Goal: Task Accomplishment & Management: Complete application form

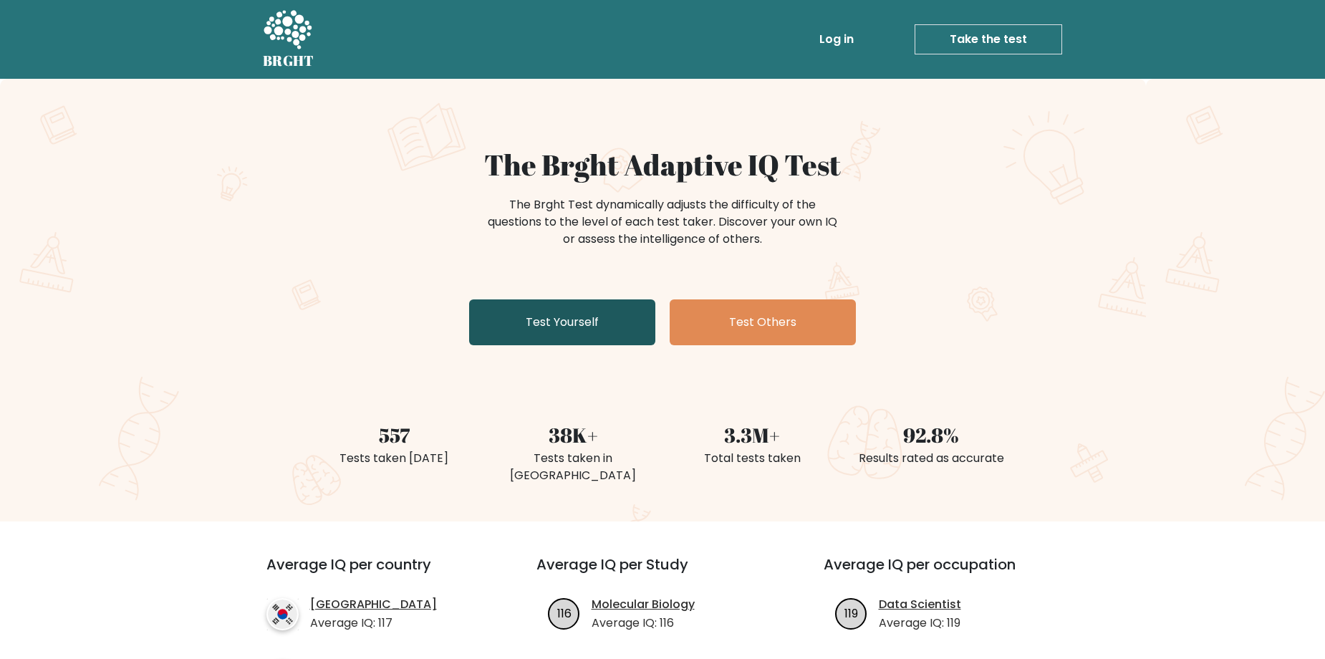
click at [604, 334] on link "Test Yourself" at bounding box center [562, 322] width 186 height 46
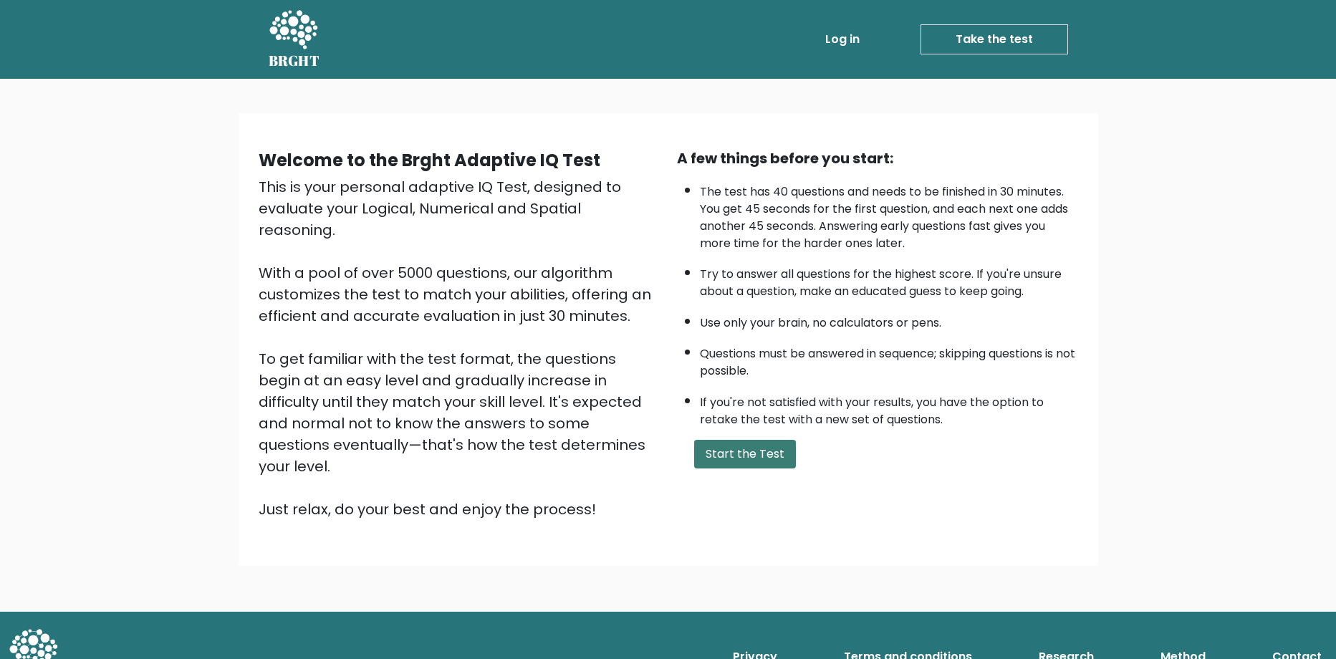
click at [719, 458] on button "Start the Test" at bounding box center [745, 454] width 102 height 29
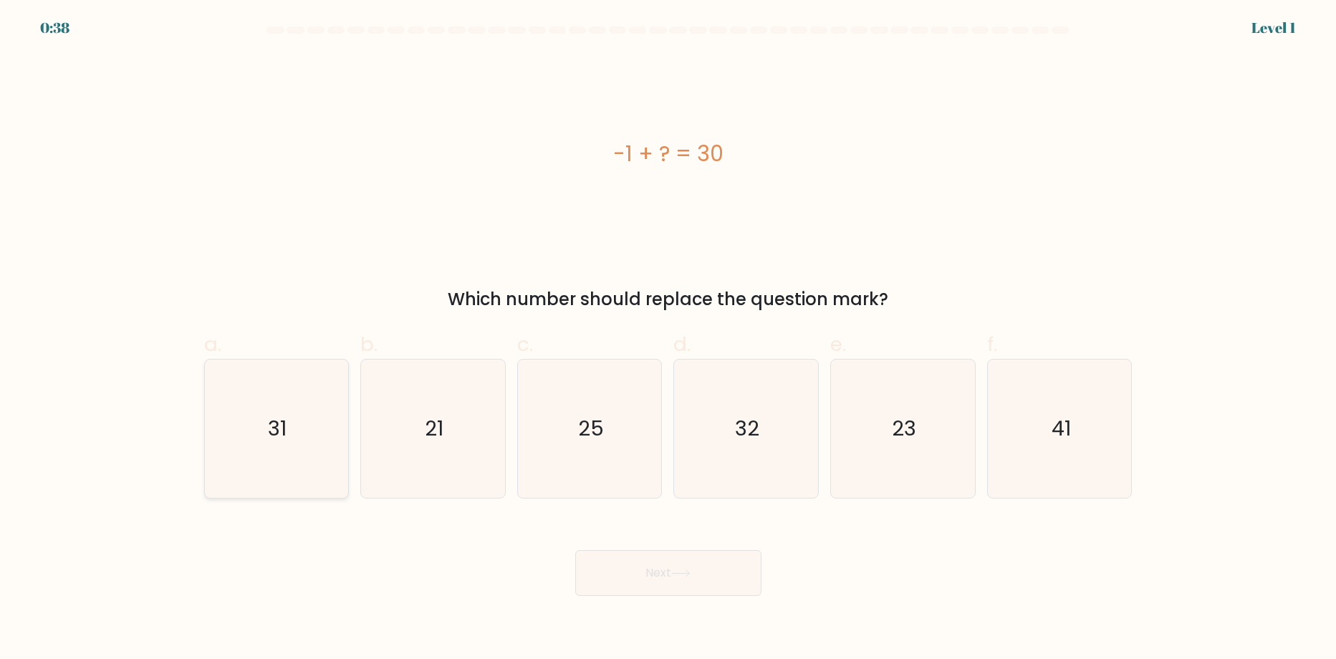
click at [293, 436] on icon "31" at bounding box center [276, 429] width 138 height 138
click at [668, 339] on input "a. 31" at bounding box center [668, 334] width 1 height 9
radio input "true"
click at [692, 585] on button "Next" at bounding box center [668, 573] width 186 height 46
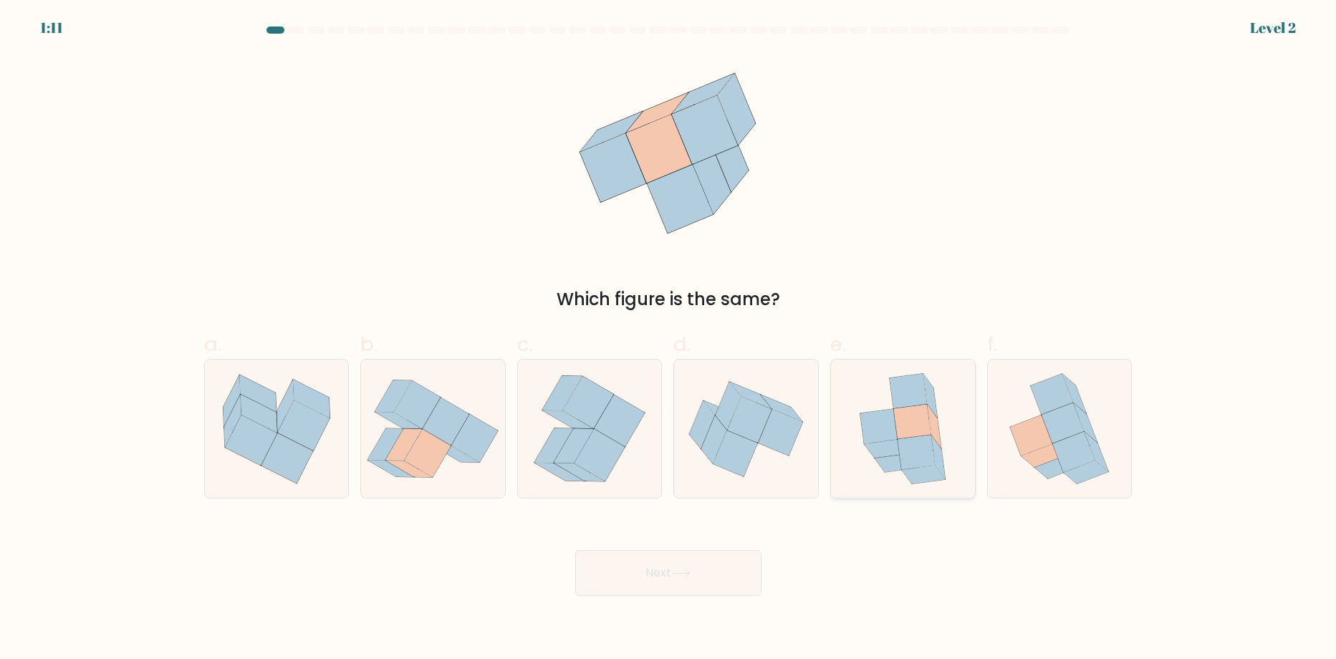
click at [913, 429] on icon at bounding box center [912, 422] width 37 height 34
click at [669, 339] on input "e." at bounding box center [668, 334] width 1 height 9
radio input "true"
click at [696, 587] on button "Next" at bounding box center [668, 573] width 186 height 46
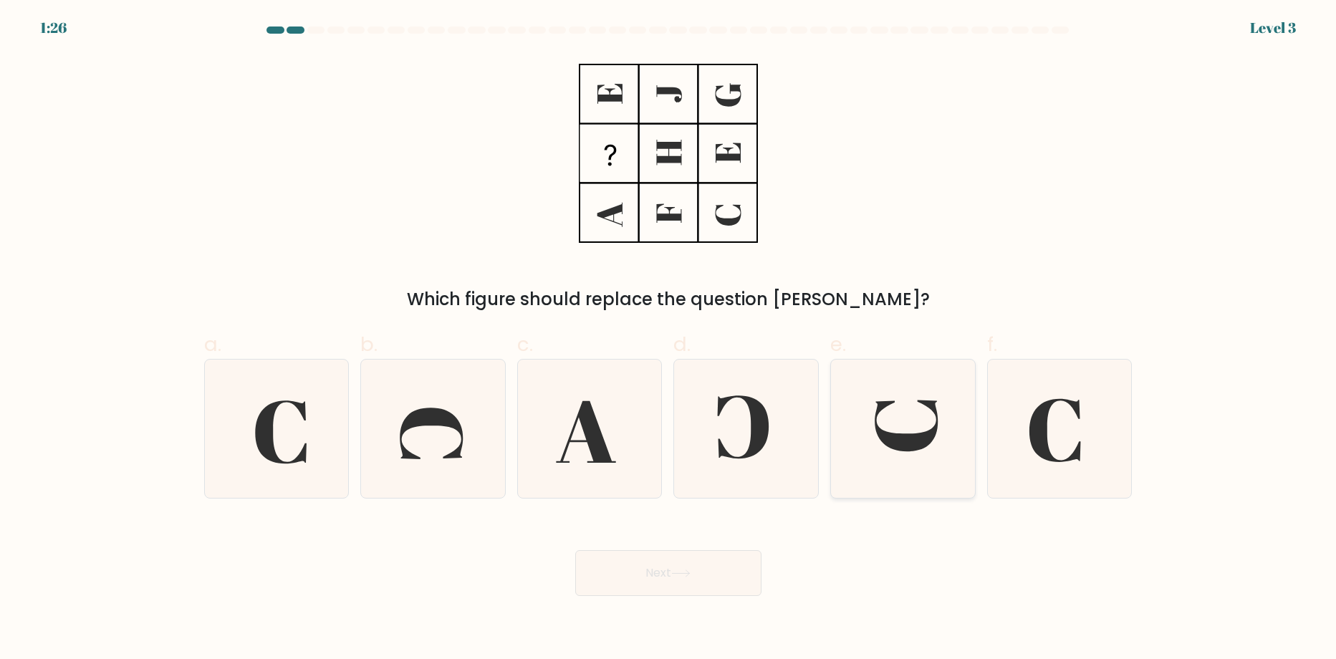
drag, startPoint x: 902, startPoint y: 431, endPoint x: 884, endPoint y: 451, distance: 26.4
click at [900, 431] on icon at bounding box center [903, 429] width 138 height 138
click at [669, 339] on input "e." at bounding box center [668, 334] width 1 height 9
radio input "true"
click at [722, 570] on button "Next" at bounding box center [668, 573] width 186 height 46
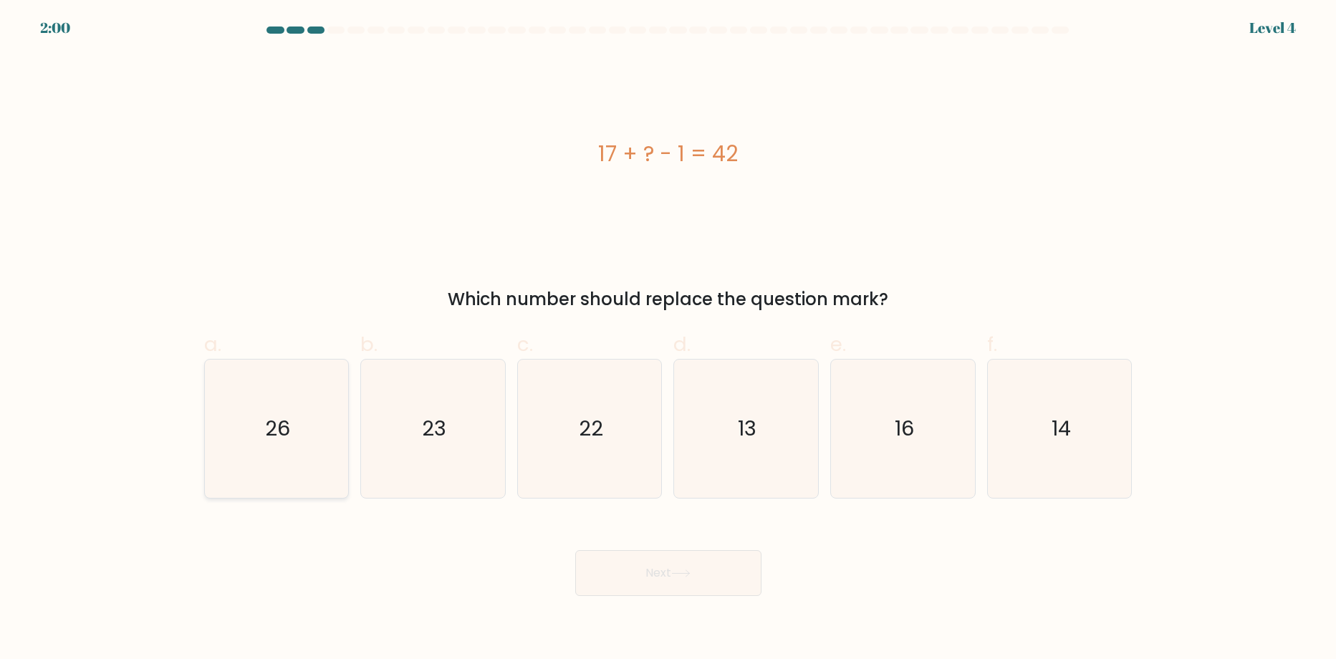
click at [292, 412] on icon "26" at bounding box center [276, 429] width 138 height 138
click at [668, 339] on input "a. 26" at bounding box center [668, 334] width 1 height 9
radio input "true"
click at [754, 583] on button "Next" at bounding box center [668, 573] width 186 height 46
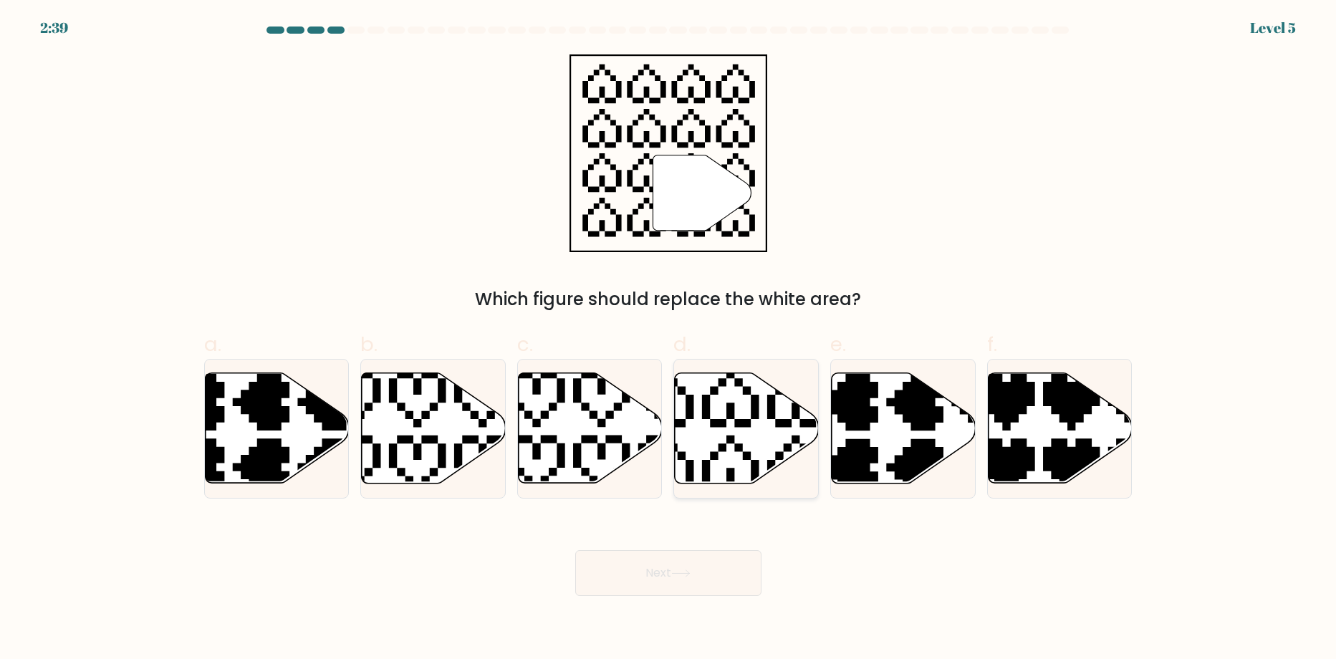
click at [737, 426] on icon at bounding box center [698, 366] width 253 height 253
click at [669, 339] on input "d." at bounding box center [668, 334] width 1 height 9
radio input "true"
click at [705, 557] on button "Next" at bounding box center [668, 573] width 186 height 46
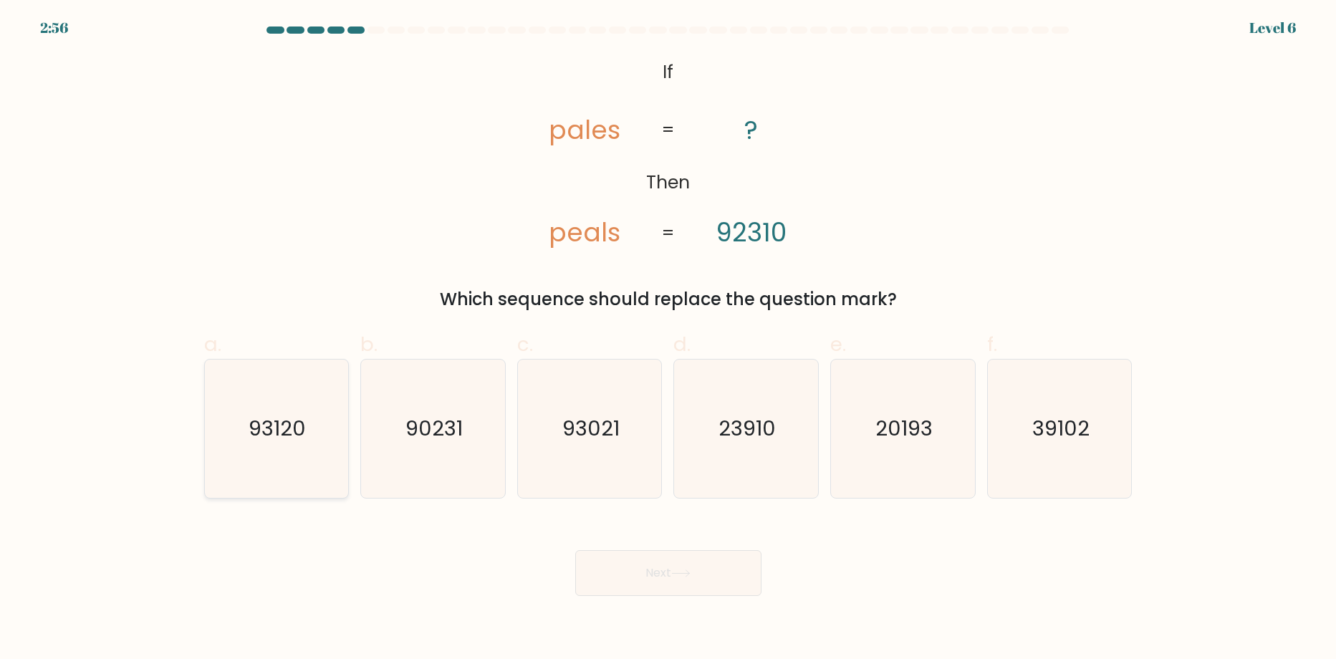
click at [288, 411] on icon "93120" at bounding box center [276, 429] width 138 height 138
click at [668, 339] on input "a. 93120" at bounding box center [668, 334] width 1 height 9
radio input "true"
click at [706, 567] on button "Next" at bounding box center [668, 573] width 186 height 46
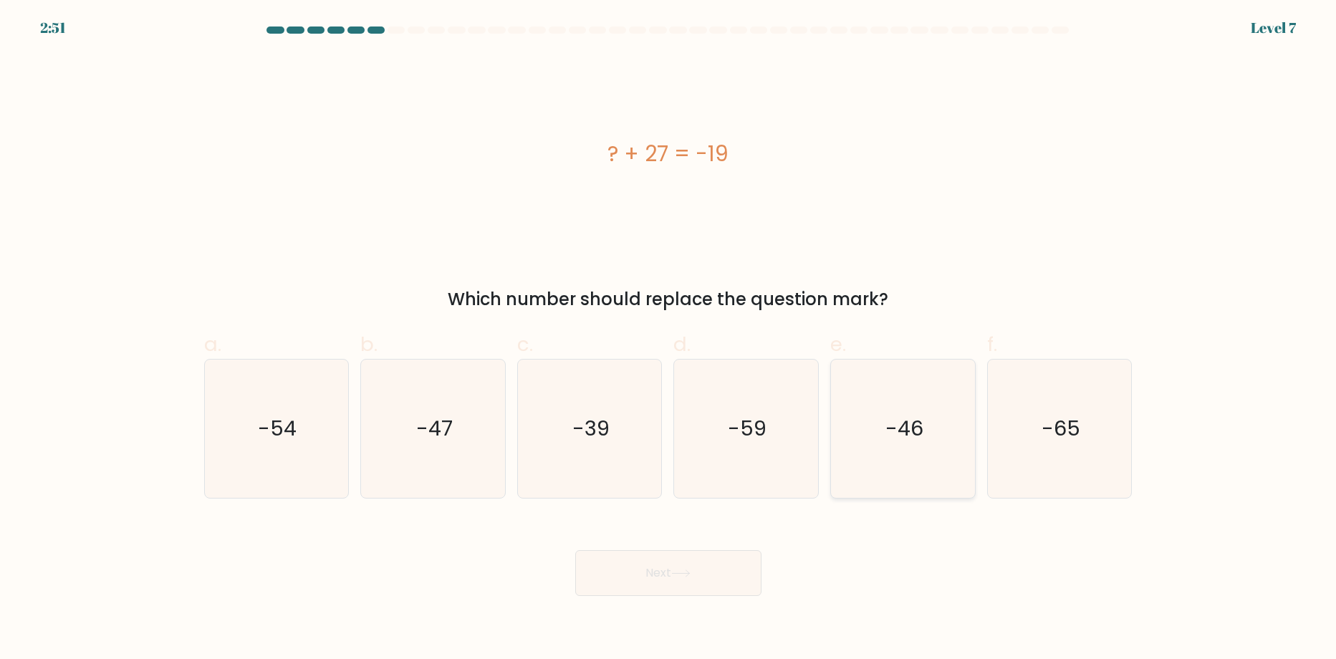
click at [934, 395] on icon "-46" at bounding box center [903, 429] width 138 height 138
click at [669, 339] on input "e. -46" at bounding box center [668, 334] width 1 height 9
radio input "true"
click at [660, 559] on button "Next" at bounding box center [668, 573] width 186 height 46
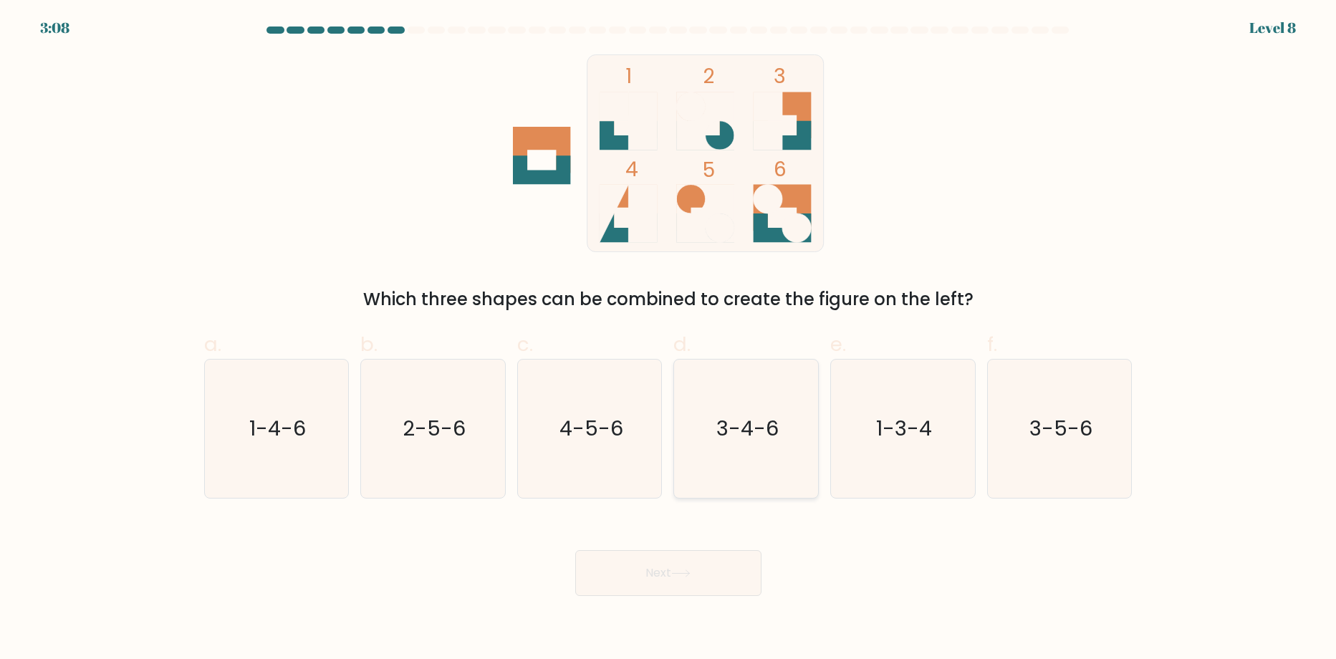
click at [725, 426] on text "3-4-6" at bounding box center [747, 429] width 62 height 29
click at [669, 339] on input "d. 3-4-6" at bounding box center [668, 334] width 1 height 9
radio input "true"
click at [647, 574] on button "Next" at bounding box center [668, 573] width 186 height 46
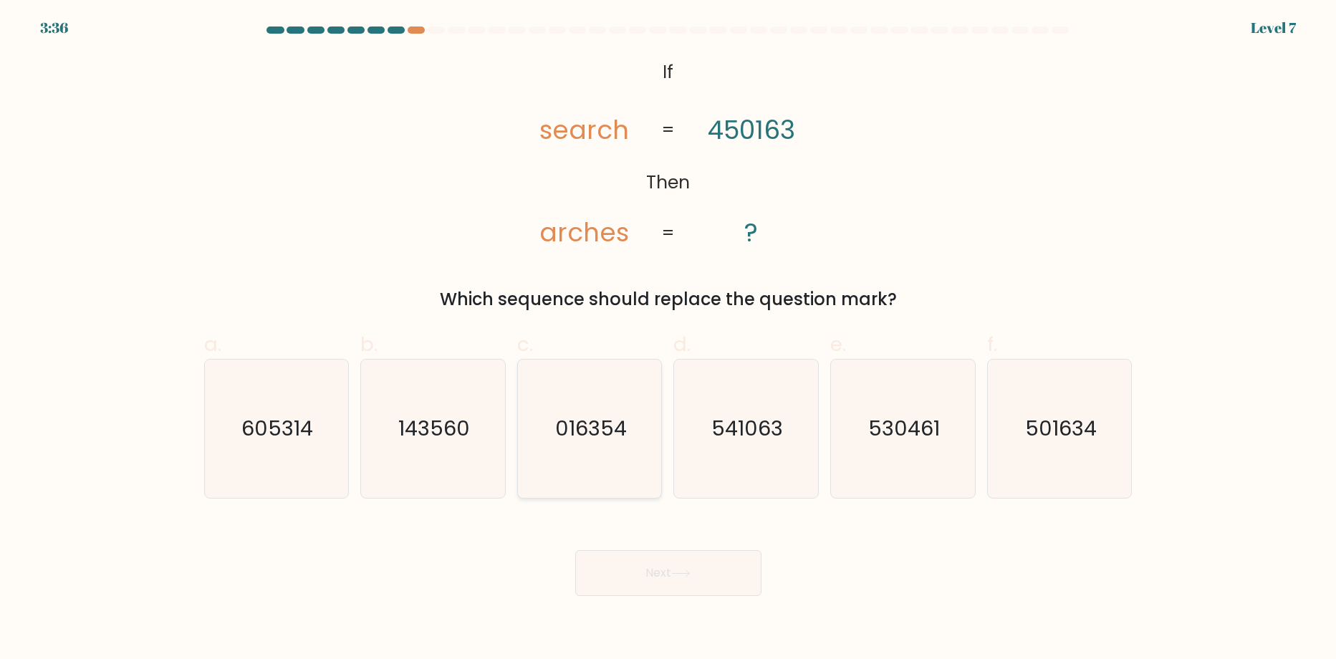
drag, startPoint x: 589, startPoint y: 498, endPoint x: 595, endPoint y: 486, distance: 12.8
click at [593, 489] on icon "016354" at bounding box center [590, 429] width 138 height 138
click at [668, 339] on input "c. 016354" at bounding box center [668, 334] width 1 height 9
radio input "true"
click at [681, 615] on body "3:35 Level 7 If" at bounding box center [668, 329] width 1336 height 659
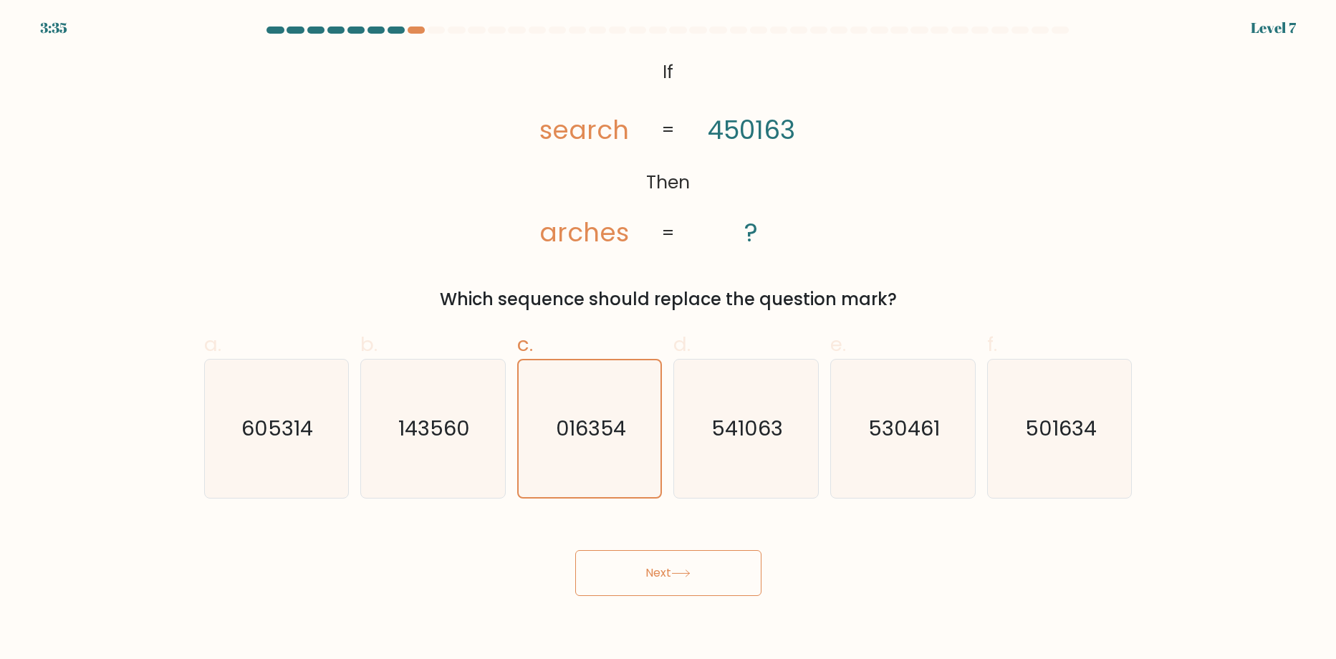
click at [686, 592] on button "Next" at bounding box center [668, 573] width 186 height 46
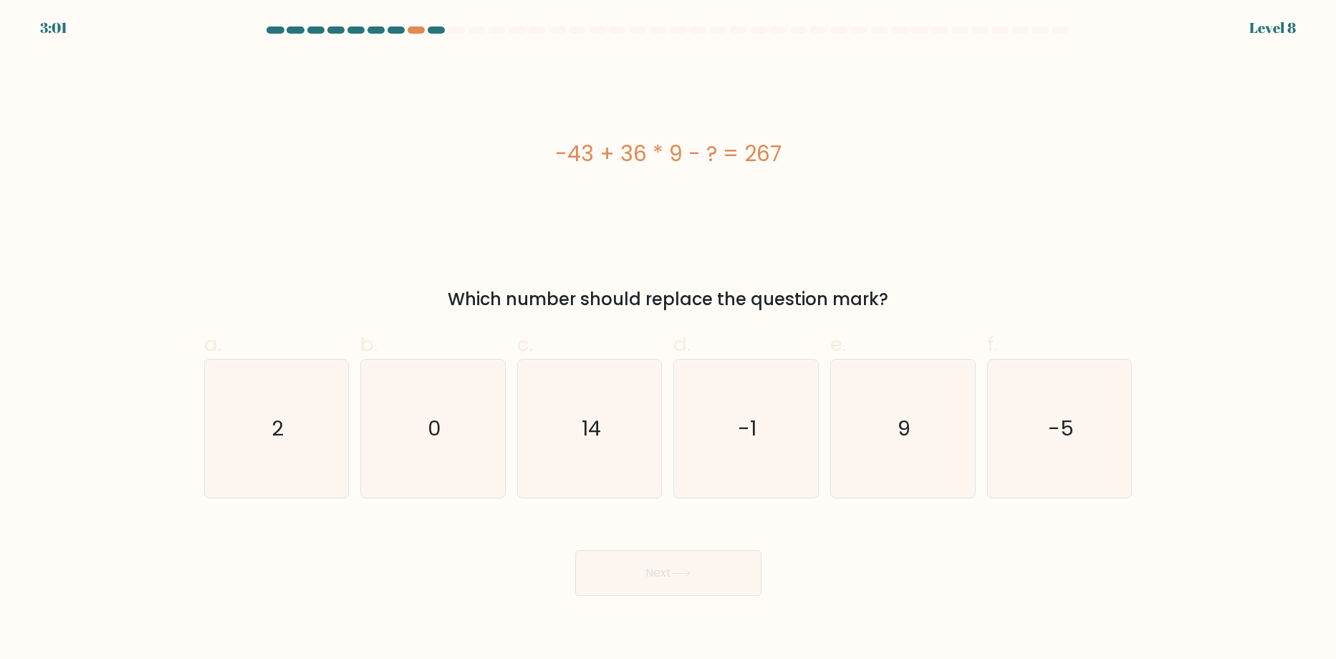
drag, startPoint x: 1120, startPoint y: 449, endPoint x: 885, endPoint y: 583, distance: 269.8
click at [1123, 449] on icon "-5" at bounding box center [1060, 429] width 138 height 138
click at [669, 339] on input "f. -5" at bounding box center [668, 334] width 1 height 9
radio input "true"
drag, startPoint x: 592, startPoint y: 577, endPoint x: 620, endPoint y: 462, distance: 118.0
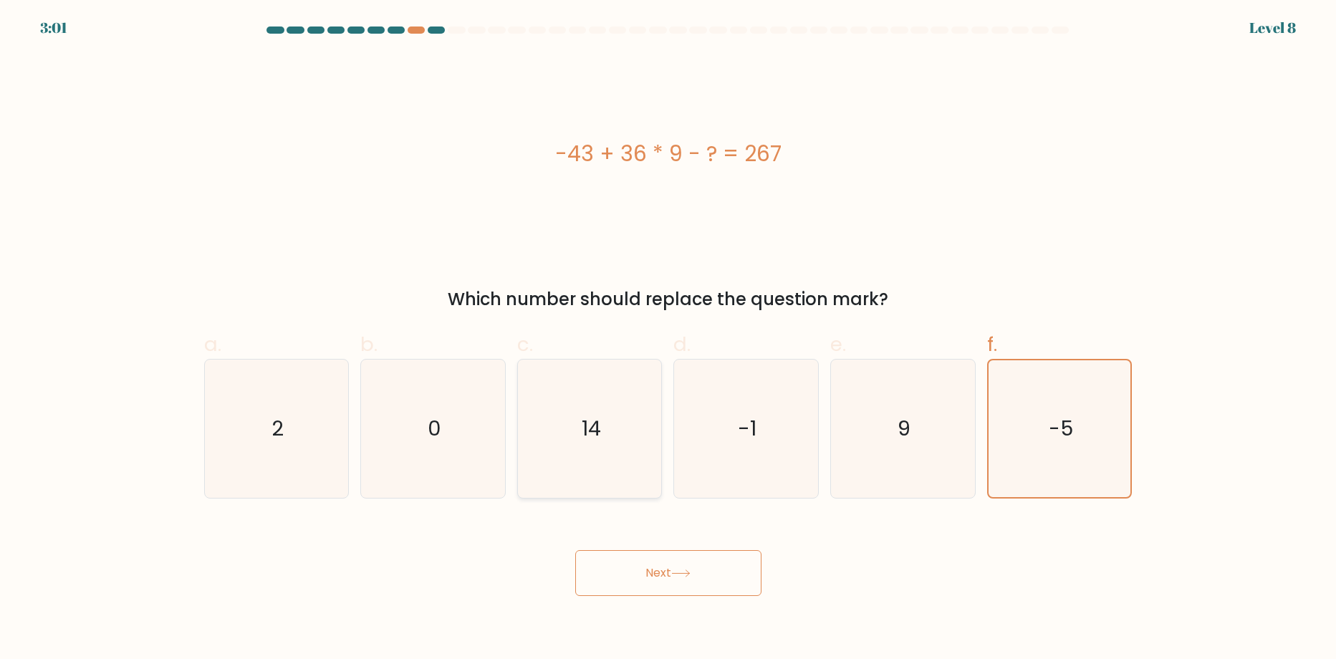
click at [593, 577] on button "Next" at bounding box center [668, 573] width 186 height 46
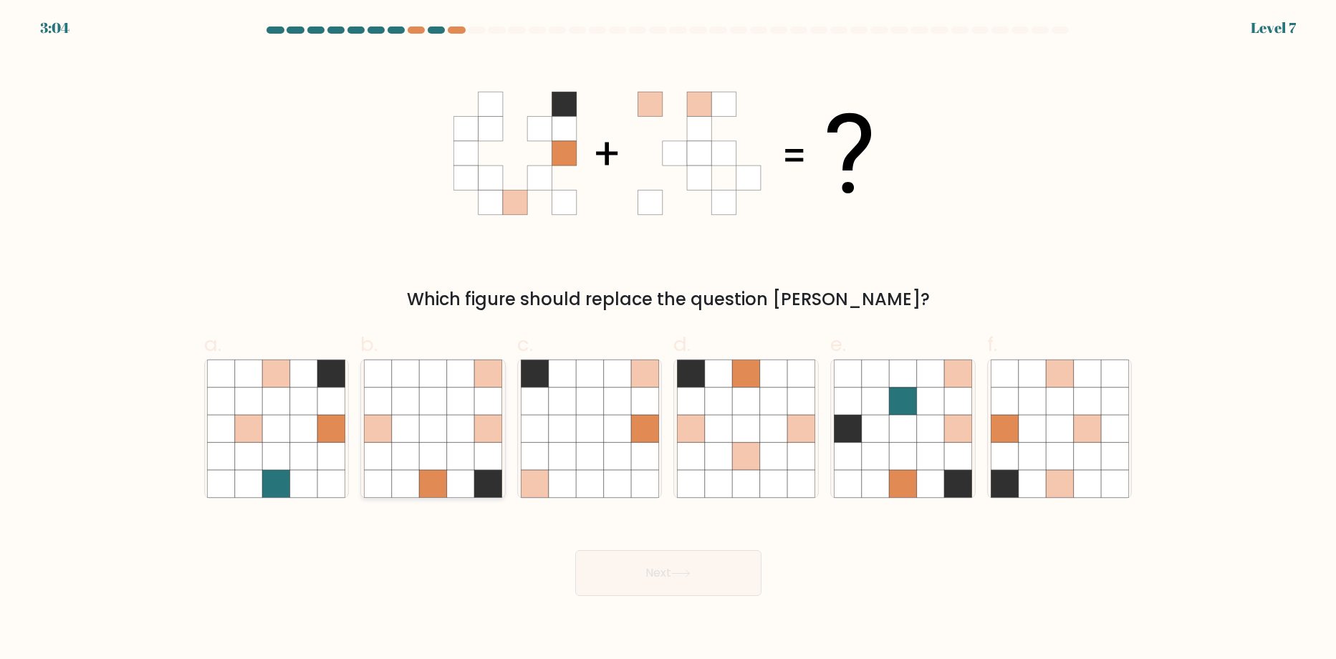
click at [437, 408] on icon at bounding box center [432, 401] width 27 height 27
click at [668, 339] on input "b." at bounding box center [668, 334] width 1 height 9
radio input "true"
click at [751, 571] on button "Next" at bounding box center [668, 573] width 186 height 46
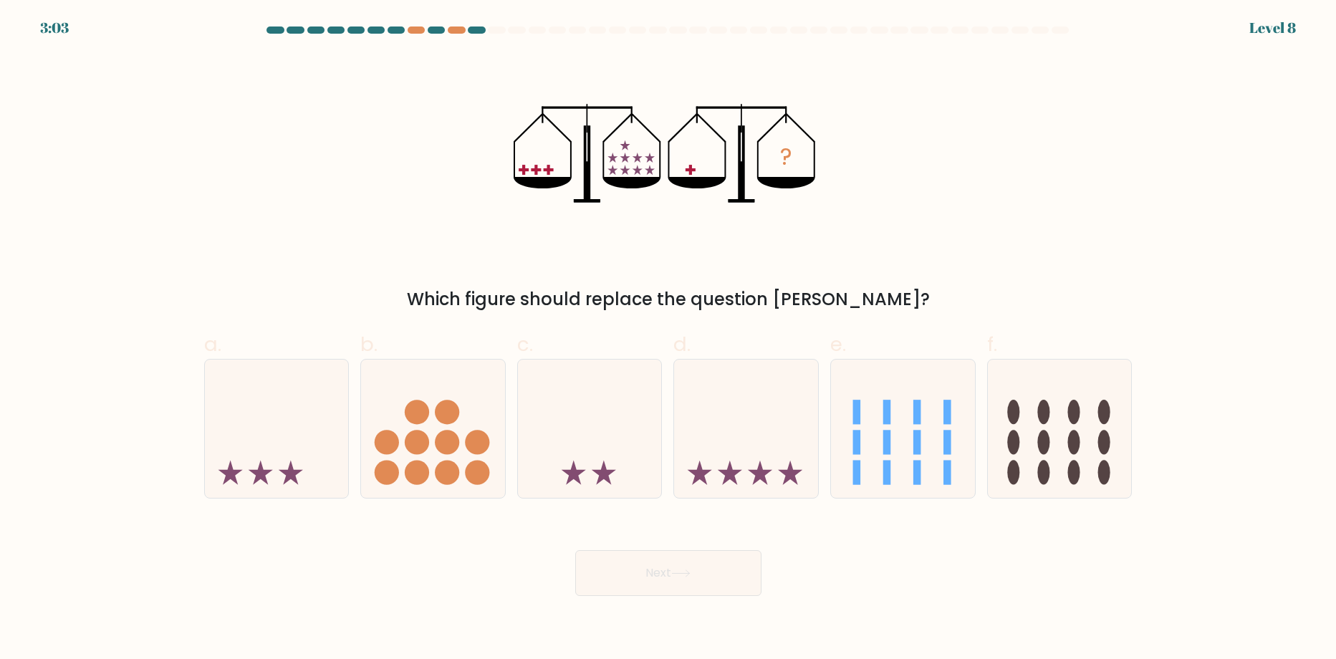
click at [747, 575] on button "Next" at bounding box center [668, 573] width 186 height 46
click at [244, 427] on icon at bounding box center [277, 429] width 144 height 119
click at [668, 339] on input "a." at bounding box center [668, 334] width 1 height 9
radio input "true"
click at [727, 559] on button "Next" at bounding box center [668, 573] width 186 height 46
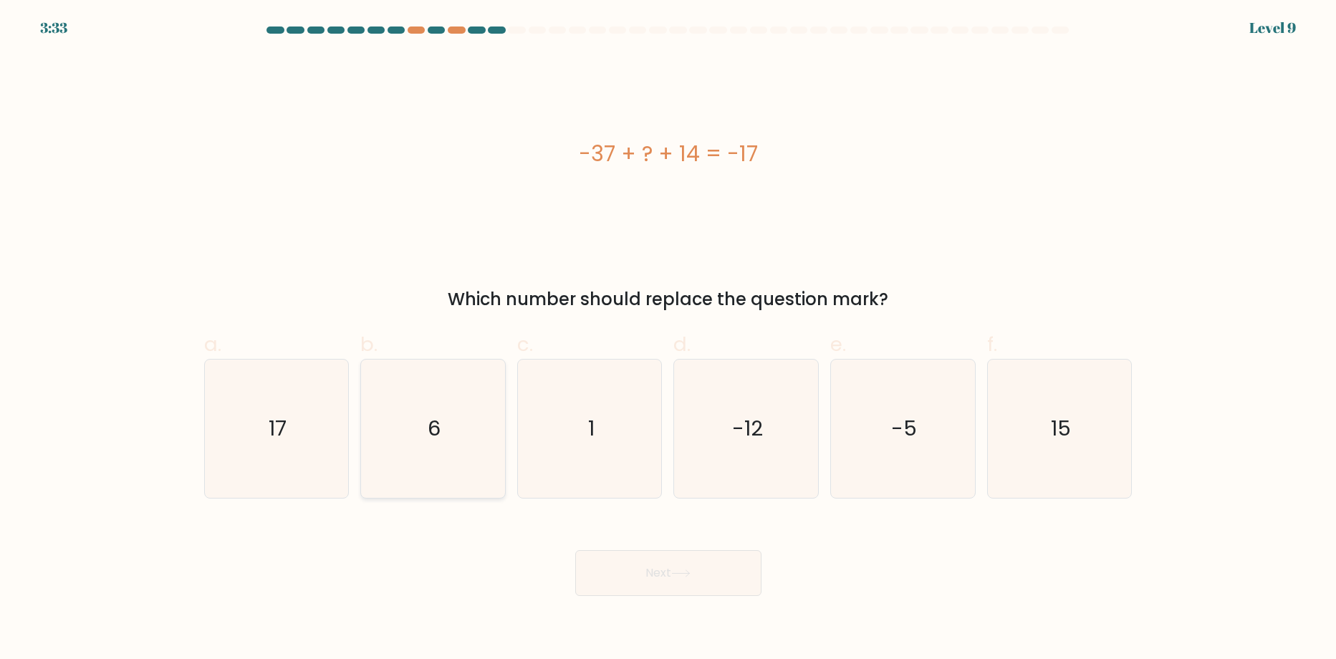
click at [424, 396] on icon "6" at bounding box center [433, 429] width 138 height 138
click at [668, 339] on input "b. 6" at bounding box center [668, 334] width 1 height 9
radio input "true"
click at [681, 550] on button "Next" at bounding box center [668, 573] width 186 height 46
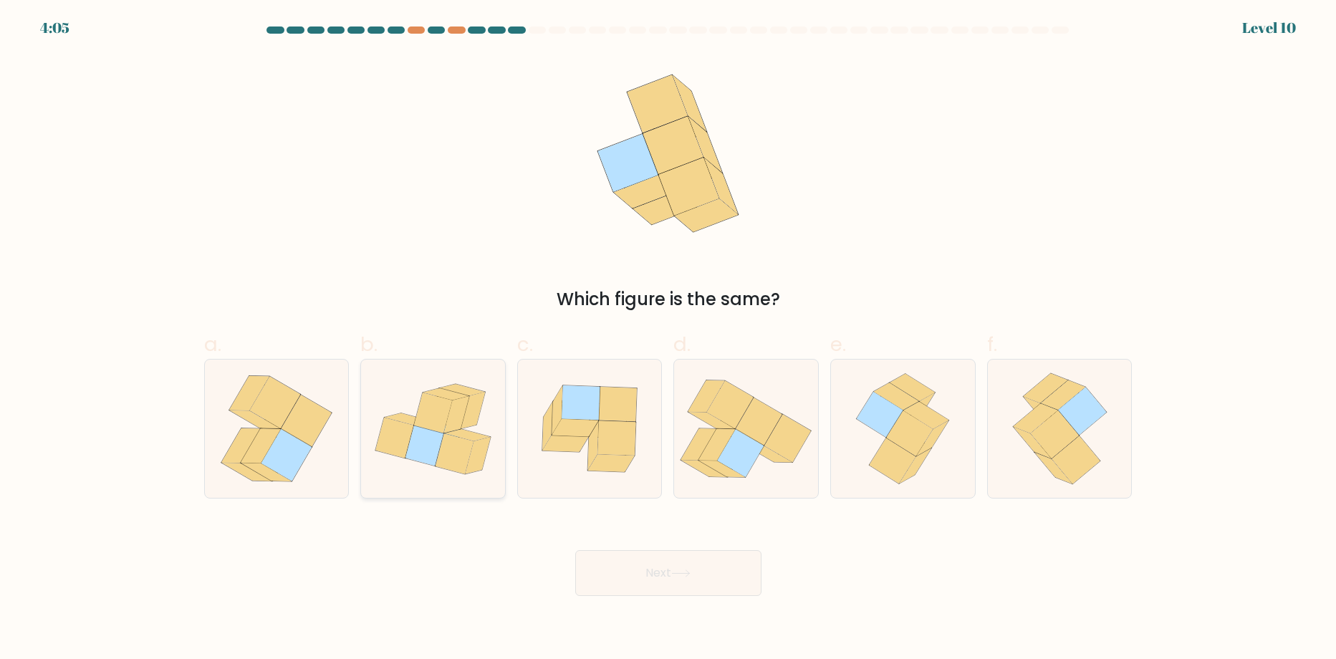
click at [407, 428] on icon at bounding box center [394, 438] width 38 height 40
click at [668, 339] on input "b." at bounding box center [668, 334] width 1 height 9
radio input "true"
click at [669, 574] on button "Next" at bounding box center [668, 573] width 186 height 46
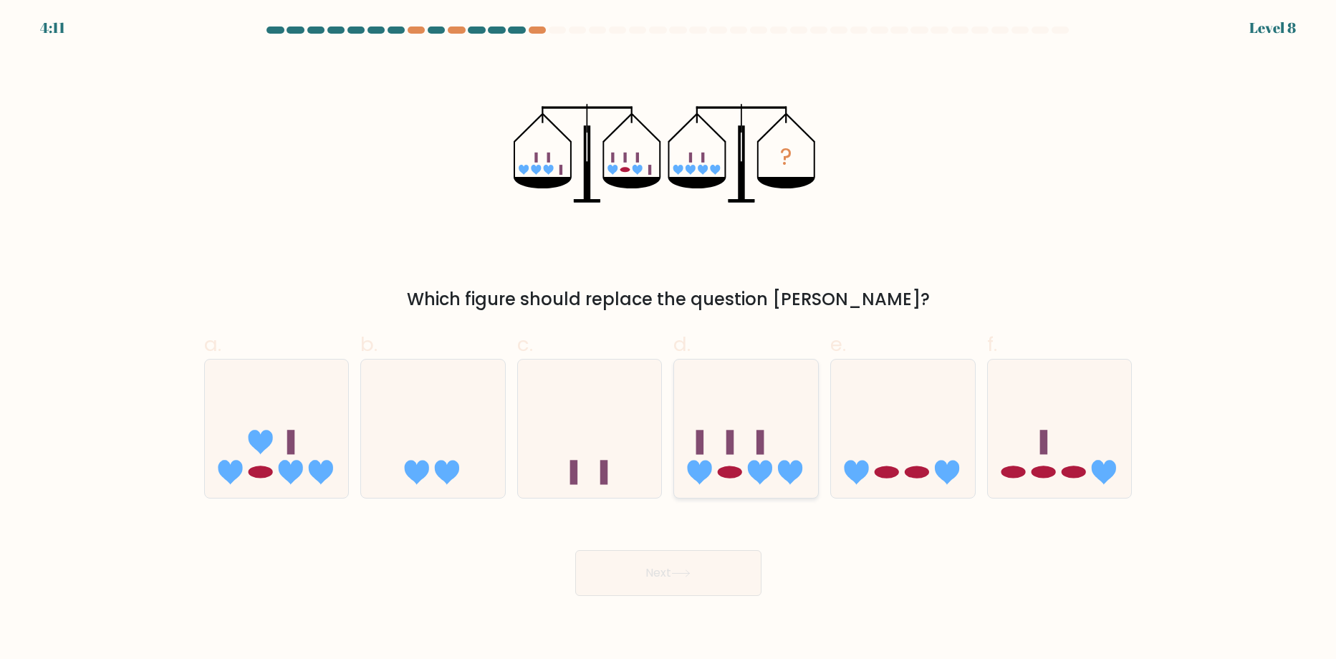
click at [761, 390] on icon at bounding box center [746, 429] width 144 height 119
click at [669, 339] on input "d." at bounding box center [668, 334] width 1 height 9
radio input "true"
click at [710, 582] on button "Next" at bounding box center [668, 573] width 186 height 46
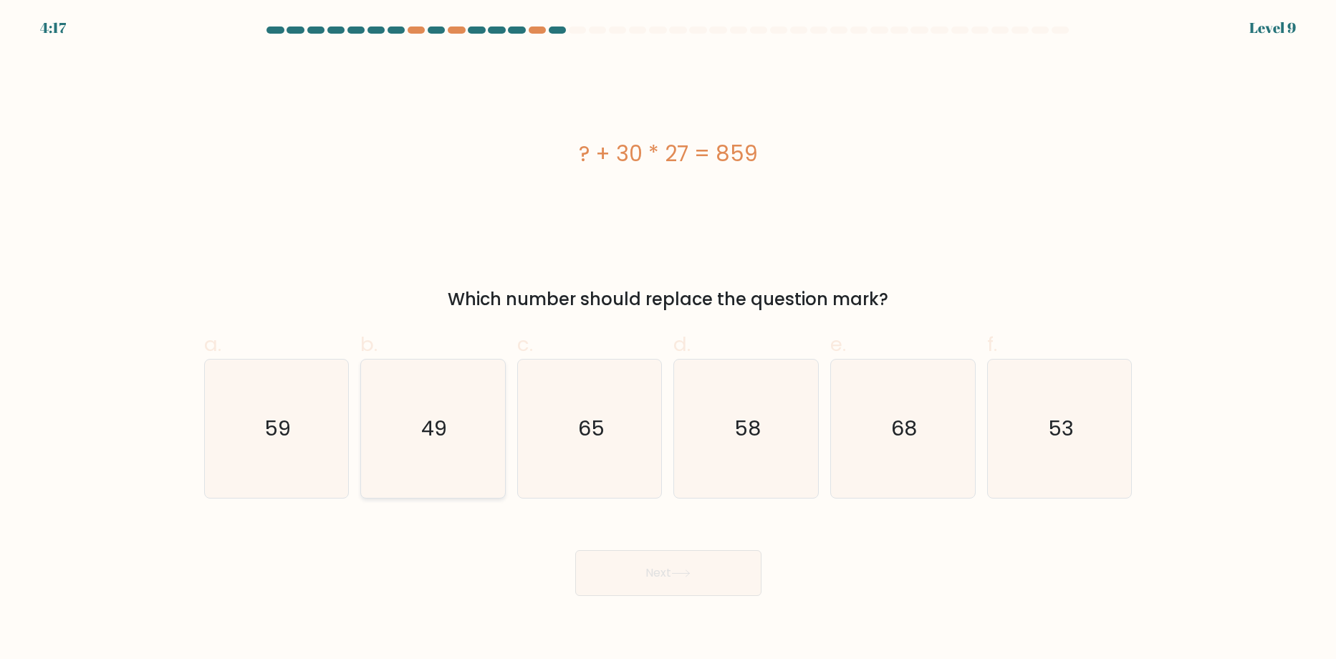
drag, startPoint x: 476, startPoint y: 431, endPoint x: 491, endPoint y: 456, distance: 29.2
click at [476, 431] on icon "49" at bounding box center [433, 429] width 138 height 138
click at [668, 339] on input "b. 49" at bounding box center [668, 334] width 1 height 9
radio input "true"
click at [705, 577] on button "Next" at bounding box center [668, 573] width 186 height 46
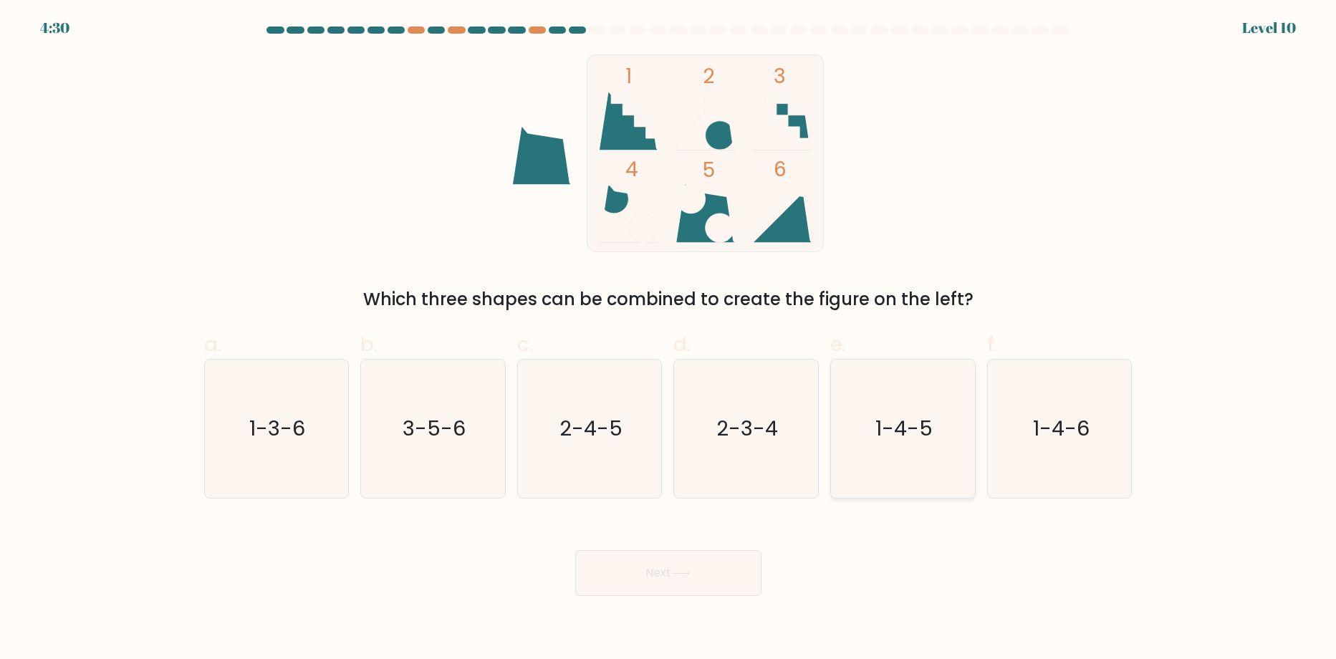
click at [913, 406] on icon "1-4-5" at bounding box center [903, 429] width 138 height 138
click at [669, 339] on input "e. 1-4-5" at bounding box center [668, 334] width 1 height 9
radio input "true"
click at [626, 573] on button "Next" at bounding box center [668, 573] width 186 height 46
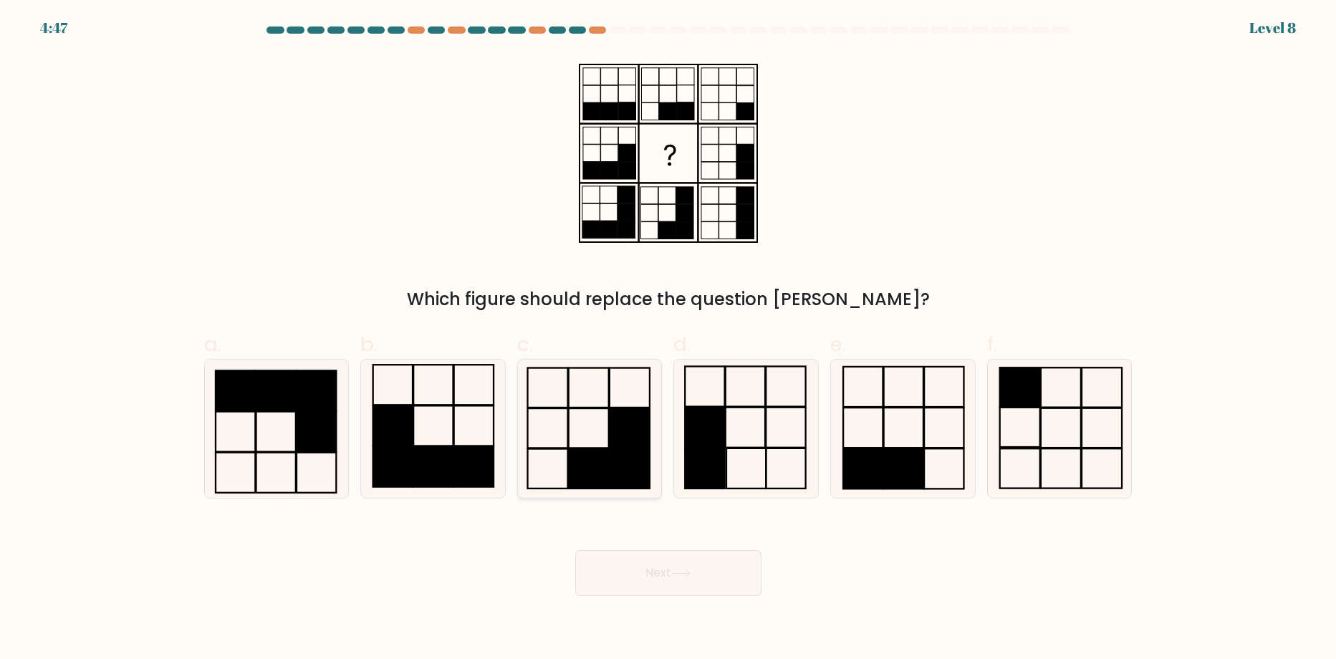
click at [592, 443] on icon at bounding box center [590, 429] width 138 height 138
click at [668, 339] on input "c." at bounding box center [668, 334] width 1 height 9
radio input "true"
click at [642, 602] on body "4:46 Level 8" at bounding box center [668, 329] width 1336 height 659
click at [640, 575] on button "Next" at bounding box center [668, 573] width 186 height 46
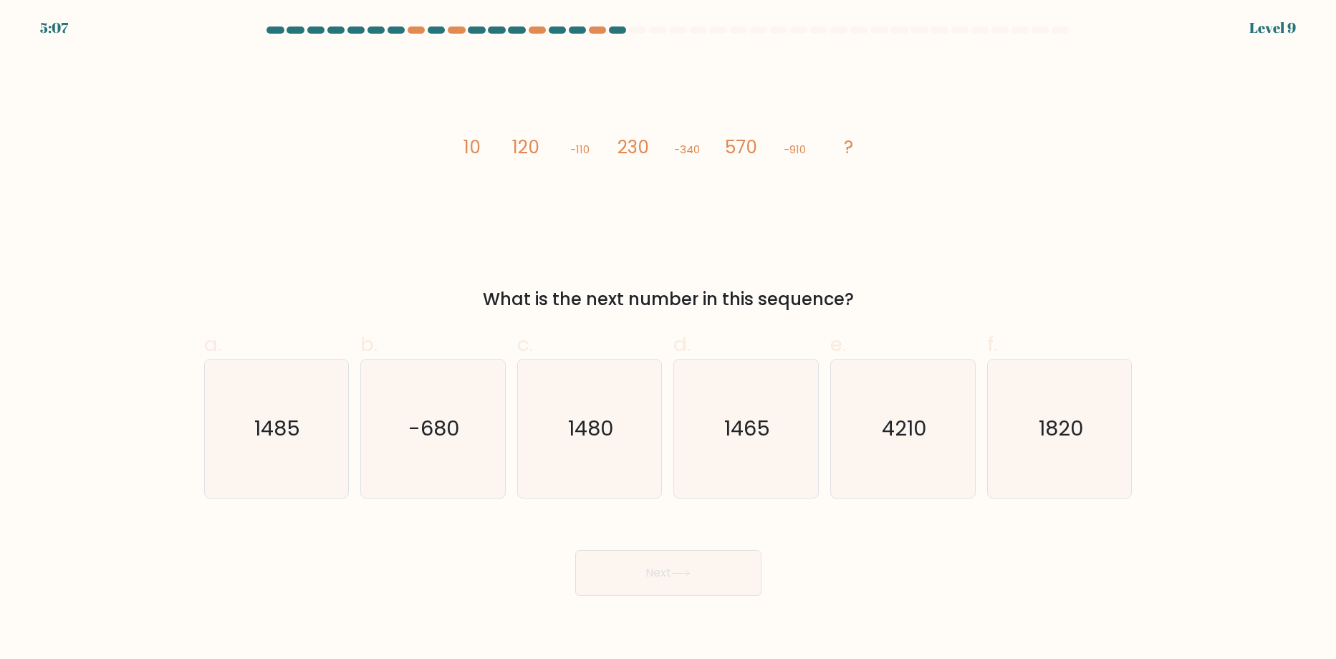
drag, startPoint x: 600, startPoint y: 431, endPoint x: 678, endPoint y: 621, distance: 205.3
click at [604, 428] on text "1480" at bounding box center [591, 429] width 46 height 29
click at [668, 339] on input "c. 1480" at bounding box center [668, 334] width 1 height 9
radio input "true"
click at [693, 559] on button "Next" at bounding box center [668, 573] width 186 height 46
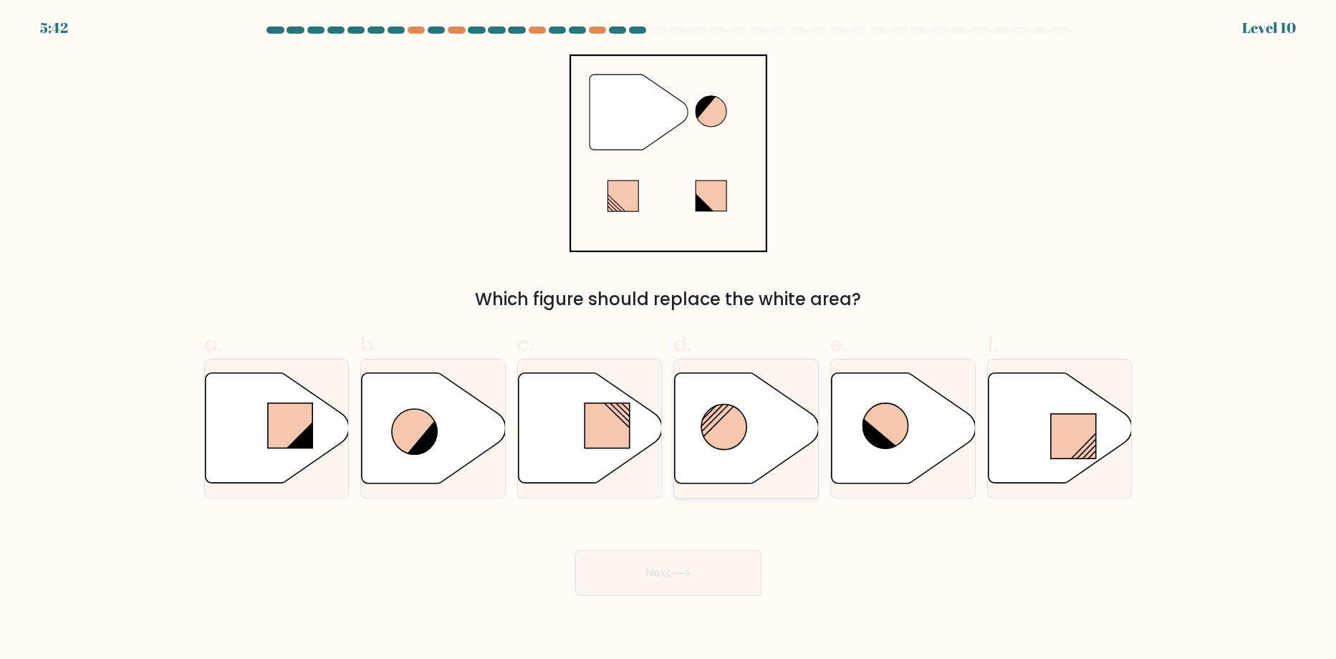
click at [715, 429] on circle at bounding box center [723, 427] width 45 height 45
click at [669, 339] on input "d." at bounding box center [668, 334] width 1 height 9
radio input "true"
click at [708, 573] on button "Next" at bounding box center [668, 573] width 186 height 46
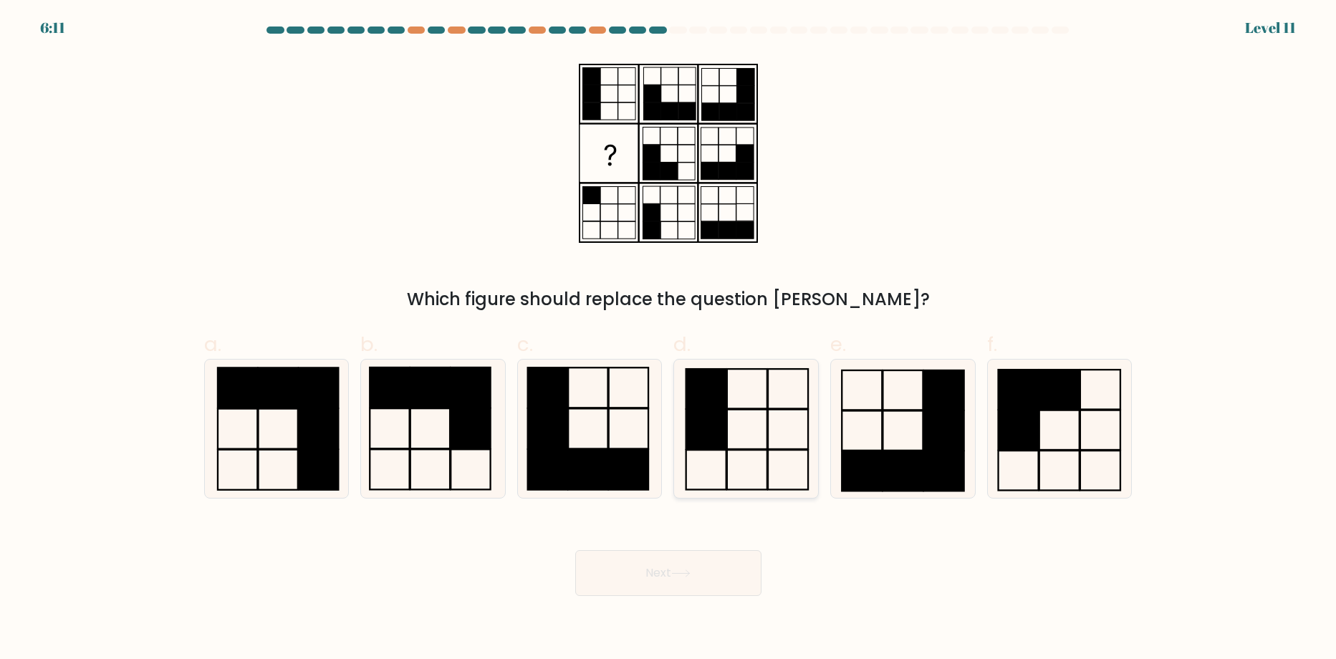
click at [762, 383] on icon at bounding box center [746, 429] width 138 height 138
click at [669, 339] on input "d." at bounding box center [668, 334] width 1 height 9
radio input "true"
click at [696, 573] on button "Next" at bounding box center [668, 573] width 186 height 46
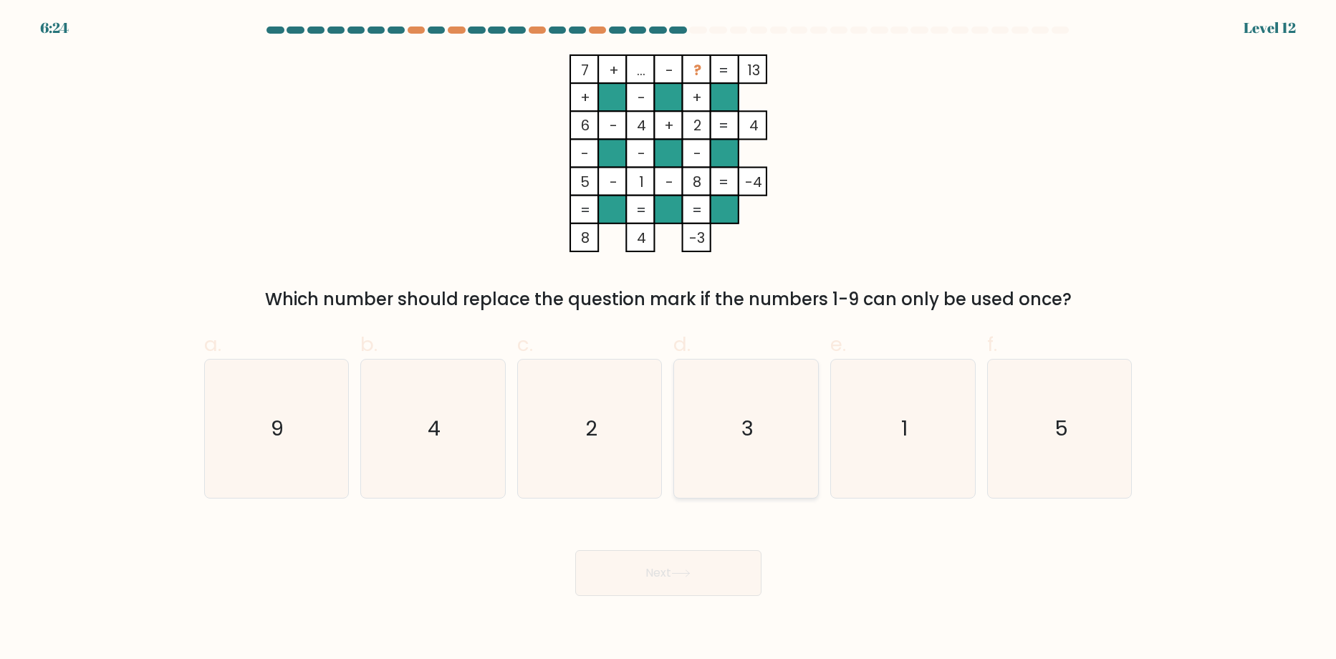
click at [683, 431] on icon "3" at bounding box center [746, 429] width 138 height 138
click at [669, 339] on input "d. 3" at bounding box center [668, 334] width 1 height 9
radio input "true"
click at [668, 565] on button "Next" at bounding box center [668, 573] width 186 height 46
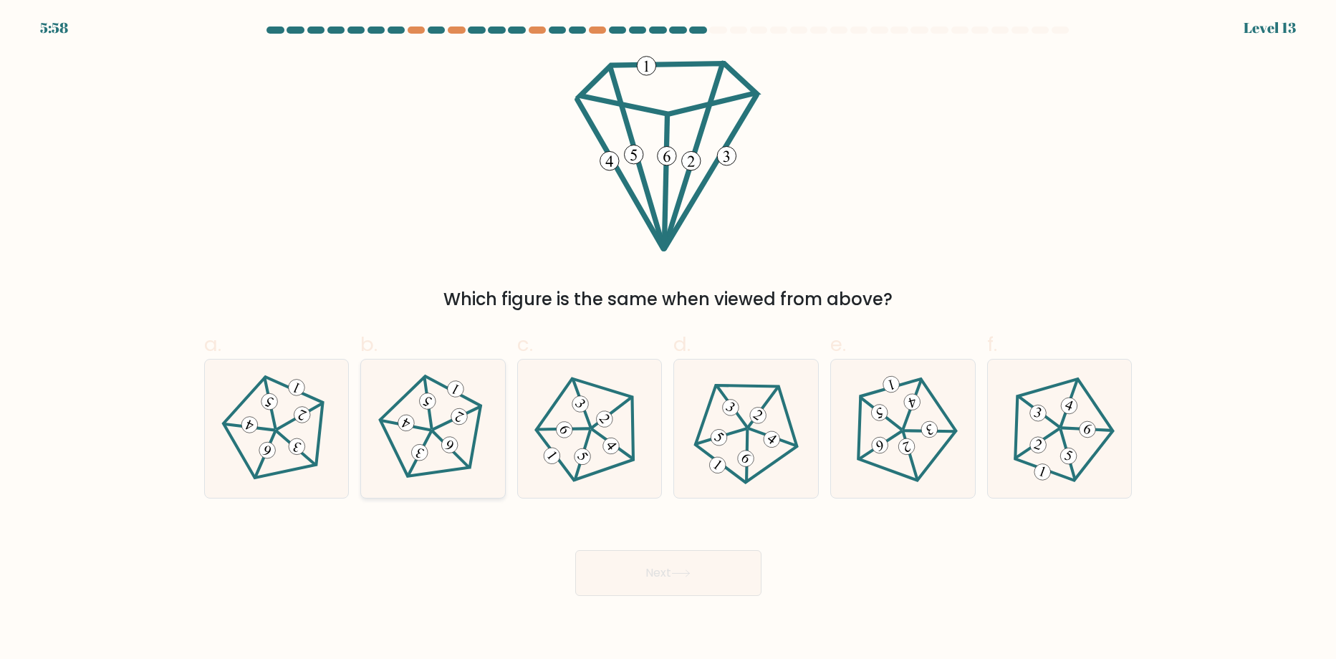
click at [362, 392] on div "b." at bounding box center [433, 414] width 157 height 169
click at [319, 390] on icon at bounding box center [276, 429] width 110 height 110
click at [668, 339] on input "a." at bounding box center [668, 334] width 1 height 9
radio input "true"
click at [719, 563] on button "Next" at bounding box center [668, 573] width 186 height 46
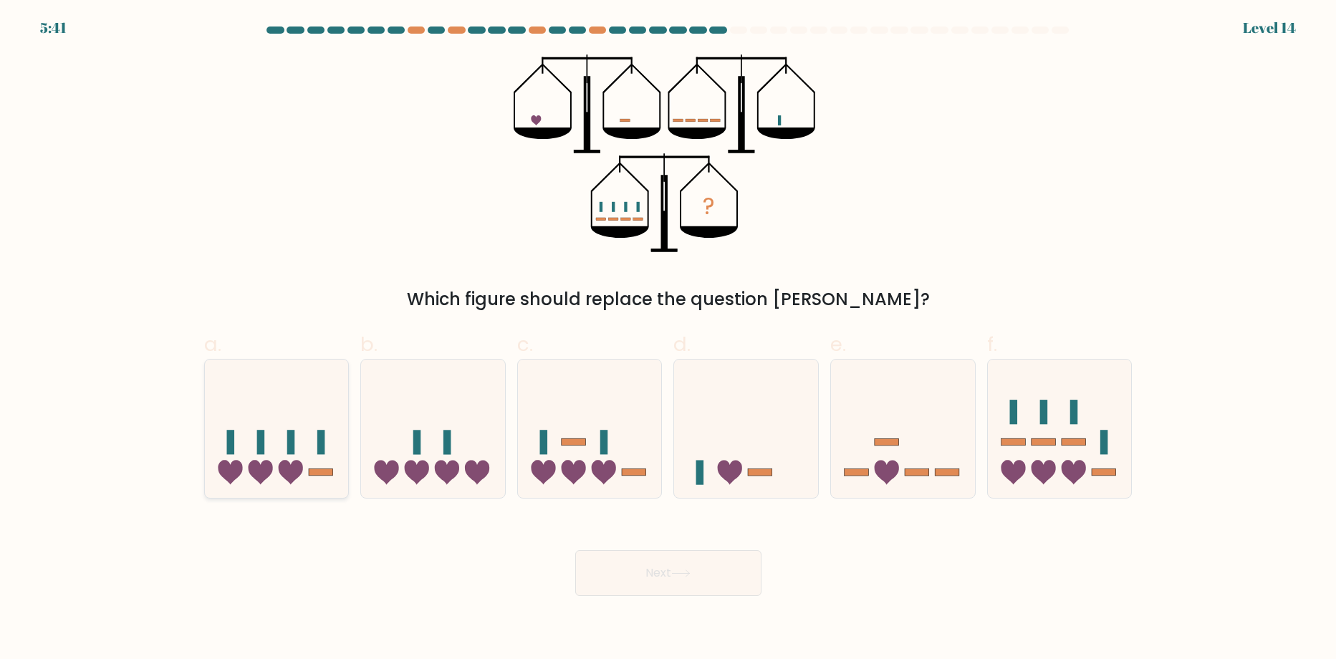
click at [336, 464] on icon at bounding box center [277, 429] width 144 height 119
click at [668, 339] on input "a." at bounding box center [668, 334] width 1 height 9
radio input "true"
click at [699, 584] on button "Next" at bounding box center [668, 573] width 186 height 46
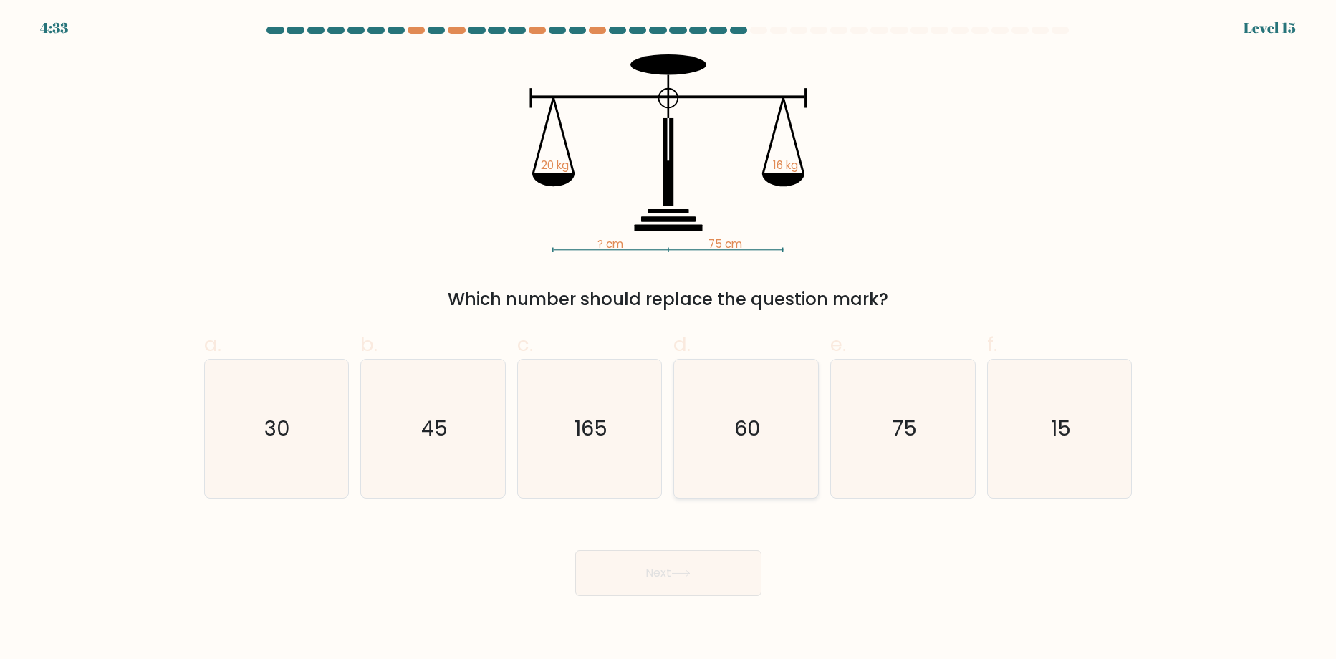
click at [798, 388] on icon "60" at bounding box center [746, 429] width 138 height 138
click at [669, 339] on input "d. 60" at bounding box center [668, 334] width 1 height 9
radio input "true"
click at [663, 592] on button "Next" at bounding box center [668, 573] width 186 height 46
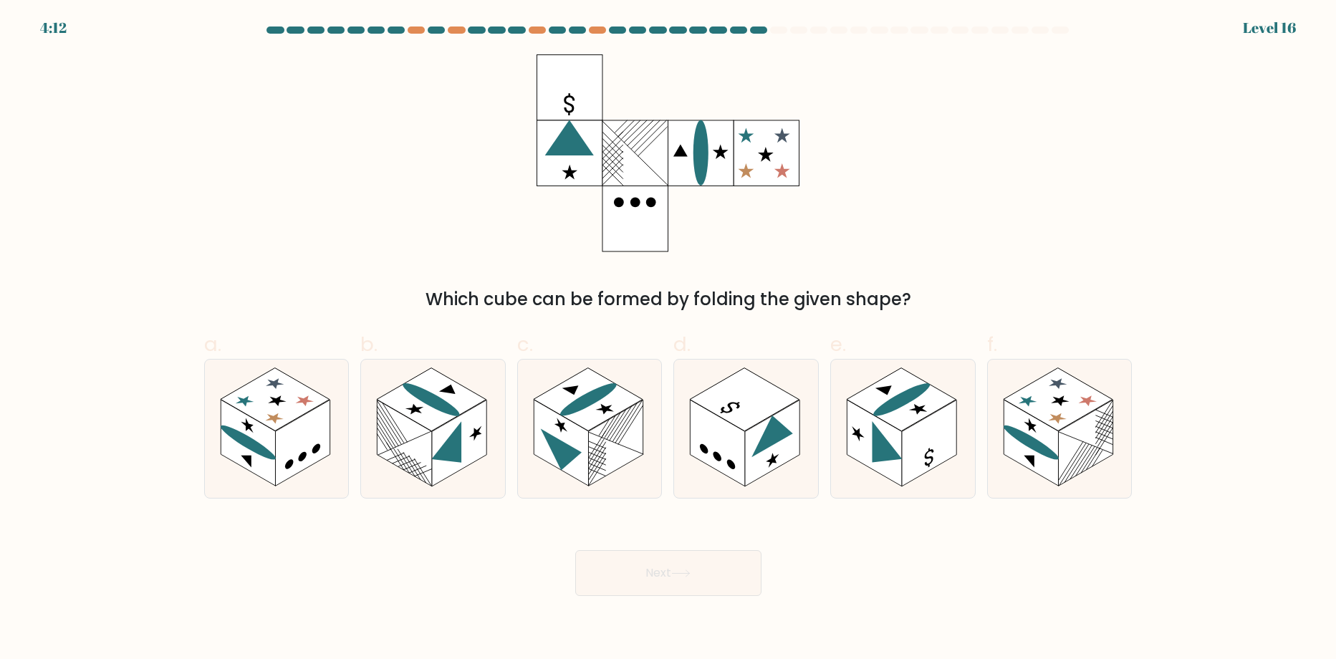
click at [191, 435] on form at bounding box center [668, 312] width 1336 height 570
click at [297, 417] on icon at bounding box center [277, 429] width 144 height 138
click at [668, 339] on input "a." at bounding box center [668, 334] width 1 height 9
radio input "true"
click at [684, 575] on icon at bounding box center [680, 574] width 19 height 8
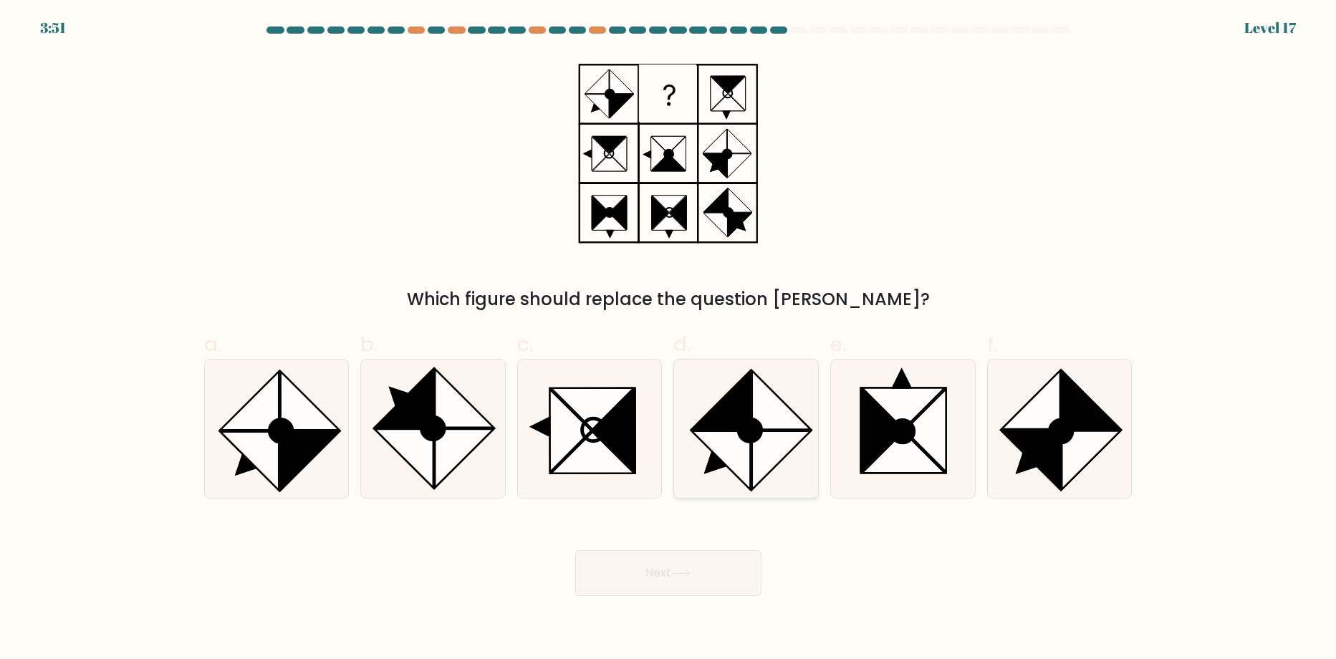
click at [759, 388] on icon at bounding box center [781, 400] width 59 height 59
click at [669, 339] on input "d." at bounding box center [668, 334] width 1 height 9
radio input "true"
click at [660, 566] on button "Next" at bounding box center [668, 573] width 186 height 46
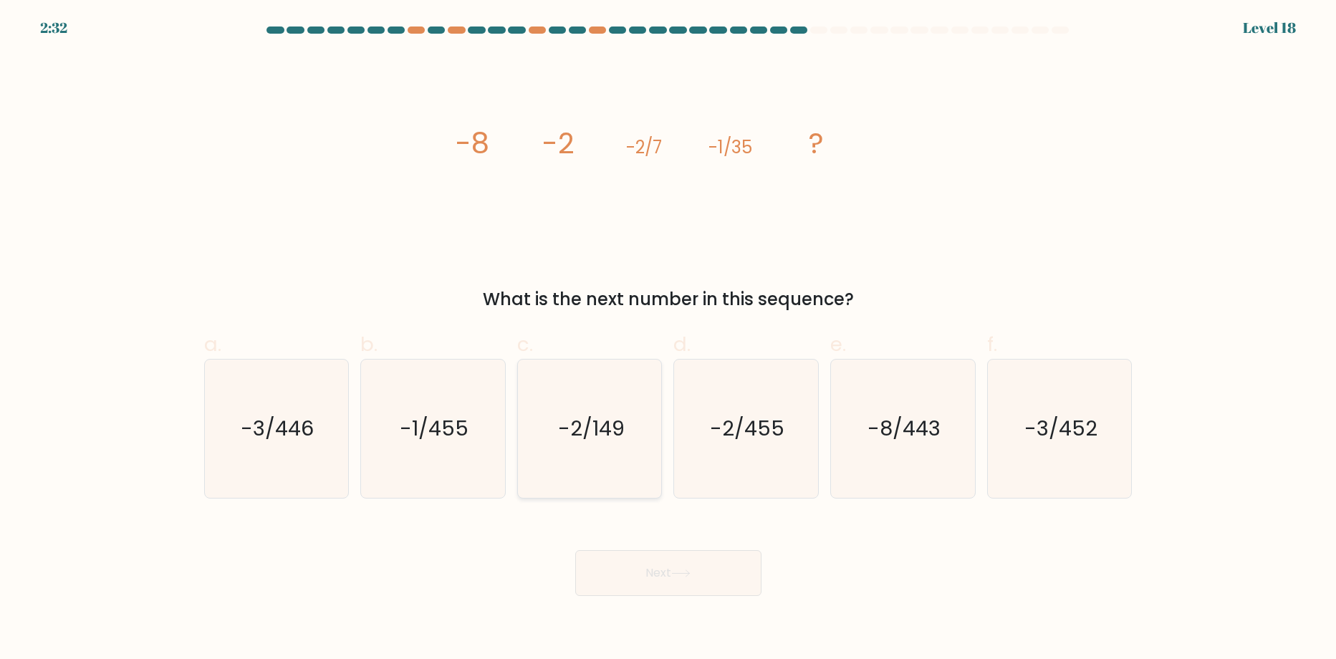
click at [549, 408] on icon "-2/149" at bounding box center [590, 429] width 138 height 138
click at [668, 339] on input "c. -2/149" at bounding box center [668, 334] width 1 height 9
radio input "true"
drag, startPoint x: 649, startPoint y: 600, endPoint x: 650, endPoint y: 579, distance: 21.5
click at [649, 585] on body "2:31 Level 18" at bounding box center [668, 329] width 1336 height 659
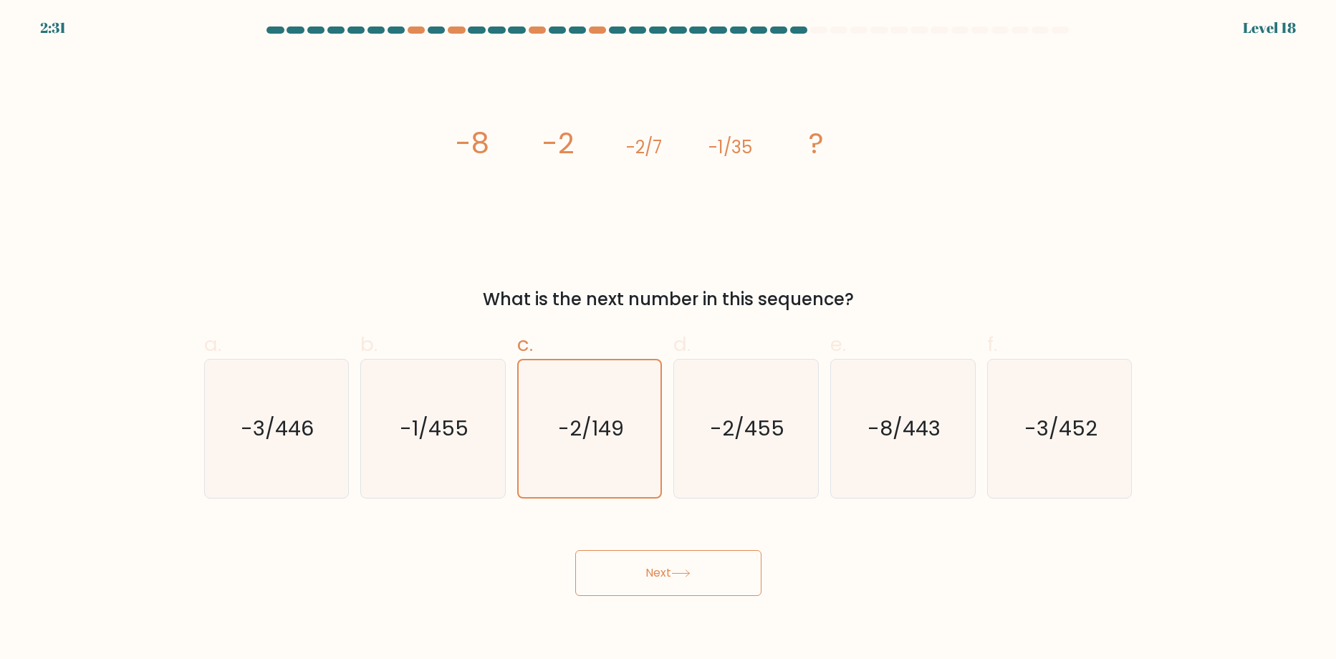
drag, startPoint x: 650, startPoint y: 579, endPoint x: 640, endPoint y: 570, distance: 13.7
click at [650, 572] on button "Next" at bounding box center [668, 573] width 186 height 46
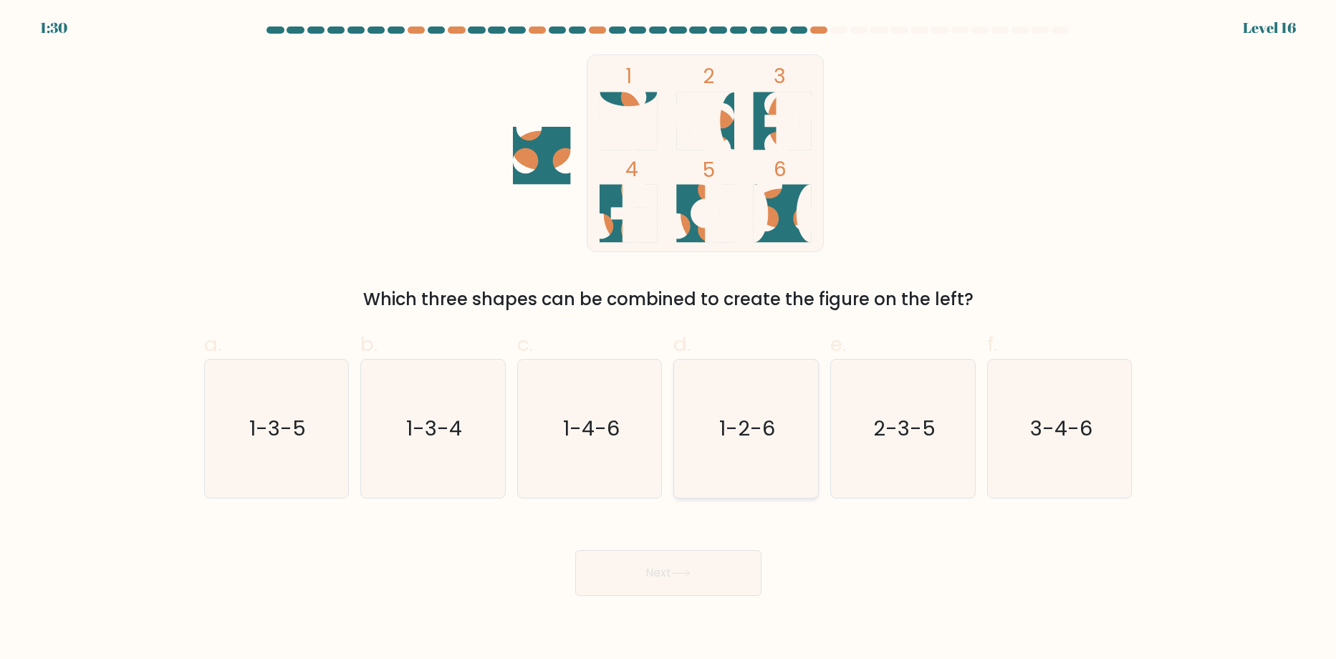
click at [731, 454] on icon "1-2-6" at bounding box center [746, 429] width 138 height 138
click at [669, 339] on input "d. 1-2-6" at bounding box center [668, 334] width 1 height 9
radio input "true"
click at [701, 565] on button "Next" at bounding box center [668, 573] width 186 height 46
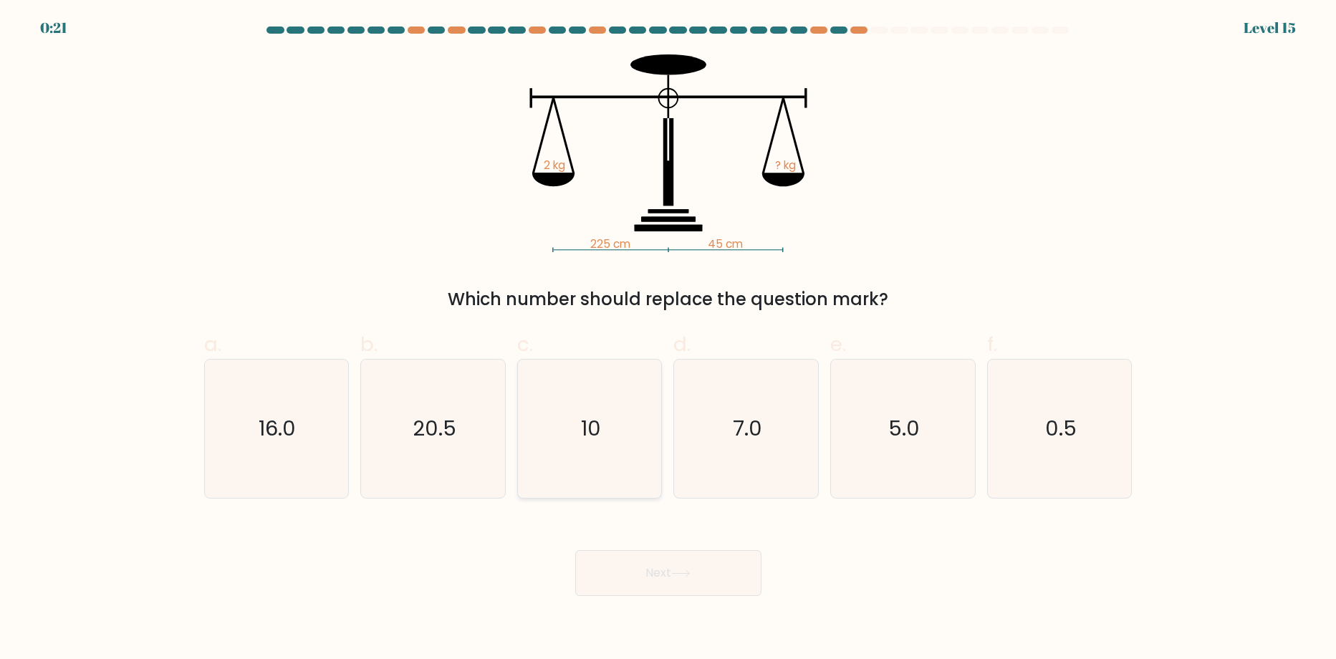
click at [628, 406] on icon "10" at bounding box center [590, 429] width 138 height 138
click at [668, 339] on input "c. 10" at bounding box center [668, 334] width 1 height 9
radio input "true"
click at [638, 582] on button "Next" at bounding box center [668, 573] width 186 height 46
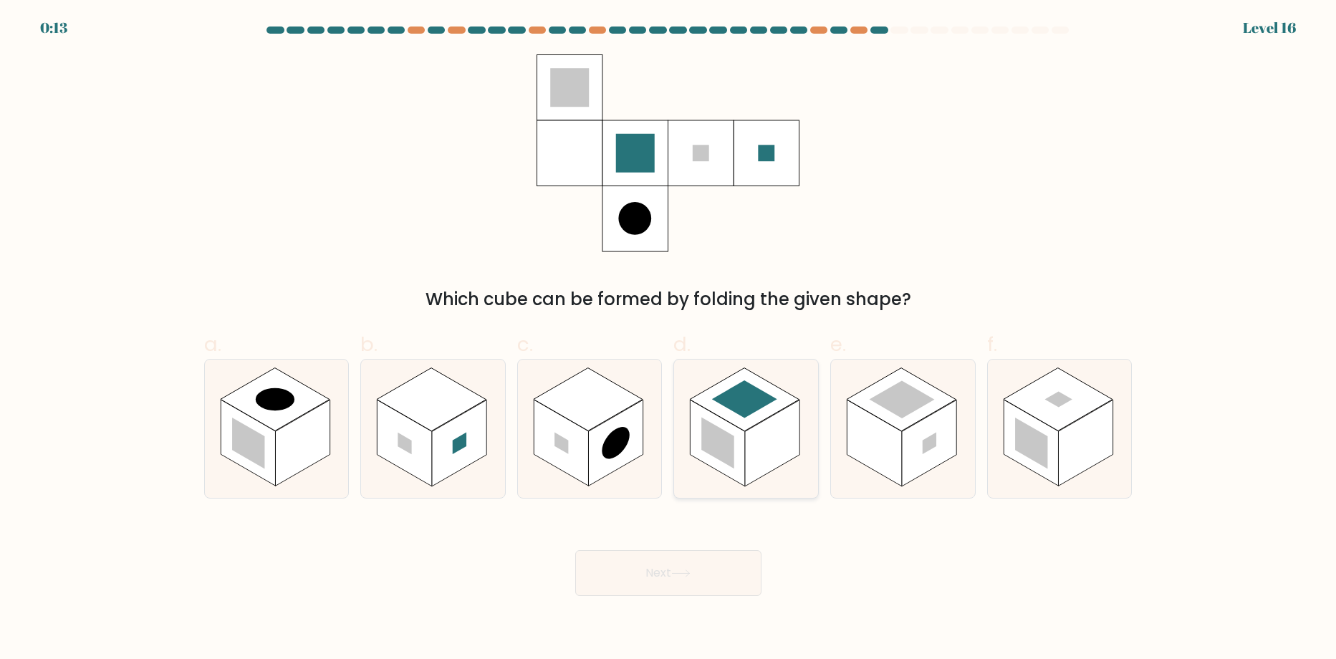
click at [744, 458] on rect at bounding box center [718, 443] width 54 height 87
click at [669, 339] on input "d." at bounding box center [668, 334] width 1 height 9
radio input "true"
click at [680, 569] on button "Next" at bounding box center [668, 573] width 186 height 46
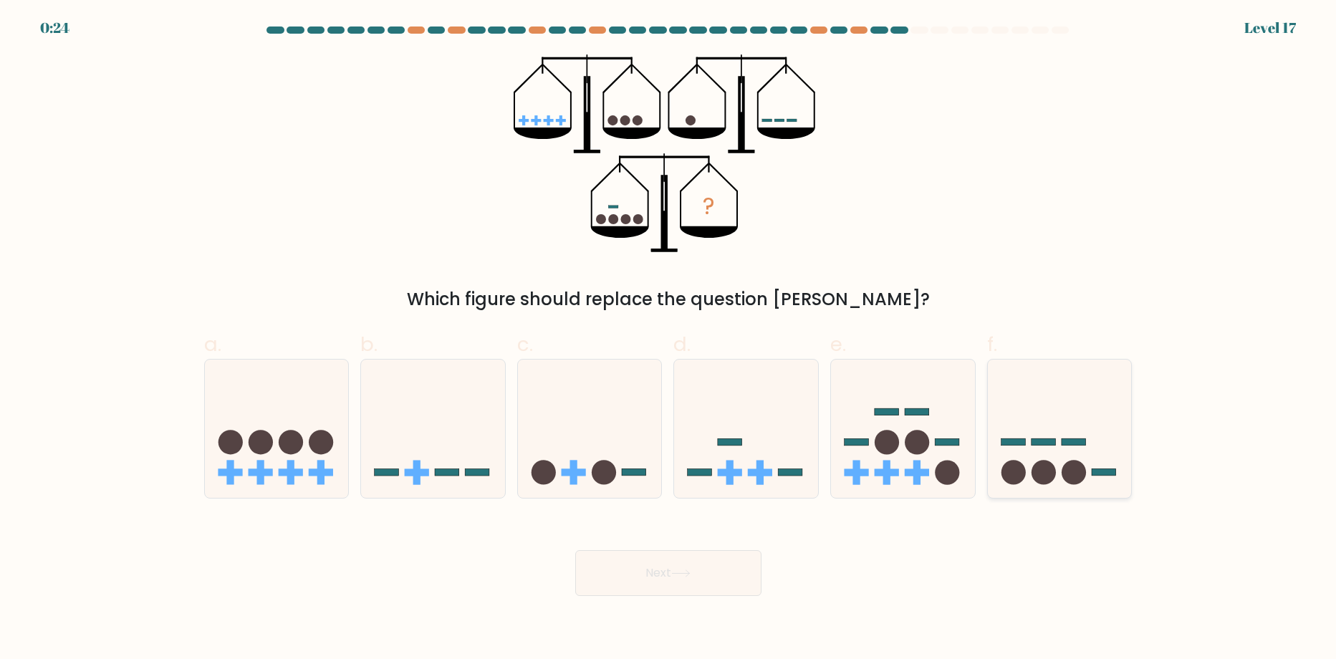
drag, startPoint x: 1083, startPoint y: 503, endPoint x: 1096, endPoint y: 495, distance: 15.1
click at [1092, 498] on form at bounding box center [668, 312] width 1336 height 570
click at [1107, 462] on icon at bounding box center [1060, 429] width 144 height 119
click at [669, 339] on input "f." at bounding box center [668, 334] width 1 height 9
radio input "true"
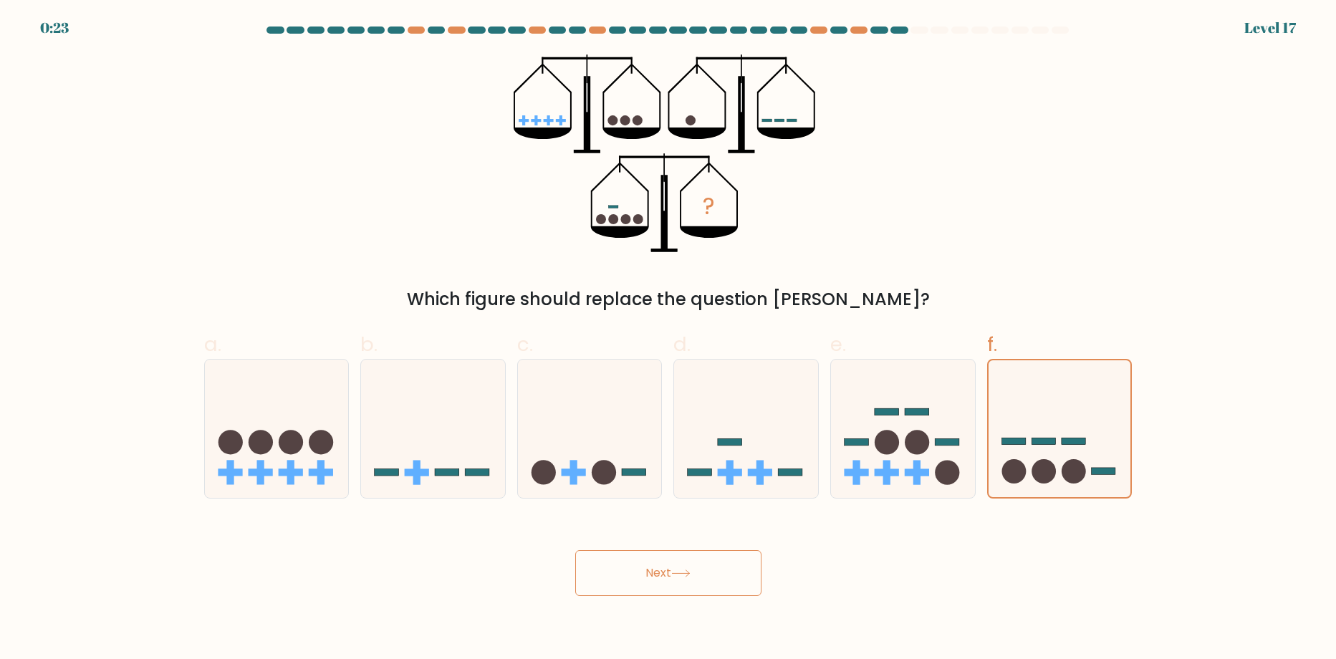
click at [663, 585] on button "Next" at bounding box center [668, 573] width 186 height 46
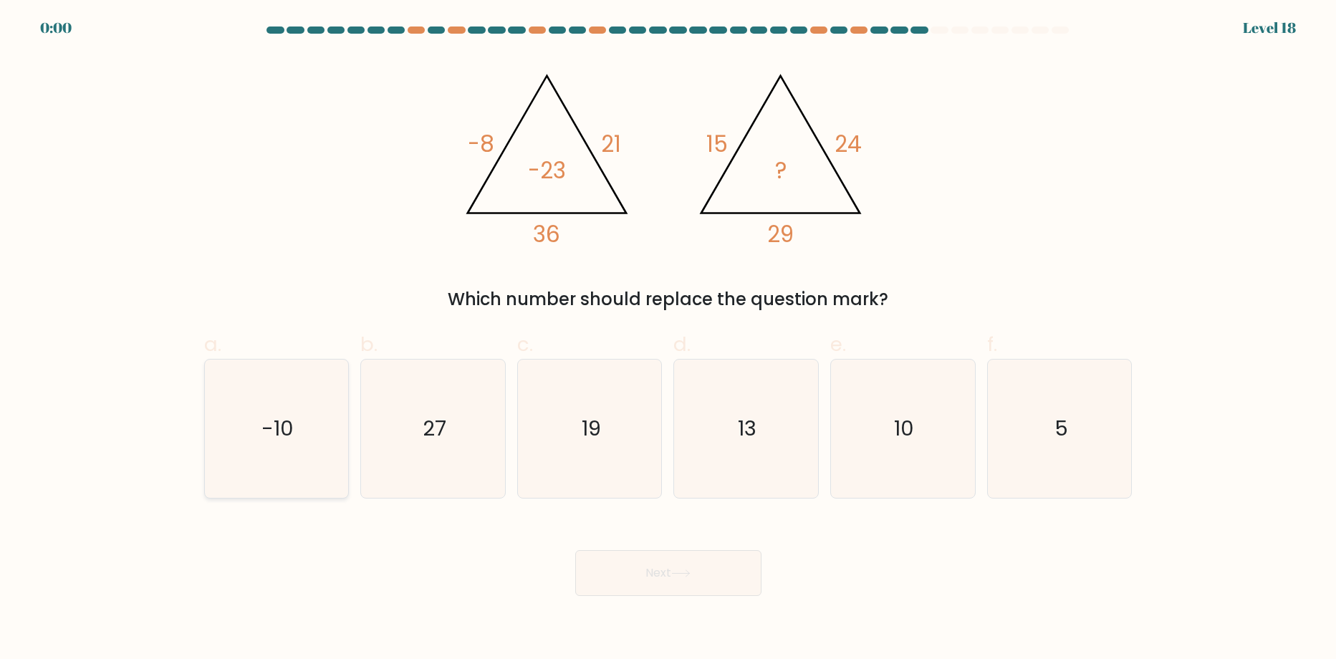
click at [299, 425] on icon "-10" at bounding box center [276, 429] width 138 height 138
click at [668, 339] on input "a. -10" at bounding box center [668, 334] width 1 height 9
radio input "true"
drag, startPoint x: 653, startPoint y: 570, endPoint x: 662, endPoint y: 581, distance: 14.2
click at [661, 580] on div "Next" at bounding box center [669, 556] width 946 height 80
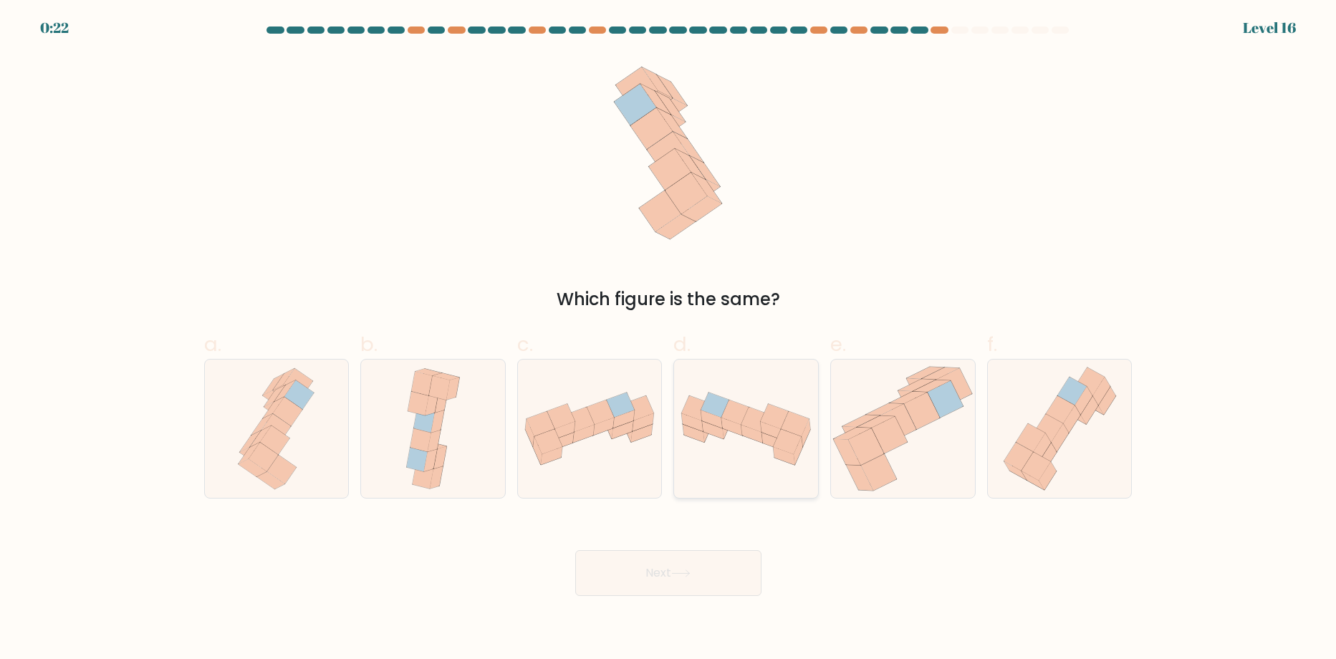
click at [735, 405] on icon at bounding box center [736, 412] width 28 height 25
click at [669, 339] on input "d." at bounding box center [668, 334] width 1 height 9
radio input "true"
click at [711, 562] on button "Next" at bounding box center [668, 573] width 186 height 46
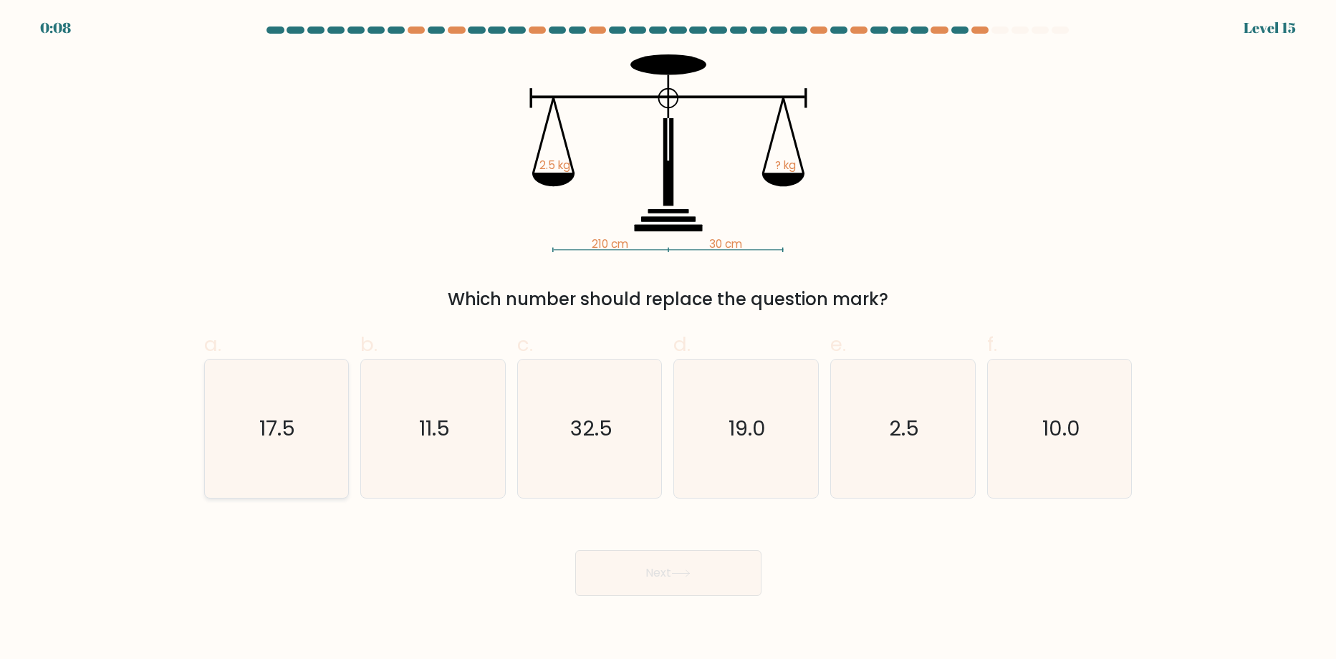
click at [290, 389] on icon "17.5" at bounding box center [276, 429] width 138 height 138
click at [668, 339] on input "a. 17.5" at bounding box center [668, 334] width 1 height 9
radio input "true"
click at [654, 587] on button "Next" at bounding box center [668, 573] width 186 height 46
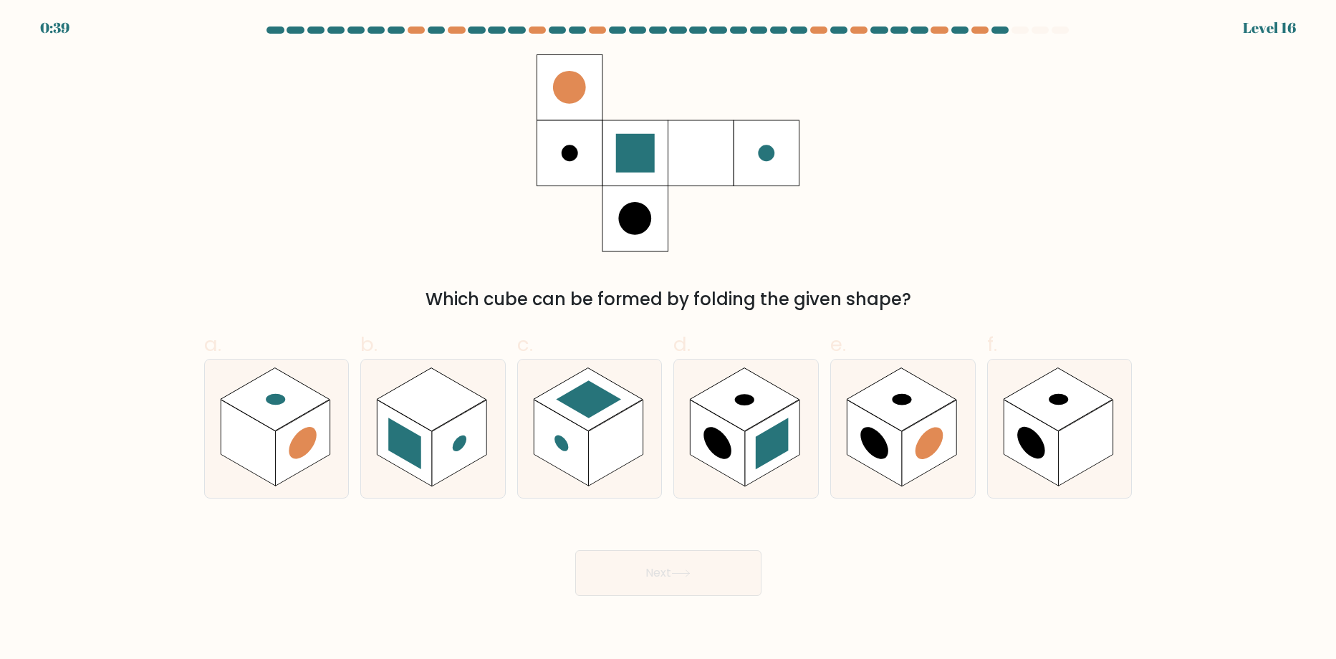
drag, startPoint x: 309, startPoint y: 446, endPoint x: 655, endPoint y: 532, distance: 355.8
click at [320, 448] on g at bounding box center [302, 443] width 54 height 87
click at [668, 339] on input "a." at bounding box center [668, 334] width 1 height 9
radio input "true"
click at [688, 569] on button "Next" at bounding box center [668, 573] width 186 height 46
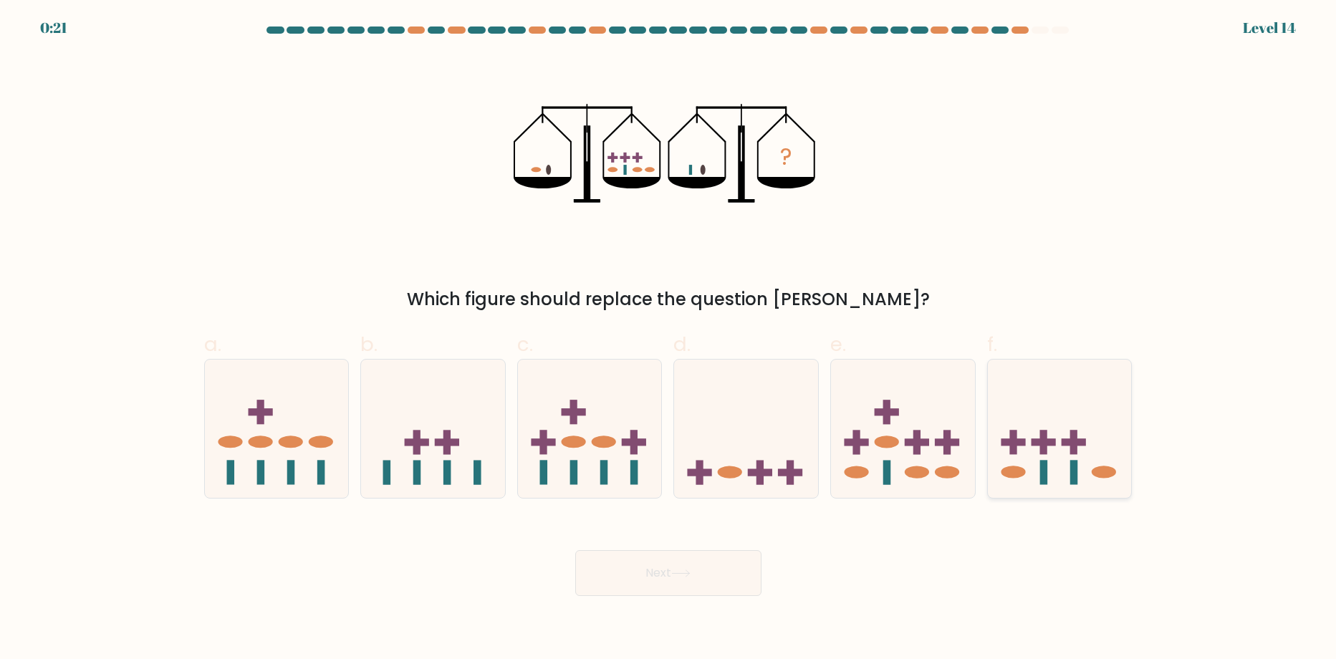
click at [1045, 443] on rect at bounding box center [1044, 441] width 24 height 7
click at [669, 339] on input "f." at bounding box center [668, 334] width 1 height 9
radio input "true"
click at [692, 555] on button "Next" at bounding box center [668, 573] width 186 height 46
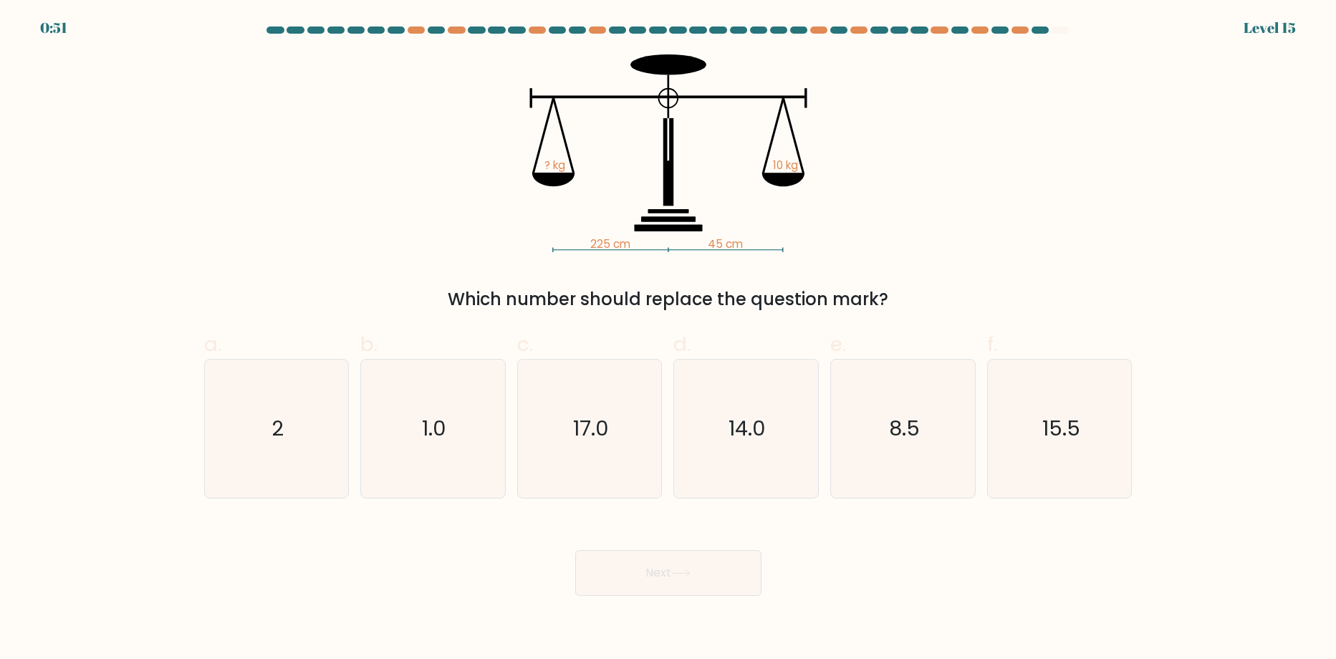
drag, startPoint x: 300, startPoint y: 415, endPoint x: 691, endPoint y: 572, distance: 421.0
click at [302, 415] on icon "2" at bounding box center [276, 429] width 138 height 138
click at [668, 339] on input "a. 2" at bounding box center [668, 334] width 1 height 9
radio input "true"
click at [680, 582] on button "Next" at bounding box center [668, 573] width 186 height 46
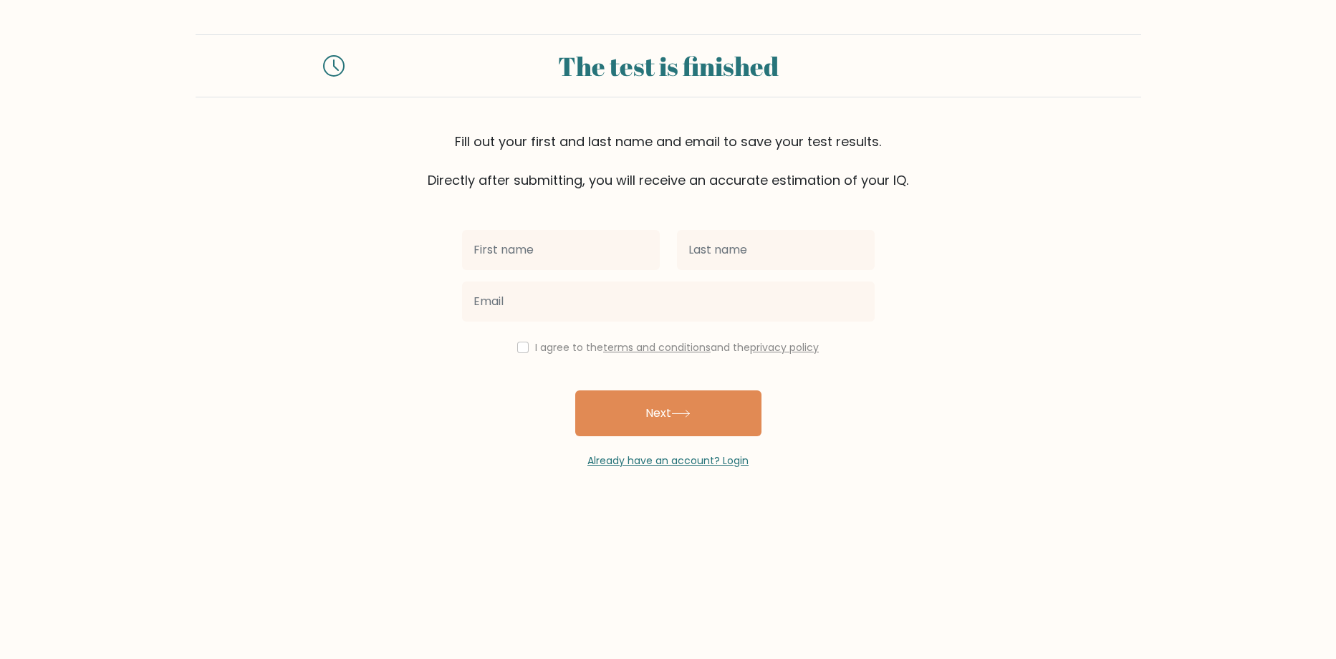
click at [528, 251] on input "text" at bounding box center [561, 250] width 198 height 40
type input "IULIAN"
click at [728, 262] on input "text" at bounding box center [776, 250] width 198 height 40
type input "N"
type input "BULIGA"
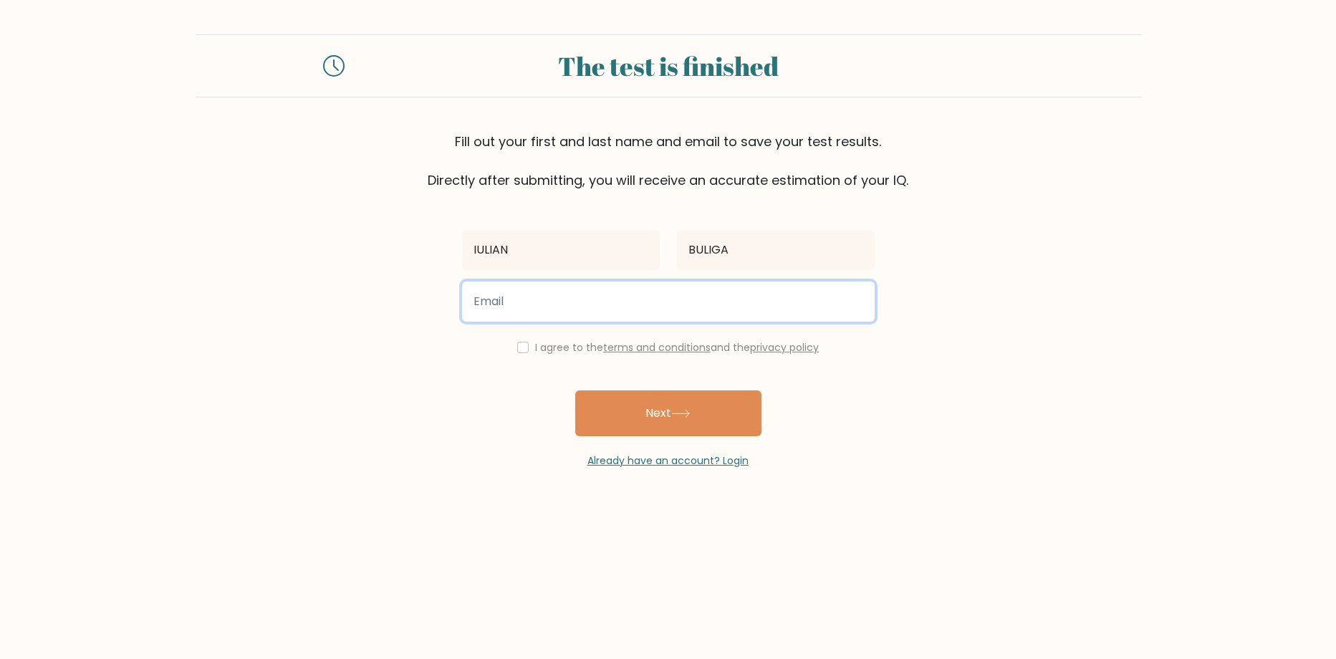
click at [517, 304] on input "email" at bounding box center [668, 302] width 413 height 40
click at [511, 302] on input "rafaiacoban11@gmail.com" at bounding box center [668, 302] width 413 height 40
click at [507, 305] on input "rafaiacoban11@gmail.com" at bounding box center [668, 302] width 413 height 40
click at [589, 296] on input "rafaelionutiacoban11@gmail.com" at bounding box center [668, 302] width 413 height 40
type input "rafaelionutiacoban@gmail.com"
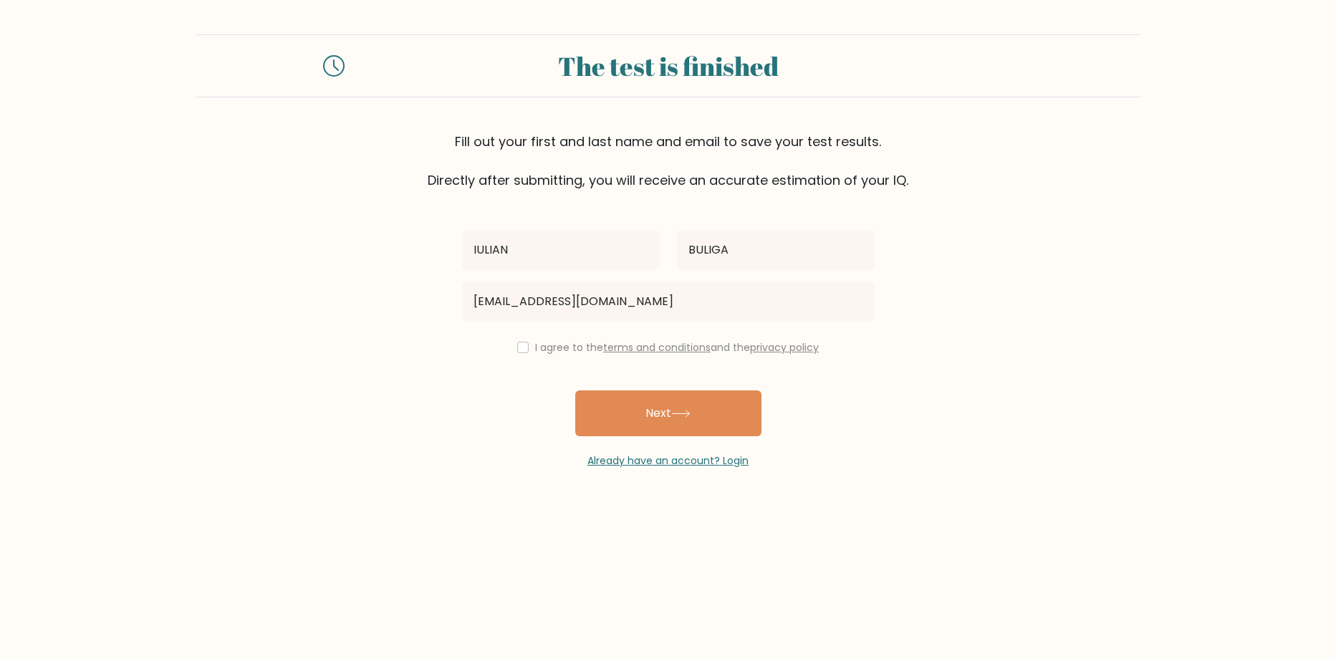
click at [514, 352] on div "I agree to the terms and conditions and the privacy policy" at bounding box center [668, 347] width 430 height 17
drag, startPoint x: 517, startPoint y: 352, endPoint x: 529, endPoint y: 355, distance: 12.5
click at [517, 351] on input "checkbox" at bounding box center [522, 347] width 11 height 11
checkbox input "true"
drag, startPoint x: 611, startPoint y: 408, endPoint x: 771, endPoint y: 400, distance: 159.9
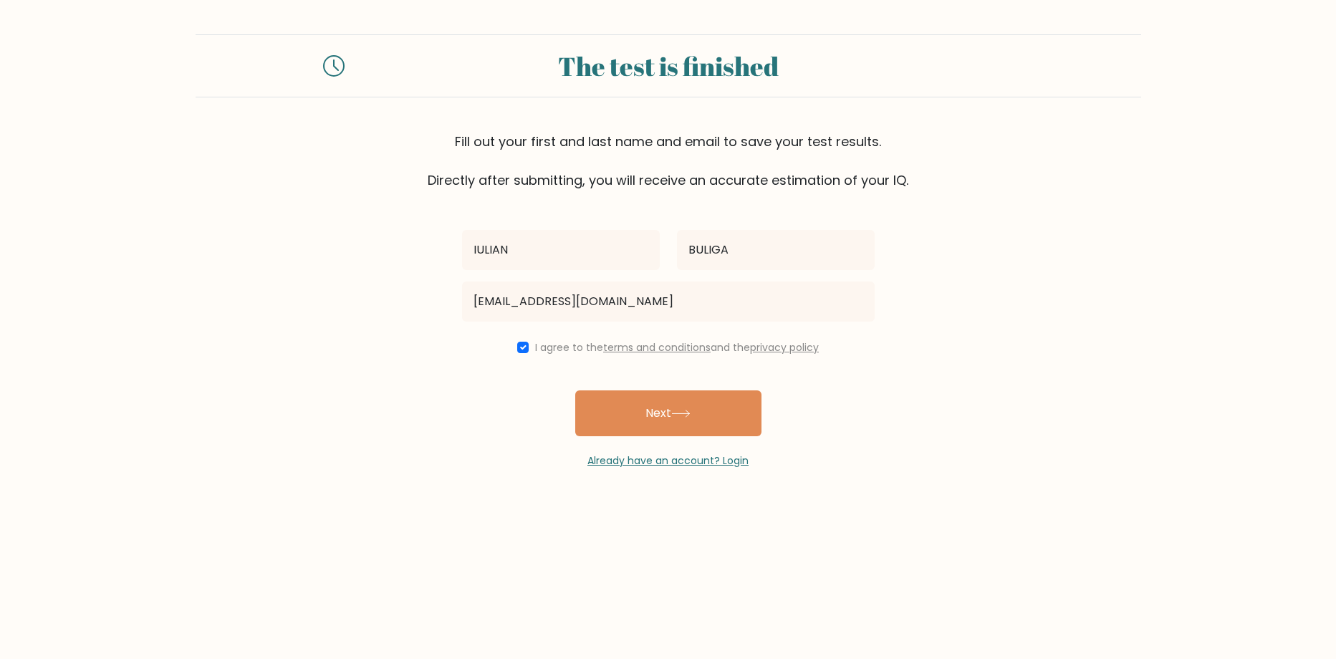
click at [611, 407] on button "Next" at bounding box center [668, 413] width 186 height 46
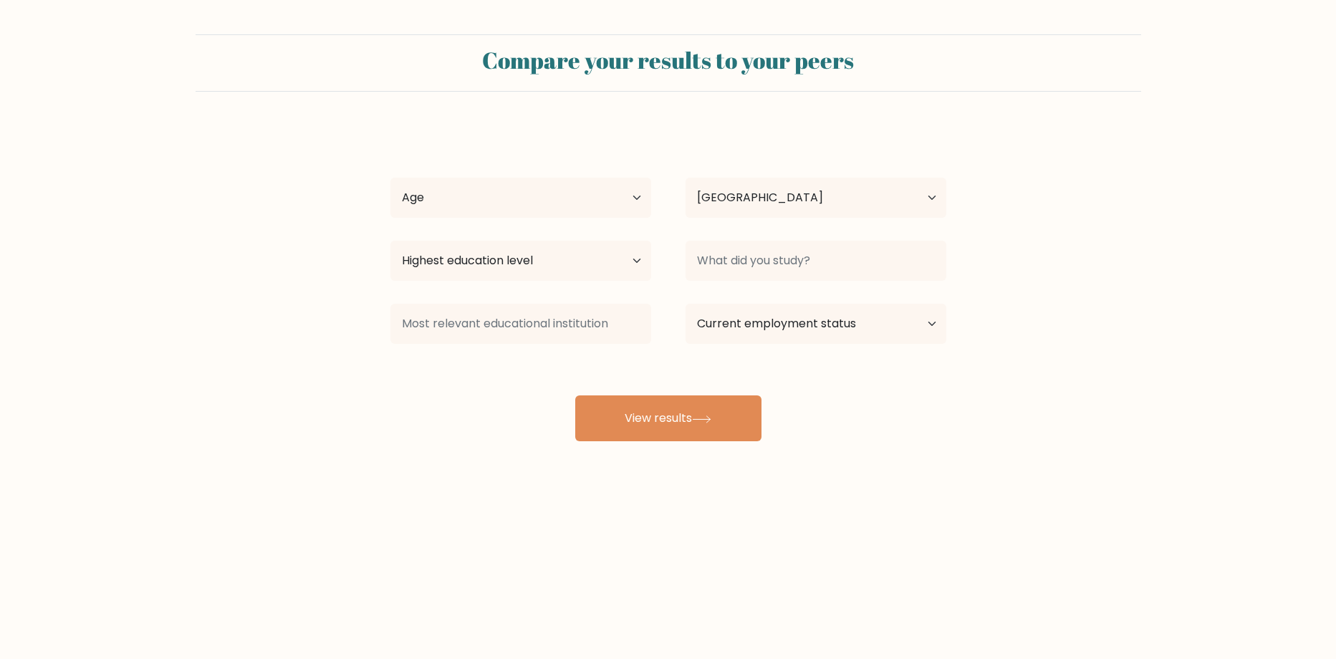
select select "RO"
click at [688, 421] on button "View results" at bounding box center [668, 418] width 186 height 46
click at [547, 168] on div "IULIAN BULIGA Age Under 18 years old 18-24 years old 25-34 years old 35-44 year…" at bounding box center [668, 283] width 573 height 315
click at [537, 198] on select "Age Under 18 years old 18-24 years old 25-34 years old 35-44 years old 45-54 ye…" at bounding box center [520, 198] width 261 height 40
select select "25_34"
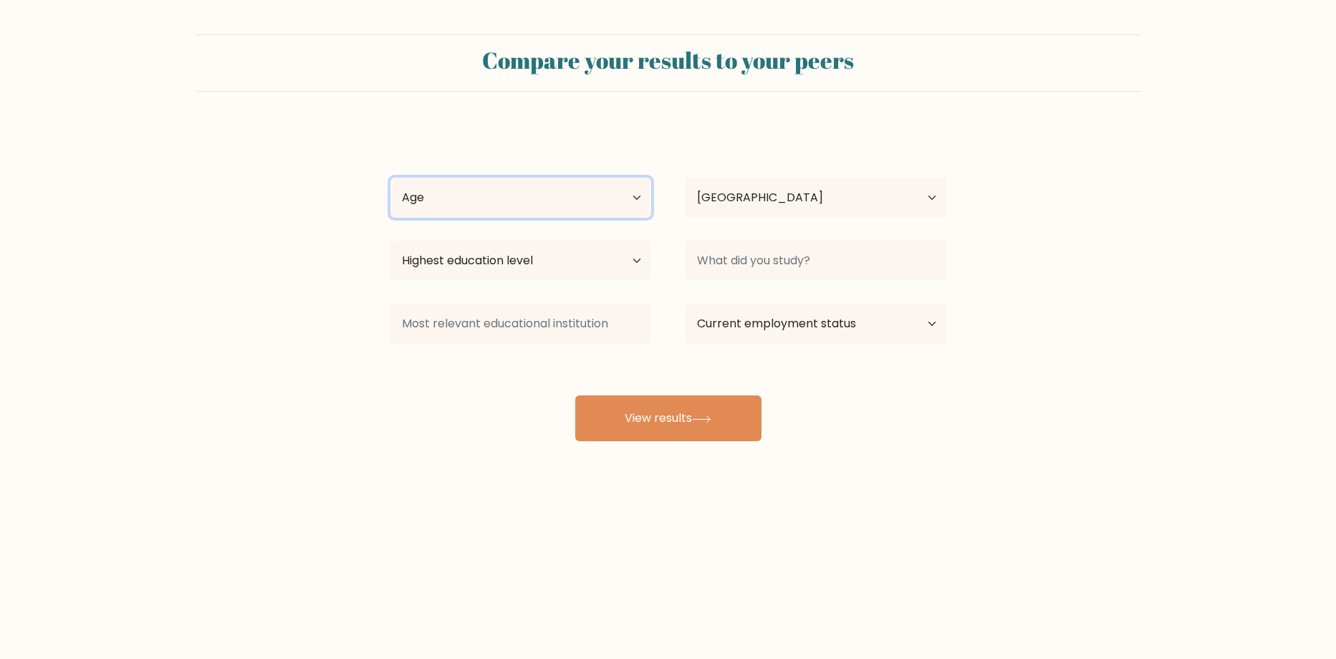
click at [390, 178] on select "Age Under 18 years old 18-24 years old 25-34 years old 35-44 years old 45-54 ye…" at bounding box center [520, 198] width 261 height 40
click at [526, 269] on select "Highest education level No schooling Primary Lower Secondary Upper Secondary Oc…" at bounding box center [520, 261] width 261 height 40
select select "bachelors_degree"
click at [390, 241] on select "Highest education level No schooling Primary Lower Secondary Upper Secondary Oc…" at bounding box center [520, 261] width 261 height 40
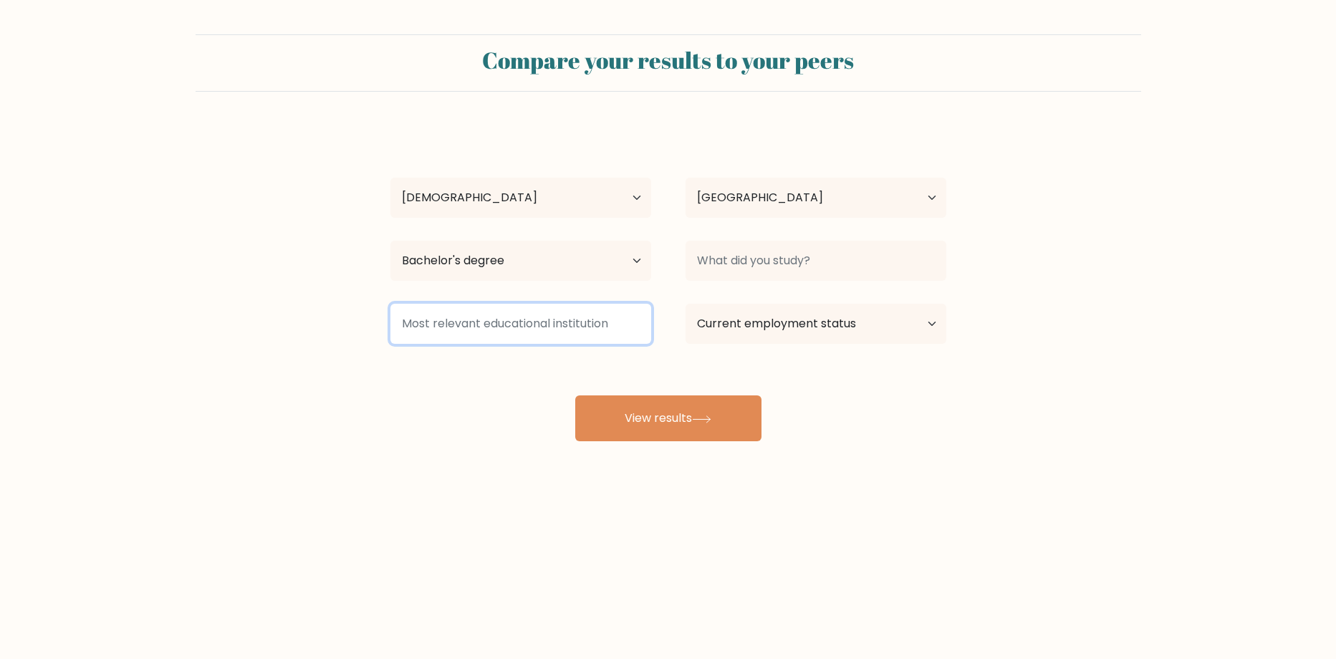
click at [505, 320] on input at bounding box center [520, 324] width 261 height 40
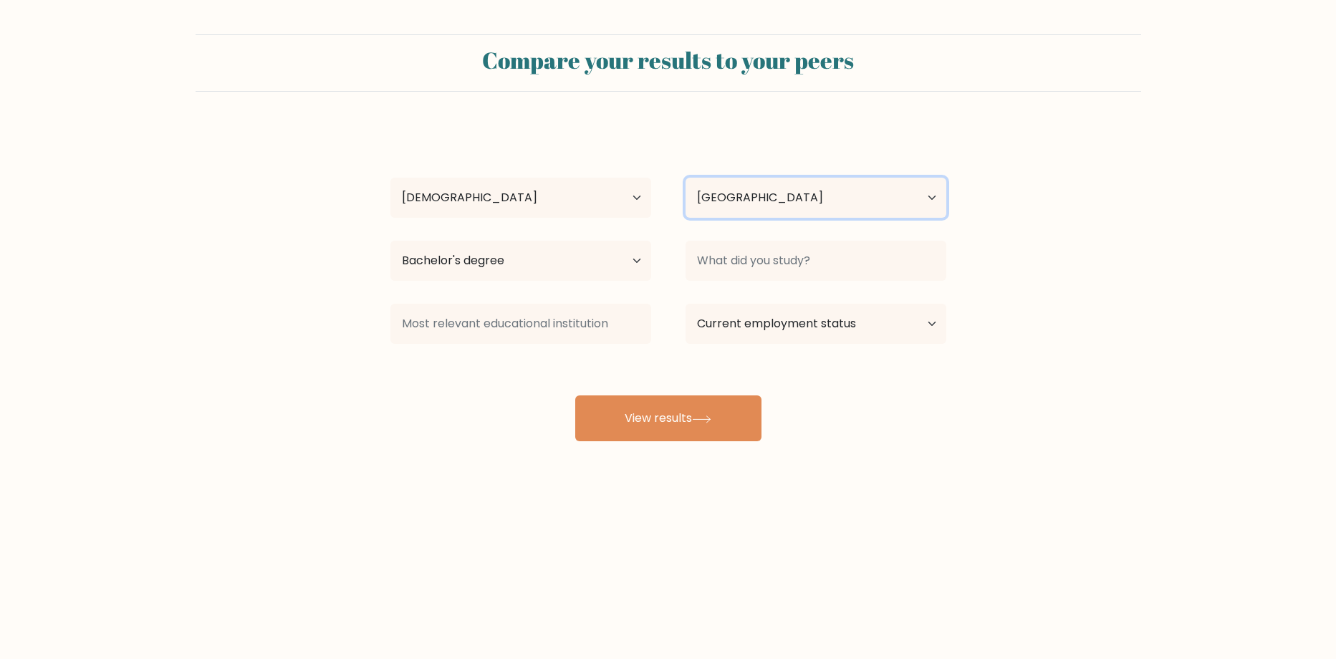
click at [827, 208] on select "Country Afghanistan Albania Algeria American Samoa Andorra Angola Anguilla Anta…" at bounding box center [816, 198] width 261 height 40
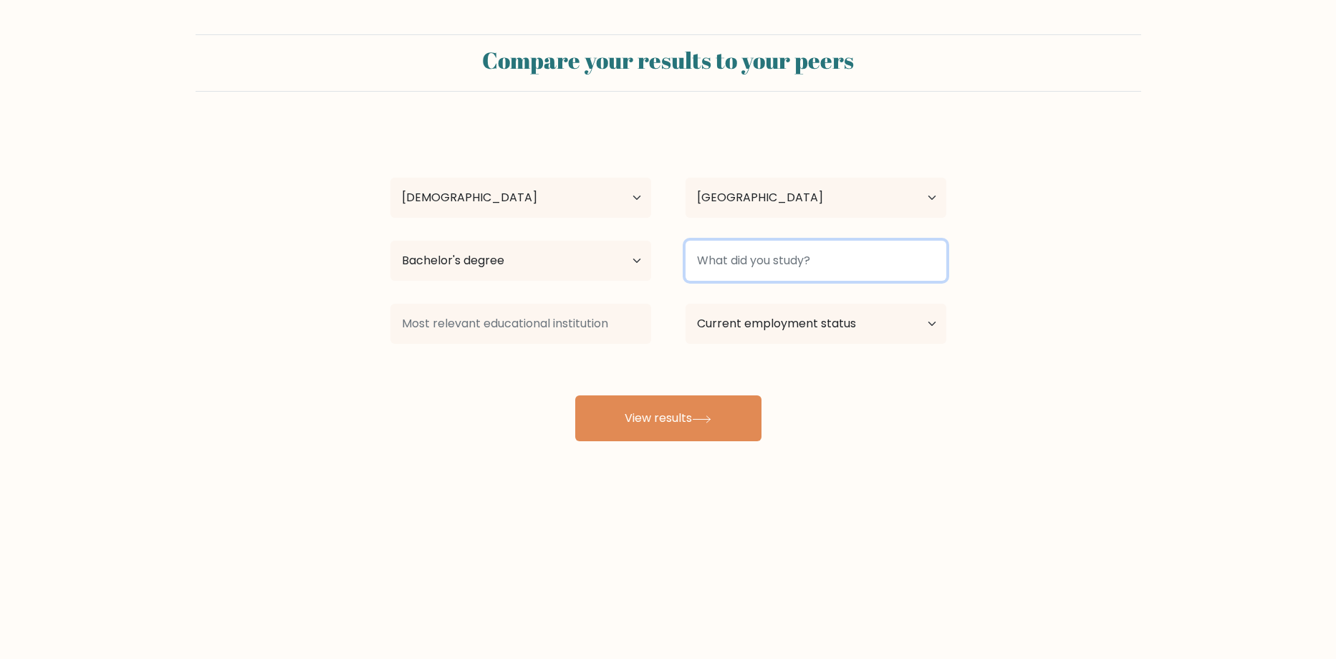
click at [807, 259] on input at bounding box center [816, 261] width 261 height 40
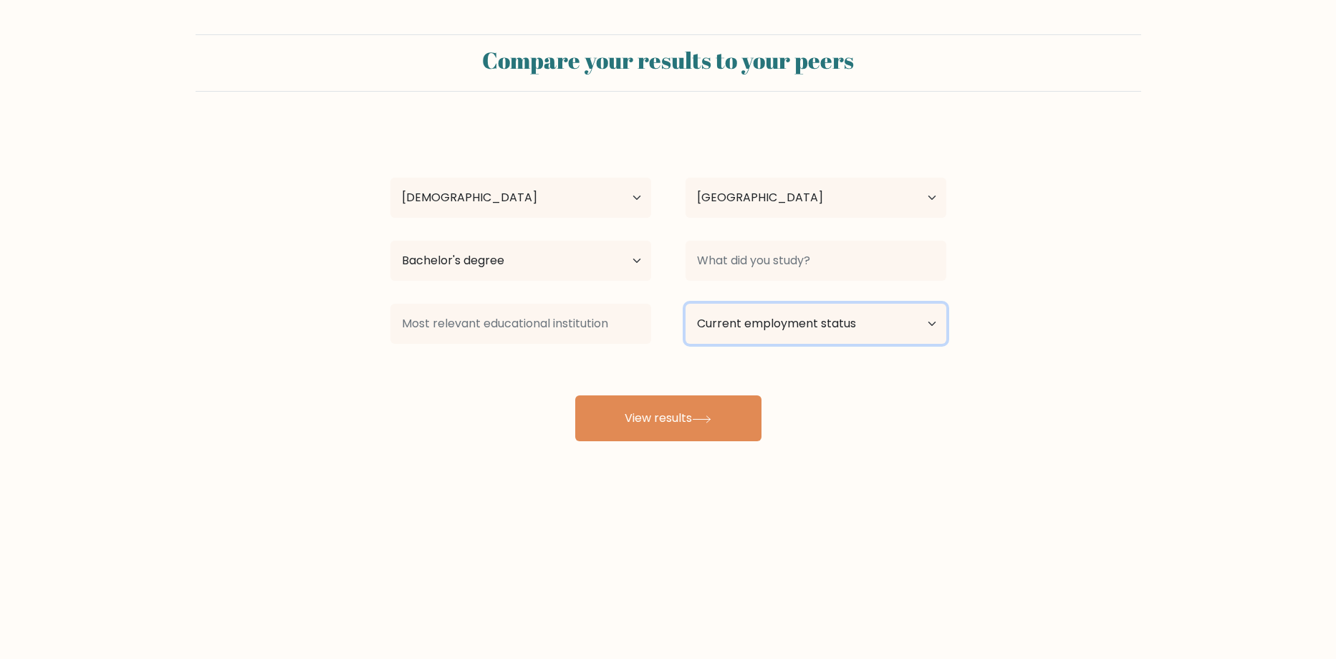
click at [801, 328] on select "Current employment status Employed Student Retired Other / prefer not to answer" at bounding box center [816, 324] width 261 height 40
select select "employed"
click at [686, 304] on select "Current employment status Employed Student Retired Other / prefer not to answer" at bounding box center [816, 324] width 261 height 40
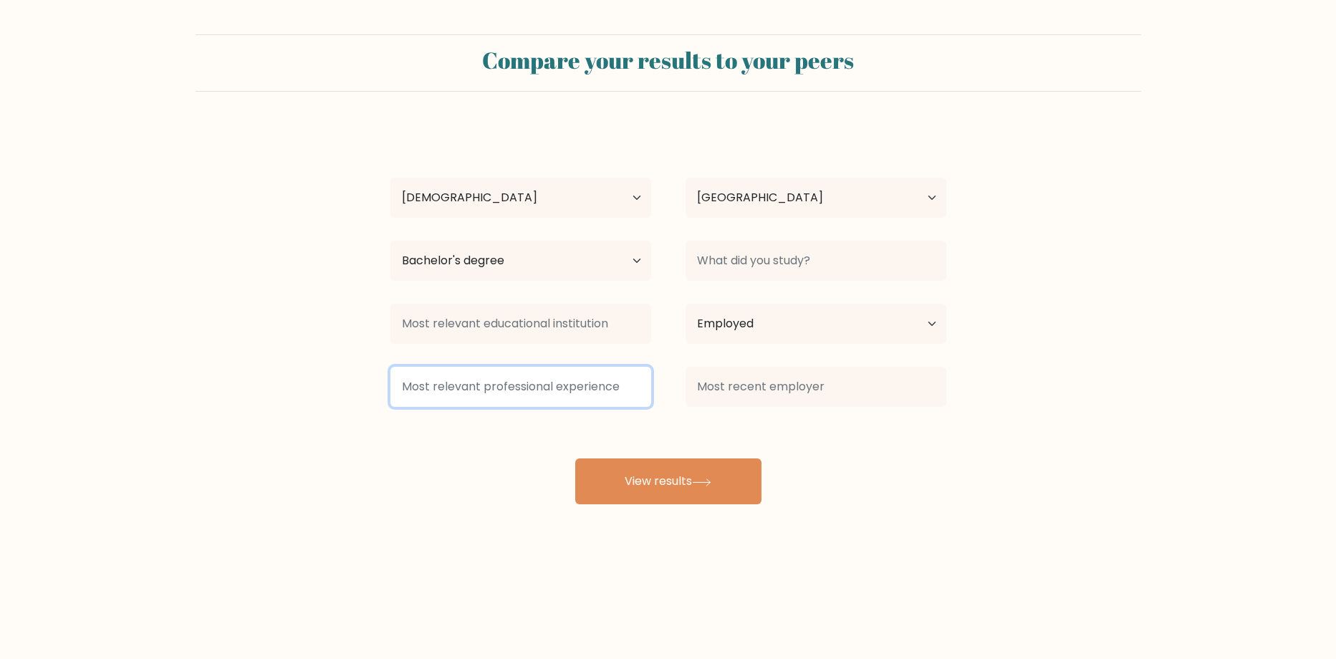
click at [539, 387] on input at bounding box center [520, 387] width 261 height 40
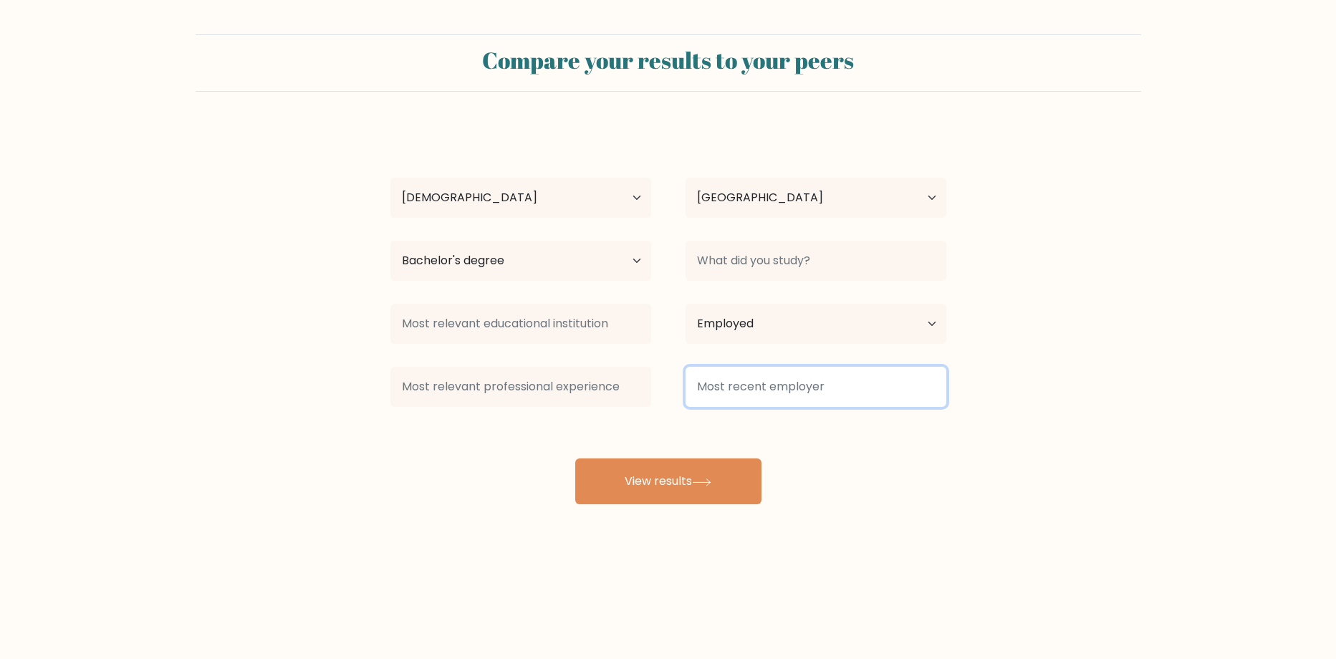
click at [804, 398] on input at bounding box center [816, 387] width 261 height 40
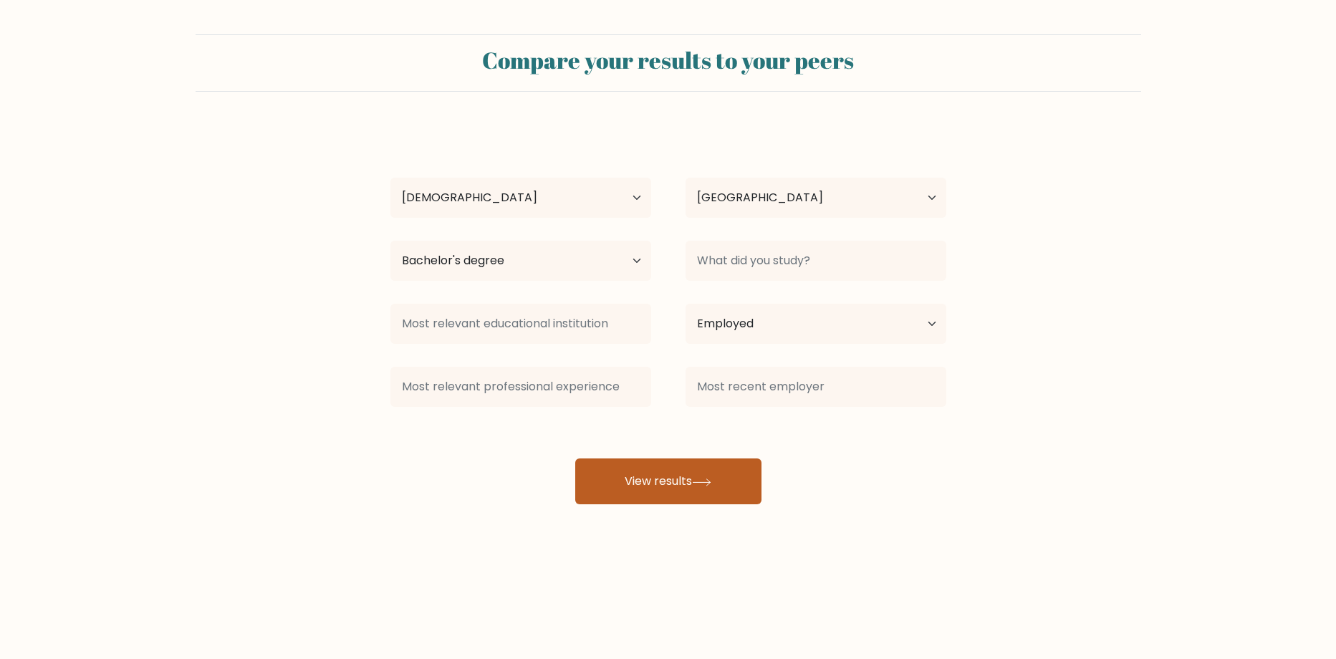
click at [691, 476] on button "View results" at bounding box center [668, 481] width 186 height 46
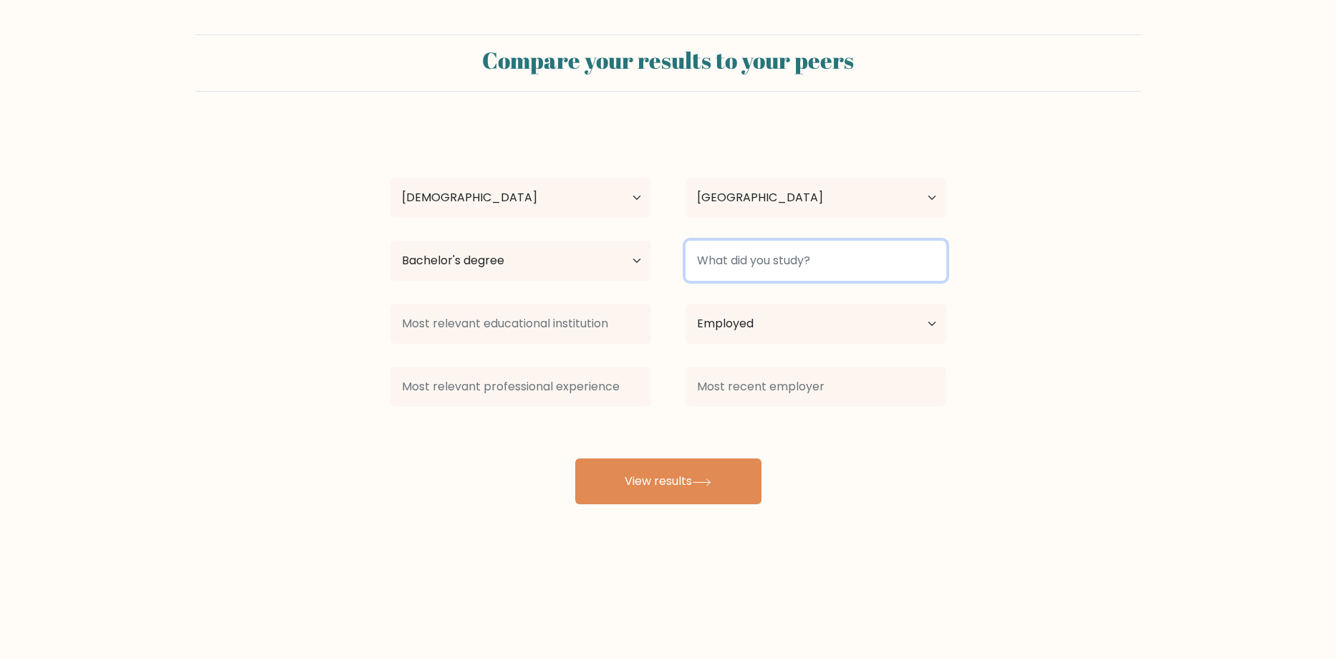
click at [800, 249] on input at bounding box center [816, 261] width 261 height 40
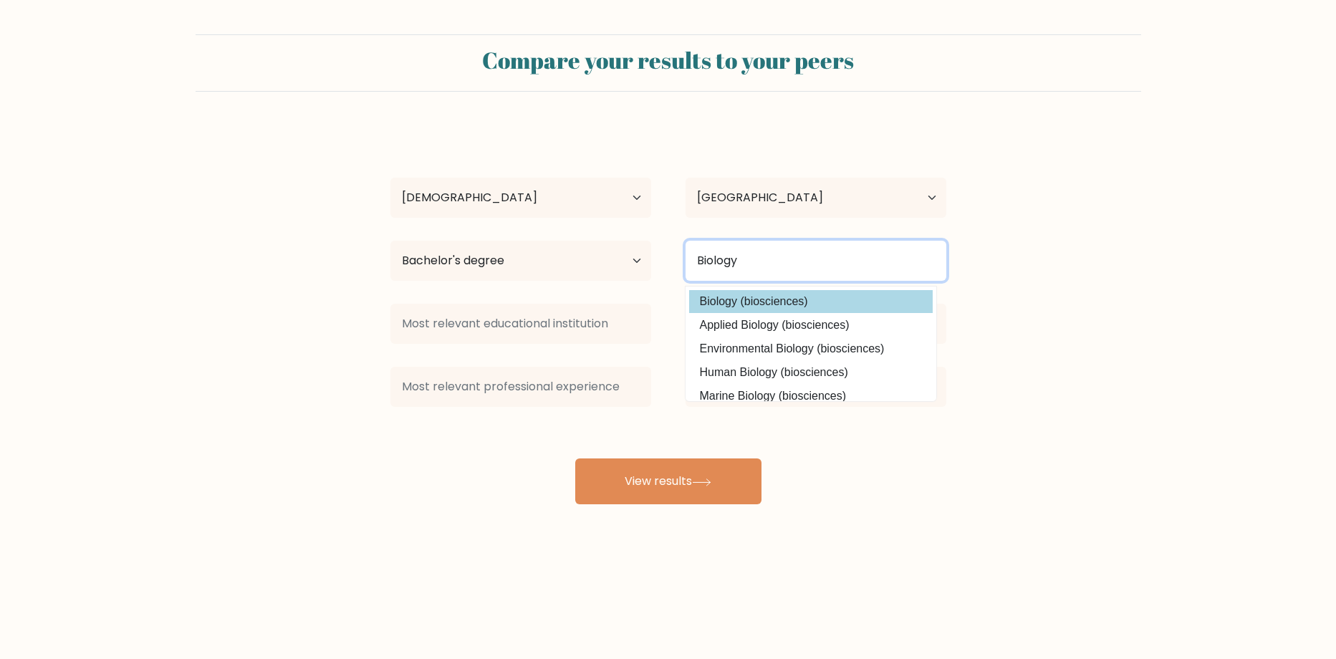
type input "Biology"
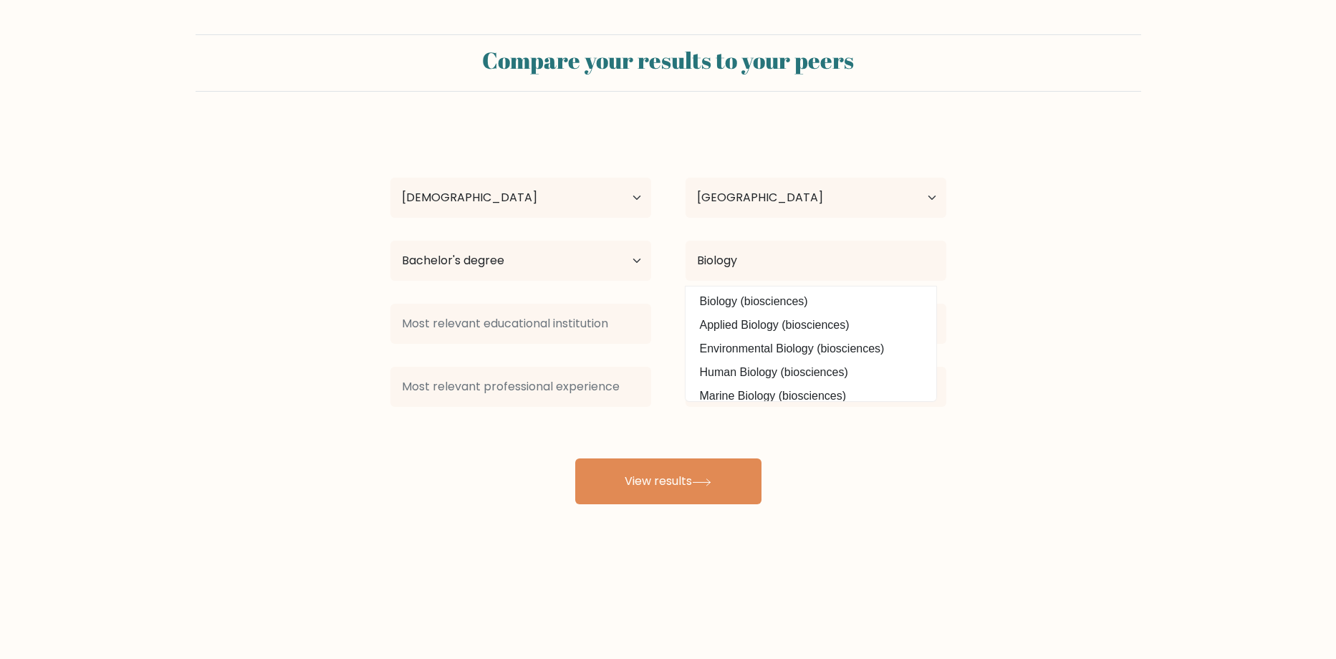
click at [804, 307] on option "Biology (biosciences)" at bounding box center [811, 301] width 244 height 23
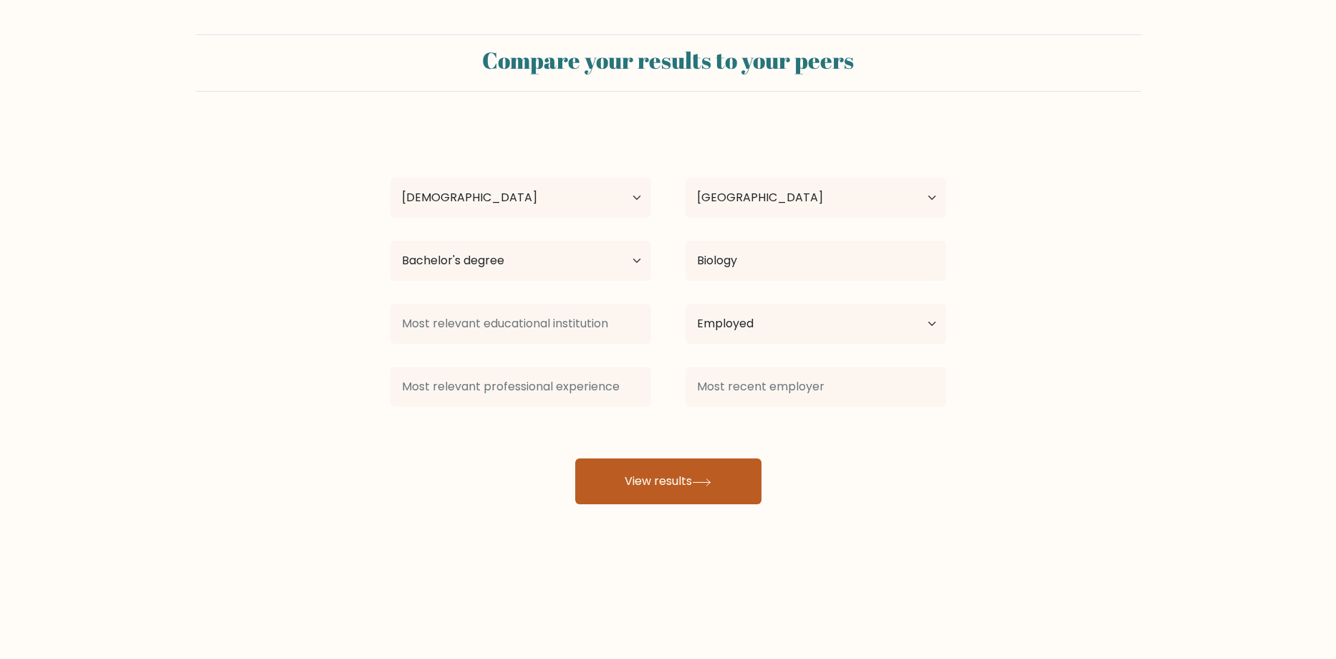
click at [673, 501] on button "View results" at bounding box center [668, 481] width 186 height 46
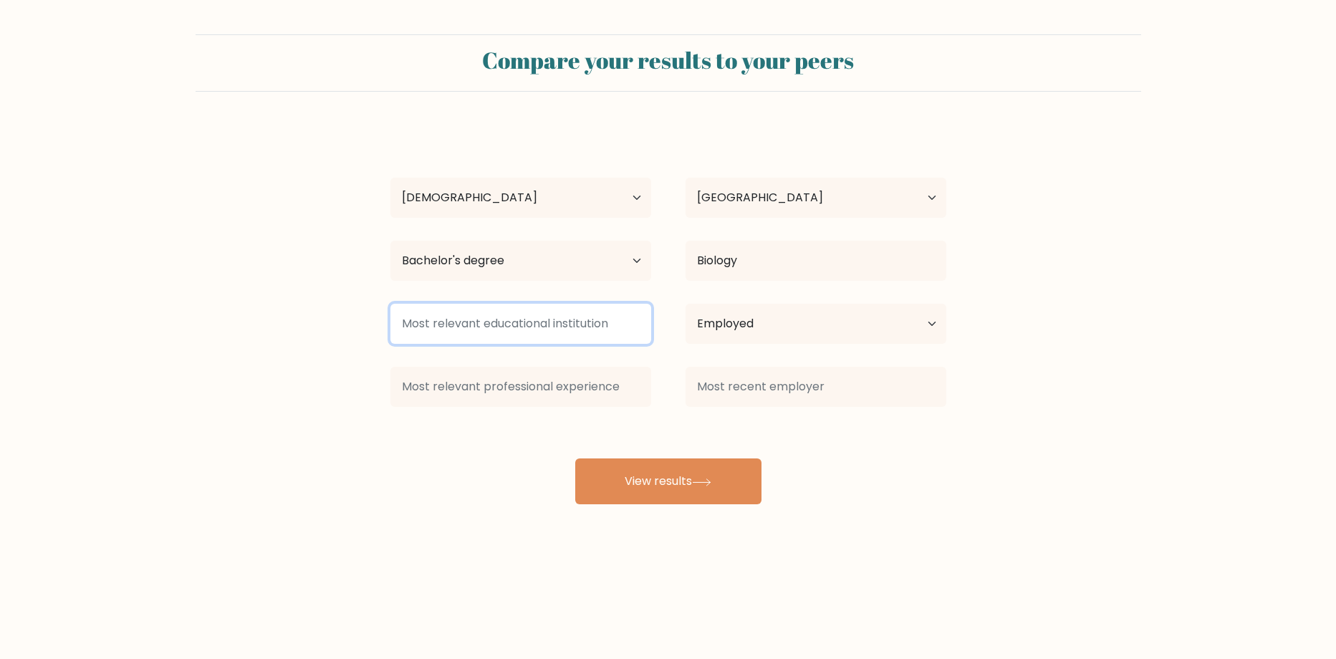
click at [506, 331] on input at bounding box center [520, 324] width 261 height 40
drag, startPoint x: 515, startPoint y: 322, endPoint x: 163, endPoint y: 371, distance: 355.8
click at [64, 358] on form "Compare your results to your peers IULIAN BULIGA Age Under 18 years old 18-24 y…" at bounding box center [668, 269] width 1336 height 470
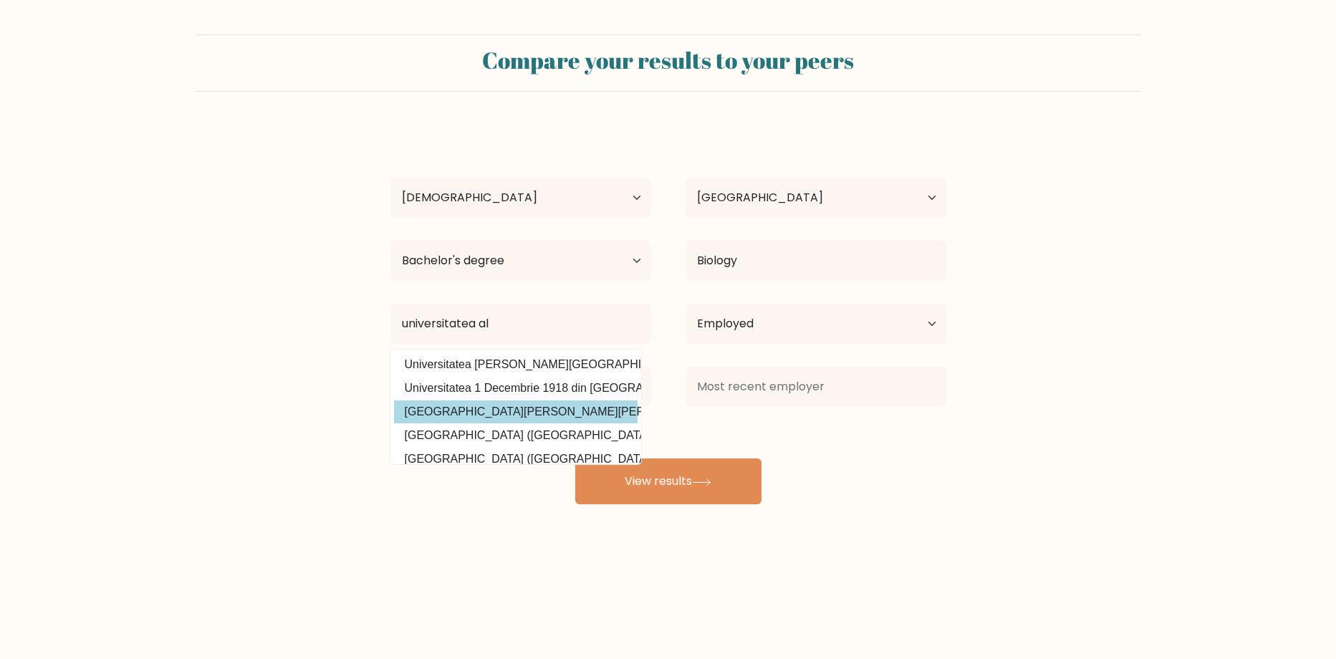
click at [519, 400] on option "Universitatea Alexandru Ioan Cuza din Iasi (Romania)" at bounding box center [516, 411] width 244 height 23
type input "[GEOGRAPHIC_DATA][PERSON_NAME][PERSON_NAME]"
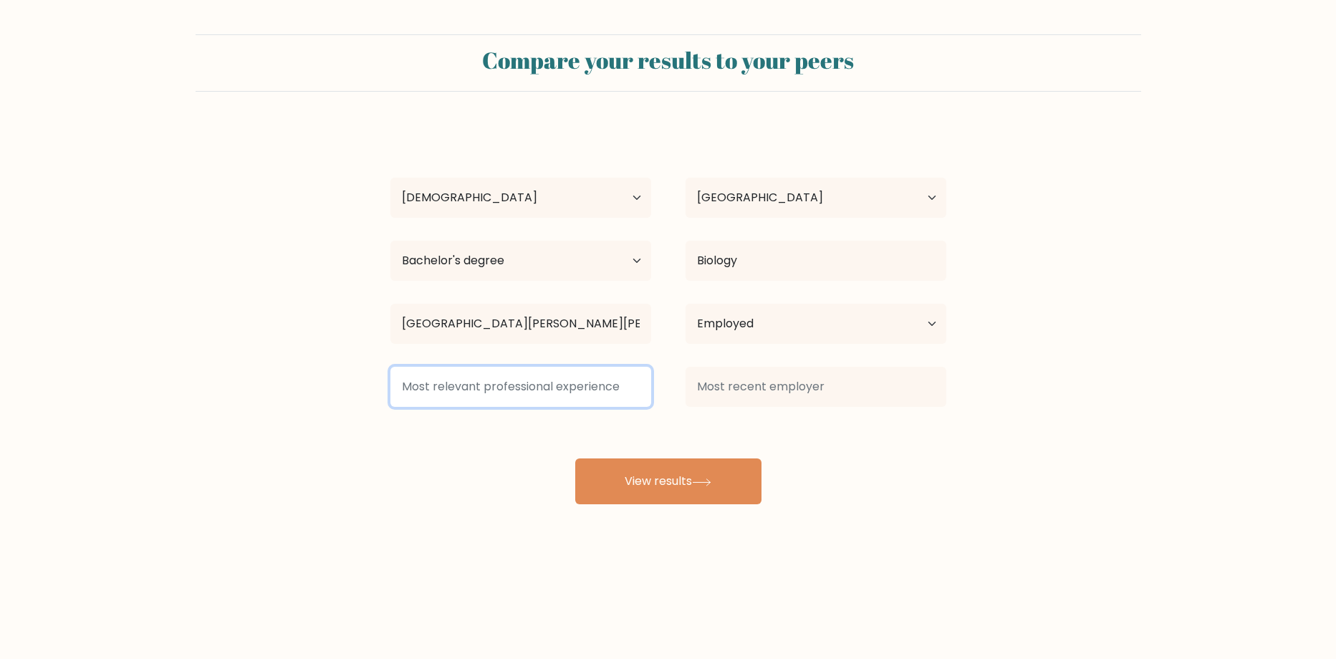
click at [562, 388] on input at bounding box center [520, 387] width 261 height 40
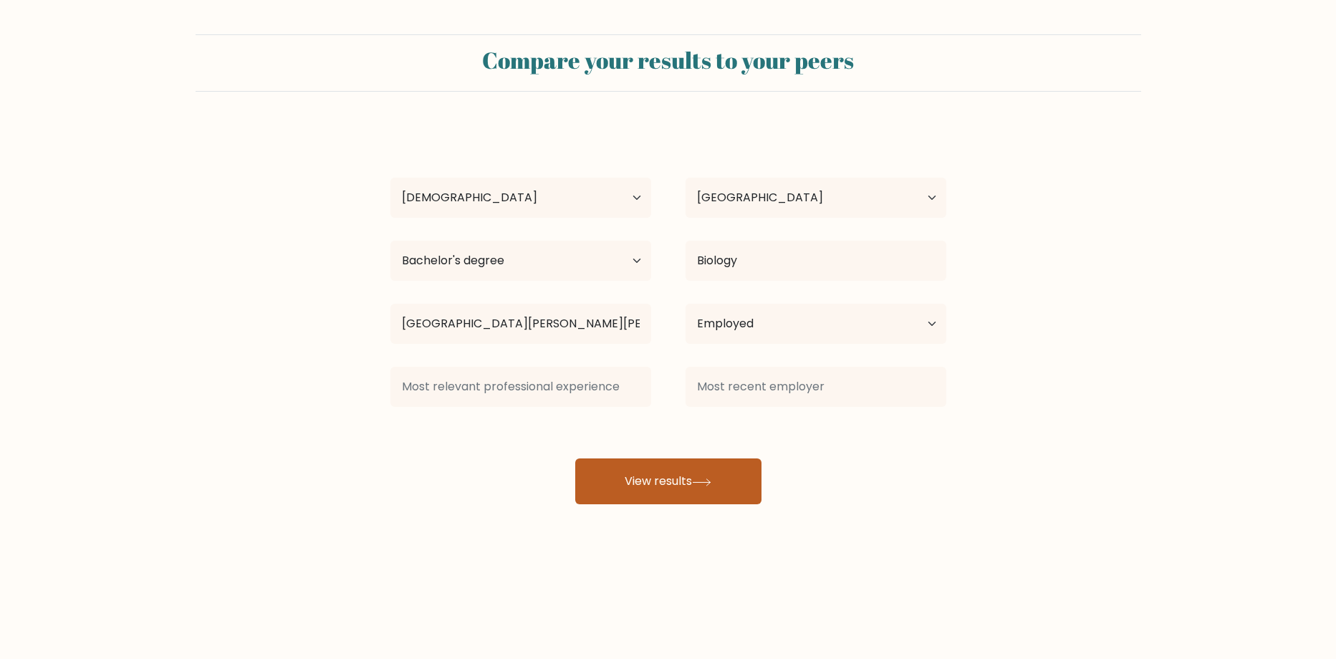
click at [665, 493] on button "View results" at bounding box center [668, 481] width 186 height 46
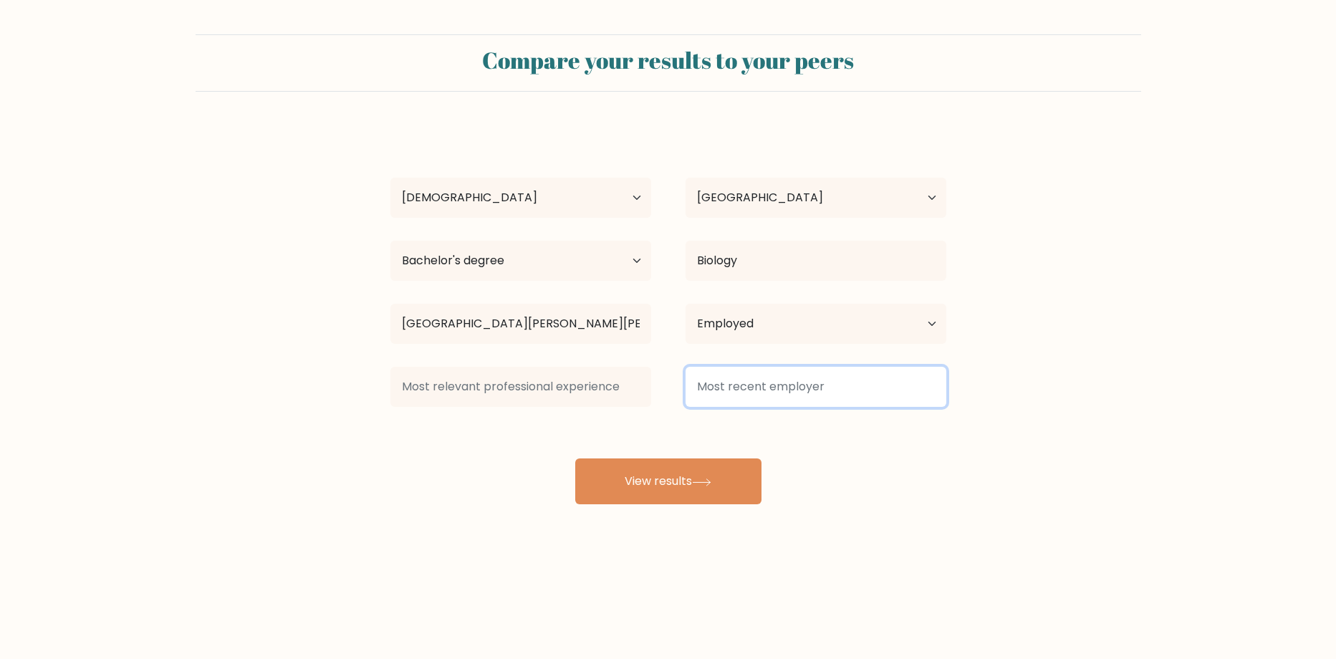
click at [770, 394] on input at bounding box center [816, 387] width 261 height 40
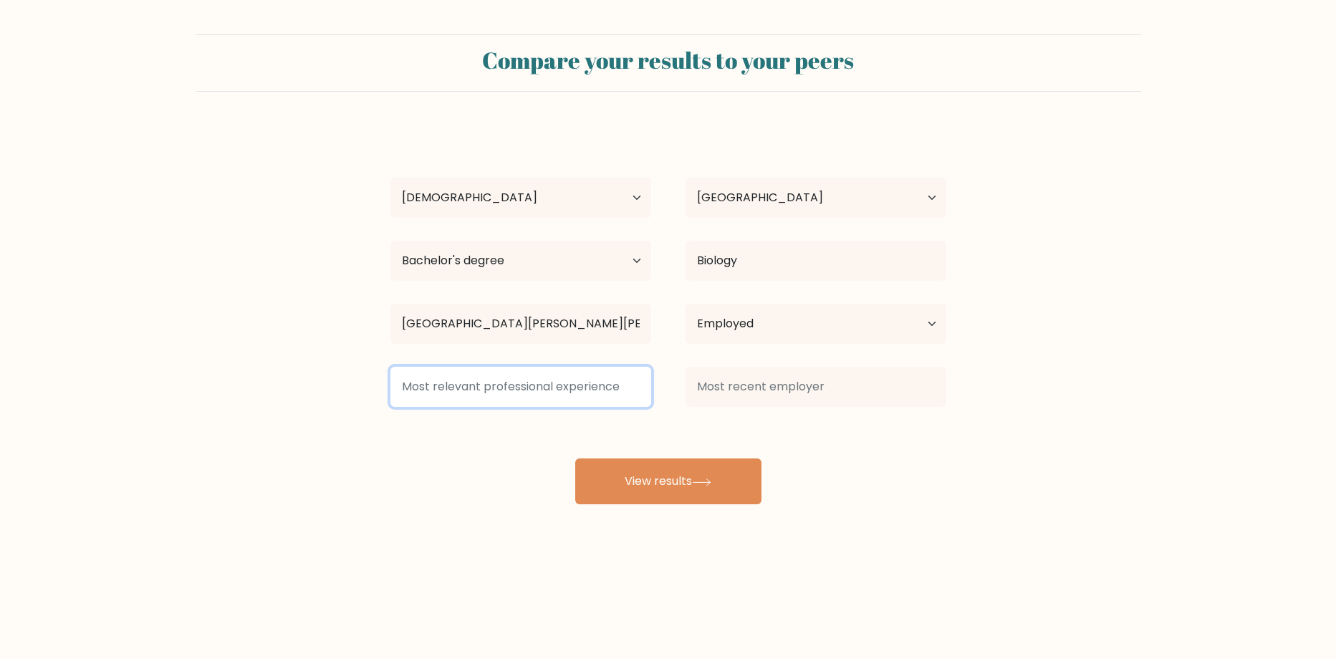
click at [493, 370] on input at bounding box center [520, 387] width 261 height 40
type input "nord spedition"
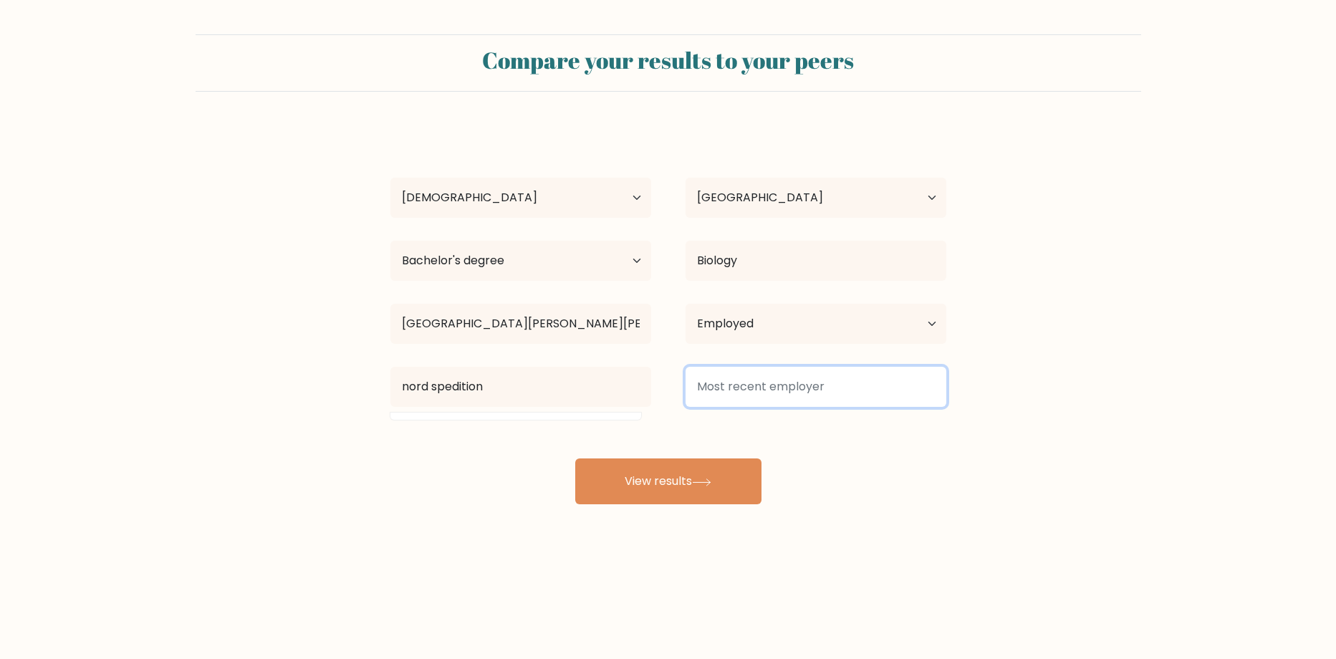
click at [809, 378] on input at bounding box center [816, 387] width 261 height 40
drag, startPoint x: 755, startPoint y: 382, endPoint x: 763, endPoint y: 379, distance: 8.4
click at [761, 380] on input at bounding box center [816, 387] width 261 height 40
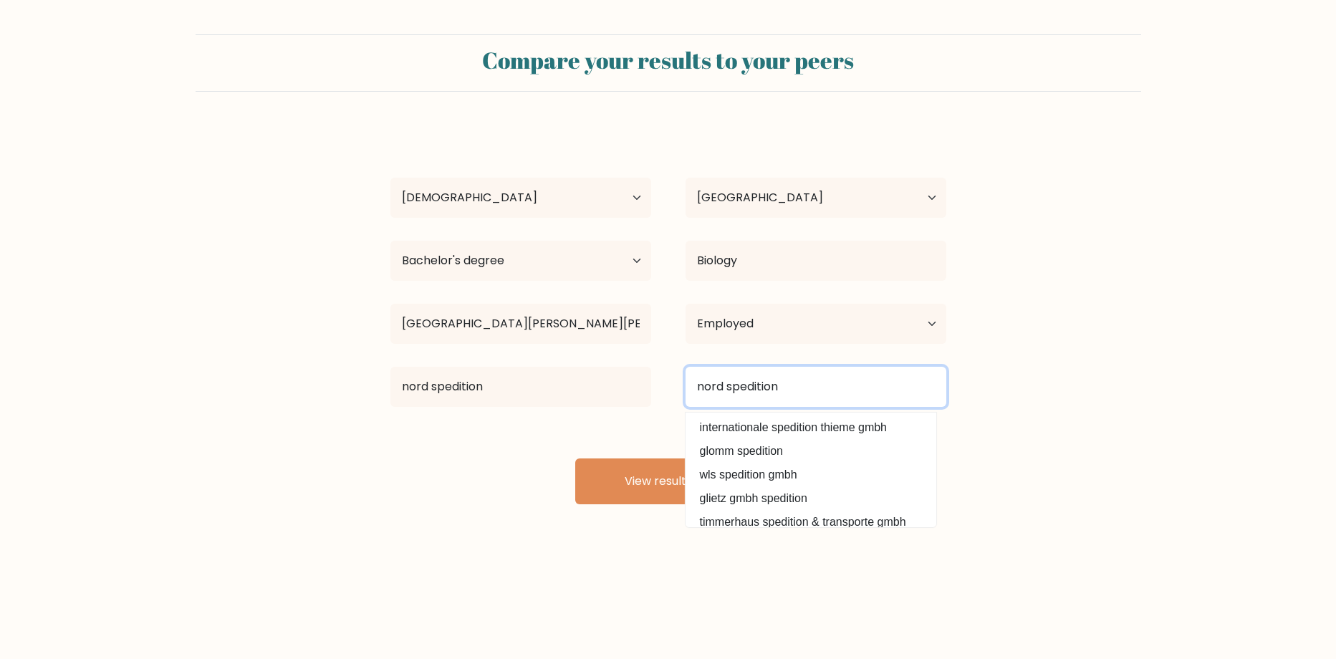
type input "nord spedition"
click at [1084, 429] on form "Compare your results to your peers IULIAN BULIGA Age Under 18 years old 18-24 y…" at bounding box center [668, 269] width 1336 height 470
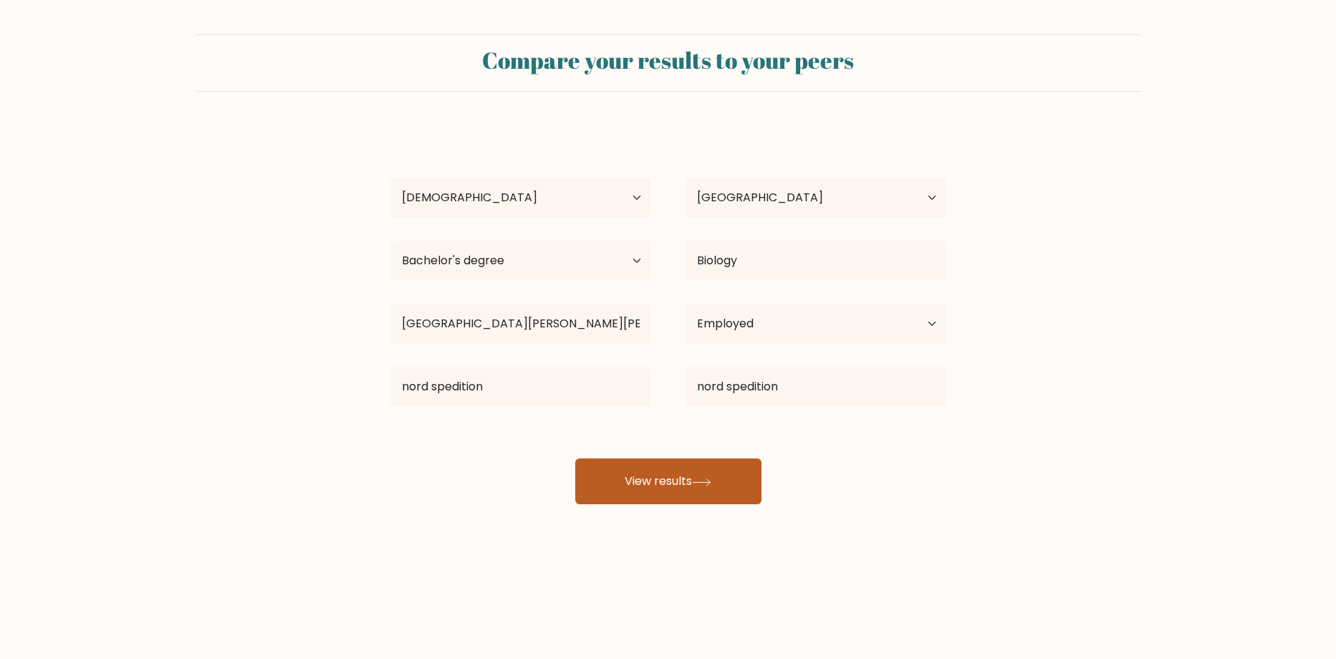
click at [611, 488] on button "View results" at bounding box center [668, 481] width 186 height 46
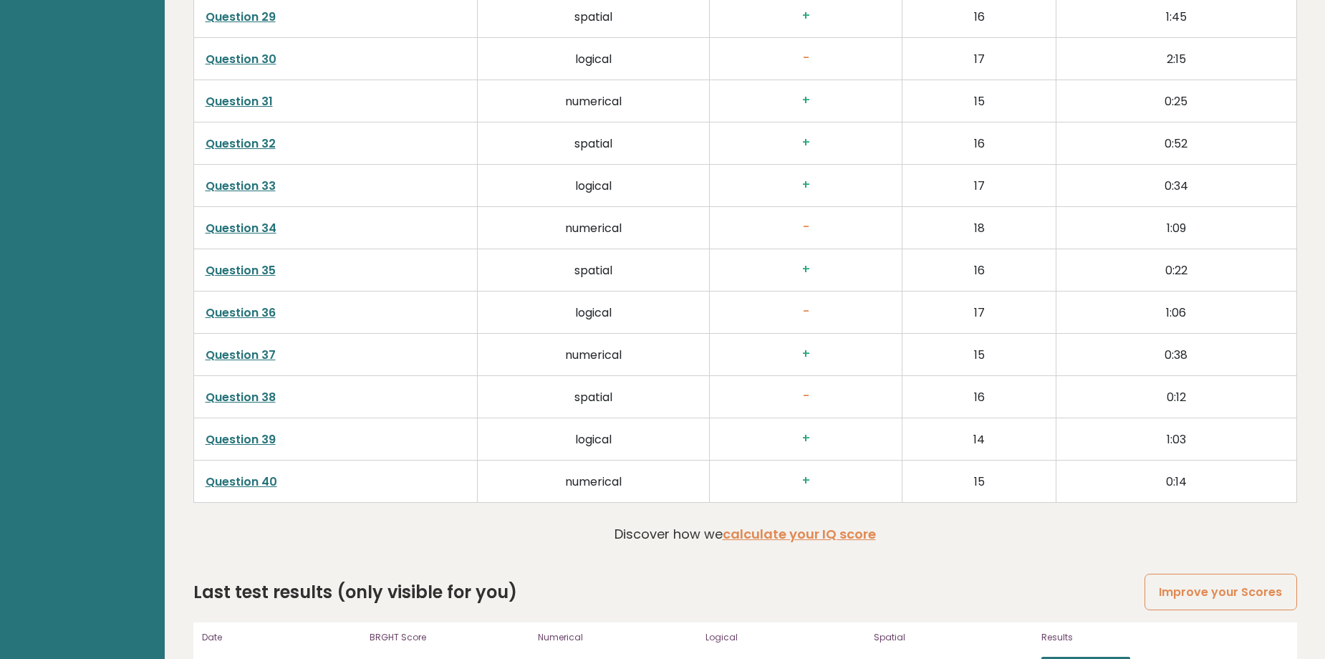
scroll to position [3678, 0]
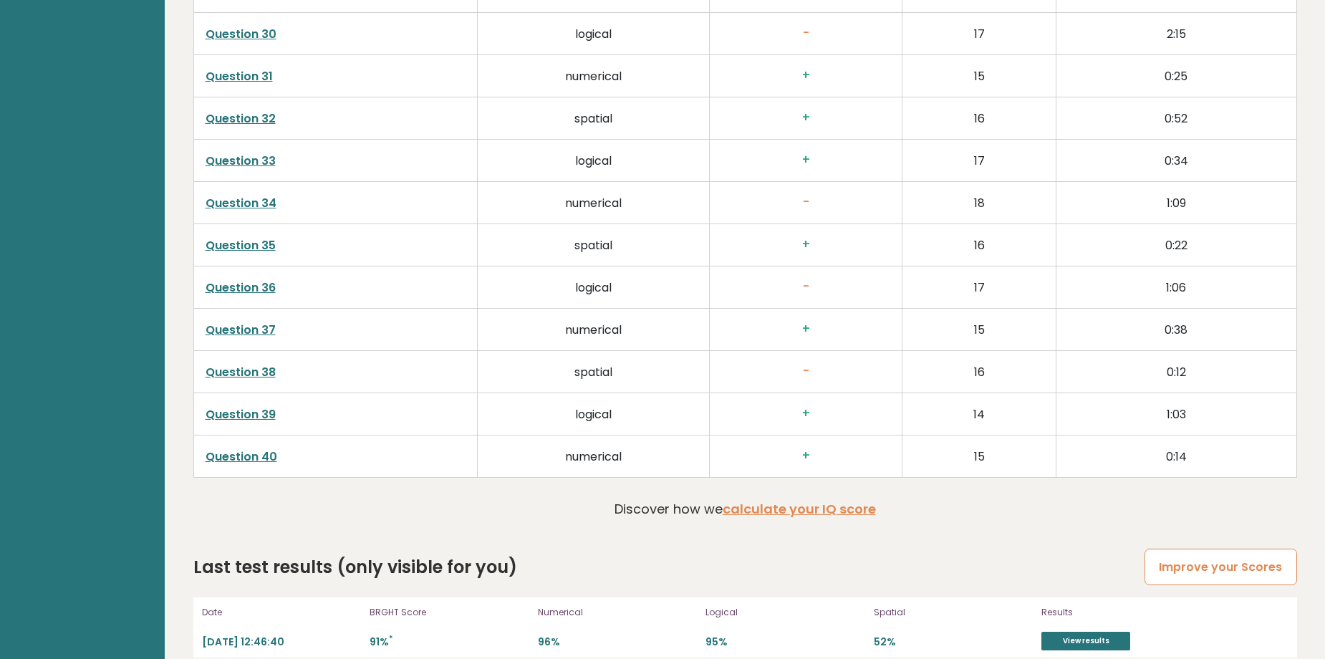
click at [1216, 553] on link "Improve your Scores" at bounding box center [1221, 567] width 152 height 37
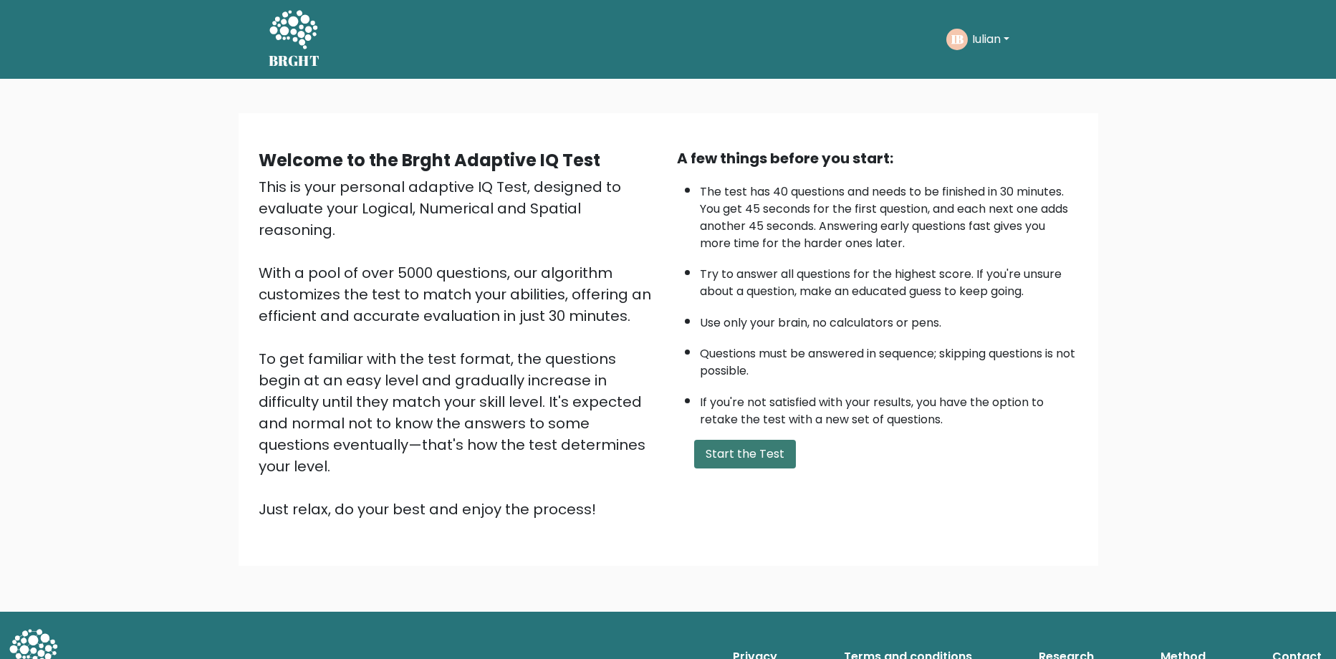
click at [752, 448] on button "Start the Test" at bounding box center [745, 454] width 102 height 29
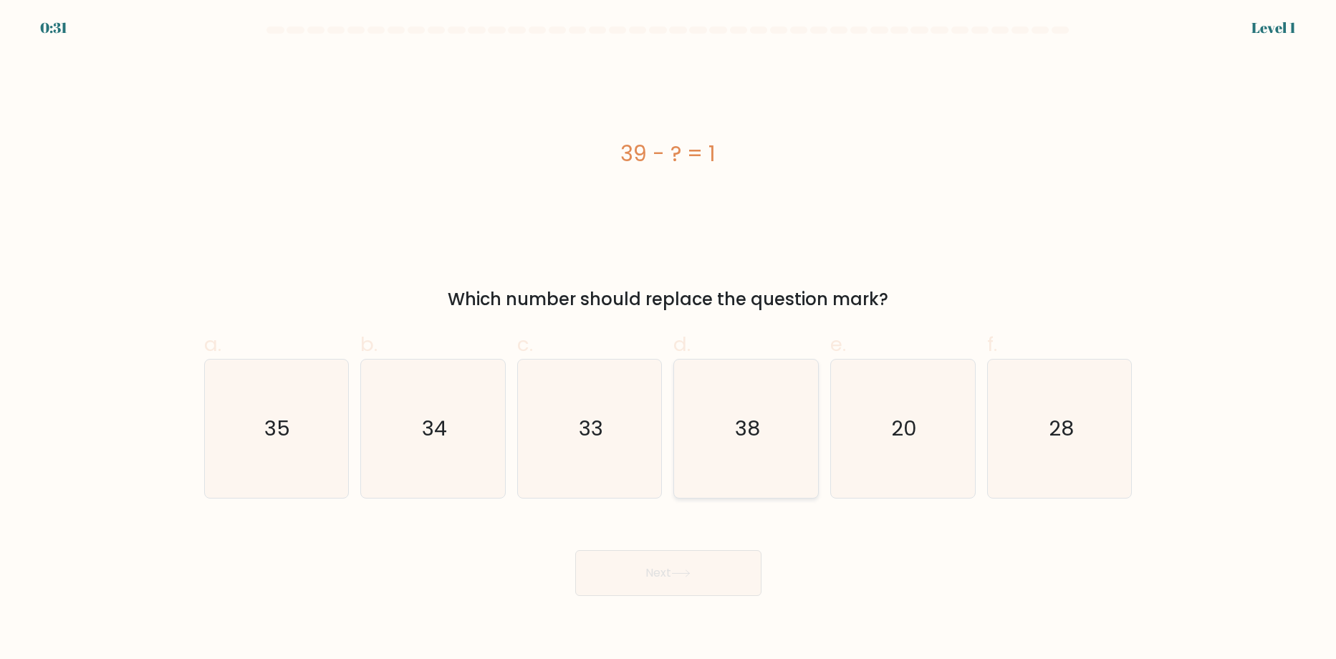
drag, startPoint x: 782, startPoint y: 418, endPoint x: 736, endPoint y: 482, distance: 79.1
click at [779, 424] on icon "38" at bounding box center [746, 429] width 138 height 138
click at [669, 339] on input "d. 38" at bounding box center [668, 334] width 1 height 9
radio input "true"
click at [695, 579] on button "Next" at bounding box center [668, 573] width 186 height 46
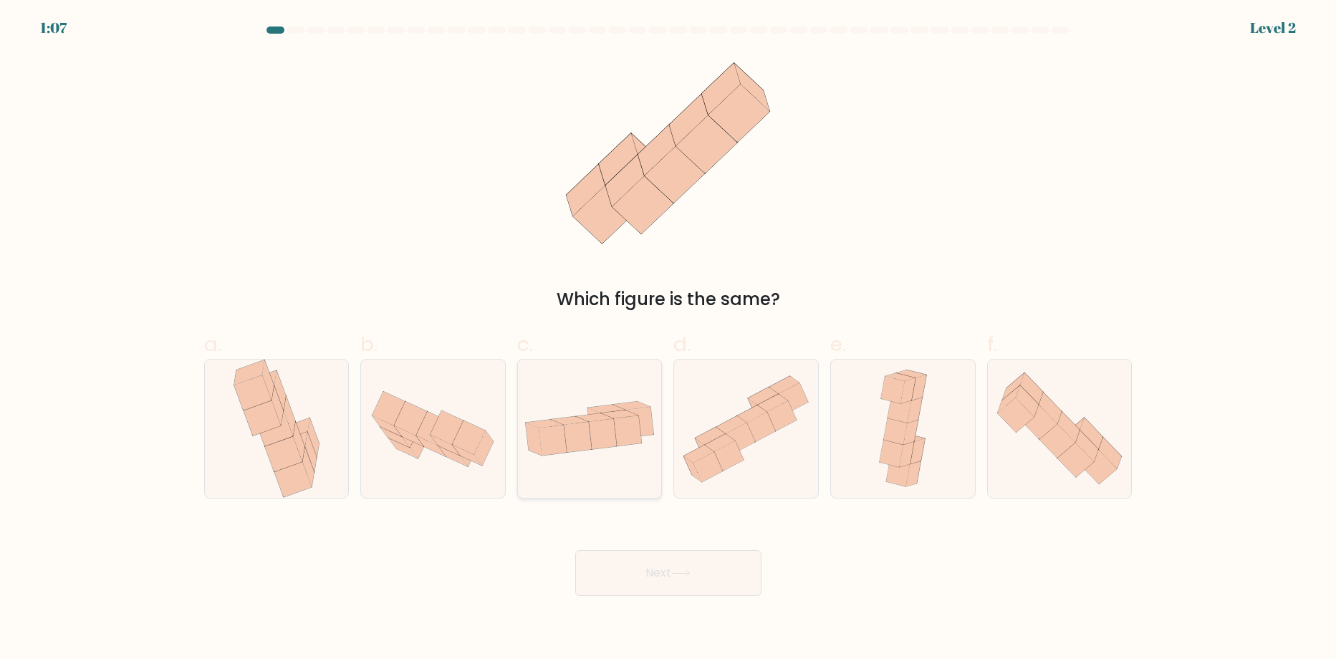
click at [612, 454] on icon at bounding box center [590, 429] width 144 height 74
click at [668, 339] on input "c." at bounding box center [668, 334] width 1 height 9
radio input "true"
click at [699, 577] on button "Next" at bounding box center [668, 573] width 186 height 46
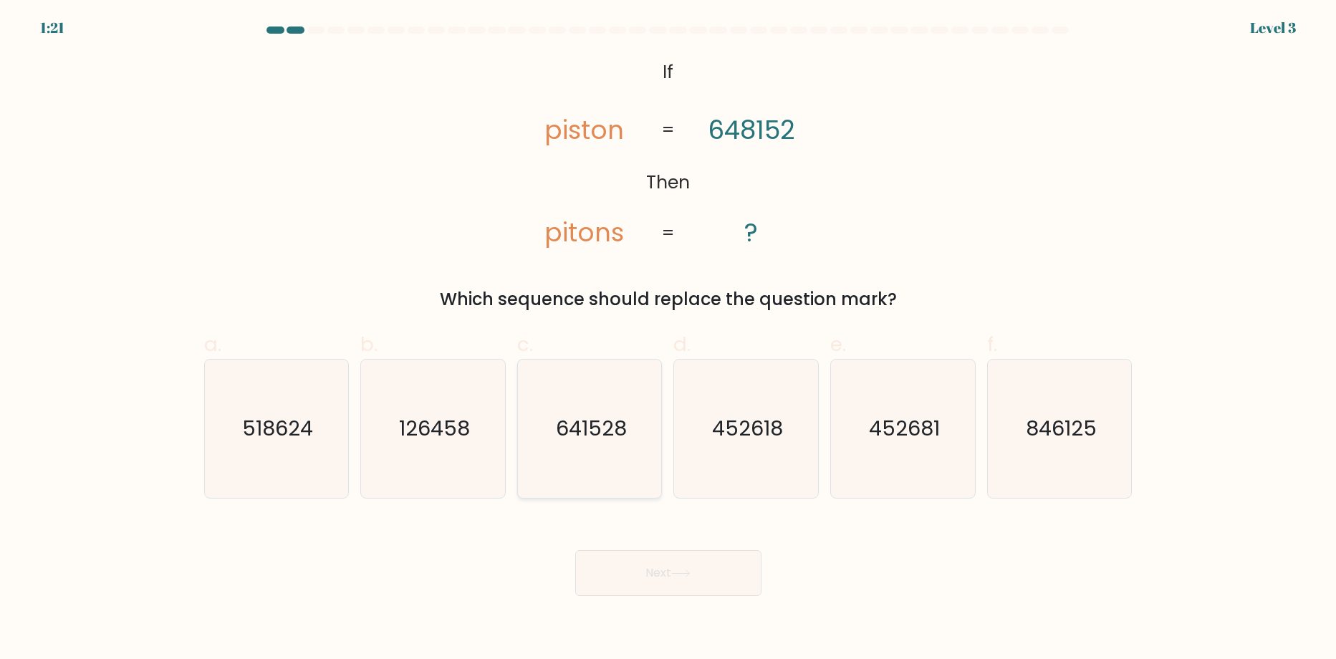
click at [585, 433] on text "641528" at bounding box center [591, 429] width 71 height 29
click at [668, 339] on input "c. 641528" at bounding box center [668, 334] width 1 height 9
radio input "true"
click at [703, 589] on button "Next" at bounding box center [668, 573] width 186 height 46
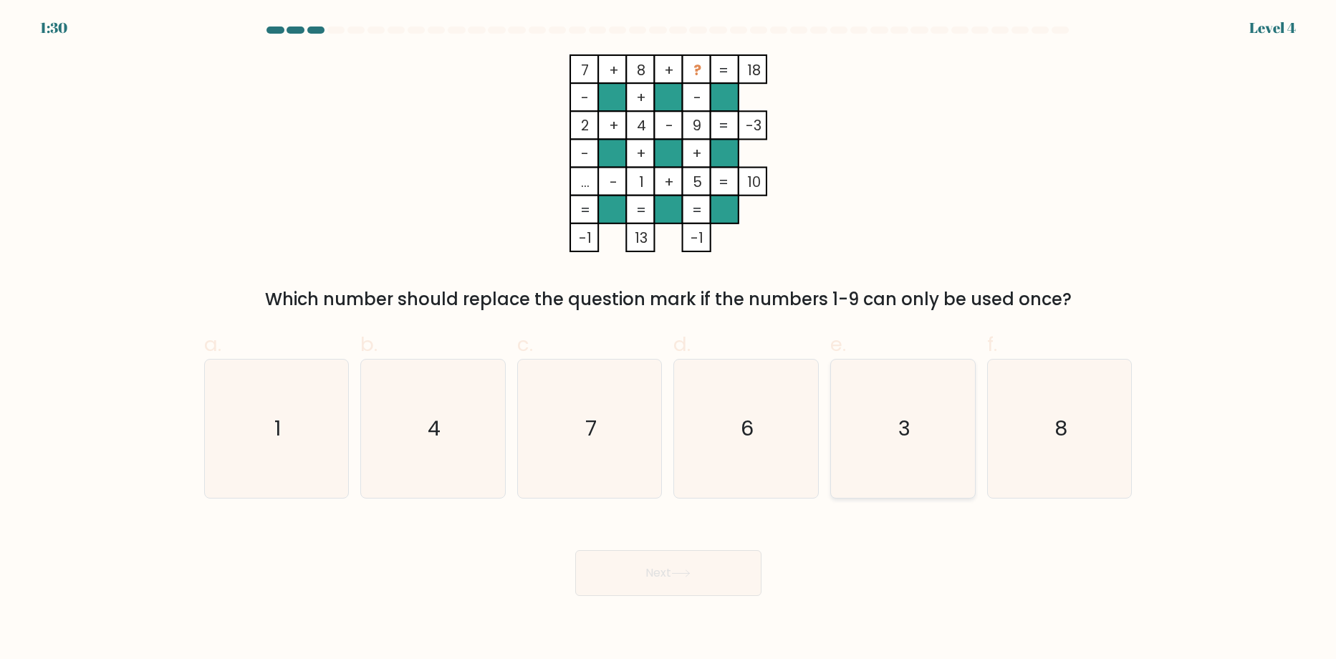
drag, startPoint x: 939, startPoint y: 444, endPoint x: 869, endPoint y: 476, distance: 77.0
click at [928, 448] on icon "3" at bounding box center [903, 429] width 138 height 138
click at [669, 339] on input "e. 3" at bounding box center [668, 334] width 1 height 9
radio input "true"
drag, startPoint x: 716, startPoint y: 554, endPoint x: 731, endPoint y: 552, distance: 14.5
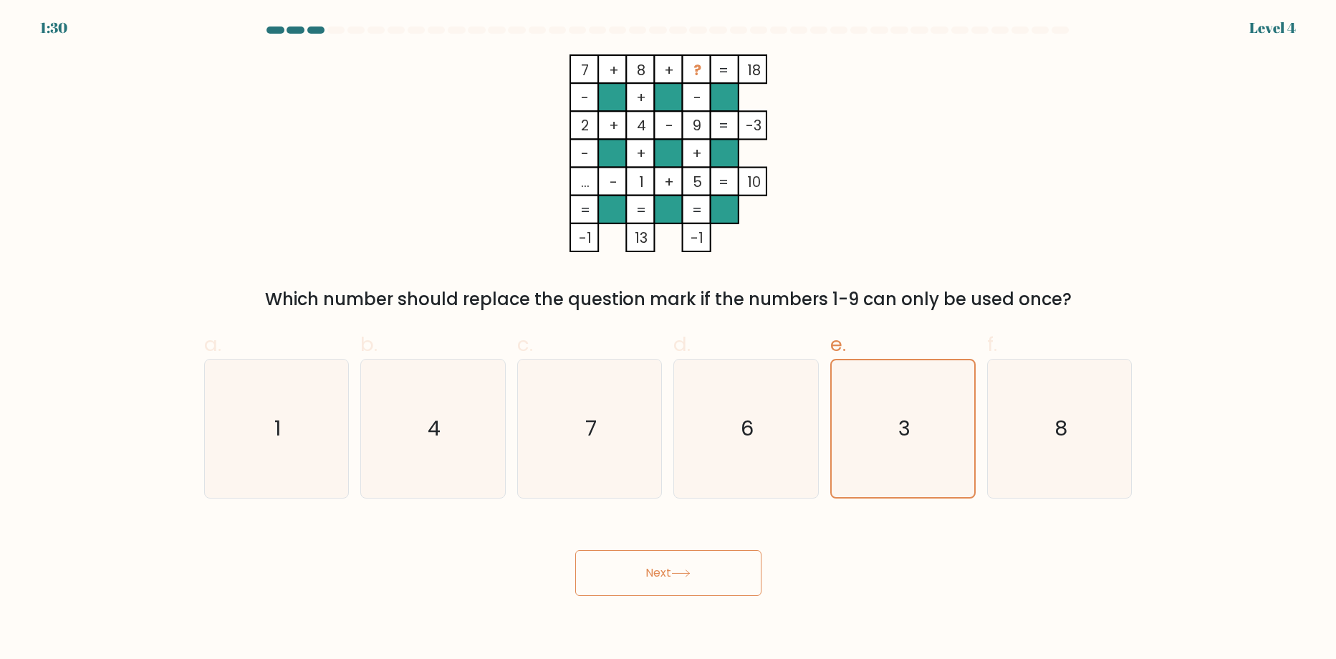
click at [721, 552] on button "Next" at bounding box center [668, 573] width 186 height 46
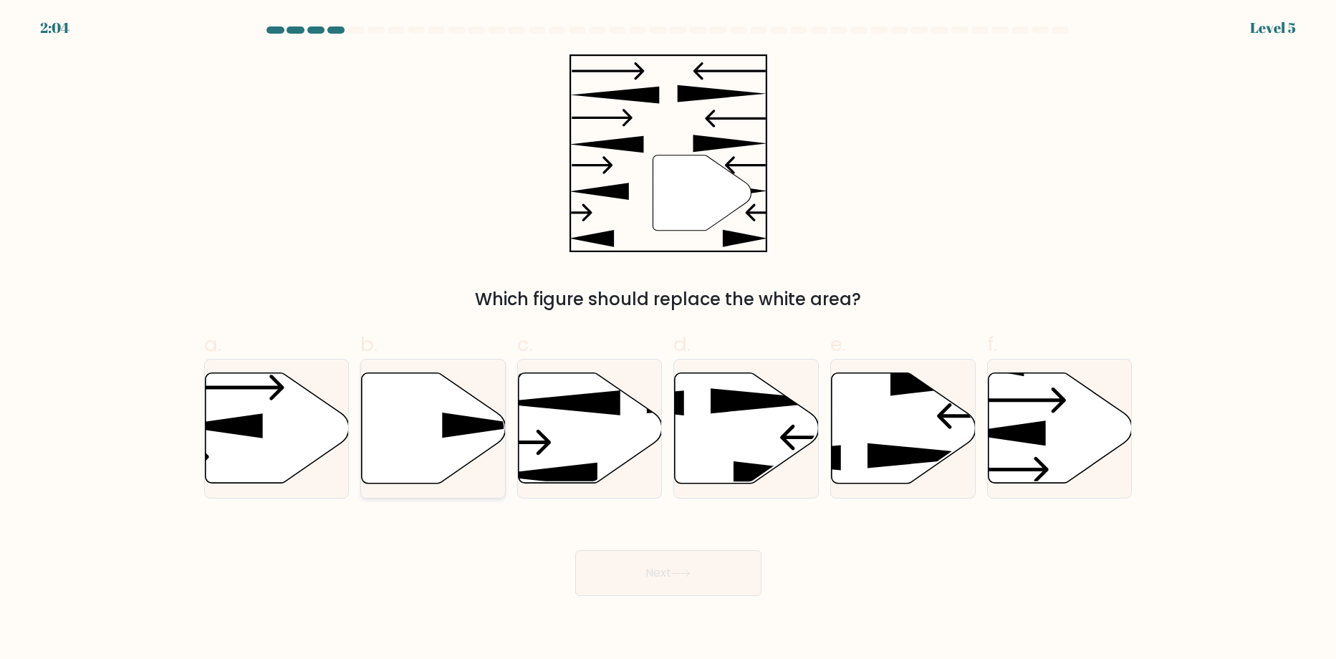
click at [432, 438] on icon at bounding box center [434, 428] width 144 height 110
click at [668, 339] on input "b." at bounding box center [668, 334] width 1 height 9
radio input "true"
click at [708, 585] on button "Next" at bounding box center [668, 573] width 186 height 46
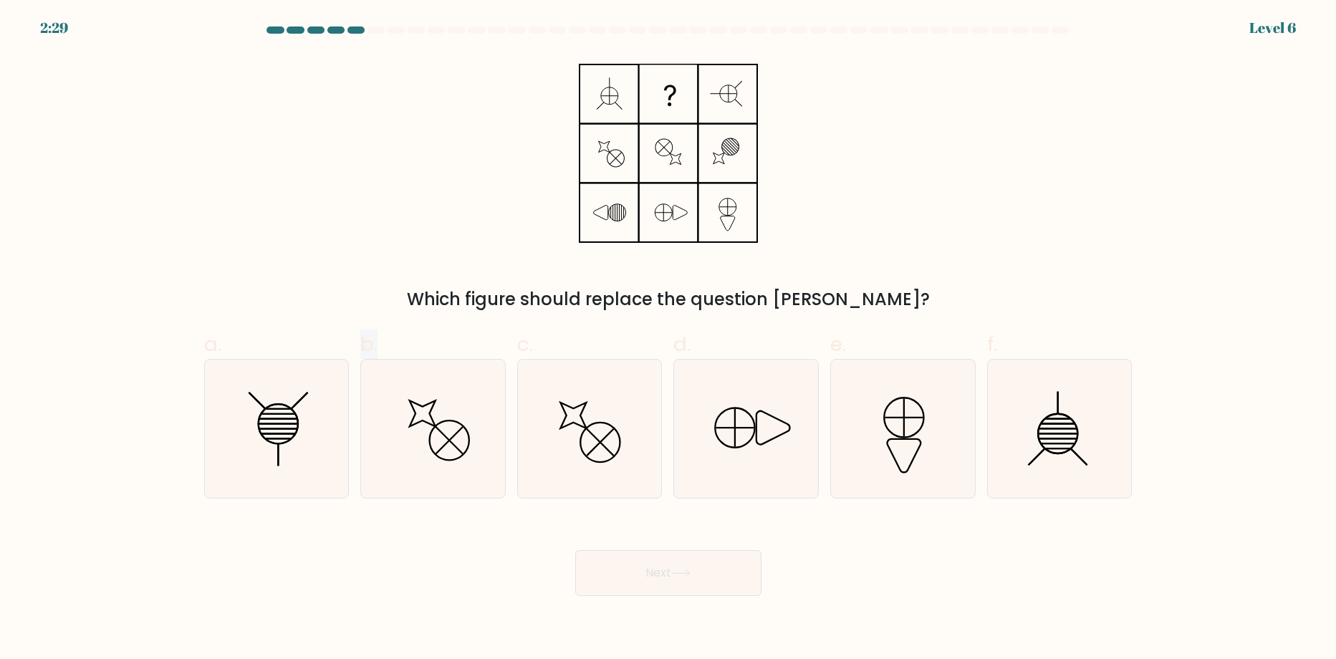
drag, startPoint x: 332, startPoint y: 471, endPoint x: 633, endPoint y: 562, distance: 314.5
click at [357, 473] on div "a. b. c." at bounding box center [668, 408] width 940 height 181
click at [314, 460] on icon at bounding box center [276, 429] width 138 height 138
click at [668, 339] on input "a." at bounding box center [668, 334] width 1 height 9
radio input "true"
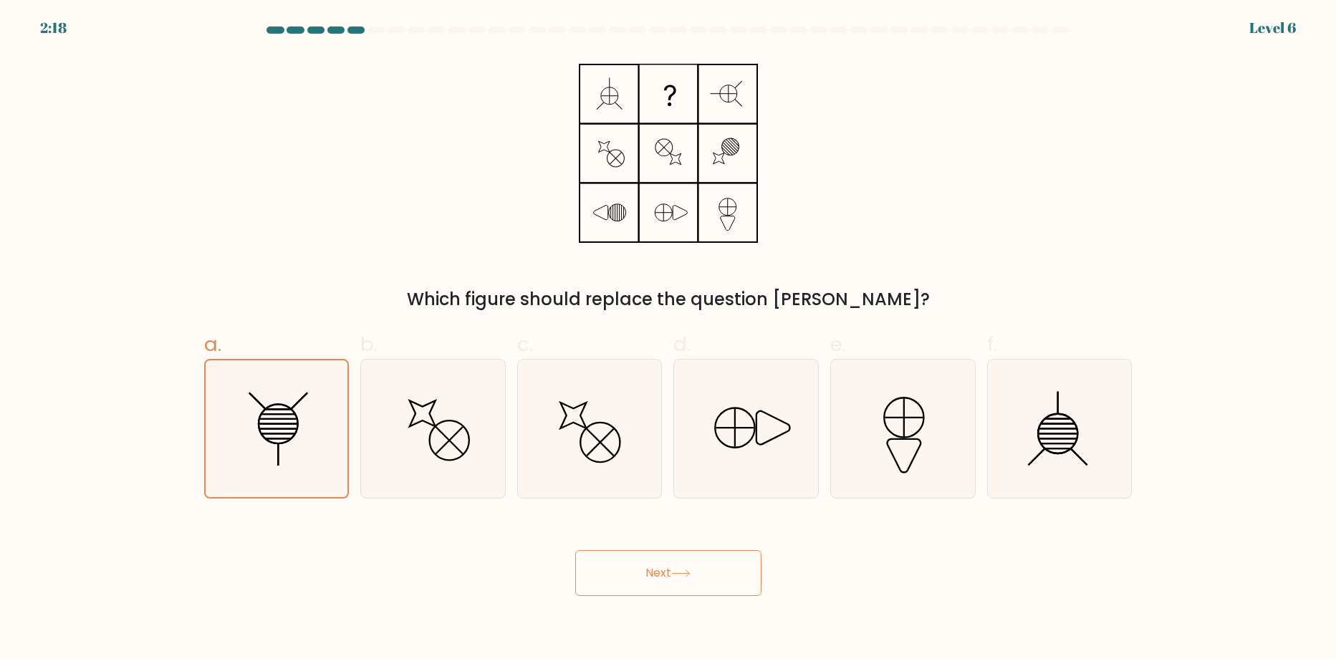
click at [709, 584] on button "Next" at bounding box center [668, 573] width 186 height 46
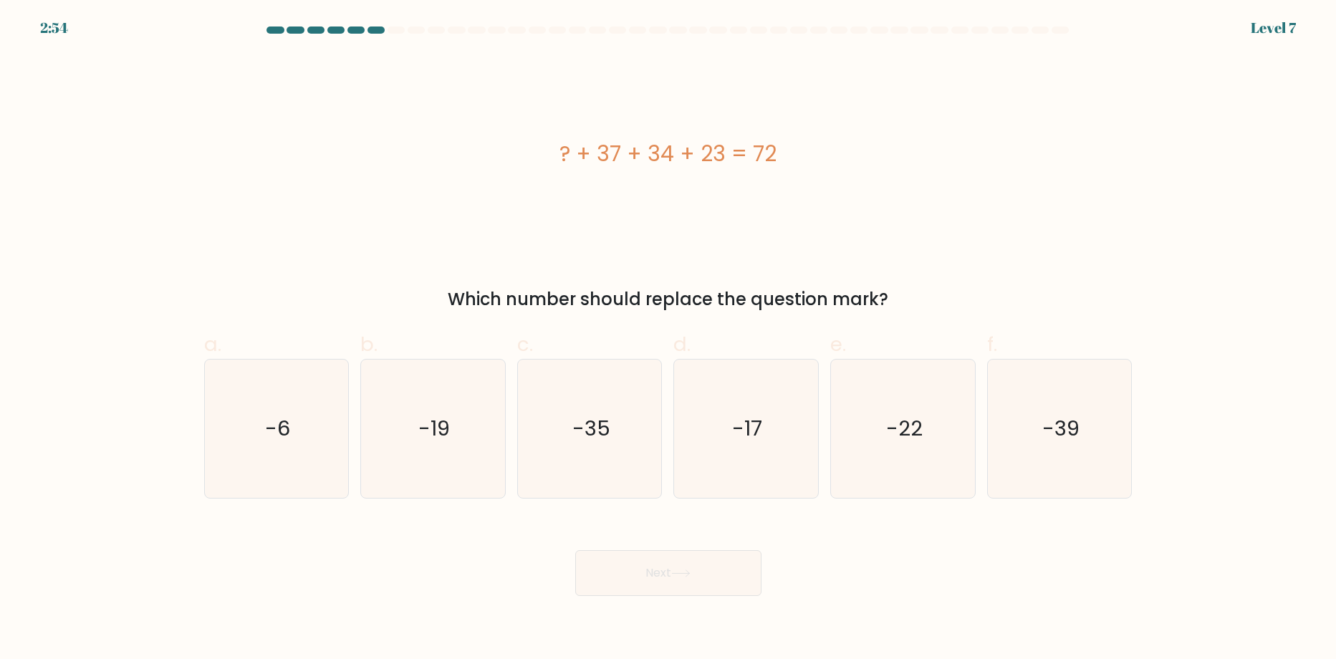
drag, startPoint x: 612, startPoint y: 185, endPoint x: 620, endPoint y: 181, distance: 9.3
drag, startPoint x: 620, startPoint y: 181, endPoint x: 463, endPoint y: 216, distance: 161.3
click at [463, 216] on div "? + 37 + 34 + 23 = 72" at bounding box center [668, 153] width 928 height 198
click at [923, 453] on icon "-22" at bounding box center [903, 429] width 138 height 138
click at [669, 339] on input "e. -22" at bounding box center [668, 334] width 1 height 9
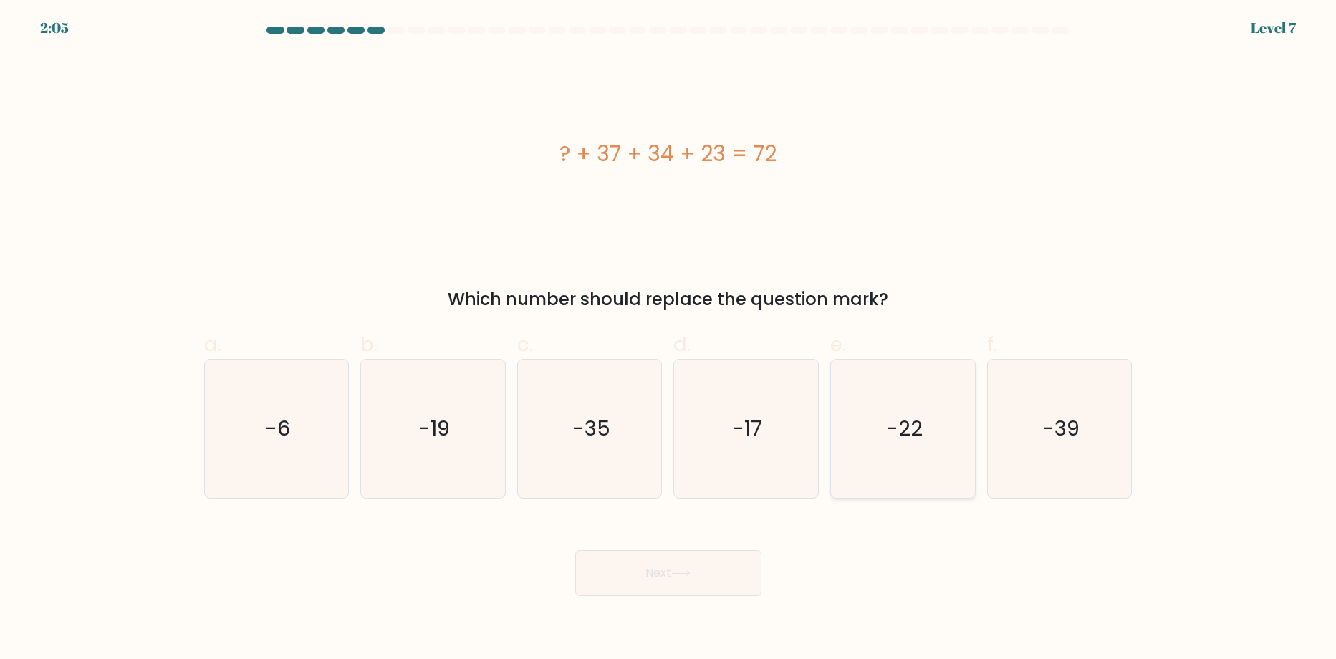
radio input "true"
click at [691, 572] on icon at bounding box center [680, 574] width 19 height 8
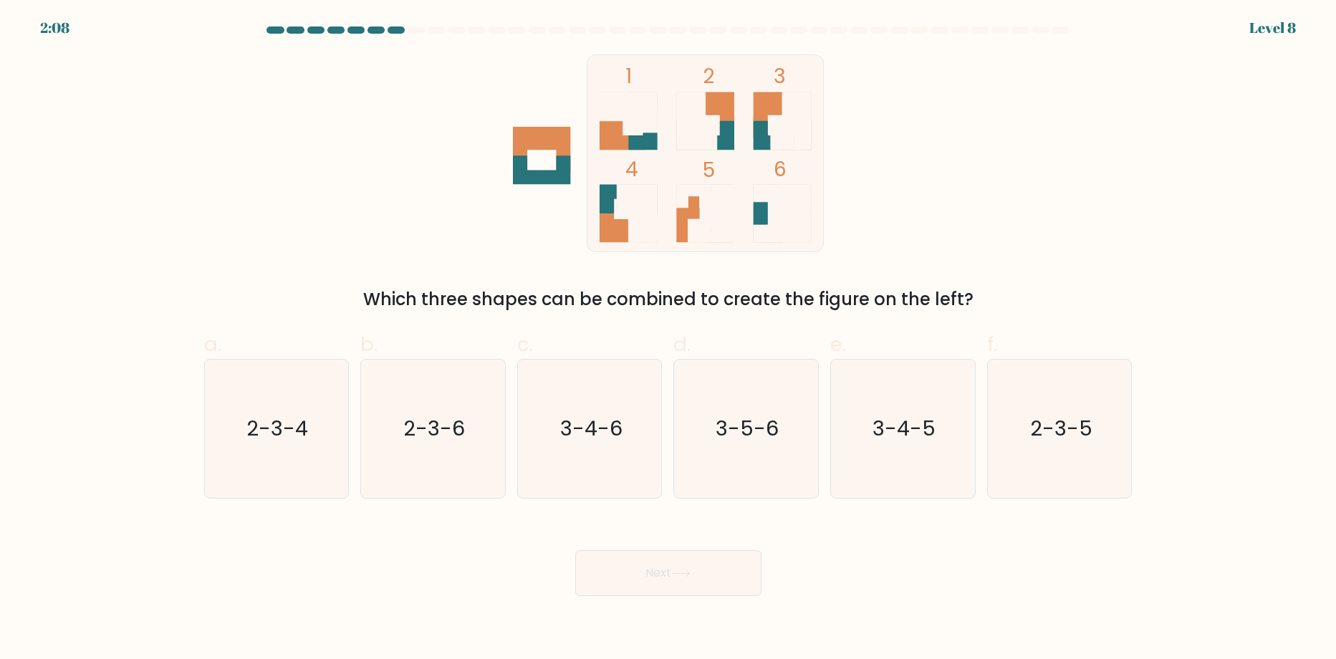
drag, startPoint x: 923, startPoint y: 188, endPoint x: 941, endPoint y: 158, distance: 34.8
click at [941, 158] on div "1 2 3 4 5 6 Which three shapes can be combined to create the figure on the left?" at bounding box center [669, 183] width 946 height 258
drag, startPoint x: 431, startPoint y: 444, endPoint x: 575, endPoint y: 480, distance: 147.7
click at [447, 446] on icon "2-3-6" at bounding box center [433, 429] width 138 height 138
drag, startPoint x: 478, startPoint y: 470, endPoint x: 488, endPoint y: 478, distance: 12.8
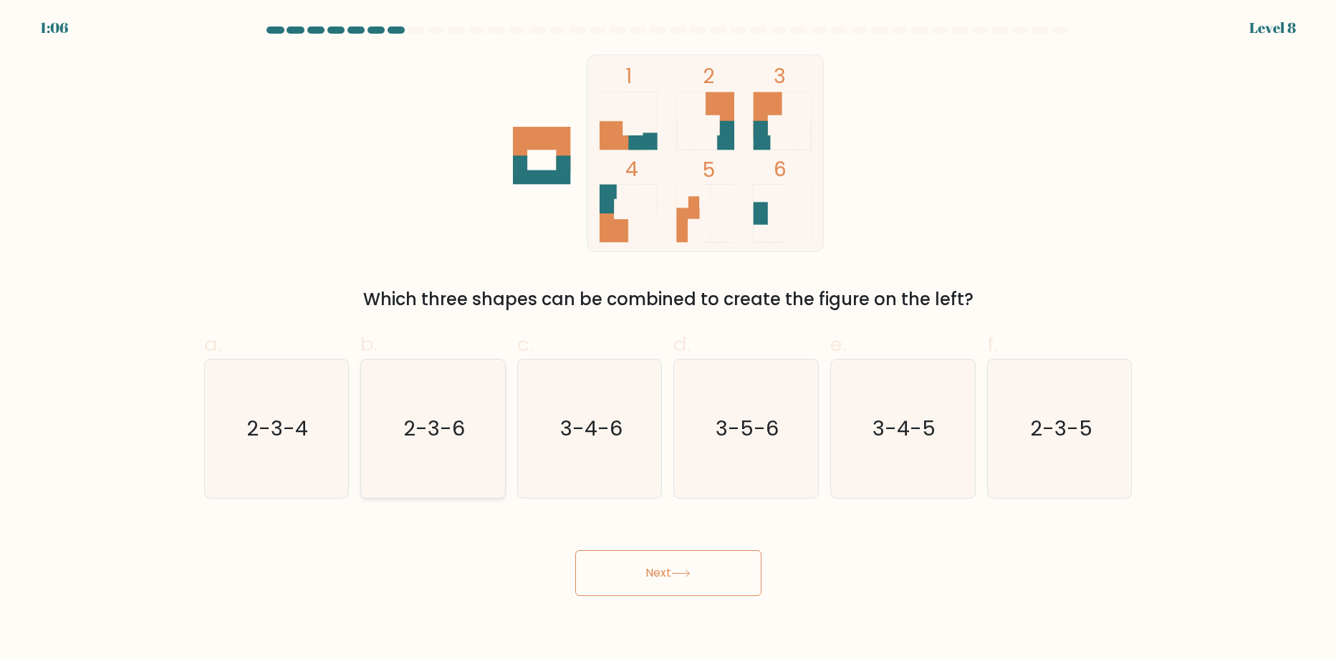
click at [482, 475] on icon "2-3-6" at bounding box center [433, 429] width 138 height 138
click at [668, 339] on input "b. 2-3-6" at bounding box center [668, 334] width 1 height 9
radio input "true"
click at [668, 587] on button "Next" at bounding box center [668, 573] width 186 height 46
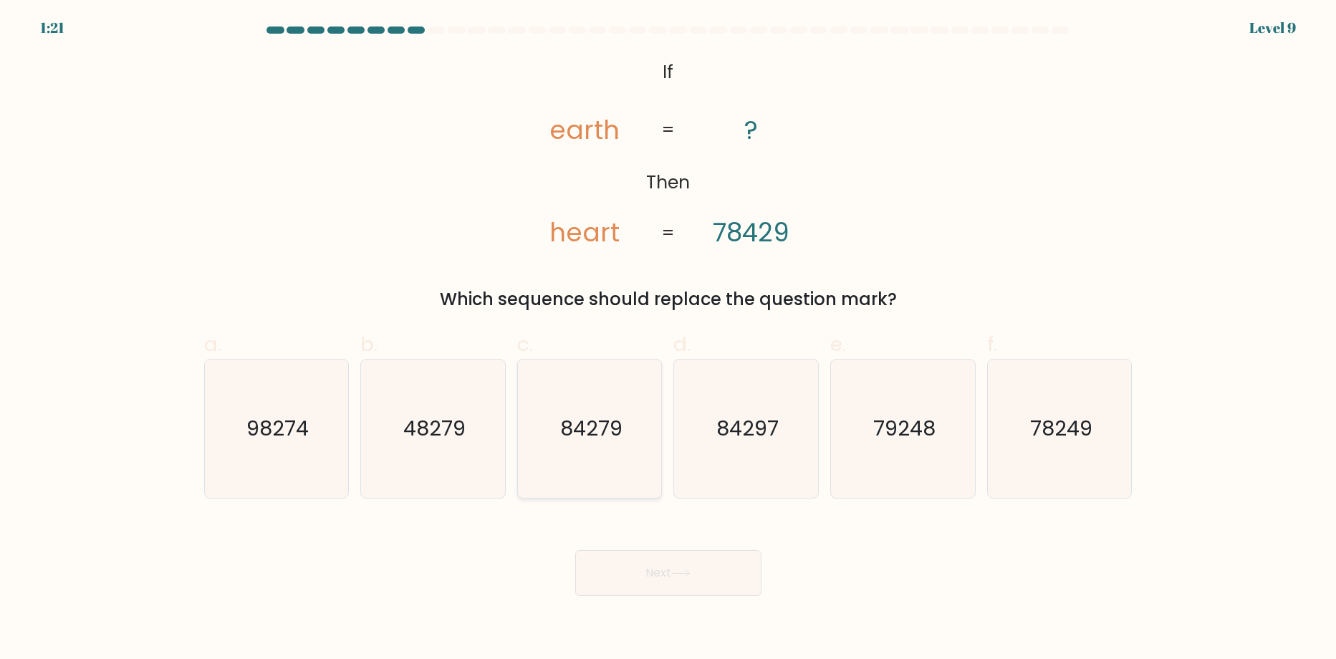
click at [618, 458] on icon "84279" at bounding box center [590, 429] width 138 height 138
click at [668, 339] on input "c. 84279" at bounding box center [668, 334] width 1 height 9
radio input "true"
click at [716, 455] on icon "84297" at bounding box center [746, 429] width 138 height 138
click at [669, 339] on input "d. 84297" at bounding box center [668, 334] width 1 height 9
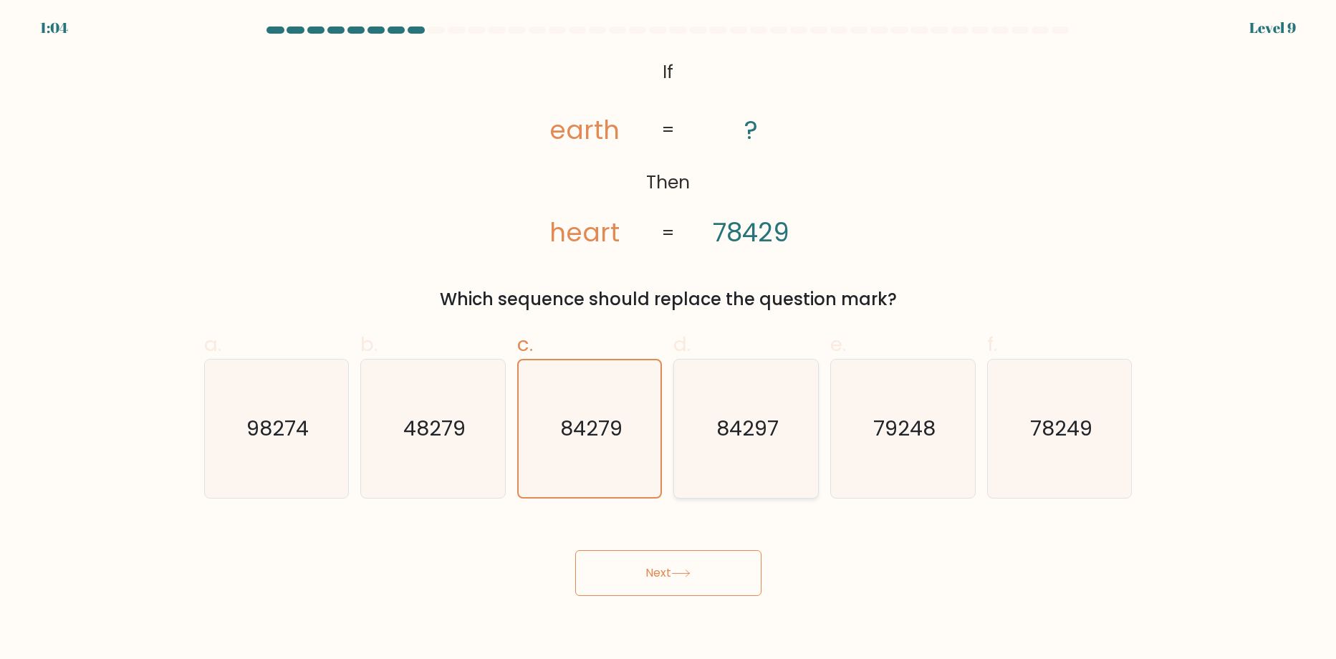
radio input "true"
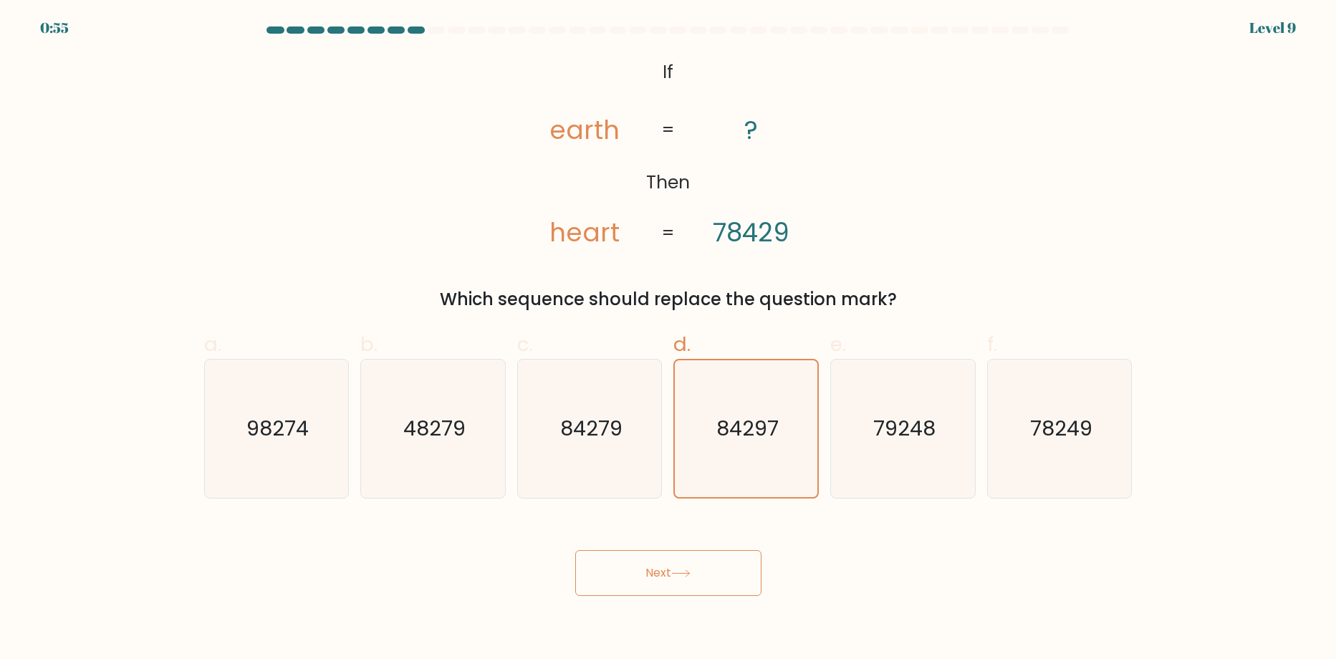
click at [722, 580] on button "Next" at bounding box center [668, 573] width 186 height 46
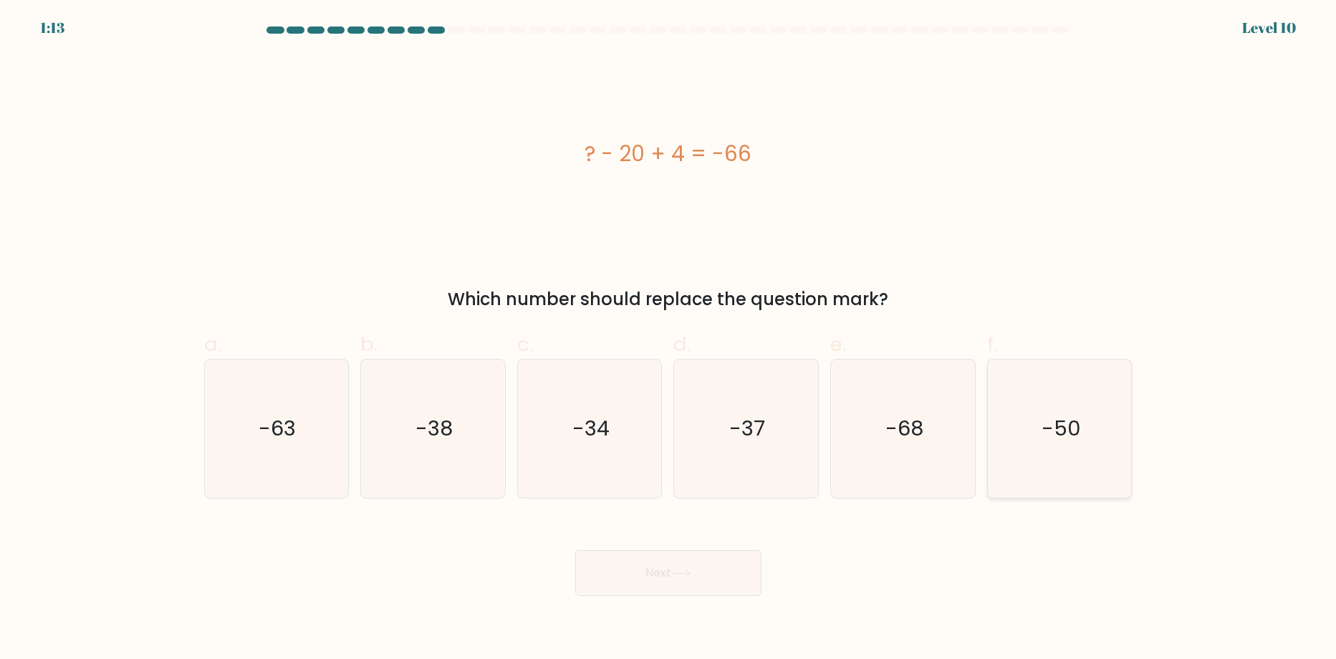
click at [1016, 403] on icon "-50" at bounding box center [1060, 429] width 138 height 138
click at [669, 339] on input "f. -50" at bounding box center [668, 334] width 1 height 9
radio input "true"
click at [650, 583] on button "Next" at bounding box center [668, 573] width 186 height 46
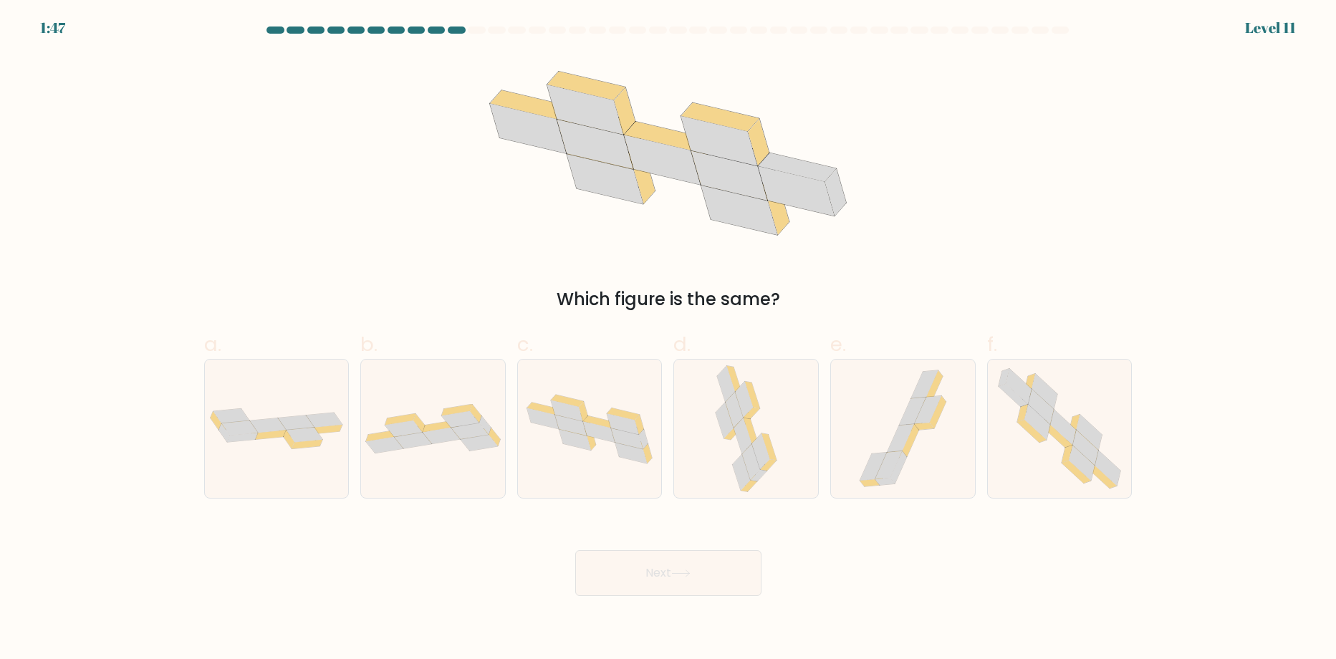
drag, startPoint x: 1041, startPoint y: 454, endPoint x: 978, endPoint y: 492, distance: 73.6
click at [1037, 462] on icon at bounding box center [1059, 429] width 141 height 138
click at [669, 339] on input "f." at bounding box center [668, 334] width 1 height 9
radio input "true"
click at [682, 565] on button "Next" at bounding box center [668, 573] width 186 height 46
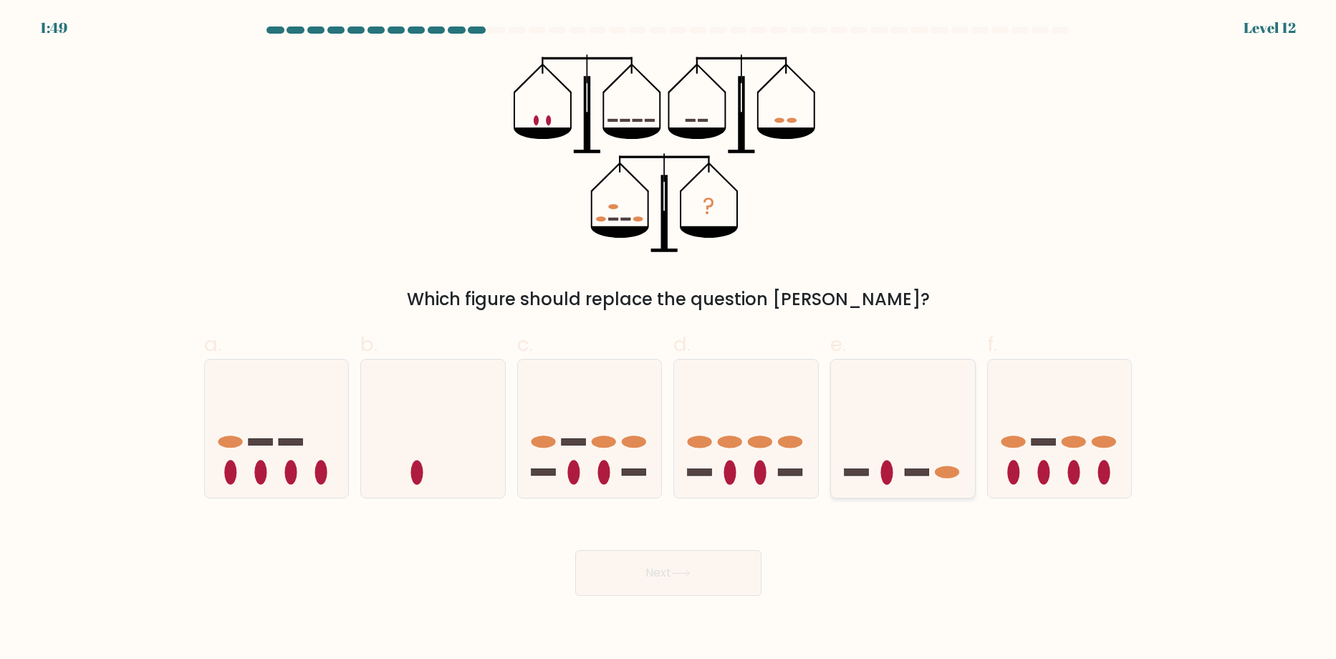
click at [848, 410] on icon at bounding box center [903, 429] width 144 height 119
click at [669, 339] on input "e." at bounding box center [668, 334] width 1 height 9
radio input "true"
click at [703, 567] on button "Next" at bounding box center [668, 573] width 186 height 46
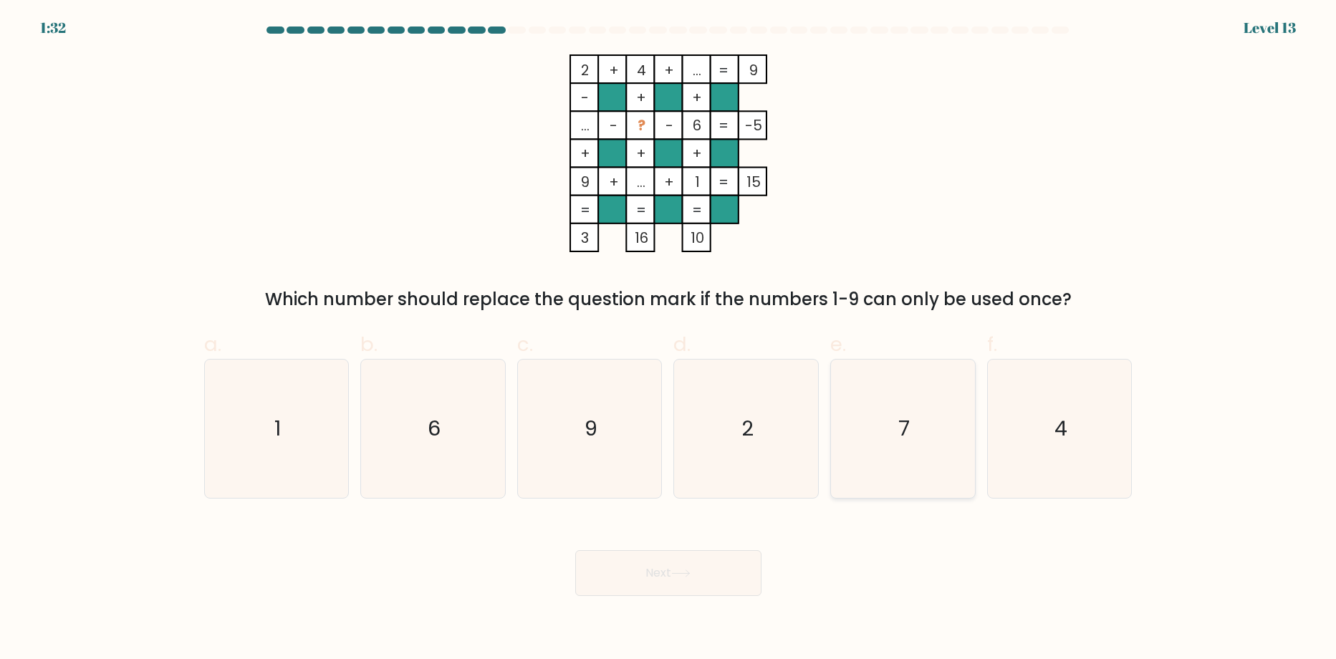
drag, startPoint x: 916, startPoint y: 448, endPoint x: 896, endPoint y: 458, distance: 21.5
click at [914, 448] on icon "7" at bounding box center [903, 429] width 138 height 138
click at [669, 339] on input "e. 7" at bounding box center [668, 334] width 1 height 9
radio input "true"
click at [686, 567] on button "Next" at bounding box center [668, 573] width 186 height 46
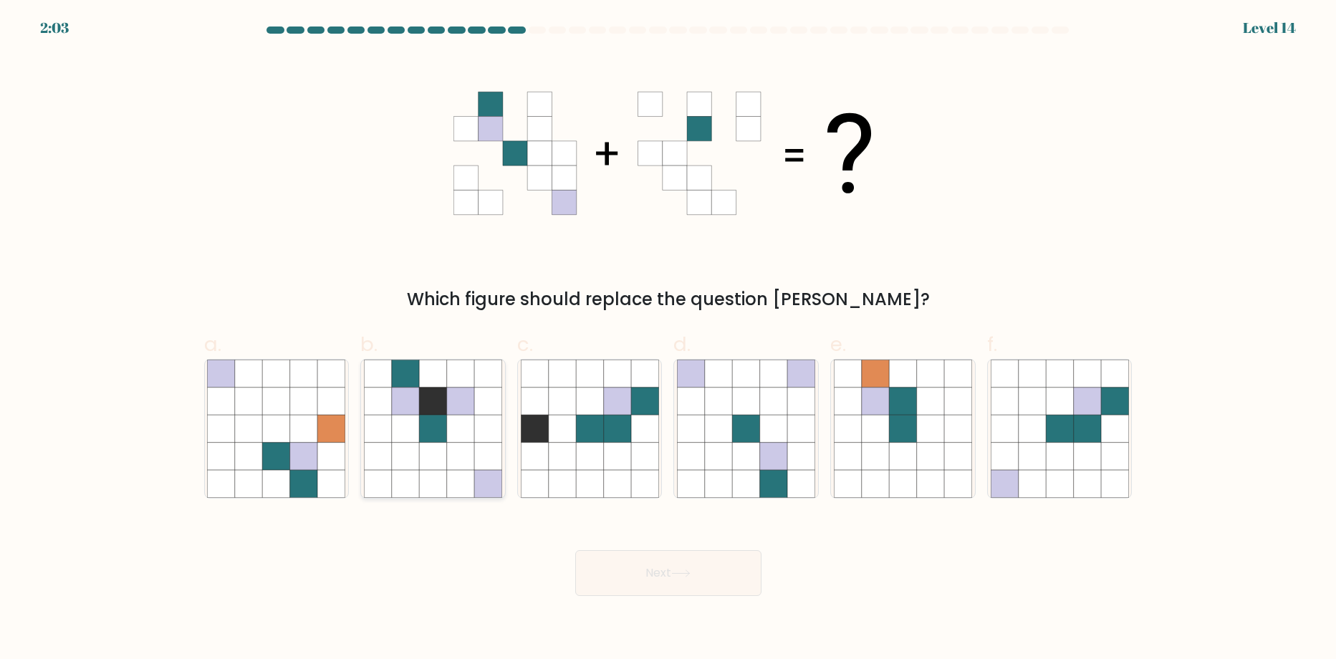
click at [456, 440] on icon at bounding box center [460, 428] width 27 height 27
click at [668, 339] on input "b." at bounding box center [668, 334] width 1 height 9
radio input "true"
click at [737, 580] on button "Next" at bounding box center [668, 573] width 186 height 46
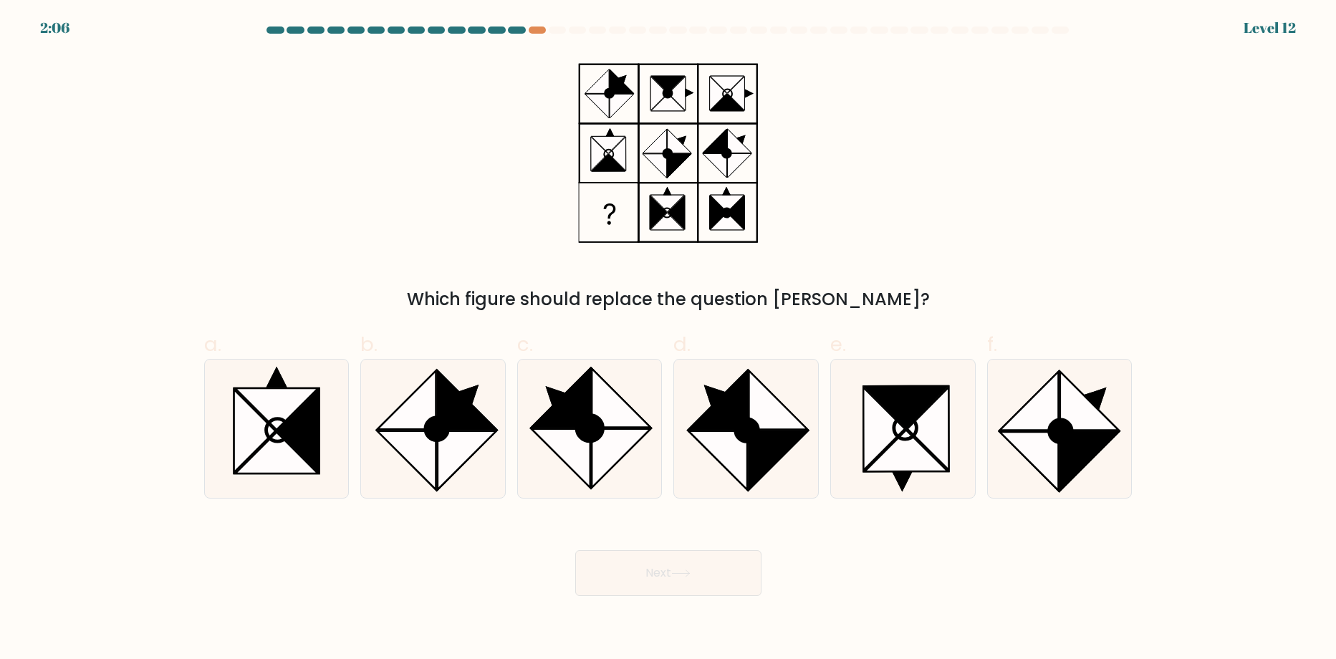
drag, startPoint x: 917, startPoint y: 205, endPoint x: 921, endPoint y: 153, distance: 52.4
click at [921, 149] on div "Which figure should replace the question mark?" at bounding box center [669, 183] width 946 height 258
click at [768, 438] on icon at bounding box center [778, 460] width 59 height 59
click at [669, 339] on input "d." at bounding box center [668, 334] width 1 height 9
radio input "true"
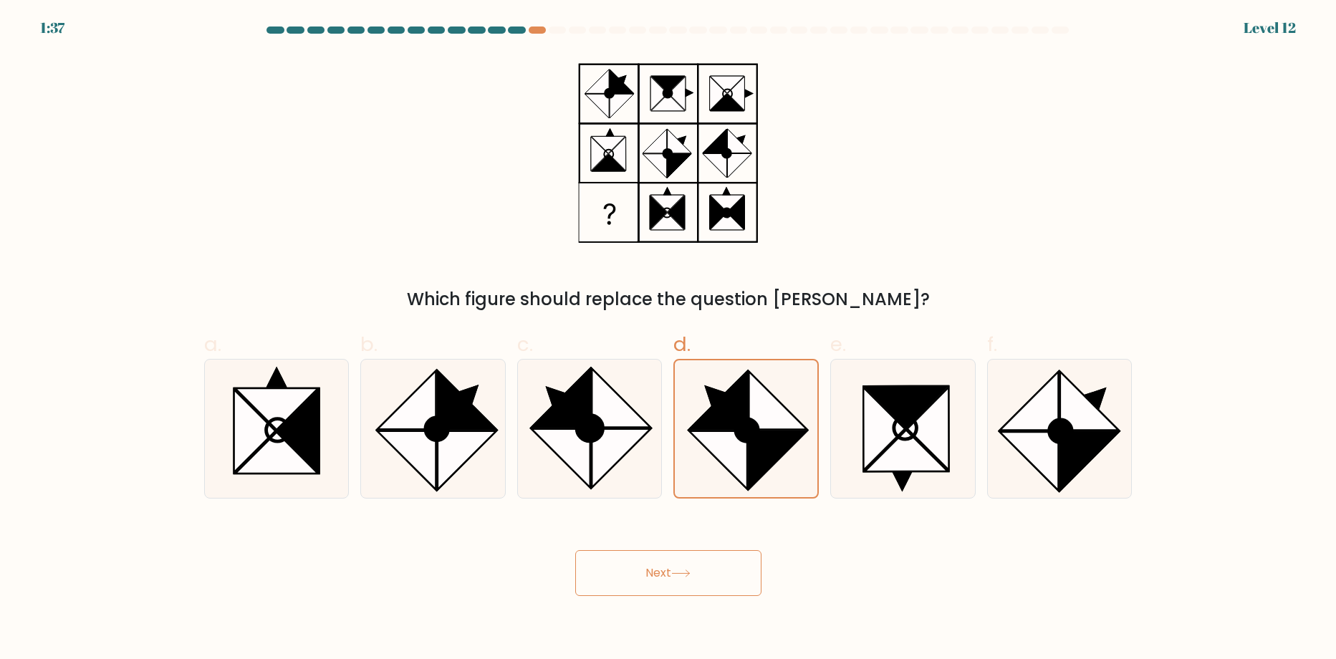
click at [698, 579] on button "Next" at bounding box center [668, 573] width 186 height 46
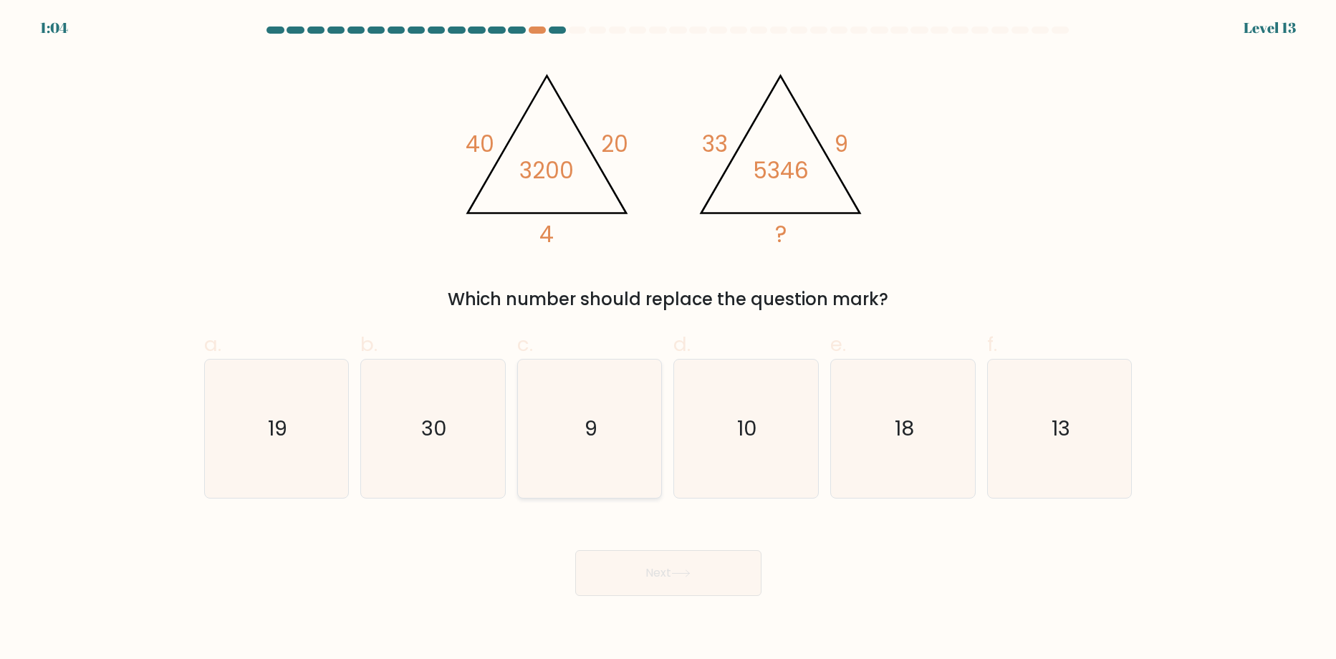
drag, startPoint x: 624, startPoint y: 424, endPoint x: 609, endPoint y: 458, distance: 36.9
click at [620, 431] on icon "9" at bounding box center [590, 429] width 138 height 138
click at [668, 339] on input "c. 9" at bounding box center [668, 334] width 1 height 9
radio input "true"
click at [663, 581] on button "Next" at bounding box center [668, 573] width 186 height 46
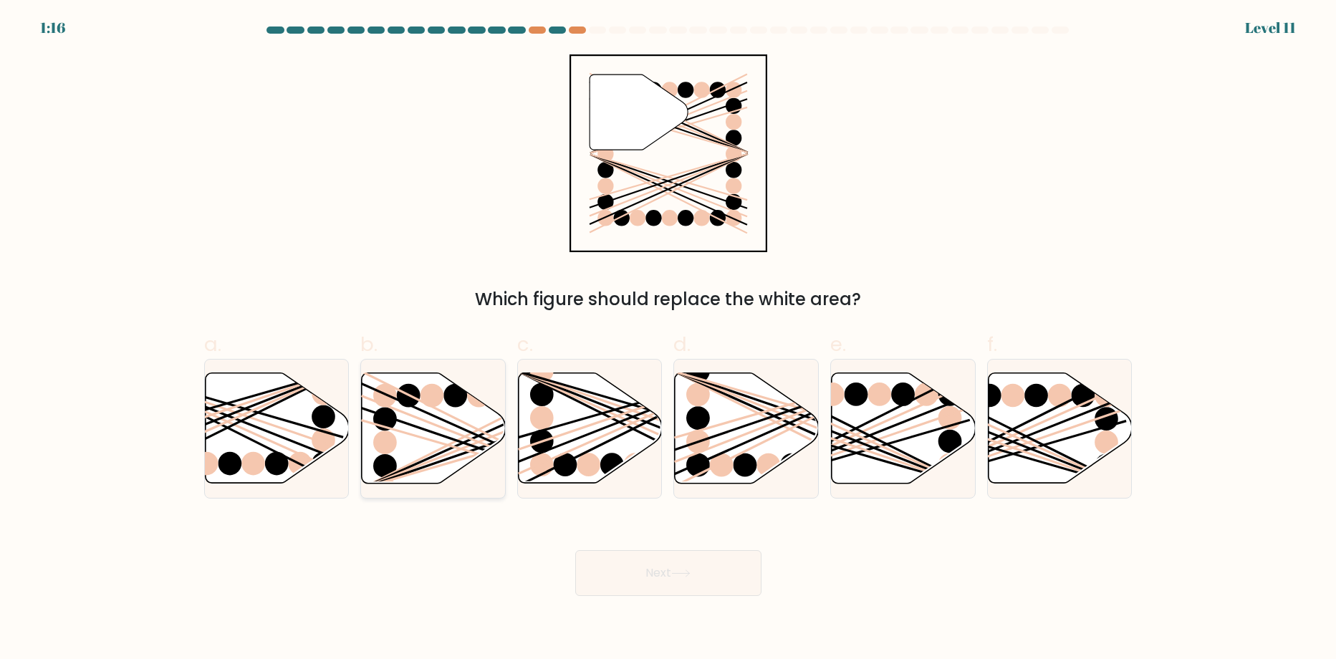
drag, startPoint x: 460, startPoint y: 426, endPoint x: 486, endPoint y: 456, distance: 40.6
click at [461, 435] on icon at bounding box center [433, 429] width 144 height 112
click at [668, 339] on input "b." at bounding box center [668, 334] width 1 height 9
radio input "true"
click at [721, 564] on button "Next" at bounding box center [668, 573] width 186 height 46
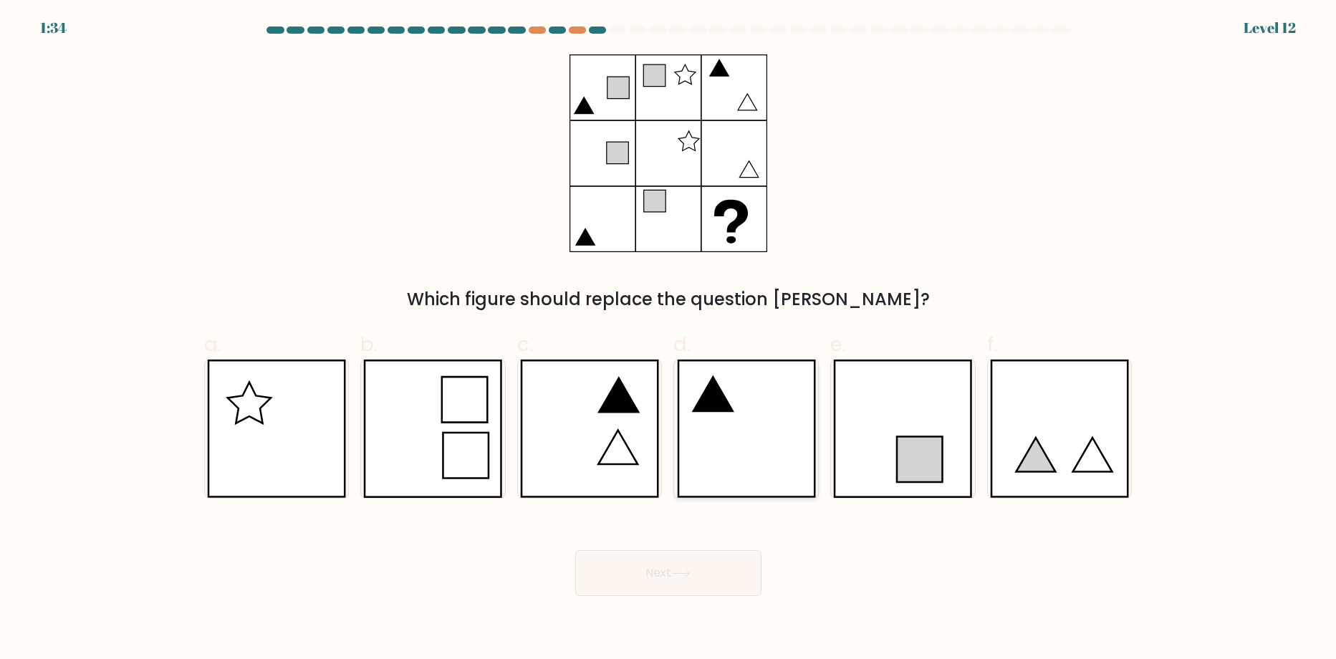
click at [731, 421] on icon at bounding box center [746, 429] width 139 height 138
click at [669, 339] on input "d." at bounding box center [668, 334] width 1 height 9
radio input "true"
click at [681, 564] on button "Next" at bounding box center [668, 573] width 186 height 46
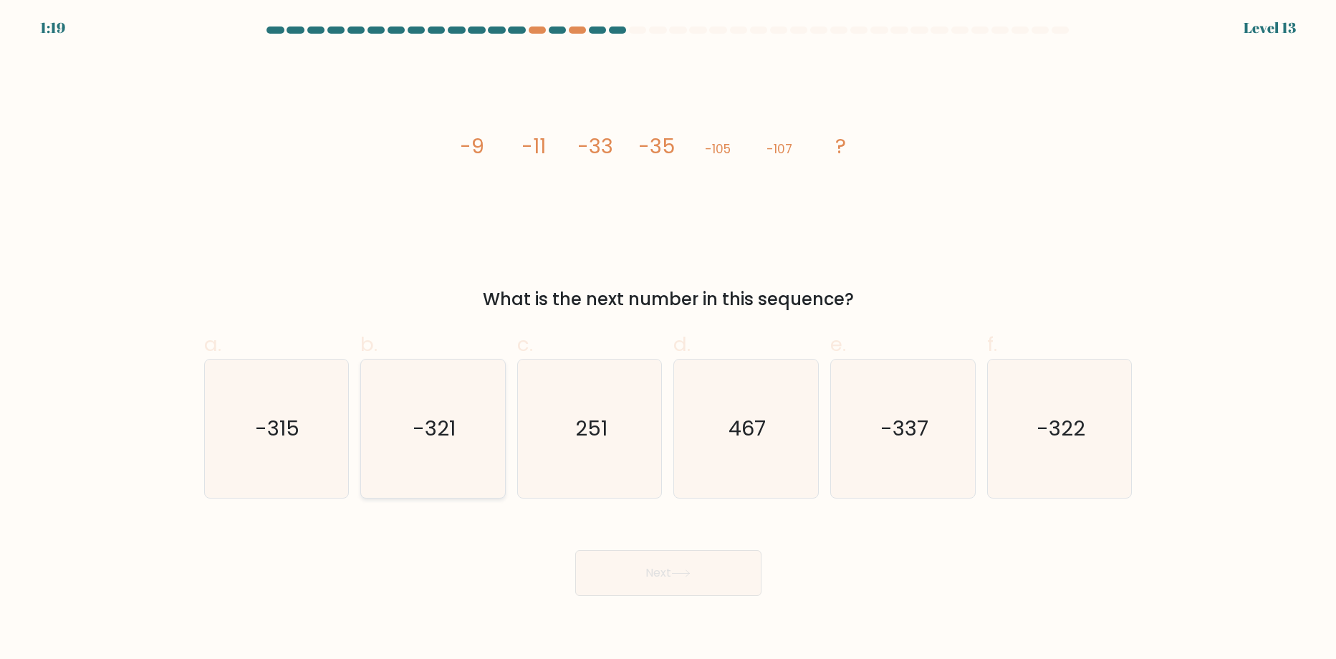
click at [491, 461] on icon "-321" at bounding box center [433, 429] width 138 height 138
click at [668, 339] on input "b. -321" at bounding box center [668, 334] width 1 height 9
radio input "true"
click at [323, 468] on icon "-315" at bounding box center [276, 429] width 138 height 138
click at [668, 339] on input "a. -315" at bounding box center [668, 334] width 1 height 9
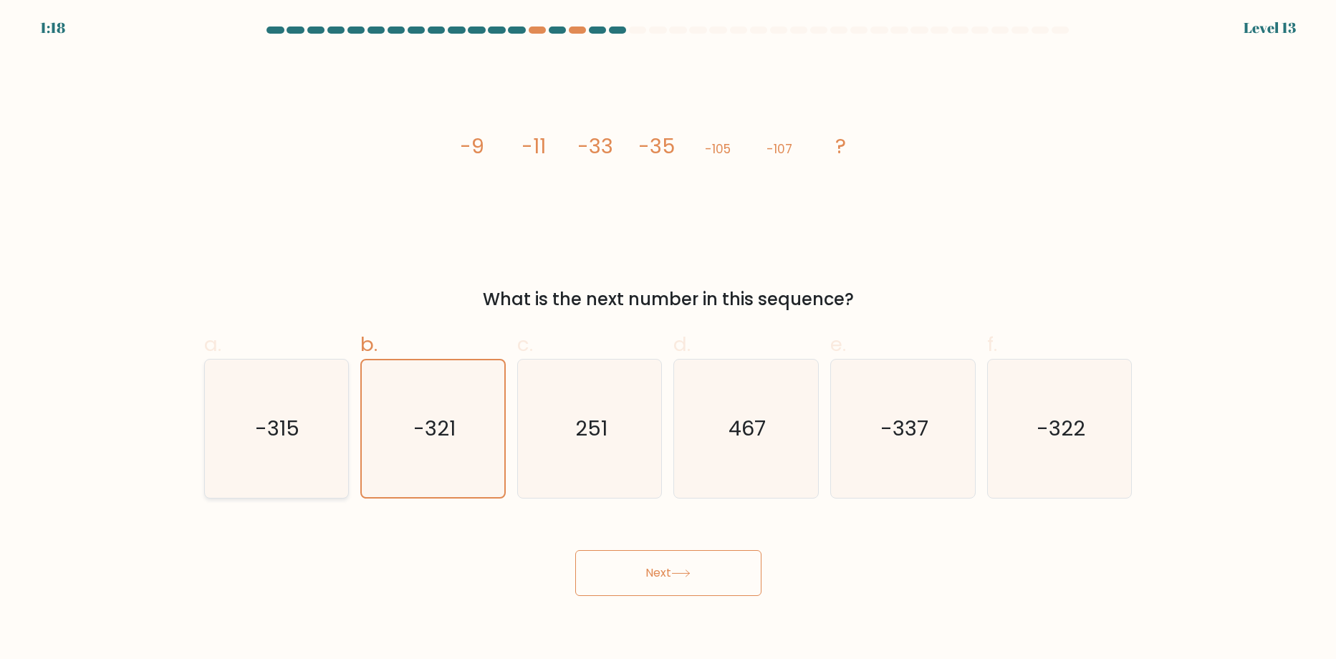
radio input "true"
drag, startPoint x: 417, startPoint y: 441, endPoint x: 371, endPoint y: 446, distance: 46.1
click at [415, 441] on text "-321" at bounding box center [434, 429] width 43 height 29
click at [668, 339] on input "b. -321" at bounding box center [668, 334] width 1 height 9
radio input "true"
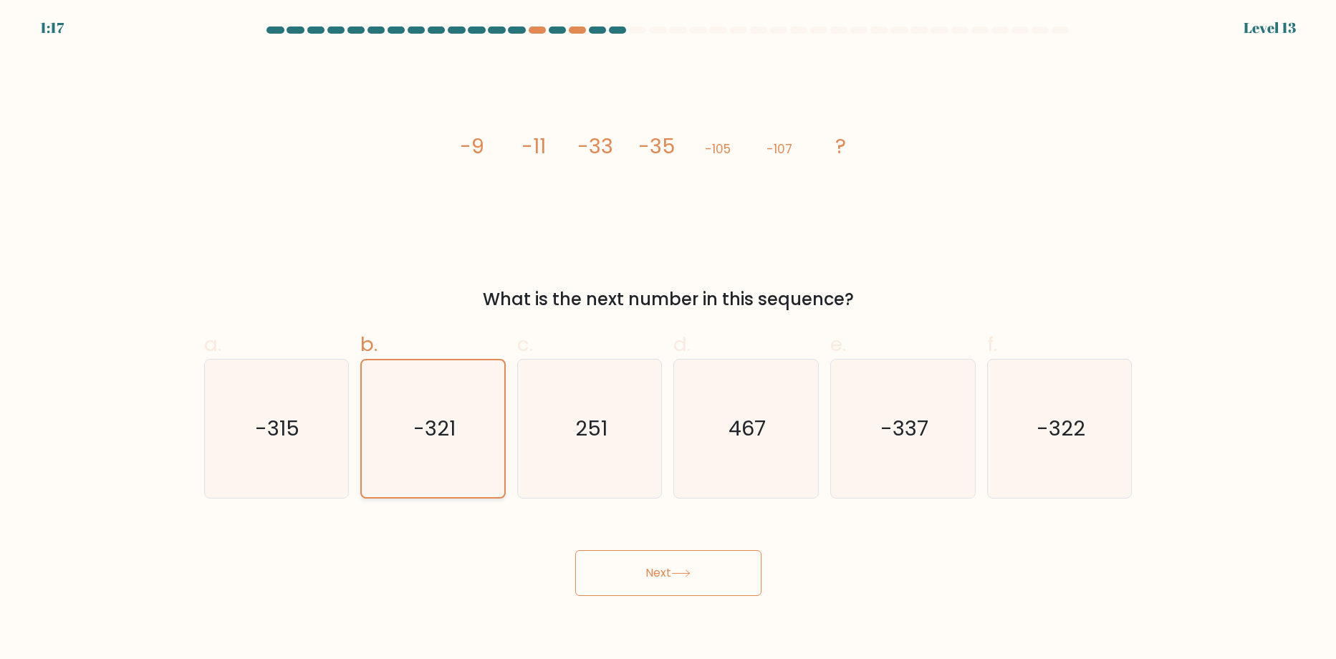
drag, startPoint x: 289, startPoint y: 446, endPoint x: 421, endPoint y: 437, distance: 132.8
click at [292, 445] on icon "-315" at bounding box center [276, 429] width 138 height 138
click at [668, 339] on input "a. -315" at bounding box center [668, 334] width 1 height 9
radio input "true"
drag, startPoint x: 432, startPoint y: 437, endPoint x: 463, endPoint y: 484, distance: 56.2
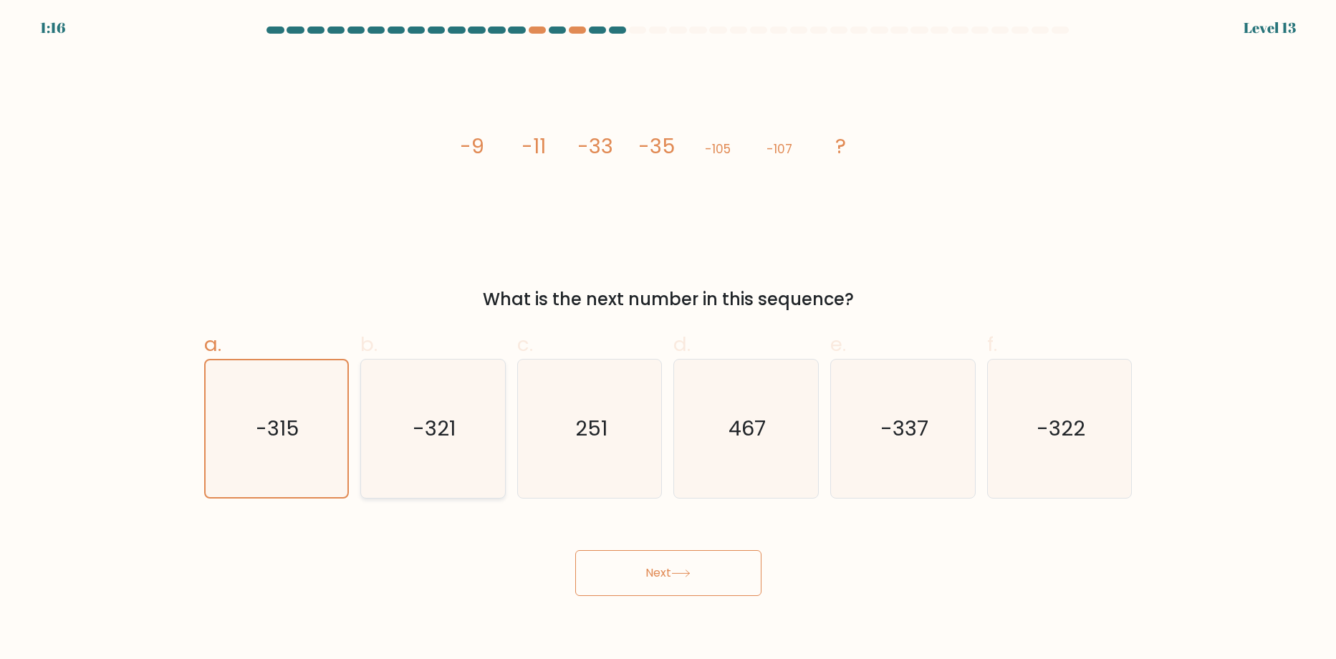
click at [433, 444] on icon "-321" at bounding box center [433, 429] width 138 height 138
click at [668, 339] on input "b. -321" at bounding box center [668, 334] width 1 height 9
radio input "true"
click at [643, 561] on button "Next" at bounding box center [668, 573] width 186 height 46
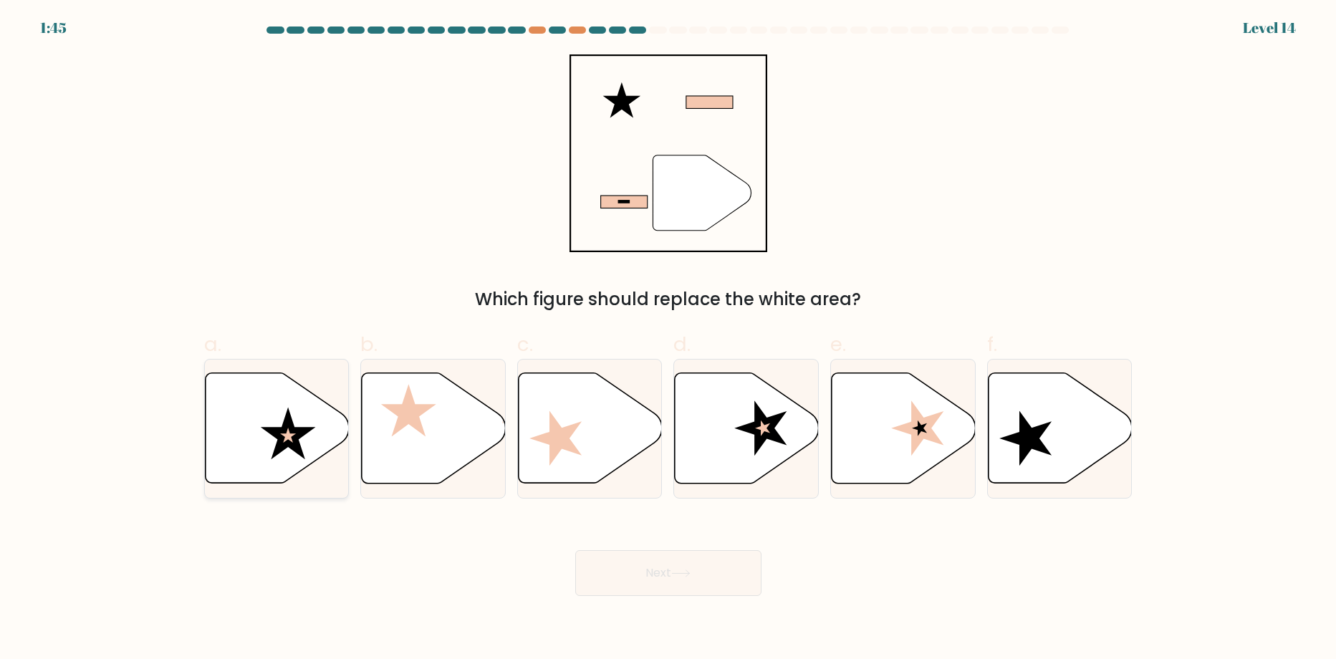
click at [275, 441] on icon at bounding box center [277, 428] width 144 height 110
click at [668, 339] on input "a." at bounding box center [668, 334] width 1 height 9
radio input "true"
click at [678, 580] on button "Next" at bounding box center [668, 573] width 186 height 46
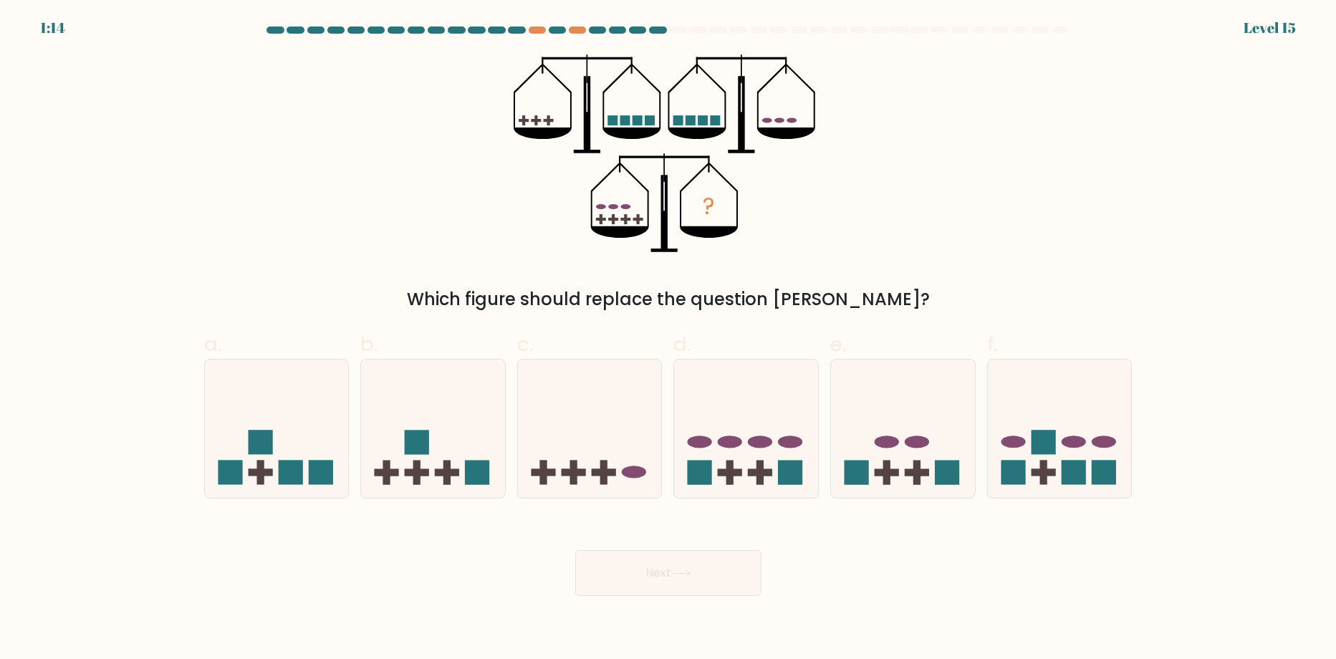
drag, startPoint x: 799, startPoint y: 520, endPoint x: 847, endPoint y: 557, distance: 60.9
click at [847, 557] on div "Next" at bounding box center [669, 556] width 946 height 80
drag, startPoint x: 1014, startPoint y: 471, endPoint x: 880, endPoint y: 528, distance: 145.4
click at [1013, 476] on rect at bounding box center [1013, 472] width 24 height 24
click at [669, 339] on input "f." at bounding box center [668, 334] width 1 height 9
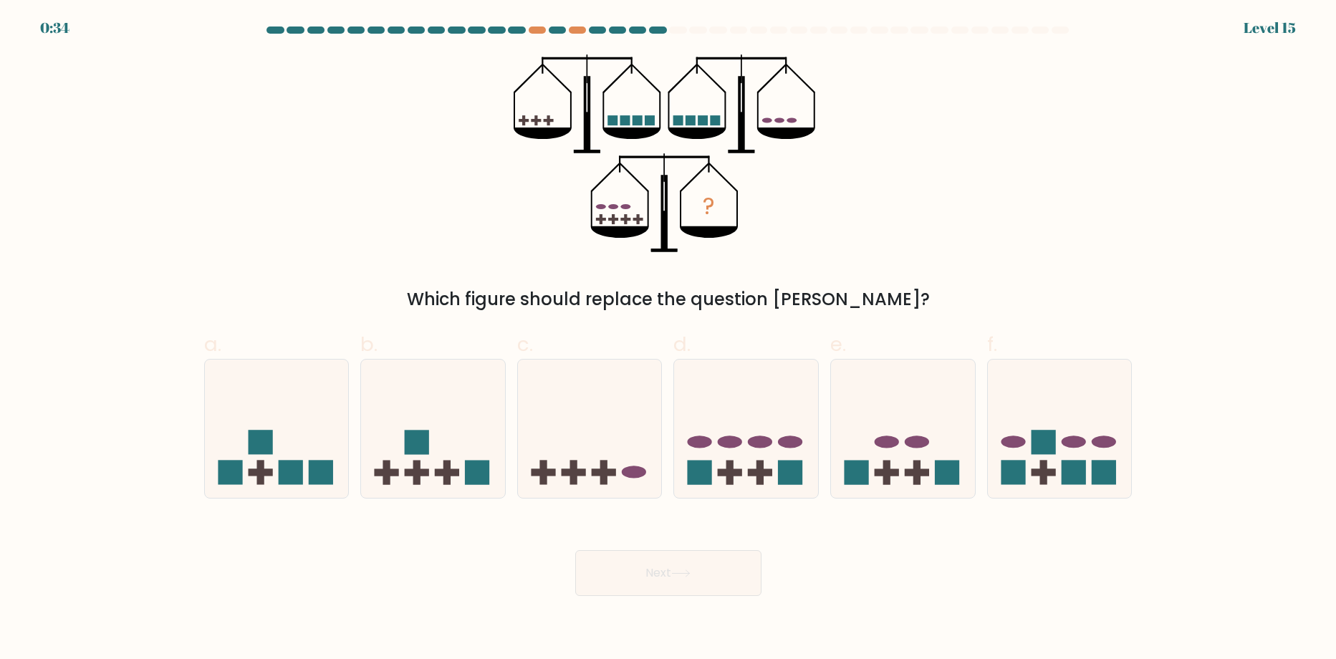
radio input "true"
click at [676, 564] on button "Next" at bounding box center [668, 573] width 186 height 46
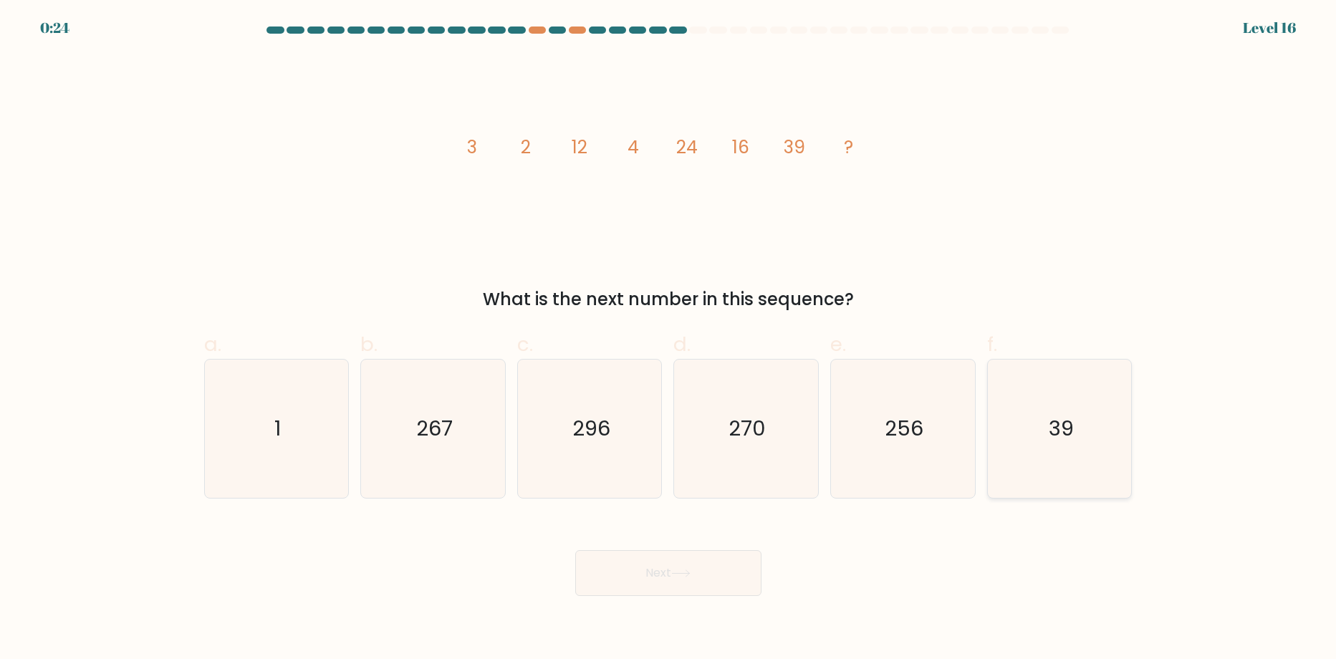
click at [1046, 452] on icon "39" at bounding box center [1060, 429] width 138 height 138
click at [669, 339] on input "f. 39" at bounding box center [668, 334] width 1 height 9
radio input "true"
click at [721, 567] on button "Next" at bounding box center [668, 573] width 186 height 46
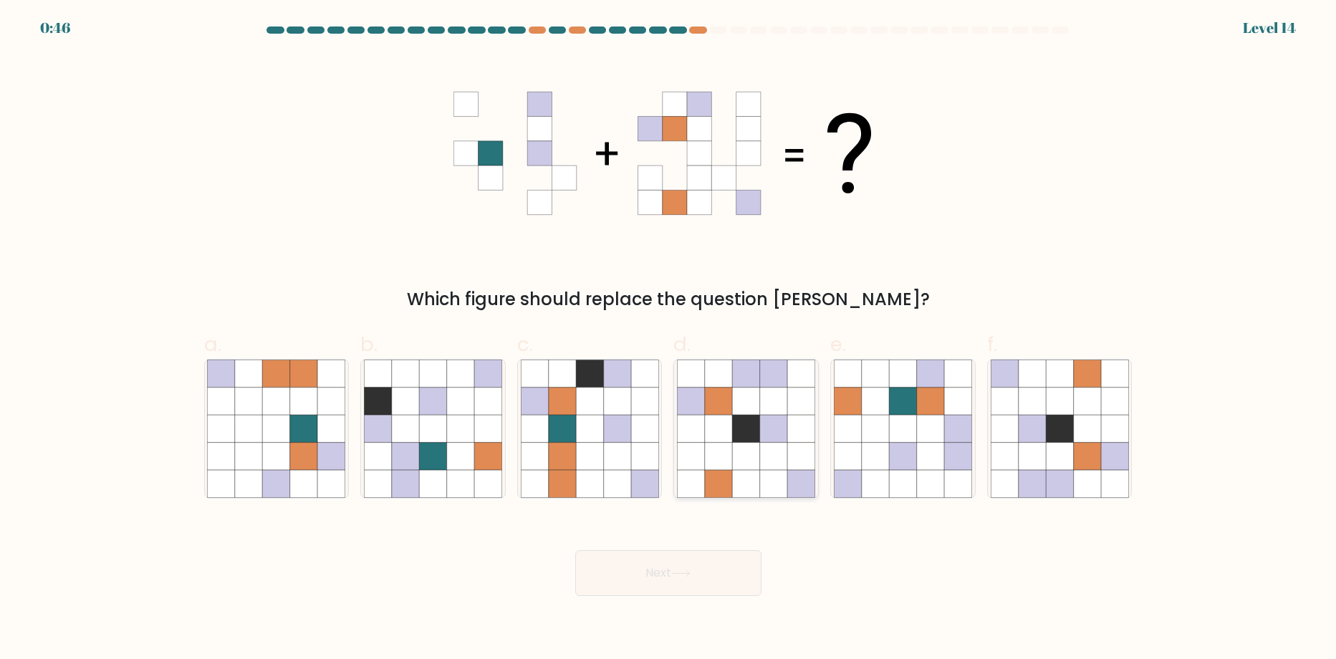
click at [745, 458] on icon at bounding box center [746, 456] width 27 height 27
click at [669, 339] on input "d." at bounding box center [668, 334] width 1 height 9
radio input "true"
click at [680, 583] on button "Next" at bounding box center [668, 573] width 186 height 46
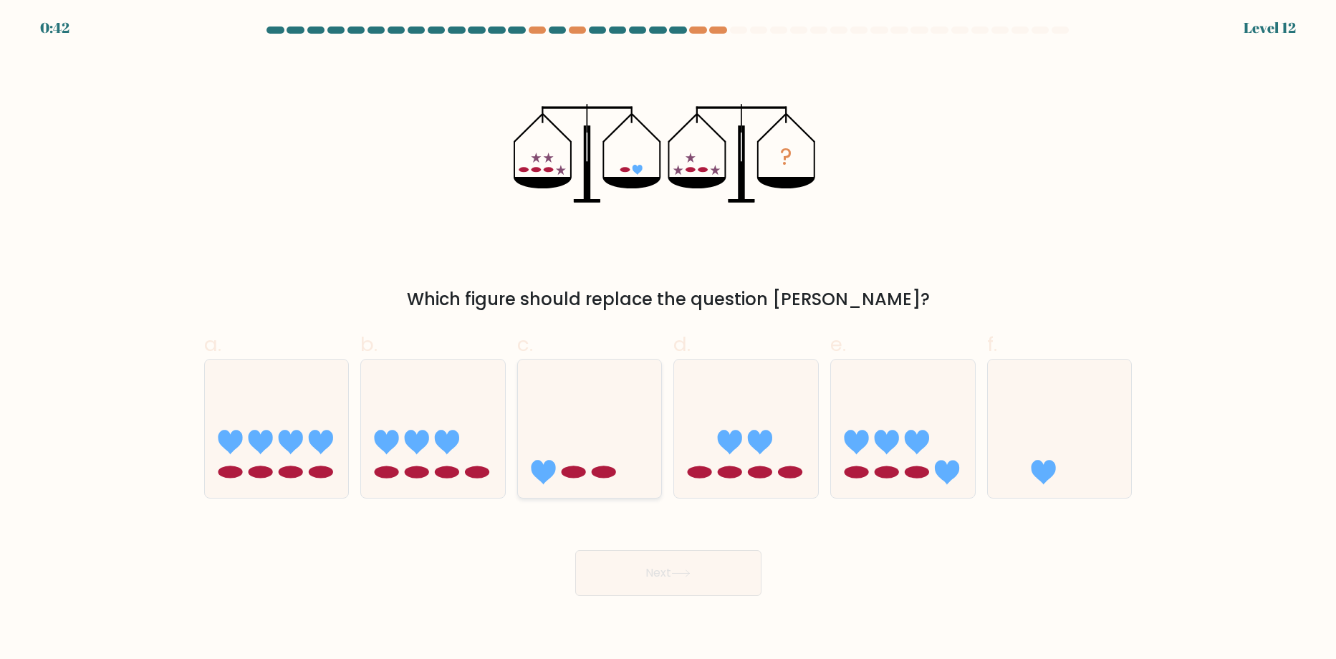
click at [537, 416] on icon at bounding box center [590, 429] width 144 height 119
click at [668, 339] on input "c." at bounding box center [668, 334] width 1 height 9
radio input "true"
click at [713, 582] on button "Next" at bounding box center [668, 573] width 186 height 46
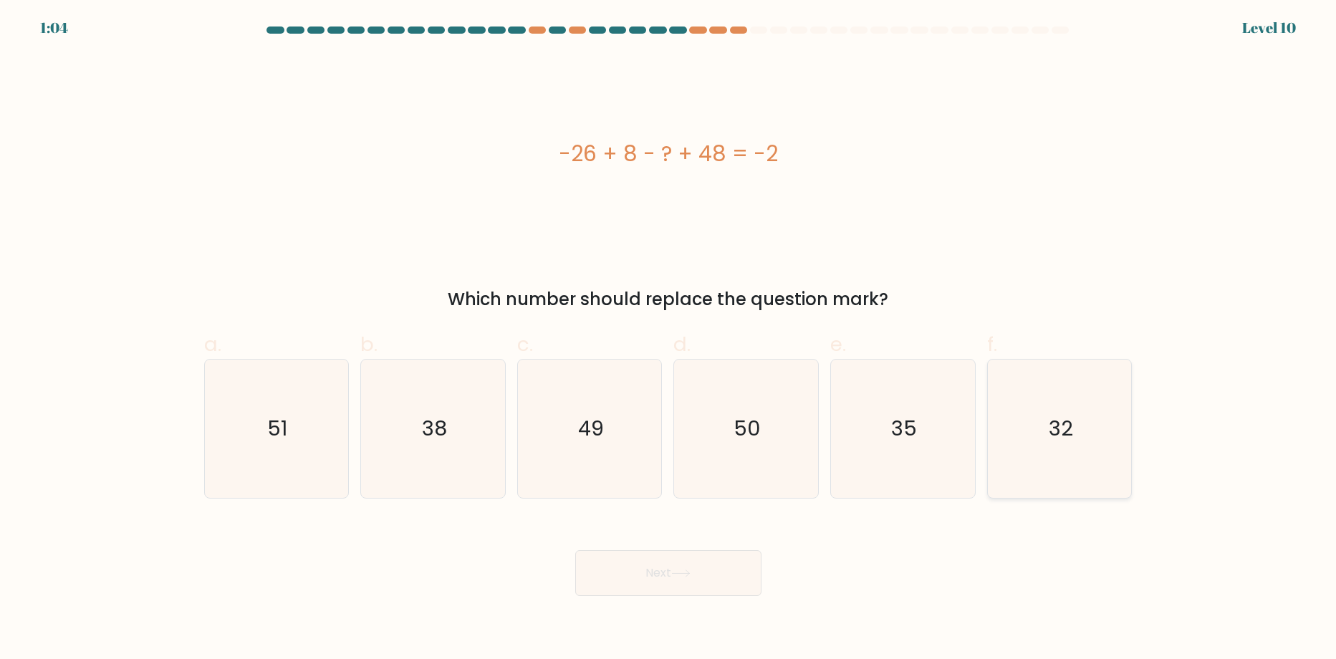
click at [1044, 459] on icon "32" at bounding box center [1060, 429] width 138 height 138
click at [669, 339] on input "f. 32" at bounding box center [668, 334] width 1 height 9
radio input "true"
click at [686, 573] on icon at bounding box center [680, 574] width 19 height 8
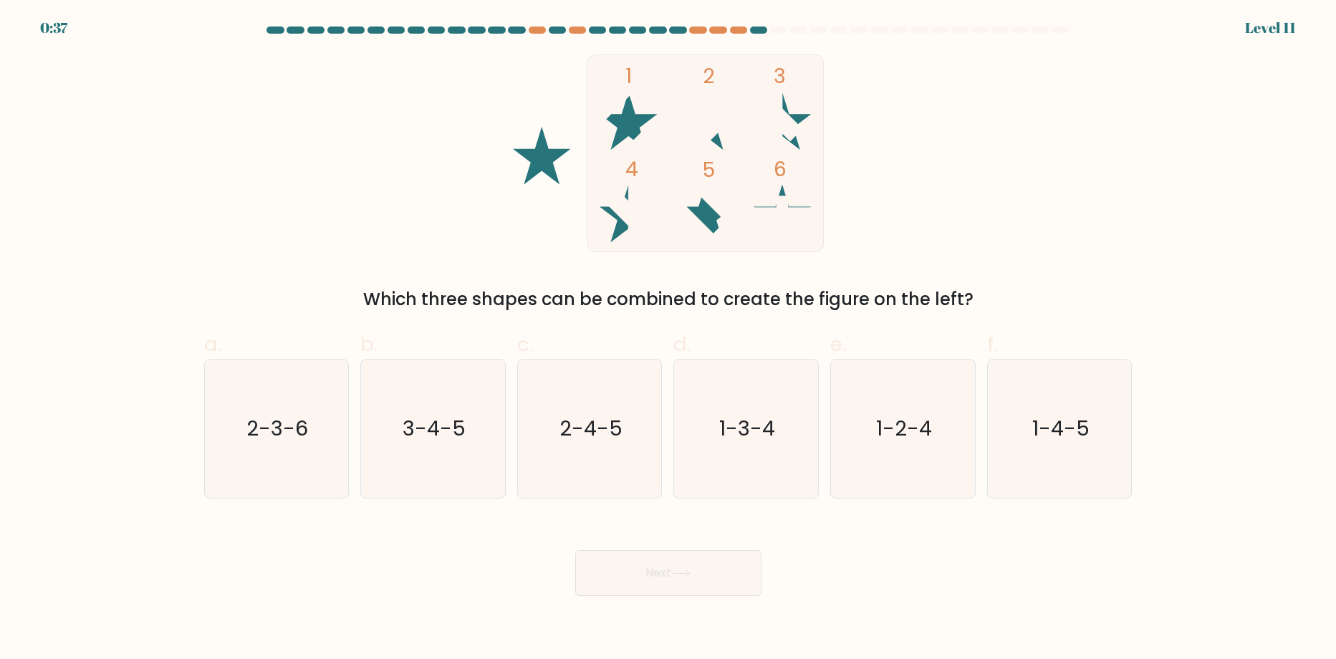
drag, startPoint x: 474, startPoint y: 436, endPoint x: 510, endPoint y: 439, distance: 36.7
click at [479, 436] on icon "3-4-5" at bounding box center [433, 429] width 138 height 138
click at [668, 339] on input "b. 3-4-5" at bounding box center [668, 334] width 1 height 9
radio input "true"
click at [675, 572] on icon at bounding box center [680, 574] width 19 height 8
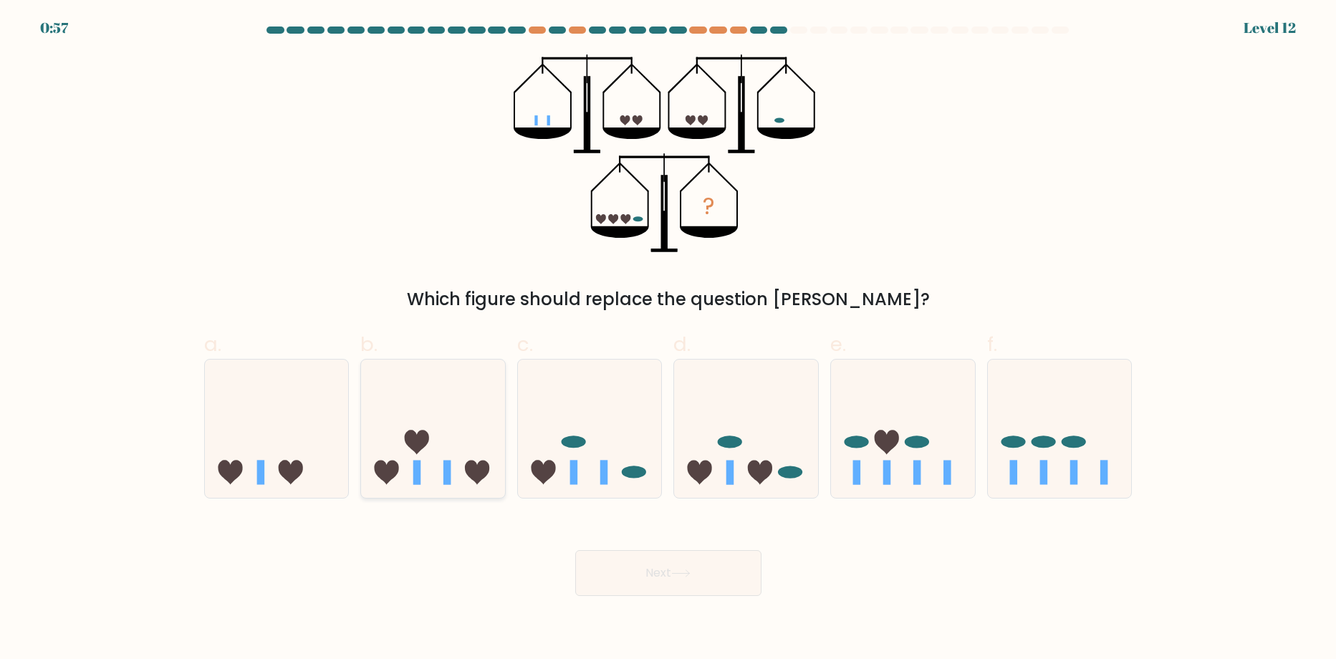
click at [465, 406] on icon at bounding box center [433, 429] width 144 height 119
click at [668, 339] on input "b." at bounding box center [668, 334] width 1 height 9
radio input "true"
click at [630, 568] on button "Next" at bounding box center [668, 573] width 186 height 46
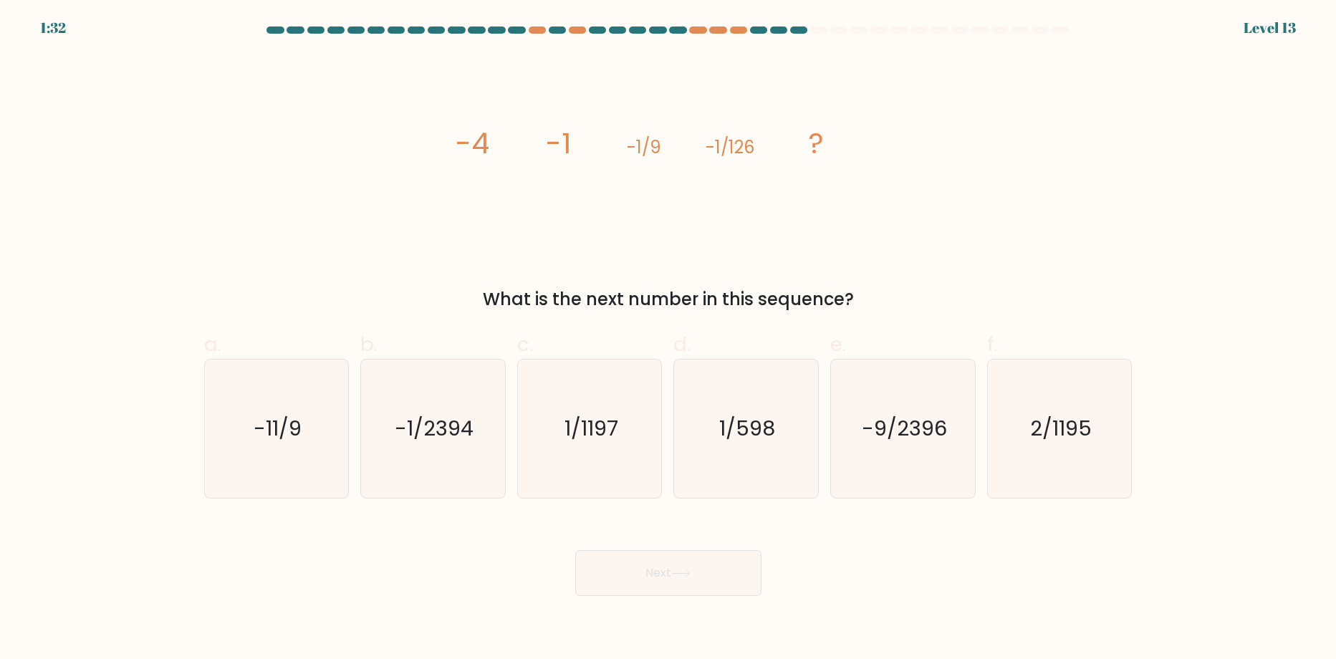
drag, startPoint x: 850, startPoint y: 293, endPoint x: 486, endPoint y: 278, distance: 364.2
click at [498, 272] on div "image/svg+xml -4 -1 -1/9 -1/126 ? What is the next number in this sequence?" at bounding box center [669, 183] width 946 height 258
click at [464, 281] on div "image/svg+xml -4 -1 -1/9 -1/126 ? What is the next number in this sequence?" at bounding box center [669, 183] width 946 height 258
click at [633, 473] on icon "1/1197" at bounding box center [590, 429] width 138 height 138
click at [668, 339] on input "c. 1/1197" at bounding box center [668, 334] width 1 height 9
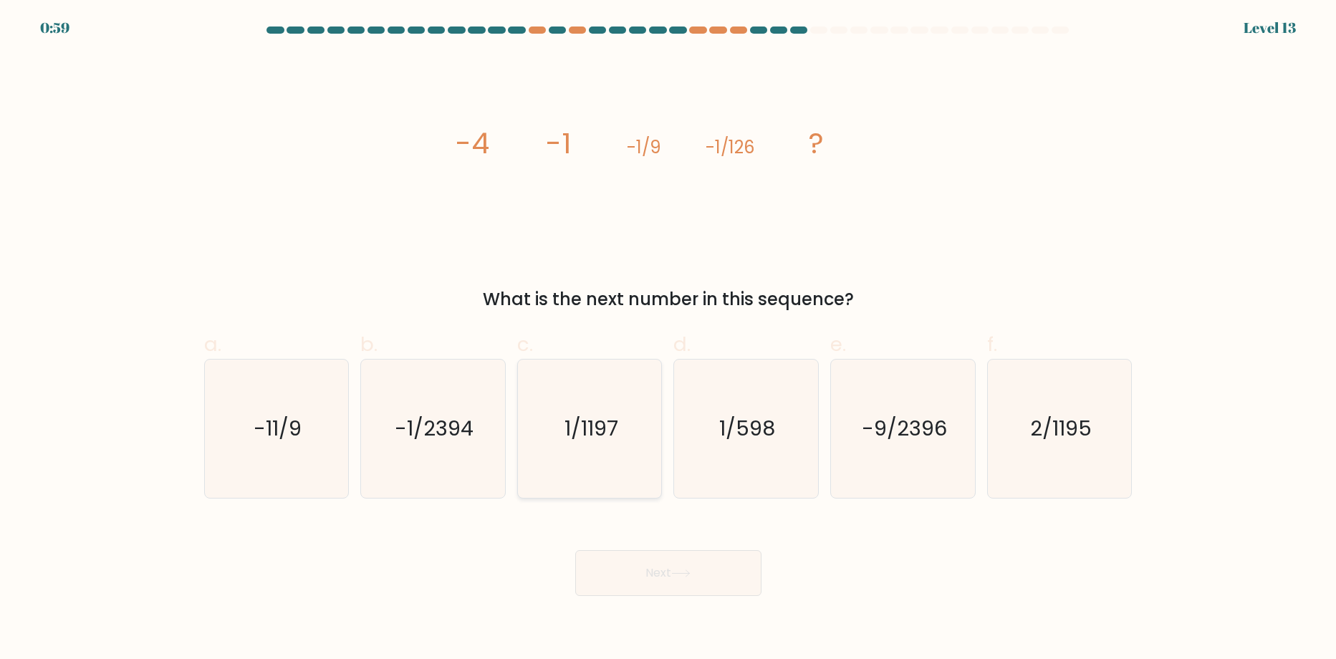
radio input "true"
click at [707, 591] on button "Next" at bounding box center [668, 573] width 186 height 46
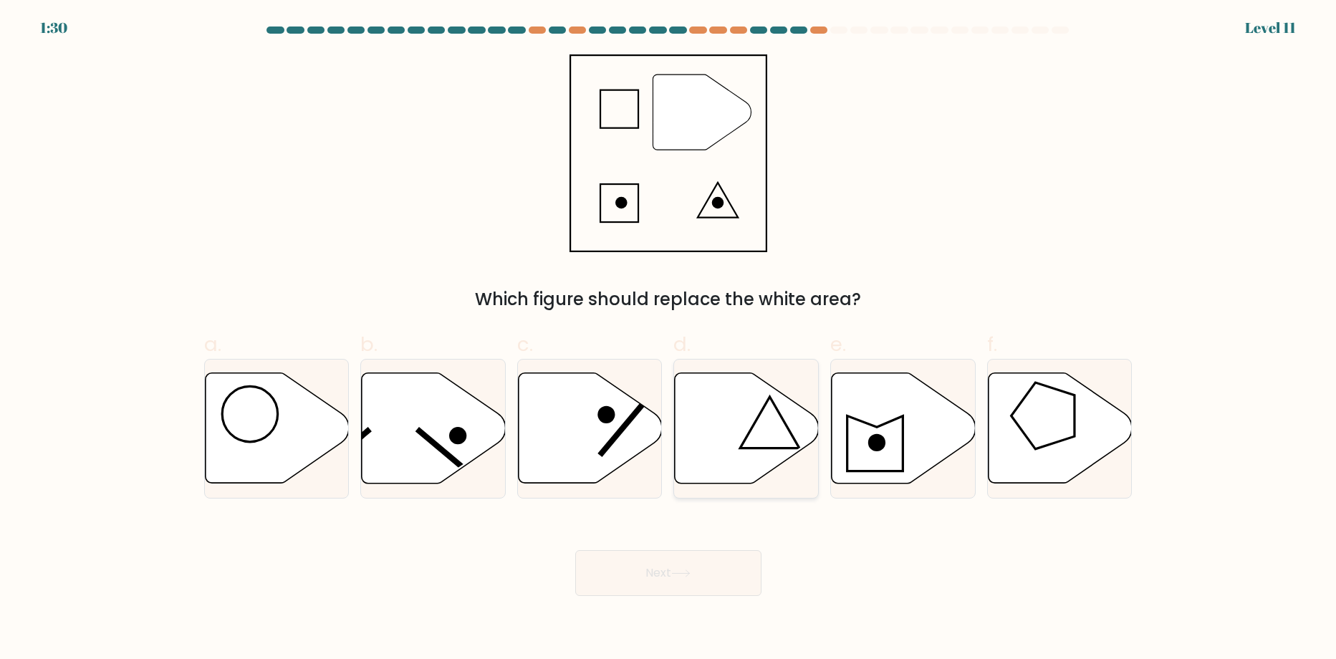
click at [748, 418] on icon at bounding box center [747, 428] width 144 height 110
click at [669, 339] on input "d." at bounding box center [668, 334] width 1 height 9
radio input "true"
click at [689, 575] on icon at bounding box center [680, 573] width 17 height 6
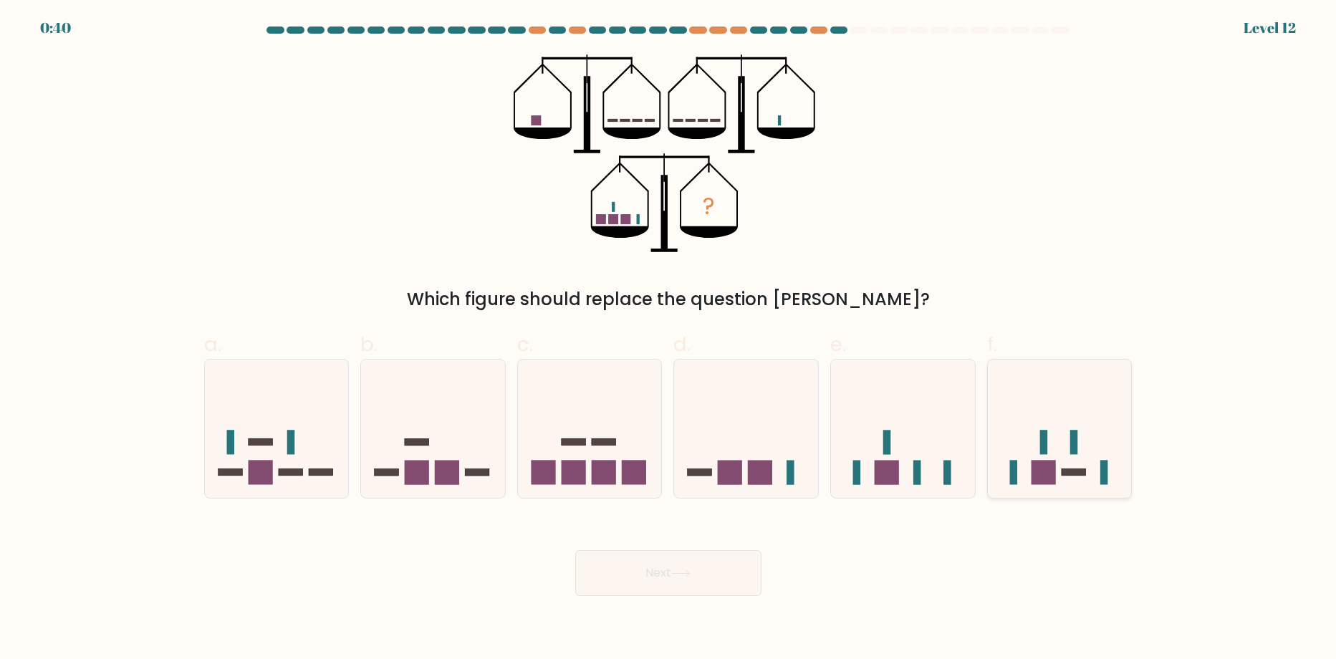
click at [1007, 457] on icon at bounding box center [1060, 429] width 144 height 119
click at [669, 339] on input "f." at bounding box center [668, 334] width 1 height 9
radio input "true"
click at [713, 577] on button "Next" at bounding box center [668, 573] width 186 height 46
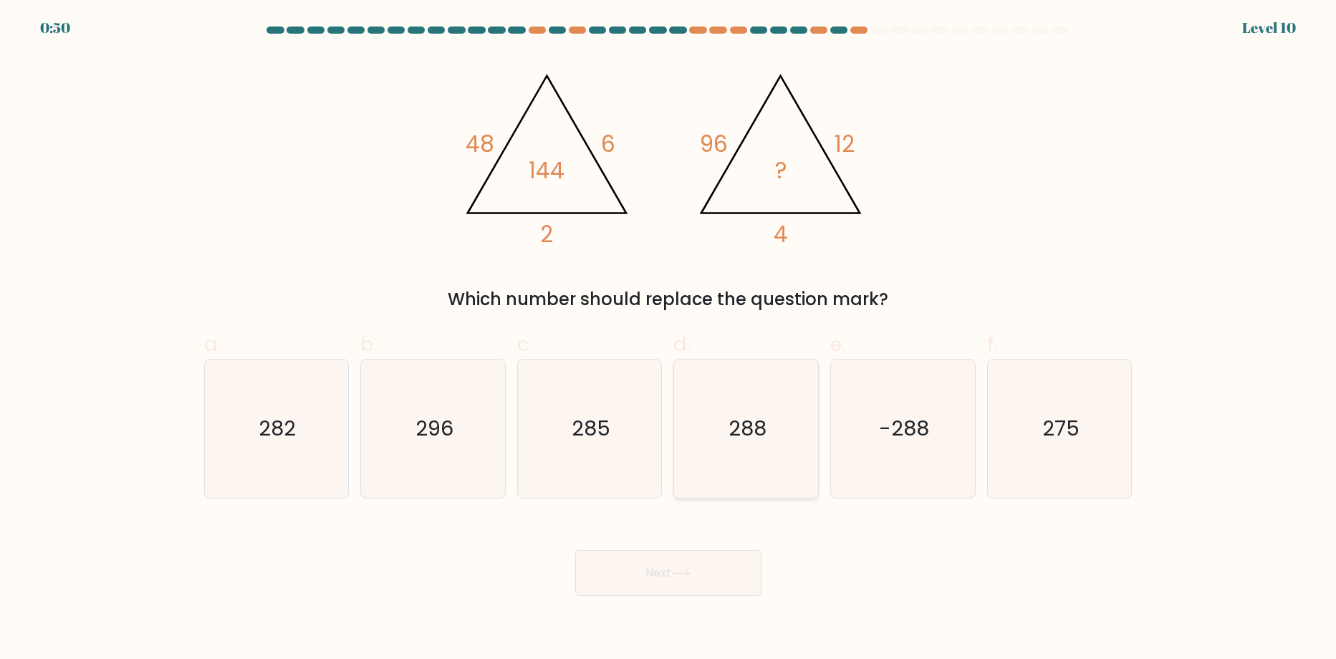
drag, startPoint x: 804, startPoint y: 467, endPoint x: 792, endPoint y: 463, distance: 12.7
click at [792, 463] on icon "288" at bounding box center [746, 429] width 138 height 138
click at [669, 339] on input "d. 288" at bounding box center [668, 334] width 1 height 9
radio input "true"
click at [719, 592] on button "Next" at bounding box center [668, 573] width 186 height 46
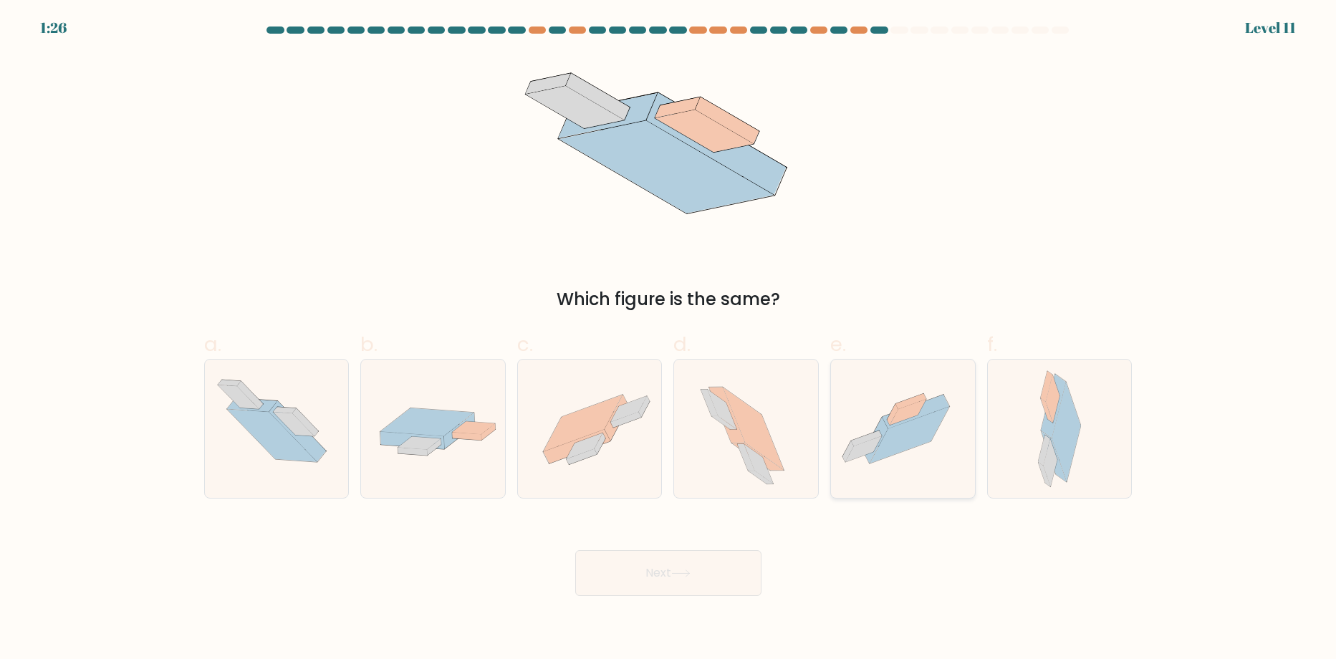
click at [901, 487] on div at bounding box center [902, 429] width 145 height 140
click at [669, 339] on input "e." at bounding box center [668, 334] width 1 height 9
radio input "true"
click at [658, 604] on body "1:07 Level 11" at bounding box center [668, 329] width 1336 height 659
click at [695, 577] on button "Next" at bounding box center [668, 573] width 186 height 46
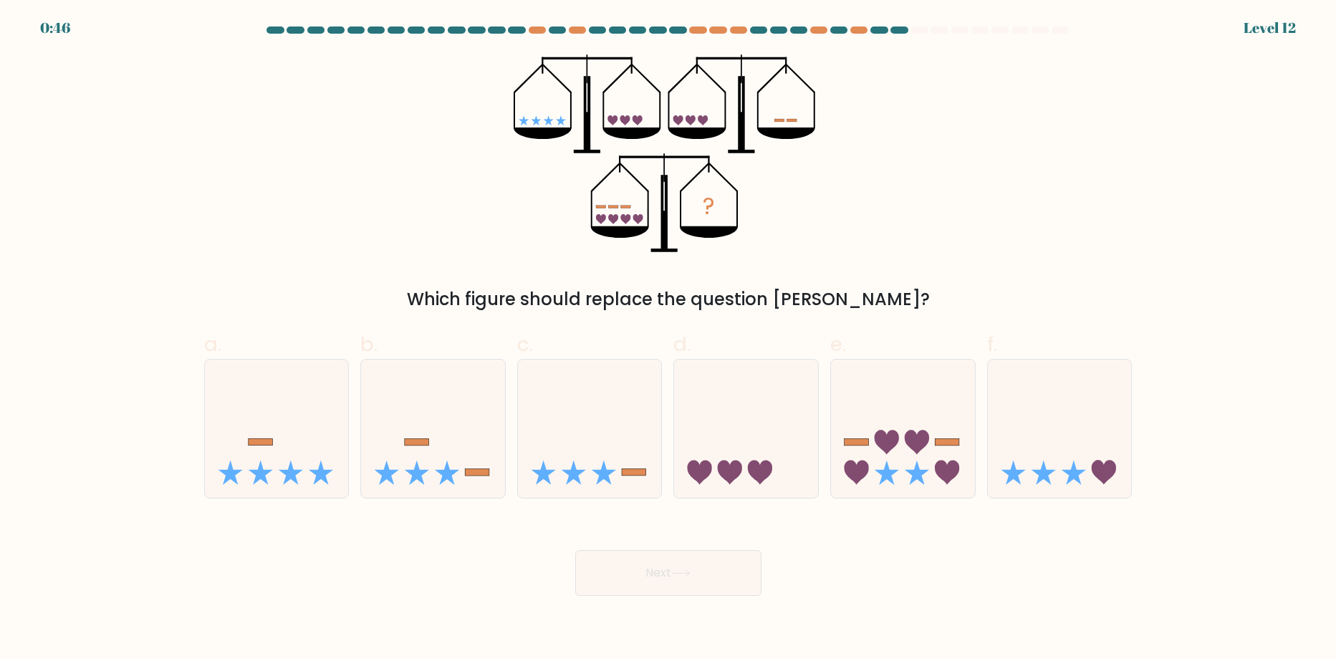
drag, startPoint x: 1058, startPoint y: 454, endPoint x: 1023, endPoint y: 289, distance: 169.2
drag, startPoint x: 1023, startPoint y: 289, endPoint x: 941, endPoint y: 243, distance: 94.3
click at [941, 243] on div "? Which figure should replace the question mark?" at bounding box center [669, 183] width 946 height 258
click at [889, 414] on icon at bounding box center [903, 429] width 144 height 119
click at [669, 339] on input "e." at bounding box center [668, 334] width 1 height 9
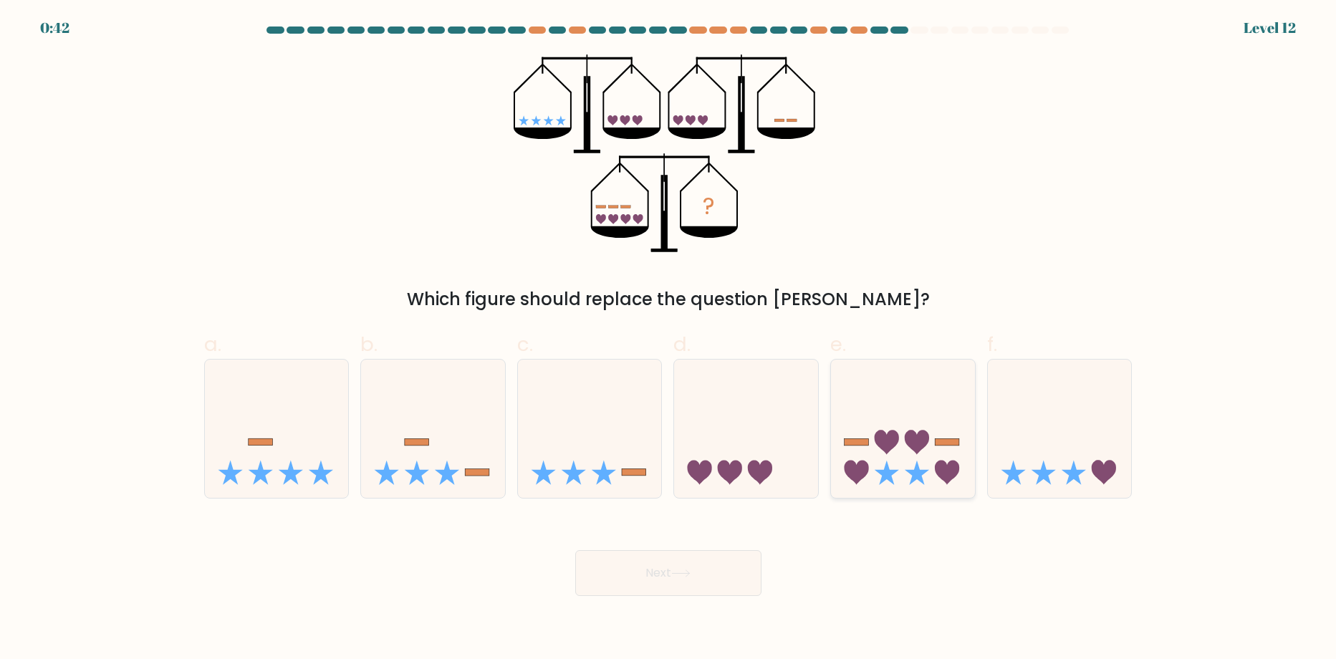
radio input "true"
click at [645, 558] on button "Next" at bounding box center [668, 573] width 186 height 46
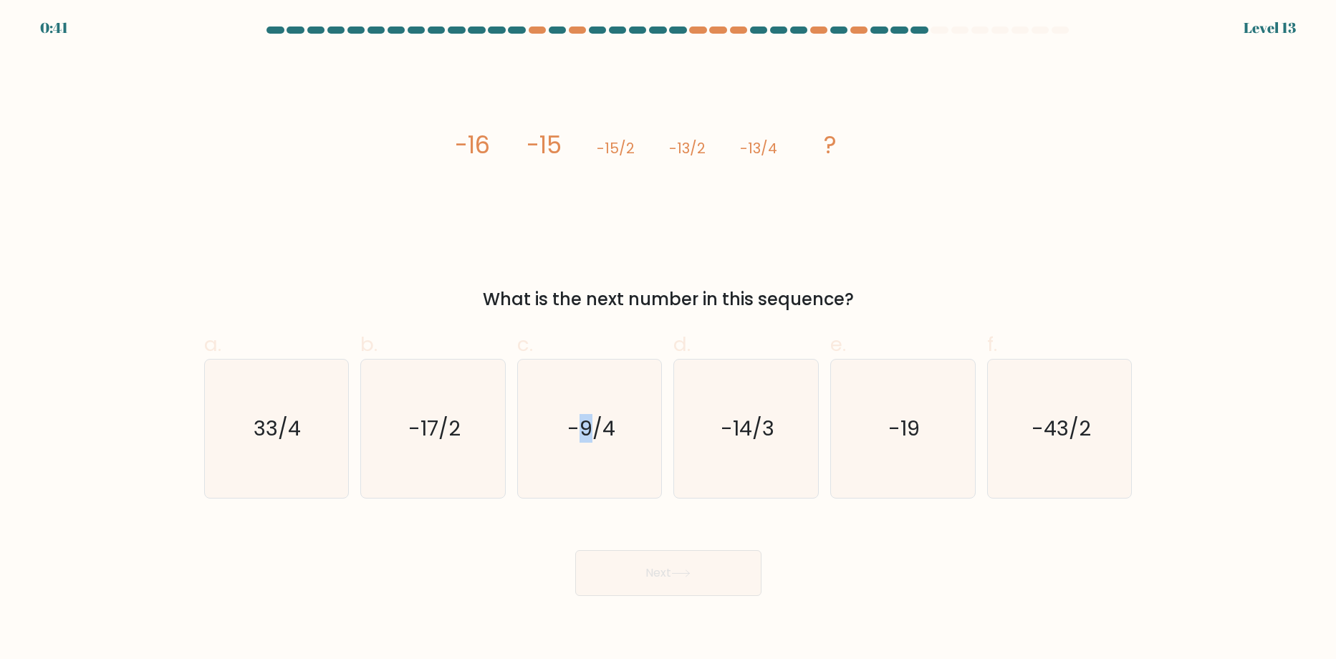
drag, startPoint x: 583, startPoint y: 426, endPoint x: 763, endPoint y: 567, distance: 228.6
click at [592, 430] on text "-9/4" at bounding box center [591, 429] width 48 height 29
click at [618, 486] on icon "-9/4" at bounding box center [590, 429] width 138 height 138
click at [668, 339] on input "c. -9/4" at bounding box center [668, 334] width 1 height 9
radio input "true"
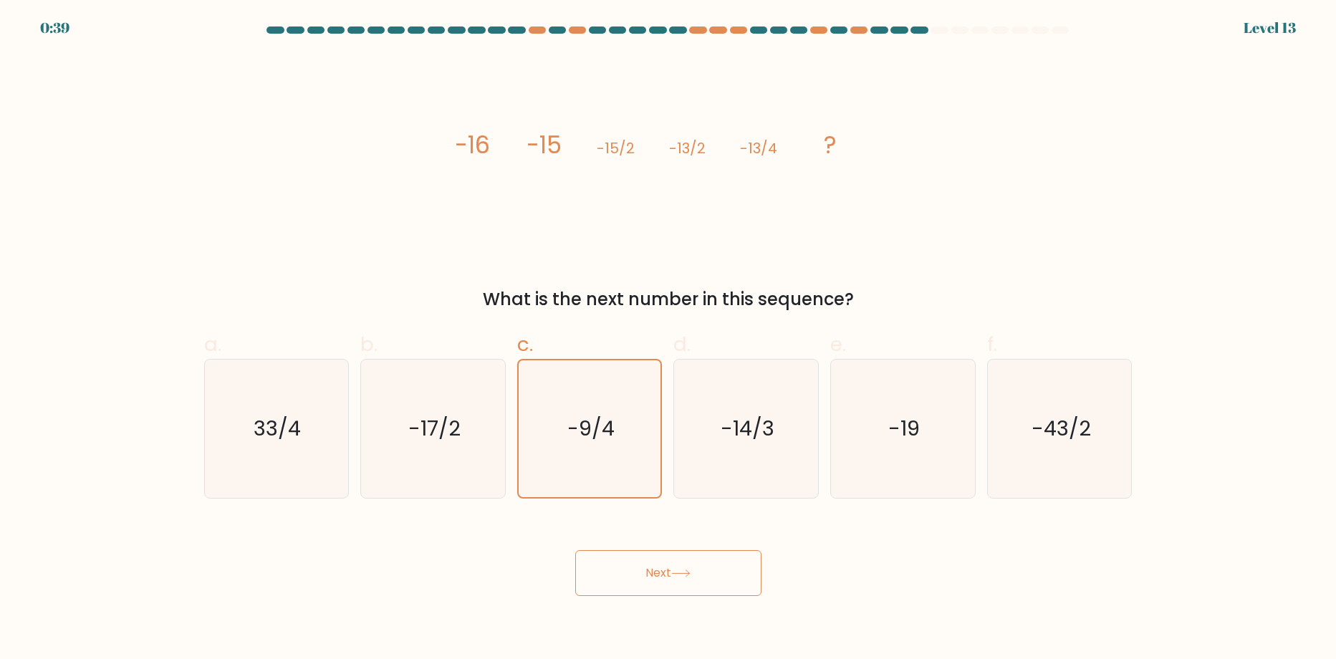
click at [719, 578] on button "Next" at bounding box center [668, 573] width 186 height 46
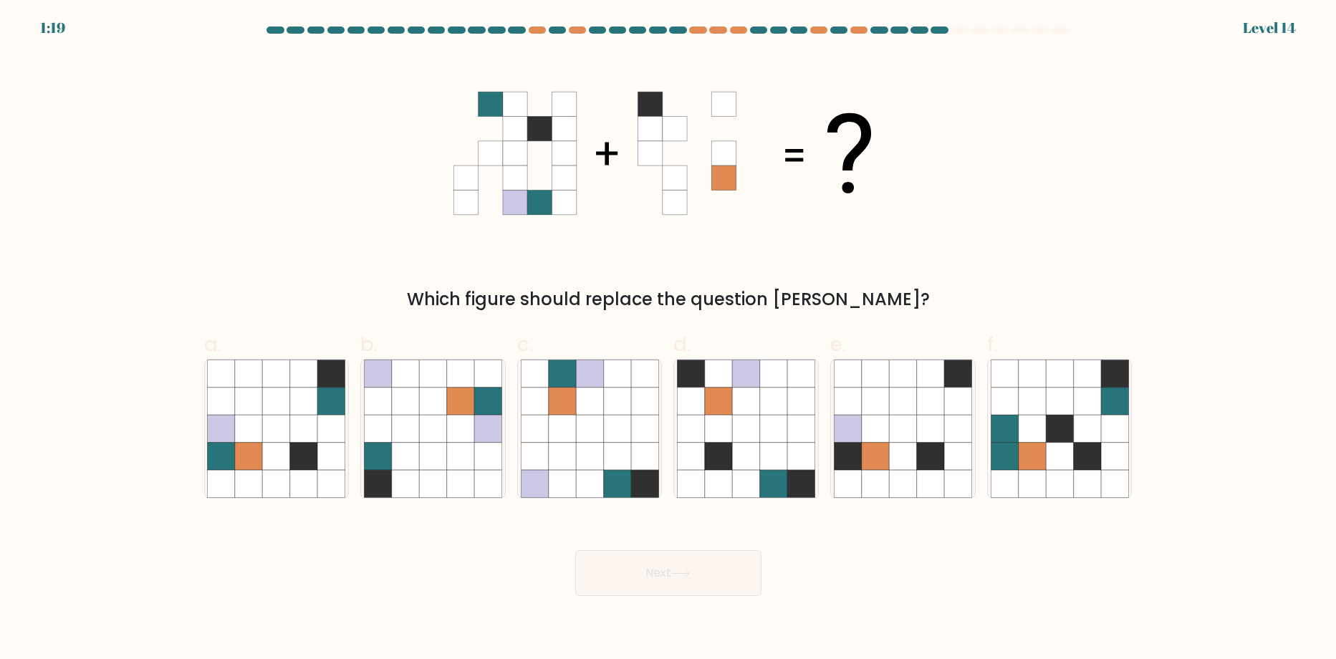
drag, startPoint x: 561, startPoint y: 251, endPoint x: 332, endPoint y: 162, distance: 246.1
click at [332, 162] on div "Which figure should replace the question mark?" at bounding box center [669, 183] width 946 height 258
click at [617, 438] on icon at bounding box center [616, 428] width 27 height 27
click at [668, 339] on input "c." at bounding box center [668, 334] width 1 height 9
radio input "true"
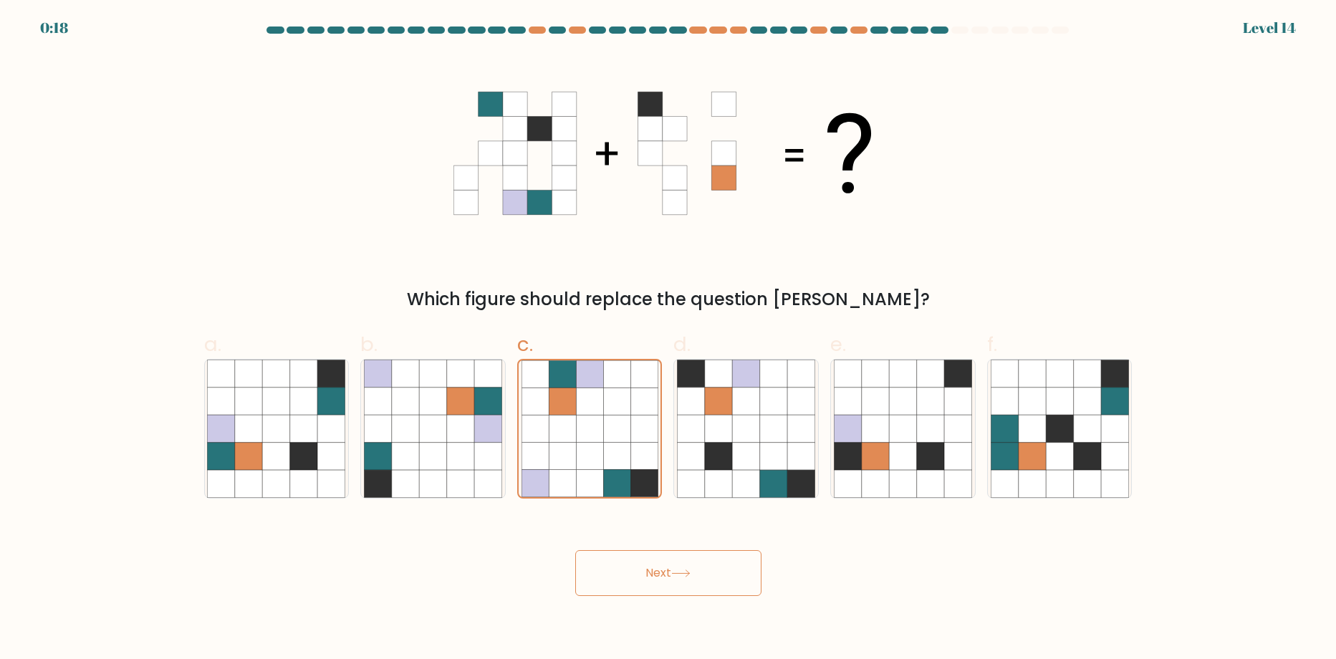
click at [650, 575] on button "Next" at bounding box center [668, 573] width 186 height 46
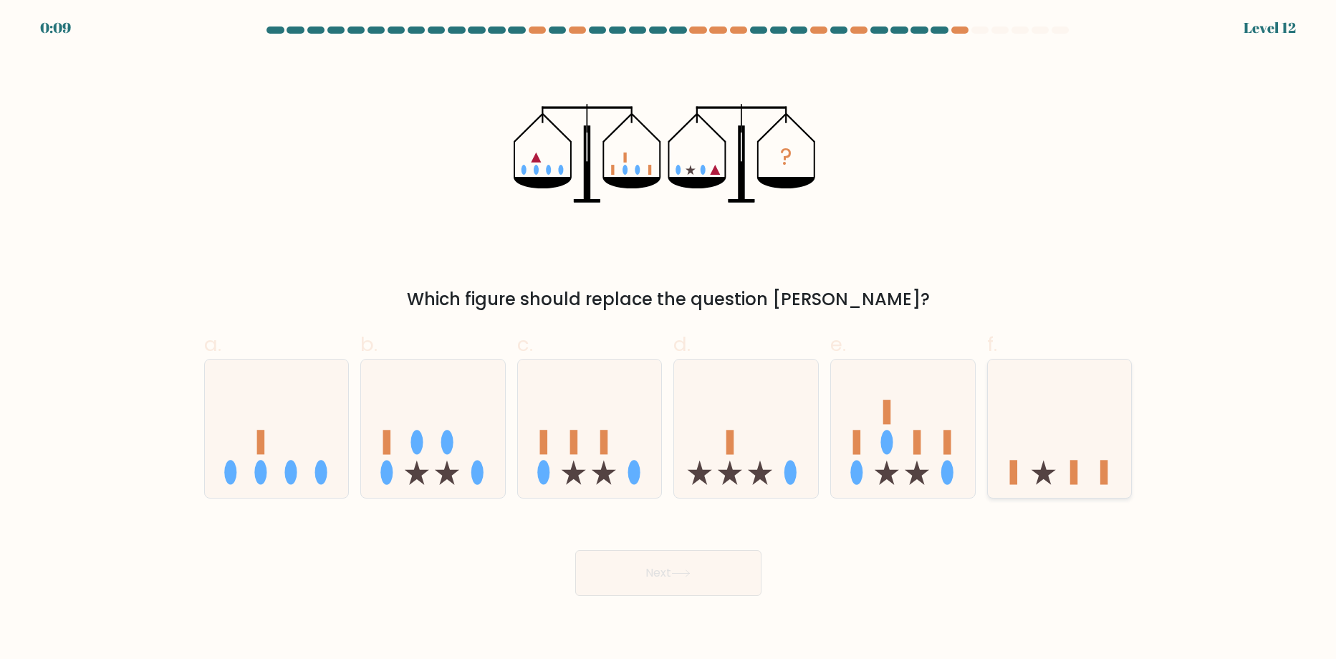
click at [1063, 442] on icon at bounding box center [1060, 429] width 144 height 119
click at [669, 339] on input "f." at bounding box center [668, 334] width 1 height 9
radio input "true"
drag, startPoint x: 633, startPoint y: 428, endPoint x: 682, endPoint y: 519, distance: 103.2
click at [648, 448] on icon at bounding box center [590, 429] width 144 height 119
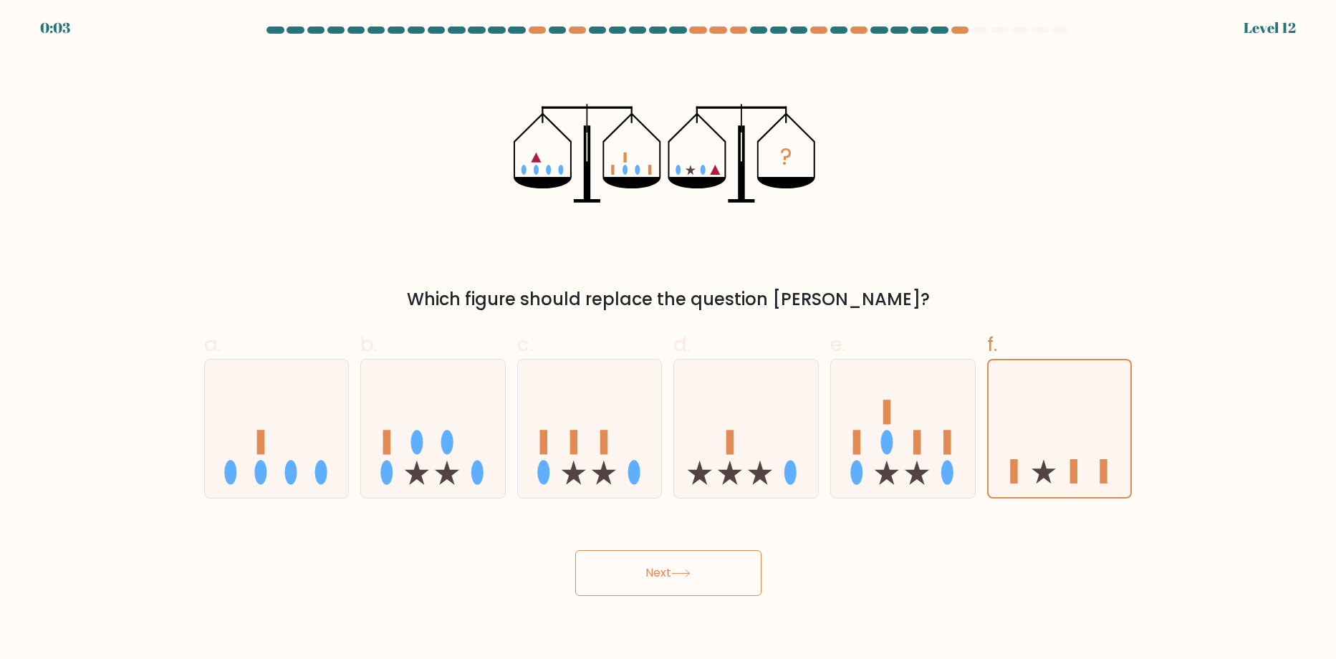
click at [668, 339] on input "c." at bounding box center [668, 334] width 1 height 9
radio input "true"
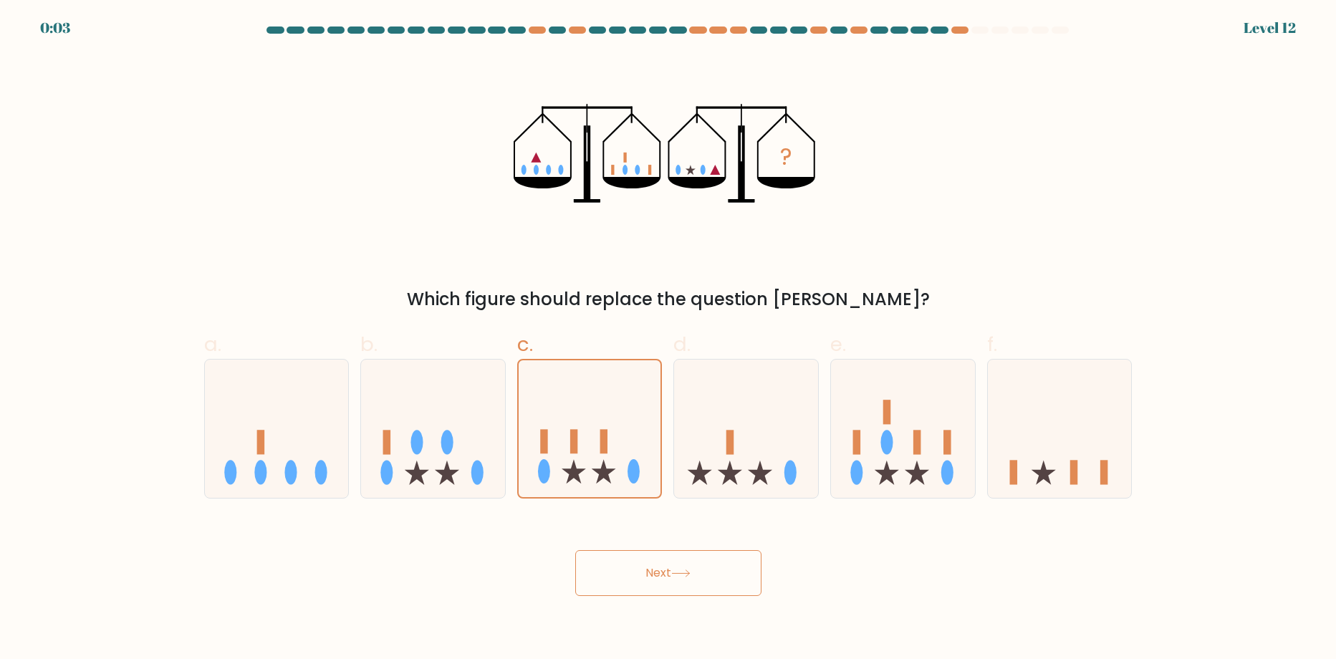
click at [716, 586] on button "Next" at bounding box center [668, 573] width 186 height 46
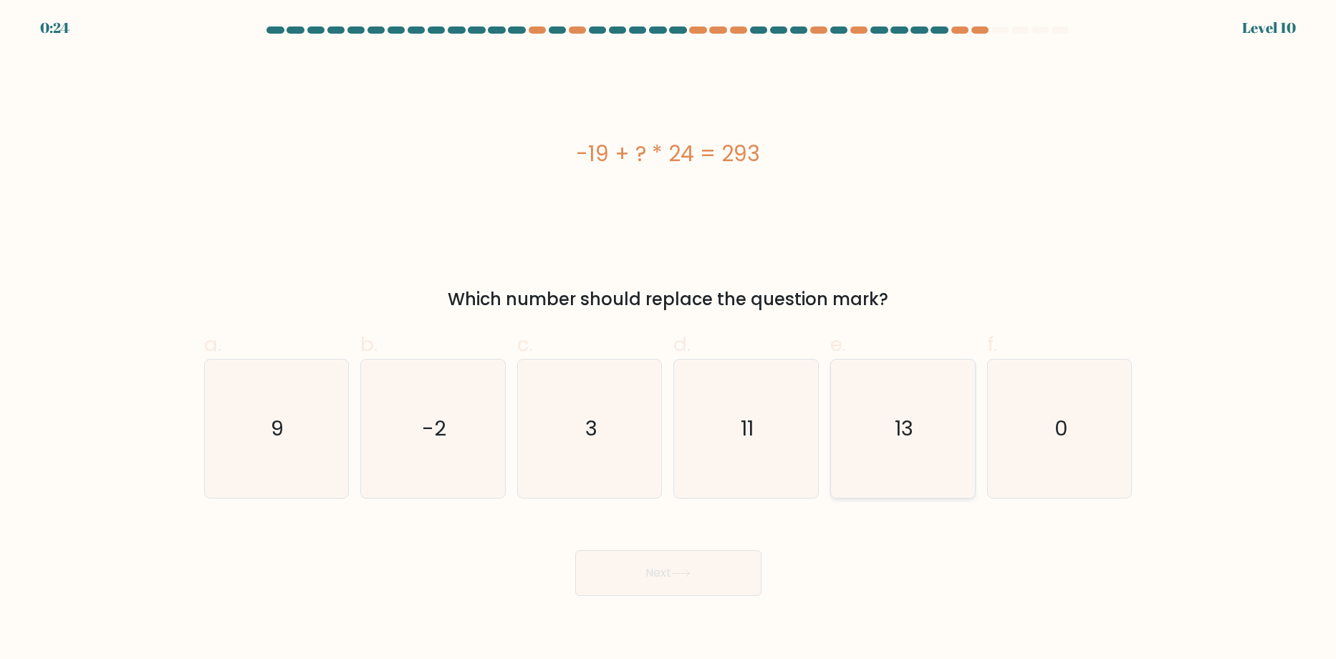
click at [874, 454] on icon "13" at bounding box center [903, 429] width 138 height 138
click at [669, 339] on input "e. 13" at bounding box center [668, 334] width 1 height 9
radio input "true"
click at [653, 576] on button "Next" at bounding box center [668, 573] width 186 height 46
click at [696, 570] on button "Next" at bounding box center [668, 573] width 186 height 46
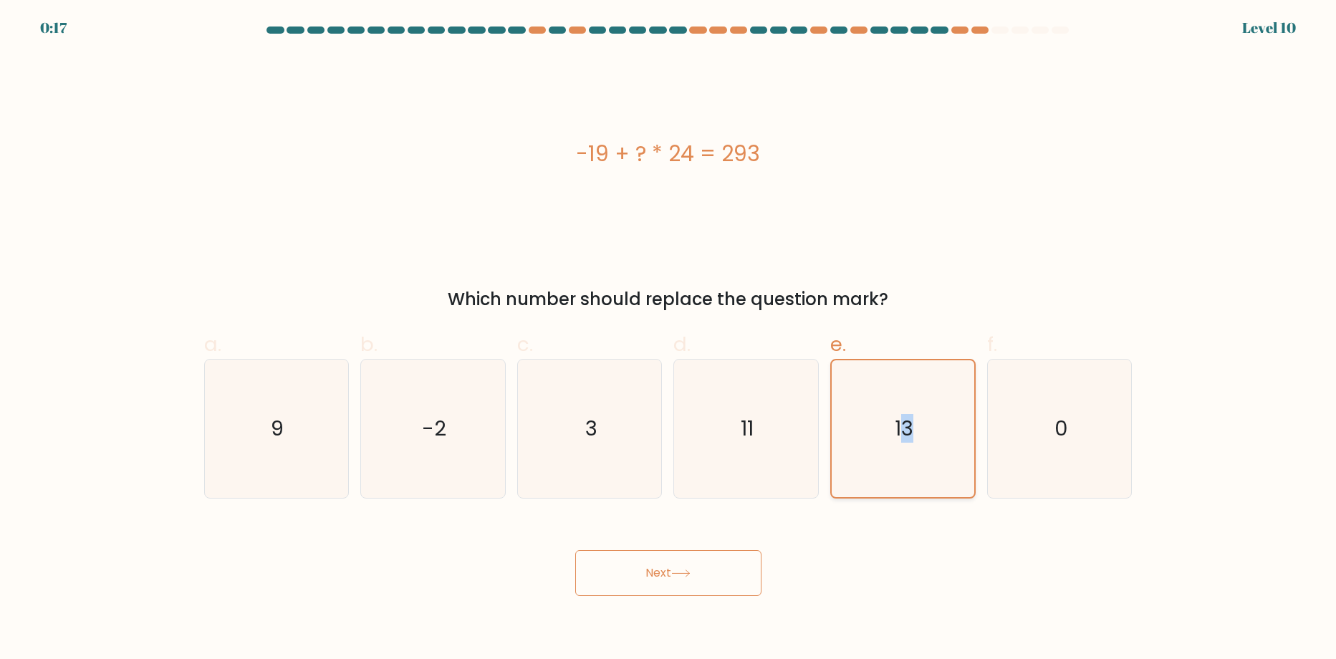
click at [908, 438] on text "13" at bounding box center [904, 429] width 19 height 29
click at [887, 475] on icon "13" at bounding box center [903, 428] width 137 height 137
click at [669, 339] on input "e. 13" at bounding box center [668, 334] width 1 height 9
click at [716, 575] on button "Next" at bounding box center [668, 573] width 186 height 46
click at [627, 568] on button "Next" at bounding box center [668, 573] width 186 height 46
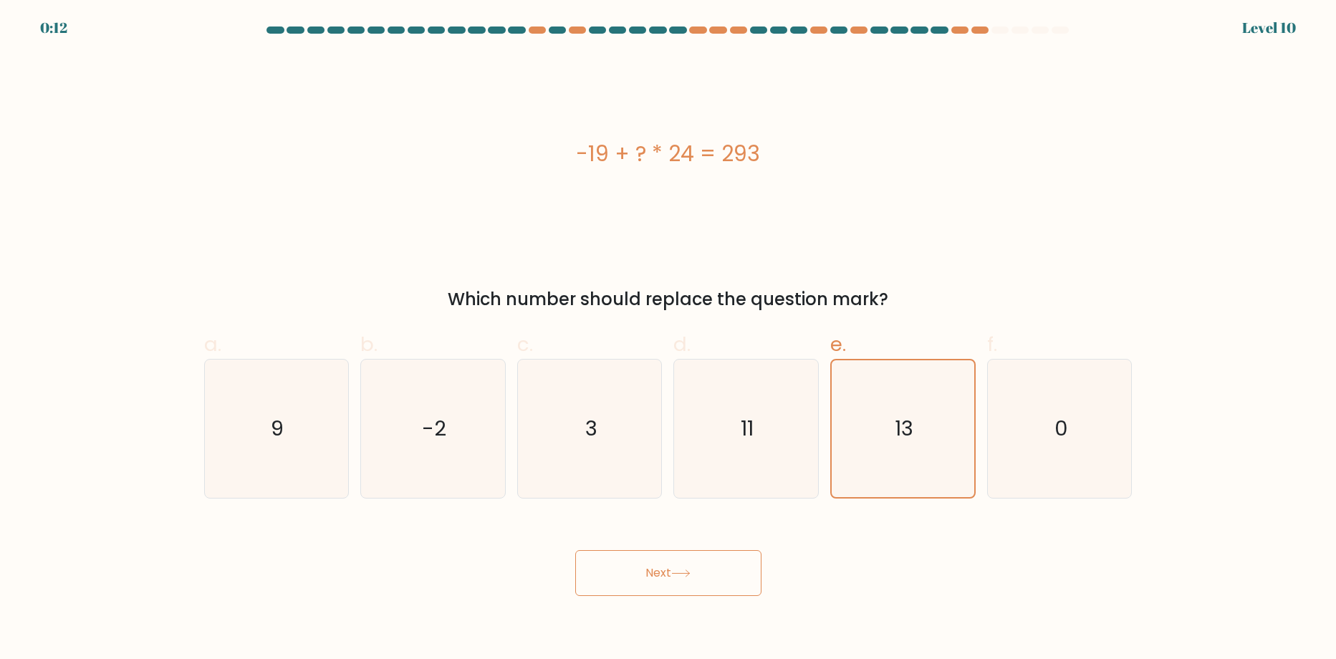
click at [627, 568] on button "Next" at bounding box center [668, 573] width 186 height 46
drag, startPoint x: 627, startPoint y: 568, endPoint x: 764, endPoint y: 510, distance: 149.3
click at [636, 564] on button "Next" at bounding box center [668, 573] width 186 height 46
click at [783, 459] on icon "11" at bounding box center [746, 429] width 138 height 138
click at [669, 339] on input "d. 11" at bounding box center [668, 334] width 1 height 9
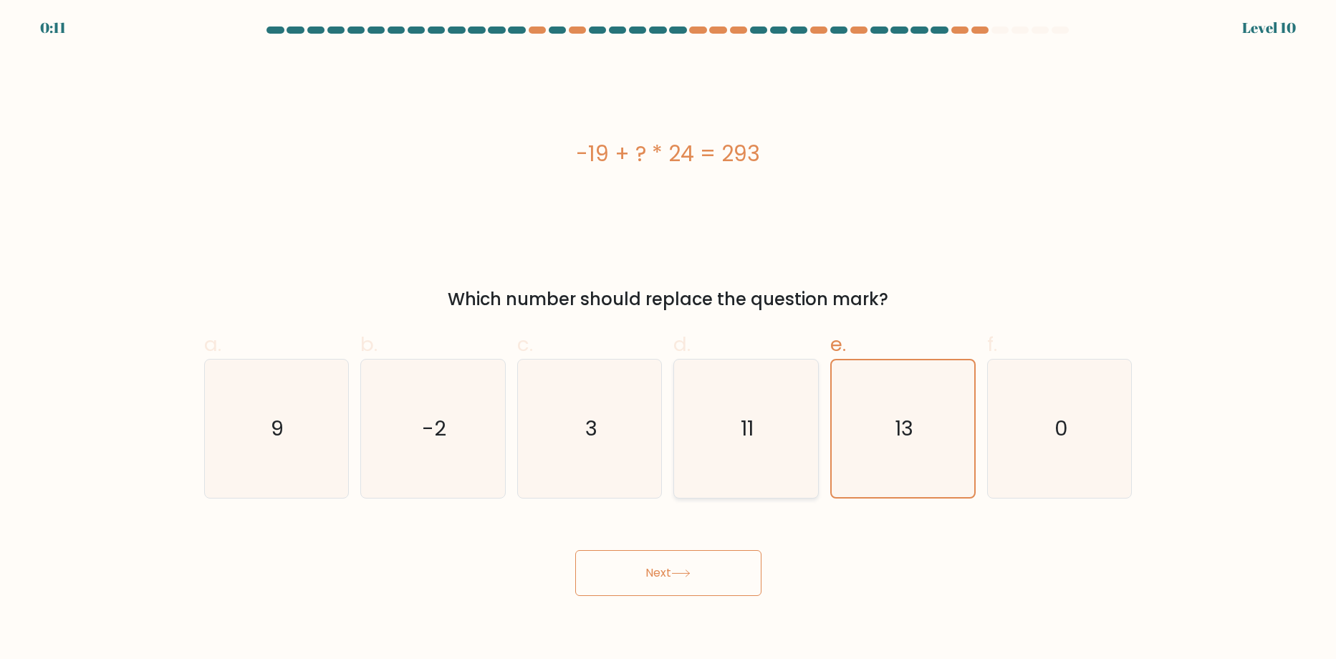
radio input "true"
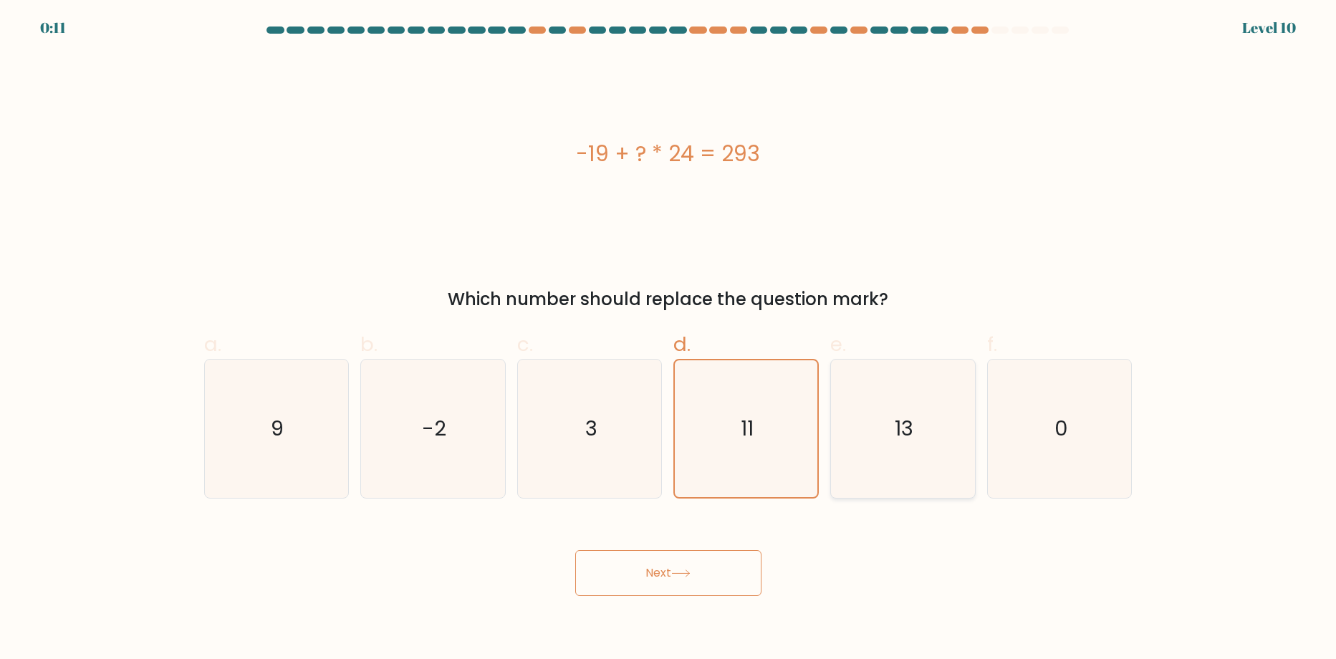
click at [891, 459] on icon "13" at bounding box center [903, 429] width 138 height 138
click at [669, 339] on input "e. 13" at bounding box center [668, 334] width 1 height 9
radio input "true"
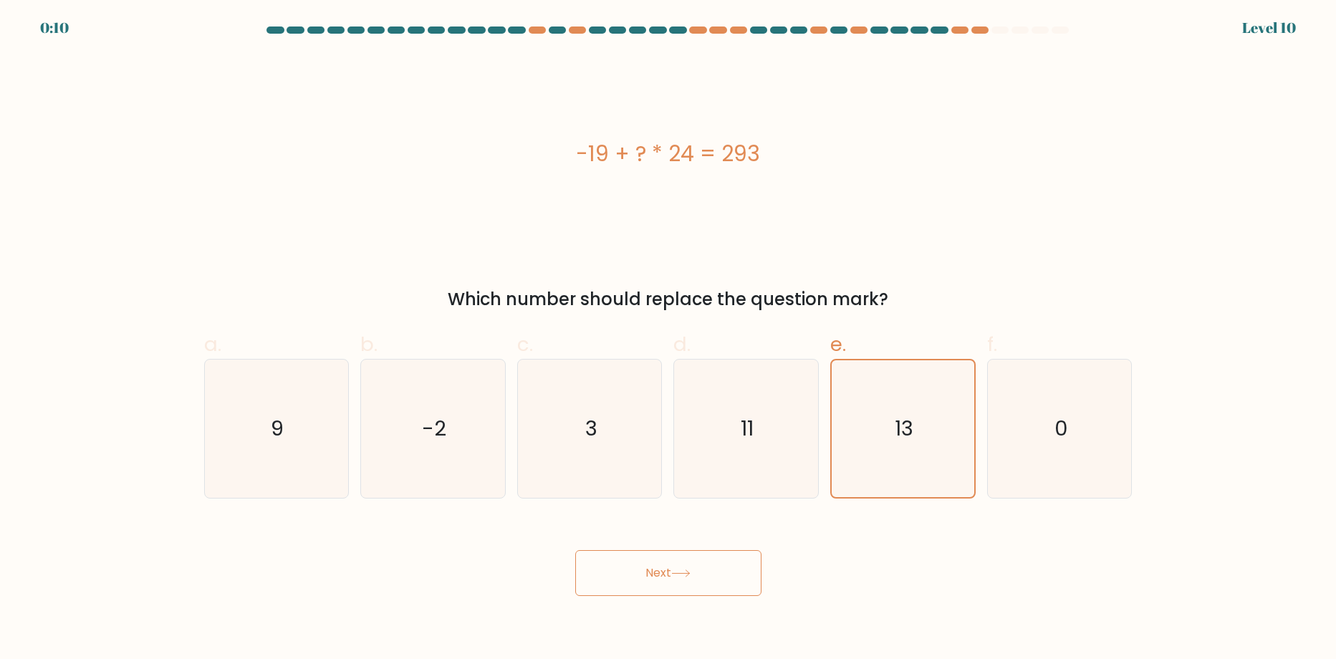
click at [733, 590] on button "Next" at bounding box center [668, 573] width 186 height 46
click at [719, 577] on button "Next" at bounding box center [668, 573] width 186 height 46
click at [870, 413] on icon "13" at bounding box center [903, 428] width 137 height 137
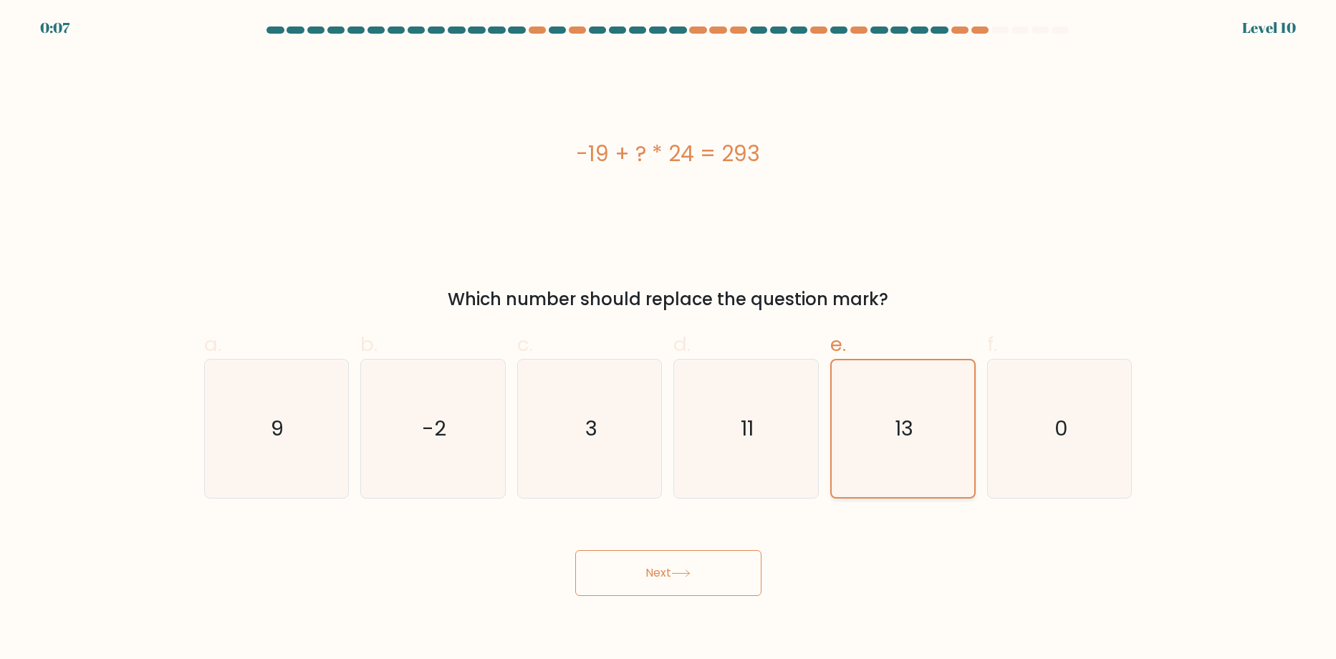
click at [669, 339] on input "e. 13" at bounding box center [668, 334] width 1 height 9
drag, startPoint x: 870, startPoint y: 413, endPoint x: 761, endPoint y: 524, distance: 156.0
click at [870, 419] on icon "13" at bounding box center [903, 428] width 137 height 137
click at [669, 339] on input "e. 13" at bounding box center [668, 334] width 1 height 9
click at [711, 592] on button "Next" at bounding box center [668, 573] width 186 height 46
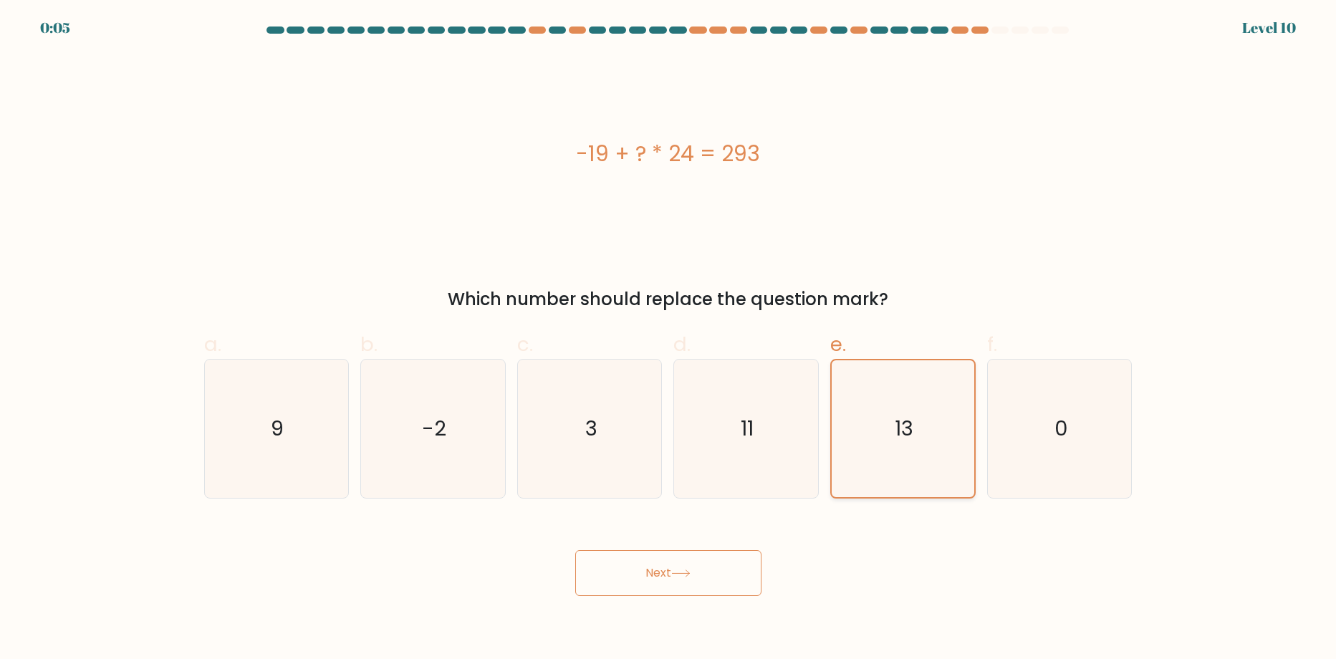
drag, startPoint x: 922, startPoint y: 586, endPoint x: 849, endPoint y: 472, distance: 135.3
click at [893, 541] on div "Next" at bounding box center [669, 556] width 946 height 80
drag, startPoint x: 855, startPoint y: 466, endPoint x: 842, endPoint y: 516, distance: 51.1
click at [857, 474] on icon "13" at bounding box center [903, 428] width 137 height 137
click at [669, 339] on input "e. 13" at bounding box center [668, 334] width 1 height 9
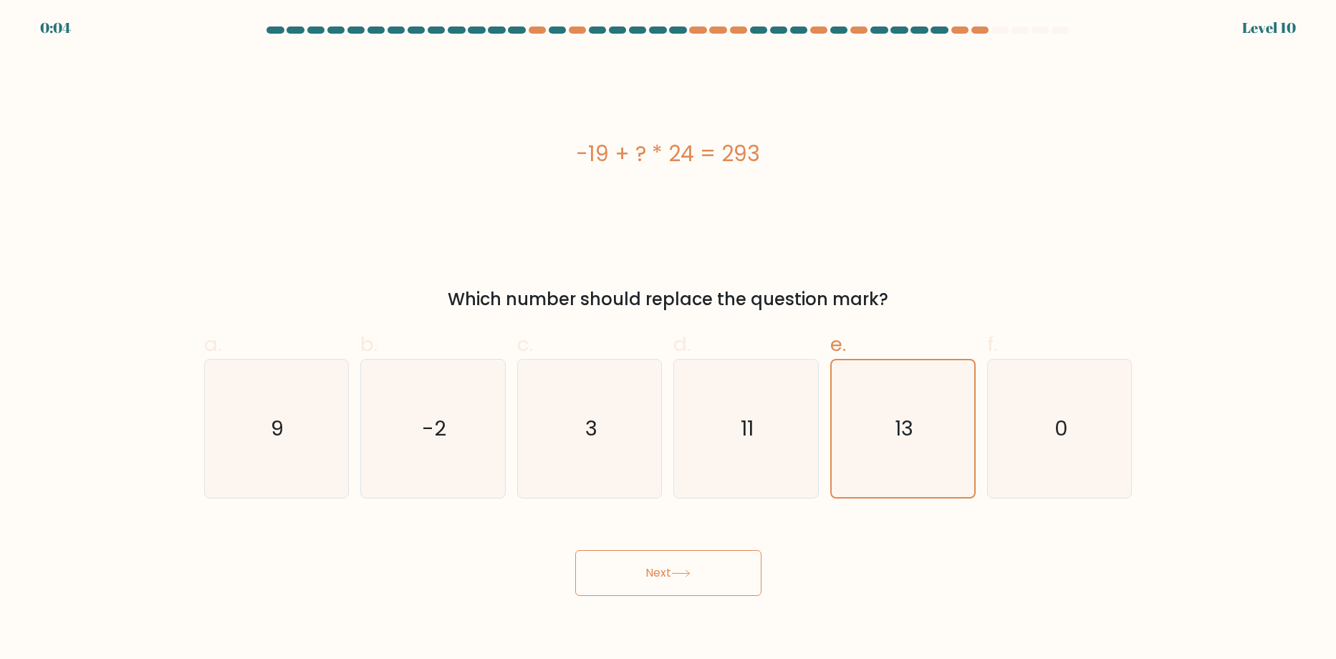
drag, startPoint x: 695, startPoint y: 567, endPoint x: 693, endPoint y: 574, distance: 7.5
click at [695, 573] on button "Next" at bounding box center [668, 573] width 186 height 46
click at [689, 574] on icon at bounding box center [680, 573] width 17 height 6
drag, startPoint x: 693, startPoint y: 574, endPoint x: 751, endPoint y: 578, distance: 58.9
click at [691, 575] on icon at bounding box center [680, 574] width 19 height 8
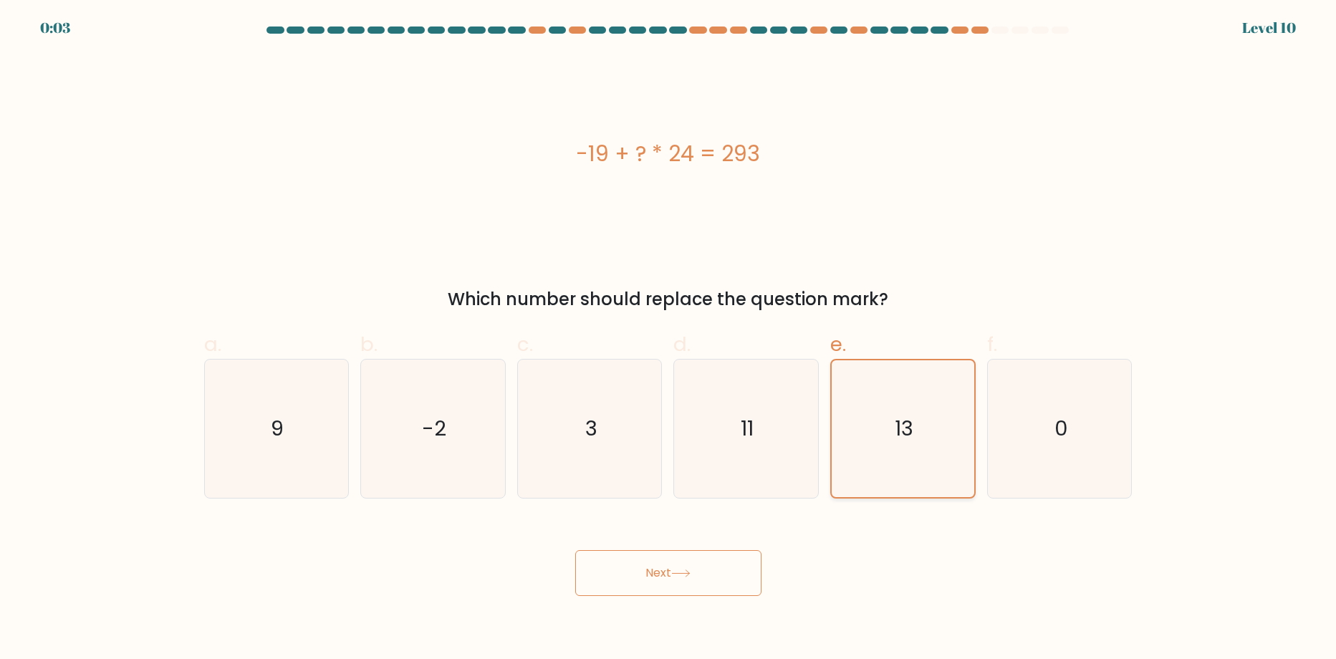
drag, startPoint x: 858, startPoint y: 438, endPoint x: 831, endPoint y: 486, distance: 55.2
click at [854, 442] on icon "13" at bounding box center [903, 428] width 137 height 137
click at [669, 339] on input "e. 13" at bounding box center [668, 334] width 1 height 9
click at [677, 595] on button "Next" at bounding box center [668, 573] width 186 height 46
drag, startPoint x: 696, startPoint y: 581, endPoint x: 721, endPoint y: 570, distance: 27.3
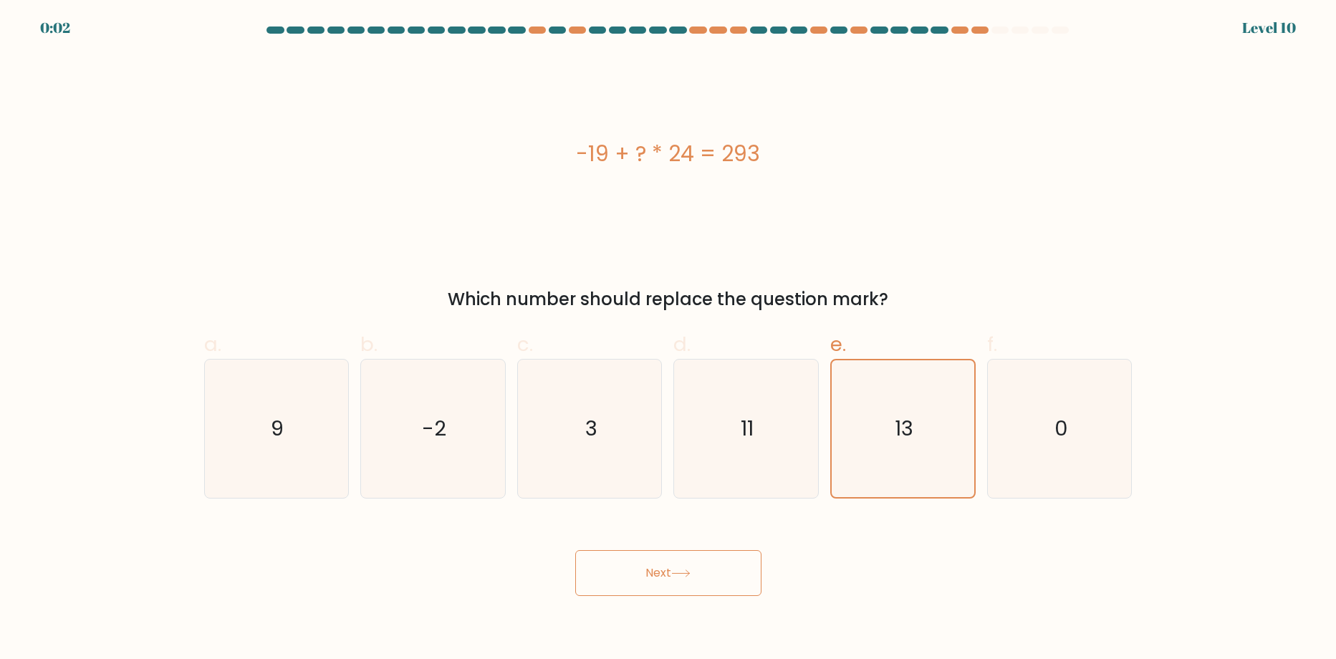
click at [719, 572] on button "Next" at bounding box center [668, 573] width 186 height 46
click at [722, 572] on button "Next" at bounding box center [668, 573] width 186 height 46
click at [724, 572] on button "Next" at bounding box center [668, 573] width 186 height 46
click at [726, 575] on button "Next" at bounding box center [668, 573] width 186 height 46
click at [729, 575] on button "Next" at bounding box center [668, 573] width 186 height 46
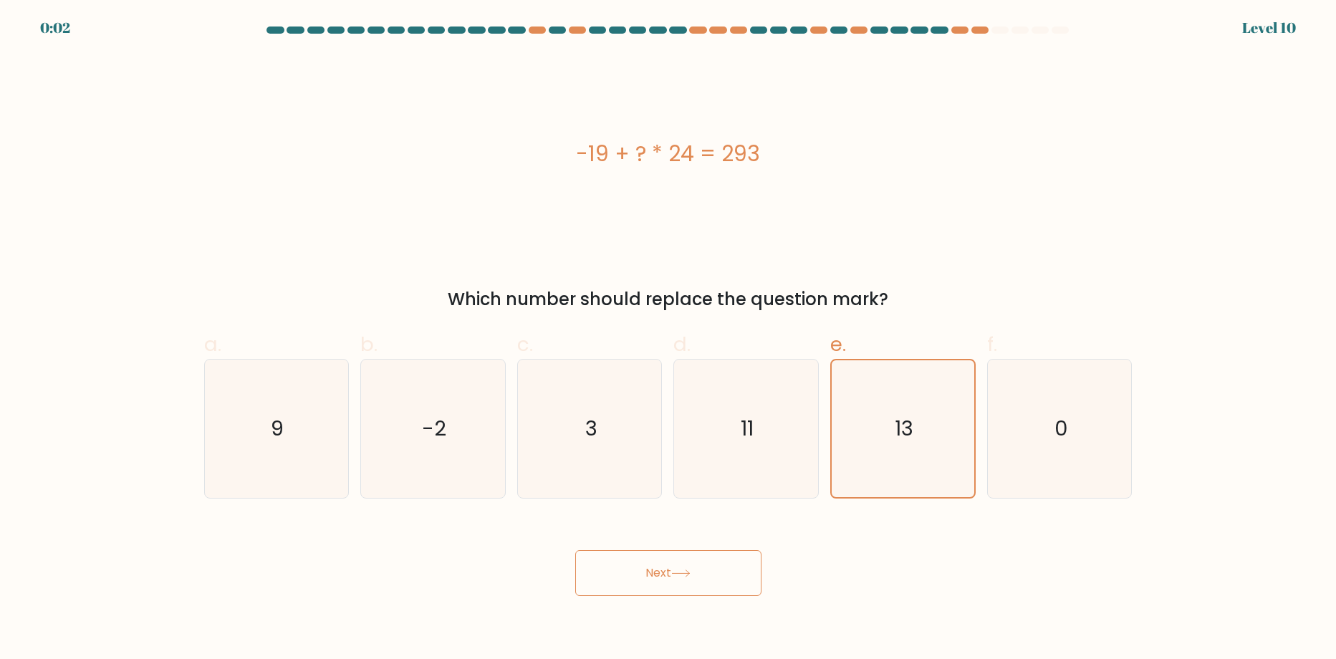
click at [730, 575] on button "Next" at bounding box center [668, 573] width 186 height 46
drag, startPoint x: 730, startPoint y: 575, endPoint x: 862, endPoint y: 447, distance: 183.4
click at [745, 559] on button "Next" at bounding box center [668, 573] width 186 height 46
drag, startPoint x: 727, startPoint y: 572, endPoint x: 724, endPoint y: 554, distance: 19.0
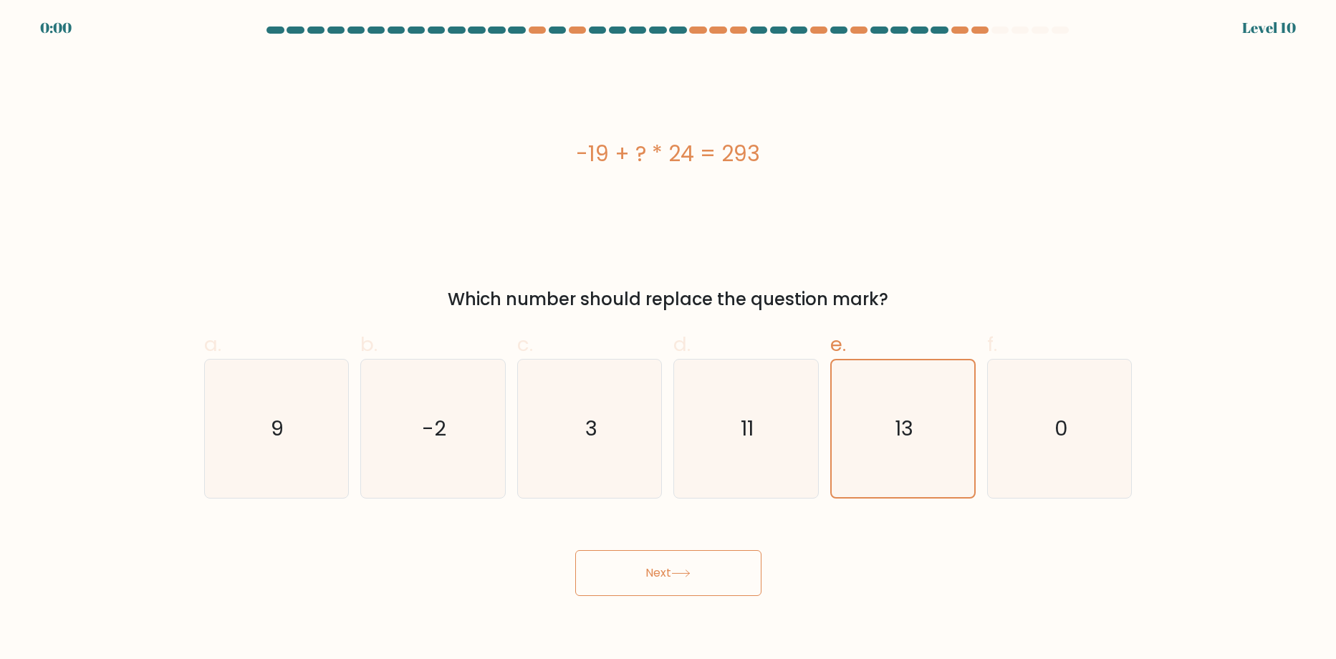
click at [727, 568] on button "Next" at bounding box center [668, 573] width 186 height 46
click at [724, 554] on button "Next" at bounding box center [668, 573] width 186 height 46
click at [724, 557] on button "Next" at bounding box center [668, 573] width 186 height 46
drag, startPoint x: 724, startPoint y: 557, endPoint x: 734, endPoint y: 557, distance: 10.0
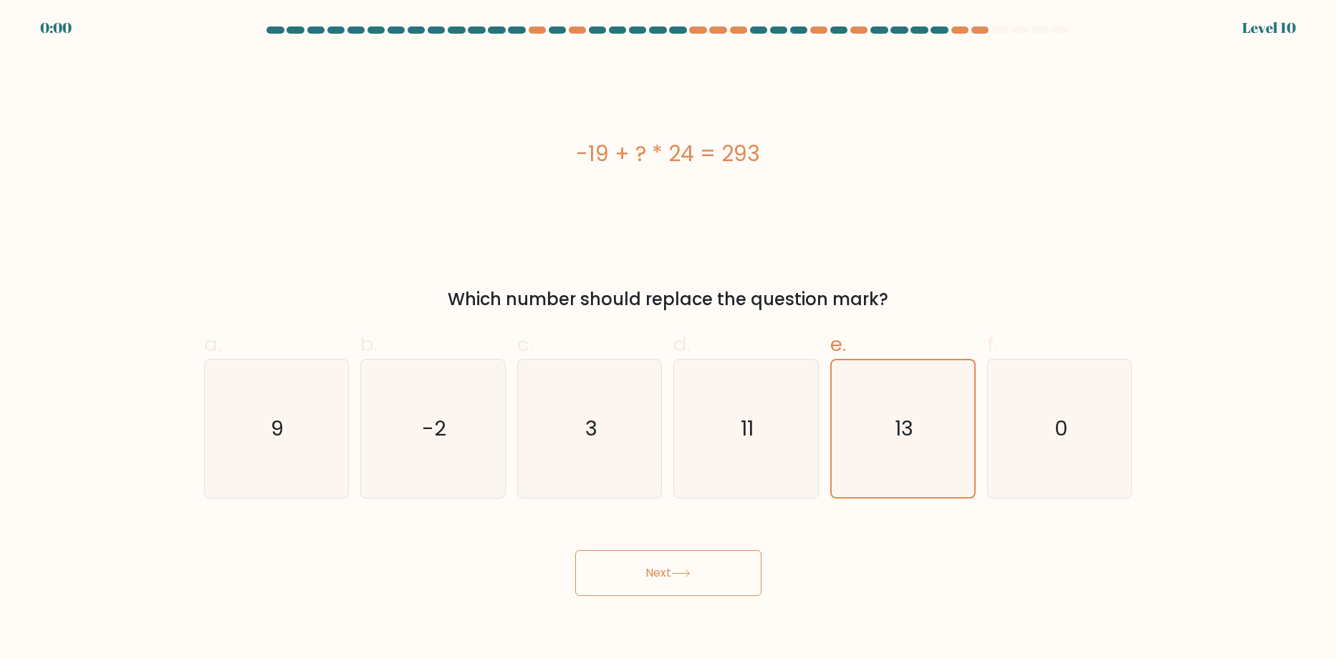
click at [733, 557] on button "Next" at bounding box center [668, 573] width 186 height 46
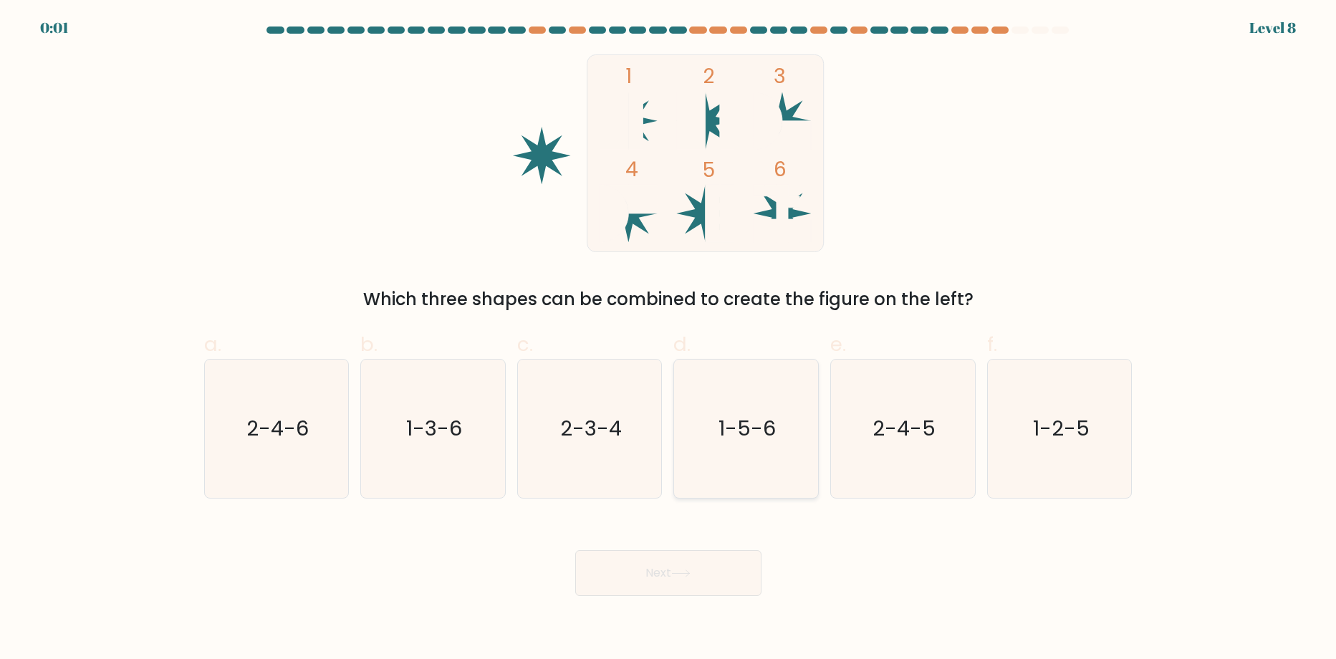
drag, startPoint x: 799, startPoint y: 448, endPoint x: 771, endPoint y: 460, distance: 31.1
click at [795, 449] on icon "1-5-6" at bounding box center [746, 429] width 138 height 138
click at [669, 339] on input "d. 1-5-6" at bounding box center [668, 334] width 1 height 9
radio input "true"
drag, startPoint x: 936, startPoint y: 438, endPoint x: 778, endPoint y: 506, distance: 171.7
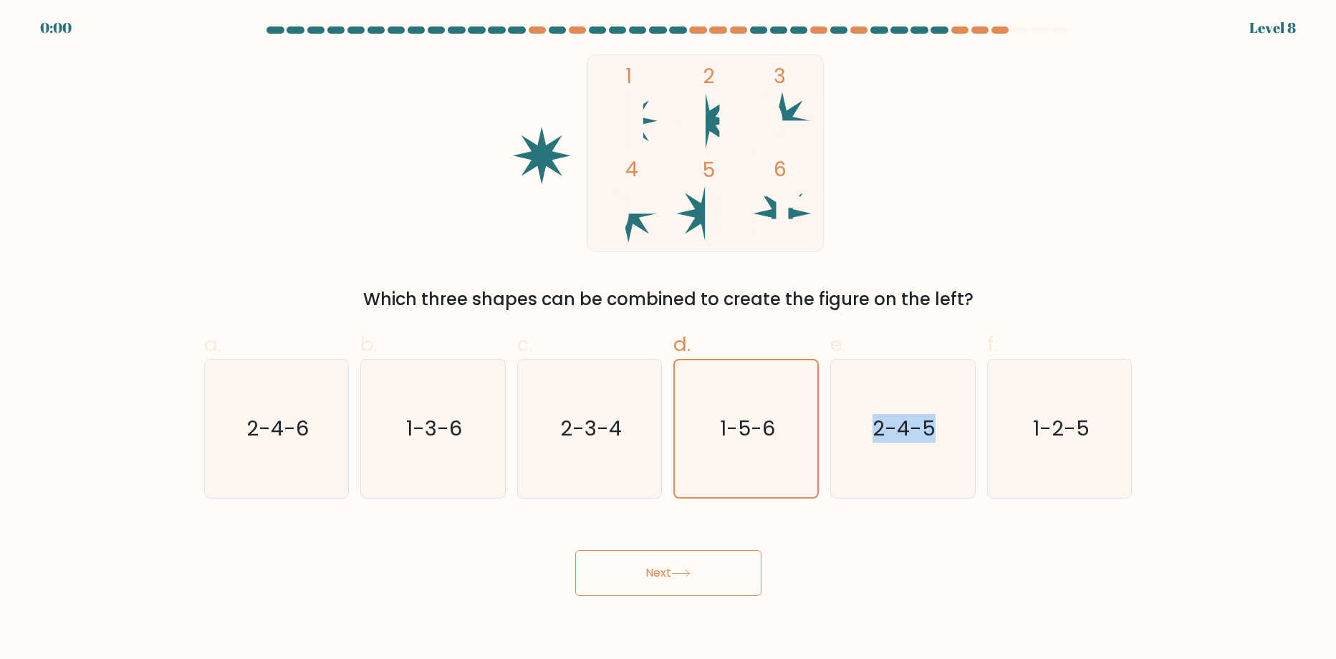
click at [852, 472] on icon "2-4-5" at bounding box center [903, 429] width 138 height 138
click at [689, 591] on button "Next" at bounding box center [668, 573] width 186 height 46
click at [692, 590] on button "Next" at bounding box center [668, 573] width 186 height 46
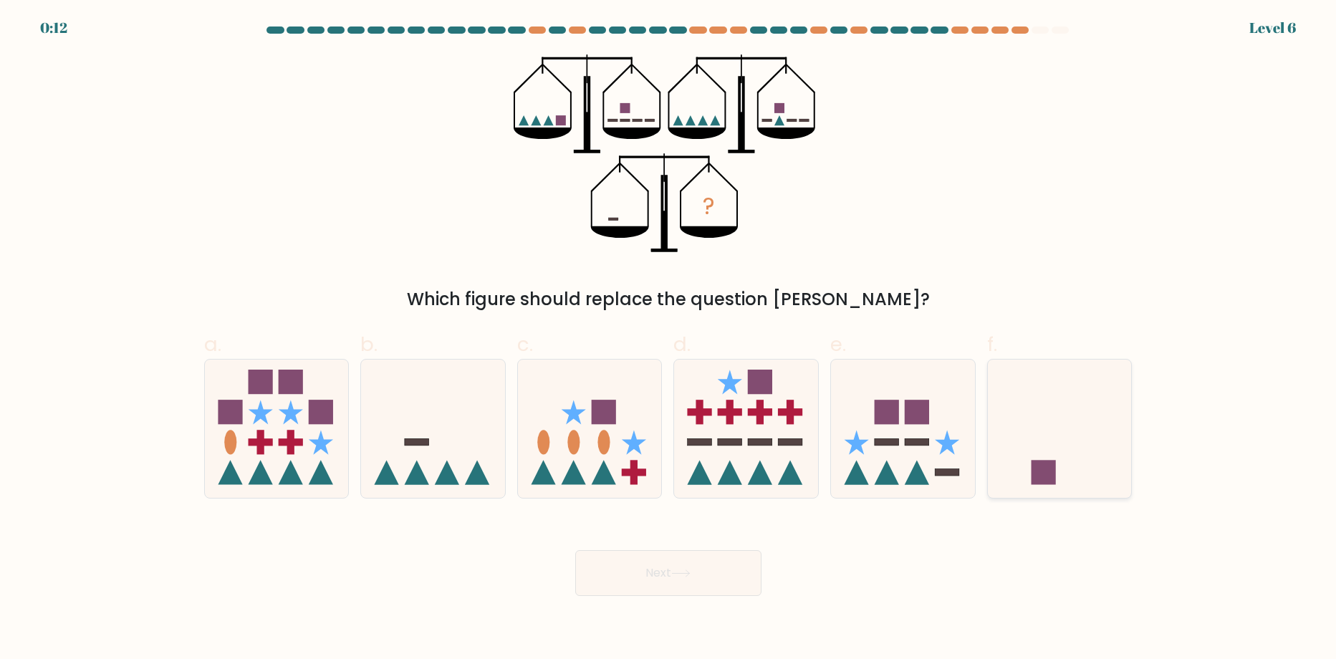
click at [1076, 443] on icon at bounding box center [1060, 429] width 144 height 119
click at [669, 339] on input "f." at bounding box center [668, 334] width 1 height 9
radio input "true"
click at [640, 571] on button "Next" at bounding box center [668, 573] width 186 height 46
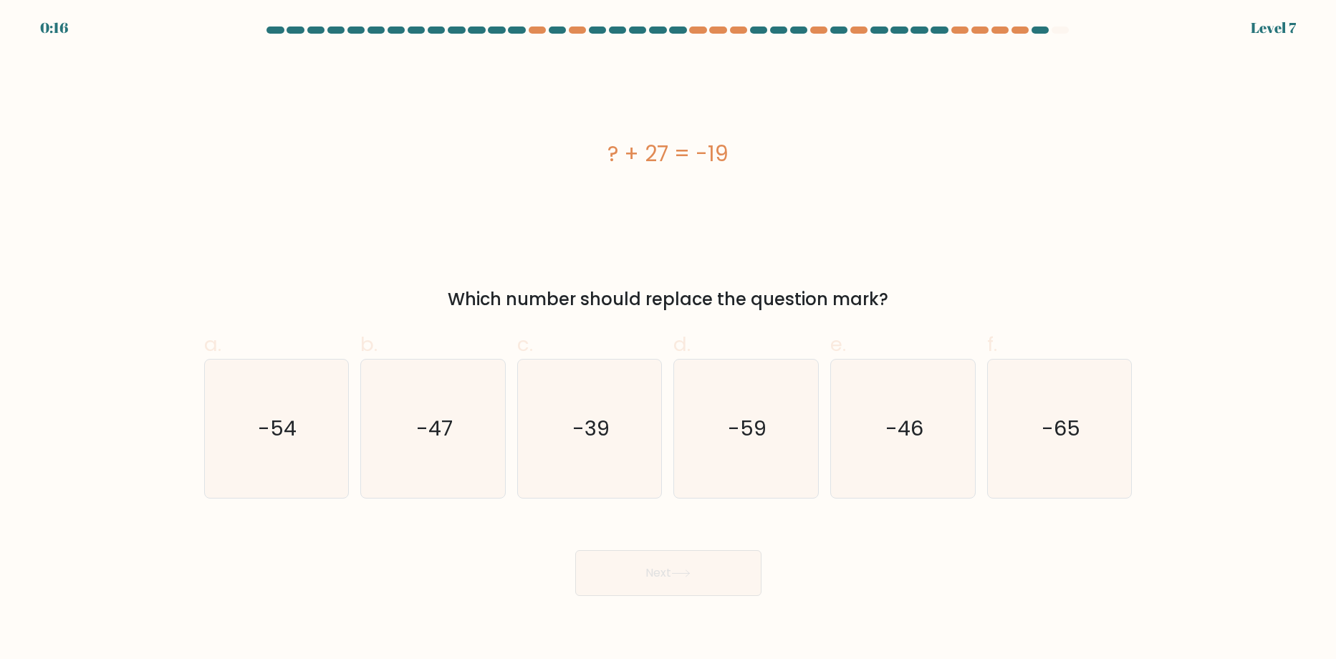
drag, startPoint x: 883, startPoint y: 424, endPoint x: 745, endPoint y: 527, distance: 171.9
click at [883, 431] on icon "-46" at bounding box center [903, 429] width 138 height 138
click at [669, 339] on input "e. -46" at bounding box center [668, 334] width 1 height 9
radio input "true"
click at [655, 595] on button "Next" at bounding box center [668, 573] width 186 height 46
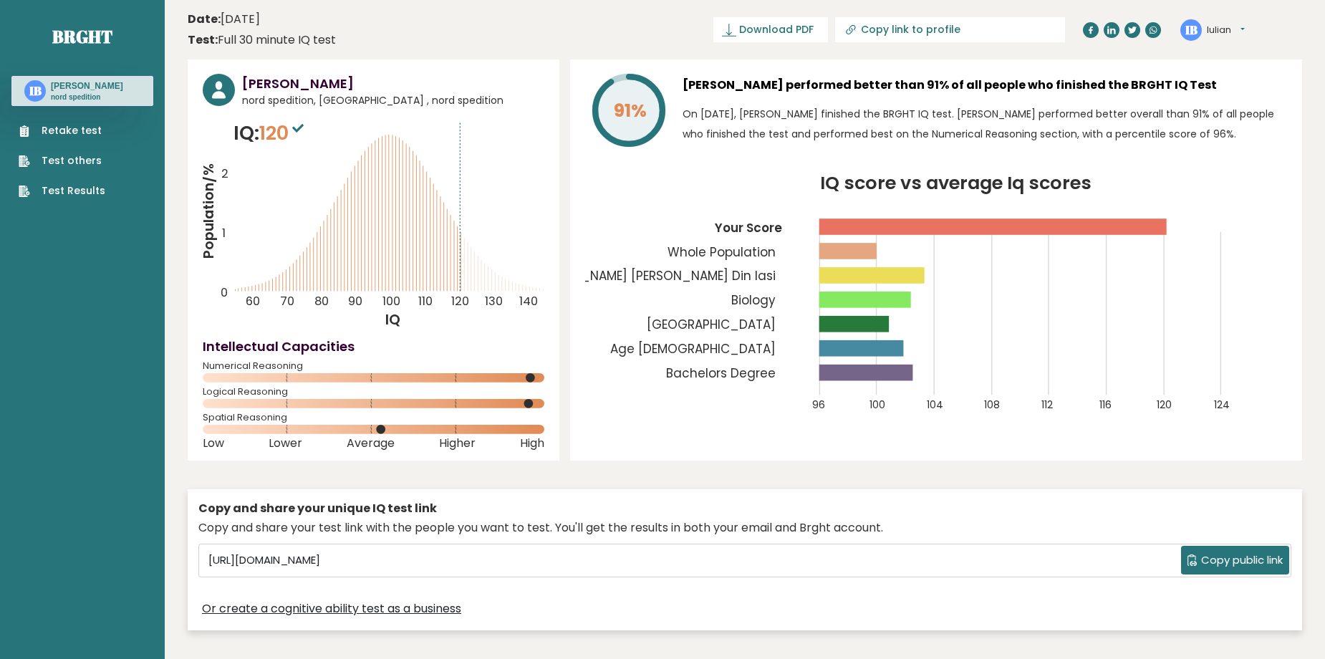
click at [453, 264] on icon "Population/% IQ 0 1 2 60 70 80 90 100 110 120 130 140" at bounding box center [374, 224] width 342 height 211
drag, startPoint x: 386, startPoint y: 142, endPoint x: 388, endPoint y: 151, distance: 9.6
click at [386, 146] on icon "Population/% IQ 0 1 2 60 70 80 90 100 110 120 130 140" at bounding box center [374, 224] width 342 height 211
click at [413, 251] on icon "Population/% IQ 0 1 2 60 70 80 90 100 110 120 130 140" at bounding box center [374, 224] width 342 height 211
click at [79, 183] on link "Test Results" at bounding box center [62, 190] width 87 height 15
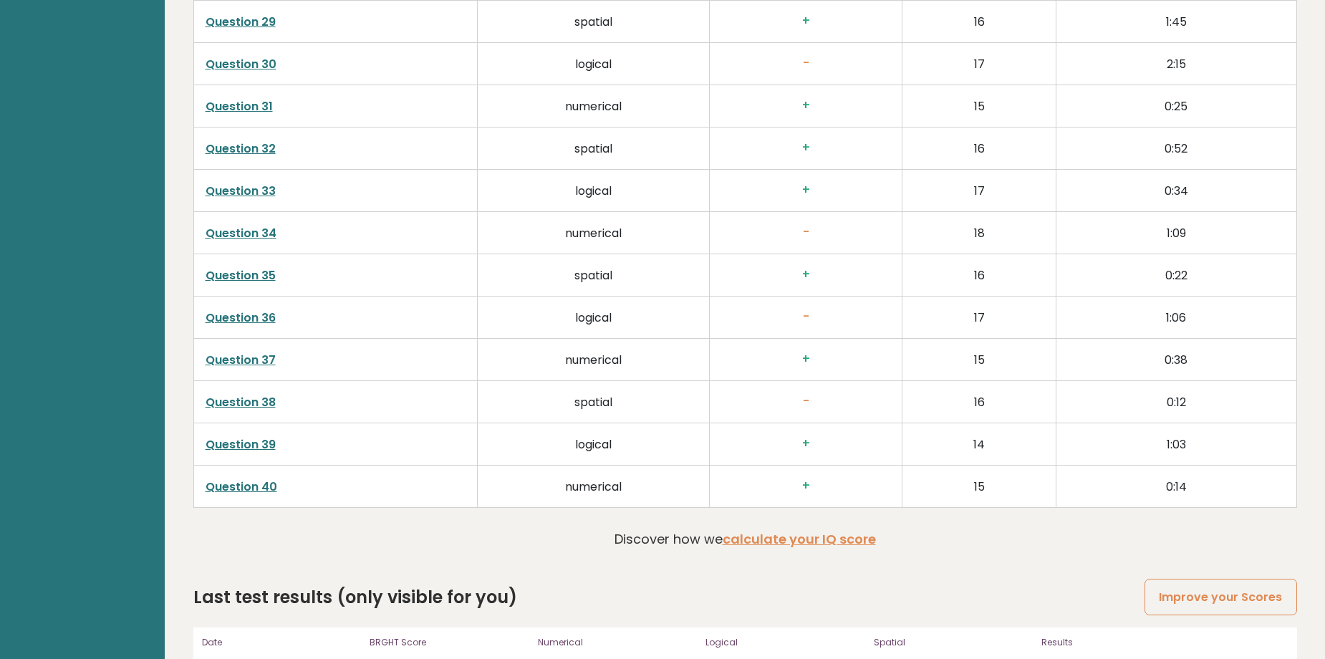
scroll to position [3749, 0]
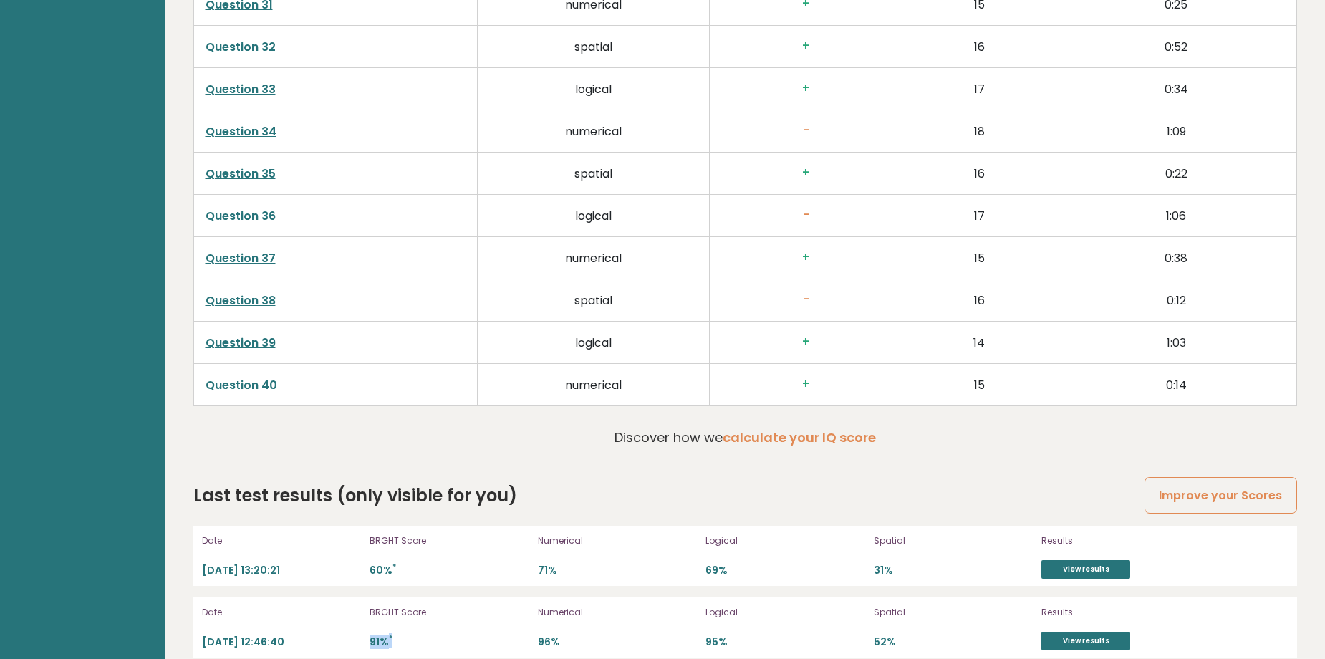
drag, startPoint x: 367, startPoint y: 618, endPoint x: 406, endPoint y: 629, distance: 40.1
click at [406, 629] on div "Date [DATE] 12:46:40 BRGHT Score 91% * Numerical 96% Logical 95% Spatial 52% Re…" at bounding box center [745, 627] width 1104 height 60
click at [525, 635] on p "91% *" at bounding box center [450, 642] width 160 height 14
drag, startPoint x: 645, startPoint y: 628, endPoint x: 776, endPoint y: 628, distance: 130.4
click at [730, 632] on div "Date 2025-10-12 12:46:40 BRGHT Score 91% * Numerical 96% Logical 95% Spatial 52…" at bounding box center [745, 627] width 1104 height 60
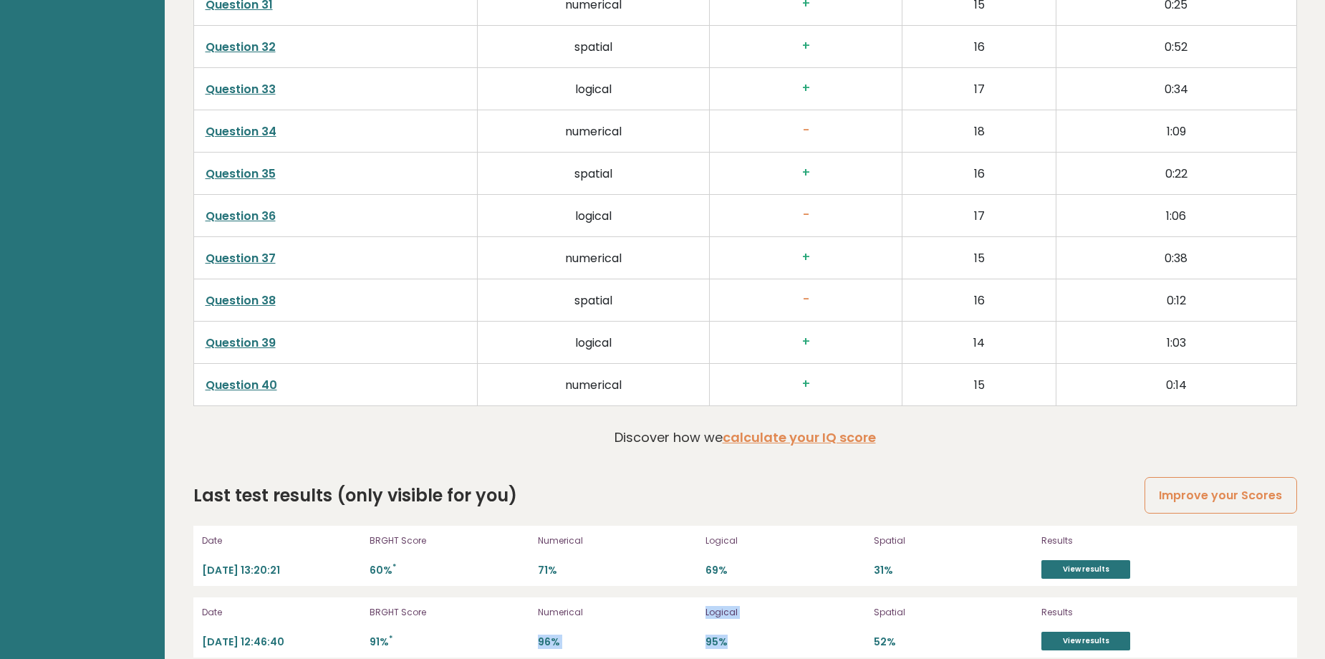
click at [688, 635] on p "96%" at bounding box center [618, 642] width 160 height 14
drag, startPoint x: 764, startPoint y: 637, endPoint x: 862, endPoint y: 658, distance: 99.8
click at [902, 613] on div "Spatial 52%" at bounding box center [954, 628] width 160 height 46
drag, startPoint x: 854, startPoint y: 610, endPoint x: 905, endPoint y: 623, distance: 52.3
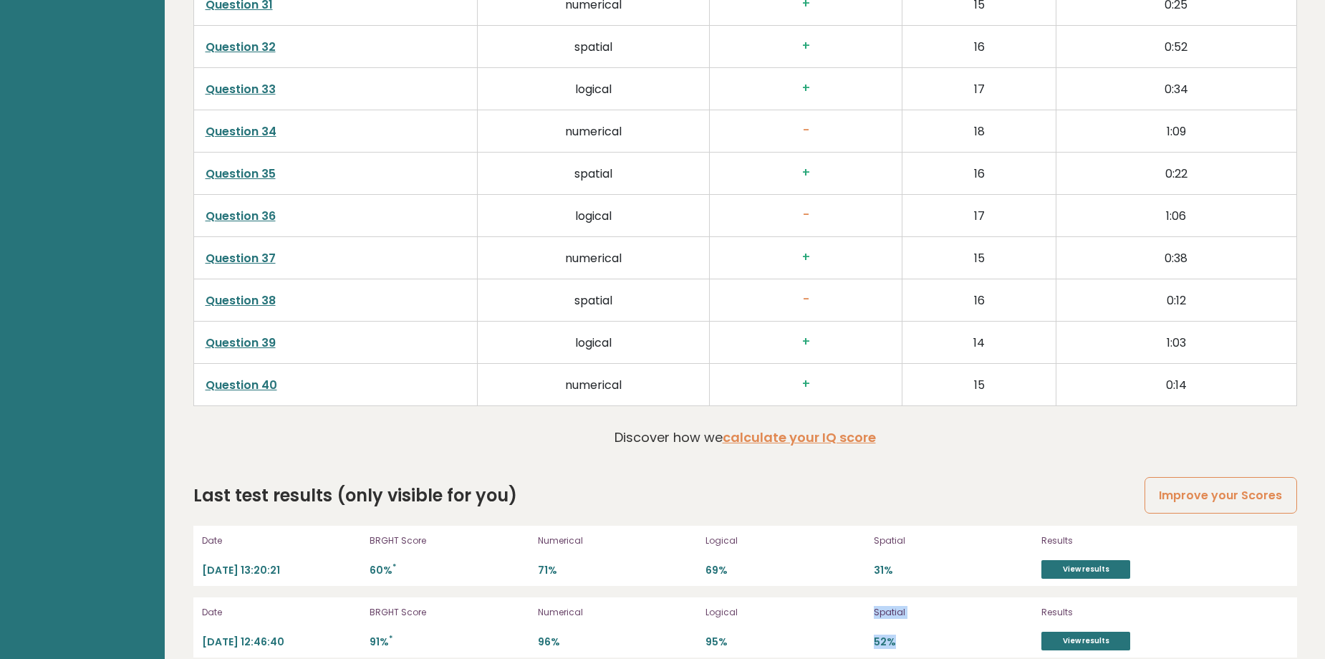
click at [905, 623] on div "Date 2025-10-12 12:46:40 BRGHT Score 91% * Numerical 96% Logical 95% Spatial 52…" at bounding box center [745, 627] width 1104 height 60
click at [852, 635] on p "95%" at bounding box center [786, 642] width 160 height 14
click at [865, 613] on div "Date 2025-10-12 12:46:40 BRGHT Score 91% * Numerical 96% Logical 95% Spatial 52…" at bounding box center [745, 627] width 1104 height 60
click at [1090, 560] on link "View results" at bounding box center [1086, 569] width 89 height 19
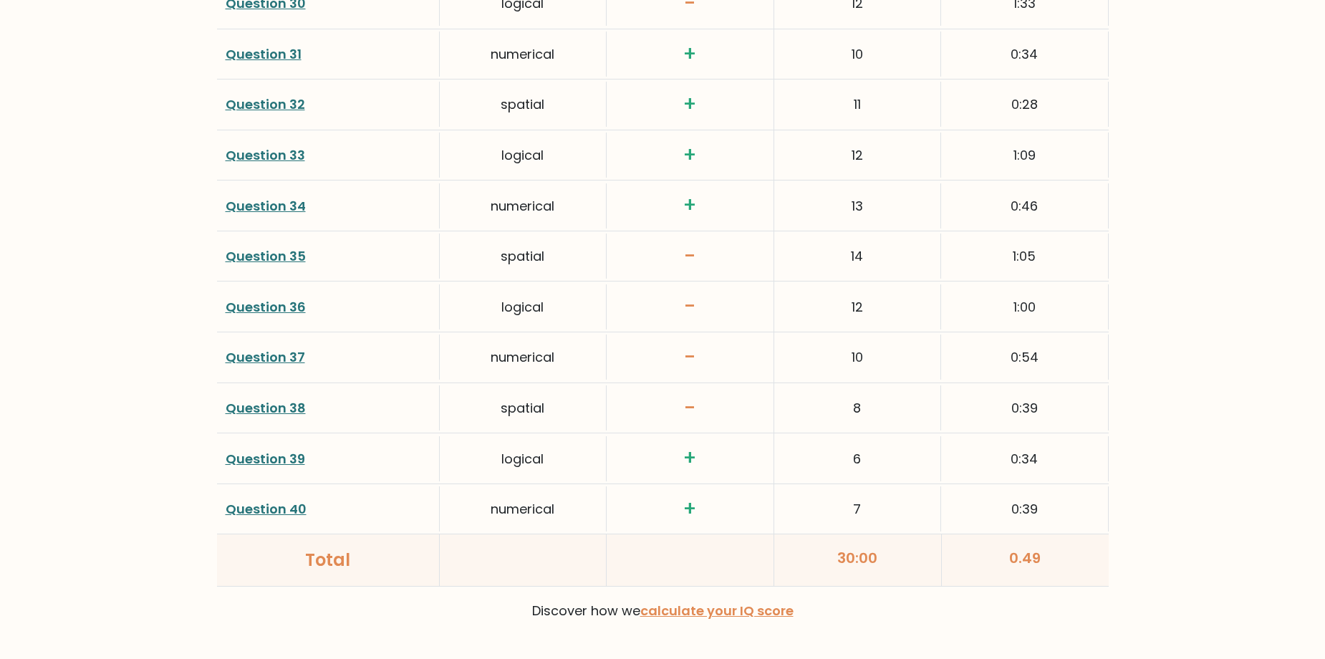
scroll to position [3582, 0]
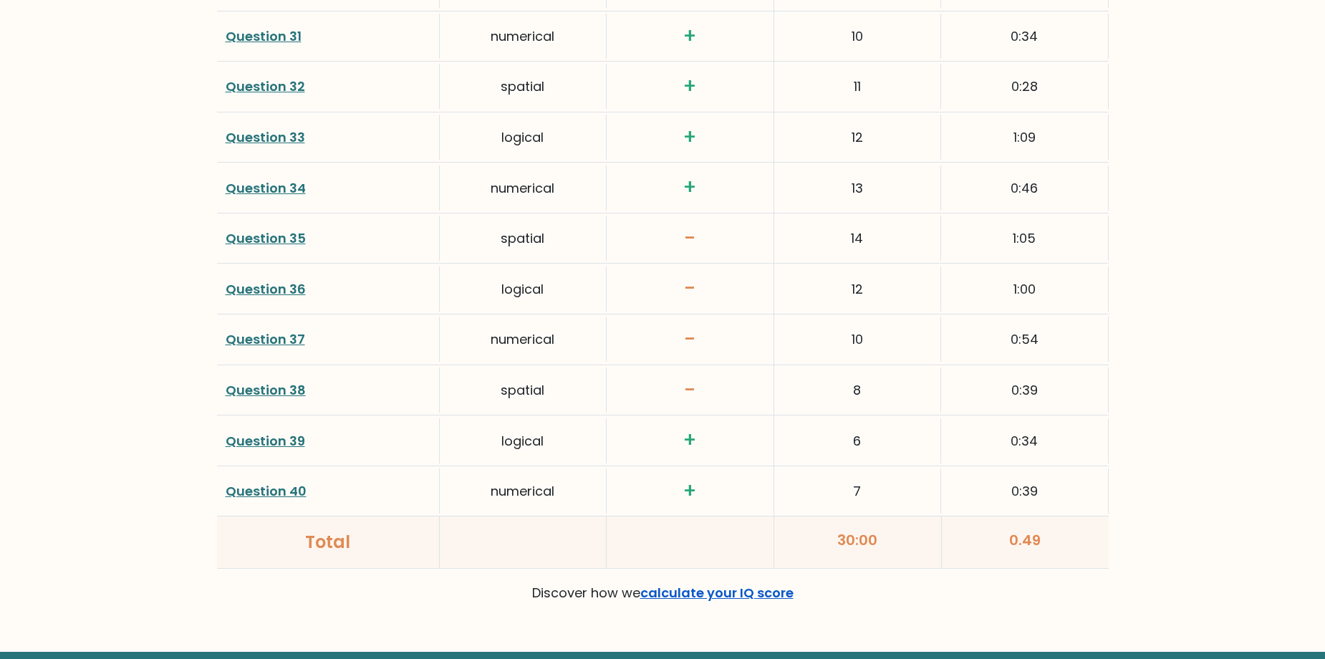
click at [710, 592] on link "calculate your IQ score" at bounding box center [716, 593] width 153 height 18
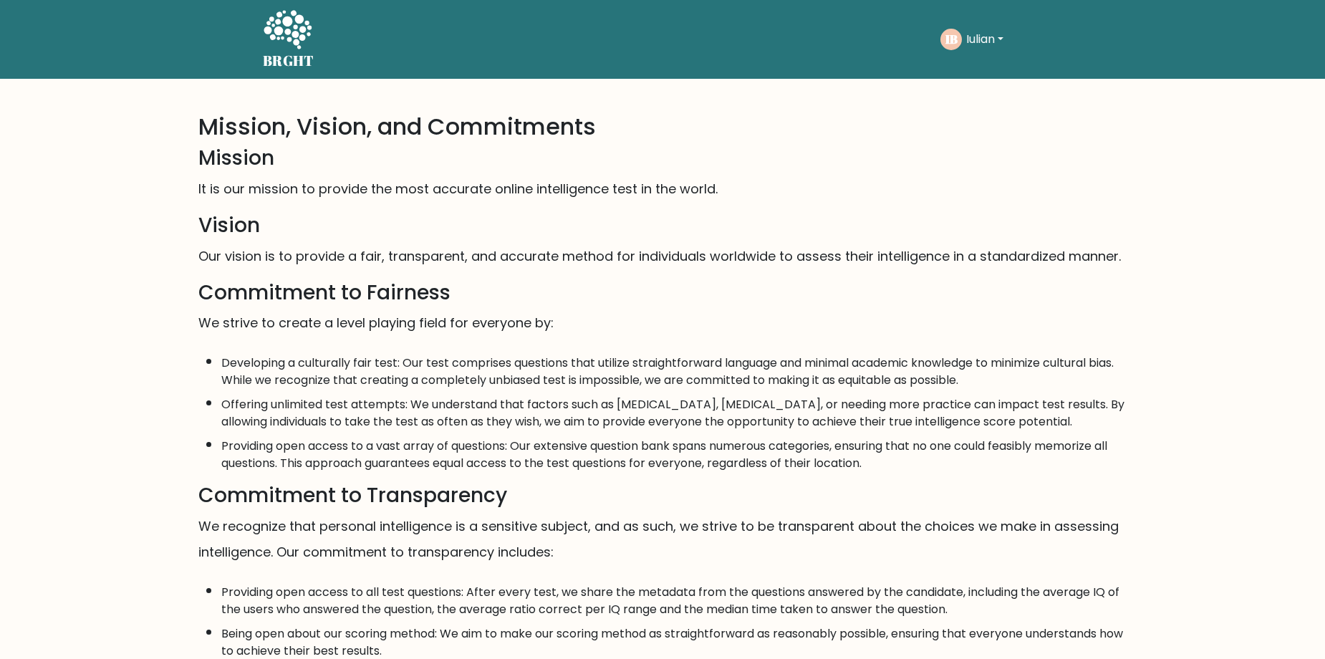
click at [282, 34] on icon at bounding box center [287, 30] width 49 height 43
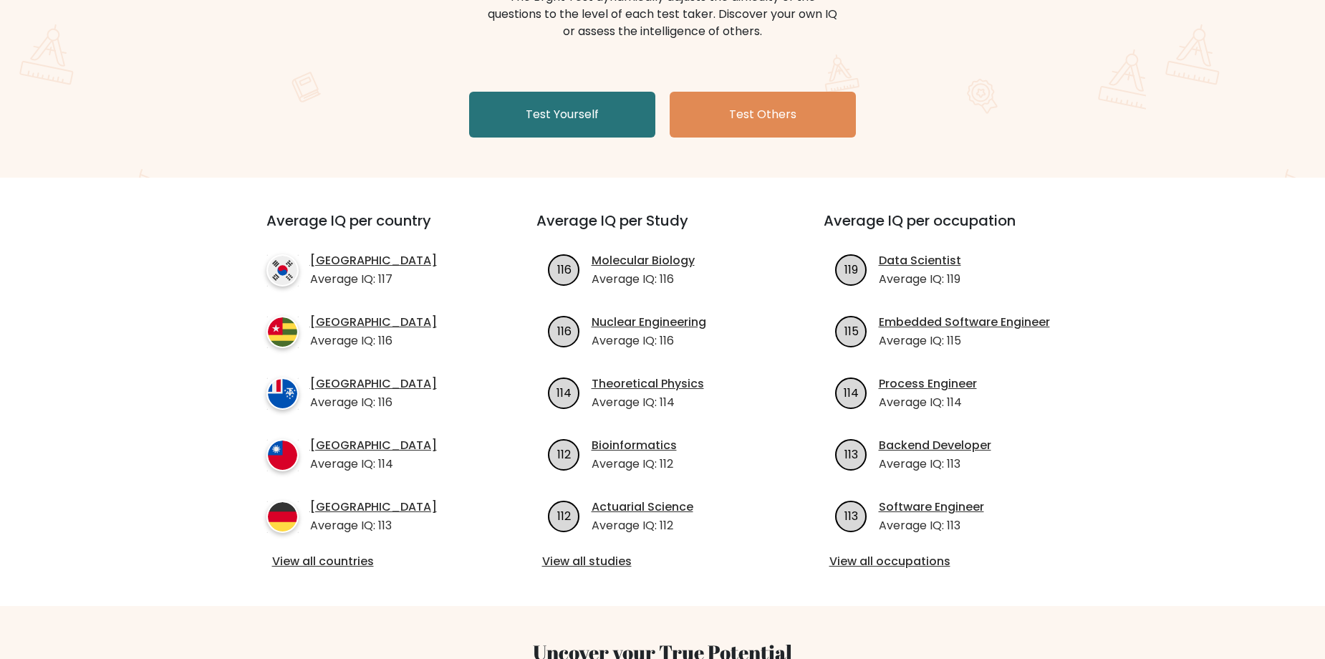
scroll to position [215, 0]
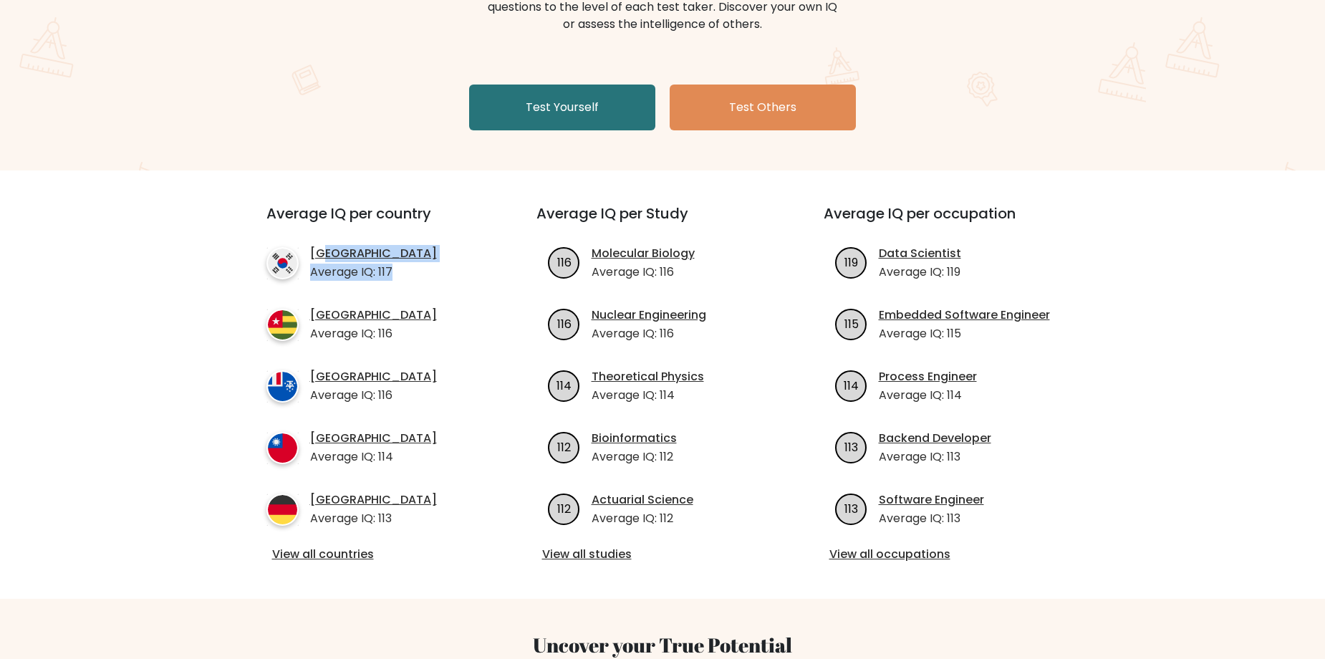
drag, startPoint x: 410, startPoint y: 268, endPoint x: 355, endPoint y: 266, distance: 55.2
click at [325, 258] on li "South Korea Average IQ: 117" at bounding box center [375, 263] width 218 height 36
click at [450, 297] on ul "South Korea Average IQ: 117 Togo Average IQ: 116 French Southern Territories Av…" at bounding box center [375, 386] width 218 height 282
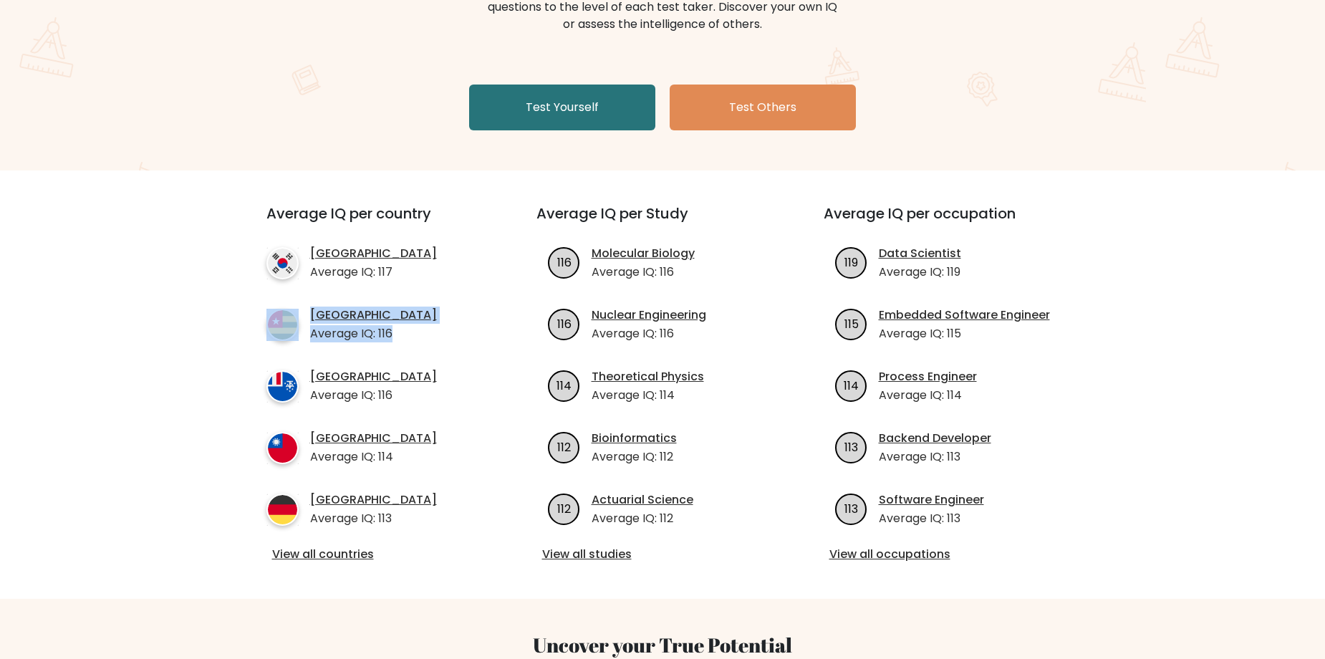
drag, startPoint x: 394, startPoint y: 332, endPoint x: 412, endPoint y: 303, distance: 34.4
click at [317, 304] on ul "South Korea Average IQ: 117 Togo Average IQ: 116 French Southern Territories Av…" at bounding box center [375, 386] width 218 height 282
click at [480, 332] on li "Togo Average IQ: 116" at bounding box center [375, 325] width 218 height 36
drag, startPoint x: 477, startPoint y: 382, endPoint x: 375, endPoint y: 402, distance: 103.7
click at [275, 395] on li "French Southern Territories Average IQ: 116" at bounding box center [375, 386] width 218 height 36
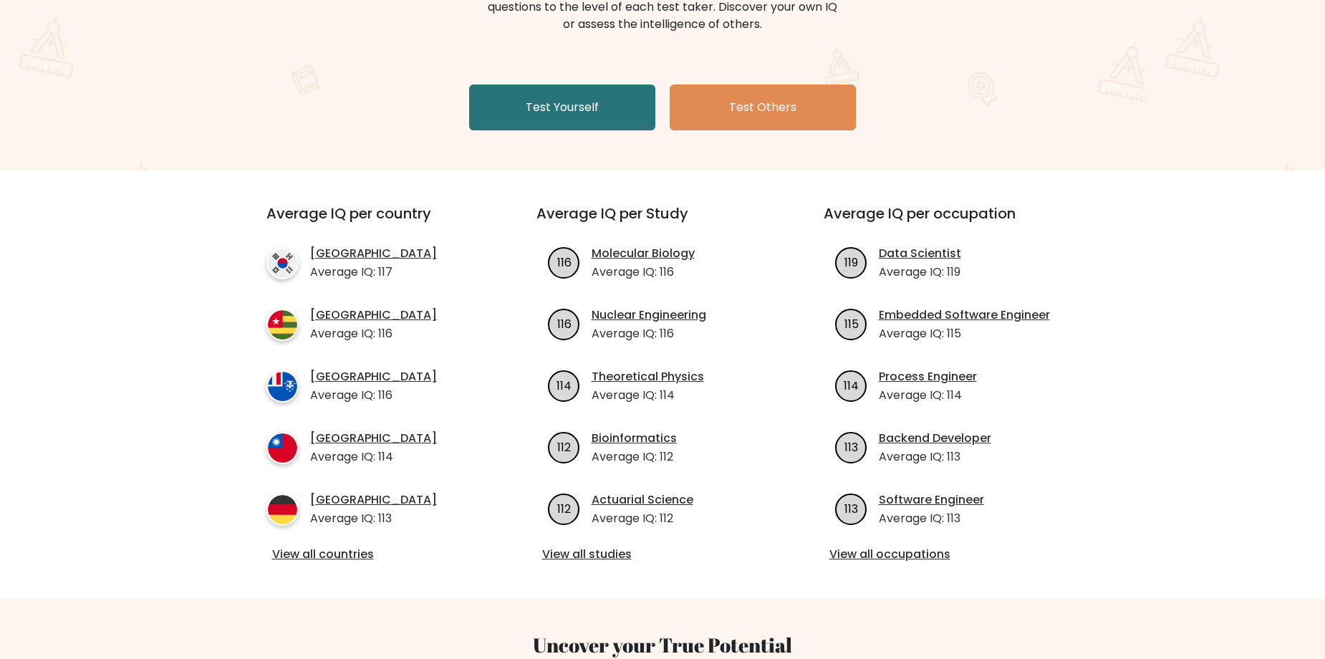
drag, startPoint x: 433, startPoint y: 441, endPoint x: 387, endPoint y: 467, distance: 53.0
click at [433, 446] on li "Taiwan Average IQ: 114" at bounding box center [375, 448] width 218 height 36
click at [359, 554] on link "View all countries" at bounding box center [375, 554] width 207 height 17
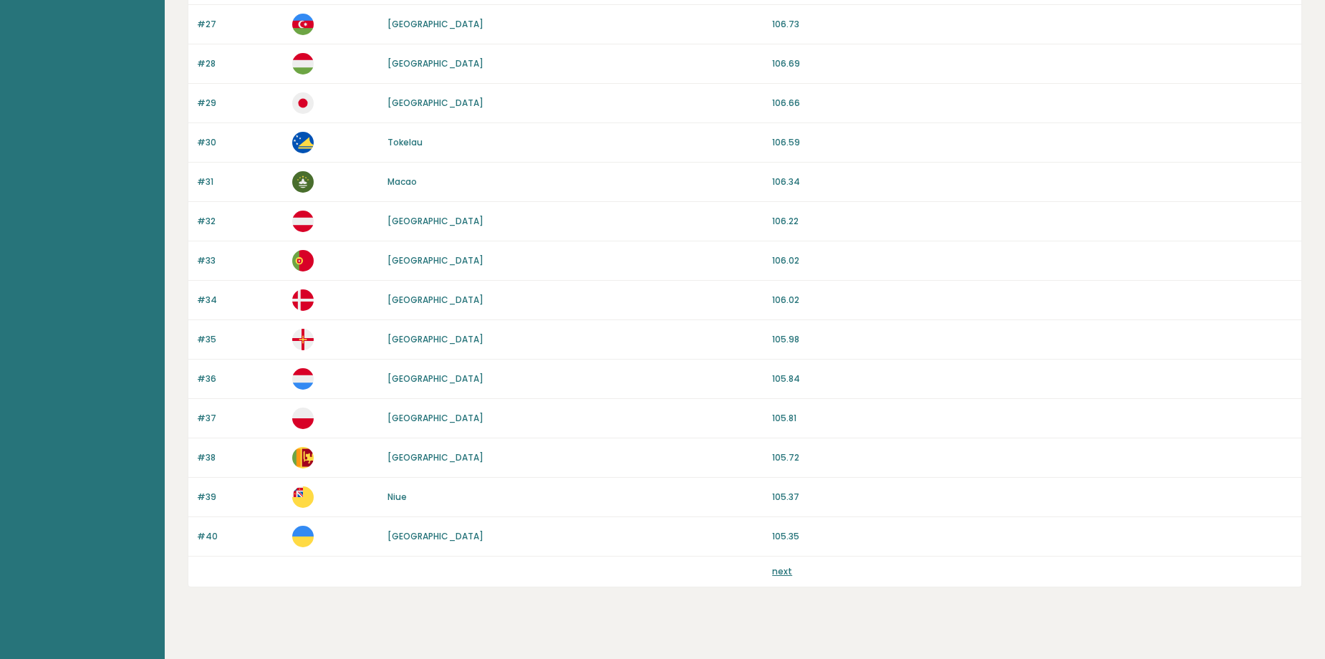
scroll to position [1223, 0]
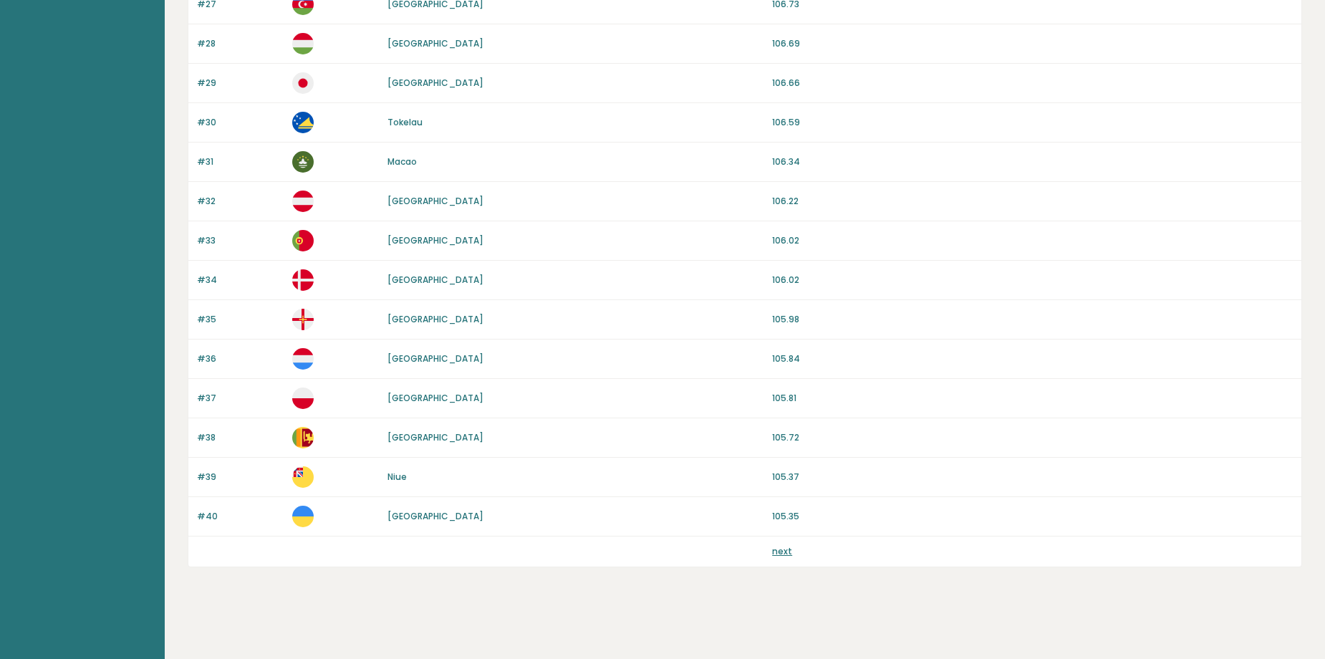
drag, startPoint x: 800, startPoint y: 550, endPoint x: 793, endPoint y: 552, distance: 7.5
click at [799, 550] on div "next" at bounding box center [1032, 551] width 521 height 13
click at [791, 554] on div "next" at bounding box center [1032, 551] width 521 height 13
click at [783, 554] on link "next" at bounding box center [782, 551] width 20 height 12
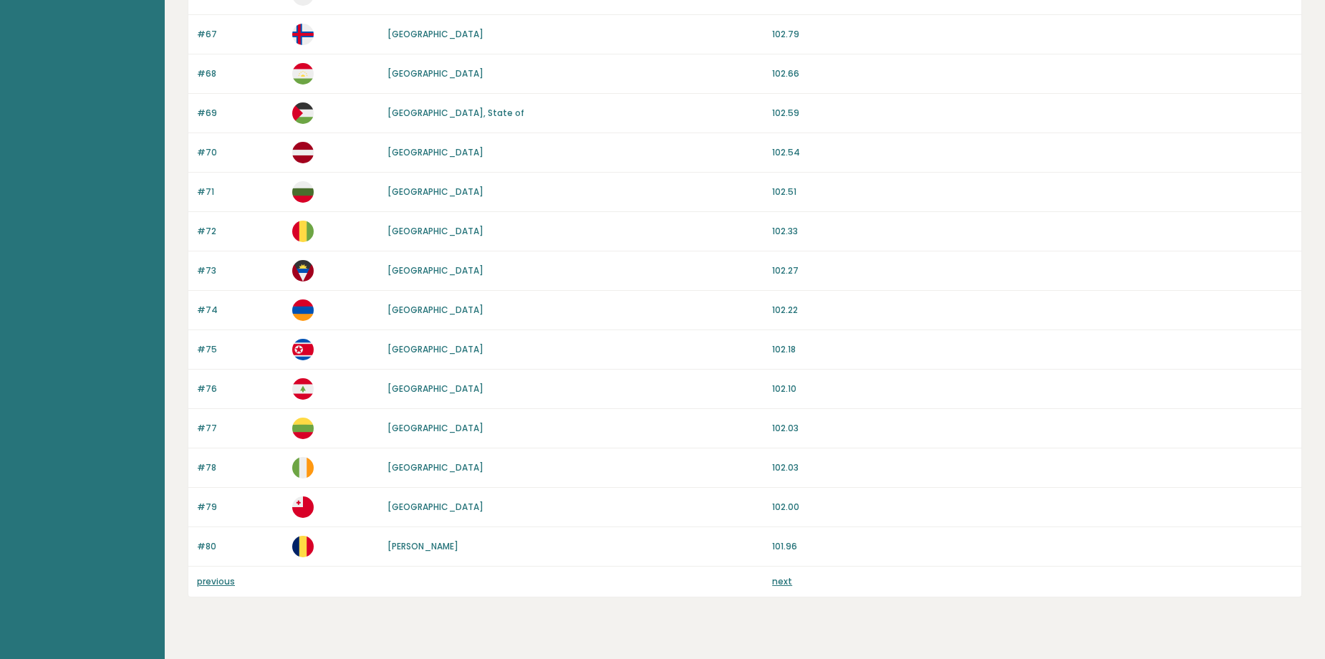
scroll to position [1218, 0]
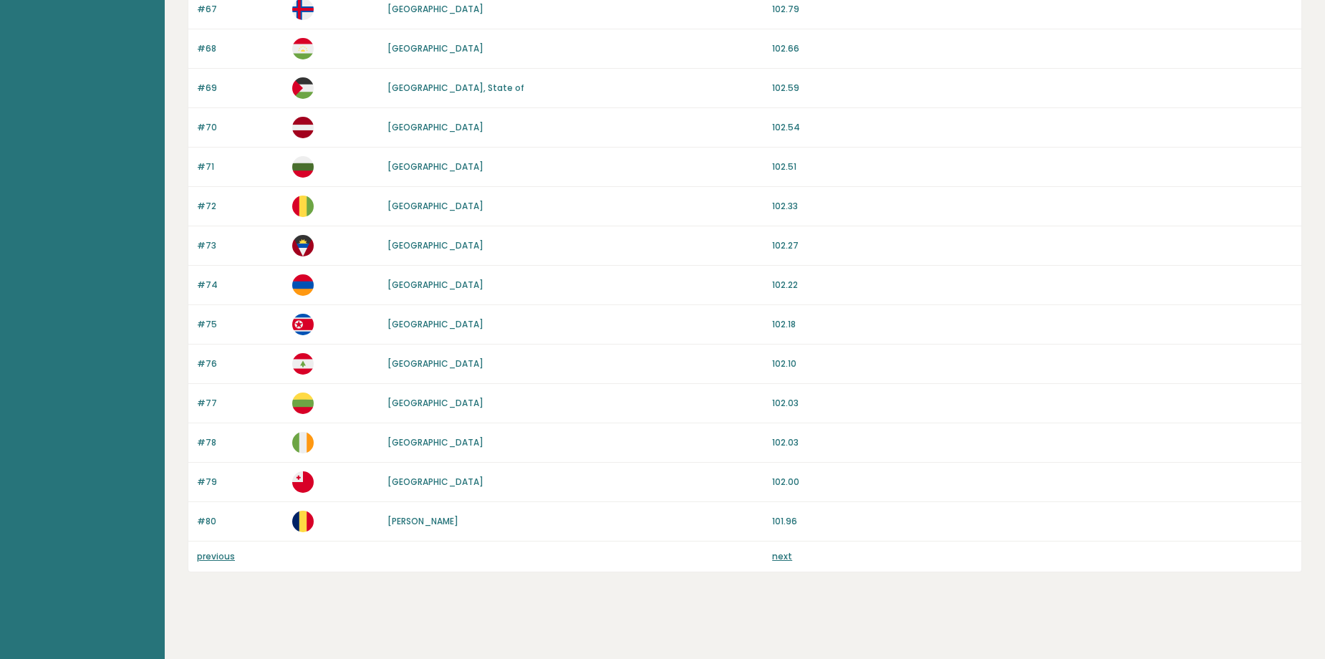
click at [783, 554] on link "next" at bounding box center [782, 556] width 20 height 12
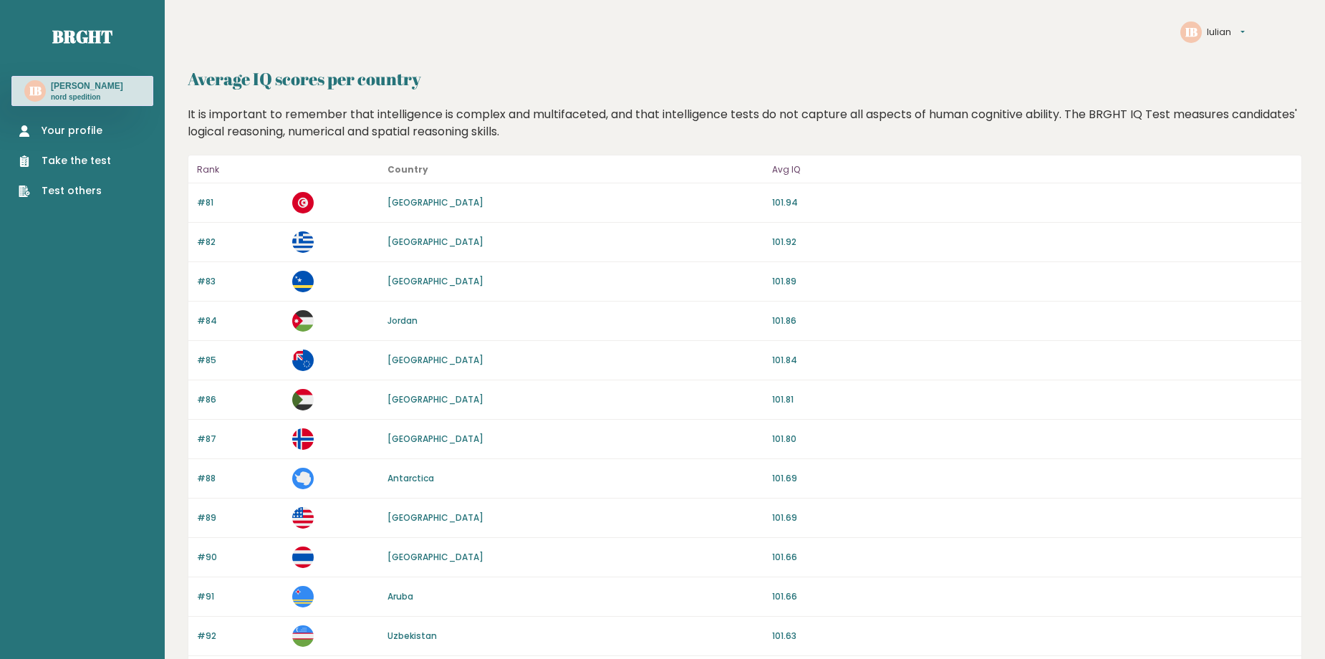
click at [51, 94] on p "nord spedition" at bounding box center [87, 97] width 72 height 10
click at [81, 77] on div "IB [PERSON_NAME] nord spedition" at bounding box center [82, 91] width 142 height 30
click at [31, 91] on text "IB" at bounding box center [35, 90] width 12 height 16
click at [75, 132] on link "Your profile" at bounding box center [65, 130] width 92 height 15
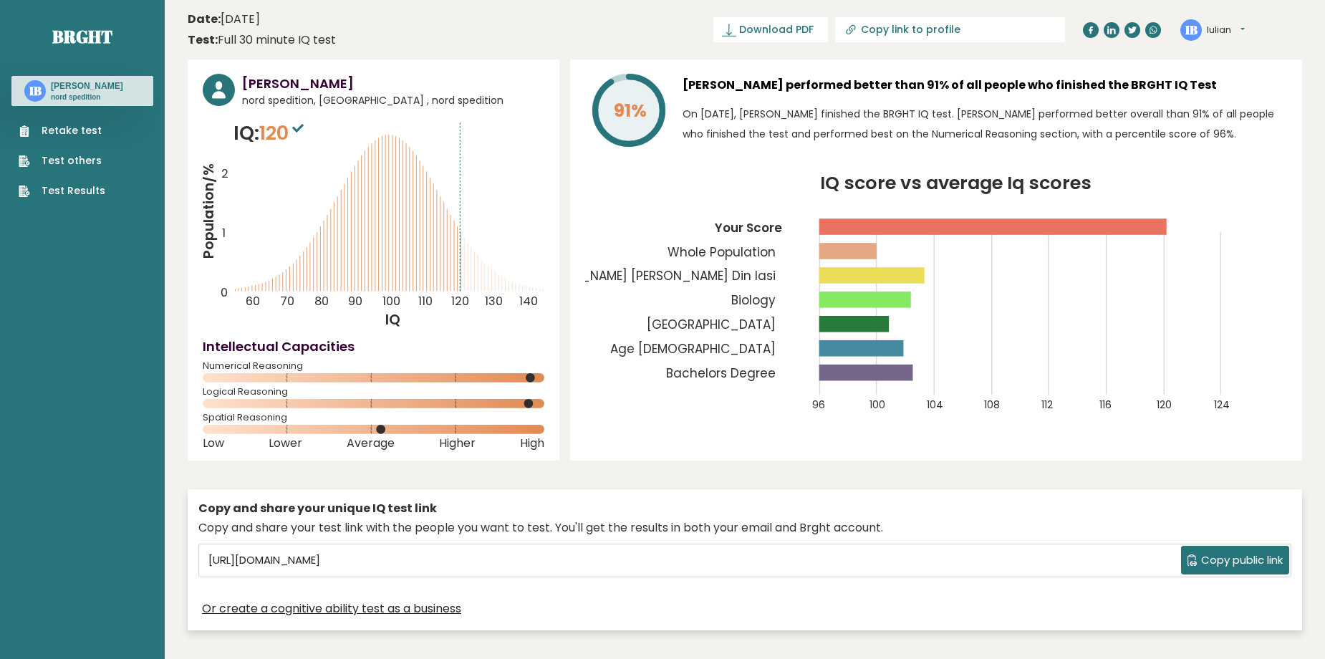
click at [62, 122] on div "Retake test Test others Test Results" at bounding box center [82, 152] width 142 height 92
click at [71, 126] on link "Retake test" at bounding box center [62, 130] width 87 height 15
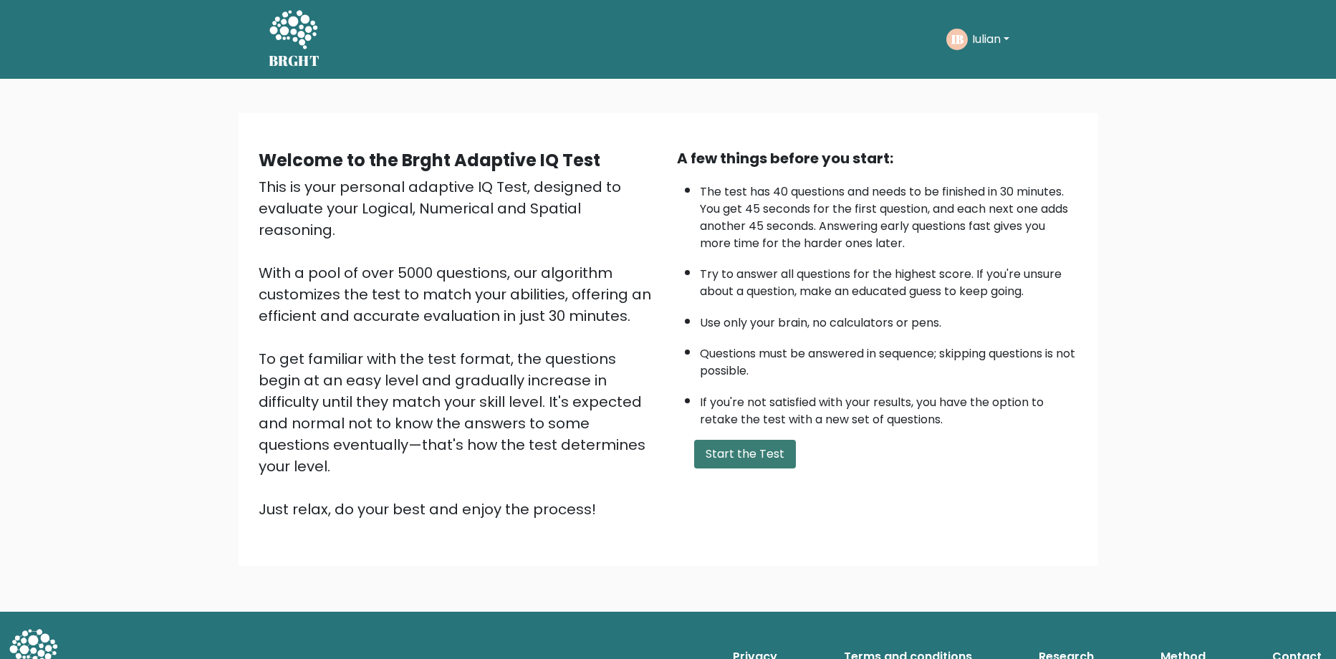
click at [730, 457] on button "Start the Test" at bounding box center [745, 454] width 102 height 29
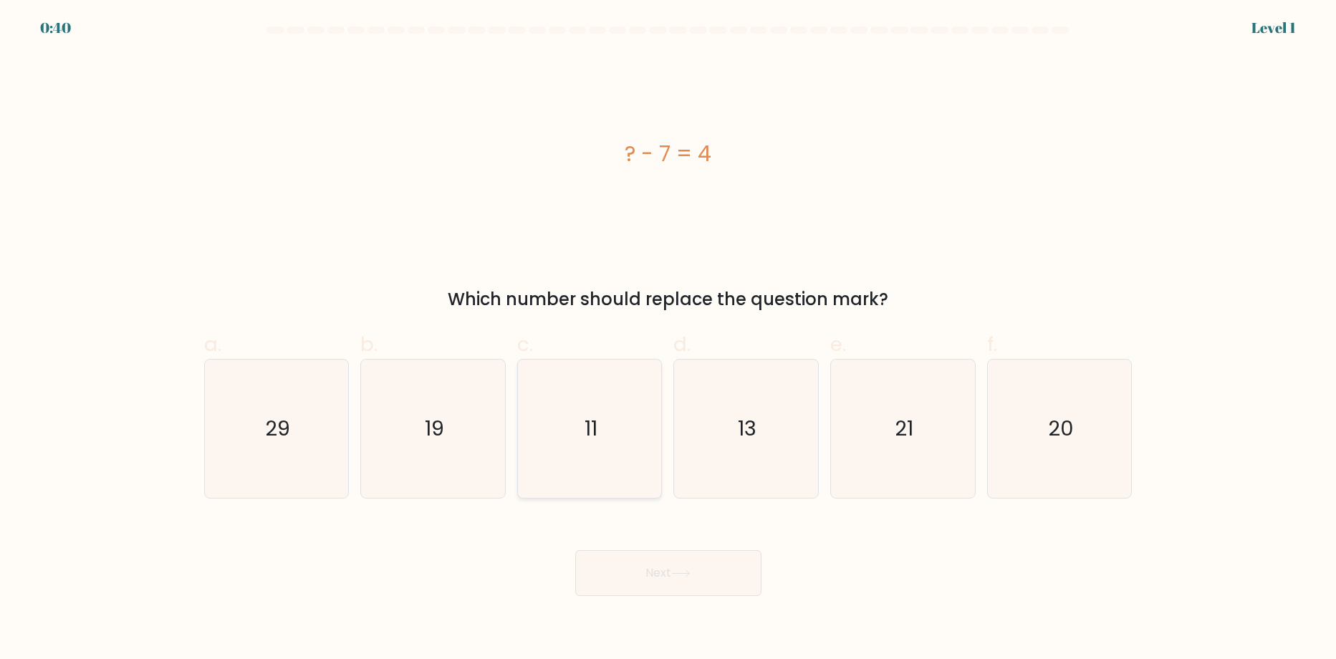
click at [553, 400] on icon "11" at bounding box center [590, 429] width 138 height 138
click at [668, 339] on input "c. 11" at bounding box center [668, 334] width 1 height 9
radio input "true"
click at [669, 580] on button "Next" at bounding box center [668, 573] width 186 height 46
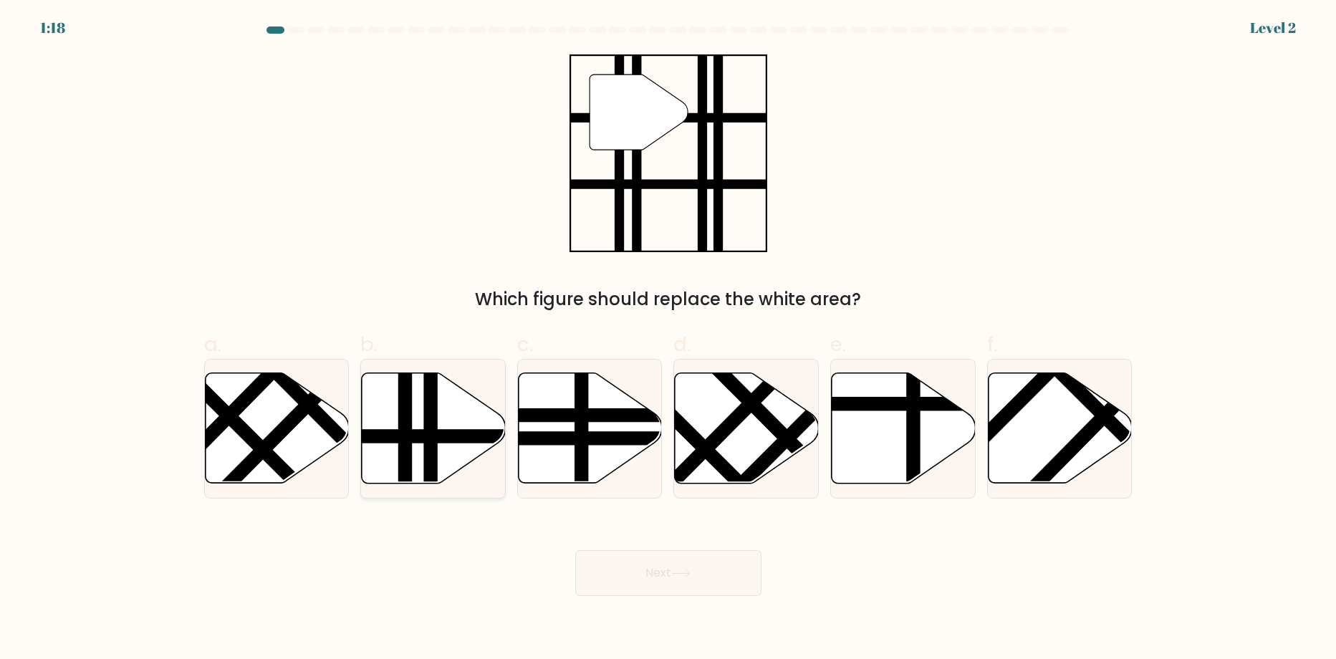
click at [414, 423] on icon at bounding box center [434, 428] width 144 height 110
click at [668, 339] on input "b." at bounding box center [668, 334] width 1 height 9
radio input "true"
drag, startPoint x: 675, startPoint y: 607, endPoint x: 677, endPoint y: 588, distance: 19.5
click at [674, 600] on body "1:17 Level 2" at bounding box center [668, 329] width 1336 height 659
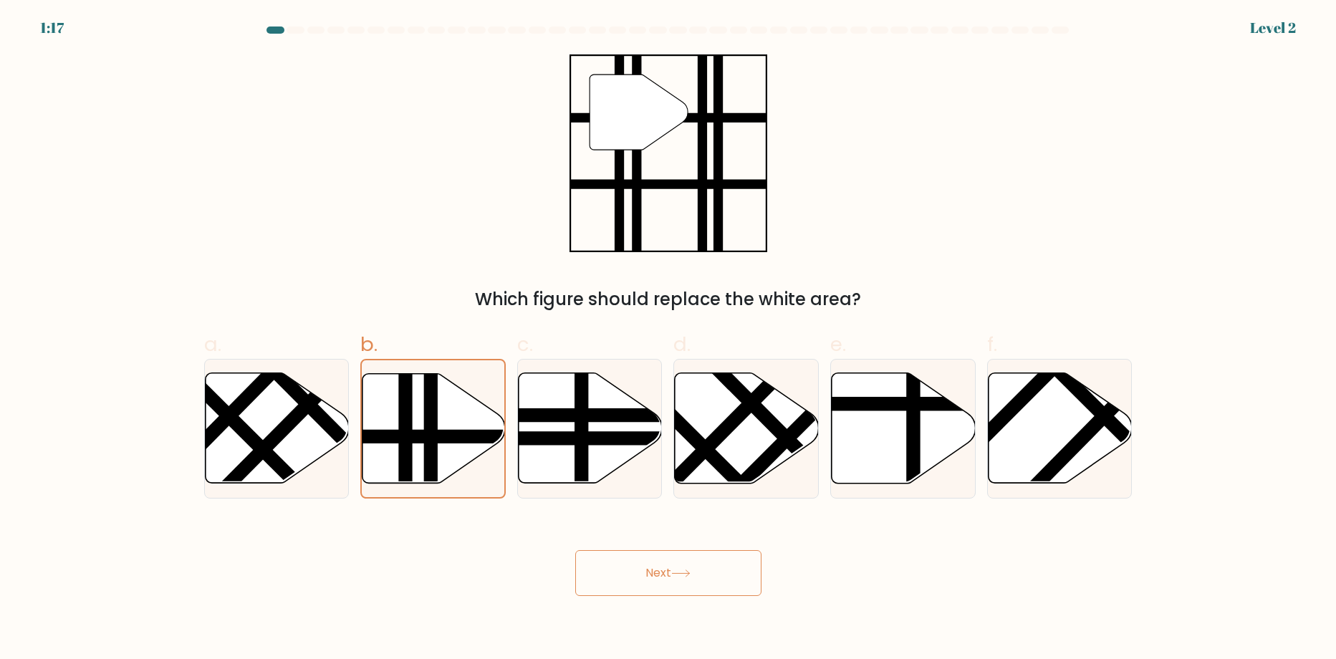
click at [676, 586] on button "Next" at bounding box center [668, 573] width 186 height 46
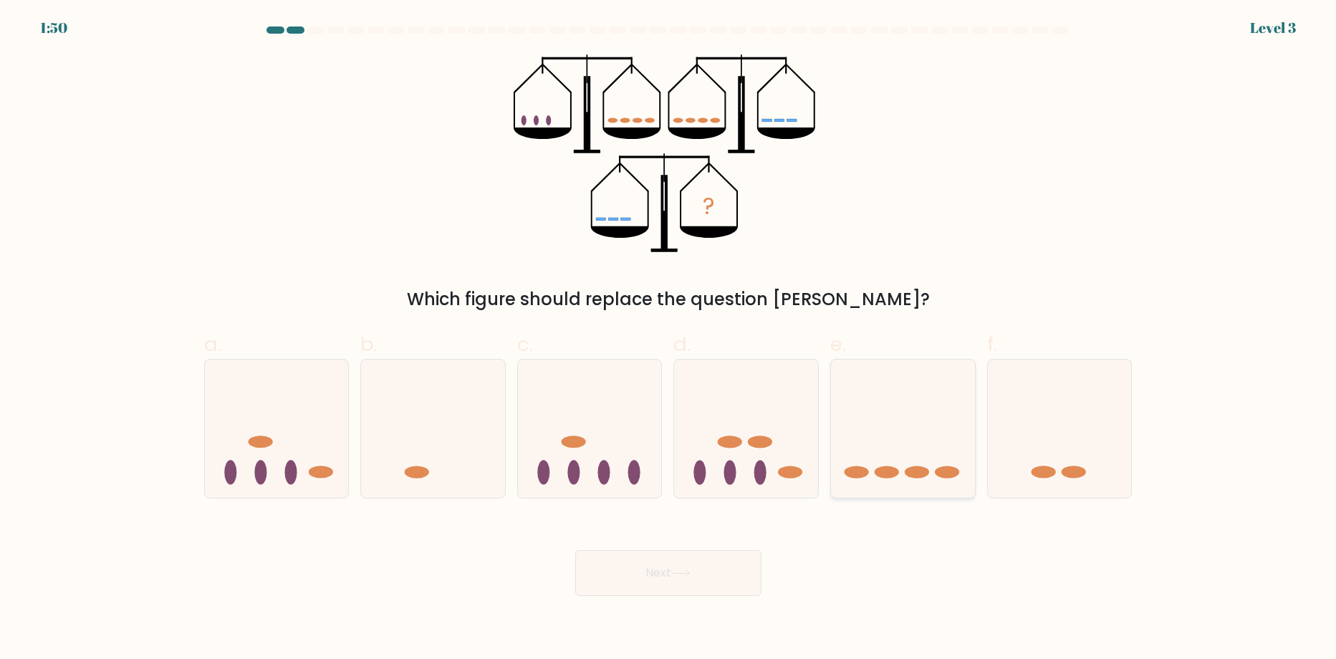
drag, startPoint x: 916, startPoint y: 468, endPoint x: 905, endPoint y: 474, distance: 11.6
click at [911, 468] on ellipse at bounding box center [917, 472] width 24 height 12
click at [669, 339] on input "e." at bounding box center [668, 334] width 1 height 9
radio input "true"
click at [715, 581] on button "Next" at bounding box center [668, 573] width 186 height 46
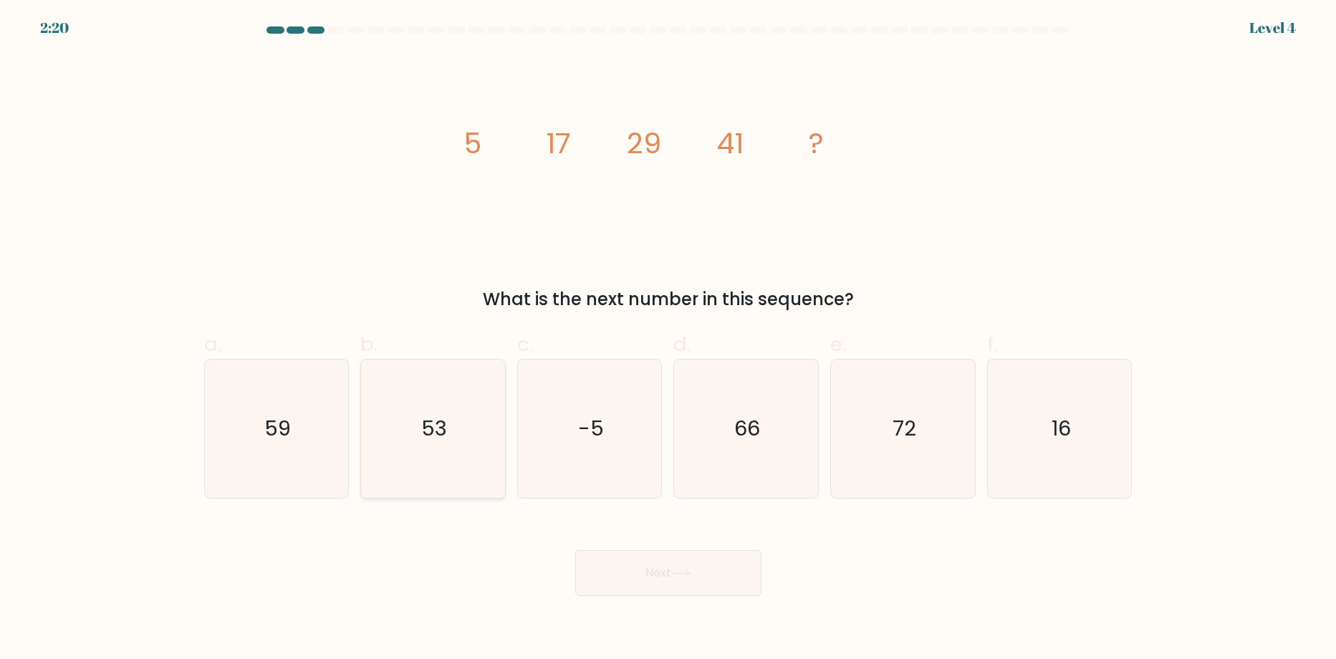
click at [404, 433] on icon "53" at bounding box center [433, 429] width 138 height 138
click at [668, 339] on input "b. 53" at bounding box center [668, 334] width 1 height 9
radio input "true"
click at [680, 588] on button "Next" at bounding box center [668, 573] width 186 height 46
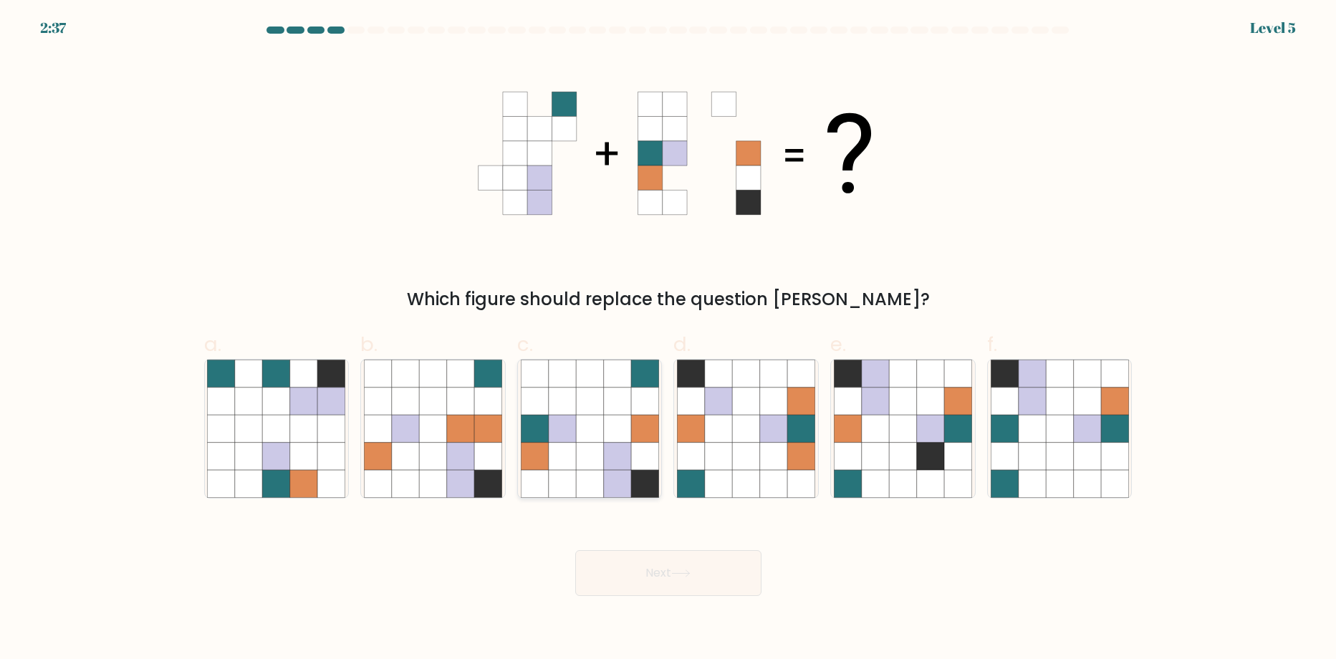
click at [596, 445] on icon at bounding box center [589, 456] width 27 height 27
click at [668, 339] on input "c." at bounding box center [668, 334] width 1 height 9
radio input "true"
click at [630, 585] on button "Next" at bounding box center [668, 573] width 186 height 46
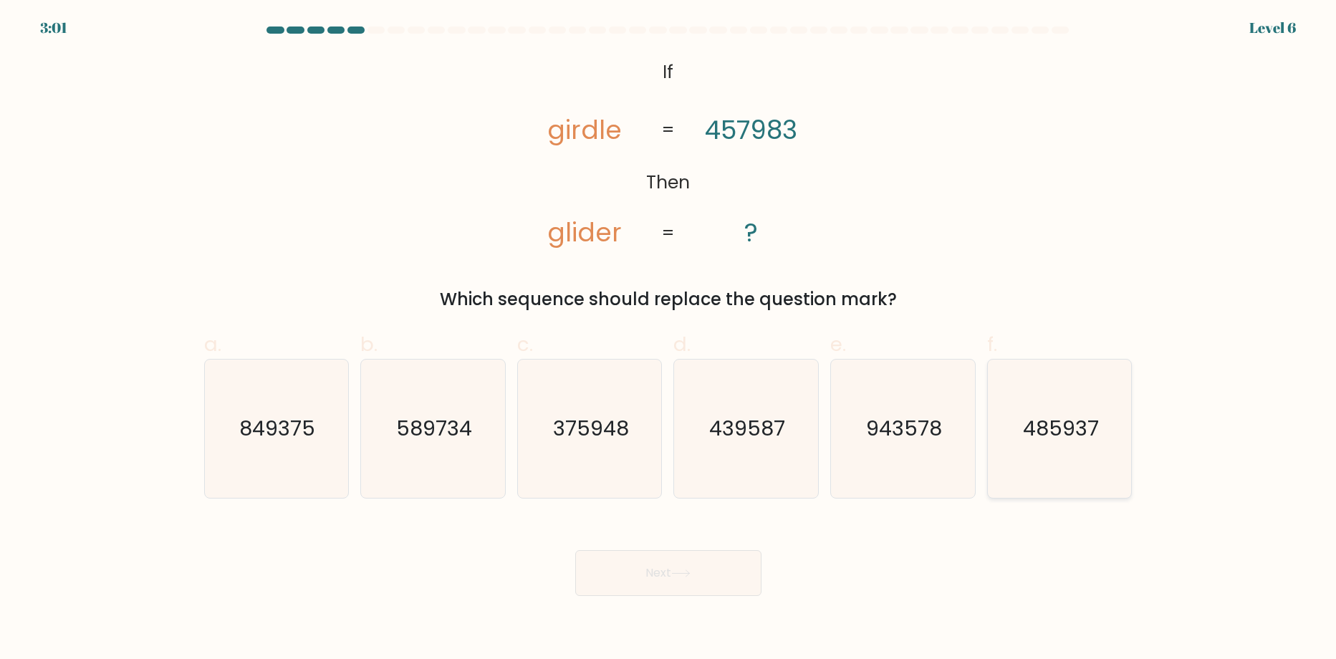
click at [1075, 438] on text "485937" at bounding box center [1061, 429] width 76 height 29
click at [669, 339] on input "f. 485937" at bounding box center [668, 334] width 1 height 9
radio input "true"
click at [640, 572] on button "Next" at bounding box center [668, 573] width 186 height 46
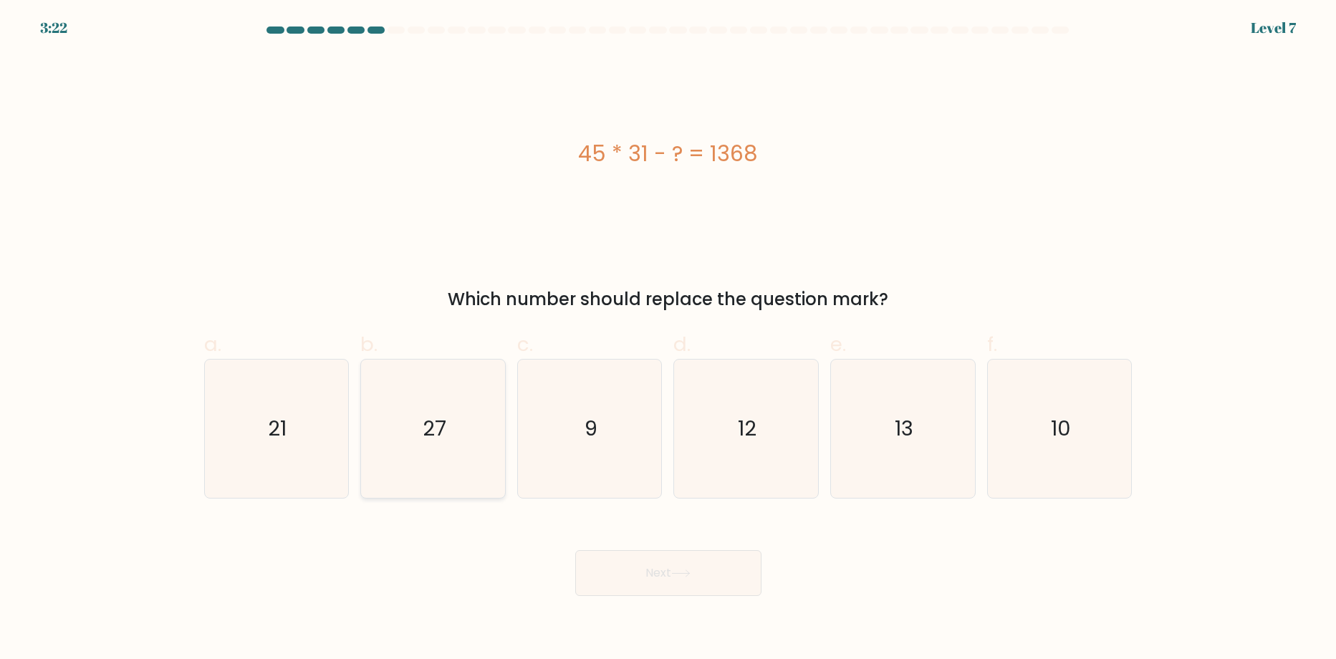
click at [436, 447] on icon "27" at bounding box center [433, 429] width 138 height 138
click at [668, 339] on input "b. 27" at bounding box center [668, 334] width 1 height 9
radio input "true"
click at [691, 571] on icon at bounding box center [680, 574] width 19 height 8
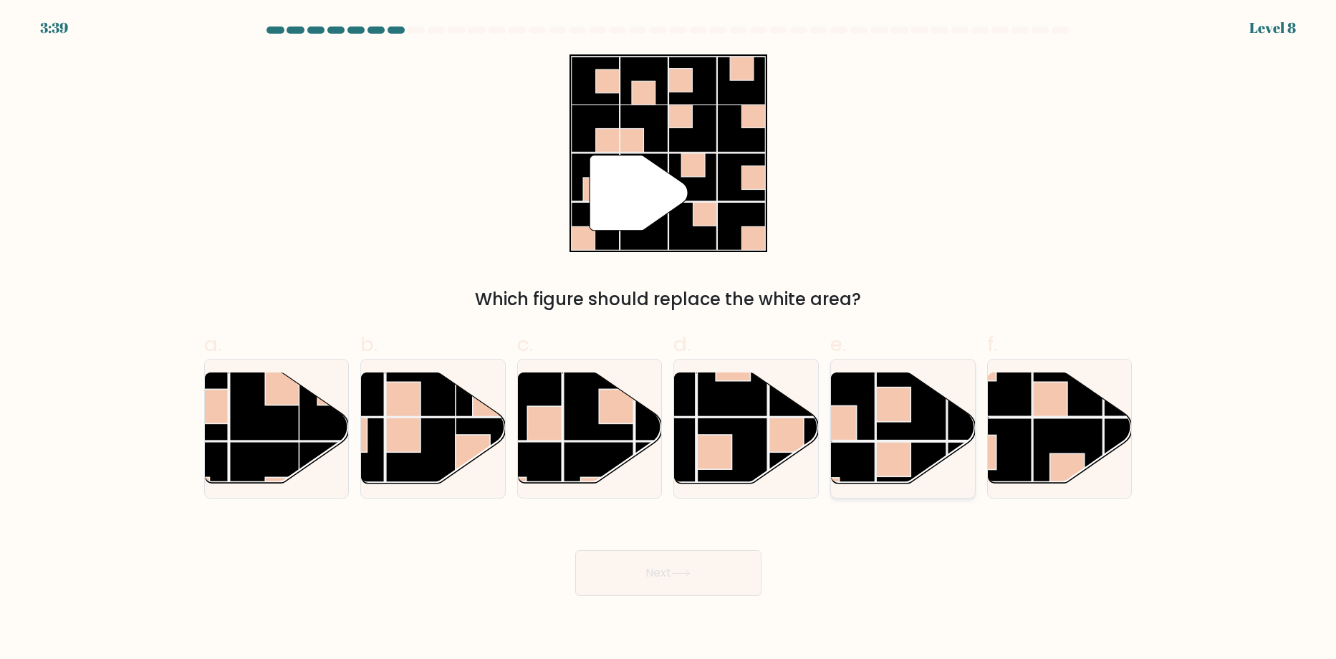
drag, startPoint x: 872, startPoint y: 447, endPoint x: 853, endPoint y: 461, distance: 23.1
click at [870, 446] on rect at bounding box center [840, 477] width 70 height 70
click at [669, 339] on input "e." at bounding box center [668, 334] width 1 height 9
radio input "true"
click at [689, 574] on icon at bounding box center [680, 573] width 17 height 6
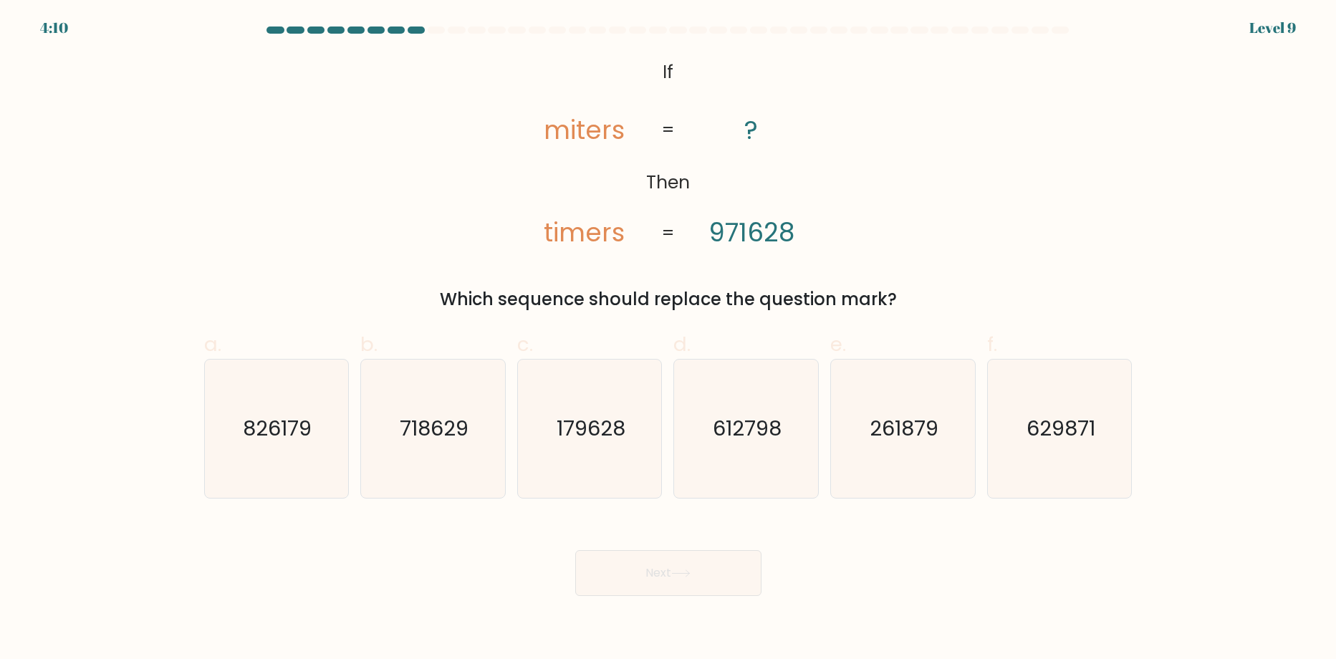
drag, startPoint x: 600, startPoint y: 433, endPoint x: 645, endPoint y: 519, distance: 97.4
click at [605, 431] on text "179628" at bounding box center [591, 429] width 69 height 29
click at [668, 339] on input "c. 179628" at bounding box center [668, 334] width 1 height 9
radio input "true"
drag, startPoint x: 654, startPoint y: 570, endPoint x: 686, endPoint y: 521, distance: 59.0
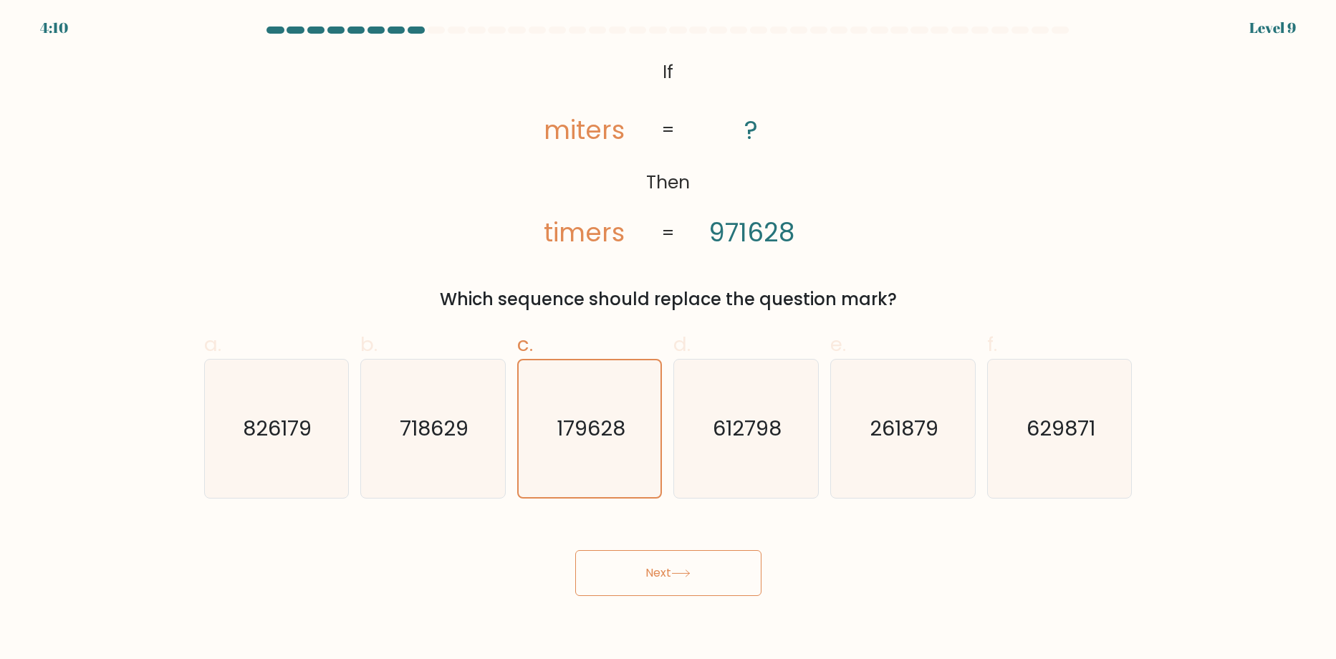
click at [654, 570] on button "Next" at bounding box center [668, 573] width 186 height 46
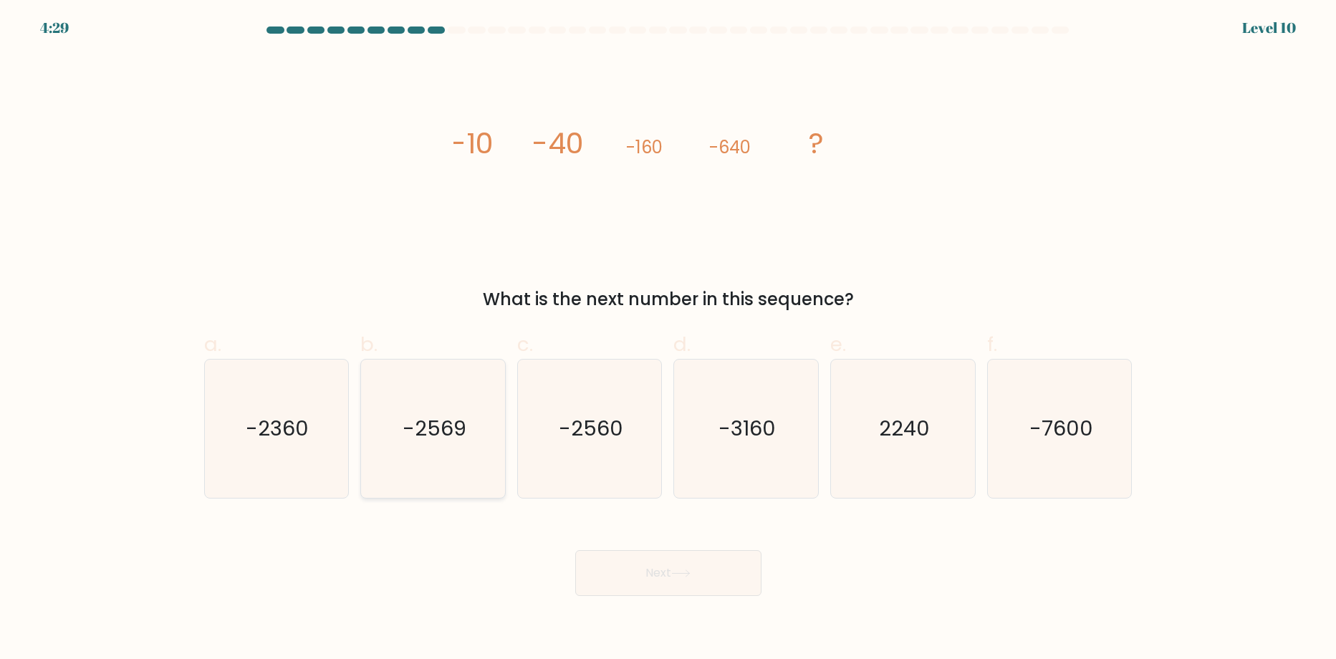
click at [444, 423] on text "-2569" at bounding box center [435, 429] width 64 height 29
click at [668, 339] on input "b. -2569" at bounding box center [668, 334] width 1 height 9
radio input "true"
click at [563, 465] on icon "-2560" at bounding box center [590, 429] width 138 height 138
click at [668, 339] on input "c. -2560" at bounding box center [668, 334] width 1 height 9
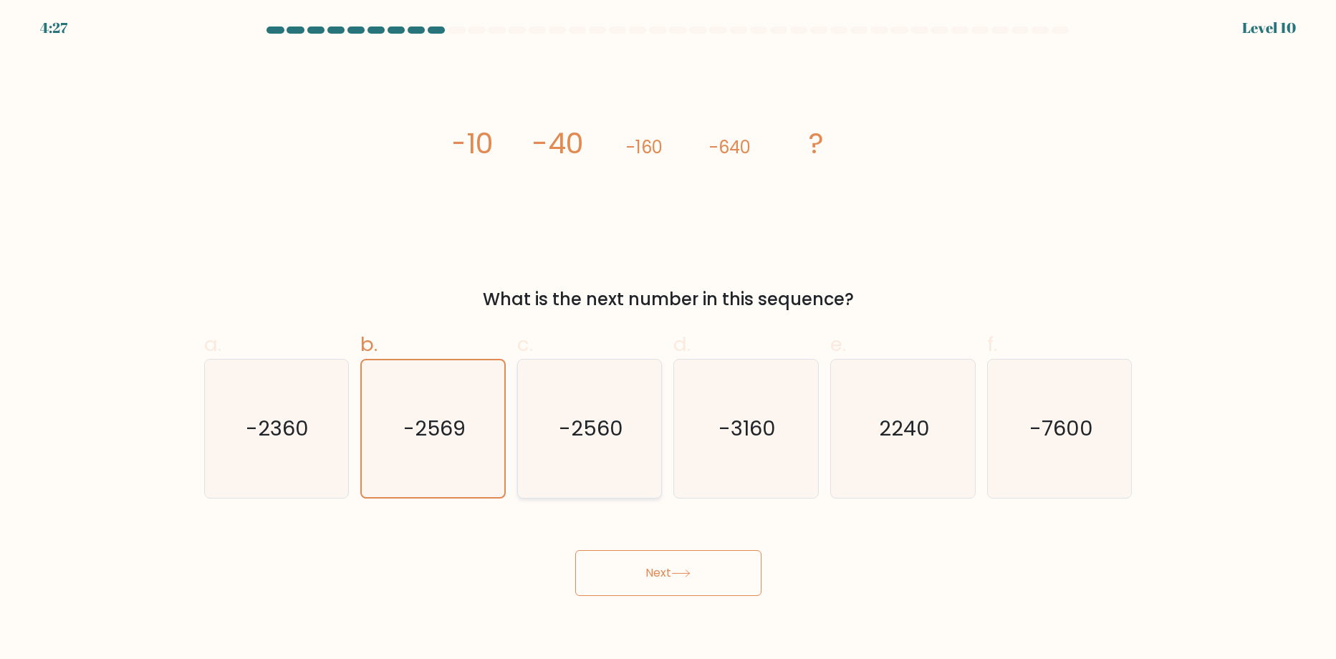
radio input "true"
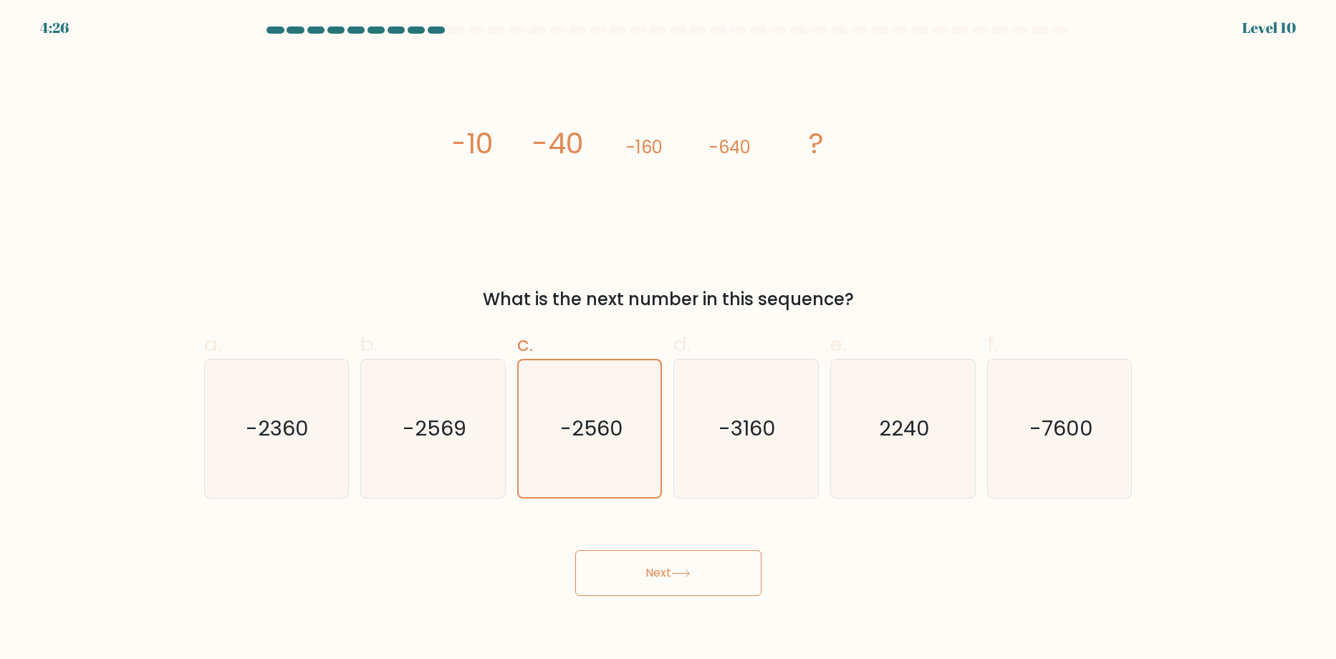
click at [684, 580] on button "Next" at bounding box center [668, 573] width 186 height 46
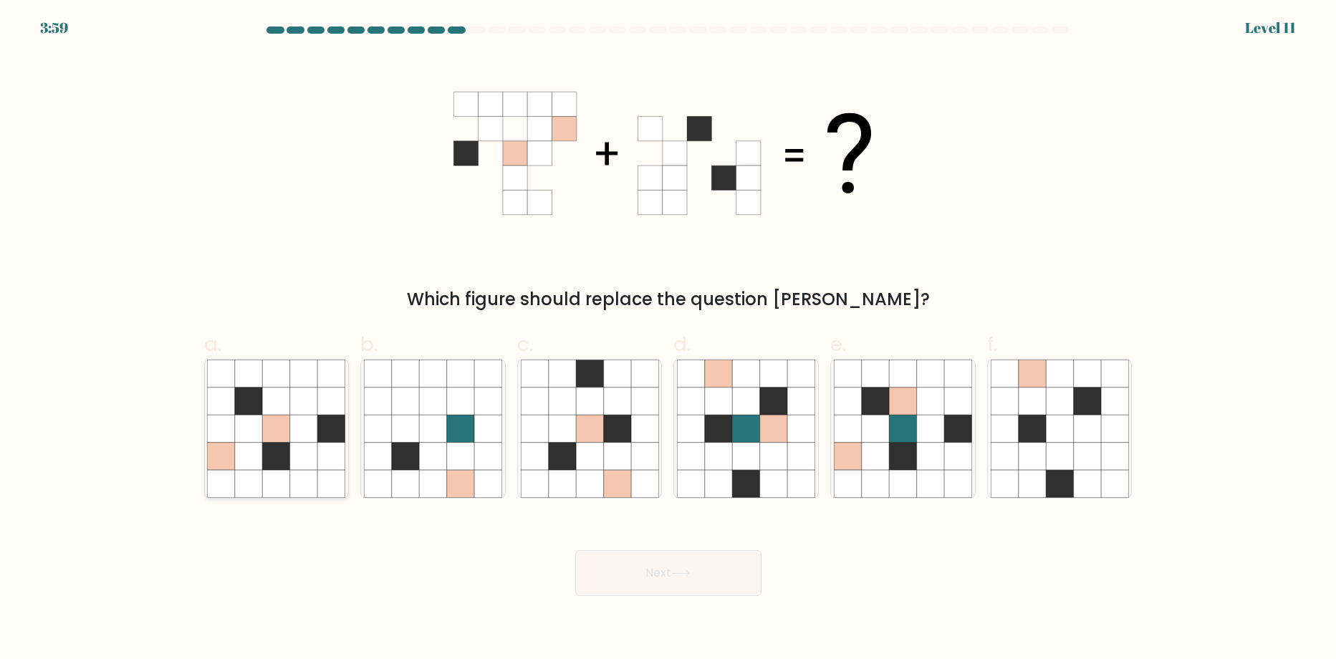
click at [291, 420] on icon at bounding box center [303, 428] width 27 height 27
click at [668, 339] on input "a." at bounding box center [668, 334] width 1 height 9
radio input "true"
click at [607, 560] on button "Next" at bounding box center [668, 573] width 186 height 46
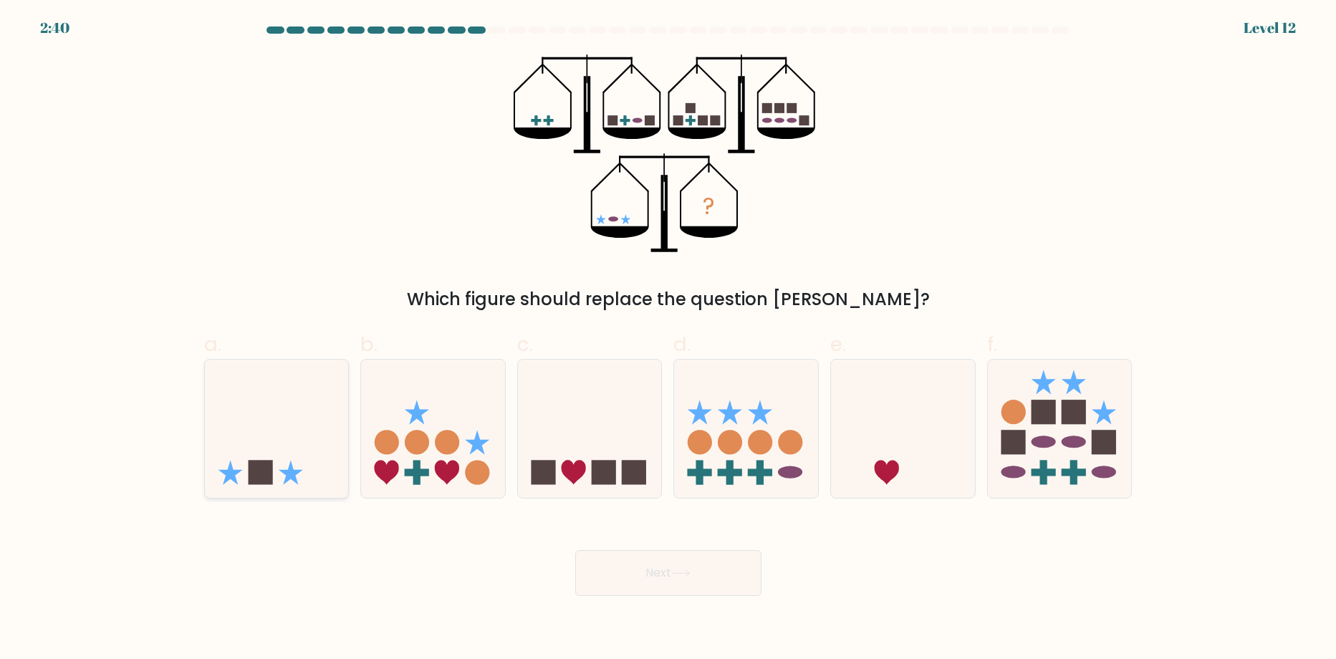
click at [310, 402] on icon at bounding box center [277, 429] width 144 height 119
click at [668, 339] on input "a." at bounding box center [668, 334] width 1 height 9
radio input "true"
drag, startPoint x: 669, startPoint y: 552, endPoint x: 653, endPoint y: 554, distance: 16.5
click at [664, 552] on button "Next" at bounding box center [668, 573] width 186 height 46
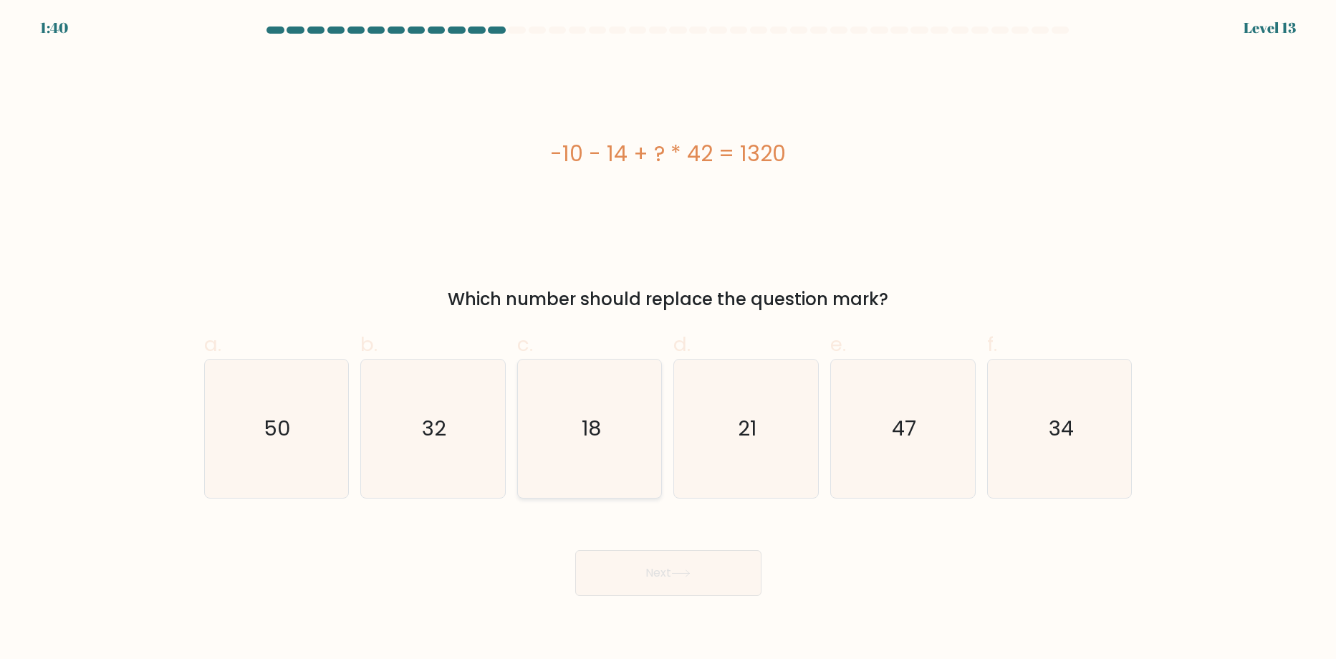
click at [583, 418] on text "18" at bounding box center [591, 429] width 19 height 29
click at [668, 339] on input "c. 18" at bounding box center [668, 334] width 1 height 9
radio input "true"
click at [693, 583] on button "Next" at bounding box center [668, 573] width 186 height 46
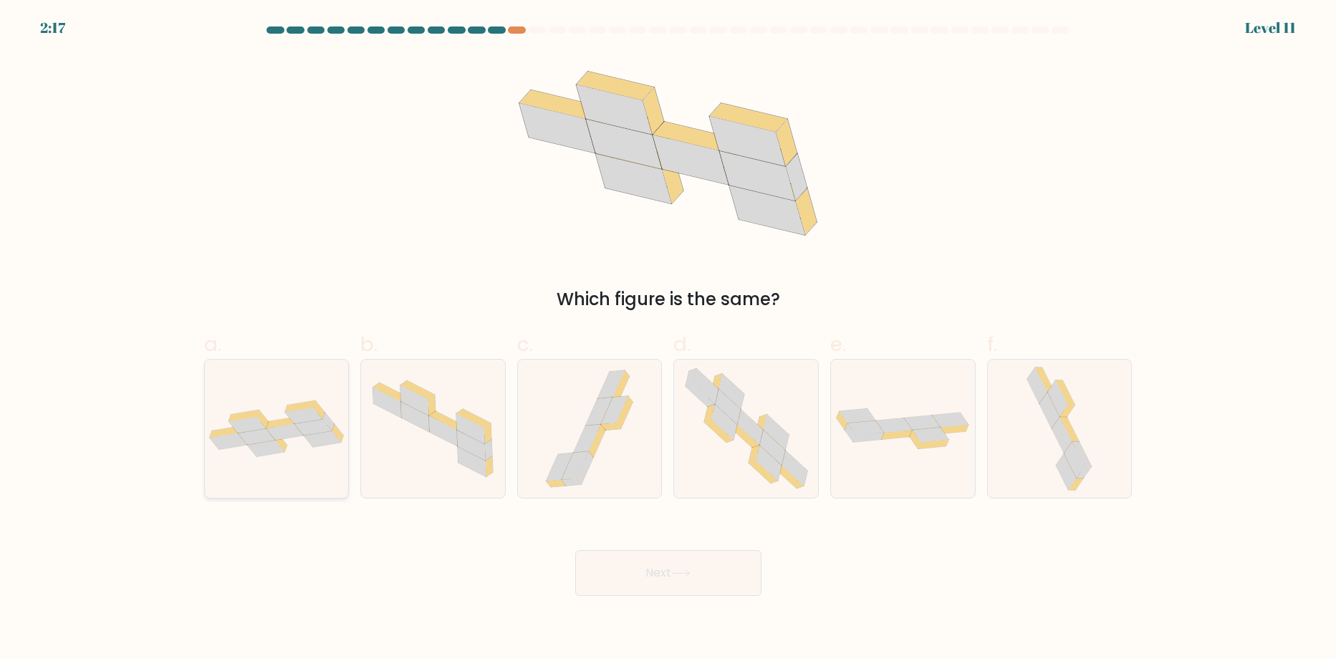
click at [278, 448] on icon at bounding box center [265, 449] width 37 height 16
click at [668, 339] on input "a." at bounding box center [668, 334] width 1 height 9
radio input "true"
click at [721, 572] on button "Next" at bounding box center [668, 573] width 186 height 46
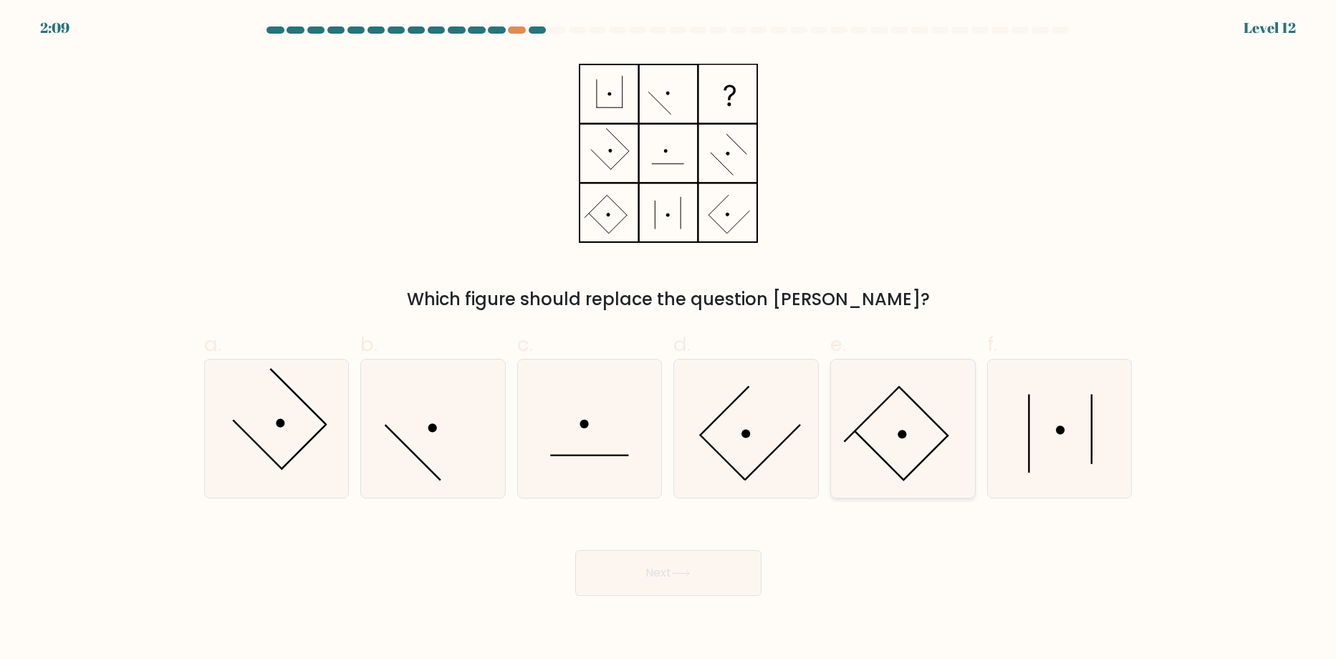
click at [866, 415] on icon at bounding box center [903, 429] width 138 height 138
click at [669, 339] on input "e." at bounding box center [668, 334] width 1 height 9
radio input "true"
click at [664, 575] on button "Next" at bounding box center [668, 573] width 186 height 46
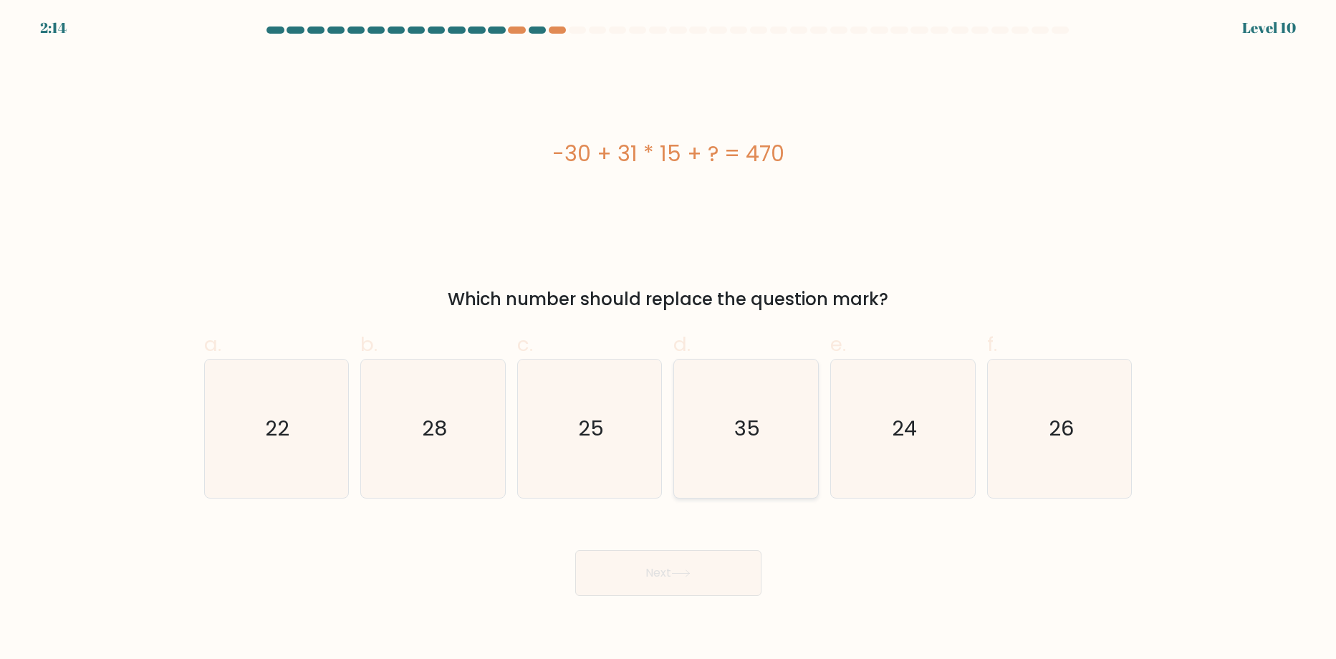
click at [759, 436] on text "35" at bounding box center [748, 429] width 26 height 29
click at [669, 339] on input "d. 35" at bounding box center [668, 334] width 1 height 9
radio input "true"
click at [716, 582] on button "Next" at bounding box center [668, 573] width 186 height 46
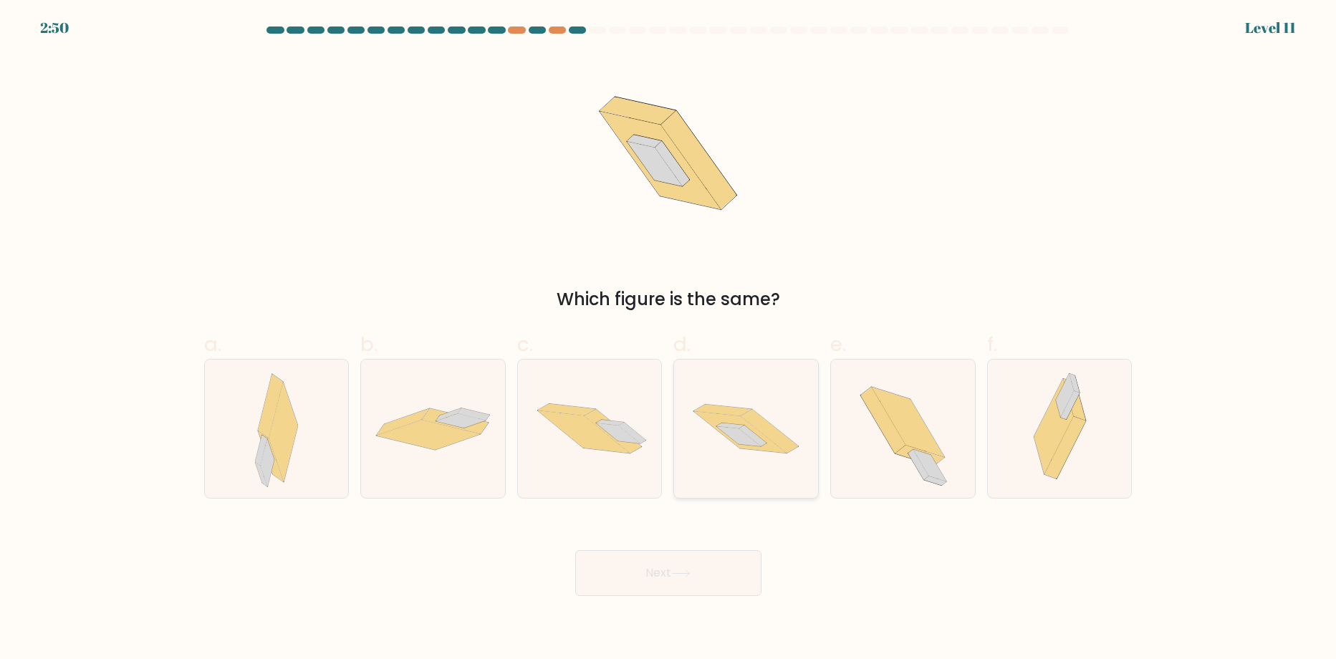
drag, startPoint x: 727, startPoint y: 414, endPoint x: 721, endPoint y: 461, distance: 47.6
click at [727, 412] on icon at bounding box center [722, 410] width 57 height 11
click at [669, 339] on input "d." at bounding box center [668, 334] width 1 height 9
radio input "true"
click at [673, 582] on button "Next" at bounding box center [668, 573] width 186 height 46
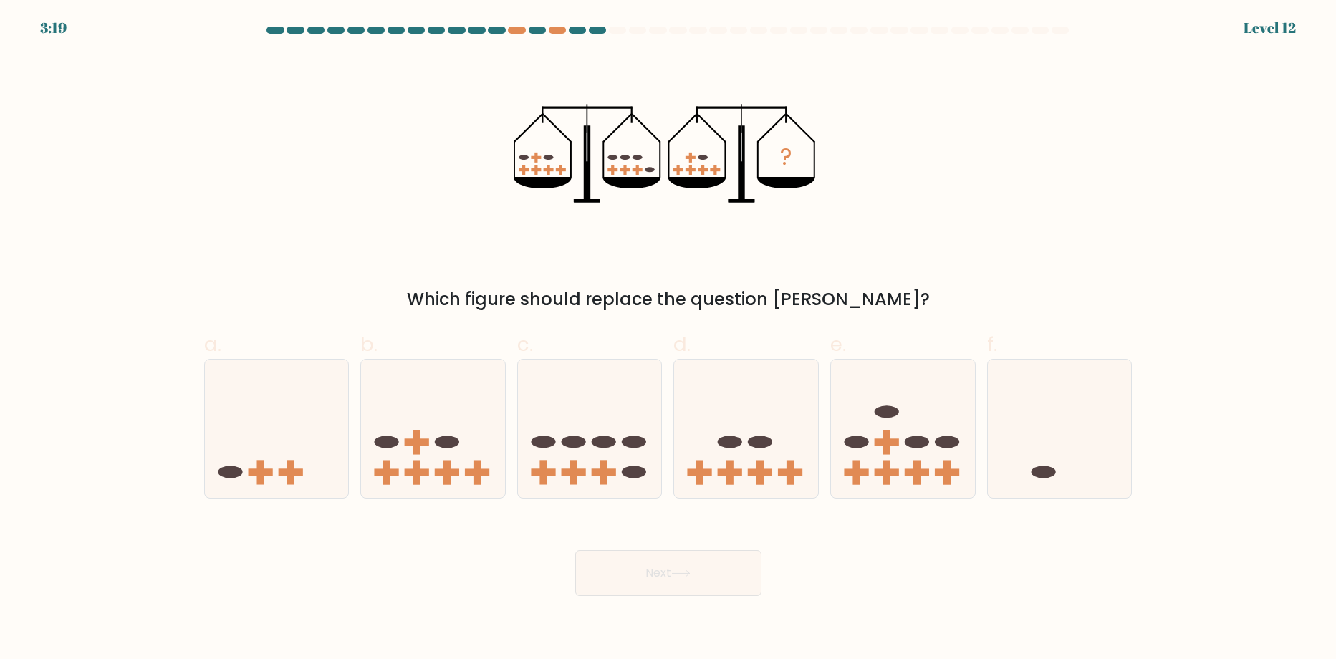
drag, startPoint x: 760, startPoint y: 430, endPoint x: 709, endPoint y: 506, distance: 92.0
click at [753, 433] on icon at bounding box center [746, 429] width 144 height 119
click at [669, 339] on input "d." at bounding box center [668, 334] width 1 height 9
radio input "true"
click at [702, 572] on button "Next" at bounding box center [668, 573] width 186 height 46
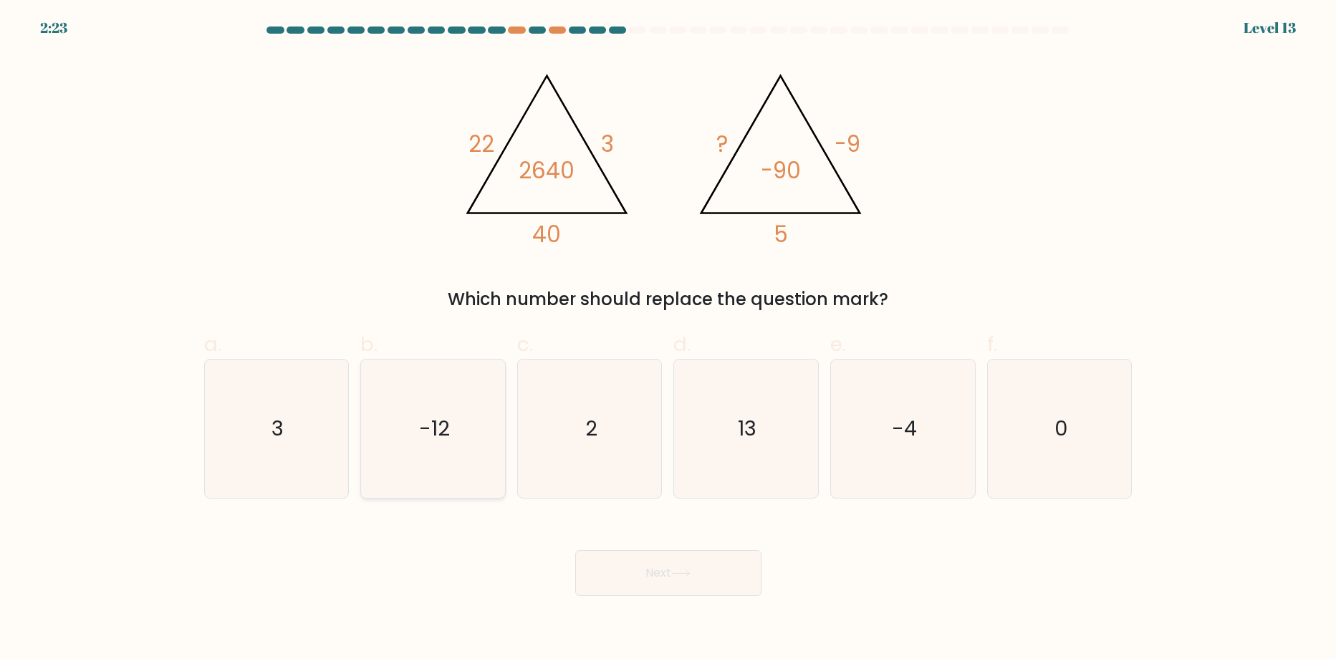
click at [393, 405] on icon "-12" at bounding box center [433, 429] width 138 height 138
click at [668, 339] on input "b. -12" at bounding box center [668, 334] width 1 height 9
radio input "true"
click at [693, 559] on button "Next" at bounding box center [668, 573] width 186 height 46
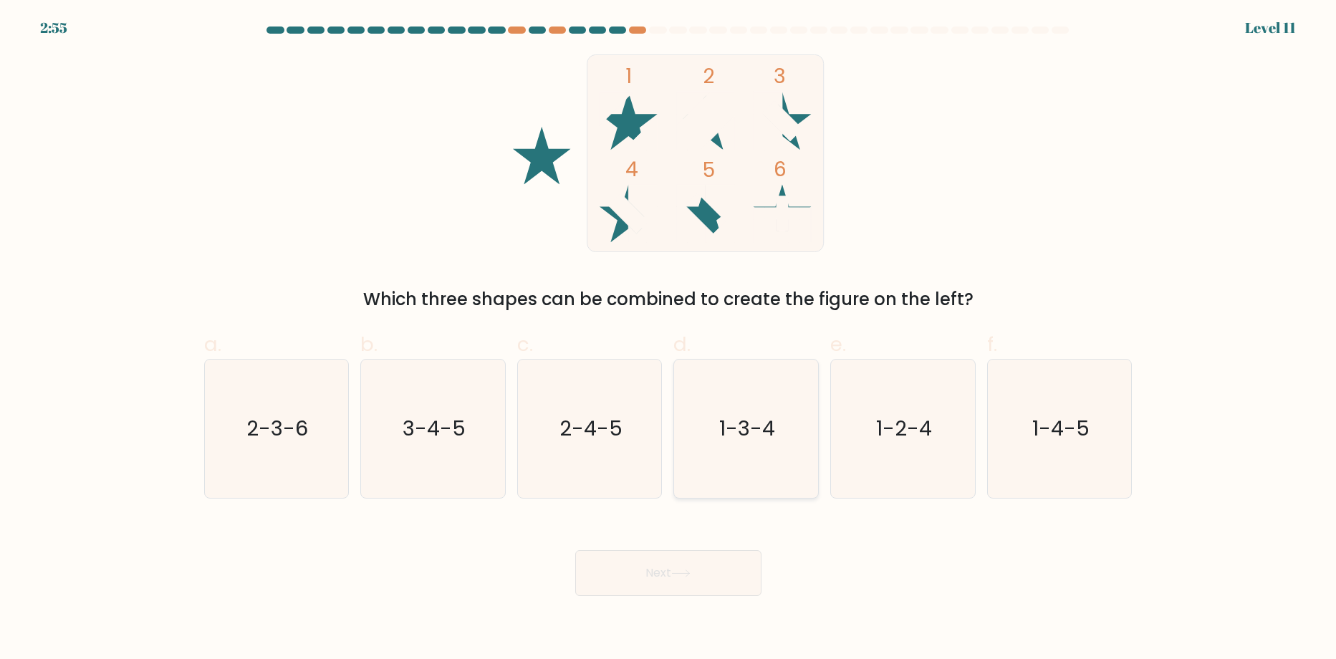
drag, startPoint x: 731, startPoint y: 424, endPoint x: 732, endPoint y: 443, distance: 19.4
click at [732, 428] on text "1-3-4" at bounding box center [748, 429] width 56 height 29
click at [669, 339] on input "d. 1-3-4" at bounding box center [668, 334] width 1 height 9
radio input "true"
click at [736, 566] on button "Next" at bounding box center [668, 573] width 186 height 46
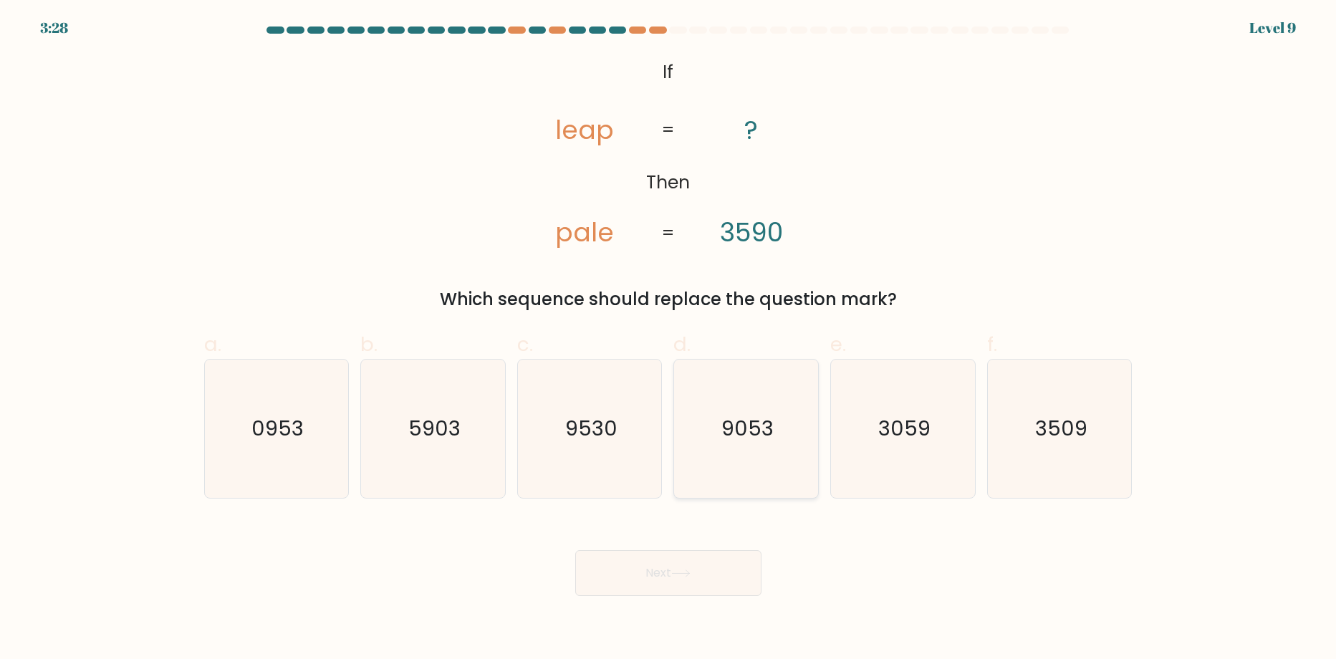
click at [732, 439] on text "9053" at bounding box center [747, 429] width 52 height 29
click at [669, 339] on input "d. 9053" at bounding box center [668, 334] width 1 height 9
radio input "true"
click at [626, 594] on button "Next" at bounding box center [668, 573] width 186 height 46
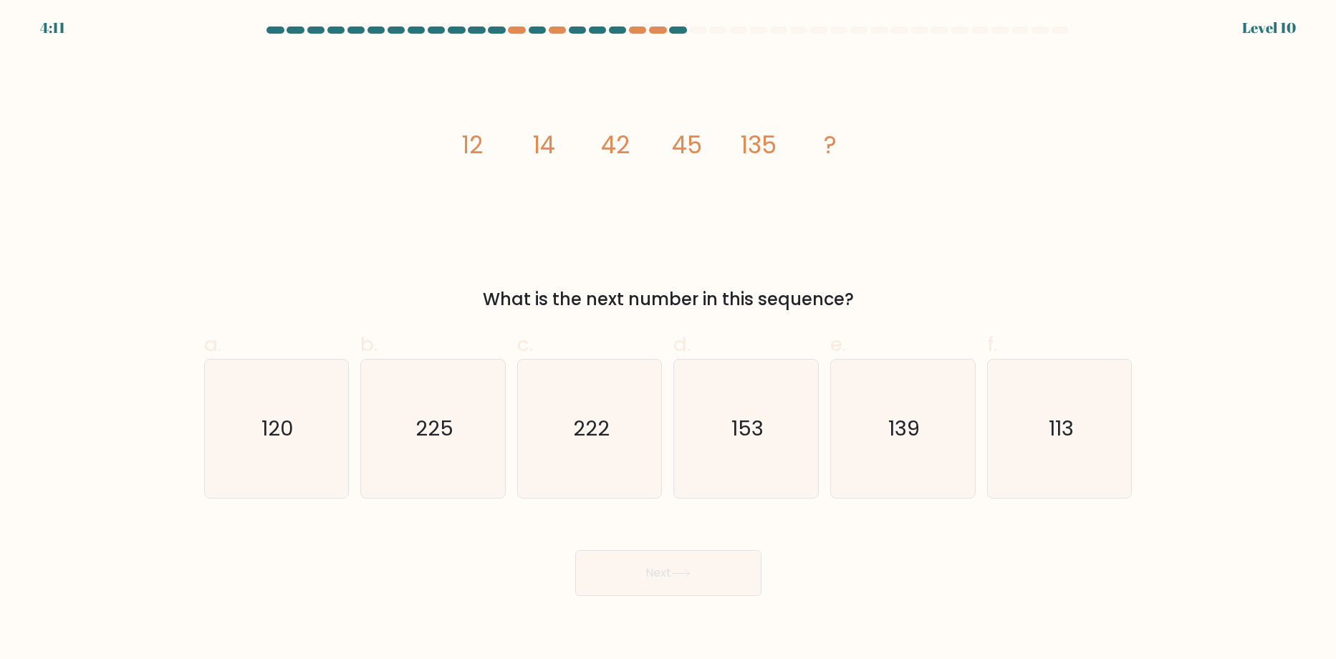
click at [653, 565] on button "Next" at bounding box center [668, 573] width 186 height 46
click at [850, 417] on icon "139" at bounding box center [903, 429] width 138 height 138
click at [669, 339] on input "e. 139" at bounding box center [668, 334] width 1 height 9
radio input "true"
click at [657, 581] on button "Next" at bounding box center [668, 573] width 186 height 46
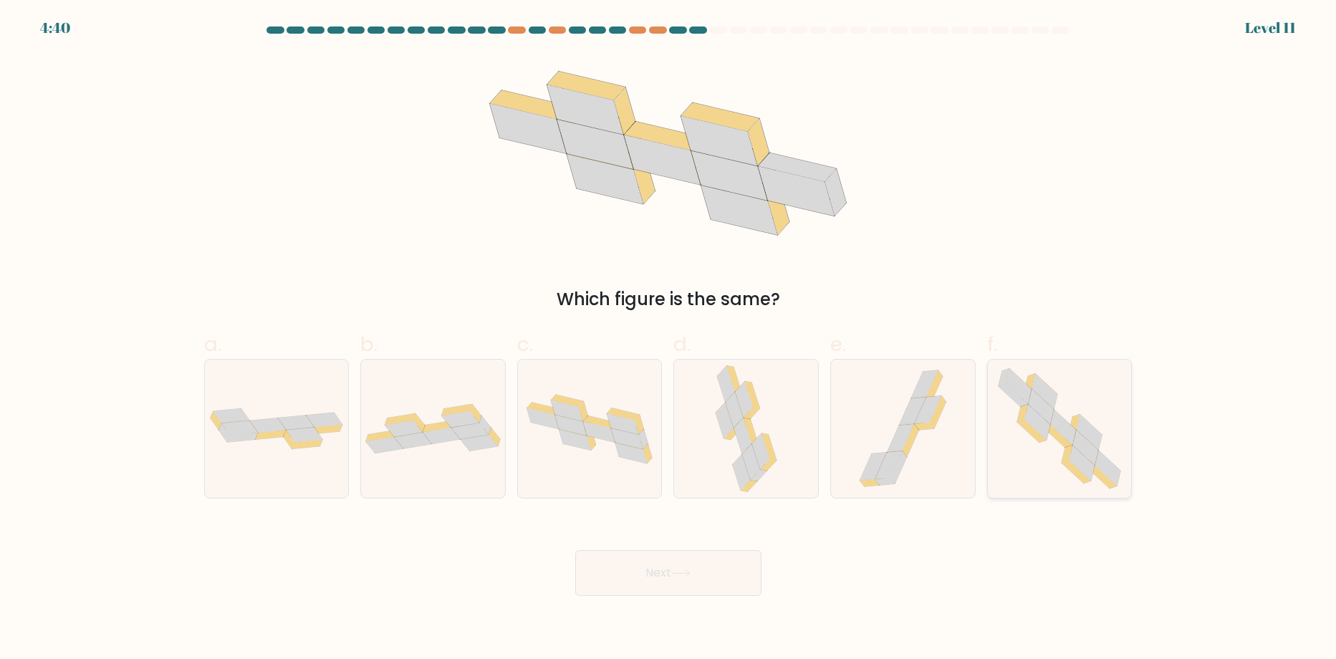
click at [1100, 410] on icon at bounding box center [1059, 429] width 141 height 138
click at [669, 339] on input "f." at bounding box center [668, 334] width 1 height 9
radio input "true"
click at [650, 586] on button "Next" at bounding box center [668, 573] width 186 height 46
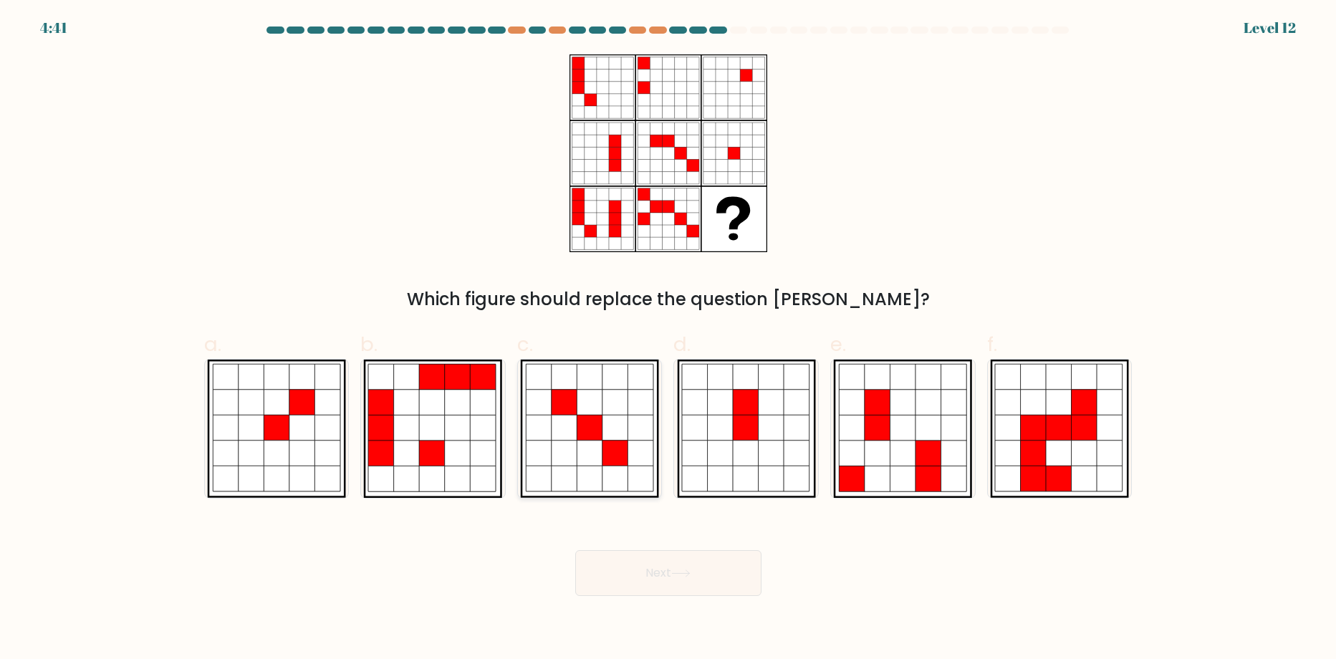
drag, startPoint x: 311, startPoint y: 412, endPoint x: 629, endPoint y: 478, distance: 324.8
click at [309, 407] on icon at bounding box center [302, 403] width 26 height 26
click at [668, 339] on input "a." at bounding box center [668, 334] width 1 height 9
radio input "true"
click at [766, 399] on icon at bounding box center [771, 403] width 26 height 26
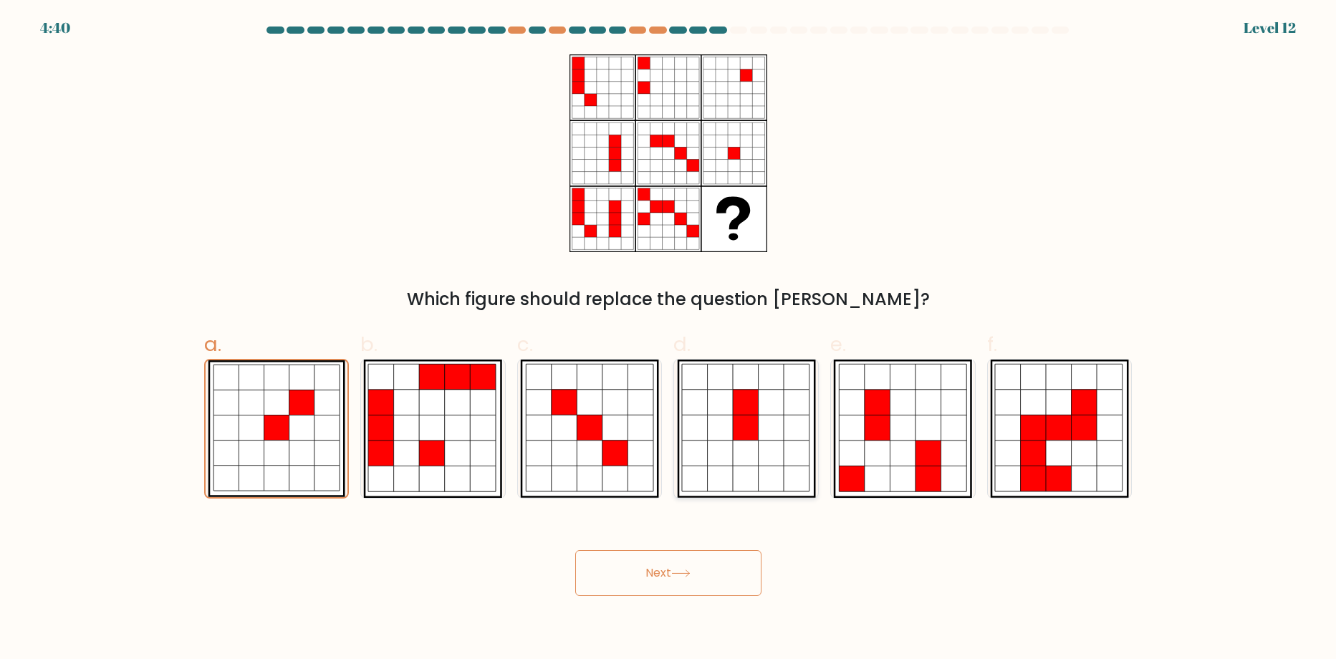
click at [669, 339] on input "d." at bounding box center [668, 334] width 1 height 9
radio input "true"
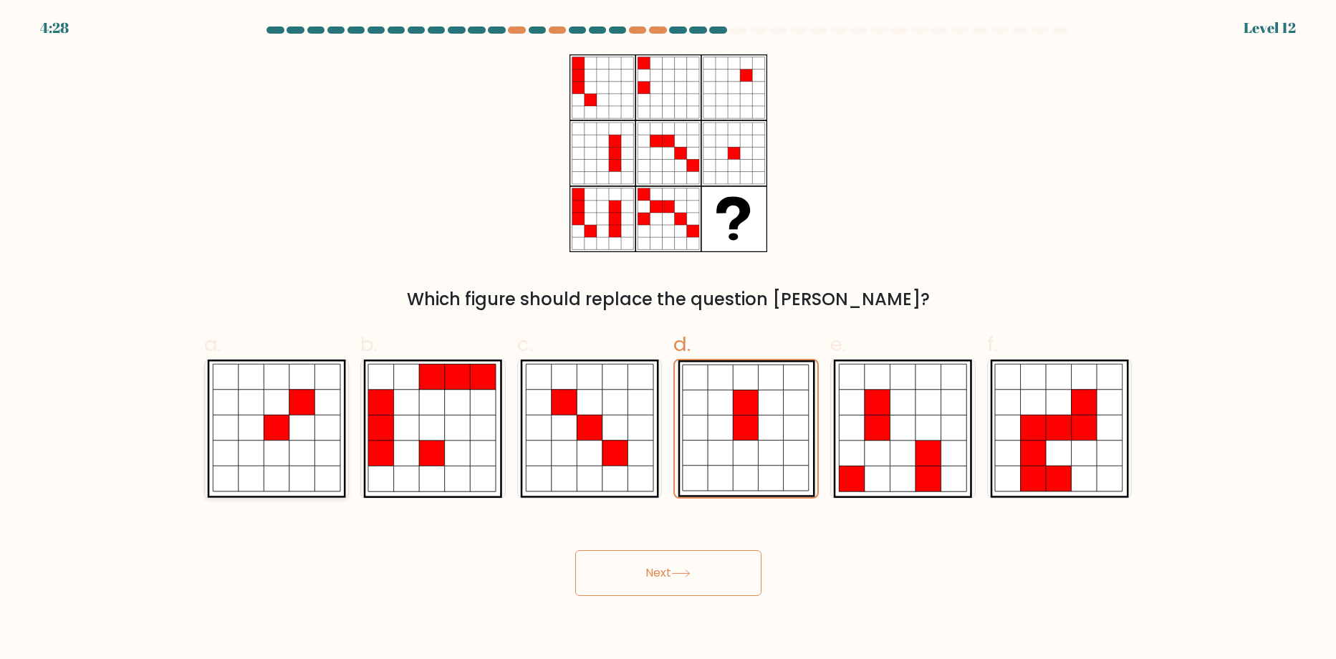
drag, startPoint x: 237, startPoint y: 445, endPoint x: 518, endPoint y: 471, distance: 282.1
click at [241, 443] on icon at bounding box center [276, 429] width 139 height 138
click at [668, 339] on input "a." at bounding box center [668, 334] width 1 height 9
radio input "true"
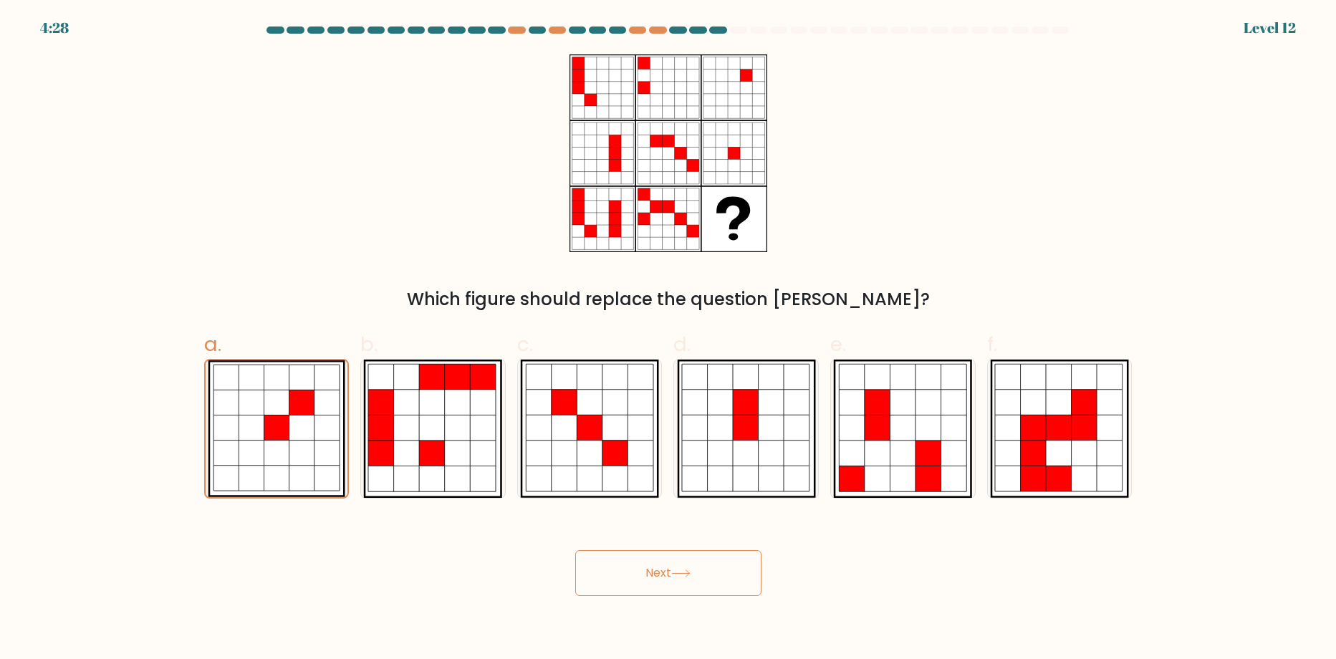
click at [696, 582] on button "Next" at bounding box center [668, 573] width 186 height 46
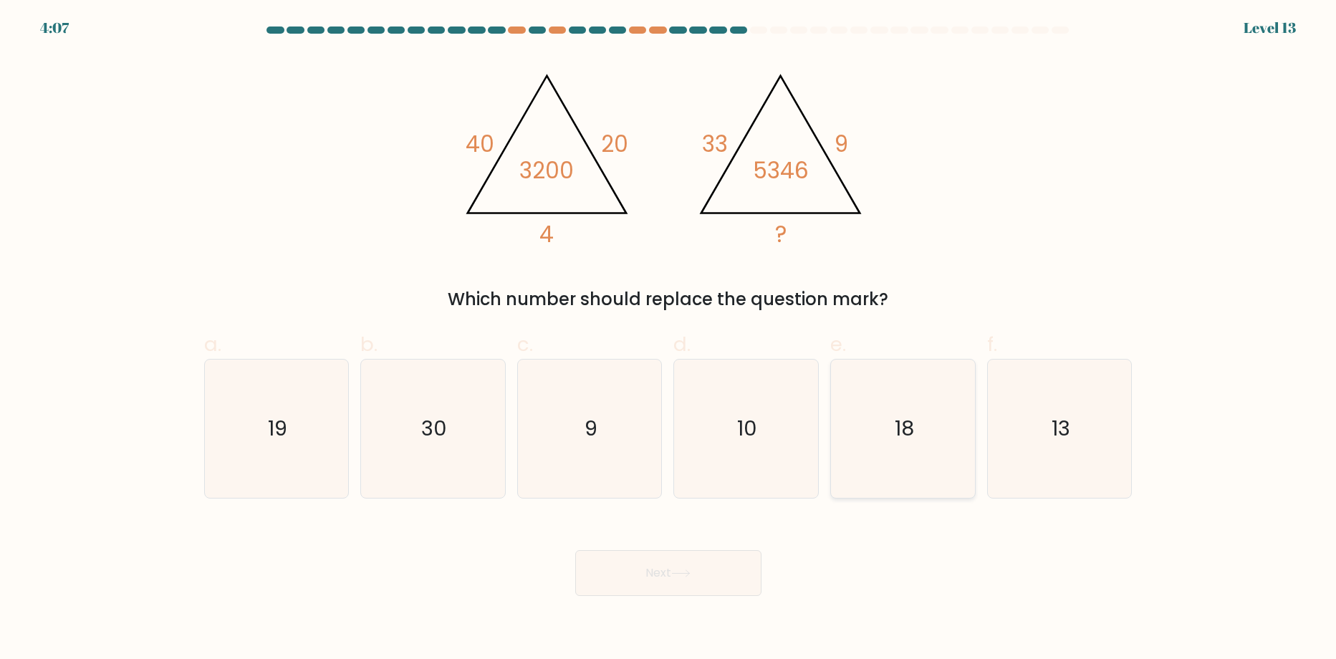
click at [855, 418] on icon "18" at bounding box center [903, 429] width 138 height 138
click at [669, 339] on input "e. 18" at bounding box center [668, 334] width 1 height 9
radio input "true"
click at [660, 580] on button "Next" at bounding box center [668, 573] width 186 height 46
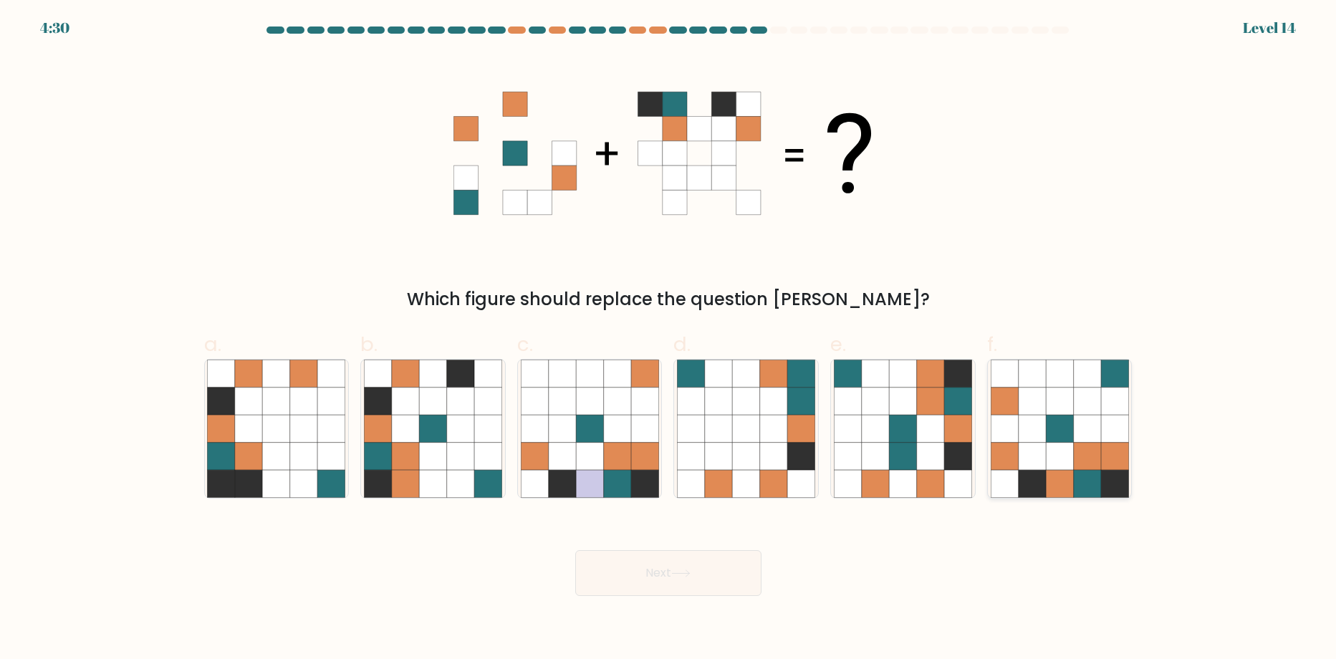
click at [1088, 398] on icon at bounding box center [1086, 401] width 27 height 27
click at [669, 339] on input "f." at bounding box center [668, 334] width 1 height 9
radio input "true"
drag, startPoint x: 624, startPoint y: 618, endPoint x: 627, endPoint y: 601, distance: 17.4
click at [625, 607] on body "4:29 Level 14" at bounding box center [668, 329] width 1336 height 659
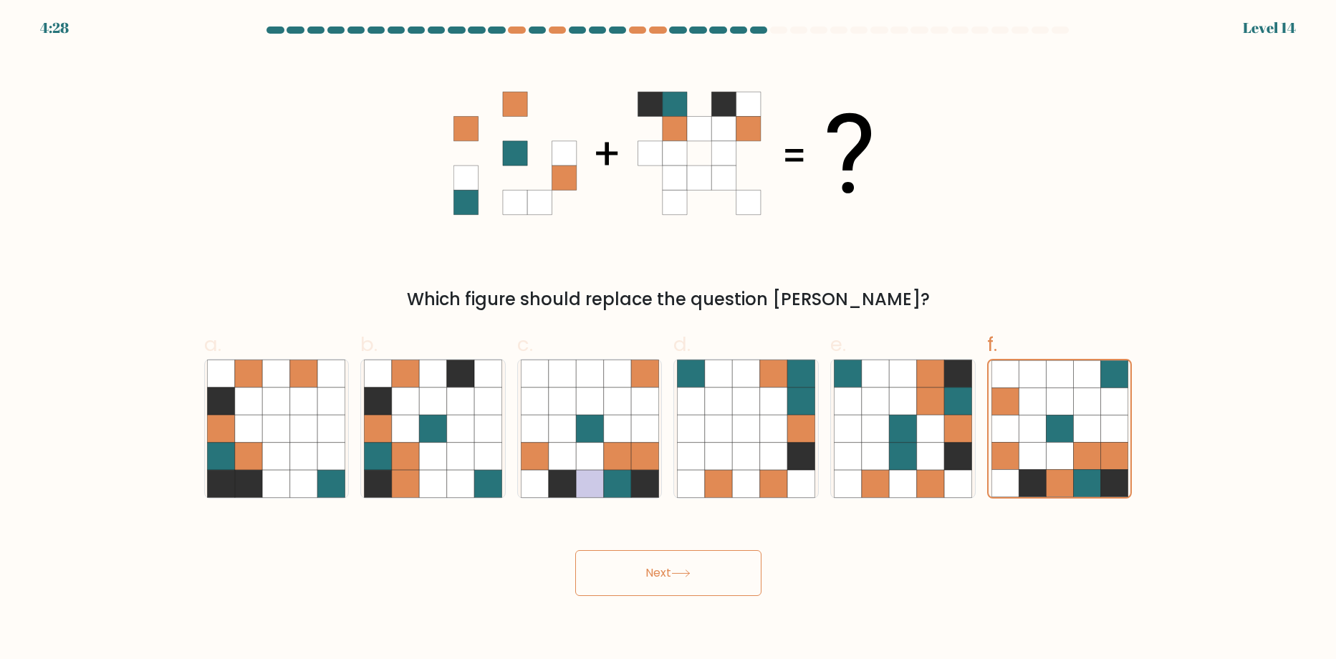
click at [629, 595] on button "Next" at bounding box center [668, 573] width 186 height 46
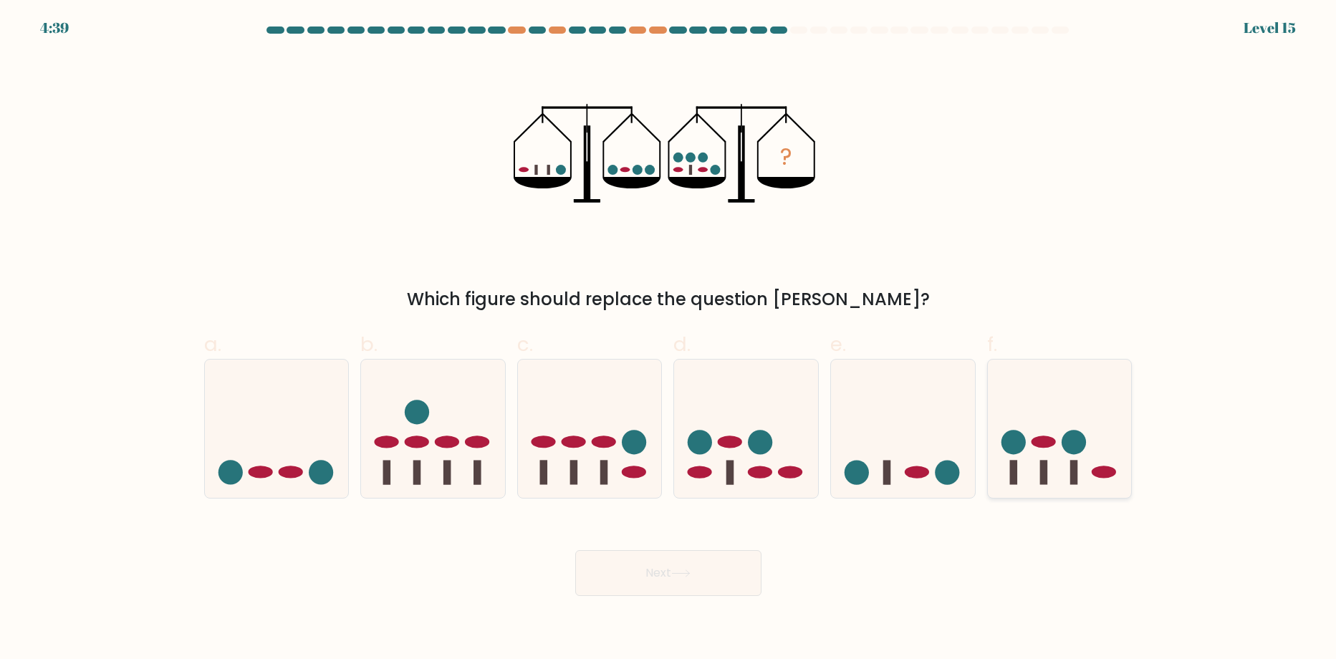
drag, startPoint x: 1068, startPoint y: 410, endPoint x: 1067, endPoint y: 478, distance: 68.1
click at [1067, 410] on icon at bounding box center [1060, 429] width 144 height 119
click at [669, 339] on input "f." at bounding box center [668, 334] width 1 height 9
radio input "true"
click at [665, 568] on button "Next" at bounding box center [668, 573] width 186 height 46
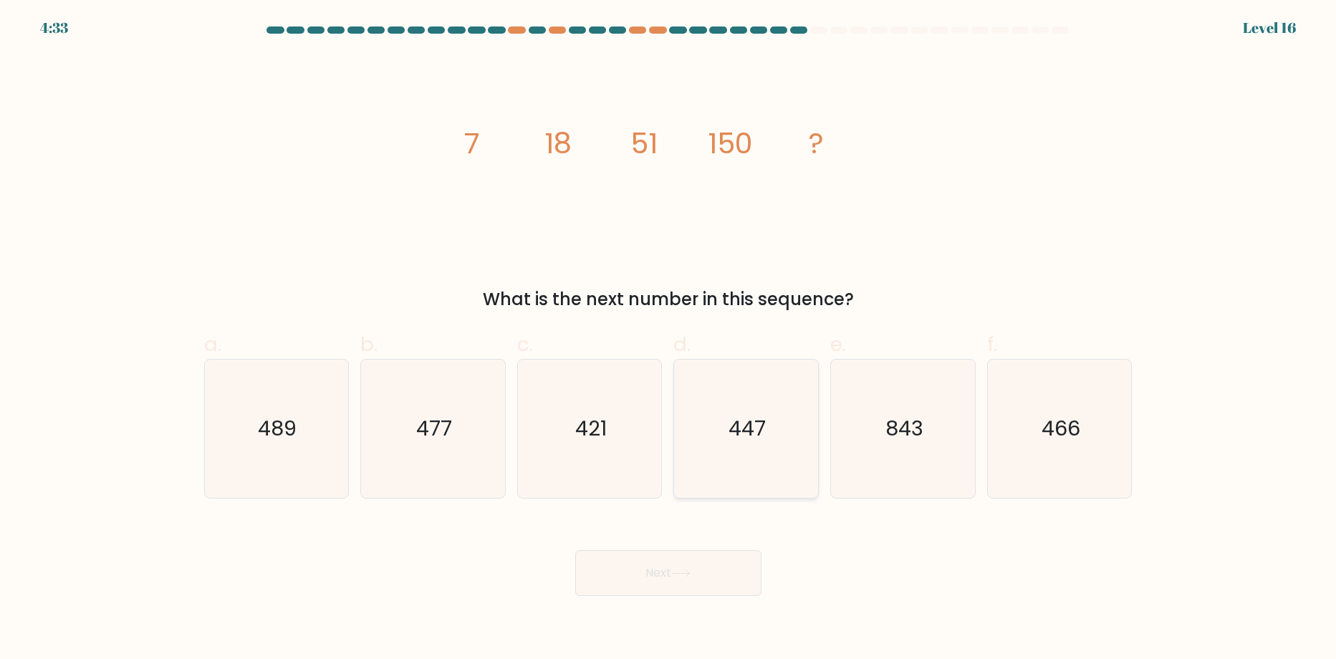
drag, startPoint x: 799, startPoint y: 353, endPoint x: 797, endPoint y: 451, distance: 98.2
click at [803, 362] on label "d. 447" at bounding box center [745, 414] width 145 height 169
click at [724, 577] on button "Next" at bounding box center [668, 573] width 186 height 46
click at [721, 425] on icon "447" at bounding box center [746, 429] width 138 height 138
click at [669, 339] on input "d. 447" at bounding box center [668, 334] width 1 height 9
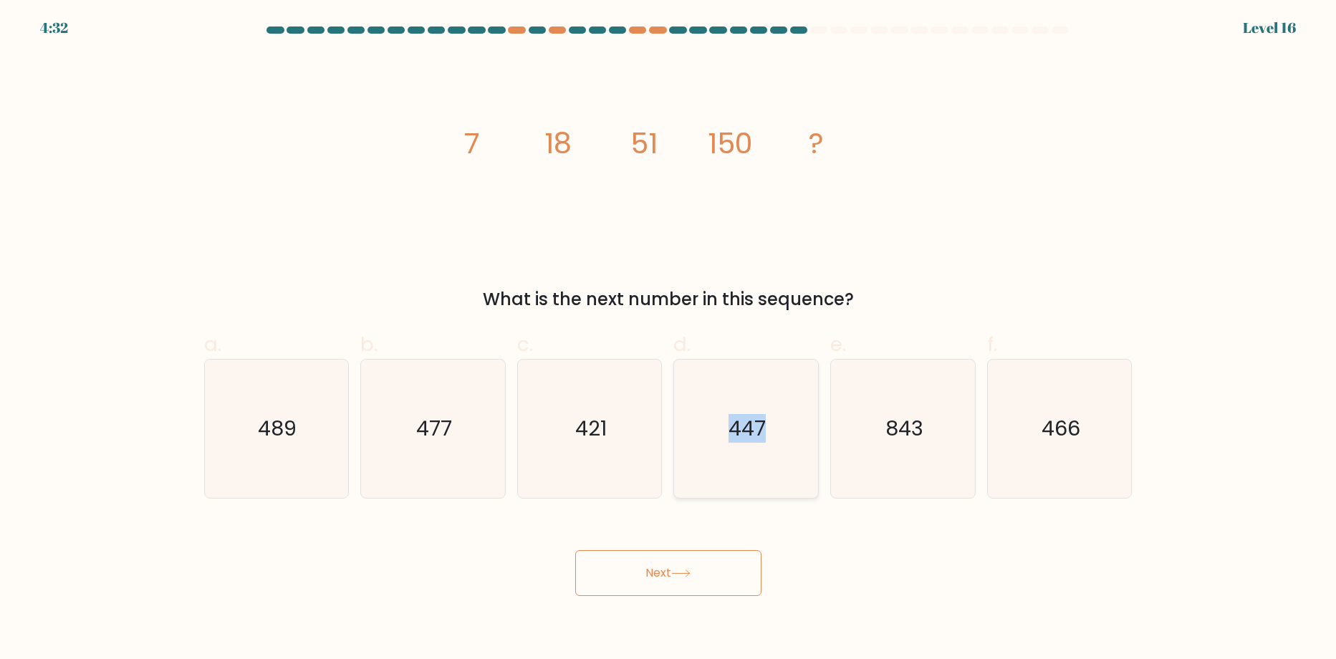
radio input "true"
click at [683, 582] on button "Next" at bounding box center [668, 573] width 186 height 46
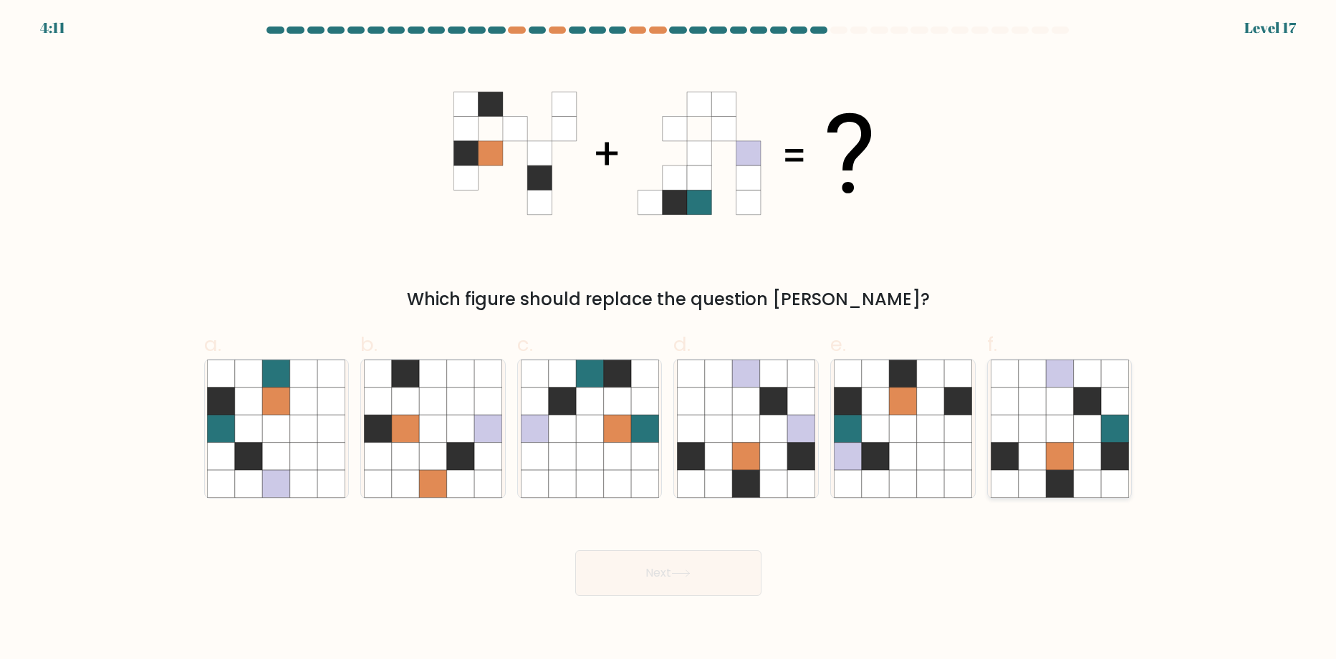
click at [1049, 431] on icon at bounding box center [1059, 428] width 27 height 27
click at [669, 339] on input "f." at bounding box center [668, 334] width 1 height 9
radio input "true"
click at [695, 561] on button "Next" at bounding box center [668, 573] width 186 height 46
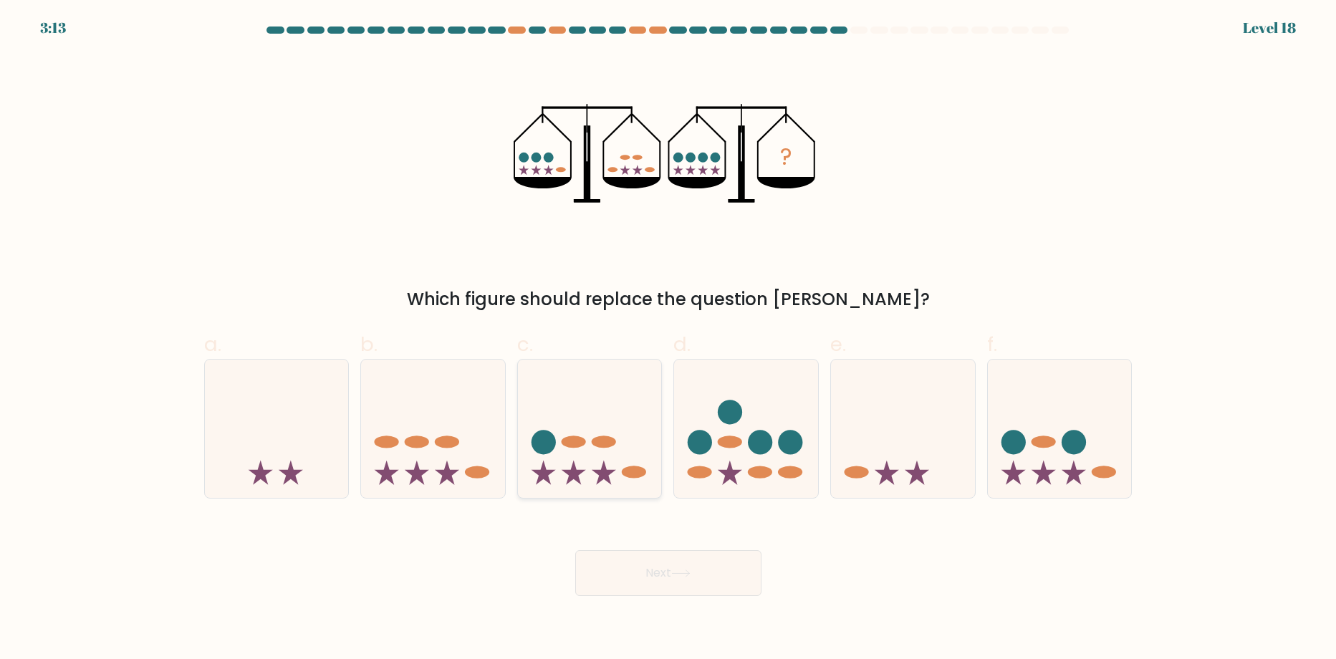
click at [619, 463] on icon at bounding box center [590, 429] width 144 height 119
click at [668, 339] on input "c." at bounding box center [668, 334] width 1 height 9
radio input "true"
click at [716, 585] on button "Next" at bounding box center [668, 573] width 186 height 46
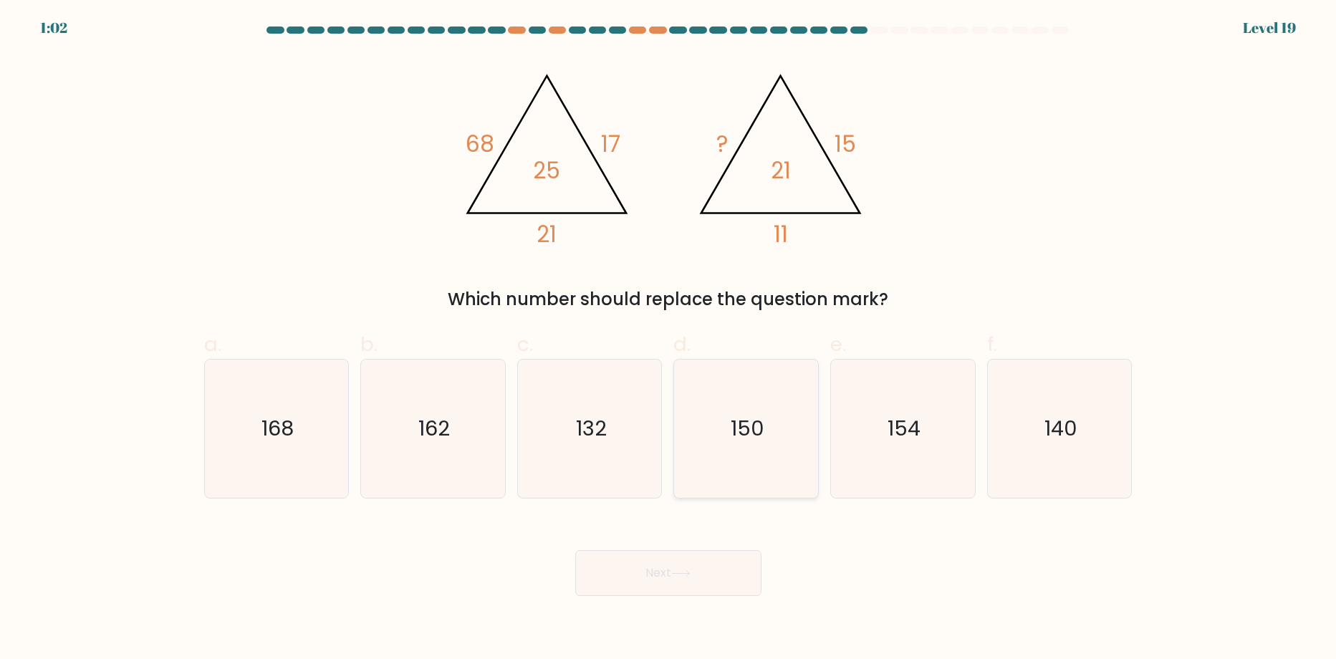
drag, startPoint x: 788, startPoint y: 443, endPoint x: 744, endPoint y: 497, distance: 69.3
click at [788, 445] on icon "150" at bounding box center [746, 429] width 138 height 138
click at [669, 339] on input "d. 150" at bounding box center [668, 334] width 1 height 9
radio input "true"
click at [671, 587] on button "Next" at bounding box center [668, 573] width 186 height 46
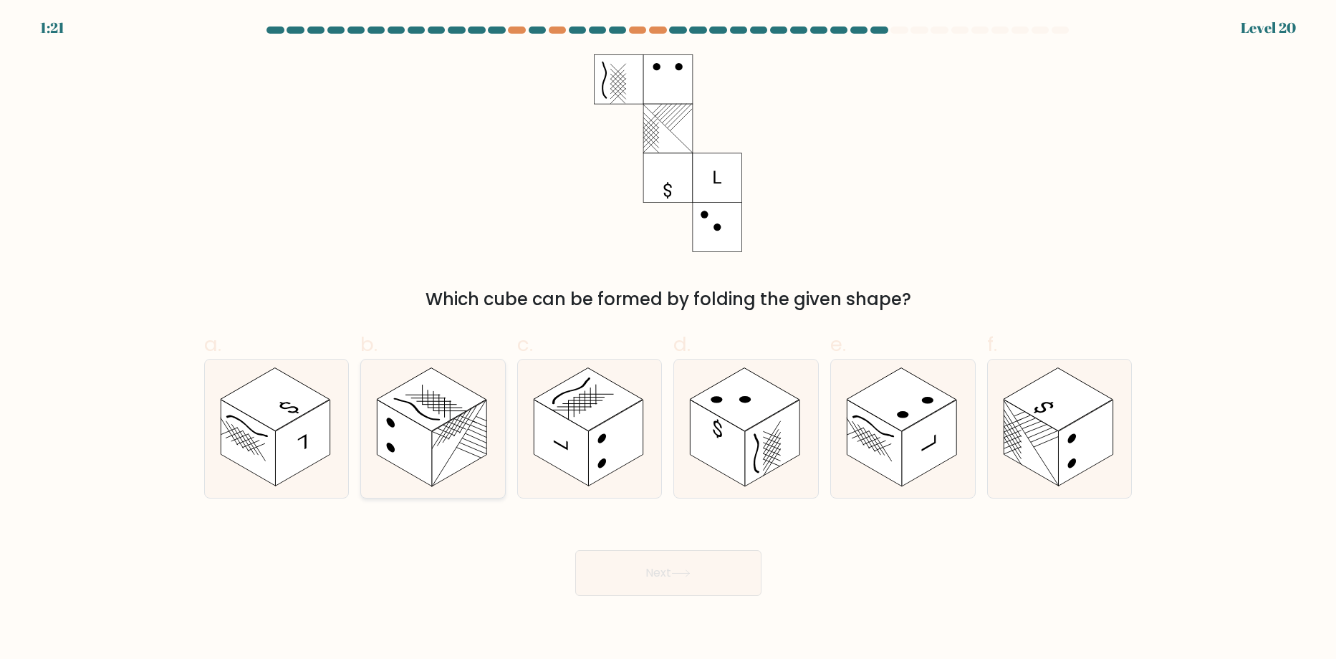
click at [454, 415] on rect at bounding box center [432, 399] width 110 height 63
click at [668, 339] on input "b." at bounding box center [668, 334] width 1 height 9
radio input "true"
click at [658, 575] on button "Next" at bounding box center [668, 573] width 186 height 46
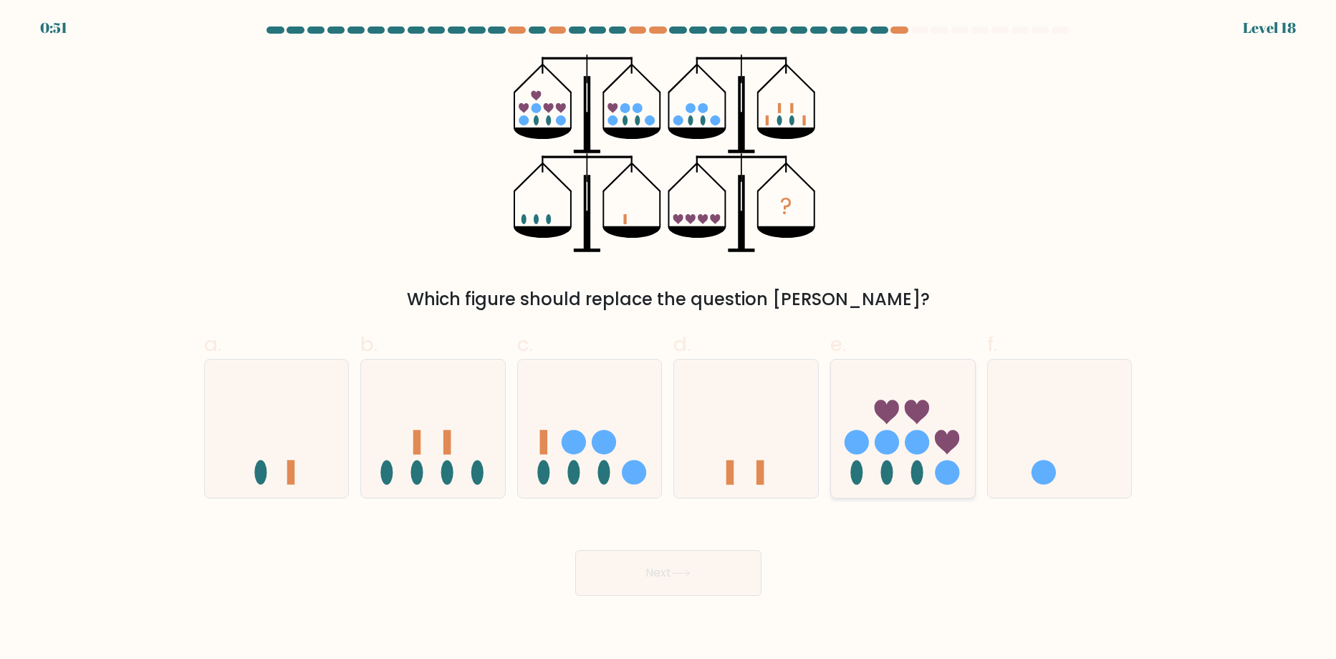
click at [890, 450] on circle at bounding box center [887, 442] width 24 height 24
click at [669, 339] on input "e." at bounding box center [668, 334] width 1 height 9
radio input "true"
click at [661, 579] on button "Next" at bounding box center [668, 573] width 186 height 46
drag, startPoint x: 676, startPoint y: 570, endPoint x: 747, endPoint y: 575, distance: 71.8
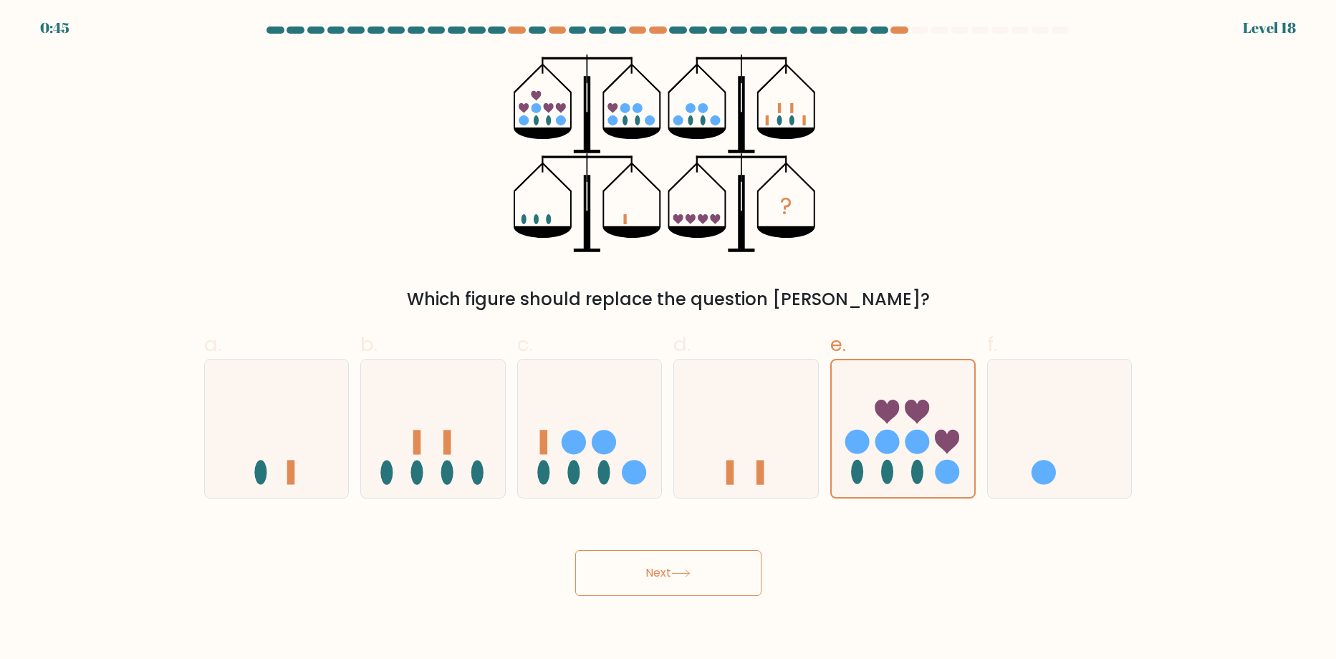
click at [675, 570] on icon at bounding box center [680, 574] width 19 height 8
click at [857, 436] on circle at bounding box center [857, 442] width 24 height 24
click at [669, 339] on input "e." at bounding box center [668, 334] width 1 height 9
click at [683, 577] on button "Next" at bounding box center [668, 573] width 186 height 46
click at [683, 577] on icon at bounding box center [680, 574] width 19 height 8
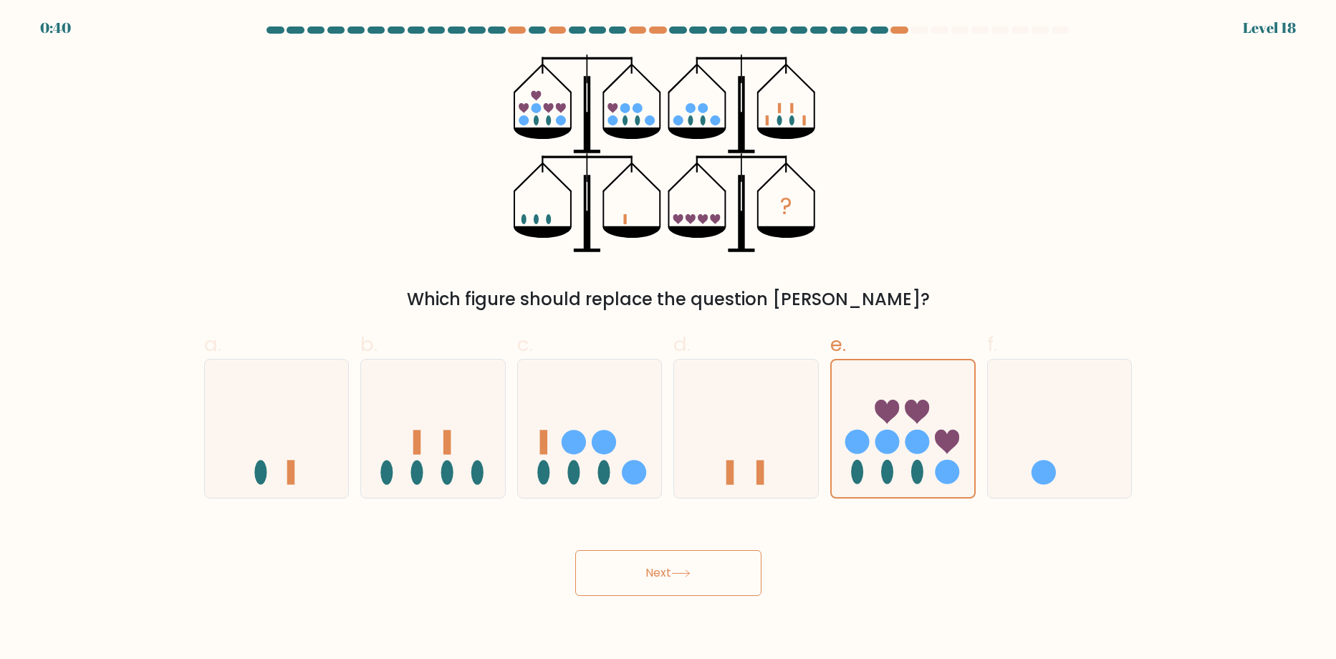
click at [683, 577] on icon at bounding box center [680, 574] width 19 height 8
click at [685, 573] on icon at bounding box center [680, 574] width 19 height 8
drag, startPoint x: 686, startPoint y: 570, endPoint x: 701, endPoint y: 592, distance: 26.8
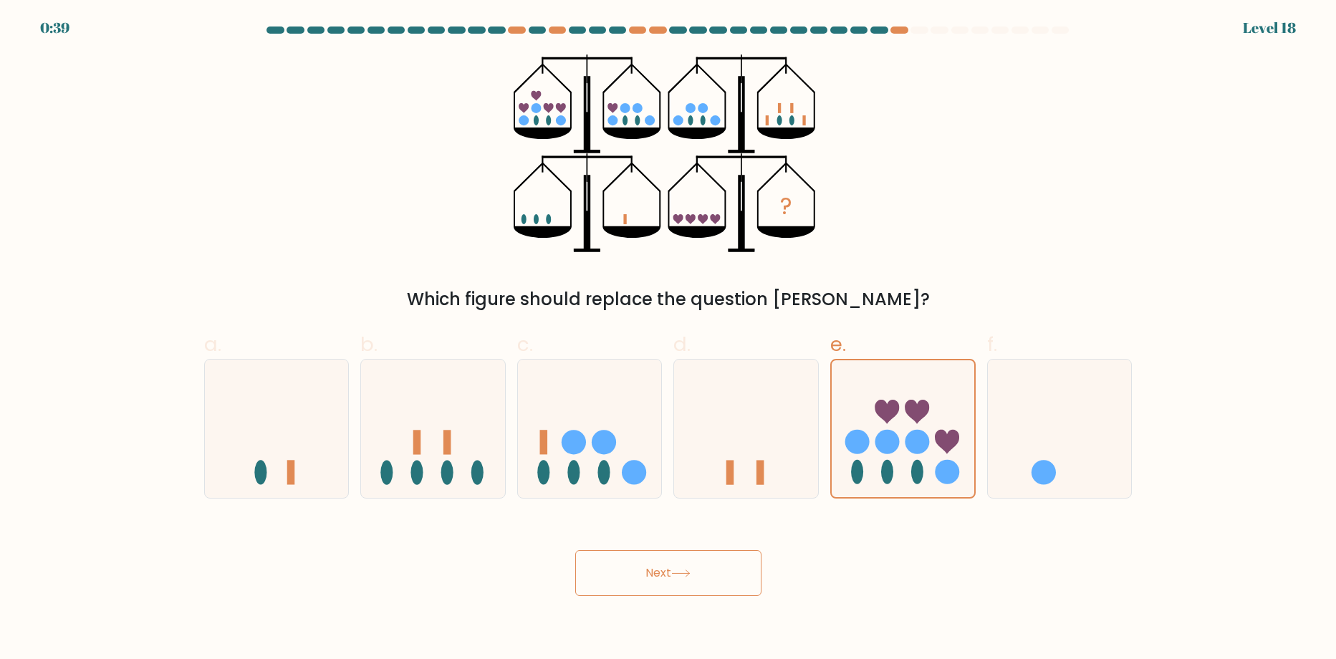
click at [698, 565] on button "Next" at bounding box center [668, 573] width 186 height 46
click at [181, 148] on form at bounding box center [668, 312] width 1336 height 570
drag, startPoint x: 165, startPoint y: 143, endPoint x: 158, endPoint y: 126, distance: 17.7
click at [162, 138] on form at bounding box center [668, 312] width 1336 height 570
drag, startPoint x: 158, startPoint y: 126, endPoint x: 153, endPoint y: 114, distance: 13.2
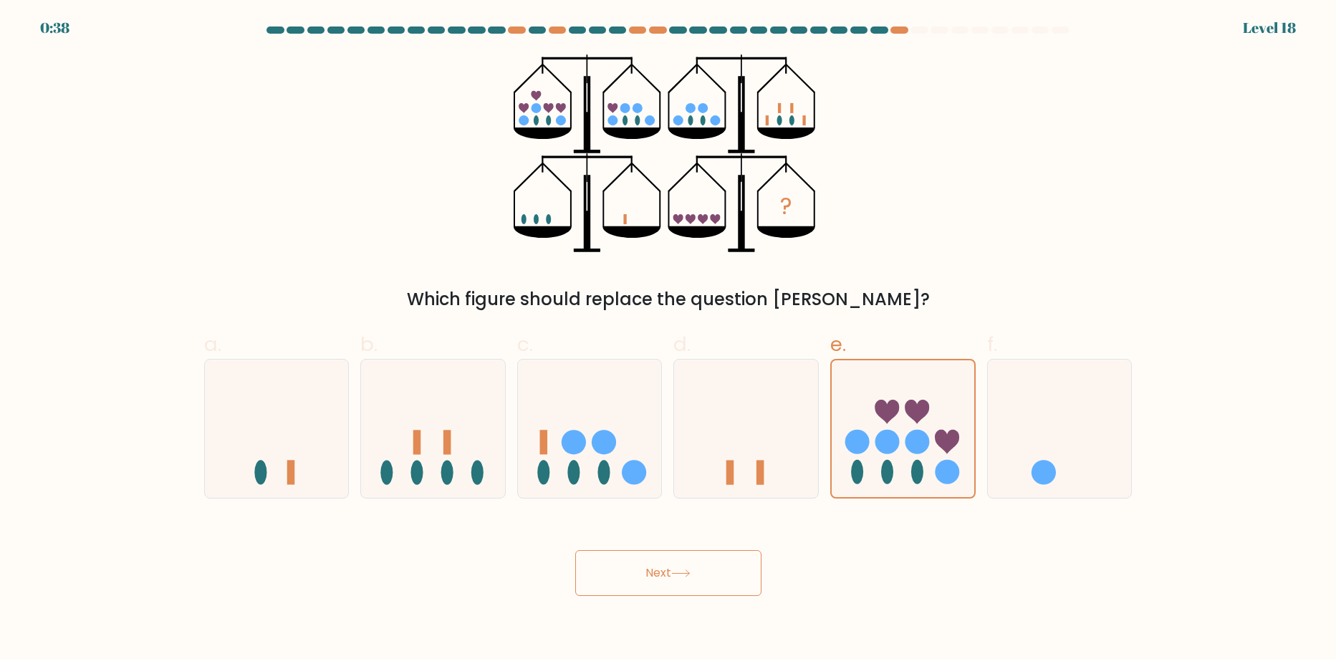
click at [158, 123] on form at bounding box center [668, 312] width 1336 height 570
click at [153, 114] on form at bounding box center [668, 312] width 1336 height 570
drag, startPoint x: 648, startPoint y: 604, endPoint x: 650, endPoint y: 590, distance: 14.5
click at [648, 595] on body "0:37 Level 18" at bounding box center [668, 329] width 1336 height 659
drag, startPoint x: 650, startPoint y: 590, endPoint x: 864, endPoint y: 448, distance: 255.9
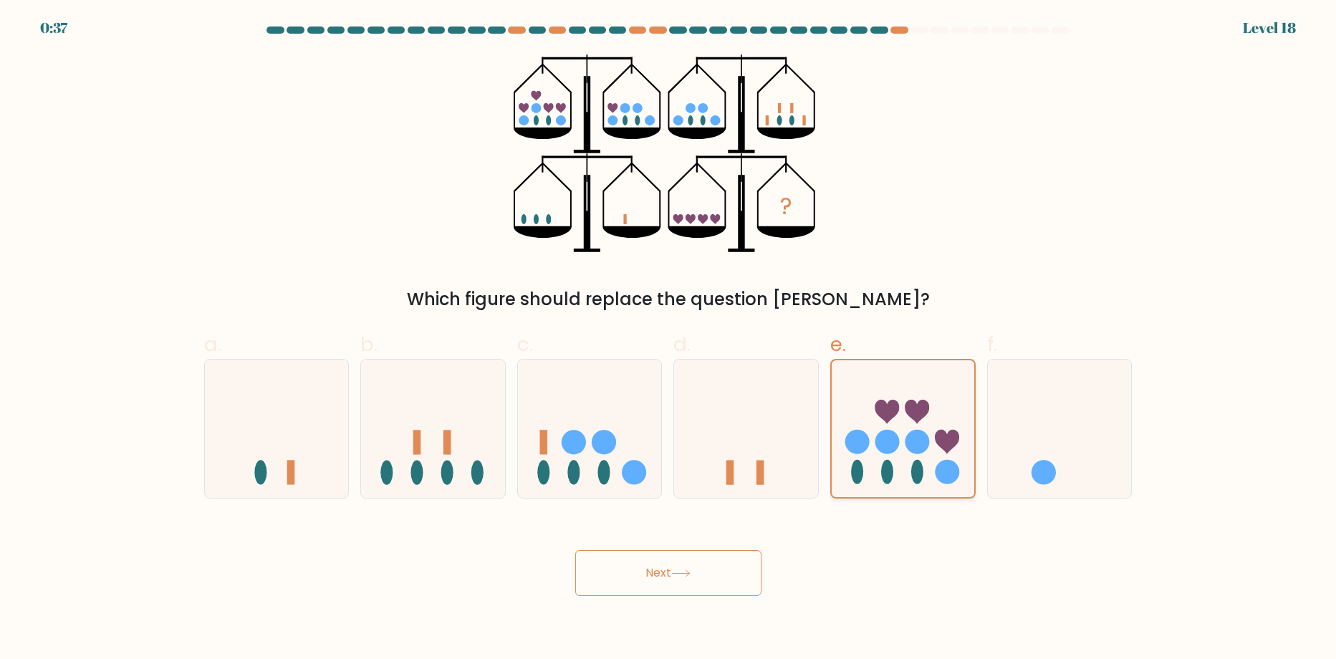
click at [650, 579] on button "Next" at bounding box center [668, 573] width 186 height 46
drag, startPoint x: 864, startPoint y: 448, endPoint x: 946, endPoint y: 342, distance: 134.3
click at [916, 400] on form at bounding box center [668, 312] width 1336 height 570
drag, startPoint x: 946, startPoint y: 342, endPoint x: 894, endPoint y: 386, distance: 68.6
click at [923, 352] on label "e." at bounding box center [902, 414] width 145 height 169
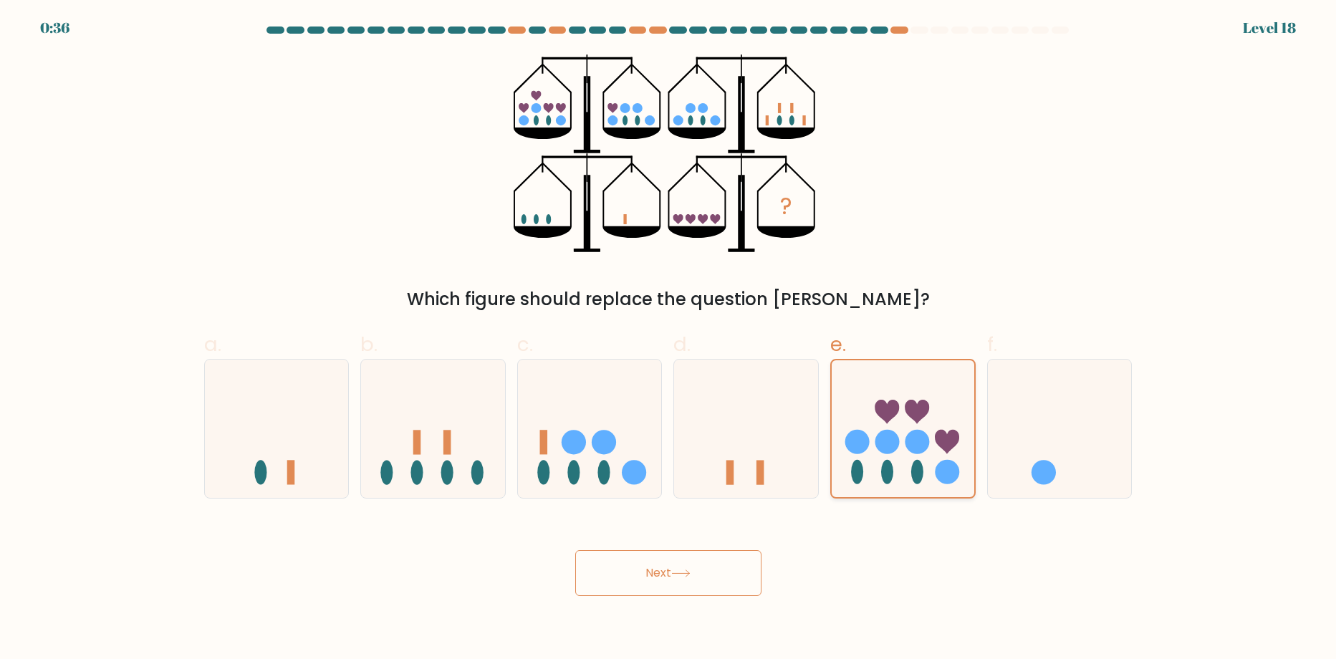
click at [669, 339] on input "e." at bounding box center [668, 334] width 1 height 9
drag, startPoint x: 894, startPoint y: 386, endPoint x: 660, endPoint y: 358, distance: 235.2
click at [889, 386] on icon at bounding box center [903, 429] width 143 height 118
click at [669, 339] on input "e." at bounding box center [668, 334] width 1 height 9
drag, startPoint x: 660, startPoint y: 358, endPoint x: 663, endPoint y: 366, distance: 8.4
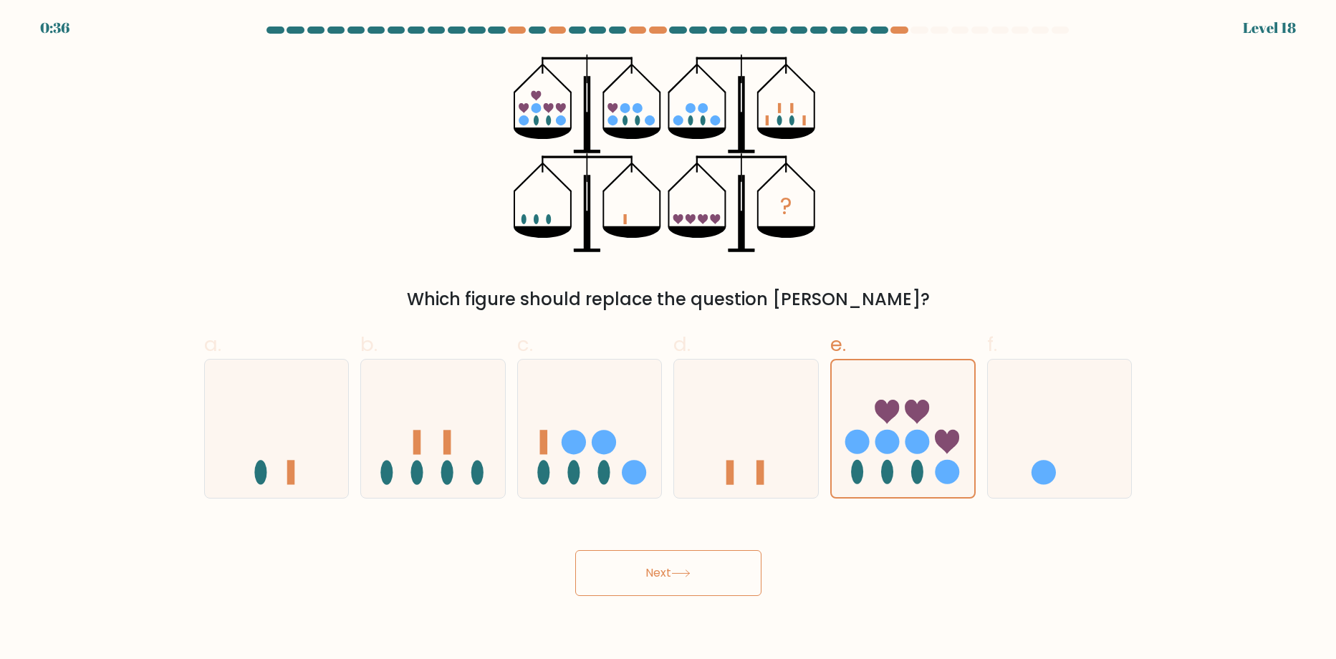
click at [663, 356] on div "c." at bounding box center [589, 414] width 157 height 169
drag, startPoint x: 689, startPoint y: 385, endPoint x: 677, endPoint y: 385, distance: 12.2
click at [689, 383] on icon at bounding box center [746, 429] width 144 height 119
click at [669, 339] on input "d." at bounding box center [668, 334] width 1 height 9
radio input "true"
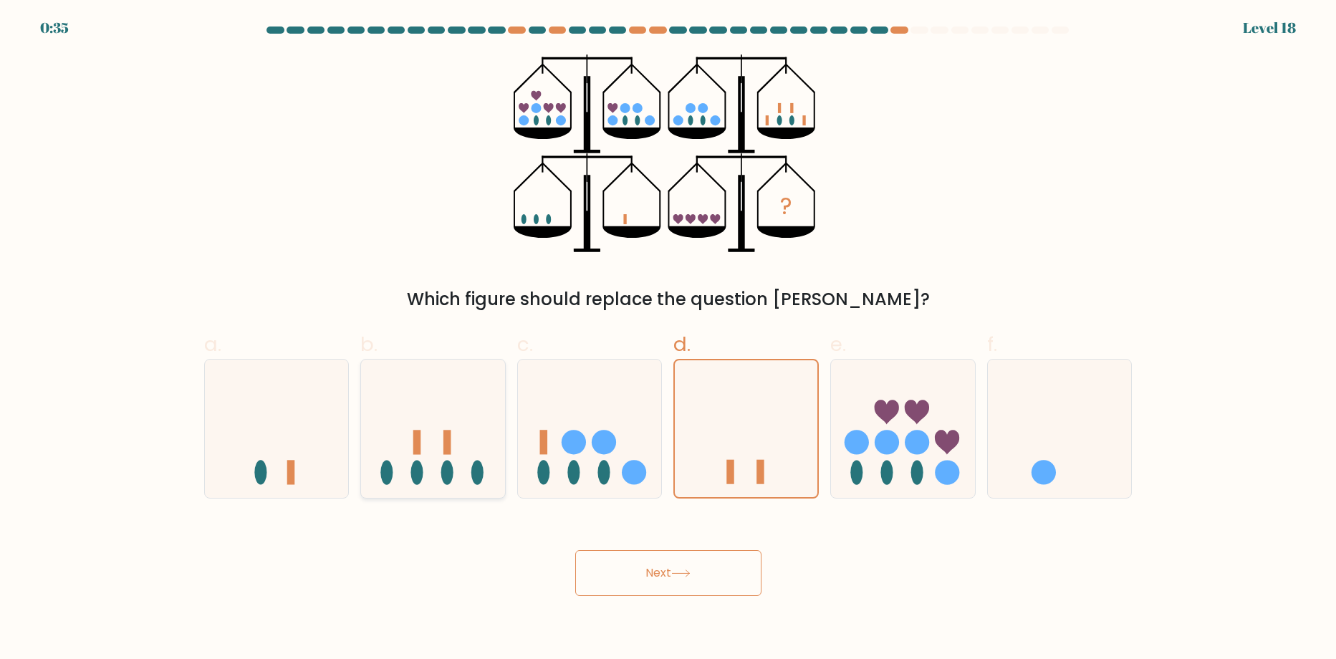
drag, startPoint x: 505, startPoint y: 406, endPoint x: 256, endPoint y: 390, distance: 249.1
click at [504, 406] on div "b." at bounding box center [433, 414] width 157 height 169
drag, startPoint x: 253, startPoint y: 392, endPoint x: 125, endPoint y: 417, distance: 130.7
click at [250, 392] on icon at bounding box center [277, 429] width 144 height 119
click at [668, 339] on input "a." at bounding box center [668, 334] width 1 height 9
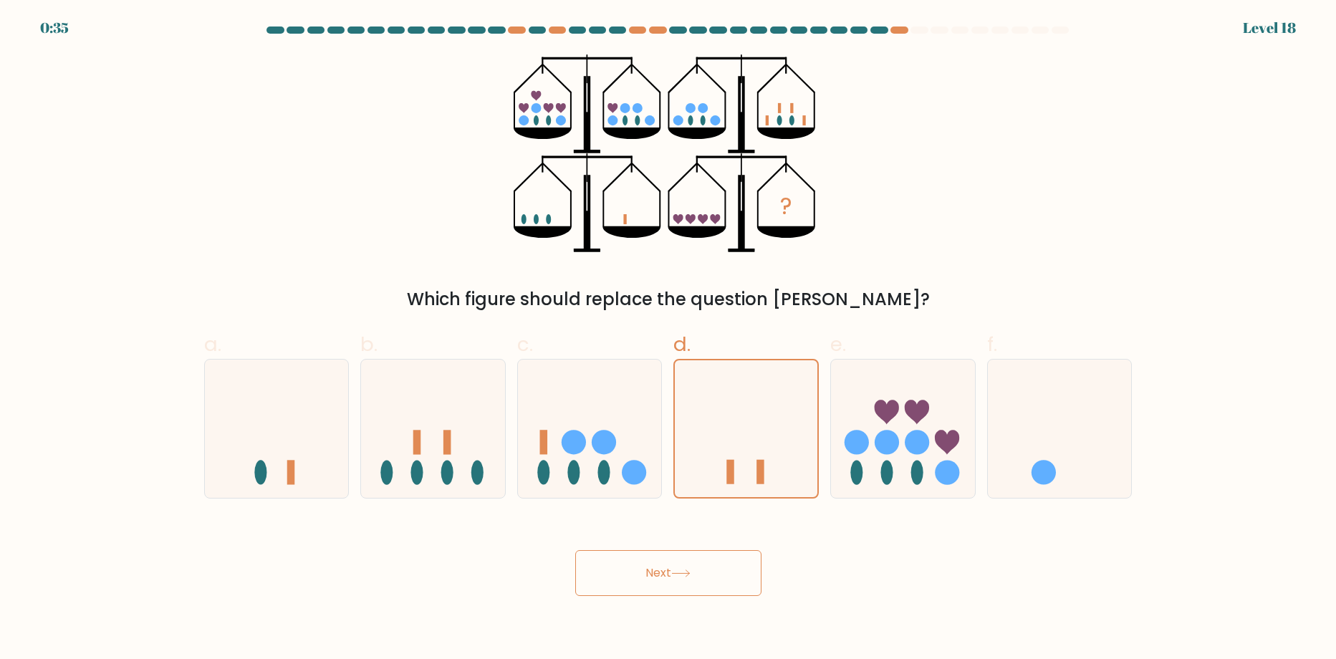
radio input "true"
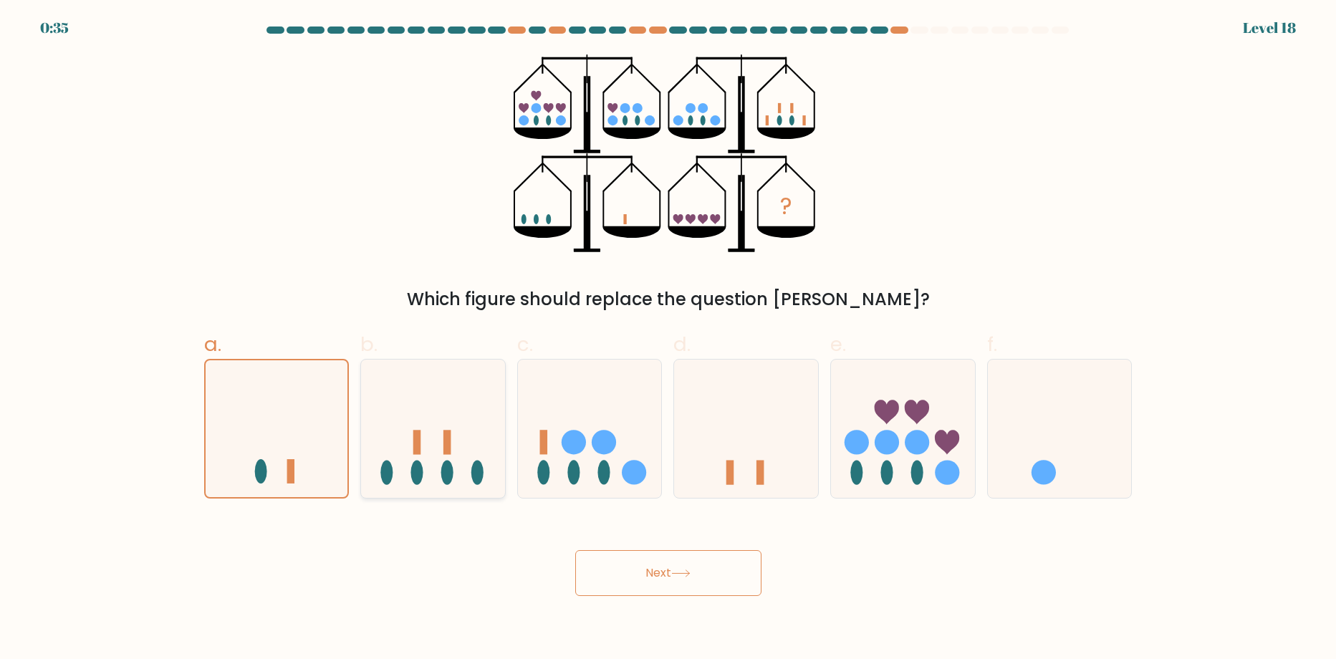
drag, startPoint x: 125, startPoint y: 417, endPoint x: 446, endPoint y: 448, distance: 323.2
click at [236, 422] on form at bounding box center [668, 312] width 1336 height 570
click at [522, 444] on div "a. b. c." at bounding box center [668, 408] width 940 height 181
drag, startPoint x: 860, startPoint y: 428, endPoint x: 962, endPoint y: 397, distance: 107.2
click at [934, 415] on div "e." at bounding box center [903, 414] width 157 height 169
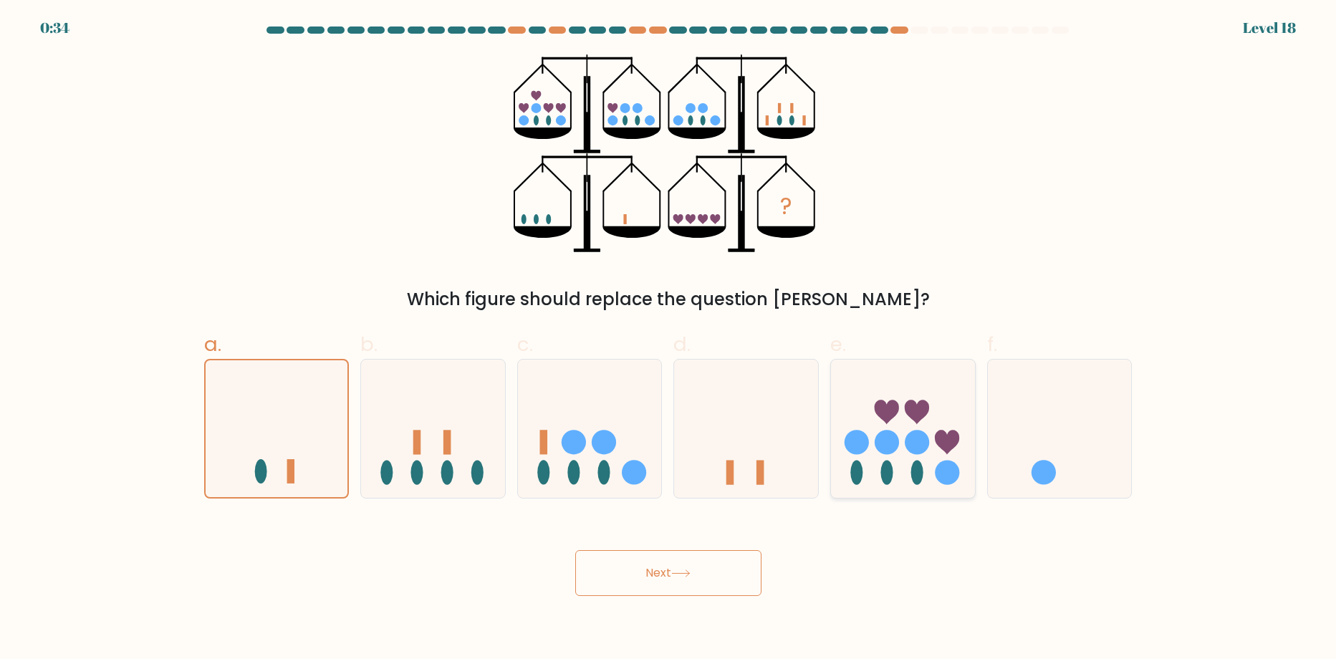
drag, startPoint x: 962, startPoint y: 397, endPoint x: 926, endPoint y: 395, distance: 36.6
click at [951, 397] on icon at bounding box center [903, 429] width 144 height 119
click at [669, 339] on input "e." at bounding box center [668, 334] width 1 height 9
radio input "true"
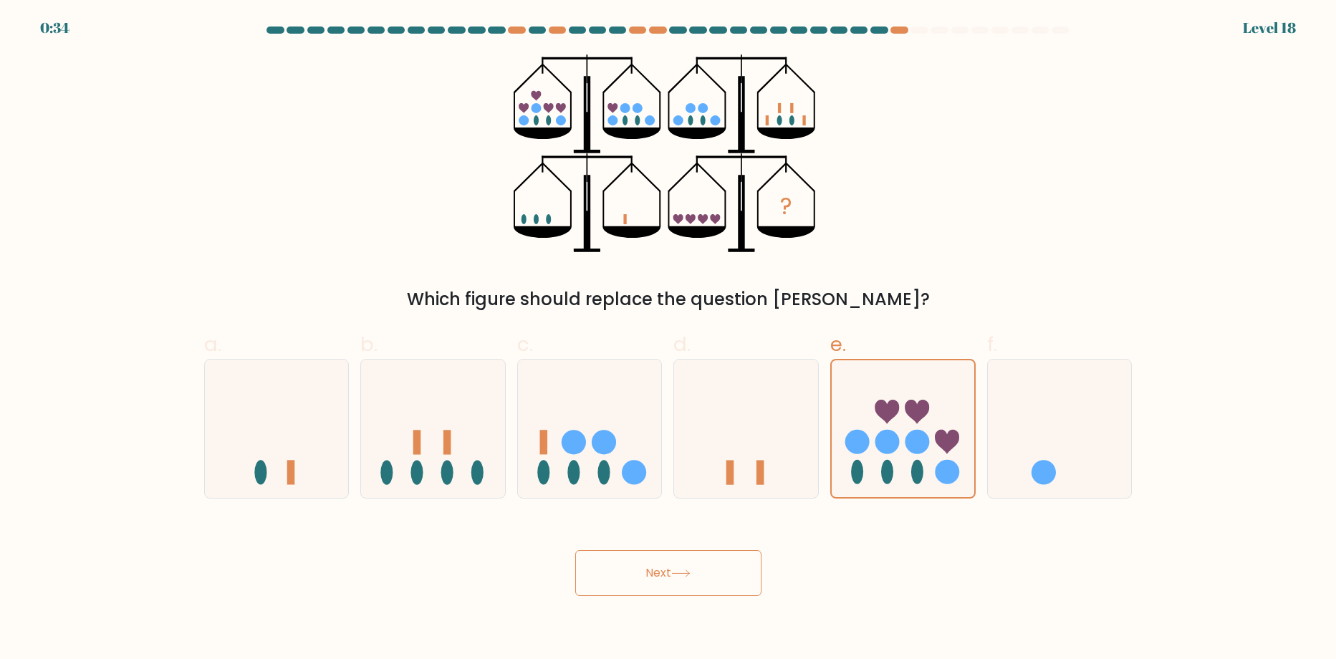
drag, startPoint x: 926, startPoint y: 395, endPoint x: 700, endPoint y: 567, distance: 283.7
click at [923, 394] on icon at bounding box center [903, 429] width 143 height 118
click at [669, 339] on input "e." at bounding box center [668, 334] width 1 height 9
drag, startPoint x: 640, startPoint y: 608, endPoint x: 658, endPoint y: 574, distance: 38.4
click at [643, 601] on body "0:34 Level 18" at bounding box center [668, 329] width 1336 height 659
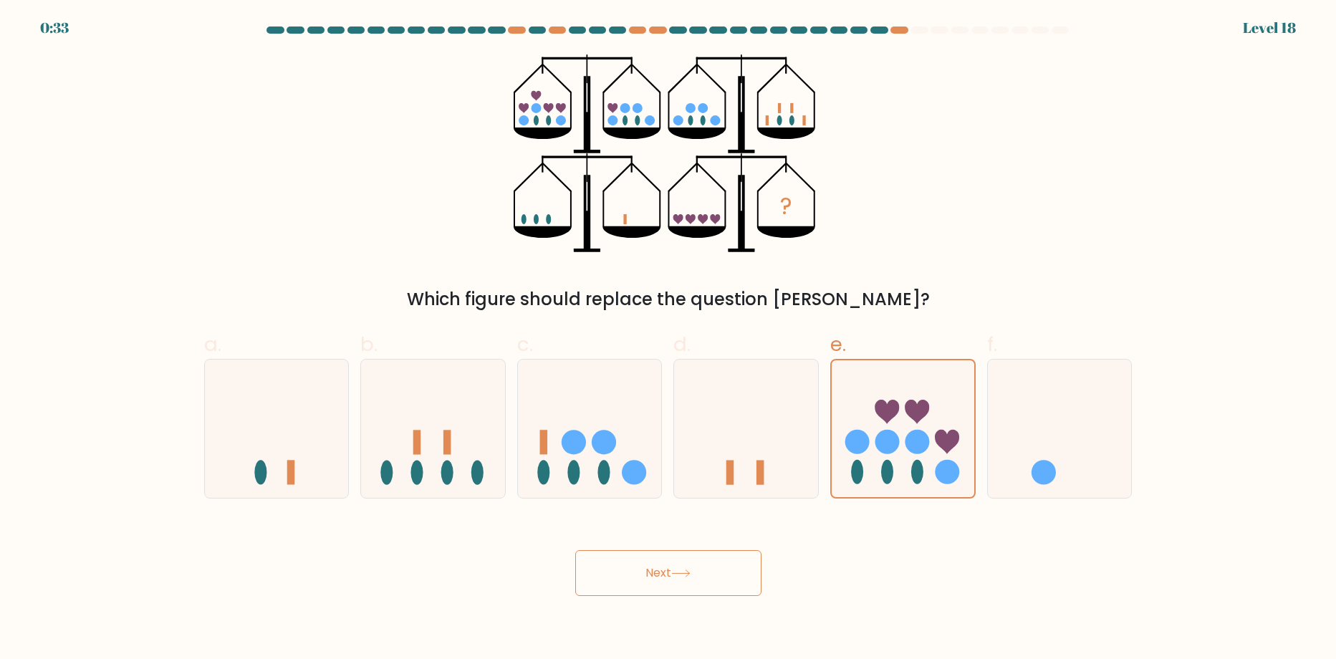
click at [655, 574] on button "Next" at bounding box center [668, 573] width 186 height 46
click at [655, 582] on button "Next" at bounding box center [668, 573] width 186 height 46
click at [653, 585] on button "Next" at bounding box center [668, 573] width 186 height 46
drag, startPoint x: 655, startPoint y: 584, endPoint x: 1048, endPoint y: 50, distance: 662.9
click at [667, 567] on button "Next" at bounding box center [668, 573] width 186 height 46
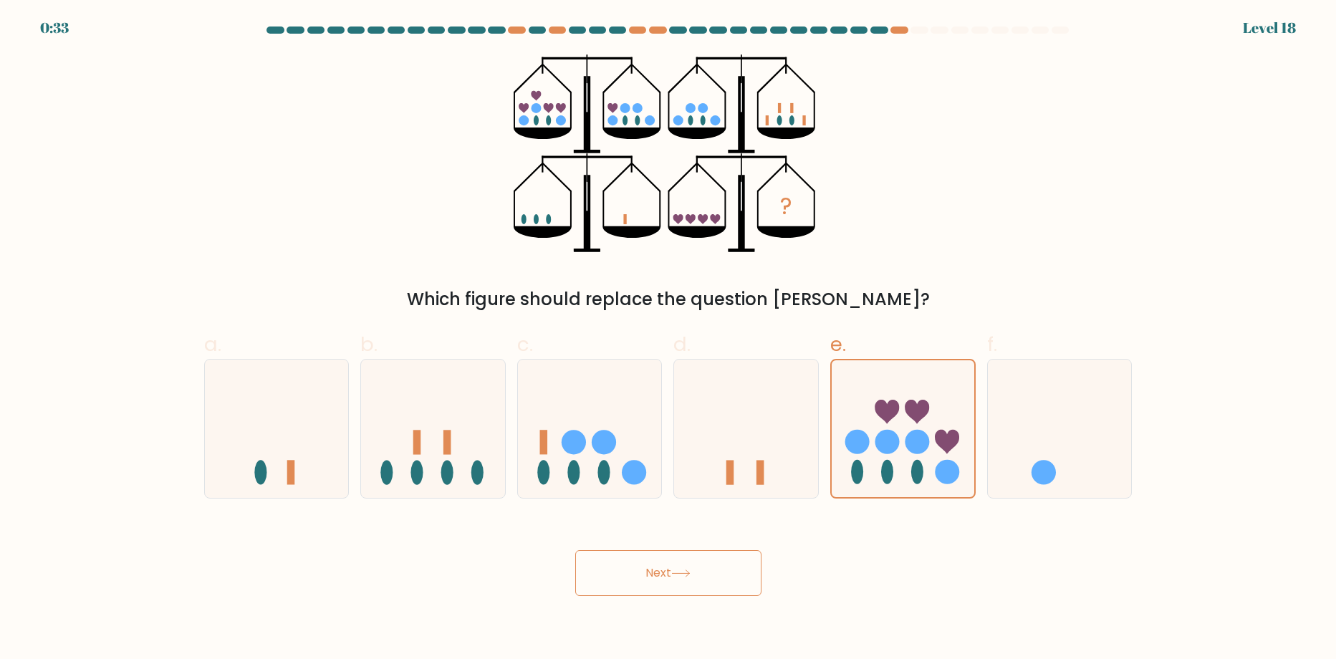
drag, startPoint x: 1048, startPoint y: 50, endPoint x: 1001, endPoint y: 143, distance: 103.5
click at [1050, 84] on form at bounding box center [668, 312] width 1336 height 570
drag, startPoint x: 1007, startPoint y: 115, endPoint x: 1030, endPoint y: 95, distance: 30.5
click at [1011, 111] on div "? Which figure should replace the question mark?" at bounding box center [669, 183] width 946 height 258
drag, startPoint x: 1064, startPoint y: 75, endPoint x: 908, endPoint y: 39, distance: 160.2
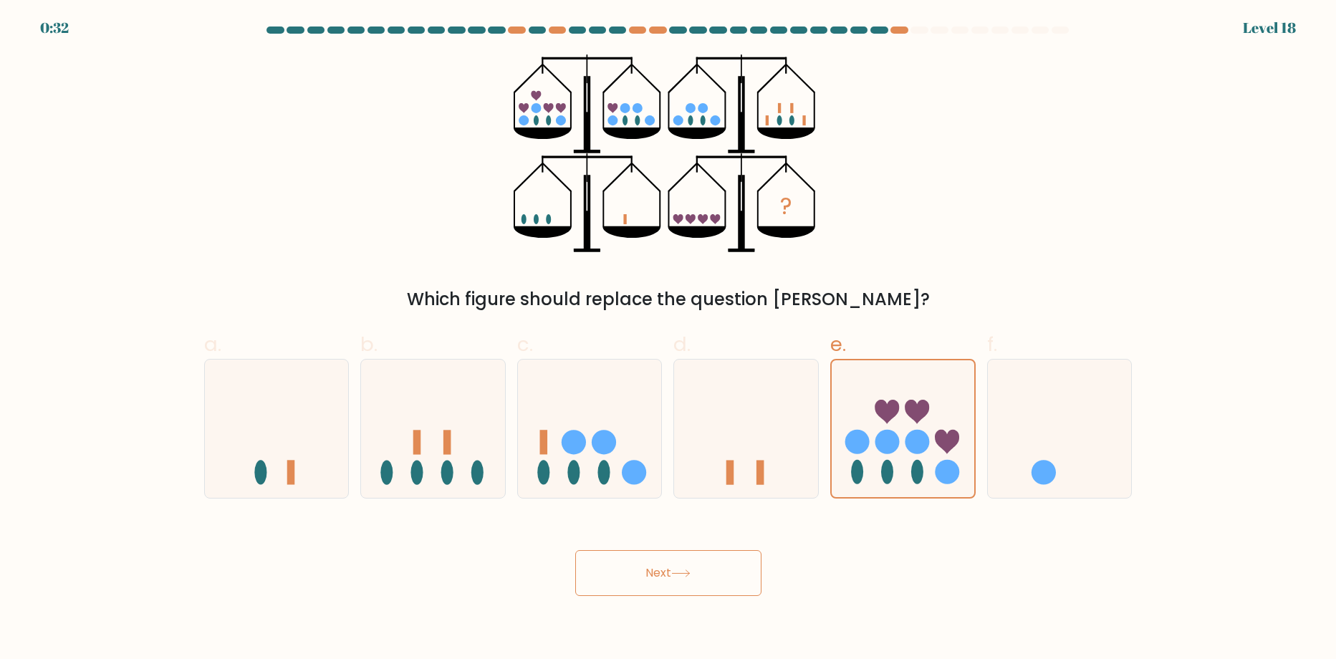
click at [966, 58] on div "? Which figure should replace the question mark?" at bounding box center [669, 183] width 946 height 258
drag, startPoint x: 908, startPoint y: 39, endPoint x: 951, endPoint y: 37, distance: 43.8
click at [944, 46] on form at bounding box center [668, 312] width 1336 height 570
drag, startPoint x: 951, startPoint y: 37, endPoint x: 887, endPoint y: 16, distance: 68.0
click at [895, 20] on body "0:32 Level 18" at bounding box center [668, 329] width 1336 height 659
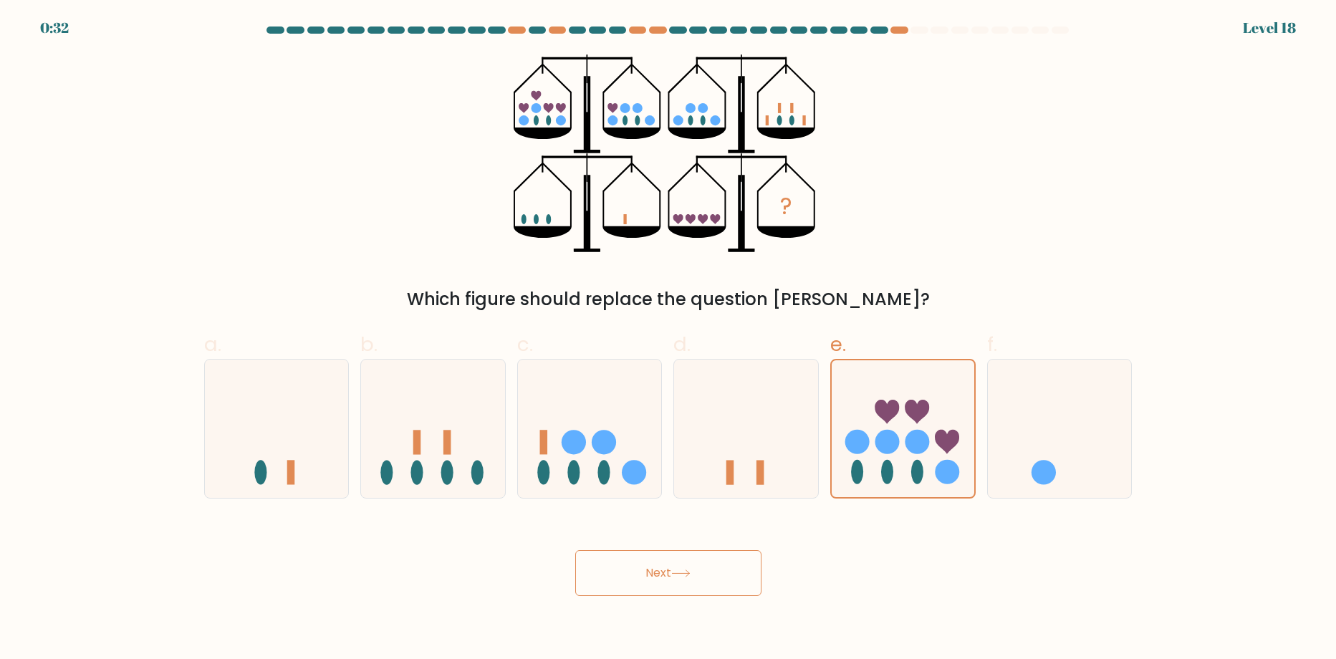
drag, startPoint x: 887, startPoint y: 16, endPoint x: 903, endPoint y: 18, distance: 15.9
click at [900, 18] on div "0:32 Level 18" at bounding box center [668, 19] width 1336 height 39
click at [1279, 40] on form at bounding box center [668, 312] width 1336 height 570
drag, startPoint x: 1274, startPoint y: 27, endPoint x: 1187, endPoint y: 38, distance: 87.3
click at [1271, 19] on body "0:31 Level 18" at bounding box center [668, 329] width 1336 height 659
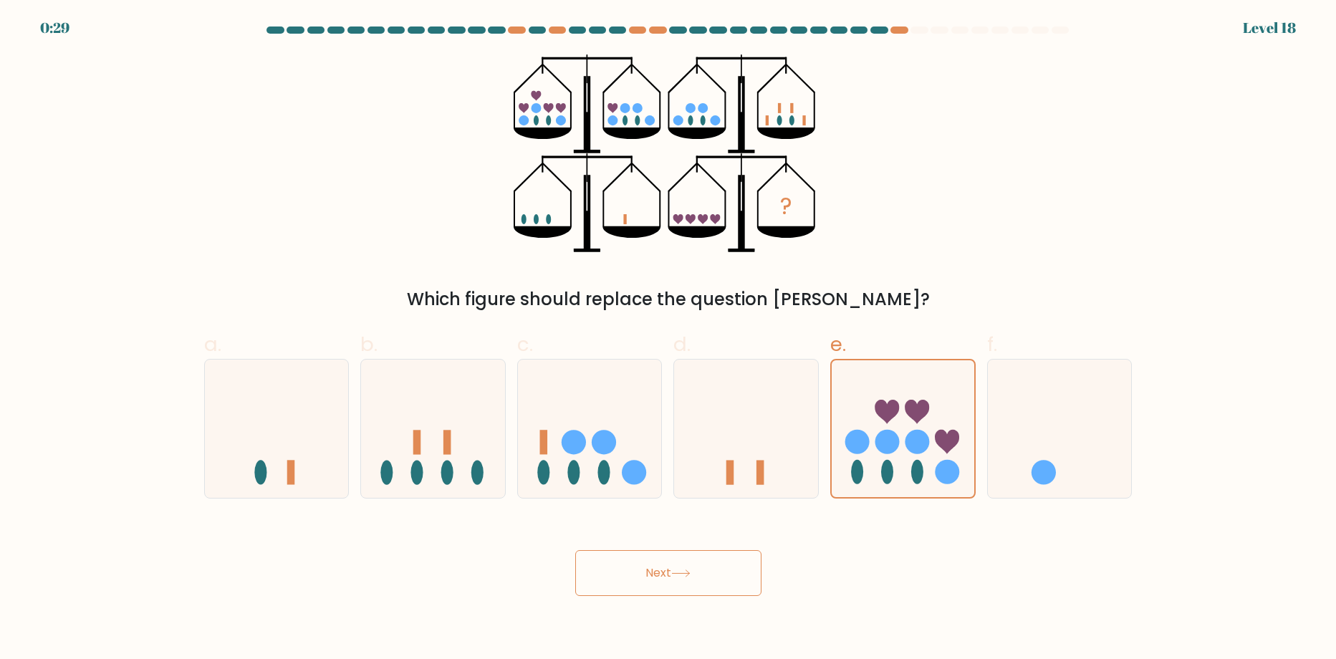
click at [981, 186] on div "? Which figure should replace the question mark?" at bounding box center [669, 183] width 946 height 258
click at [657, 577] on button "Next" at bounding box center [668, 573] width 186 height 46
click at [656, 572] on button "Next" at bounding box center [668, 573] width 186 height 46
click at [659, 570] on button "Next" at bounding box center [668, 573] width 186 height 46
click at [659, 572] on button "Next" at bounding box center [668, 573] width 186 height 46
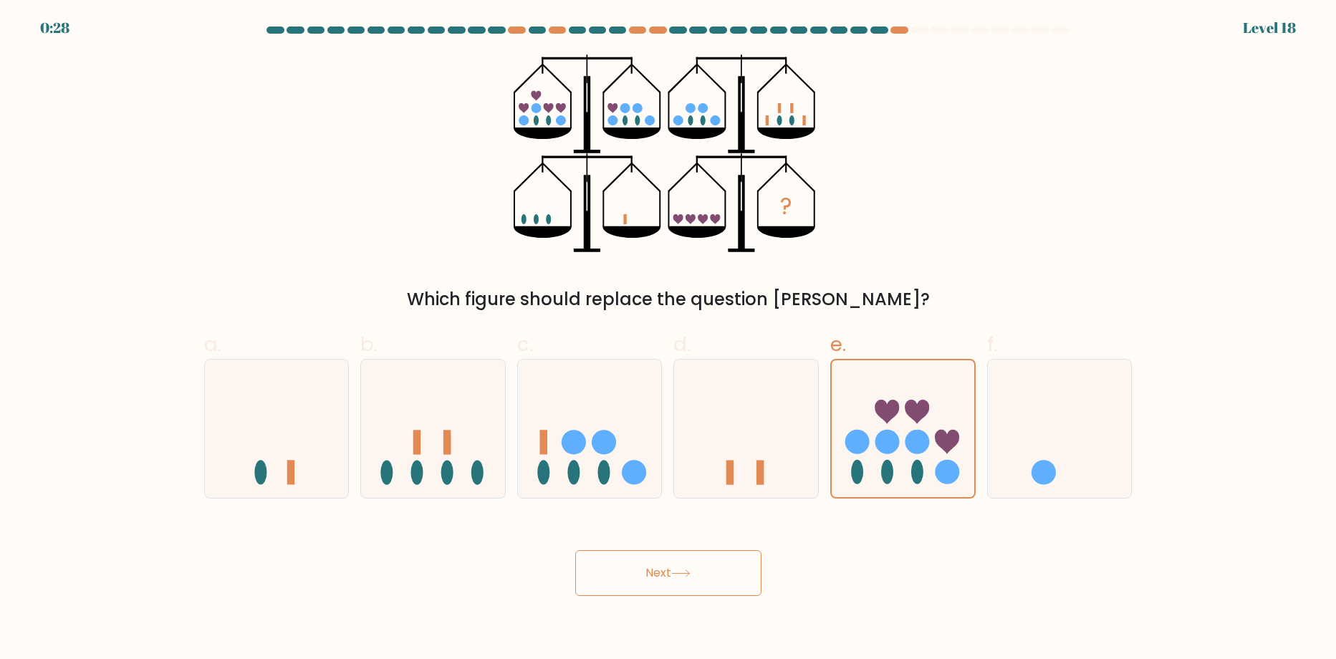
drag, startPoint x: 659, startPoint y: 572, endPoint x: 868, endPoint y: 198, distance: 428.1
click at [656, 559] on button "Next" at bounding box center [668, 573] width 186 height 46
click at [890, 190] on div "? Which figure should replace the question mark?" at bounding box center [669, 183] width 946 height 258
drag, startPoint x: 885, startPoint y: 198, endPoint x: 884, endPoint y: 174, distance: 24.4
click at [885, 176] on div "? Which figure should replace the question mark?" at bounding box center [669, 183] width 946 height 258
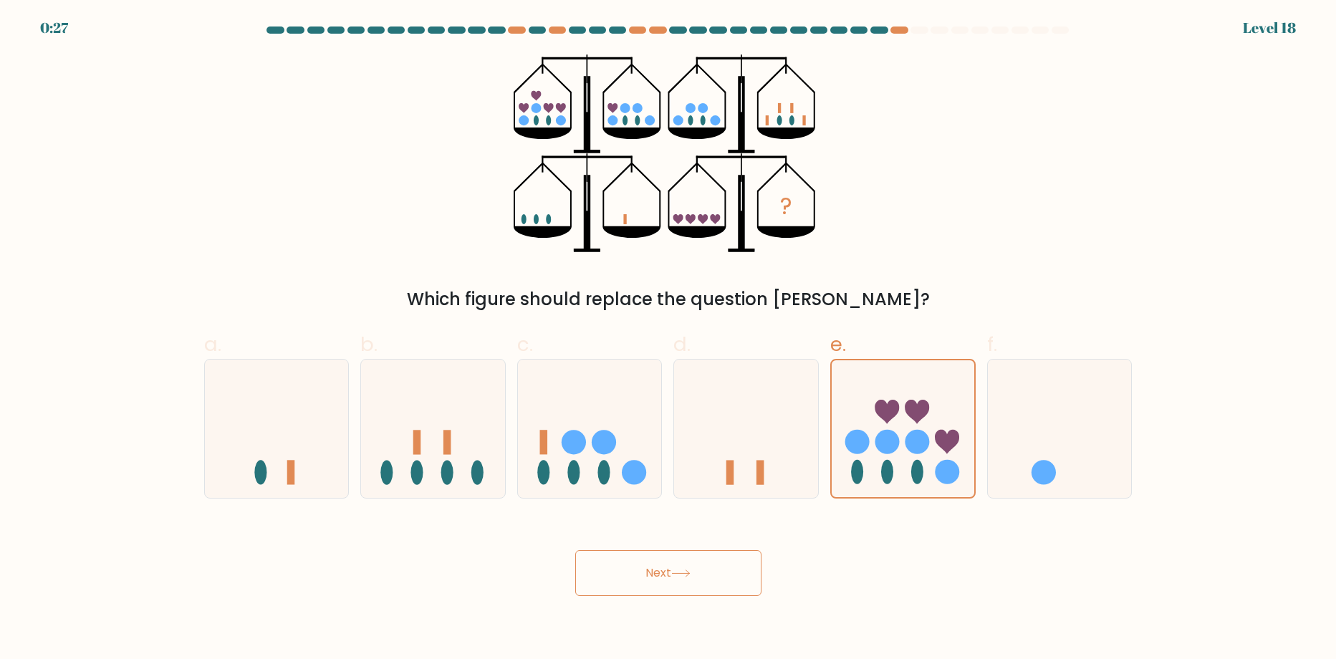
click at [806, 153] on div "? Which figure should replace the question mark?" at bounding box center [669, 183] width 946 height 258
click at [807, 157] on icon "?" at bounding box center [668, 153] width 309 height 198
click at [914, 447] on icon at bounding box center [903, 429] width 143 height 118
click at [669, 339] on input "e." at bounding box center [668, 334] width 1 height 9
click at [910, 441] on circle at bounding box center [917, 442] width 24 height 24
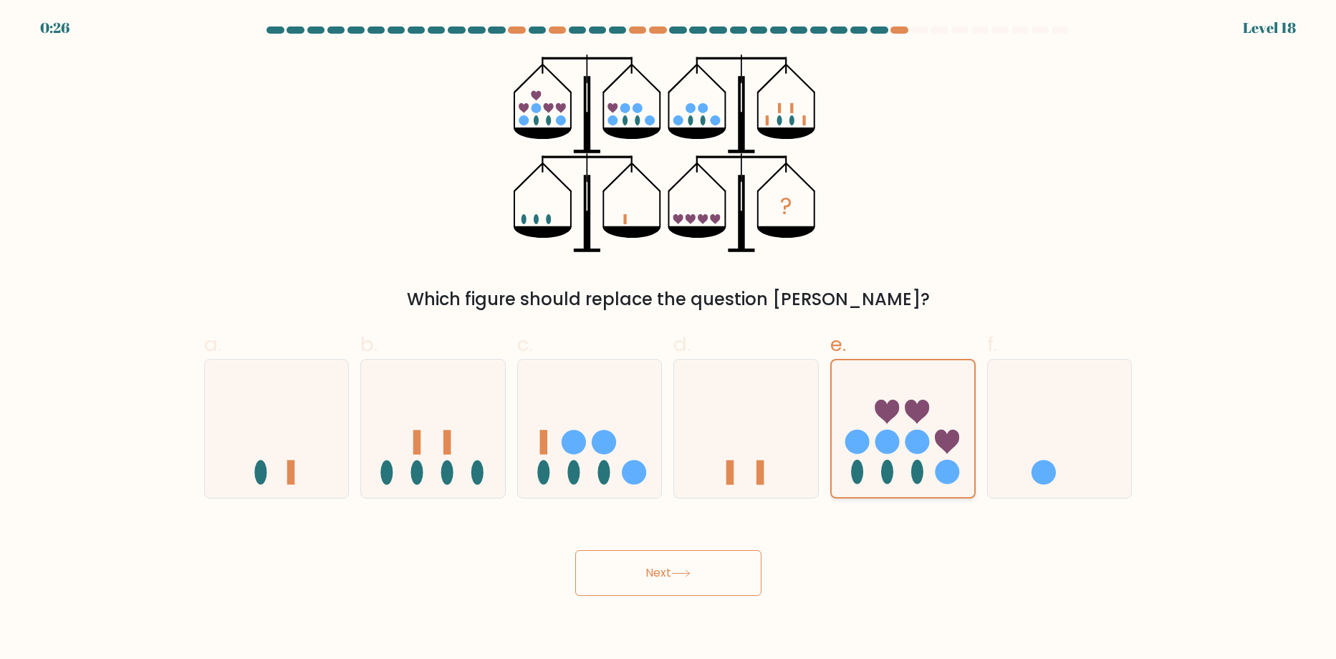
click at [669, 339] on input "e." at bounding box center [668, 334] width 1 height 9
click at [910, 441] on circle at bounding box center [917, 442] width 24 height 24
click at [669, 339] on input "e." at bounding box center [668, 334] width 1 height 9
click at [790, 528] on form at bounding box center [668, 312] width 1336 height 570
drag, startPoint x: 646, startPoint y: 612, endPoint x: 688, endPoint y: 570, distance: 59.3
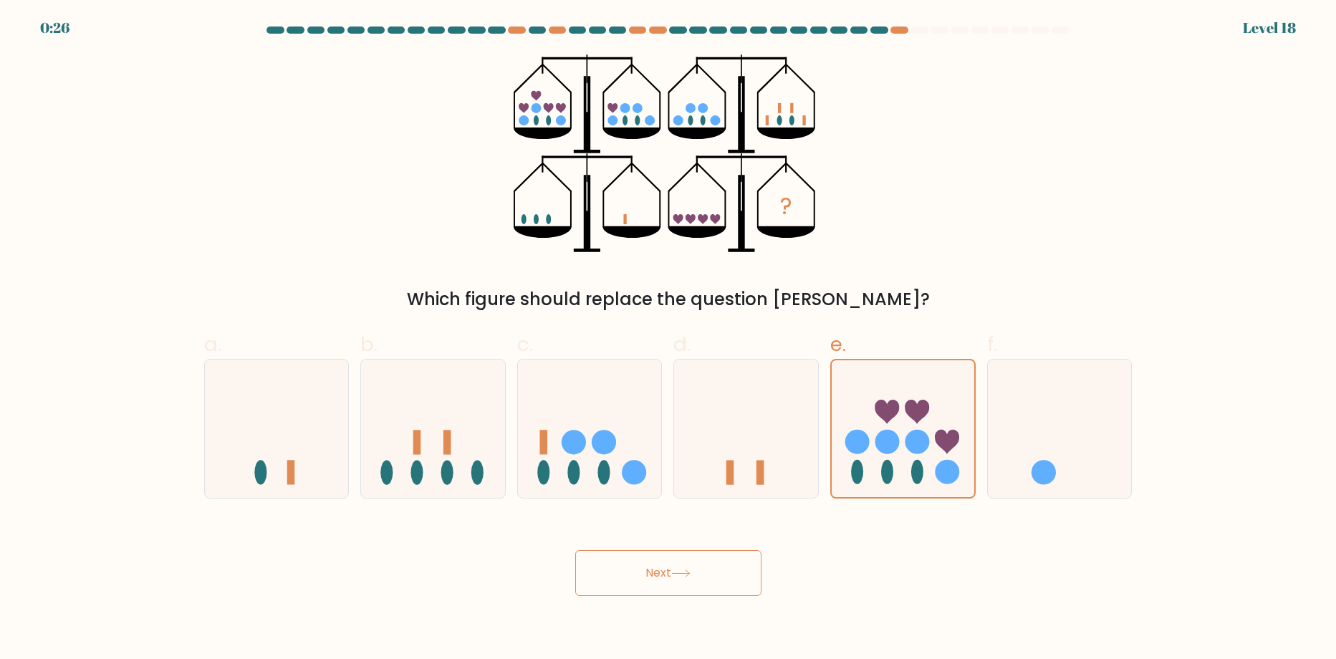
click at [646, 615] on body "0:26 Level 18" at bounding box center [668, 329] width 1336 height 659
click at [690, 567] on button "Next" at bounding box center [668, 573] width 186 height 46
click at [690, 564] on button "Next" at bounding box center [668, 573] width 186 height 46
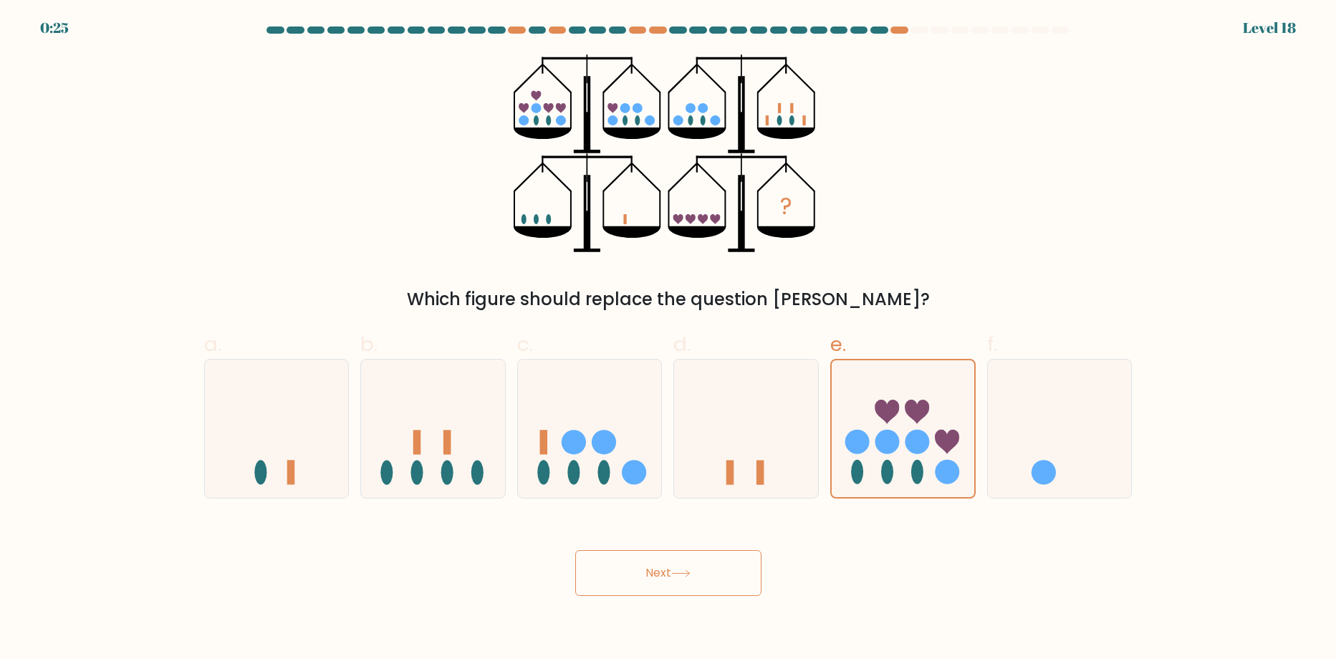
click at [689, 563] on button "Next" at bounding box center [668, 573] width 186 height 46
drag, startPoint x: 689, startPoint y: 563, endPoint x: 675, endPoint y: 563, distance: 14.3
click at [687, 563] on button "Next" at bounding box center [668, 573] width 186 height 46
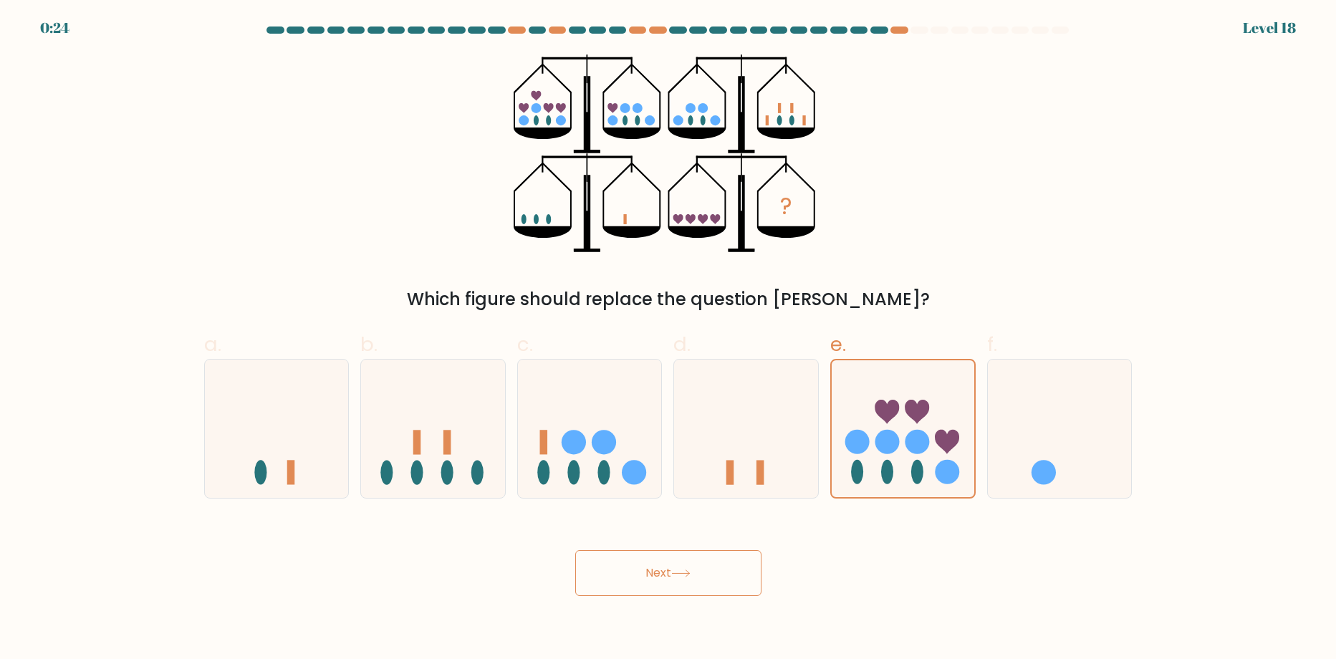
click at [575, 550] on button "Next" at bounding box center [668, 573] width 186 height 46
click at [848, 398] on icon at bounding box center [903, 429] width 143 height 118
click at [669, 339] on input "e." at bounding box center [668, 334] width 1 height 9
click at [848, 398] on icon at bounding box center [903, 429] width 143 height 118
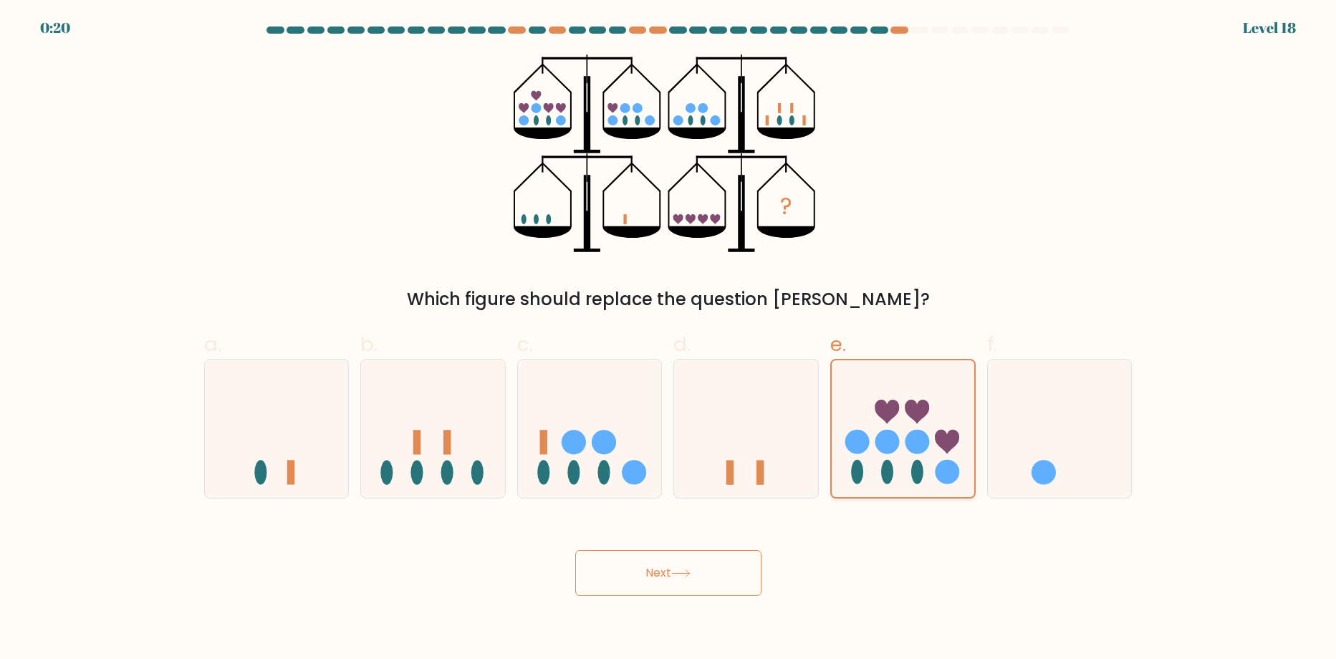
click at [669, 339] on input "e." at bounding box center [668, 334] width 1 height 9
click at [848, 398] on icon at bounding box center [903, 429] width 143 height 118
click at [669, 339] on input "e." at bounding box center [668, 334] width 1 height 9
click at [660, 587] on button "Next" at bounding box center [668, 573] width 186 height 46
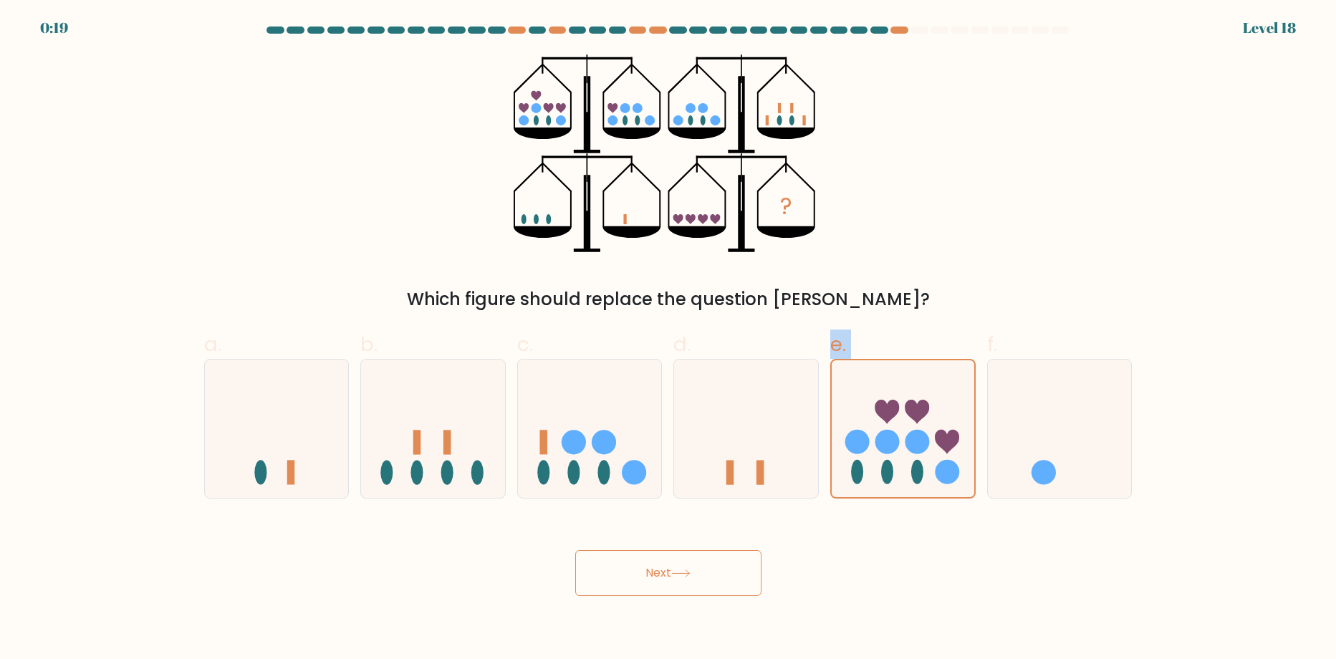
click at [661, 587] on button "Next" at bounding box center [668, 573] width 186 height 46
drag
click at [663, 580] on button "Next" at bounding box center [668, 573] width 186 height 46
click at [285, 251] on div "? Which figure should replace the question mark?" at bounding box center [669, 183] width 946 height 258
click at [290, 241] on div "? Which figure should replace the question mark?" at bounding box center [669, 183] width 946 height 258
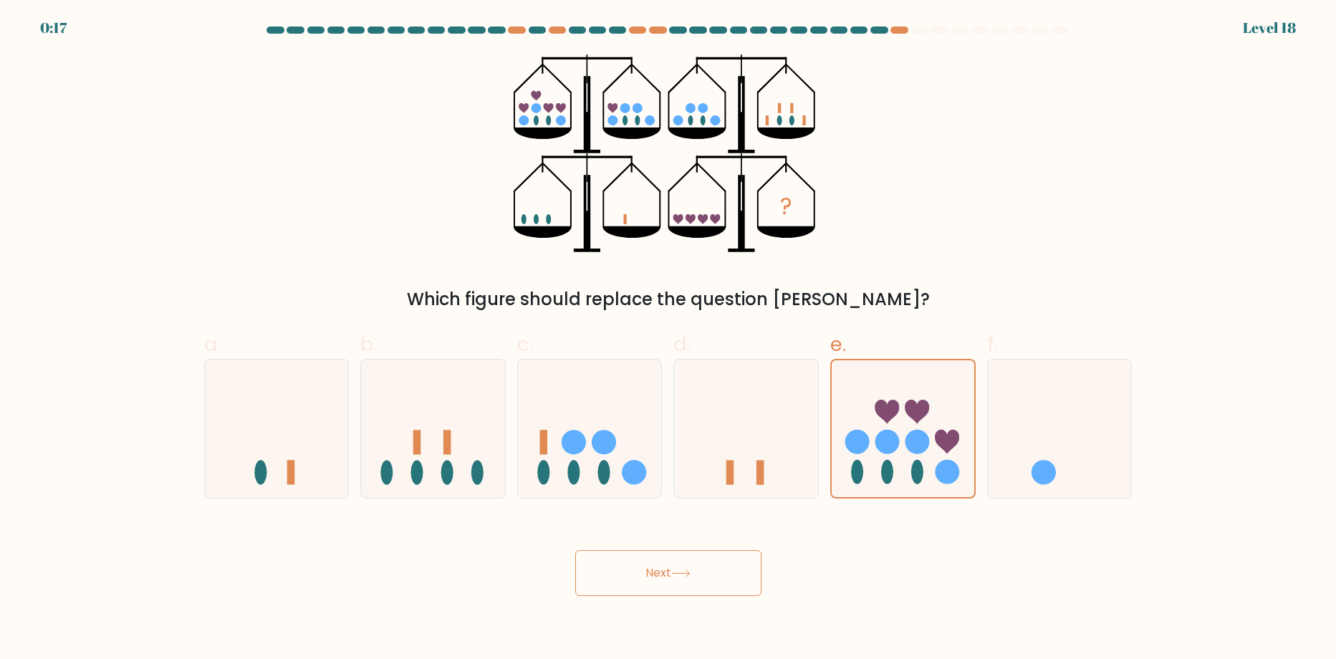
click at [1221, 218] on form at bounding box center [668, 312] width 1336 height 570
click at [1049, 193] on div "? Which figure should replace the question mark?" at bounding box center [669, 183] width 946 height 258
click at [913, 27] on body "0:16 Level 18" at bounding box center [668, 329] width 1336 height 659
click at [912, 30] on div at bounding box center [918, 30] width 17 height 7
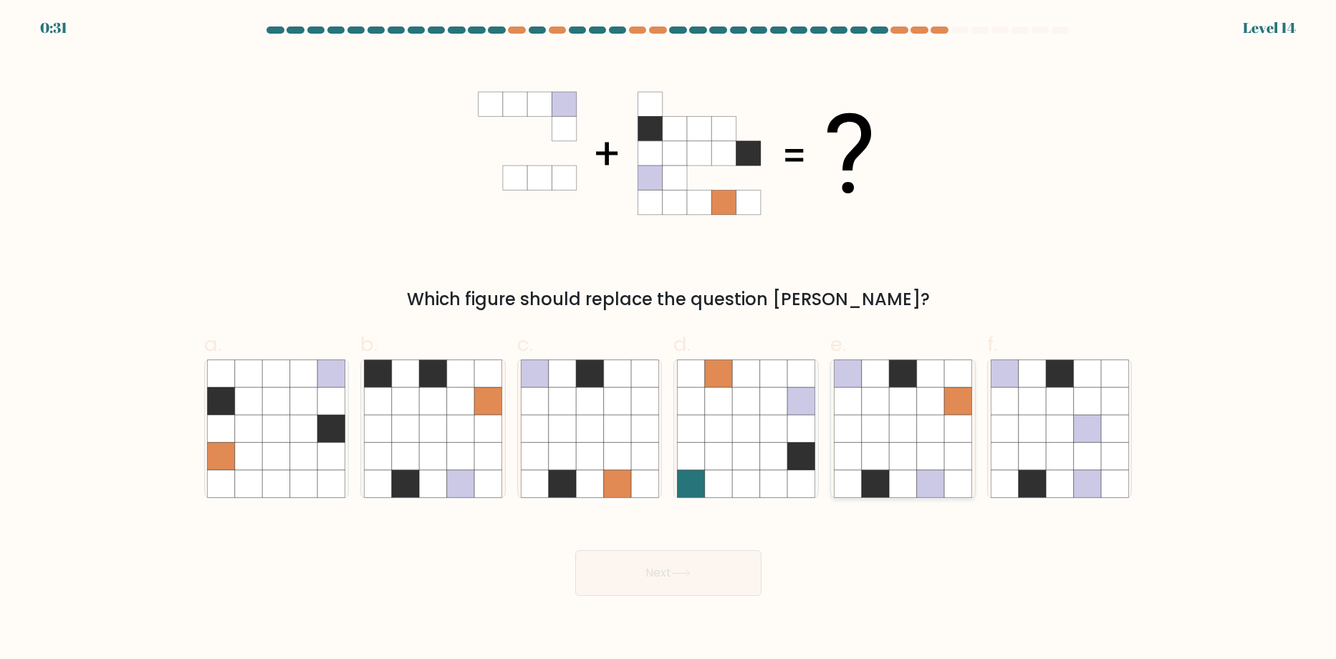
drag, startPoint x: 942, startPoint y: 418, endPoint x: 908, endPoint y: 456, distance: 51.8
click at [941, 417] on icon at bounding box center [930, 428] width 27 height 27
click at [669, 339] on input "e." at bounding box center [668, 334] width 1 height 9
radio input "true"
click at [679, 569] on button "Next" at bounding box center [668, 573] width 186 height 46
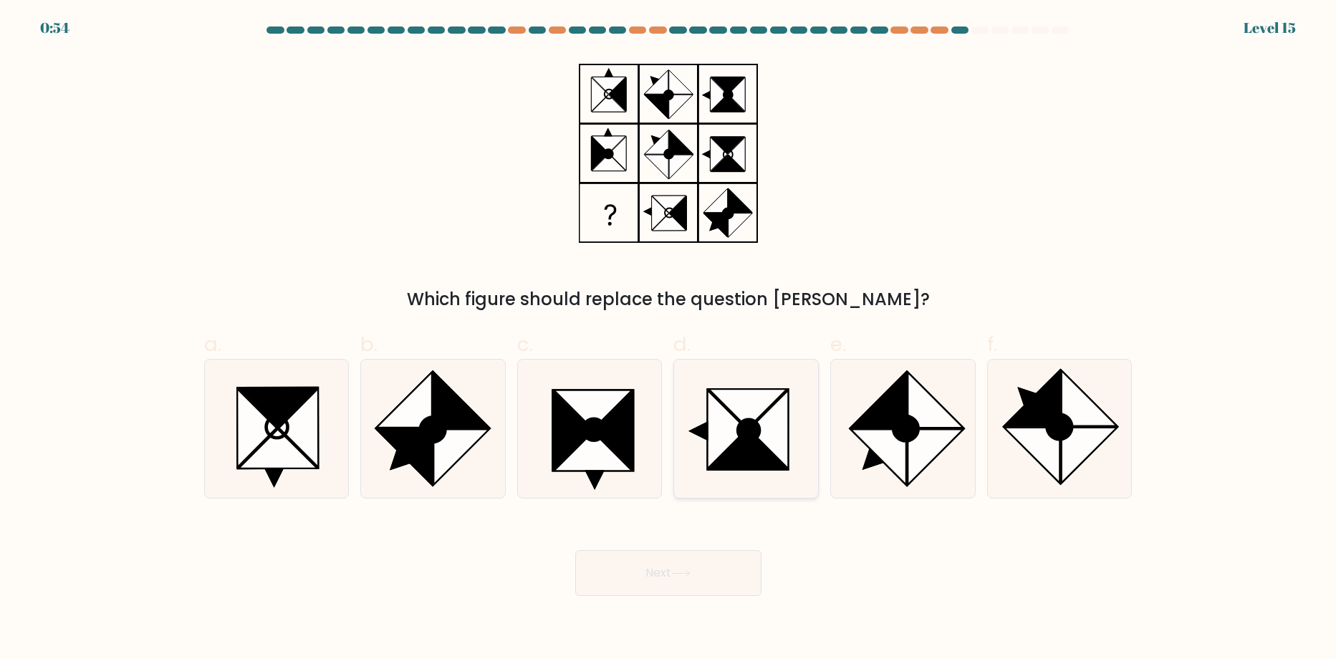
click at [723, 422] on icon at bounding box center [727, 429] width 39 height 79
click at [669, 339] on input "d." at bounding box center [668, 334] width 1 height 9
radio input "true"
drag, startPoint x: 691, startPoint y: 570, endPoint x: 682, endPoint y: 574, distance: 9.6
click at [688, 572] on icon at bounding box center [680, 574] width 19 height 8
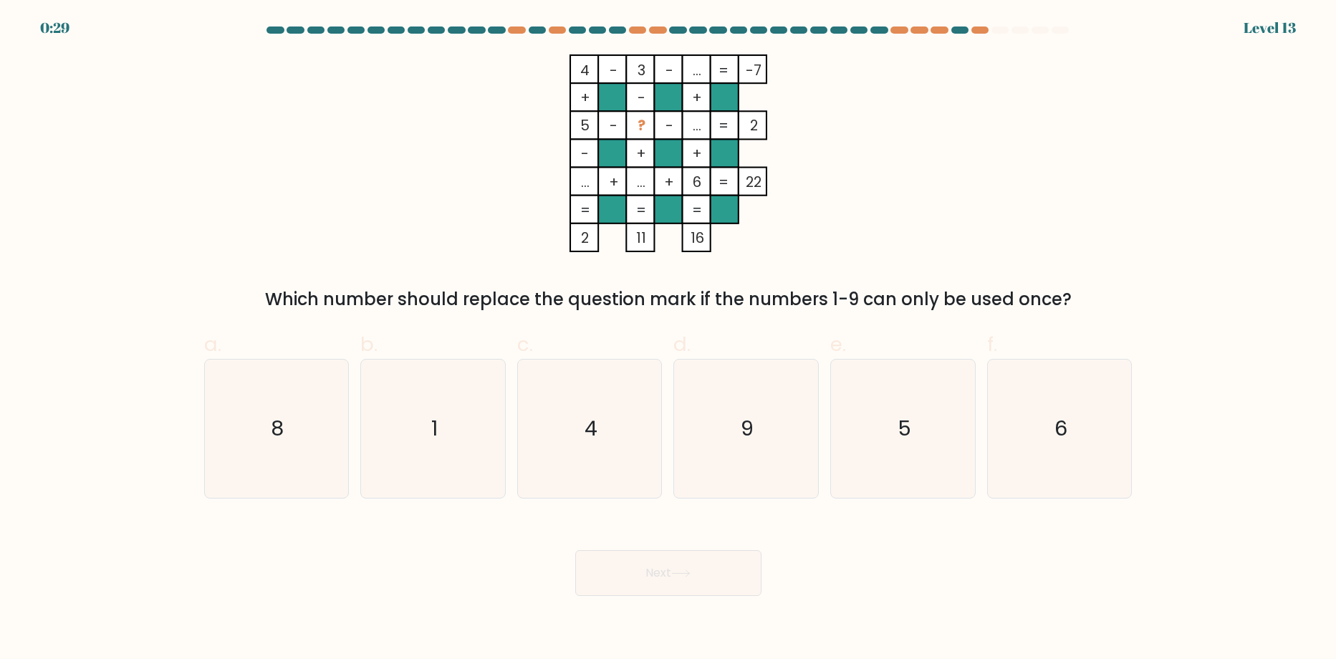
drag, startPoint x: 246, startPoint y: 422, endPoint x: 677, endPoint y: 628, distance: 478.1
click at [251, 422] on icon "8" at bounding box center [276, 429] width 138 height 138
click at [668, 339] on input "a. 8" at bounding box center [668, 334] width 1 height 9
radio input "true"
click at [663, 581] on button "Next" at bounding box center [668, 573] width 186 height 46
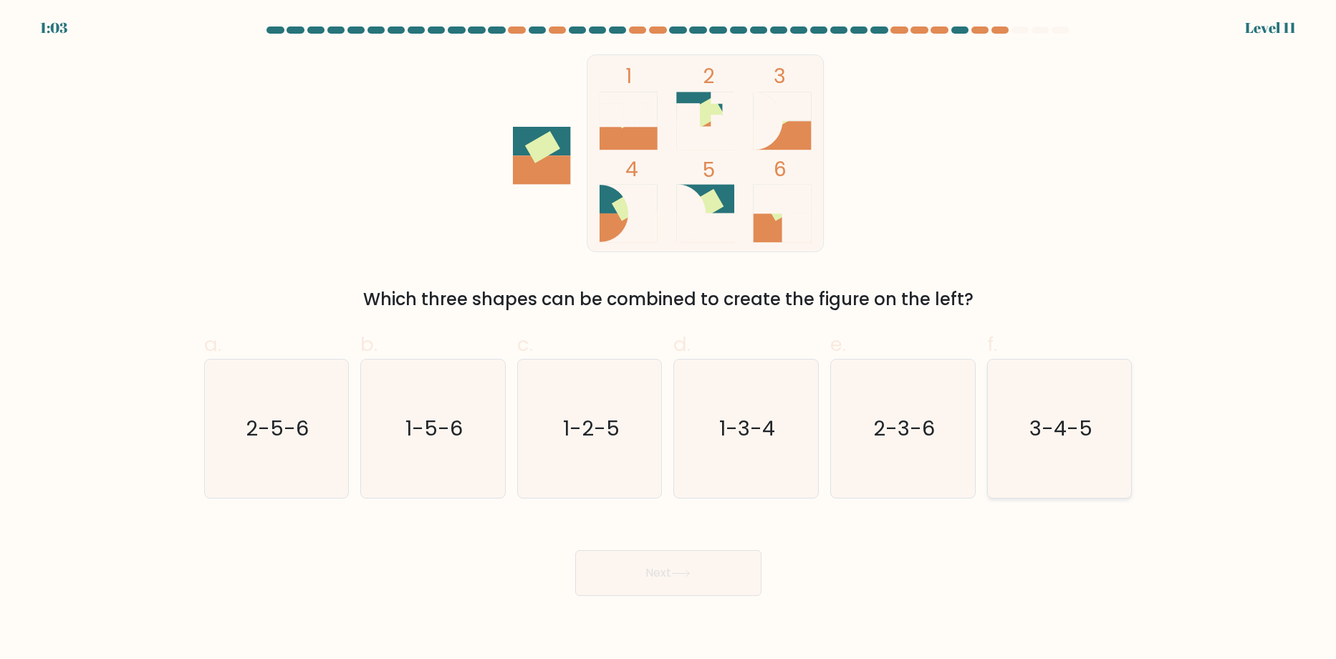
click at [1090, 453] on icon "3-4-5" at bounding box center [1060, 429] width 138 height 138
click at [669, 339] on input "f. 3-4-5" at bounding box center [668, 334] width 1 height 9
radio input "true"
click at [645, 588] on button "Next" at bounding box center [668, 573] width 186 height 46
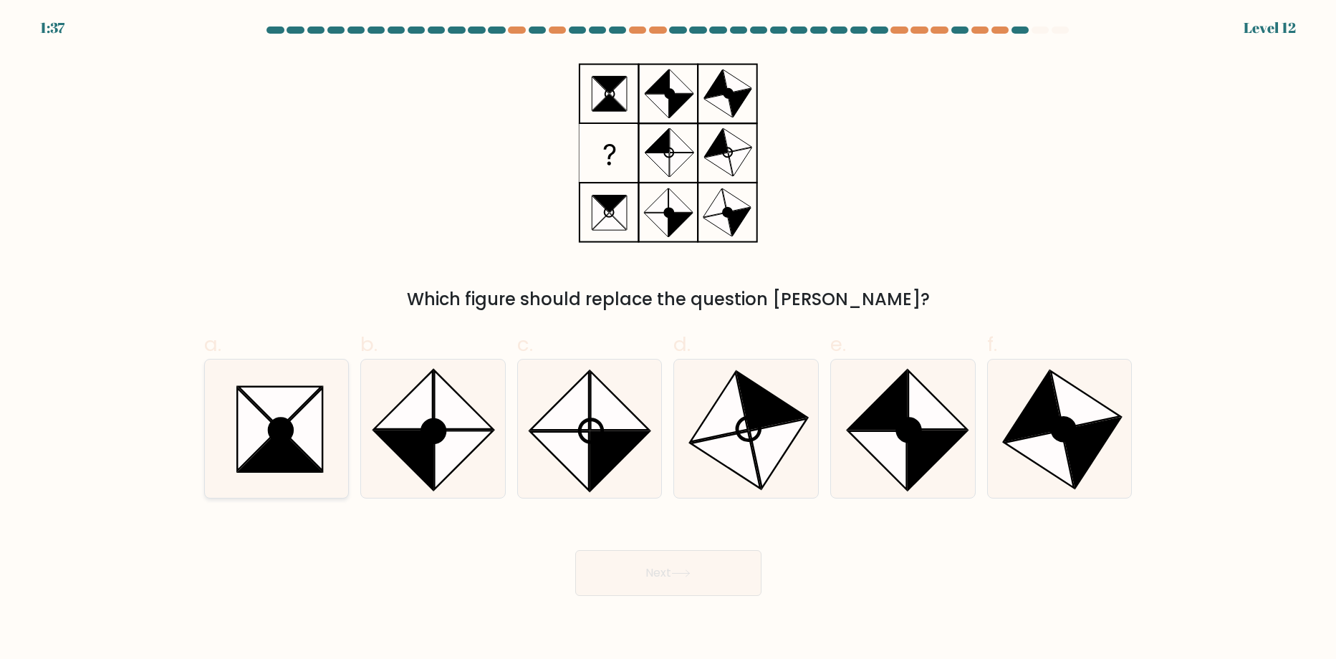
click at [277, 420] on icon at bounding box center [280, 430] width 23 height 23
click at [668, 339] on input "a." at bounding box center [668, 334] width 1 height 9
radio input "true"
drag, startPoint x: 633, startPoint y: 571, endPoint x: 630, endPoint y: 578, distance: 8.0
click at [634, 575] on button "Next" at bounding box center [668, 573] width 186 height 46
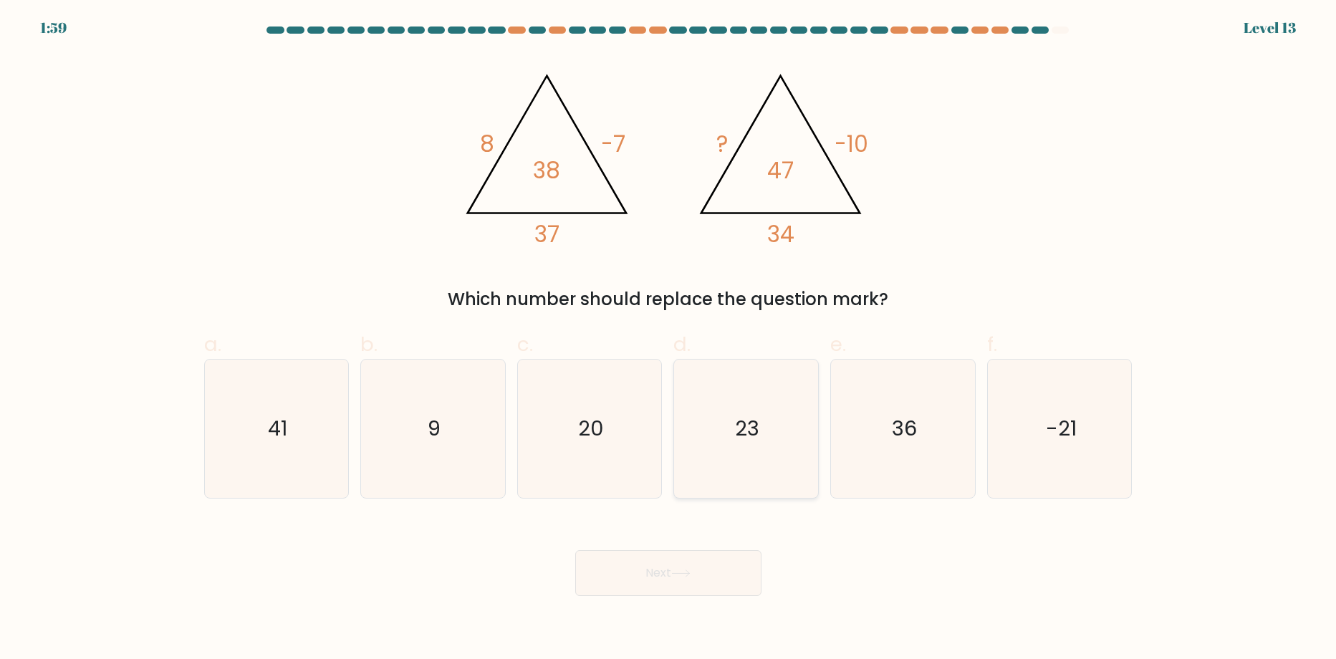
drag, startPoint x: 801, startPoint y: 442, endPoint x: 785, endPoint y: 448, distance: 16.8
click at [797, 443] on icon "23" at bounding box center [746, 429] width 138 height 138
click at [669, 339] on input "d. 23" at bounding box center [668, 334] width 1 height 9
radio input "true"
click at [708, 583] on button "Next" at bounding box center [668, 573] width 186 height 46
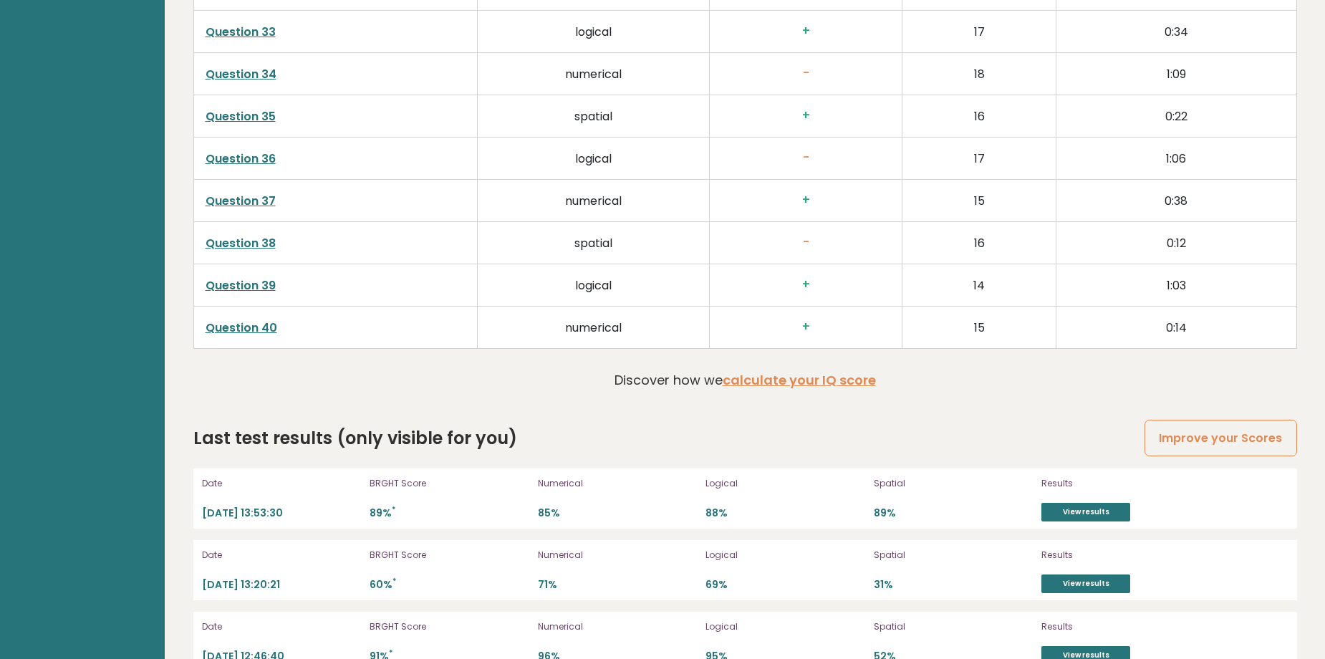
scroll to position [3821, 0]
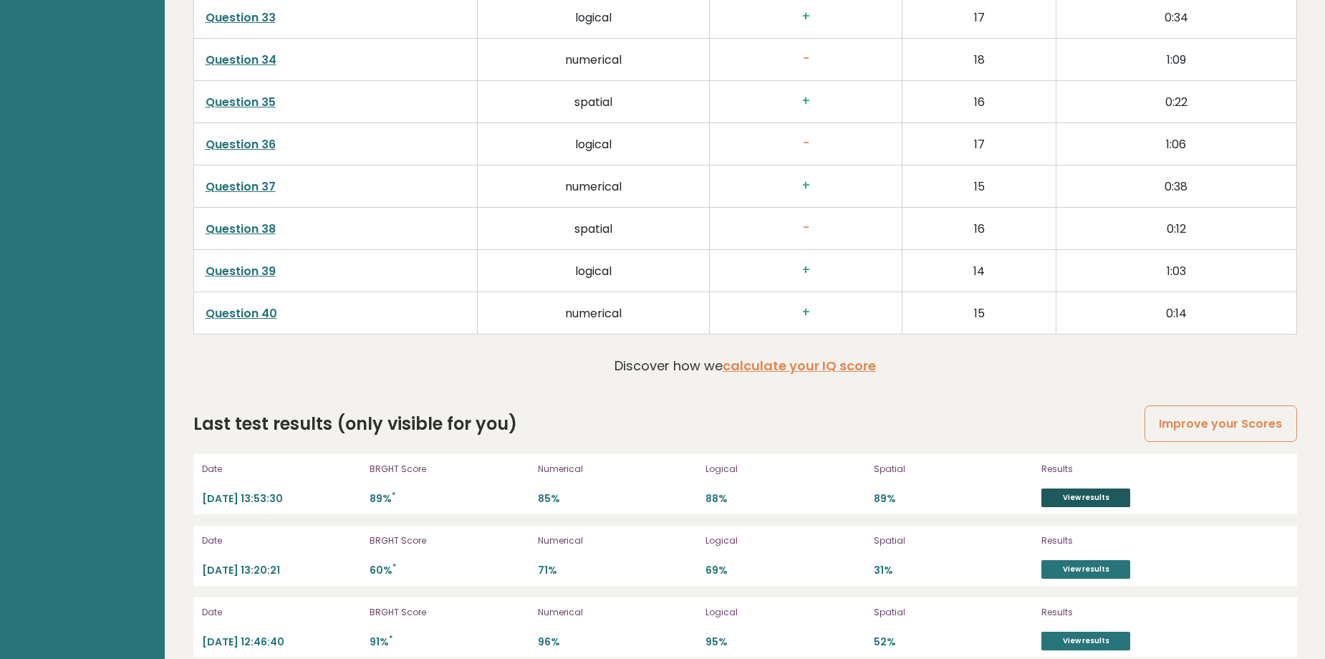
click at [1093, 489] on link "View results" at bounding box center [1086, 498] width 89 height 19
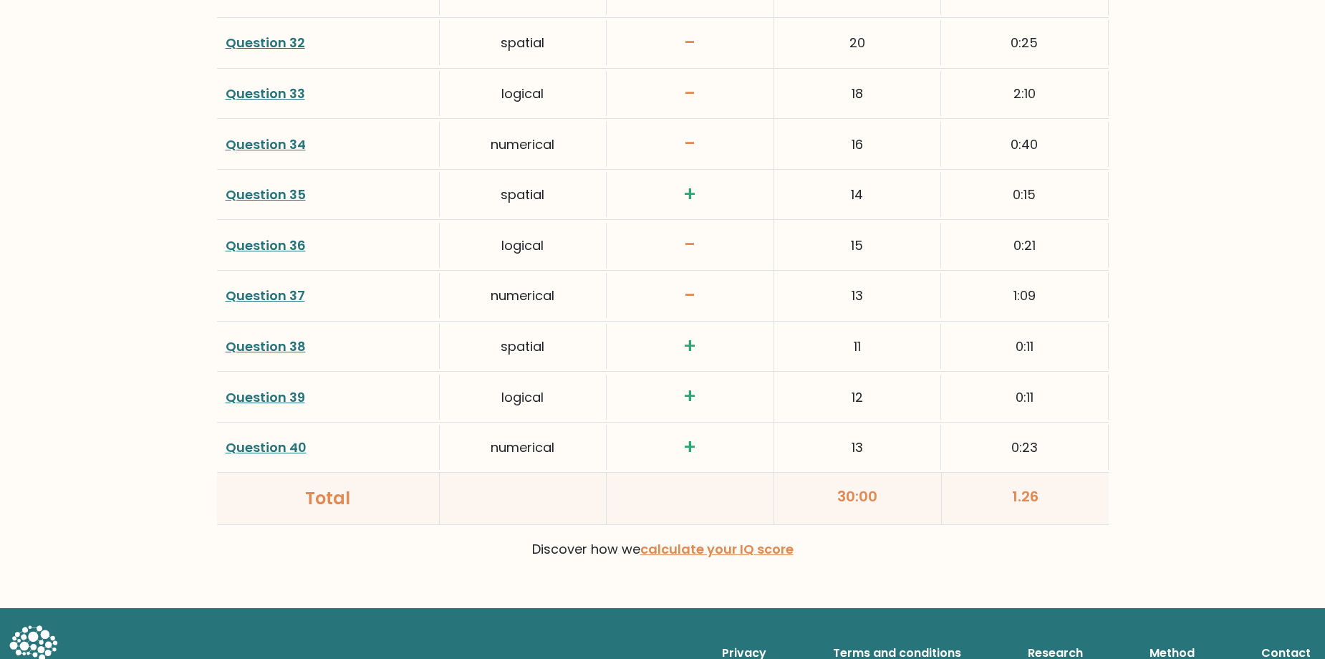
scroll to position [3653, 0]
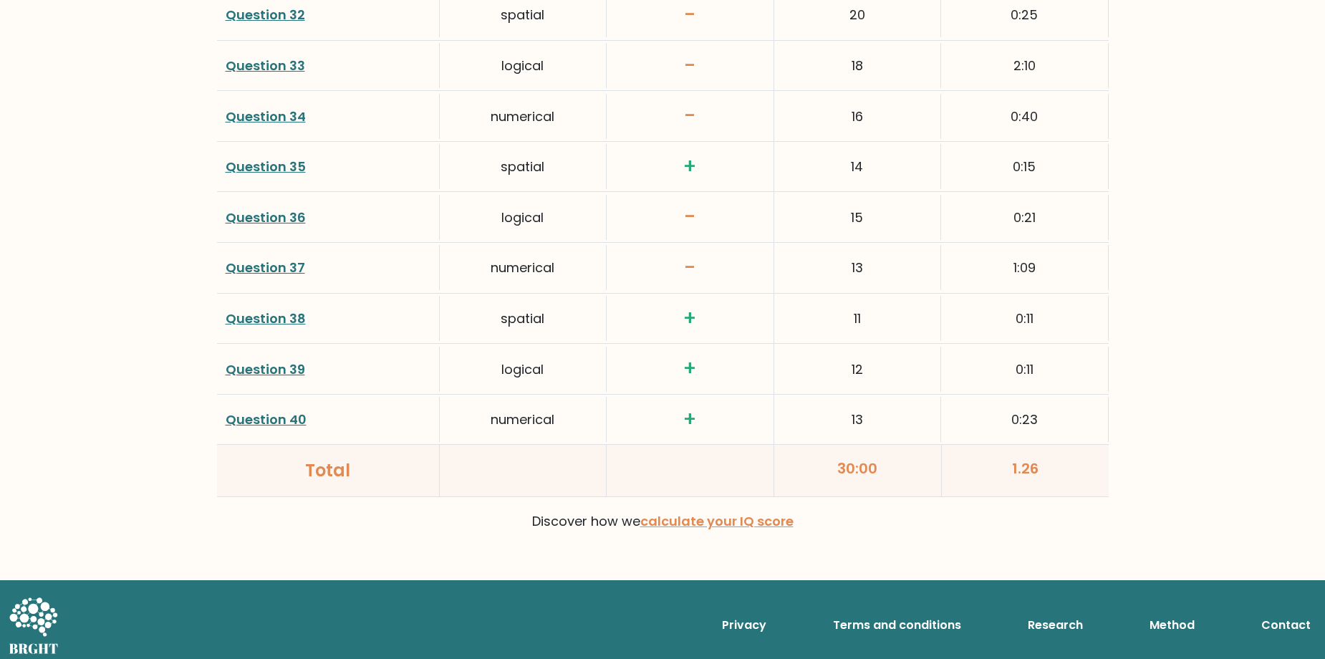
drag, startPoint x: 1008, startPoint y: 471, endPoint x: 1070, endPoint y: 471, distance: 61.6
click at [1068, 472] on div "1.26" at bounding box center [1025, 471] width 167 height 52
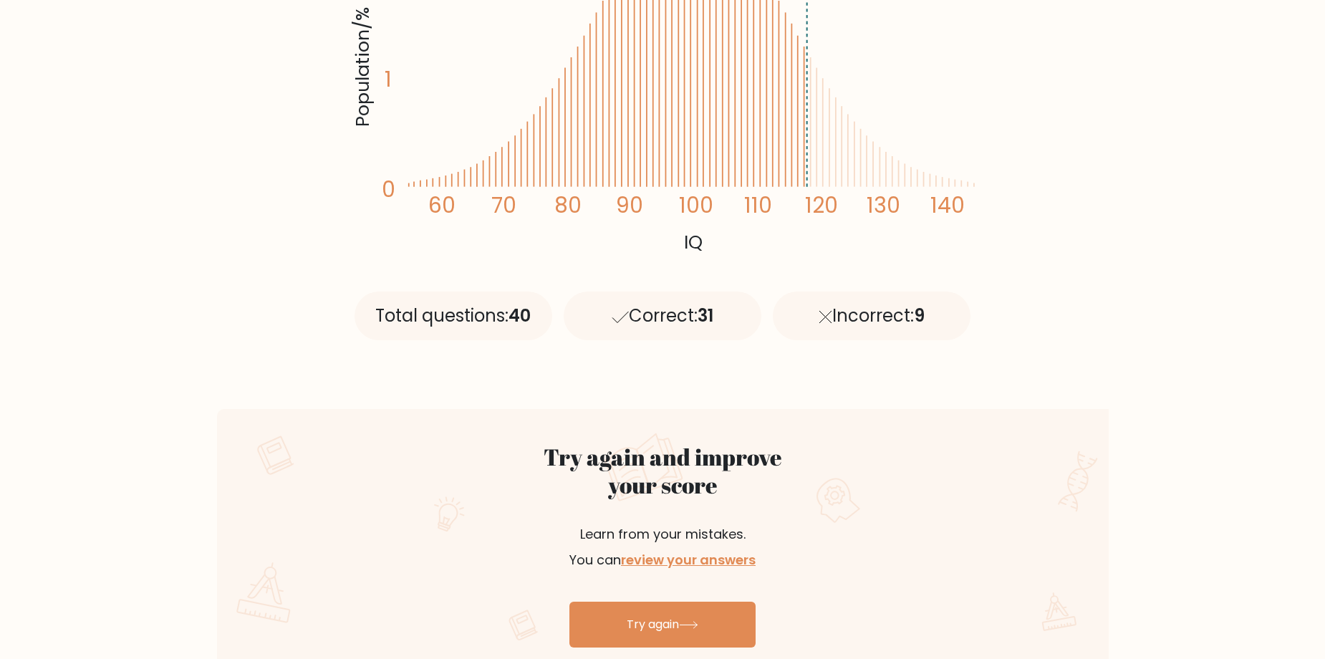
scroll to position [501, 0]
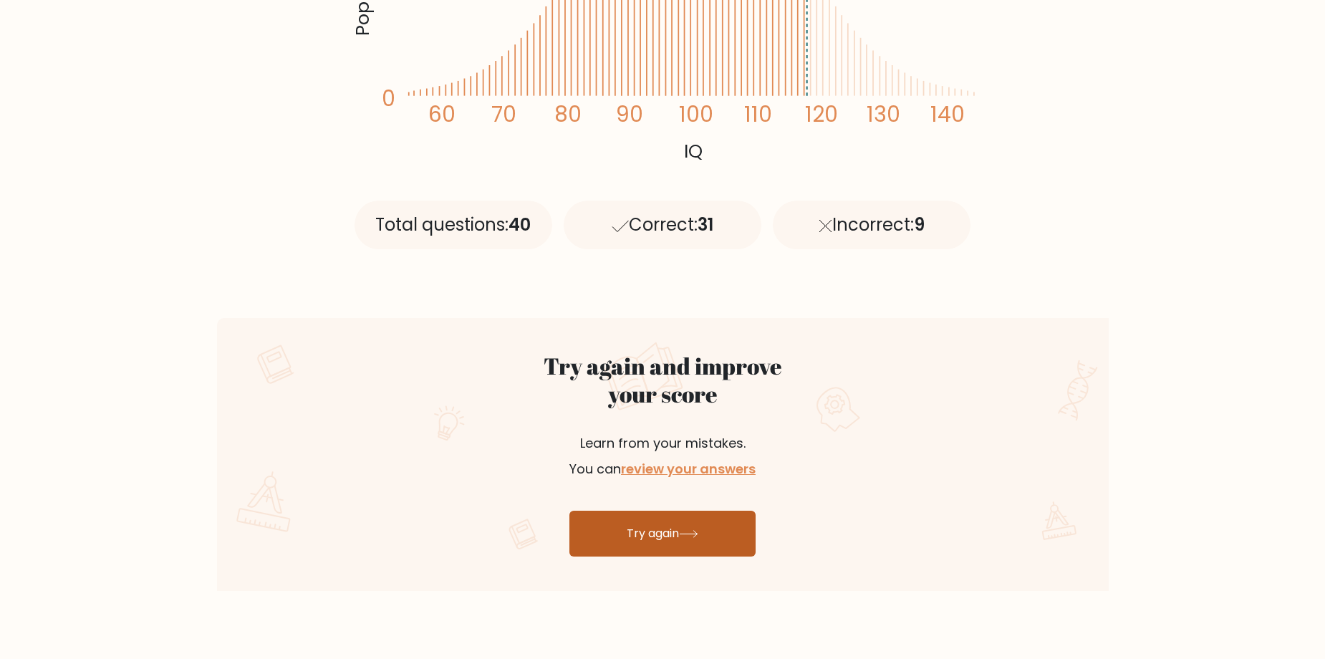
click at [681, 553] on link "Try again" at bounding box center [663, 534] width 186 height 46
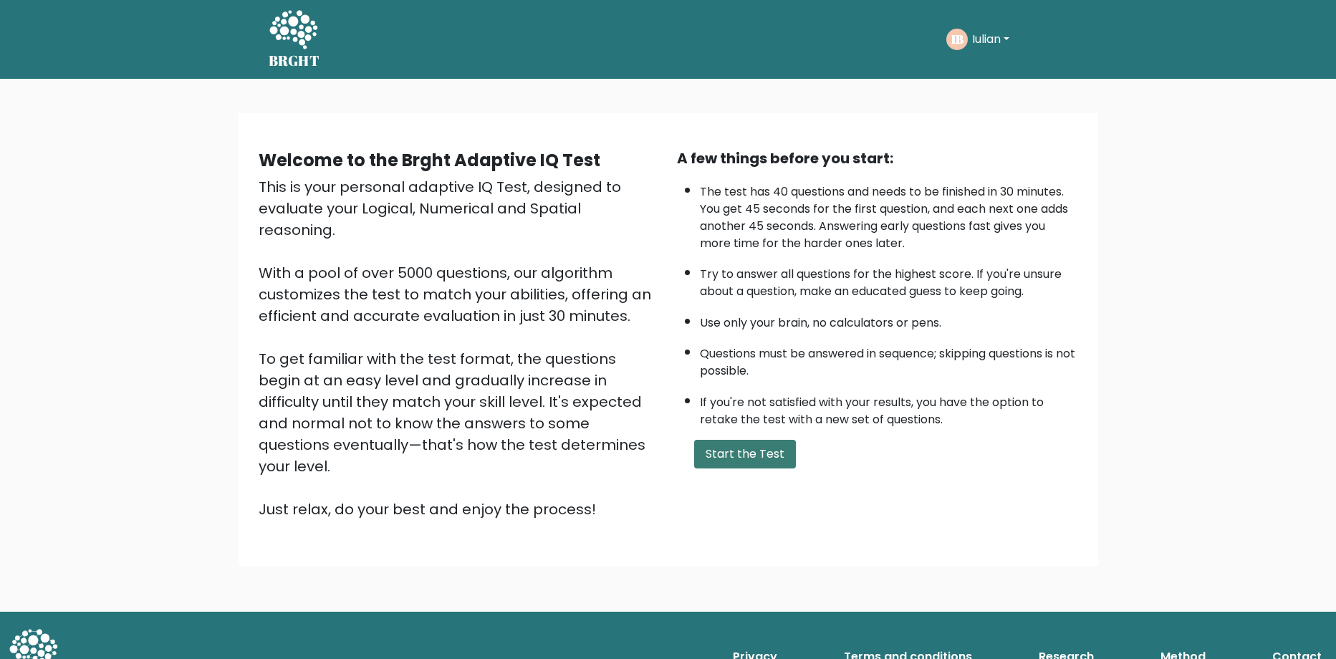
click at [754, 456] on button "Start the Test" at bounding box center [745, 454] width 102 height 29
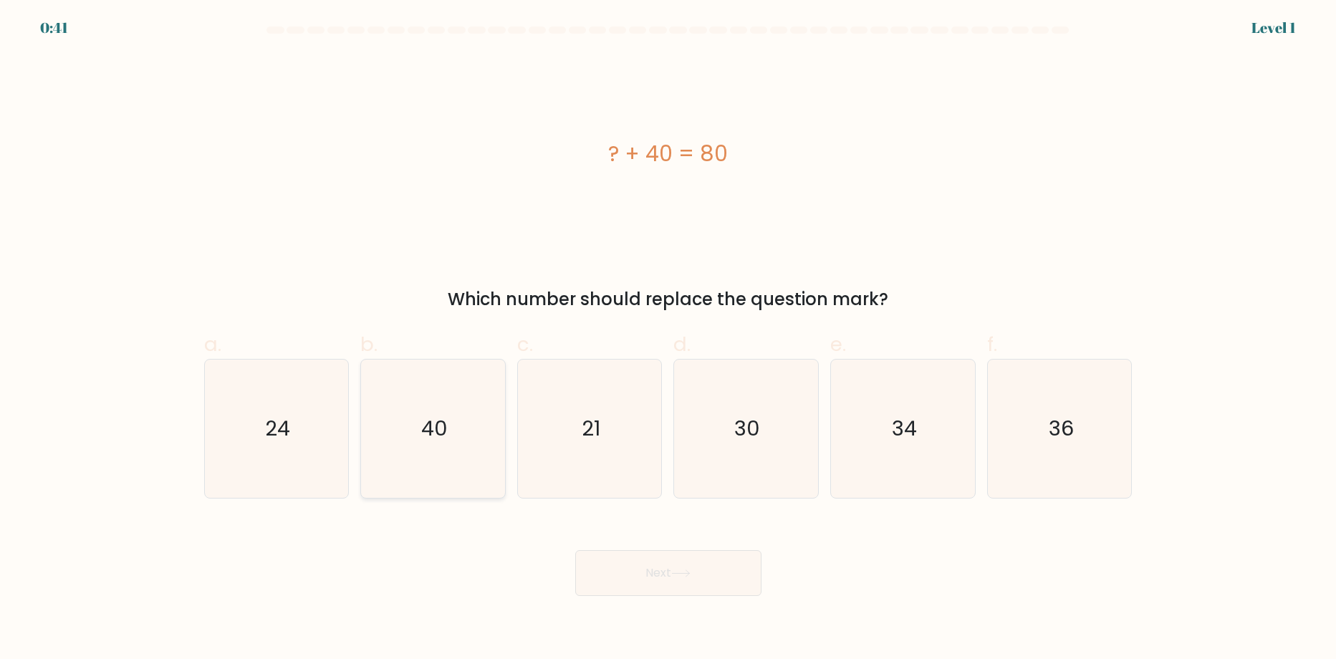
click at [472, 428] on icon "40" at bounding box center [433, 429] width 138 height 138
click at [668, 339] on input "b. 40" at bounding box center [668, 334] width 1 height 9
radio input "true"
click at [682, 579] on button "Next" at bounding box center [668, 573] width 186 height 46
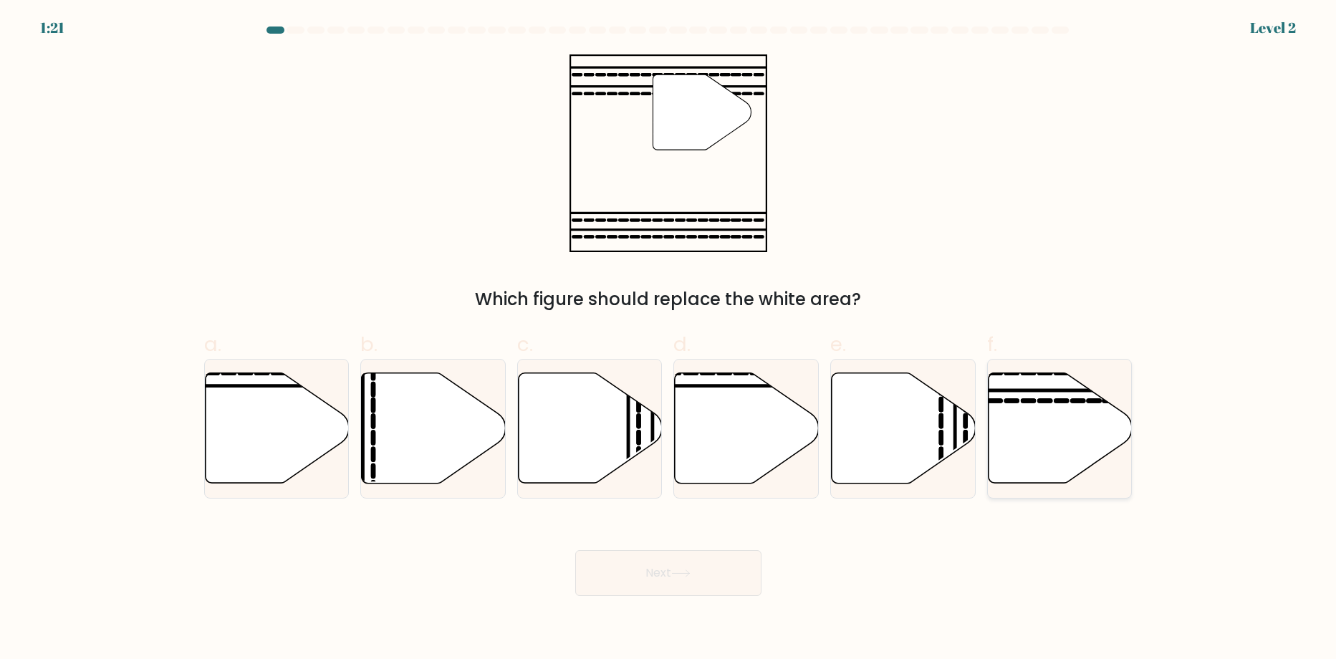
click at [1024, 400] on icon at bounding box center [1060, 429] width 144 height 112
click at [669, 339] on input "f." at bounding box center [668, 334] width 1 height 9
radio input "true"
click at [717, 570] on button "Next" at bounding box center [668, 573] width 186 height 46
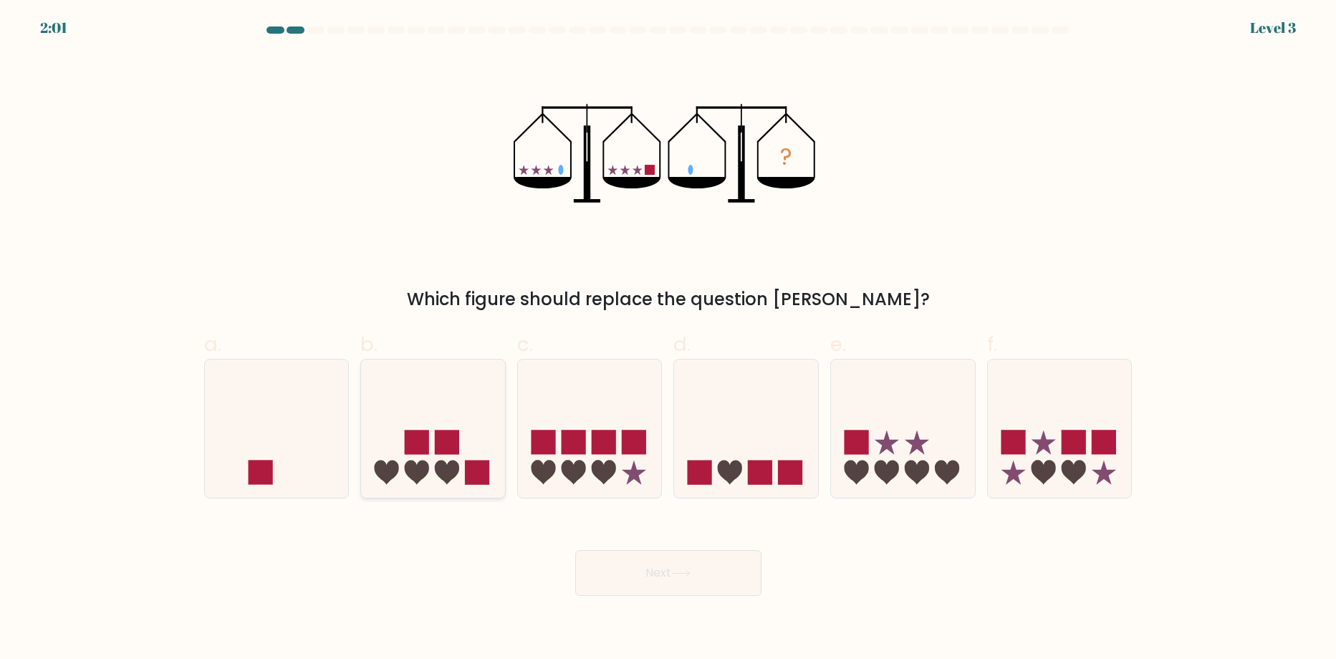
drag, startPoint x: 309, startPoint y: 414, endPoint x: 406, endPoint y: 446, distance: 101.7
click at [327, 413] on icon at bounding box center [277, 429] width 144 height 119
click at [668, 339] on input "a." at bounding box center [668, 334] width 1 height 9
radio input "true"
click at [643, 568] on button "Next" at bounding box center [668, 573] width 186 height 46
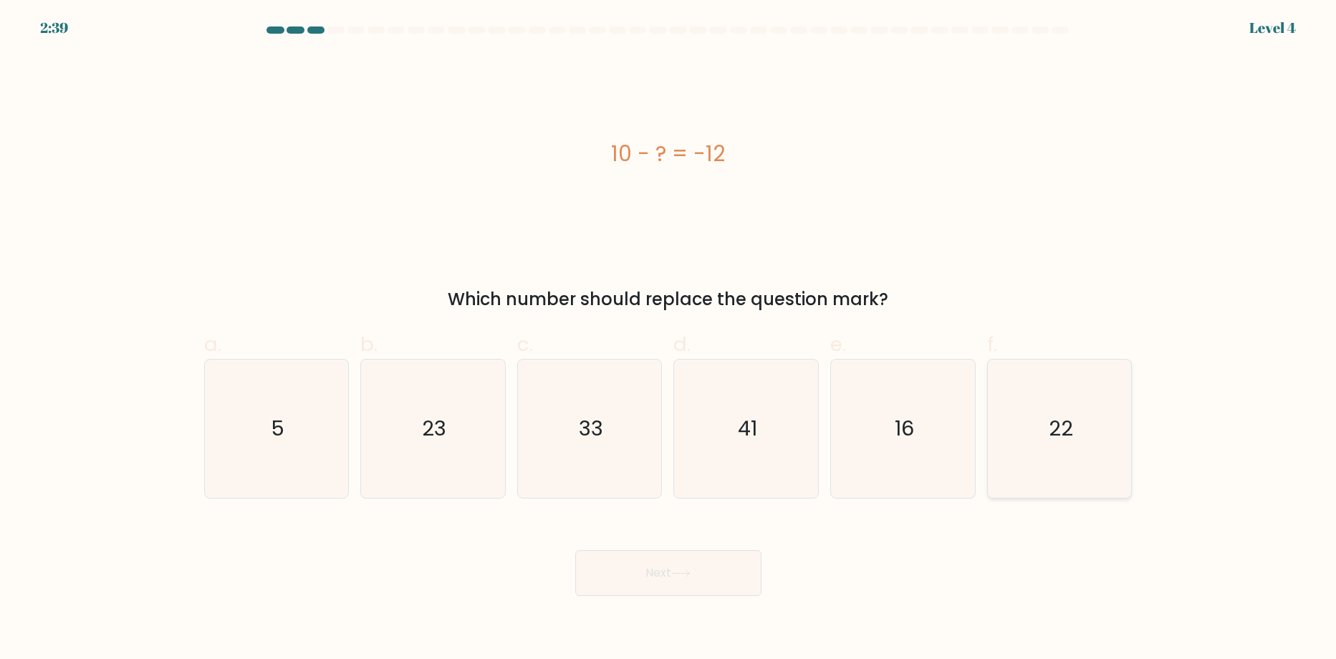
drag, startPoint x: 1048, startPoint y: 432, endPoint x: 1044, endPoint y: 451, distance: 19.8
click at [1050, 437] on icon "22" at bounding box center [1060, 429] width 138 height 138
click at [669, 339] on input "f. 22" at bounding box center [668, 334] width 1 height 9
radio input "true"
click at [676, 578] on button "Next" at bounding box center [668, 573] width 186 height 46
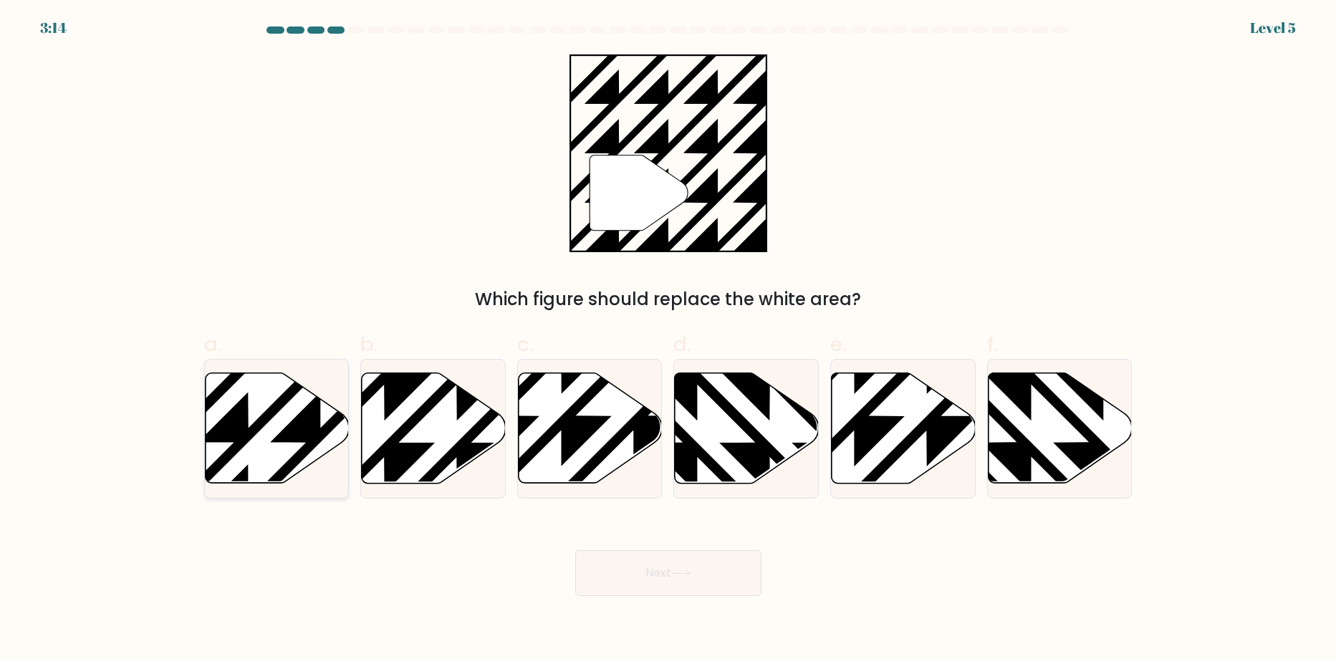
click at [294, 444] on icon at bounding box center [277, 428] width 144 height 110
click at [668, 339] on input "a." at bounding box center [668, 334] width 1 height 9
radio input "true"
click at [647, 577] on button "Next" at bounding box center [668, 573] width 186 height 46
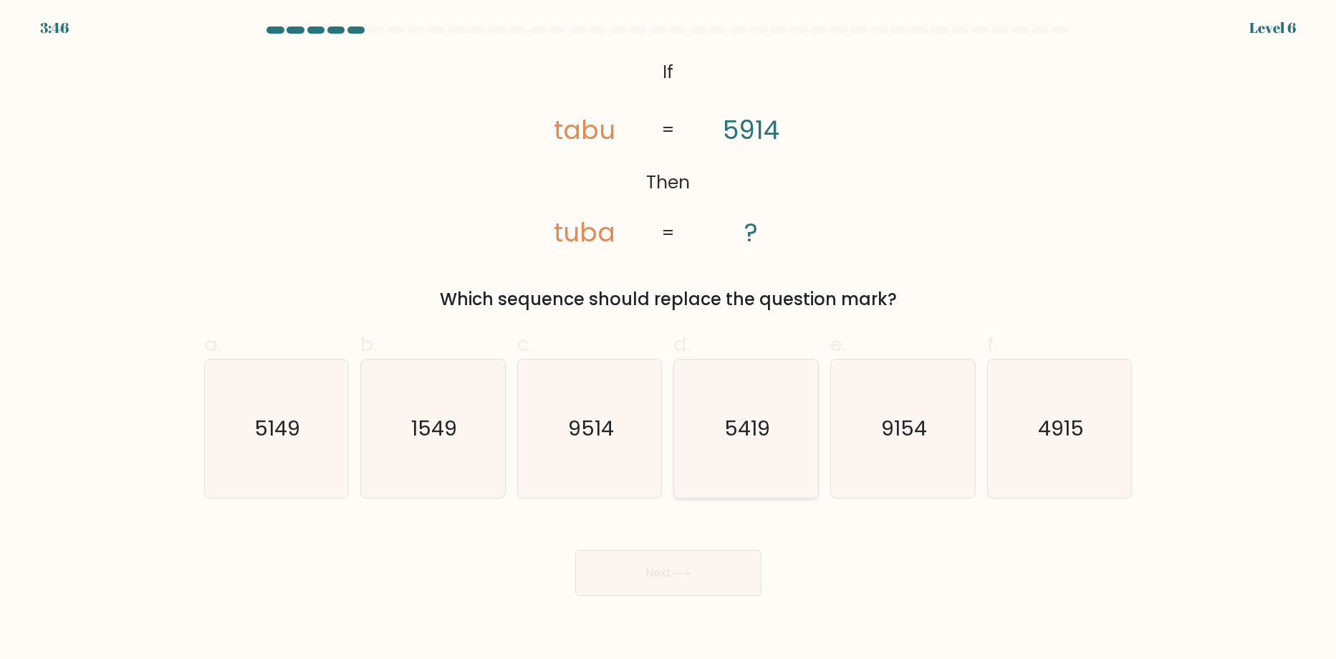
drag, startPoint x: 778, startPoint y: 448, endPoint x: 746, endPoint y: 486, distance: 49.8
click at [779, 453] on icon "5419" at bounding box center [746, 429] width 138 height 138
click at [669, 339] on input "d. 5419" at bounding box center [668, 334] width 1 height 9
radio input "true"
click at [636, 582] on button "Next" at bounding box center [668, 573] width 186 height 46
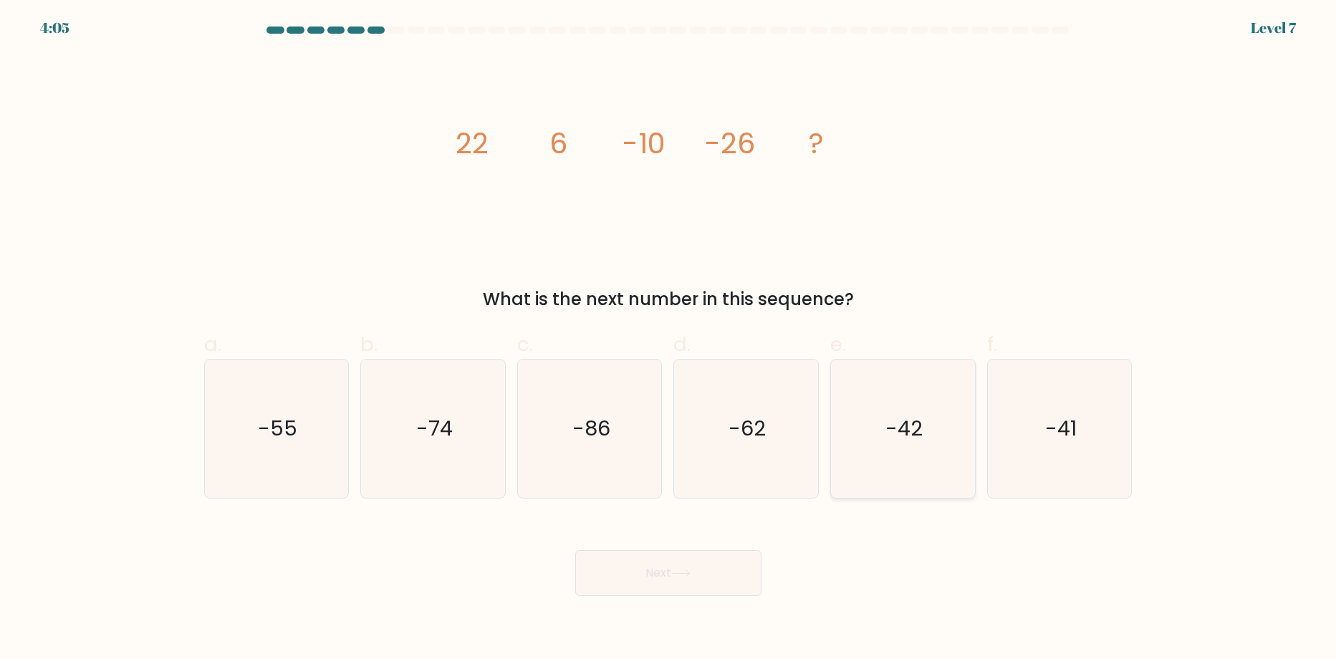
click at [940, 466] on icon "-42" at bounding box center [903, 429] width 138 height 138
click at [669, 339] on input "e. -42" at bounding box center [668, 334] width 1 height 9
radio input "true"
drag, startPoint x: 704, startPoint y: 580, endPoint x: 698, endPoint y: 585, distance: 7.6
click at [700, 582] on button "Next" at bounding box center [668, 573] width 186 height 46
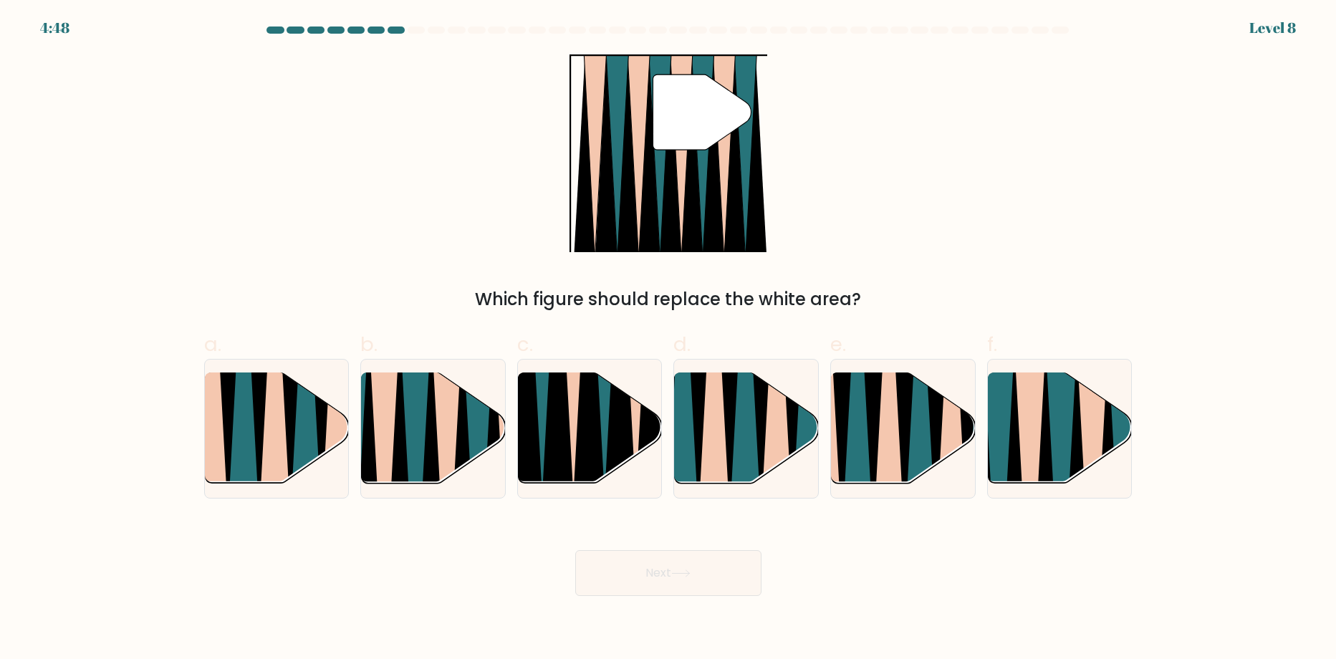
drag, startPoint x: 564, startPoint y: 286, endPoint x: 657, endPoint y: 322, distance: 99.1
drag, startPoint x: 657, startPoint y: 322, endPoint x: 1039, endPoint y: 195, distance: 402.3
click at [1039, 195] on div "" Which figure should replace the white area?" at bounding box center [669, 183] width 946 height 258
drag, startPoint x: 1047, startPoint y: 426, endPoint x: 958, endPoint y: 476, distance: 101.7
click at [1043, 436] on icon at bounding box center [1045, 490] width 32 height 287
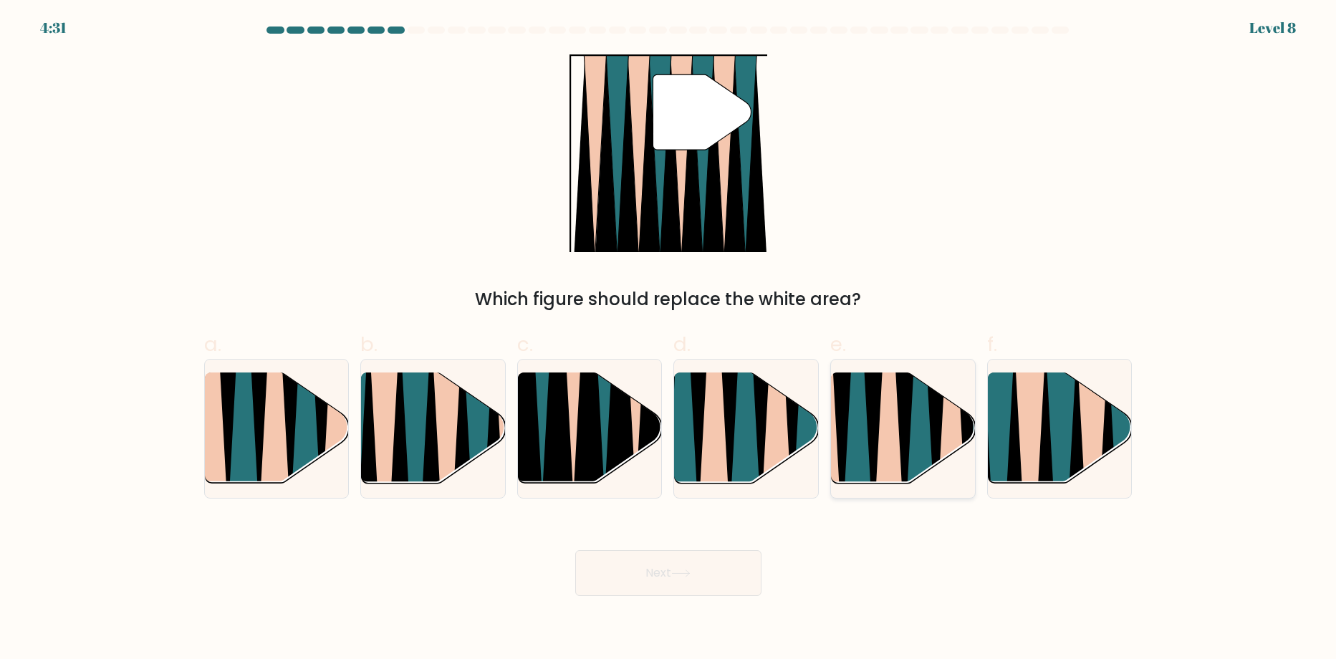
click at [669, 339] on input "f." at bounding box center [668, 334] width 1 height 9
radio input "true"
click at [683, 571] on icon at bounding box center [680, 574] width 19 height 8
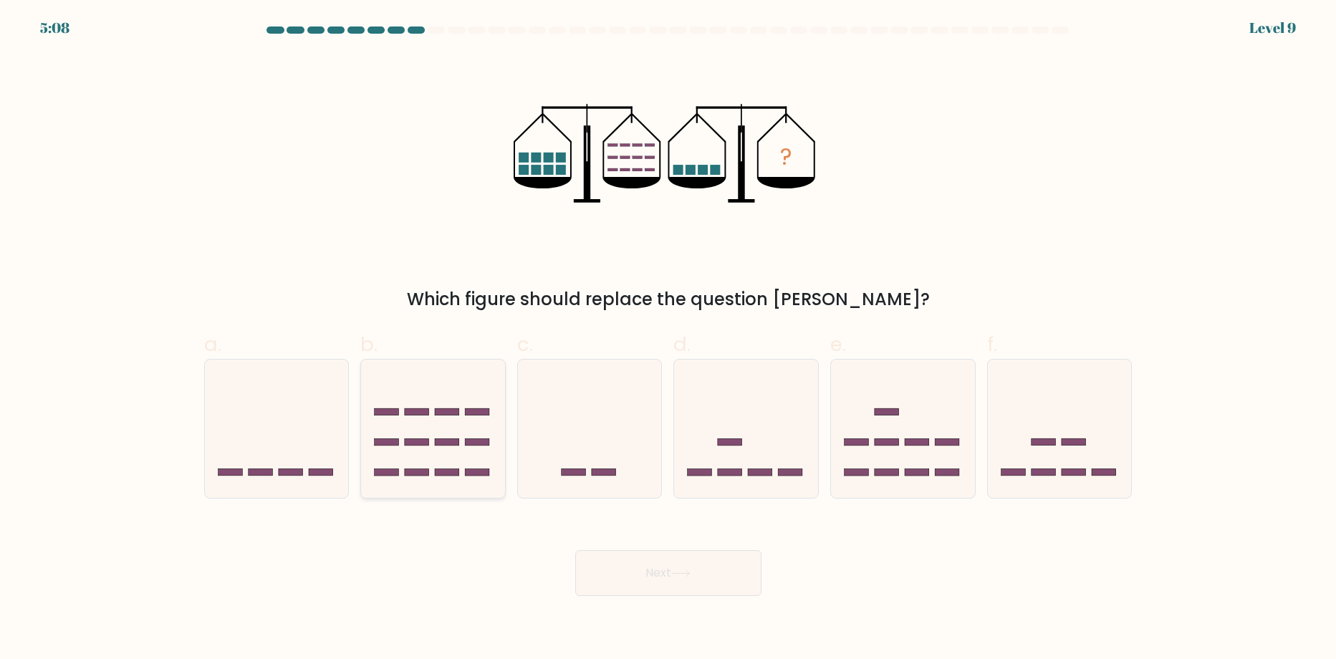
click at [460, 438] on icon at bounding box center [433, 429] width 144 height 119
click at [668, 339] on input "b." at bounding box center [668, 334] width 1 height 9
radio input "true"
drag, startPoint x: 640, startPoint y: 575, endPoint x: 623, endPoint y: 580, distance: 18.4
click at [630, 577] on button "Next" at bounding box center [668, 573] width 186 height 46
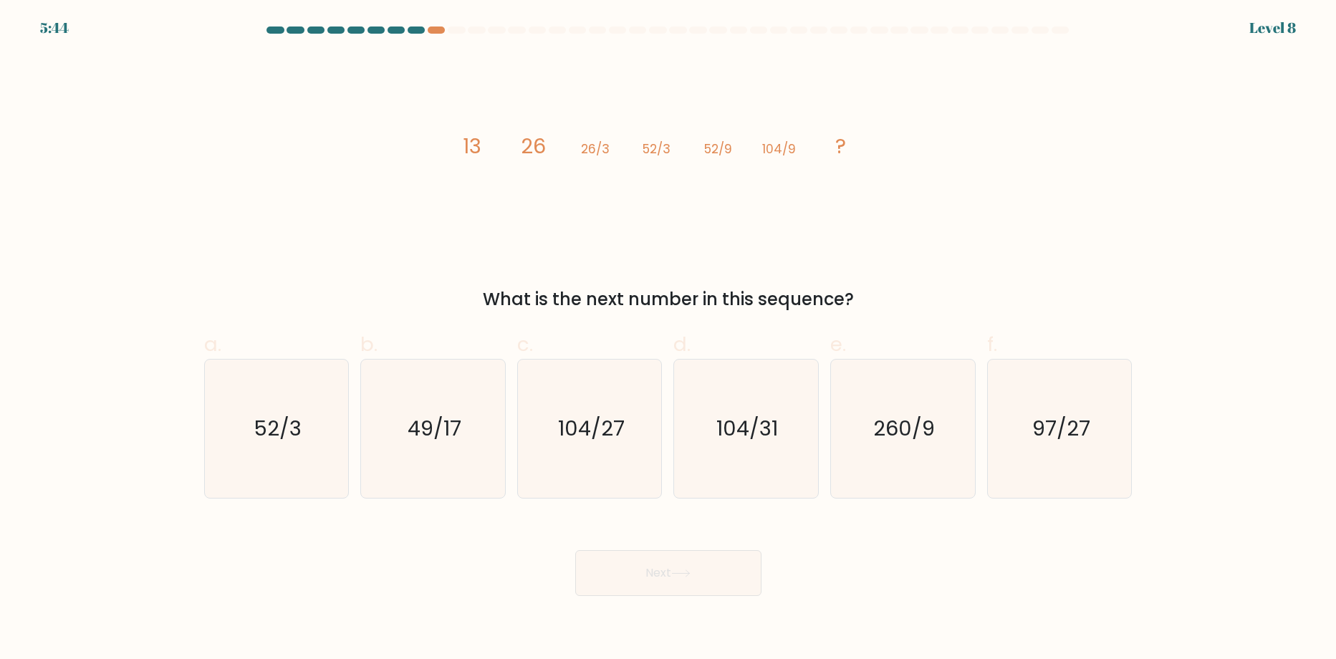
drag, startPoint x: 485, startPoint y: 294, endPoint x: 877, endPoint y: 312, distance: 392.3
click at [872, 311] on div "What is the next number in this sequence?" at bounding box center [668, 300] width 911 height 26
drag, startPoint x: 936, startPoint y: 237, endPoint x: 904, endPoint y: 231, distance: 32.9
click at [922, 232] on div "image/svg+xml 13 26 26/3 52/3 52/9 104/9 ? What is the next number in this sequ…" at bounding box center [669, 183] width 946 height 258
drag, startPoint x: 581, startPoint y: 136, endPoint x: 857, endPoint y: 215, distance: 286.8
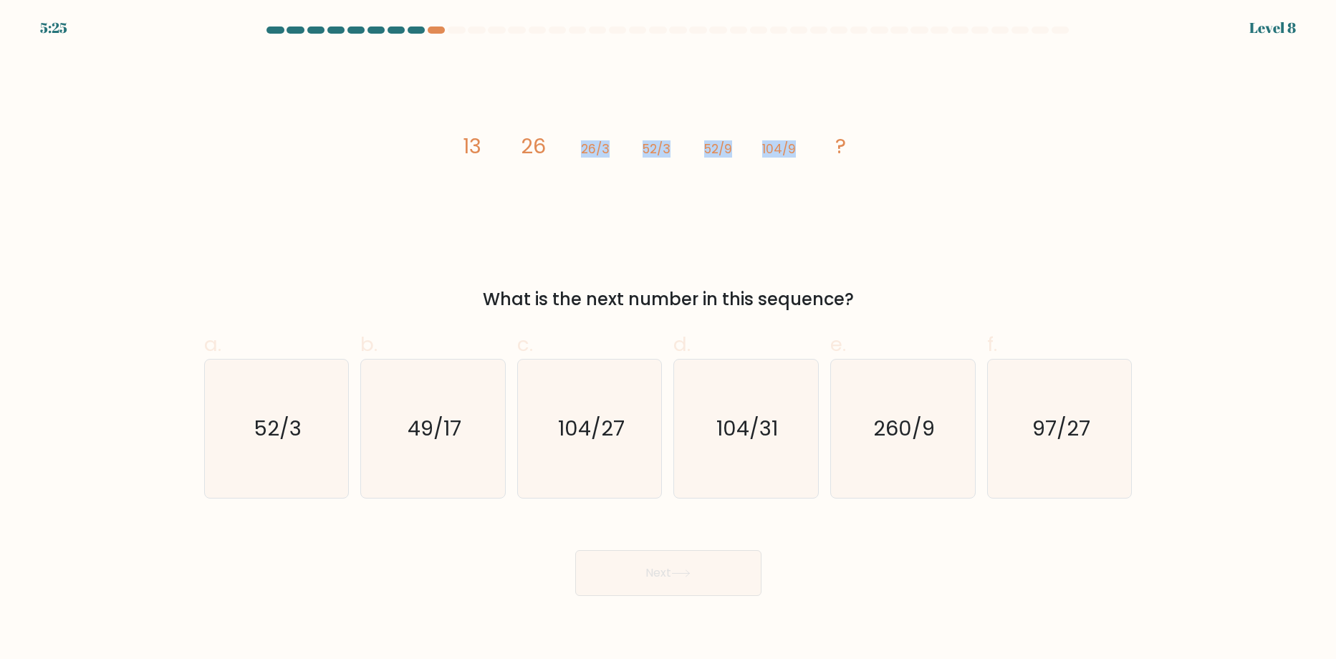
click at [805, 183] on icon "image/svg+xml 13 26 26/3 52/3 52/9 104/9 ?" at bounding box center [668, 153] width 430 height 198
click at [939, 241] on div "image/svg+xml 13 26 26/3 52/3 52/9 104/9 ? What is the next number in this sequ…" at bounding box center [669, 183] width 946 height 258
click at [618, 447] on icon "104/27" at bounding box center [590, 429] width 138 height 138
click at [668, 339] on input "c. 104/27" at bounding box center [668, 334] width 1 height 9
radio input "true"
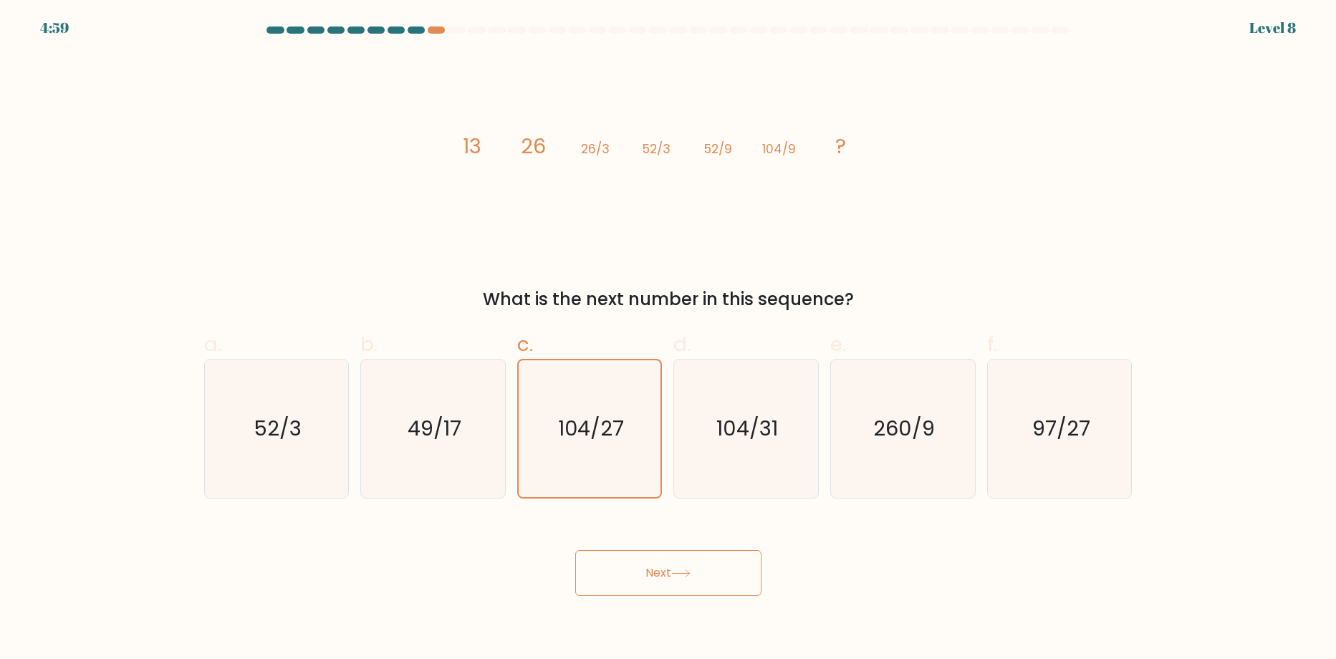
click at [684, 570] on icon at bounding box center [680, 574] width 19 height 8
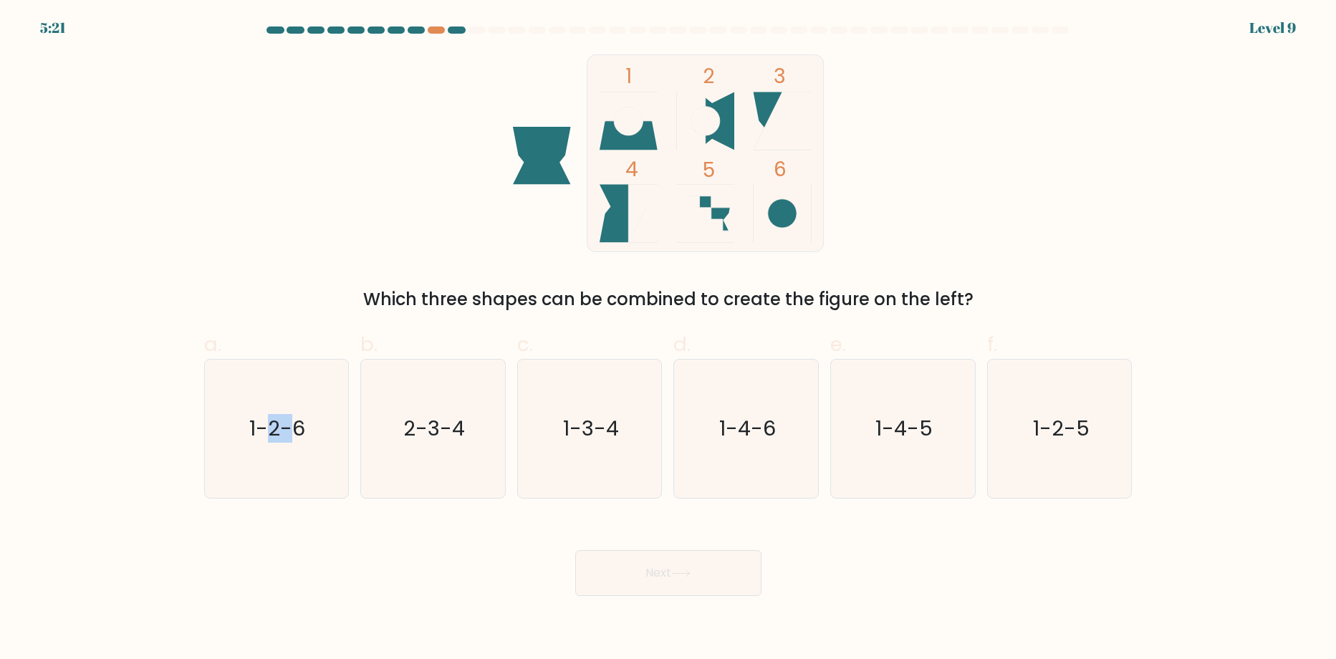
drag, startPoint x: 274, startPoint y: 443, endPoint x: 633, endPoint y: 564, distance: 378.5
click at [323, 467] on icon "1-2-6" at bounding box center [276, 429] width 138 height 138
drag, startPoint x: 246, startPoint y: 476, endPoint x: 286, endPoint y: 479, distance: 40.3
click at [246, 476] on icon "1-2-6" at bounding box center [276, 429] width 138 height 138
click at [668, 339] on input "a. 1-2-6" at bounding box center [668, 334] width 1 height 9
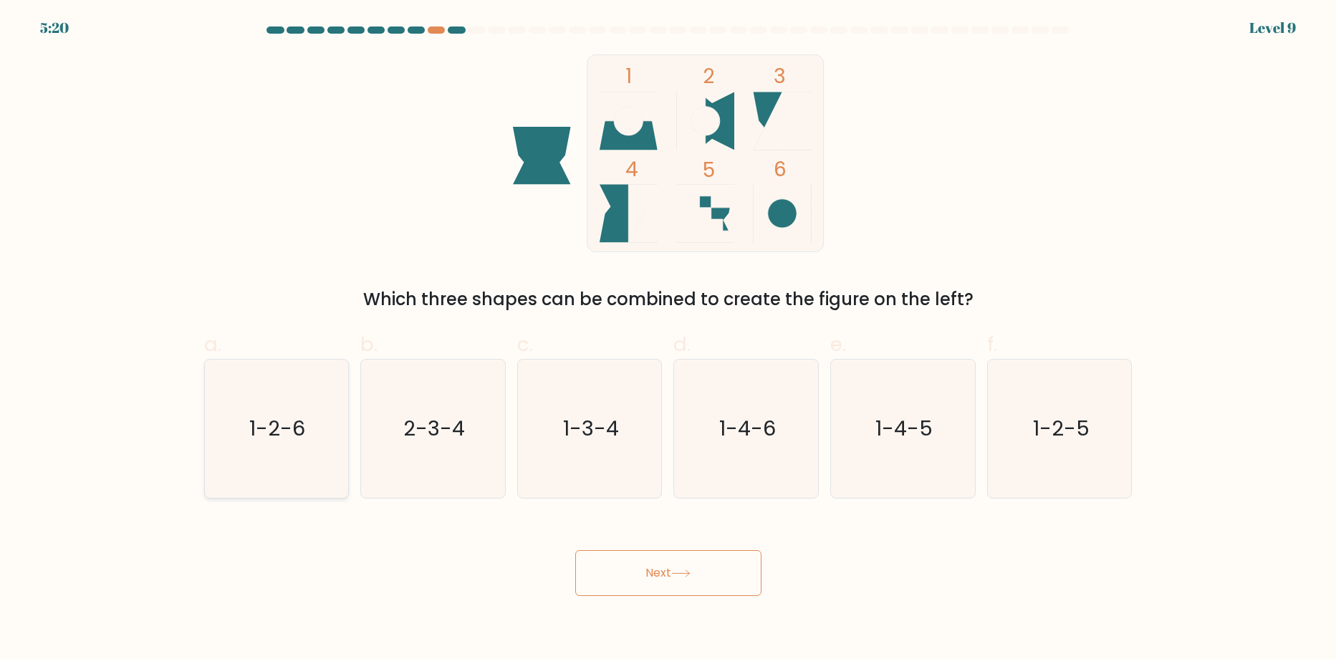
radio input "true"
click at [685, 575] on icon at bounding box center [680, 574] width 19 height 8
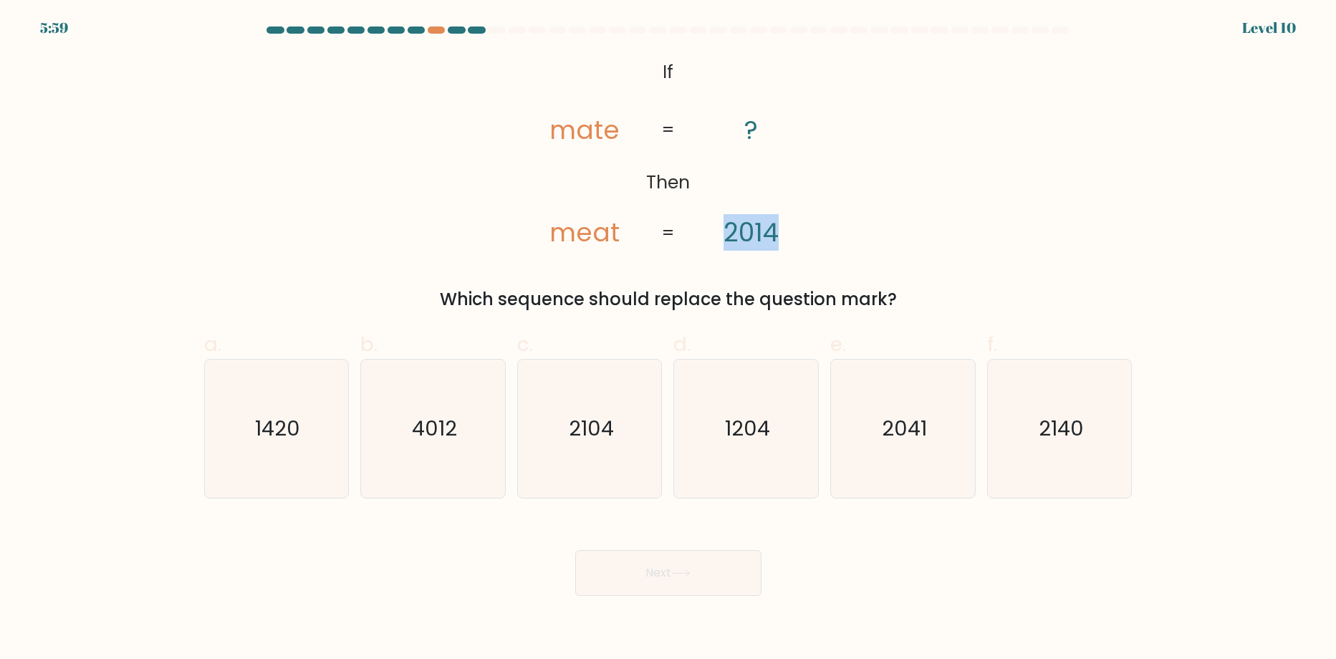
drag, startPoint x: 782, startPoint y: 231, endPoint x: 722, endPoint y: 233, distance: 59.5
click at [722, 233] on icon "@import url('https://fonts.googleapis.com/css?family=Abril+Fatface:400,100,100i…" at bounding box center [667, 153] width 321 height 198
click at [855, 256] on div "@import url('https://fonts.googleapis.com/css?family=Abril+Fatface:400,100,100i…" at bounding box center [669, 183] width 946 height 258
click at [1039, 456] on icon "2140" at bounding box center [1060, 429] width 138 height 138
click at [669, 339] on input "f. 2140" at bounding box center [668, 334] width 1 height 9
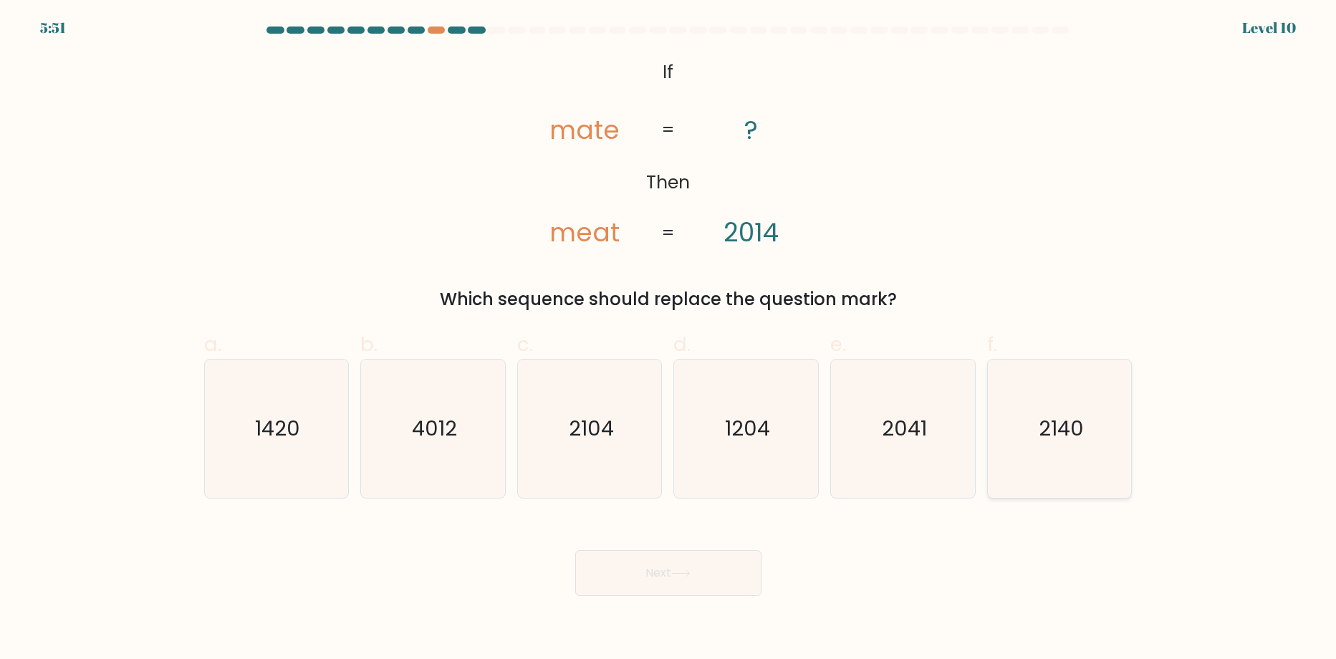
radio input "true"
drag, startPoint x: 731, startPoint y: 246, endPoint x: 686, endPoint y: 270, distance: 50.7
drag, startPoint x: 686, startPoint y: 270, endPoint x: 644, endPoint y: 256, distance: 44.4
click at [644, 256] on div "@import url('https://fonts.googleapis.com/css?family=Abril+Fatface:400,100,100i…" at bounding box center [669, 183] width 946 height 258
click at [703, 577] on button "Next" at bounding box center [668, 573] width 186 height 46
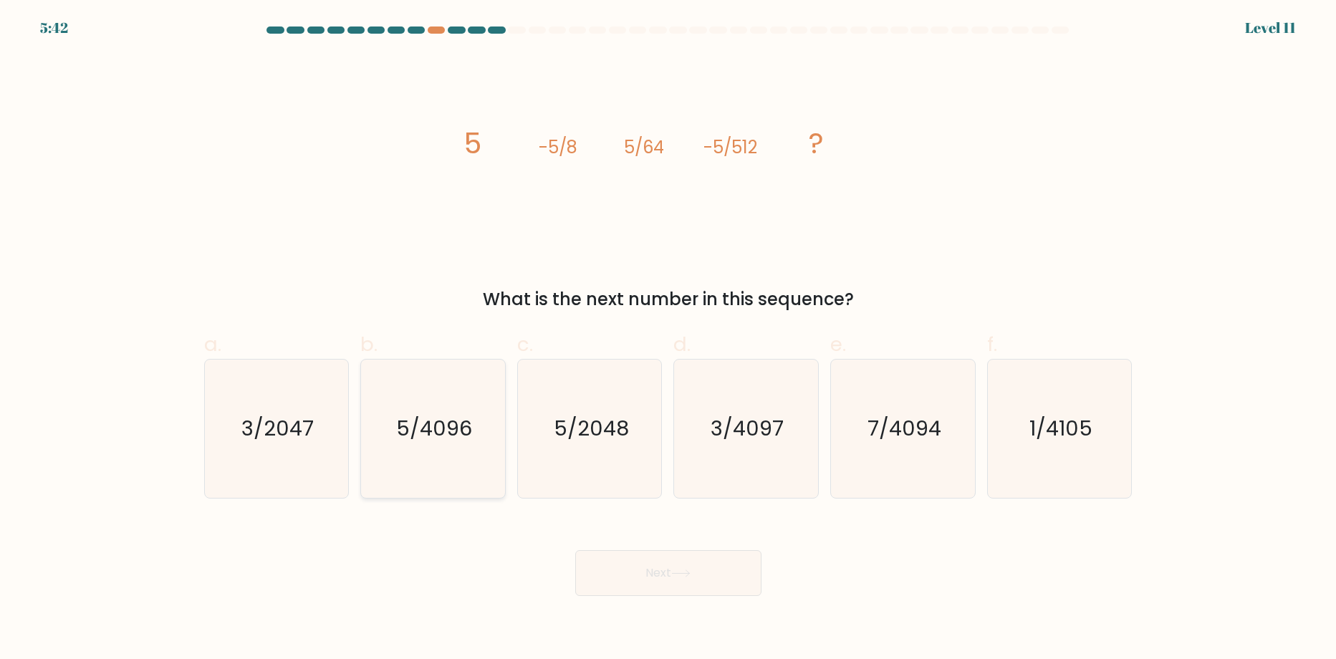
click at [475, 474] on icon "5/4096" at bounding box center [433, 429] width 138 height 138
click at [668, 339] on input "b. 5/4096" at bounding box center [668, 334] width 1 height 9
radio input "true"
click at [643, 573] on button "Next" at bounding box center [668, 573] width 186 height 46
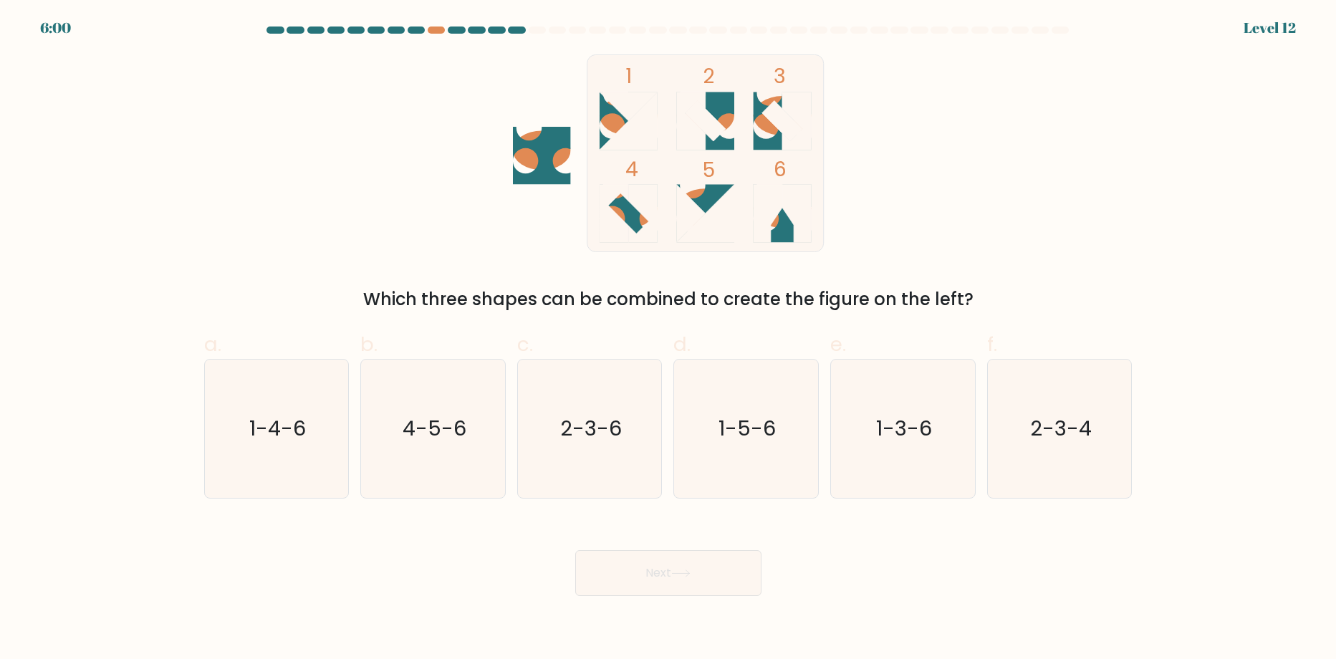
drag, startPoint x: 779, startPoint y: 134, endPoint x: 917, endPoint y: 146, distance: 138.8
drag, startPoint x: 917, startPoint y: 146, endPoint x: 955, endPoint y: 119, distance: 46.7
click at [968, 79] on form at bounding box center [668, 312] width 1336 height 570
click at [1090, 437] on text "2-3-4" at bounding box center [1061, 429] width 62 height 29
click at [669, 339] on input "f. 2-3-4" at bounding box center [668, 334] width 1 height 9
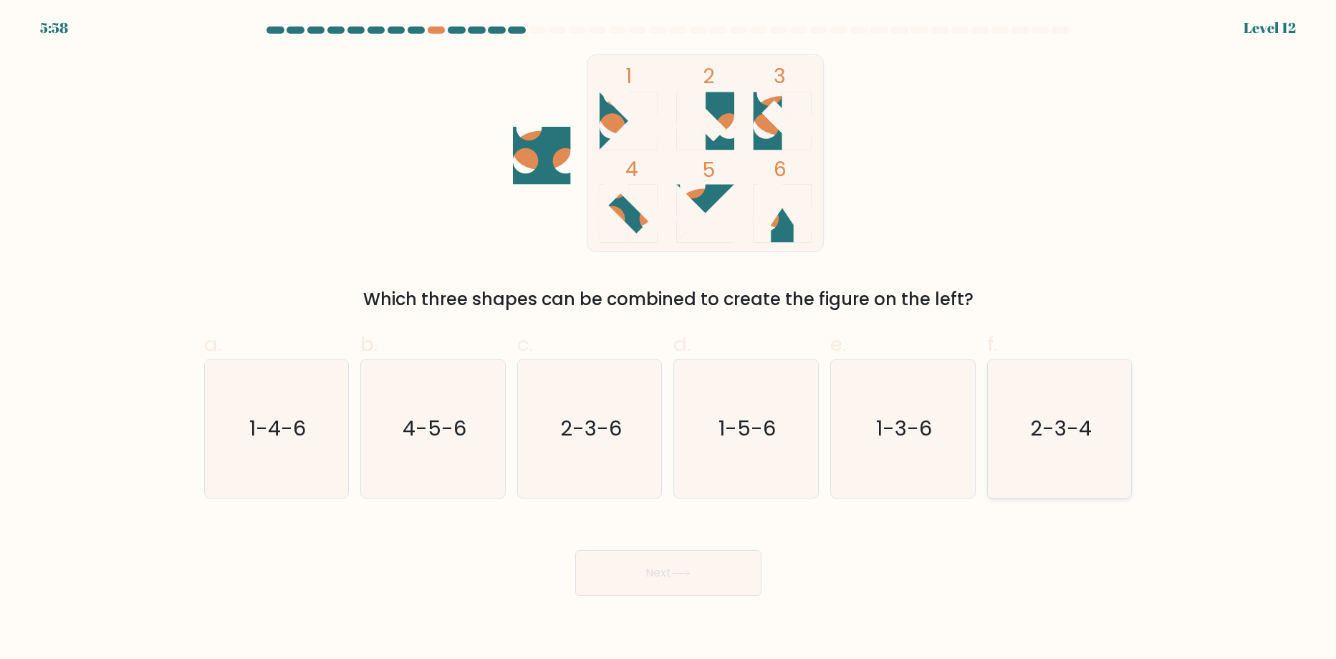
radio input "true"
click at [691, 568] on button "Next" at bounding box center [668, 573] width 186 height 46
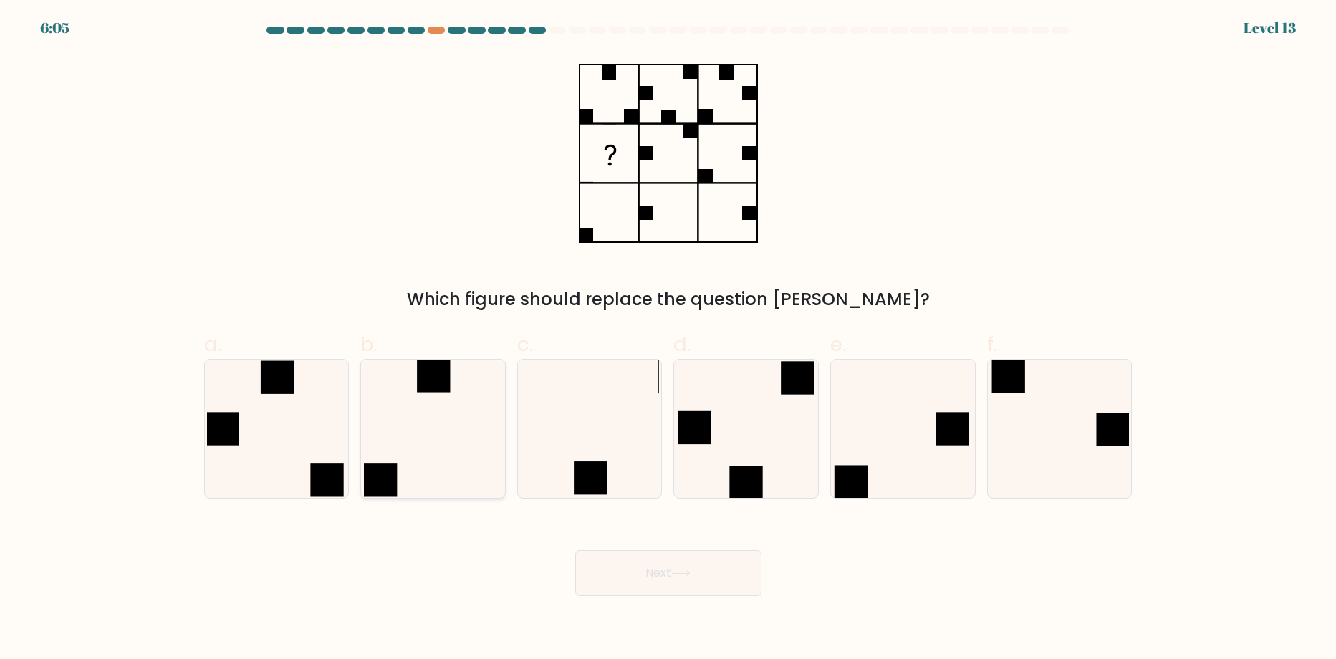
click at [457, 450] on icon at bounding box center [433, 429] width 138 height 138
click at [668, 339] on input "b." at bounding box center [668, 334] width 1 height 9
radio input "true"
click at [678, 570] on icon at bounding box center [680, 574] width 19 height 8
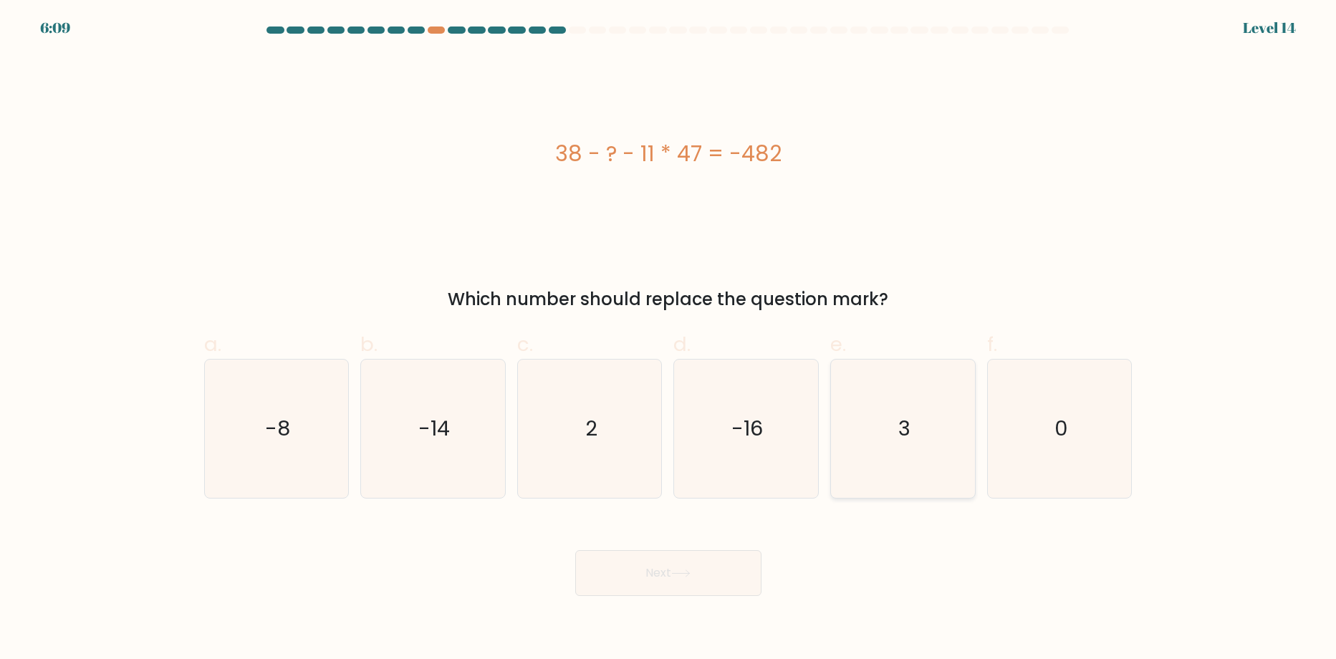
drag, startPoint x: 925, startPoint y: 444, endPoint x: 901, endPoint y: 477, distance: 40.6
click at [924, 444] on icon "3" at bounding box center [903, 429] width 138 height 138
click at [669, 339] on input "e. 3" at bounding box center [668, 334] width 1 height 9
radio input "true"
click at [651, 580] on button "Next" at bounding box center [668, 573] width 186 height 46
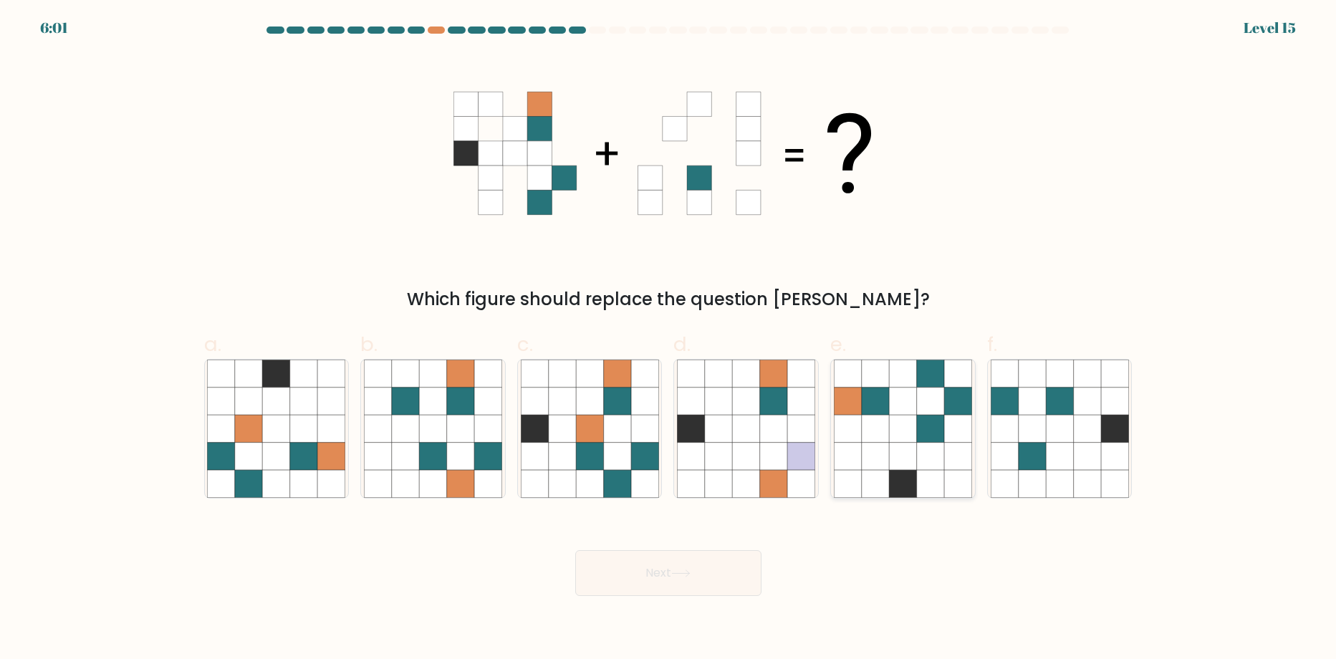
click at [913, 451] on icon at bounding box center [902, 456] width 27 height 27
click at [669, 339] on input "e." at bounding box center [668, 334] width 1 height 9
radio input "true"
click at [662, 563] on button "Next" at bounding box center [668, 573] width 186 height 46
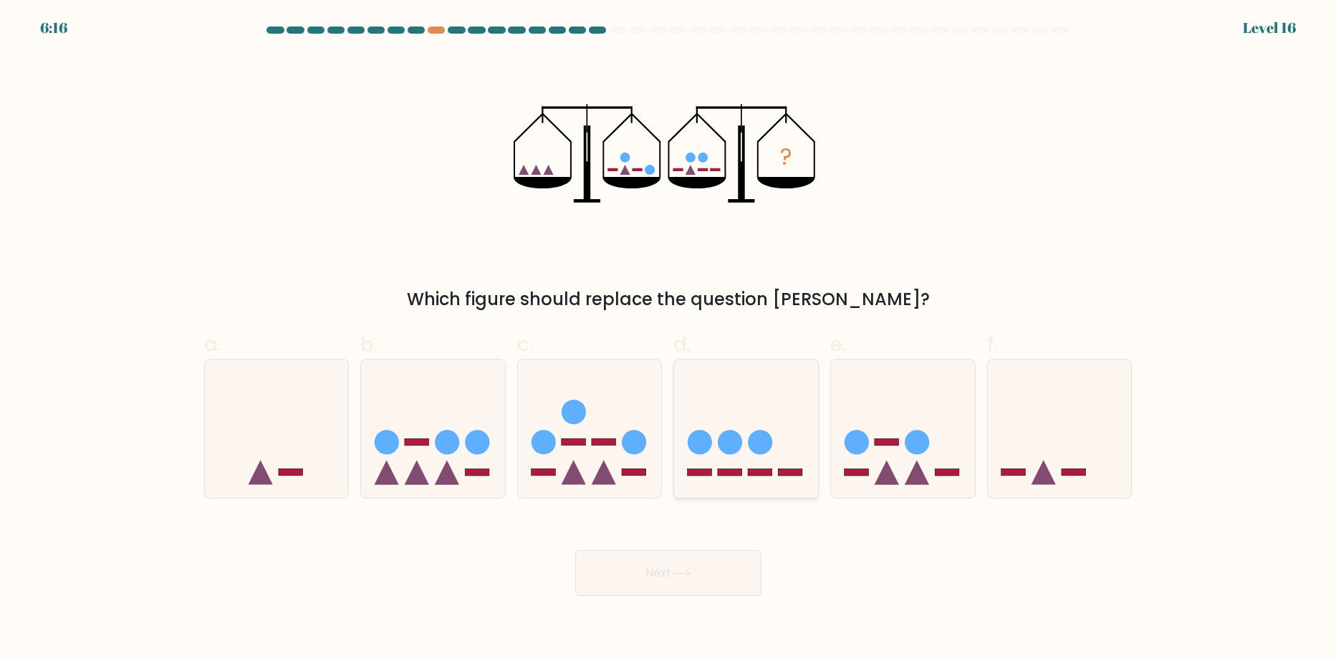
click at [756, 418] on icon at bounding box center [746, 429] width 144 height 119
click at [669, 339] on input "d." at bounding box center [668, 334] width 1 height 9
radio input "true"
click at [711, 580] on button "Next" at bounding box center [668, 573] width 186 height 46
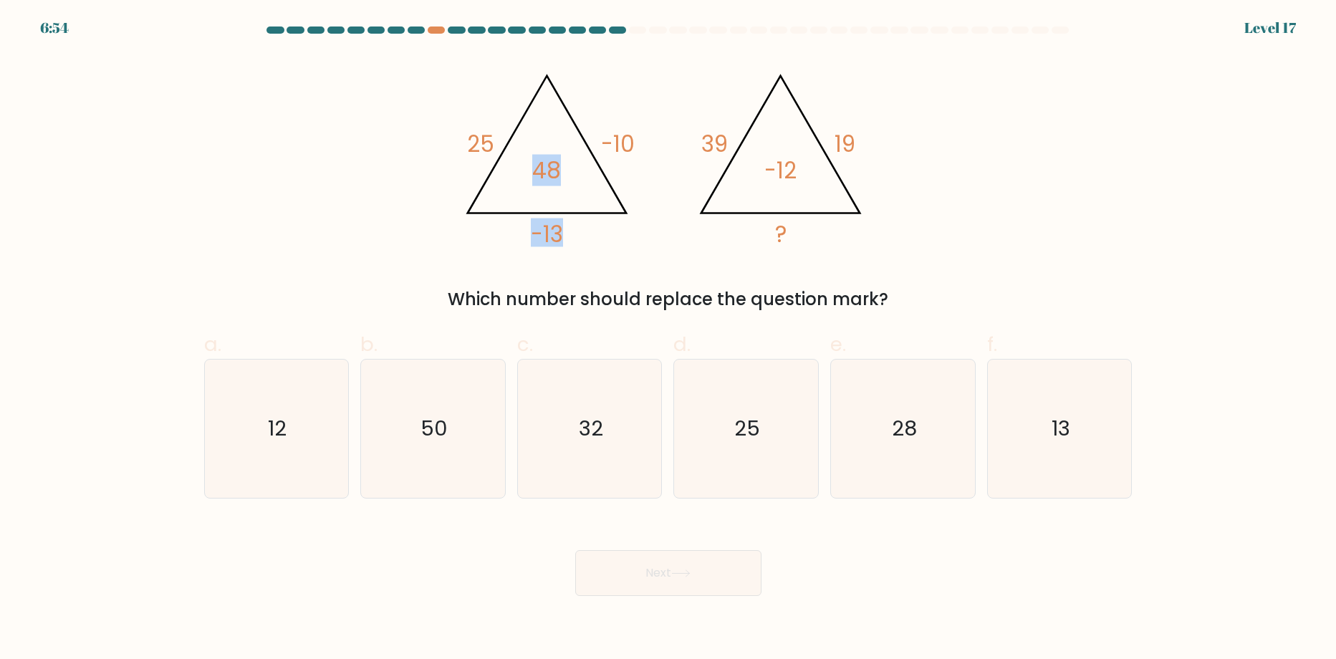
drag, startPoint x: 640, startPoint y: 140, endPoint x: 562, endPoint y: 140, distance: 78.1
click at [562, 140] on icon "@import url('https://fonts.googleapis.com/css?family=Abril+Fatface:400,100,100i…" at bounding box center [668, 153] width 430 height 198
click at [767, 81] on icon "@import url('https://fonts.googleapis.com/css?family=Abril+Fatface:400,100,100i…" at bounding box center [668, 153] width 430 height 198
click at [421, 428] on text "50" at bounding box center [434, 429] width 27 height 29
click at [668, 339] on input "b. 50" at bounding box center [668, 334] width 1 height 9
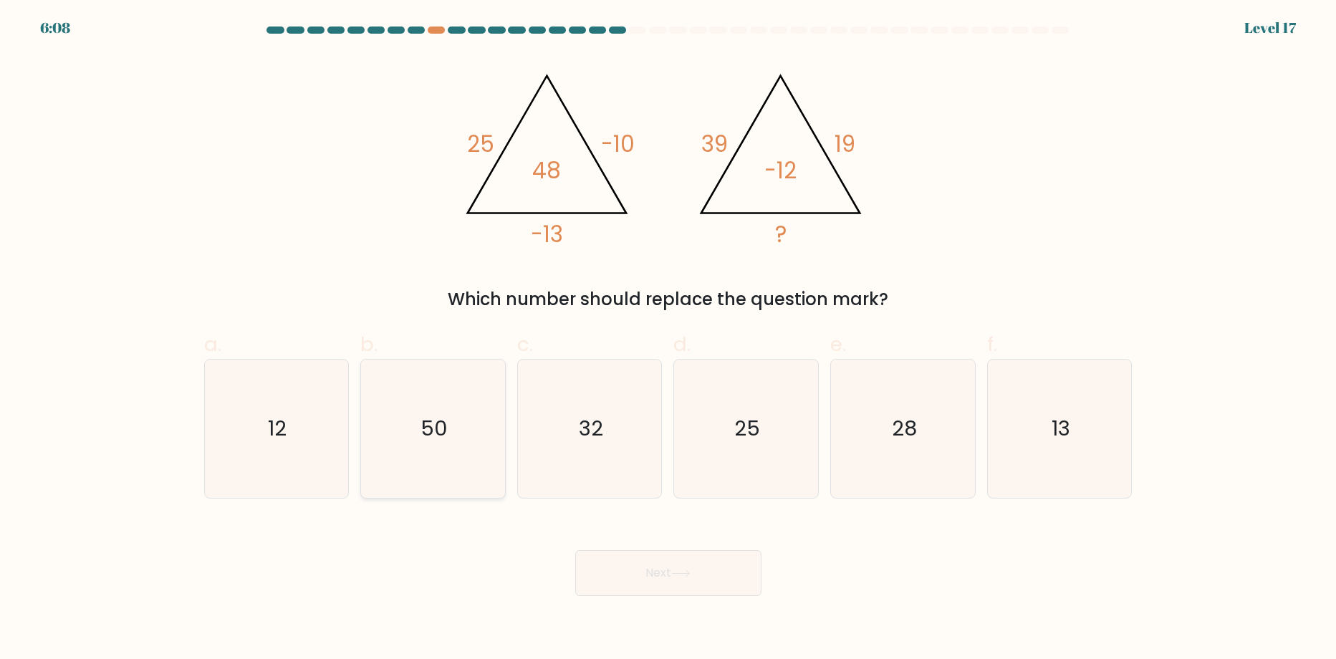
radio input "true"
click at [725, 569] on button "Next" at bounding box center [668, 573] width 186 height 46
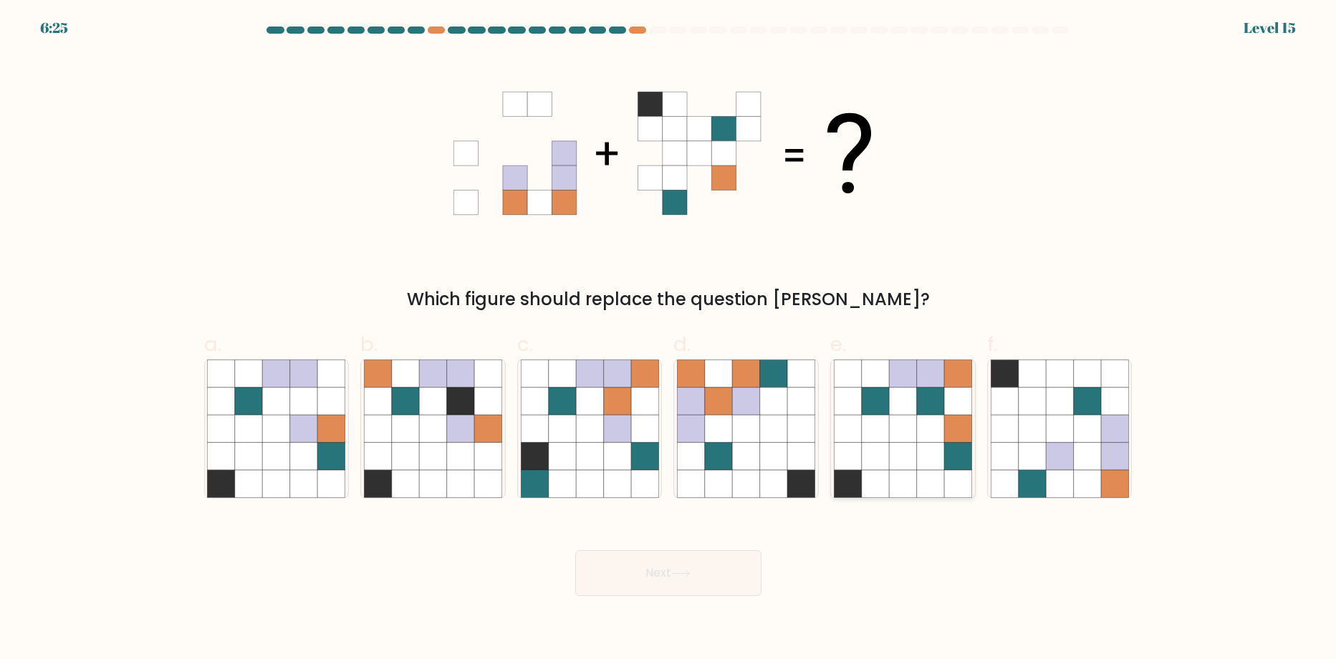
drag, startPoint x: 923, startPoint y: 435, endPoint x: 920, endPoint y: 468, distance: 33.9
click at [923, 438] on icon at bounding box center [930, 428] width 27 height 27
click at [669, 339] on input "e." at bounding box center [668, 334] width 1 height 9
radio input "true"
click at [1087, 453] on icon at bounding box center [1086, 456] width 27 height 27
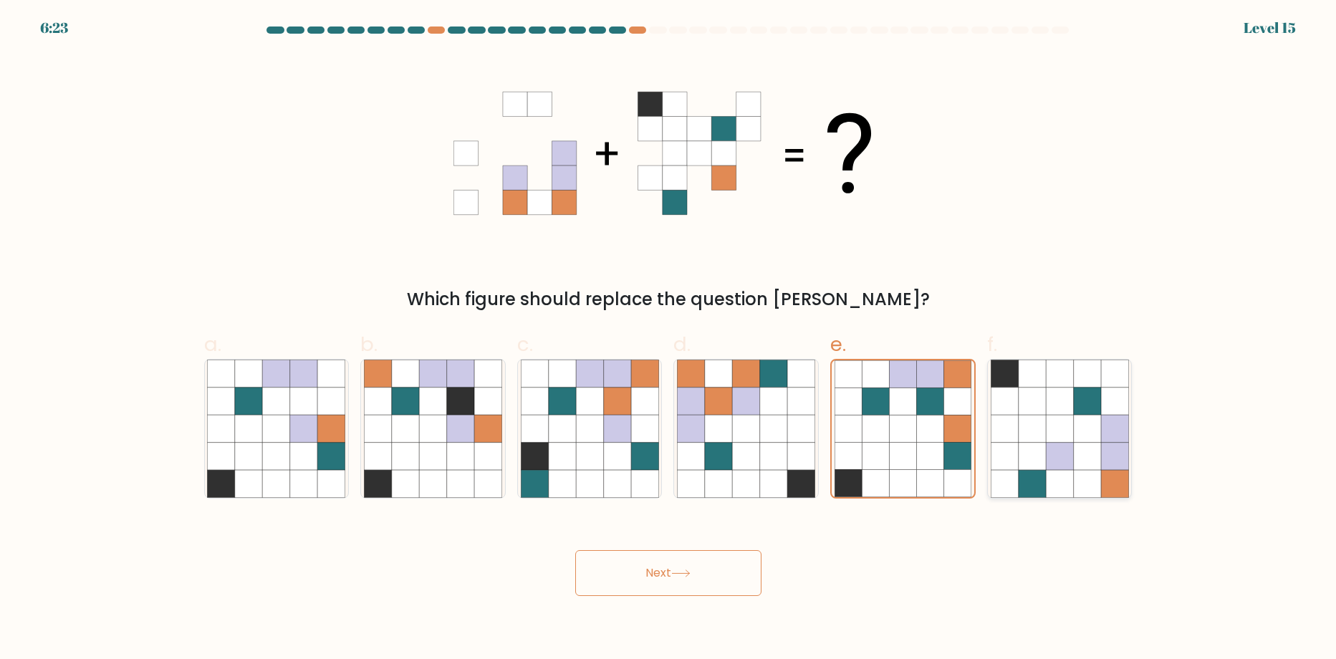
click at [669, 339] on input "f." at bounding box center [668, 334] width 1 height 9
radio input "true"
click at [886, 432] on icon at bounding box center [875, 428] width 27 height 27
click at [669, 339] on input "e." at bounding box center [668, 334] width 1 height 9
radio input "true"
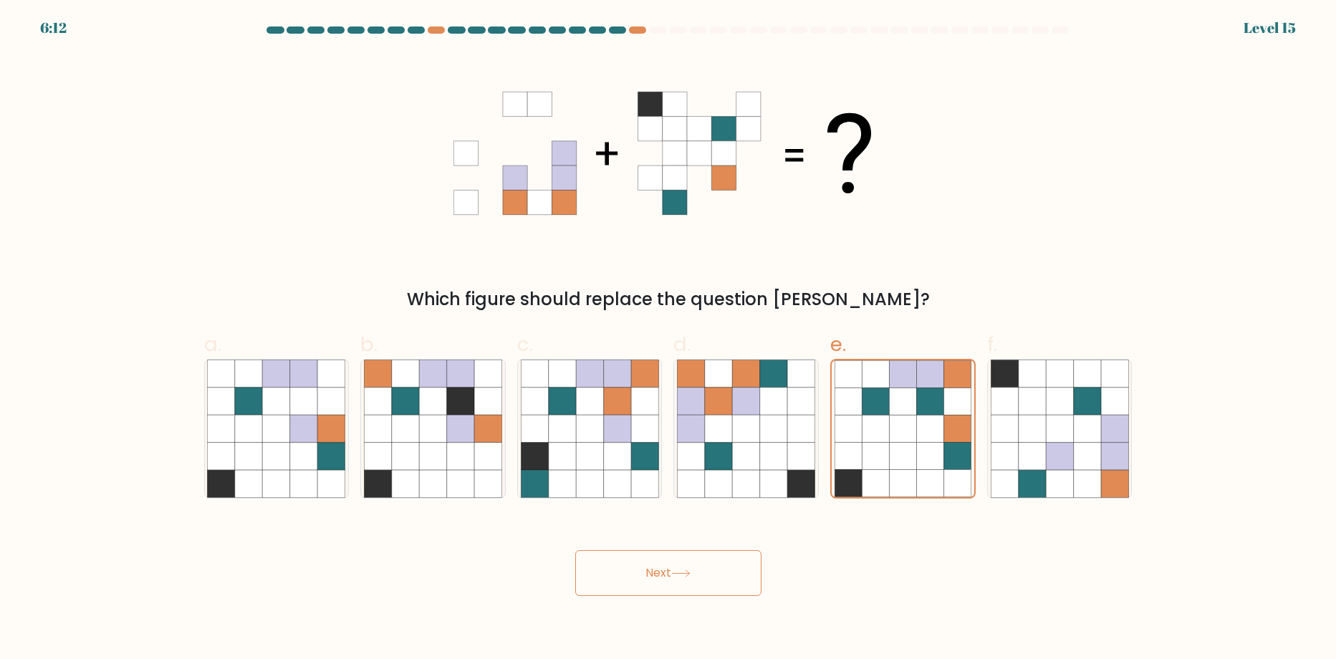
click at [671, 575] on button "Next" at bounding box center [668, 573] width 186 height 46
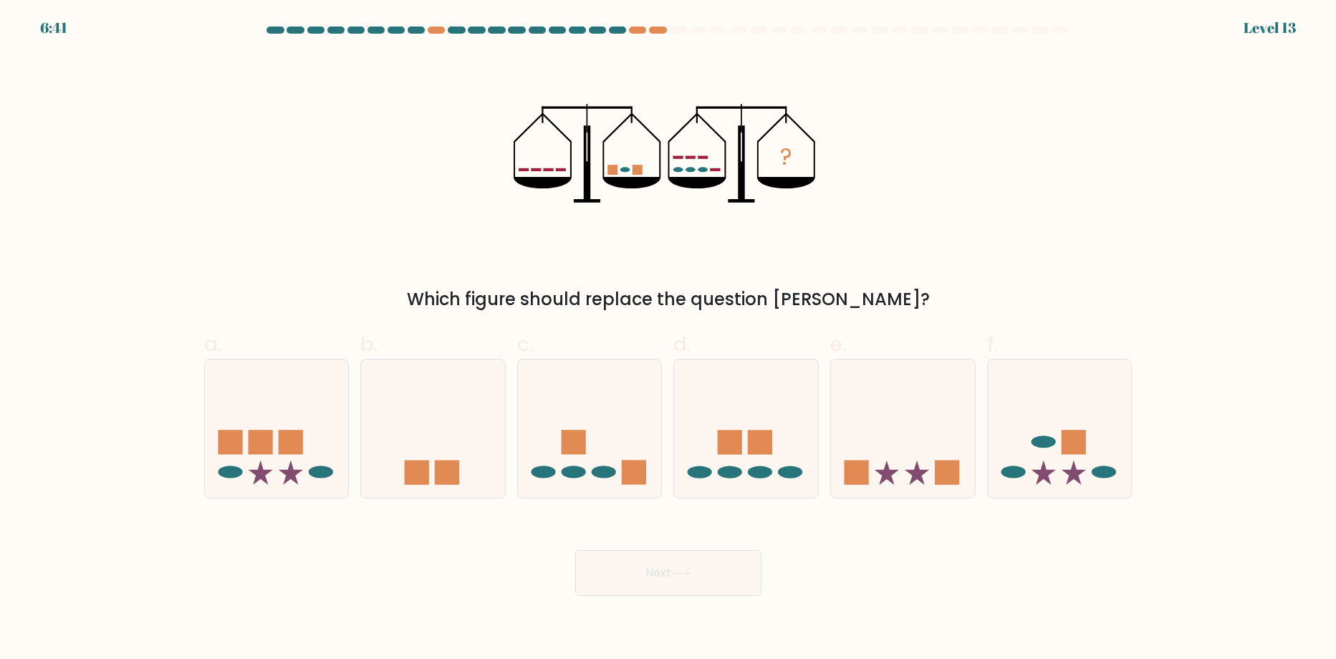
drag, startPoint x: 681, startPoint y: 185, endPoint x: 682, endPoint y: 170, distance: 15.1
drag, startPoint x: 682, startPoint y: 170, endPoint x: 898, endPoint y: 119, distance: 221.5
click at [898, 119] on div "? Which figure should replace the question mark?" at bounding box center [669, 183] width 946 height 258
click at [597, 380] on icon at bounding box center [590, 429] width 144 height 119
click at [668, 339] on input "c." at bounding box center [668, 334] width 1 height 9
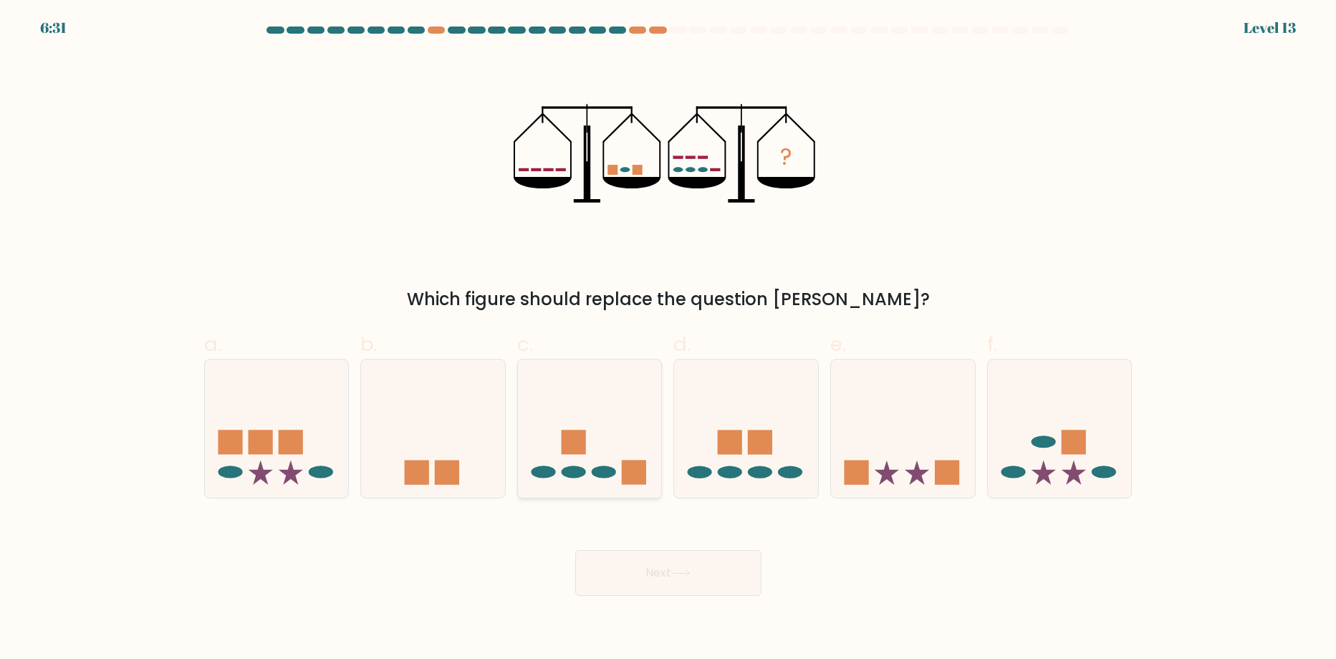
radio input "true"
click at [671, 580] on button "Next" at bounding box center [668, 573] width 186 height 46
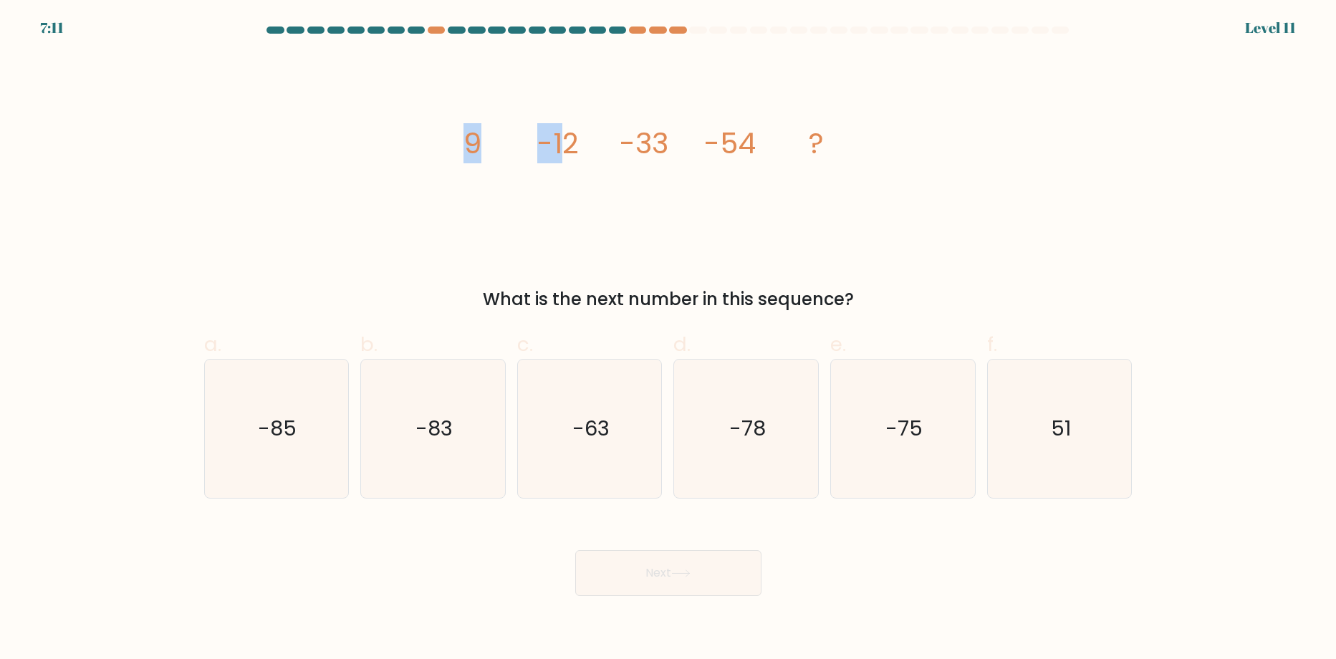
drag, startPoint x: 439, startPoint y: 157, endPoint x: 558, endPoint y: 129, distance: 122.2
click at [558, 129] on div "image/svg+xml 9 -12 -33 -54 ? What is the next number in this sequence?" at bounding box center [669, 183] width 946 height 258
drag, startPoint x: 686, startPoint y: 220, endPoint x: 717, endPoint y: 224, distance: 31.8
click at [707, 223] on icon "image/svg+xml 9 -12 -33 -54 ?" at bounding box center [668, 153] width 430 height 198
drag, startPoint x: 919, startPoint y: 439, endPoint x: 906, endPoint y: 439, distance: 12.9
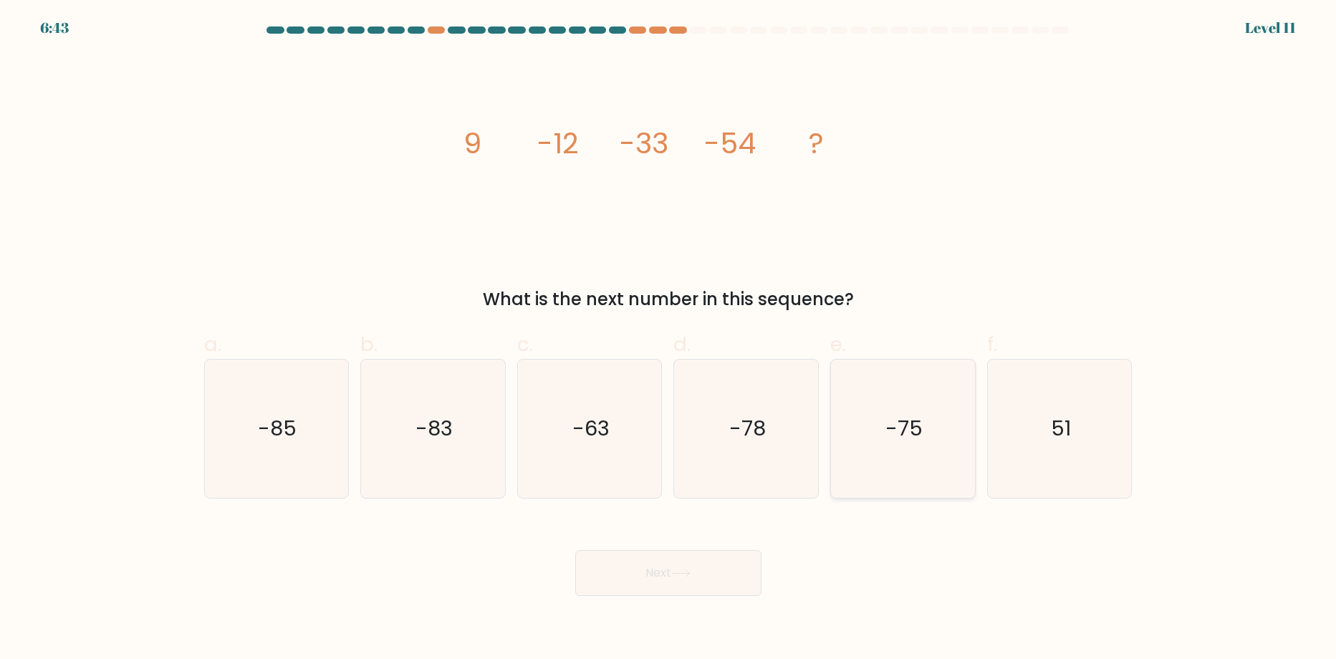
click at [914, 439] on text "-75" at bounding box center [903, 429] width 37 height 29
drag, startPoint x: 878, startPoint y: 453, endPoint x: 860, endPoint y: 484, distance: 36.6
click at [878, 453] on icon "-75" at bounding box center [903, 429] width 138 height 138
click at [669, 339] on input "e. -75" at bounding box center [668, 334] width 1 height 9
radio input "true"
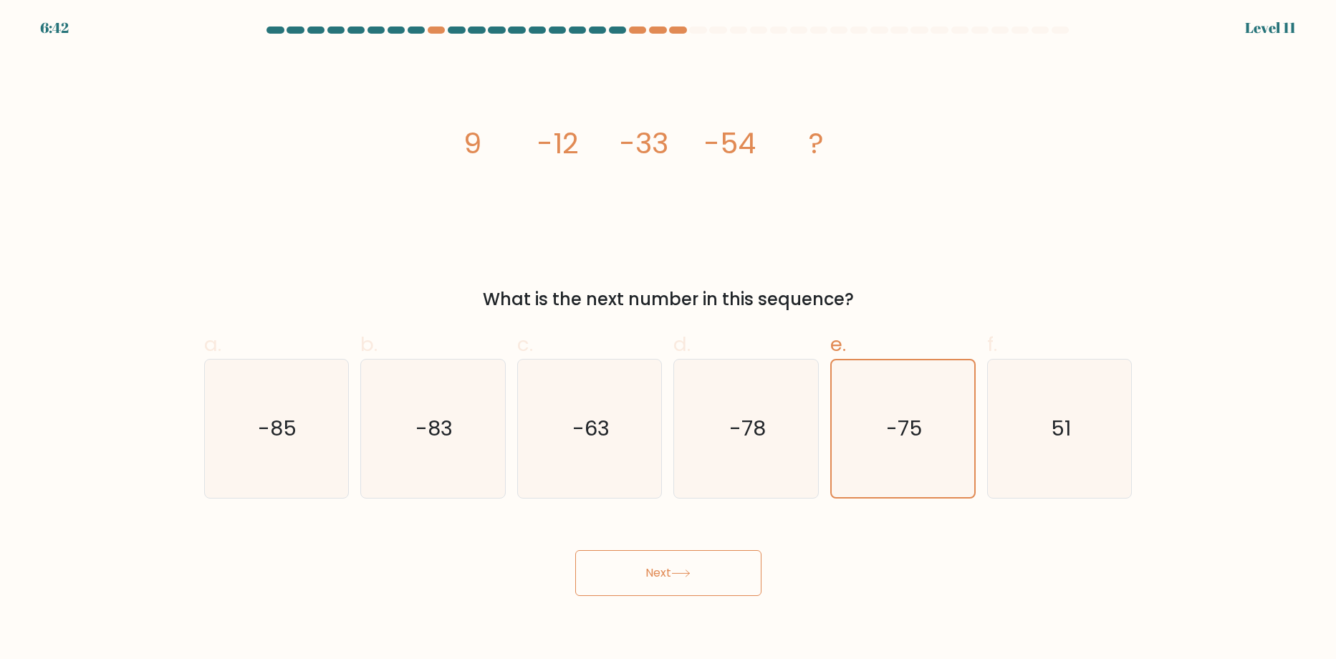
drag, startPoint x: 691, startPoint y: 572, endPoint x: 680, endPoint y: 564, distance: 13.3
click at [678, 570] on icon at bounding box center [680, 574] width 19 height 8
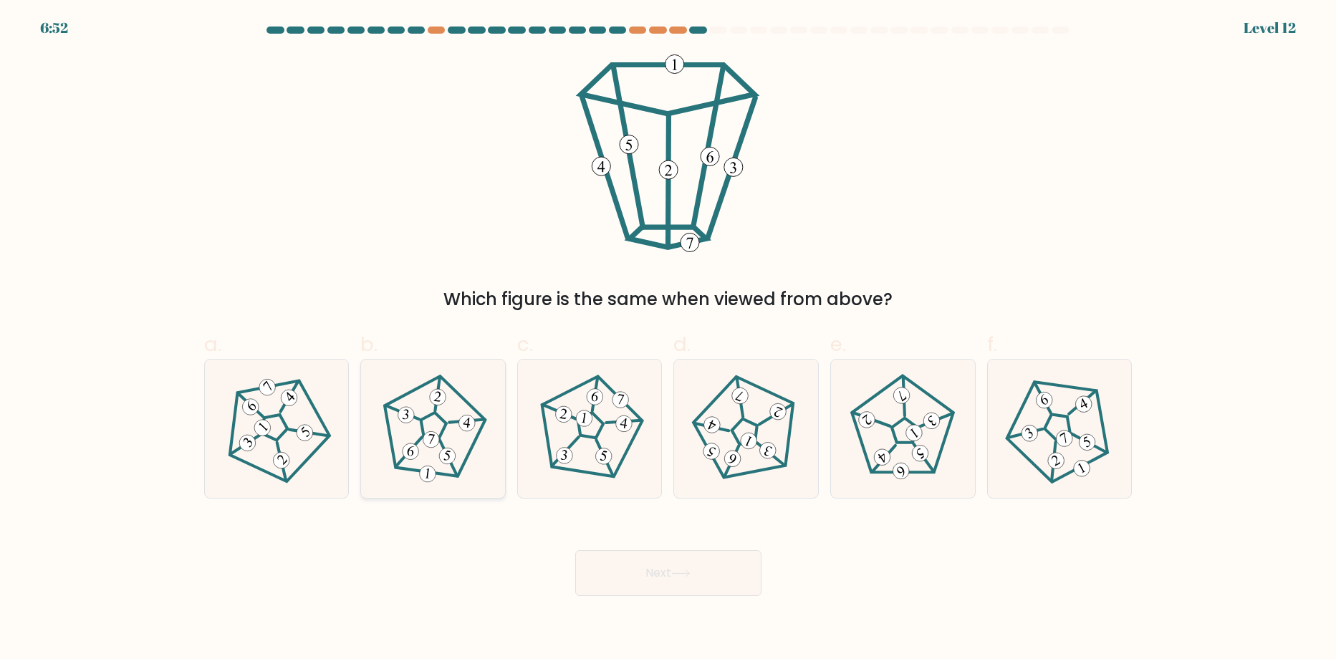
click at [440, 417] on icon at bounding box center [433, 429] width 110 height 110
click at [668, 339] on input "b." at bounding box center [668, 334] width 1 height 9
radio input "true"
drag, startPoint x: 640, startPoint y: 587, endPoint x: 631, endPoint y: 616, distance: 29.9
click at [638, 592] on button "Next" at bounding box center [668, 573] width 186 height 46
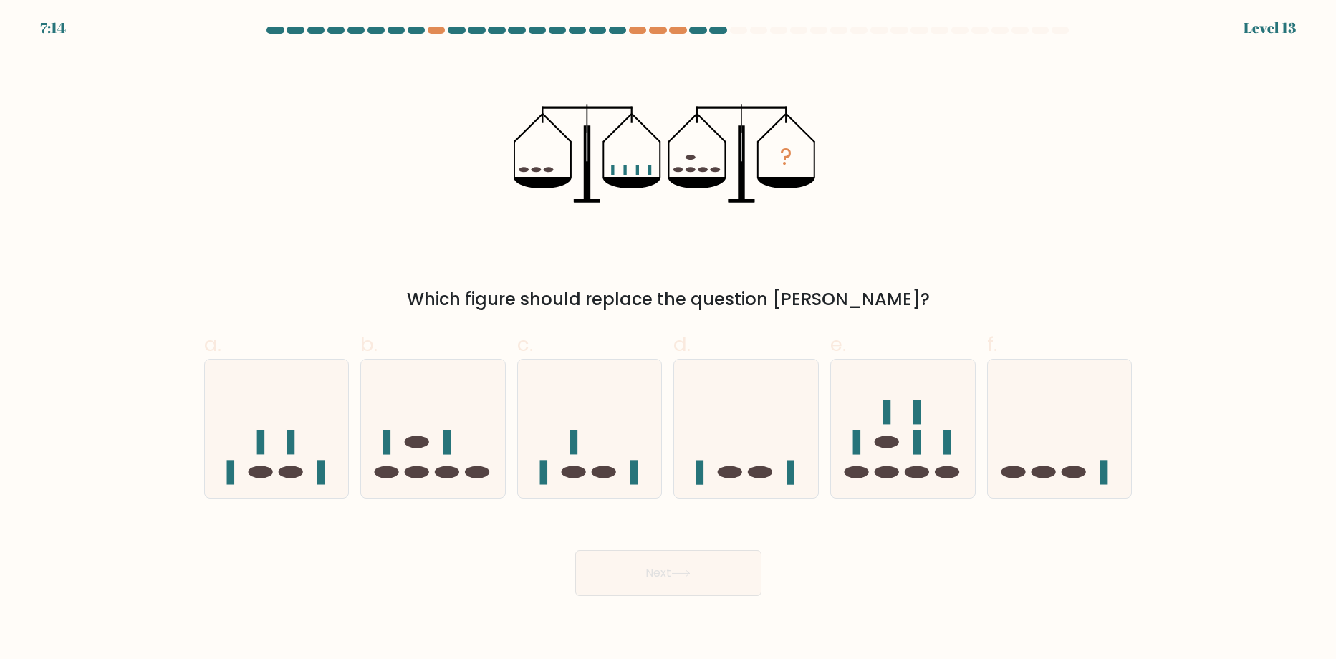
click at [607, 185] on icon "?" at bounding box center [668, 153] width 309 height 198
drag, startPoint x: 321, startPoint y: 390, endPoint x: 334, endPoint y: 459, distance: 70.7
click at [314, 395] on icon at bounding box center [277, 429] width 144 height 119
click at [668, 339] on input "a." at bounding box center [668, 334] width 1 height 9
radio input "true"
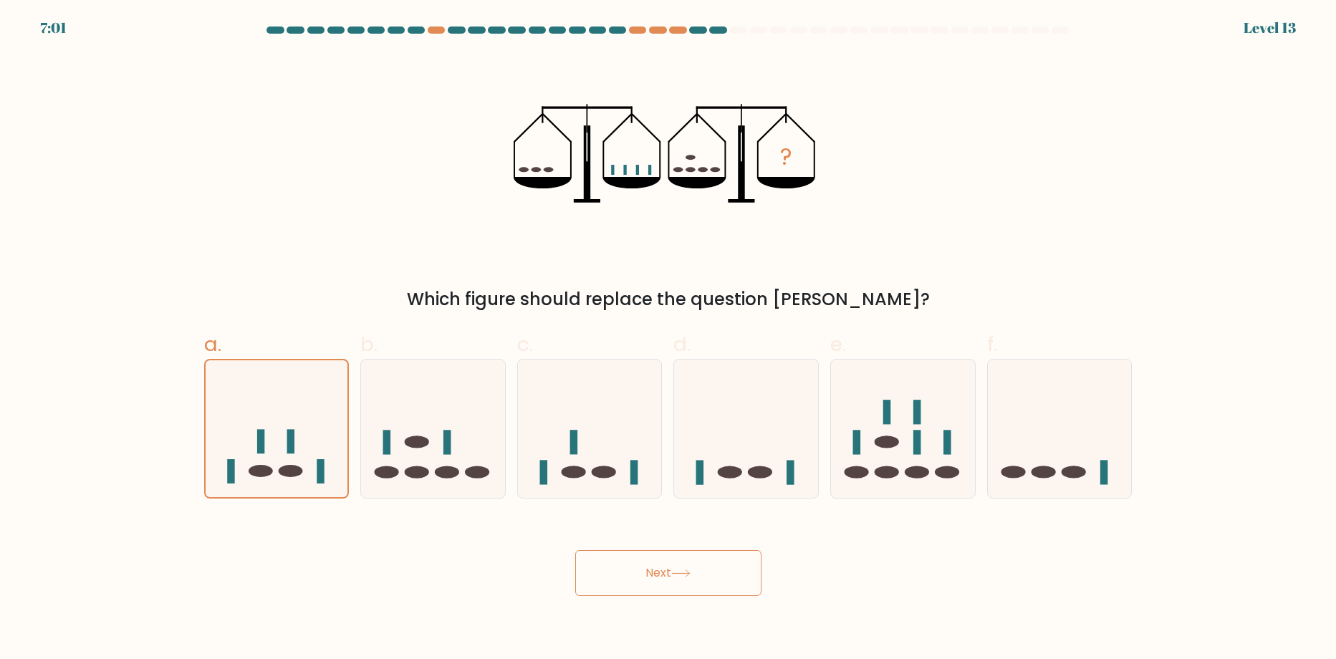
click at [699, 571] on button "Next" at bounding box center [668, 573] width 186 height 46
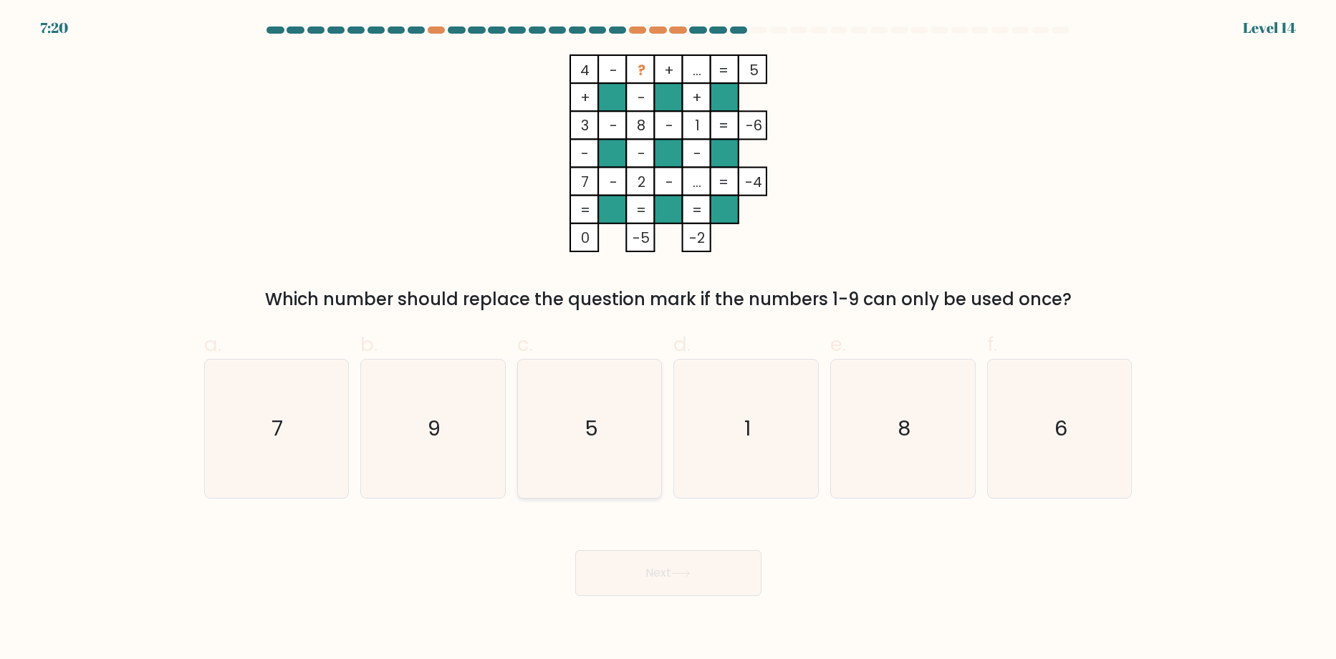
click at [614, 405] on icon "5" at bounding box center [590, 429] width 138 height 138
click at [668, 339] on input "c. 5" at bounding box center [668, 334] width 1 height 9
radio input "true"
click at [709, 564] on button "Next" at bounding box center [668, 573] width 186 height 46
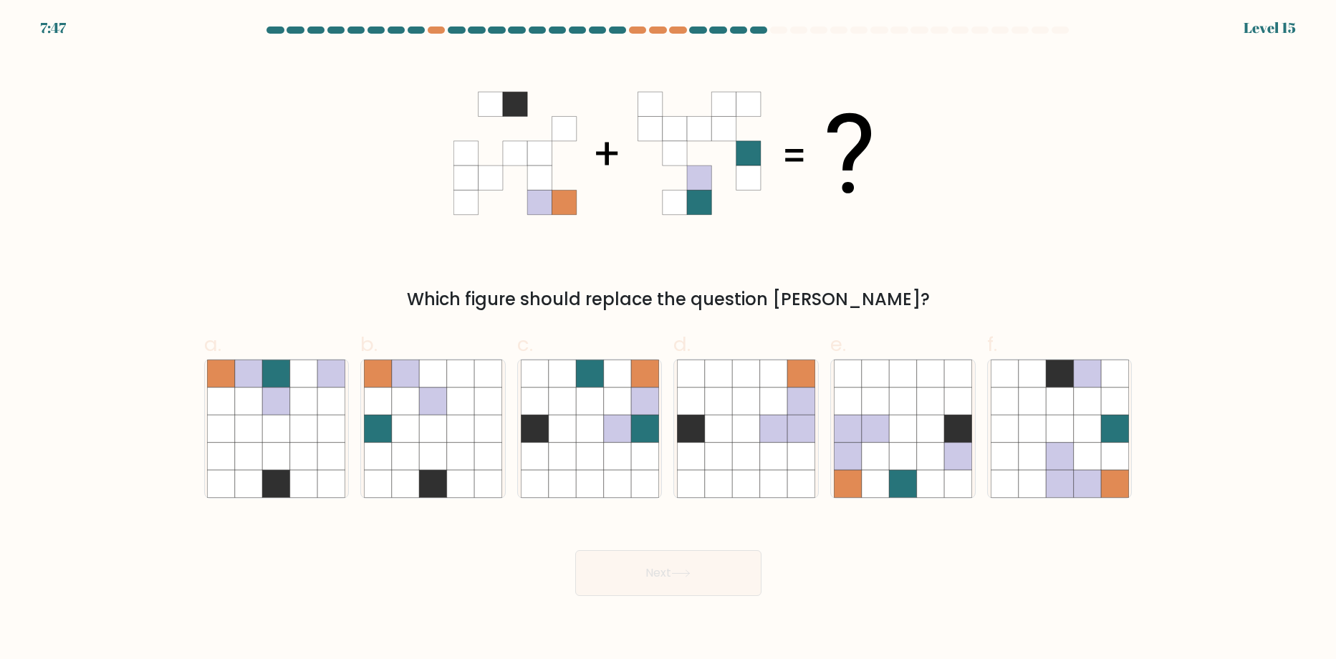
drag, startPoint x: 581, startPoint y: 413, endPoint x: 653, endPoint y: 542, distance: 147.5
click at [587, 417] on icon at bounding box center [590, 429] width 138 height 138
click at [668, 339] on input "c." at bounding box center [668, 334] width 1 height 9
radio input "true"
click at [705, 584] on button "Next" at bounding box center [668, 573] width 186 height 46
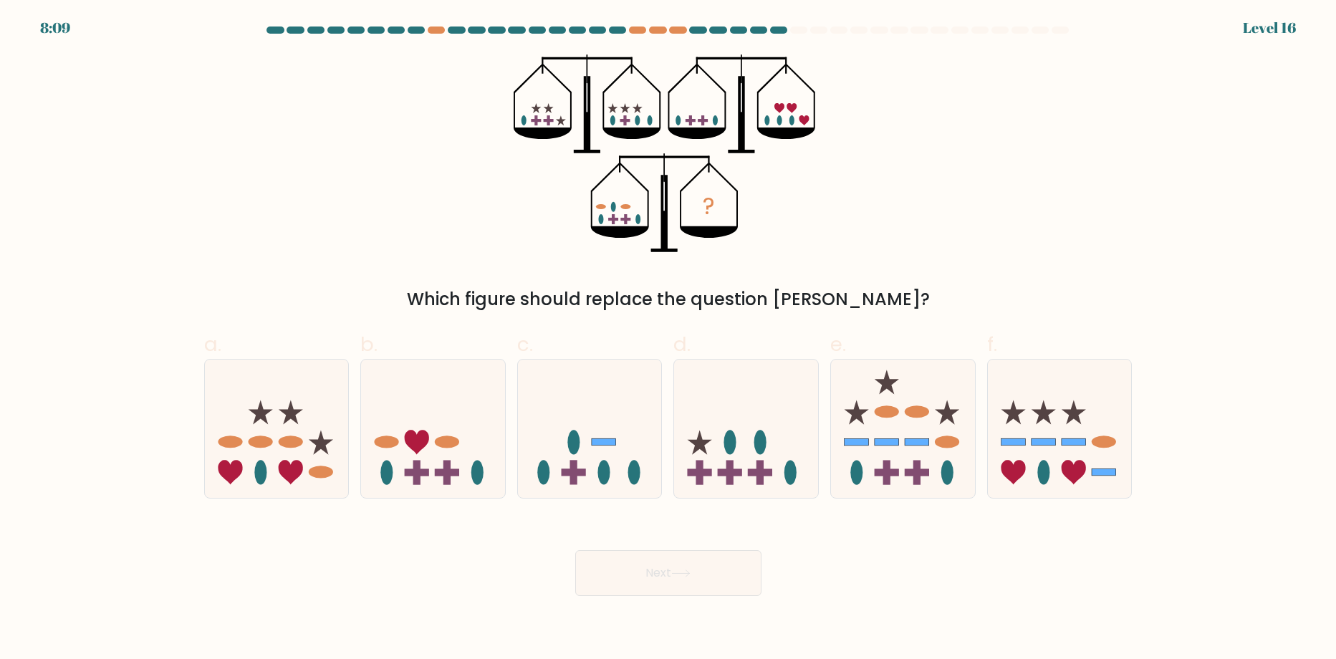
drag, startPoint x: 553, startPoint y: 120, endPoint x: 519, endPoint y: 118, distance: 34.4
click at [519, 118] on icon "?" at bounding box center [668, 153] width 309 height 198
drag, startPoint x: 786, startPoint y: 241, endPoint x: 698, endPoint y: 232, distance: 87.8
drag, startPoint x: 698, startPoint y: 232, endPoint x: 595, endPoint y: 216, distance: 105.2
click at [602, 216] on icon "?" at bounding box center [668, 153] width 309 height 198
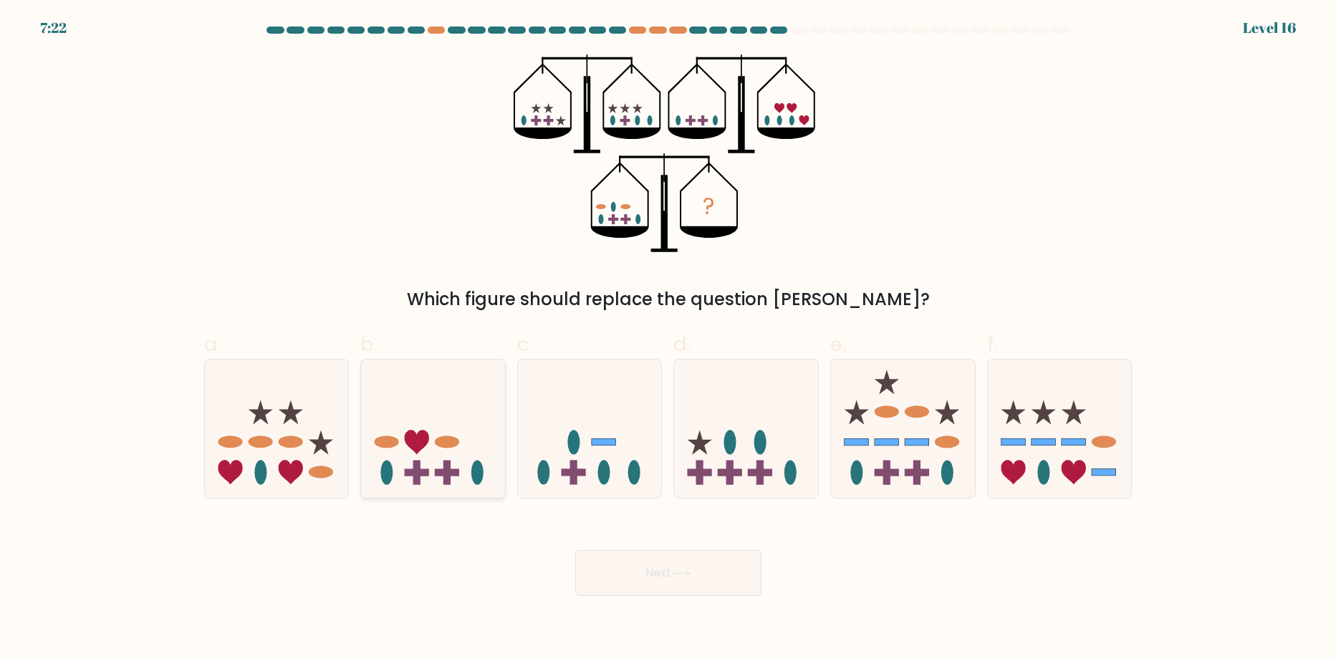
drag, startPoint x: 439, startPoint y: 391, endPoint x: 496, endPoint y: 446, distance: 79.0
click at [467, 401] on icon at bounding box center [433, 429] width 144 height 119
click at [668, 339] on input "b." at bounding box center [668, 334] width 1 height 9
radio input "true"
click at [653, 572] on button "Next" at bounding box center [668, 573] width 186 height 46
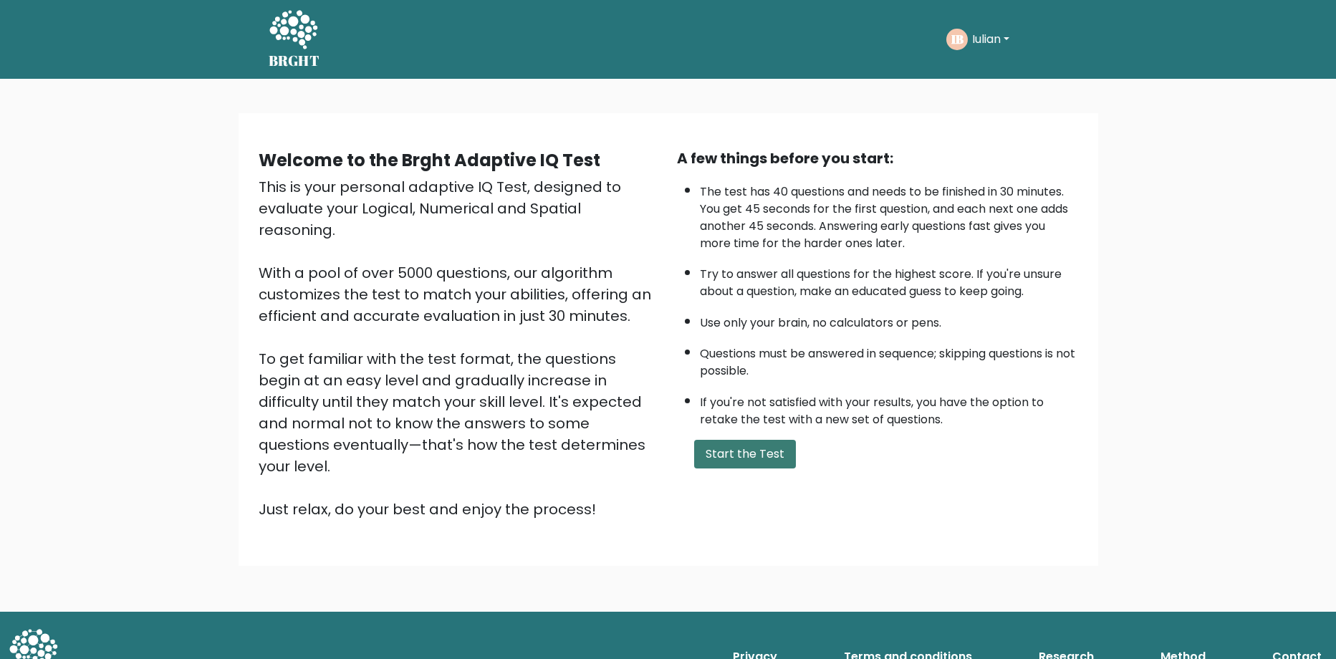
click at [747, 461] on button "Start the Test" at bounding box center [745, 454] width 102 height 29
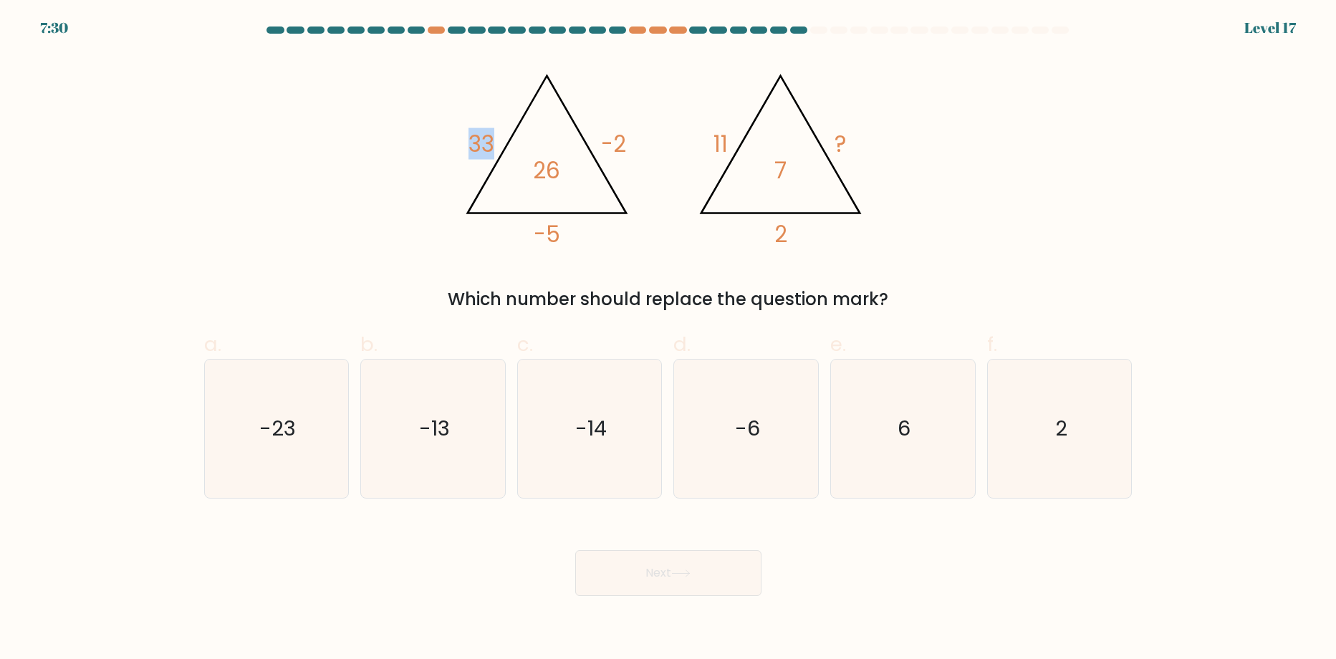
drag, startPoint x: 499, startPoint y: 139, endPoint x: 328, endPoint y: 124, distance: 171.2
click at [328, 124] on div "@import url('[URL][DOMAIN_NAME]); 33 -2 -5 26 @import url('[URL][DOMAIN_NAME]);…" at bounding box center [669, 183] width 946 height 258
click at [335, 128] on div "@import url('[URL][DOMAIN_NAME]); 33 -2 -5 26 @import url('[URL][DOMAIN_NAME]);…" at bounding box center [669, 183] width 946 height 258
drag, startPoint x: 566, startPoint y: 226, endPoint x: 422, endPoint y: 237, distance: 144.4
click at [422, 237] on div "@import url('[URL][DOMAIN_NAME]); 33 -2 -5 26 @import url('[URL][DOMAIN_NAME]);…" at bounding box center [669, 183] width 946 height 258
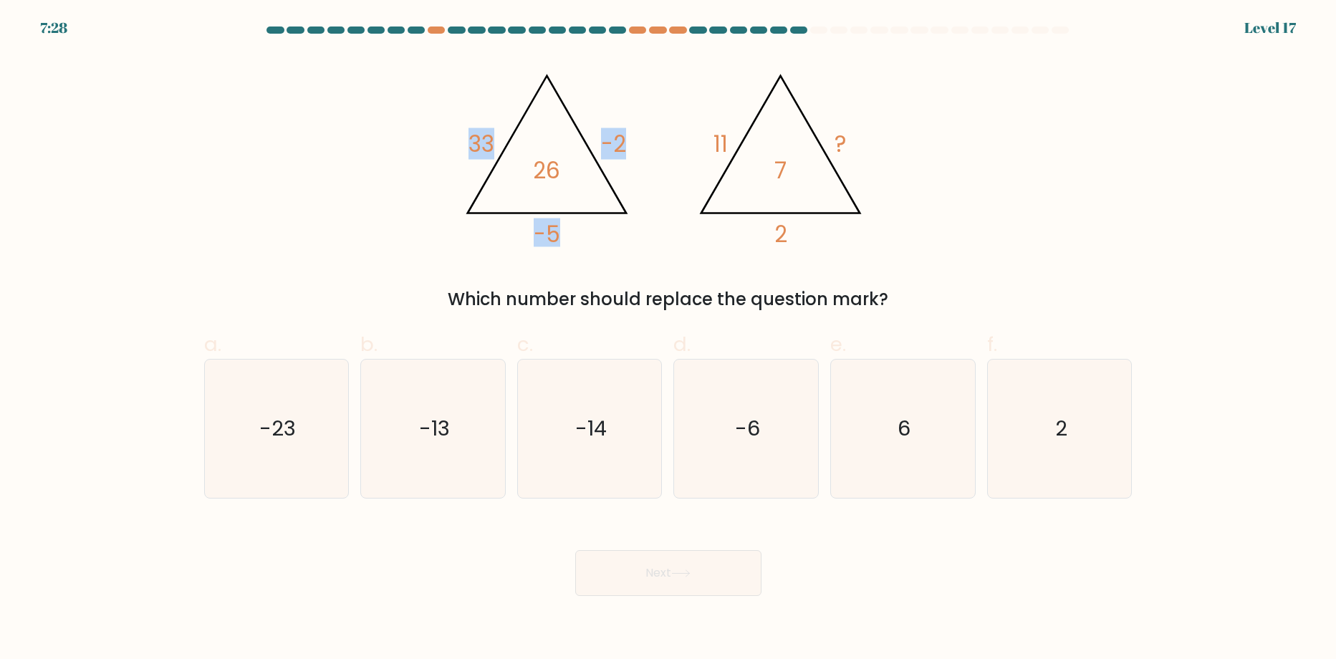
click at [663, 145] on icon "@import url('[URL][DOMAIN_NAME]); 33 -2 -5 26 @import url('[URL][DOMAIN_NAME]);…" at bounding box center [668, 153] width 430 height 198
click at [1075, 400] on icon "2" at bounding box center [1060, 429] width 138 height 138
click at [669, 339] on input "f. 2" at bounding box center [668, 334] width 1 height 9
radio input "true"
click at [713, 582] on button "Next" at bounding box center [668, 573] width 186 height 46
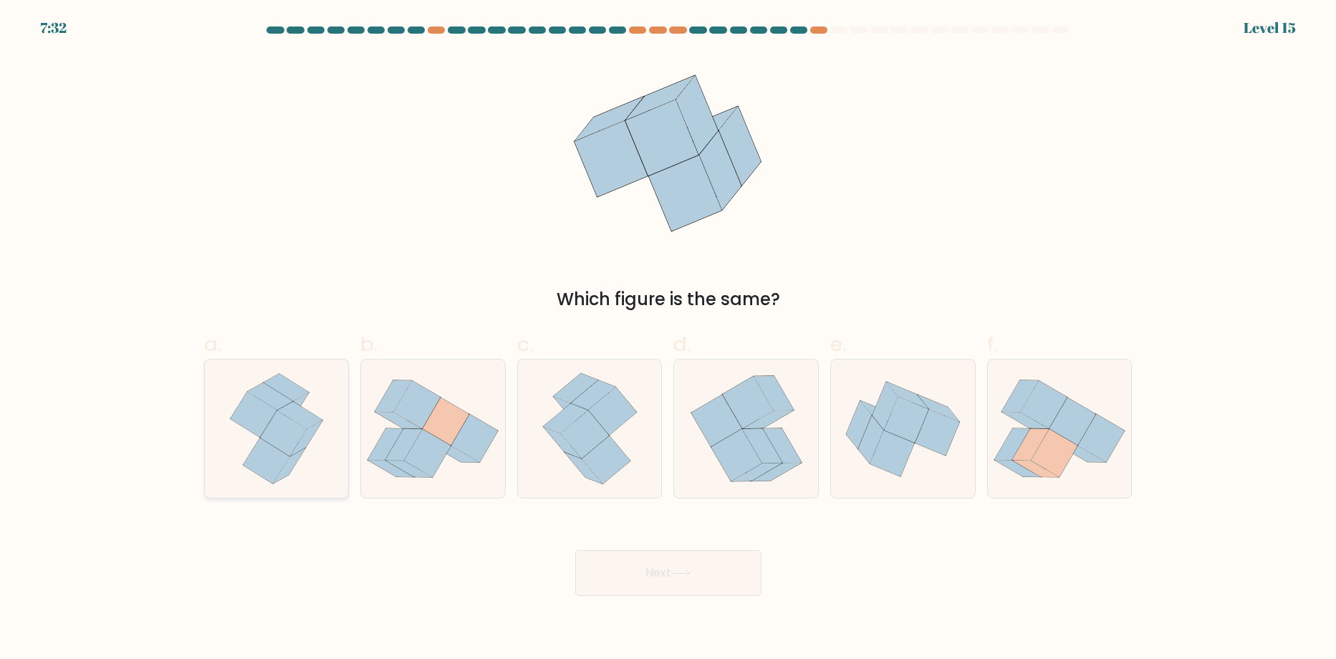
click at [285, 423] on icon at bounding box center [283, 433] width 47 height 45
click at [668, 339] on input "a." at bounding box center [668, 334] width 1 height 9
radio input "true"
click at [614, 452] on icon at bounding box center [606, 460] width 49 height 48
click at [668, 339] on input "c." at bounding box center [668, 334] width 1 height 9
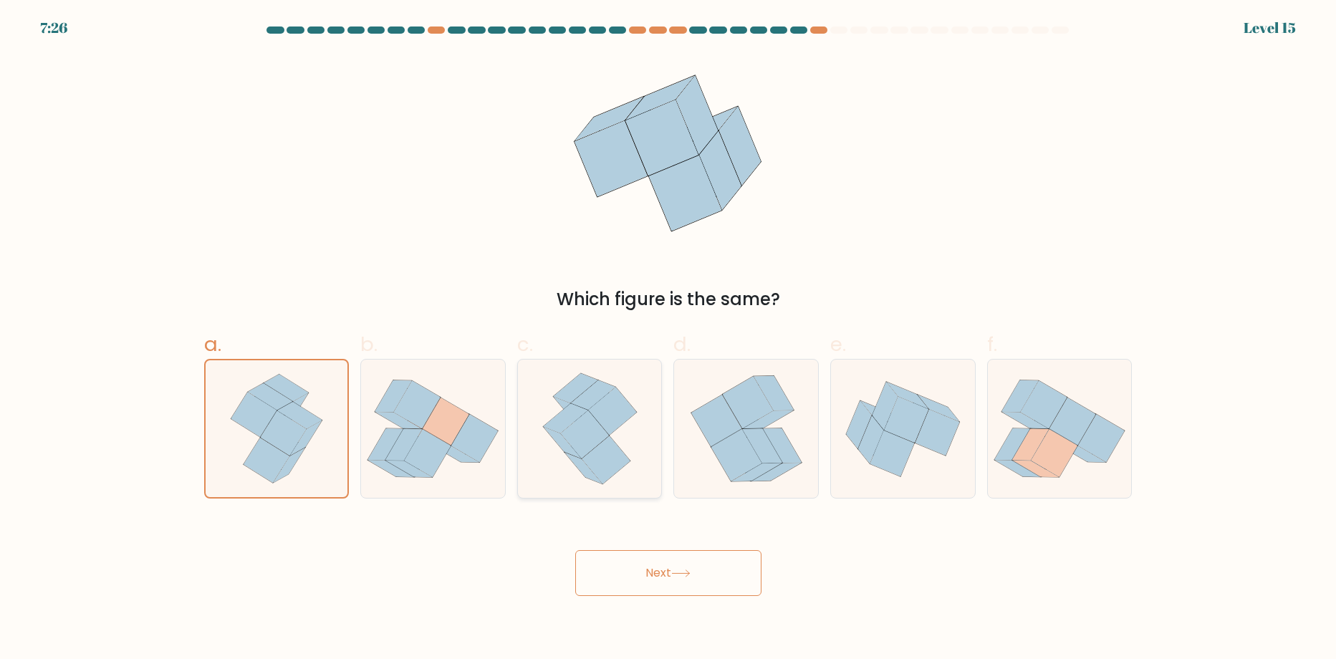
radio input "true"
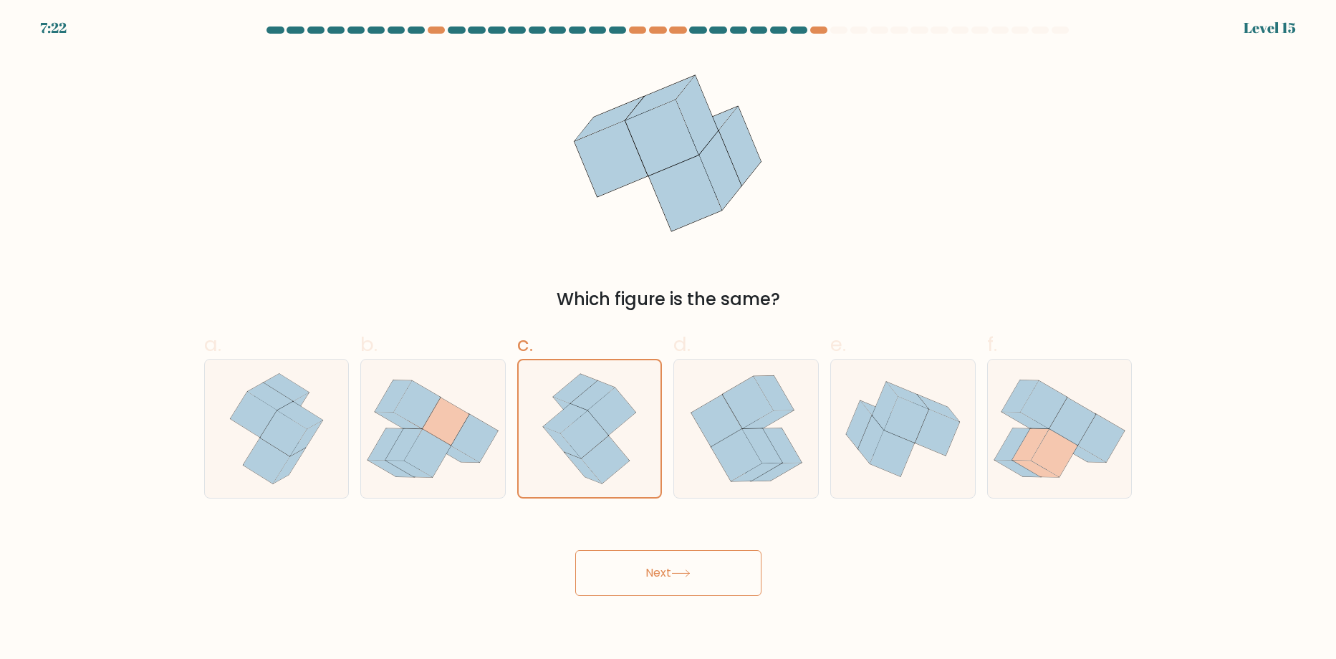
click at [673, 580] on button "Next" at bounding box center [668, 573] width 186 height 46
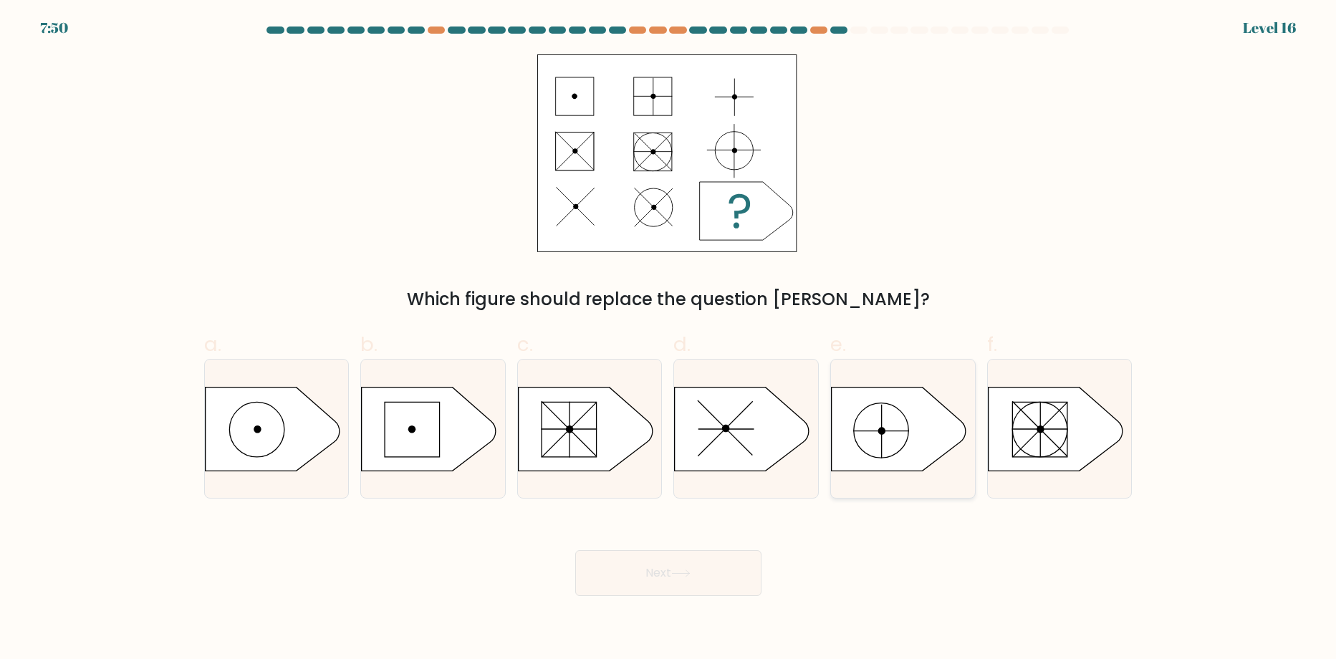
click at [922, 448] on icon at bounding box center [899, 429] width 135 height 84
click at [669, 339] on input "e." at bounding box center [668, 334] width 1 height 9
radio input "true"
click at [271, 438] on icon at bounding box center [272, 429] width 135 height 84
click at [668, 339] on input "a." at bounding box center [668, 334] width 1 height 9
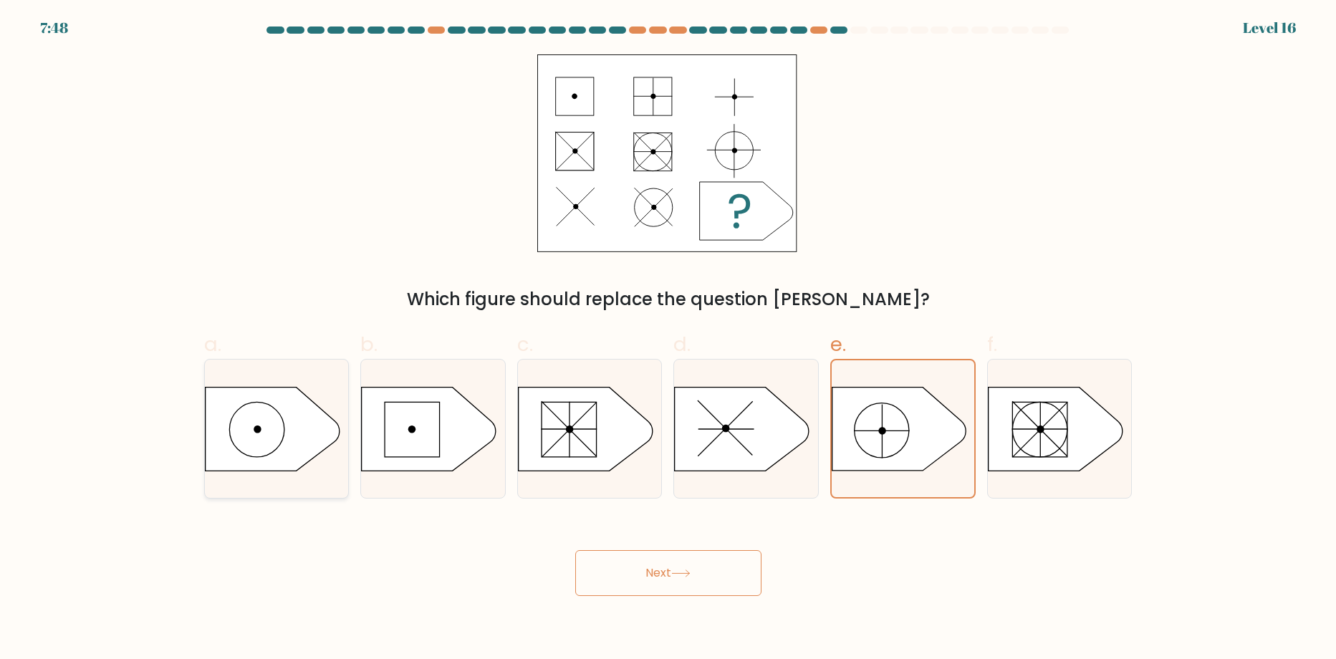
radio input "true"
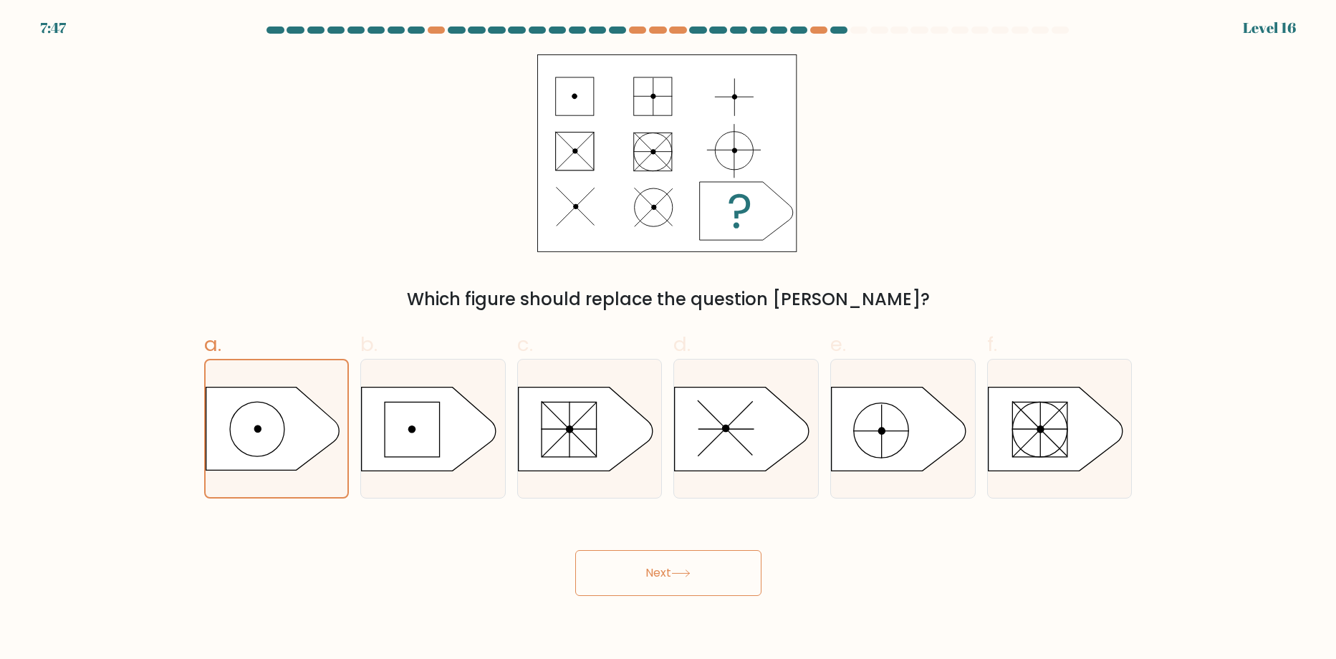
click at [672, 567] on button "Next" at bounding box center [668, 573] width 186 height 46
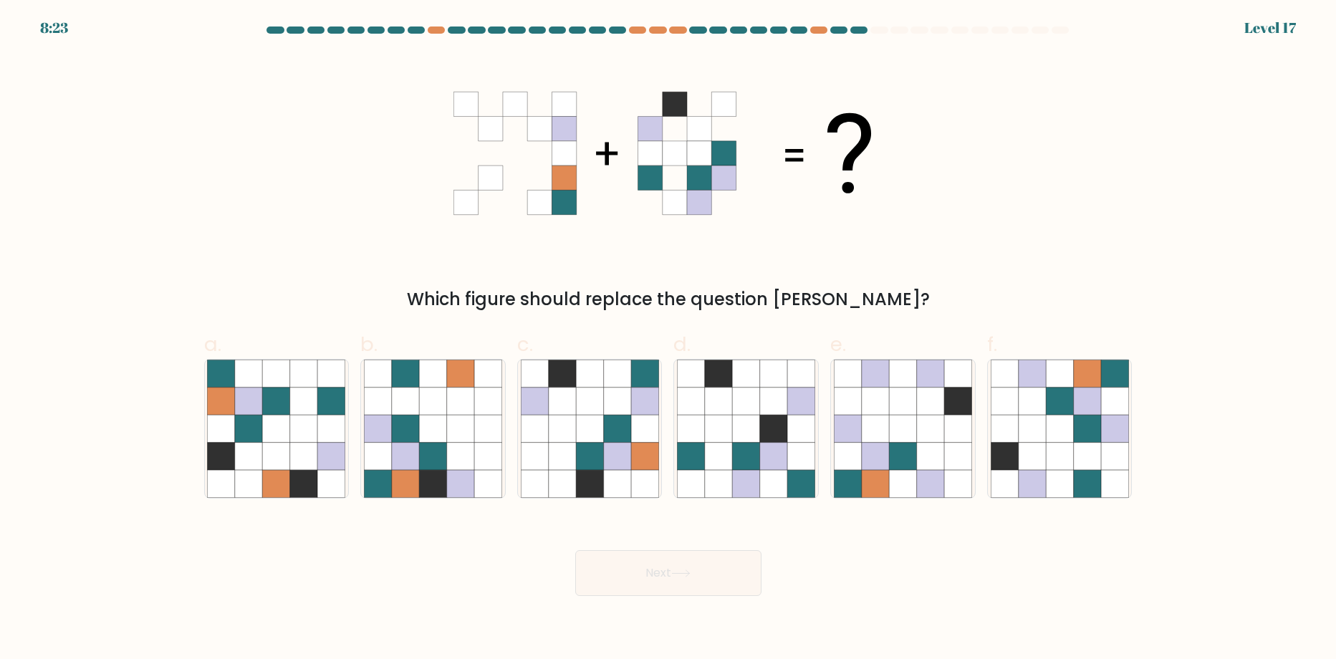
drag, startPoint x: 693, startPoint y: 110, endPoint x: 741, endPoint y: 95, distance: 50.8
drag, startPoint x: 741, startPoint y: 95, endPoint x: 1130, endPoint y: 113, distance: 389.4
click at [1125, 112] on div "Which figure should replace the question [PERSON_NAME]?" at bounding box center [669, 183] width 946 height 258
click at [1130, 428] on div at bounding box center [1059, 429] width 145 height 140
click at [669, 339] on input "f." at bounding box center [668, 334] width 1 height 9
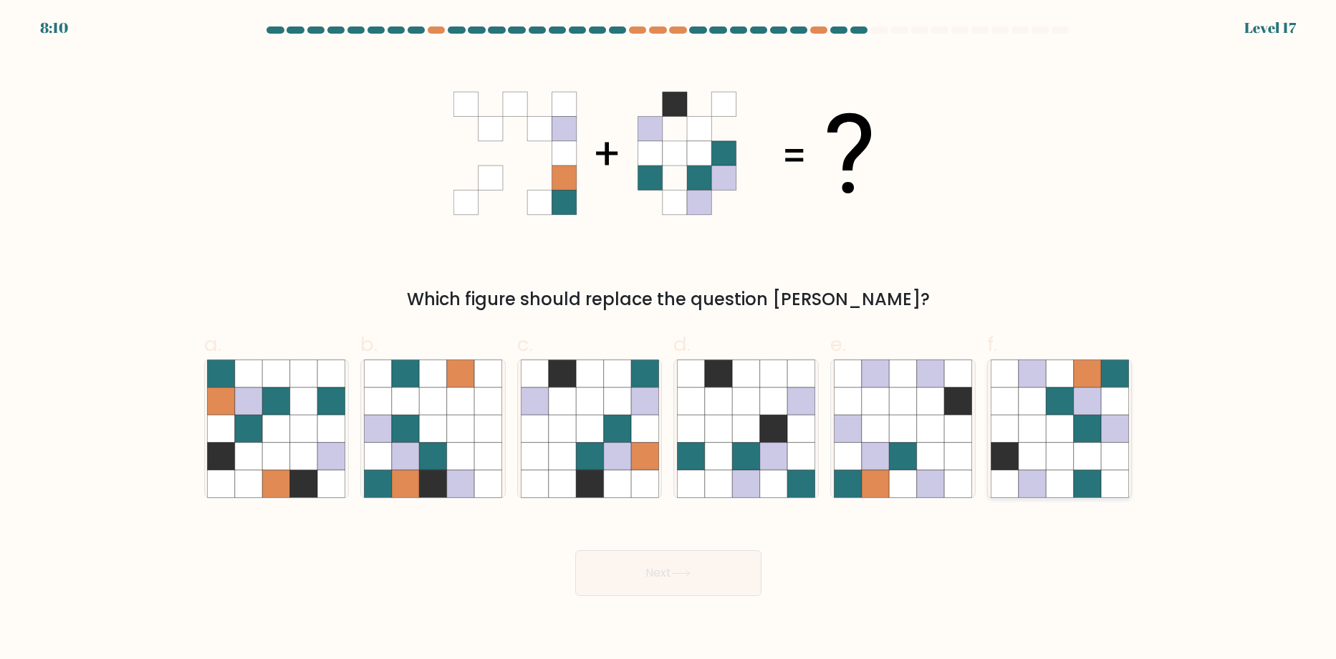
radio input "true"
click at [691, 587] on button "Next" at bounding box center [668, 573] width 186 height 46
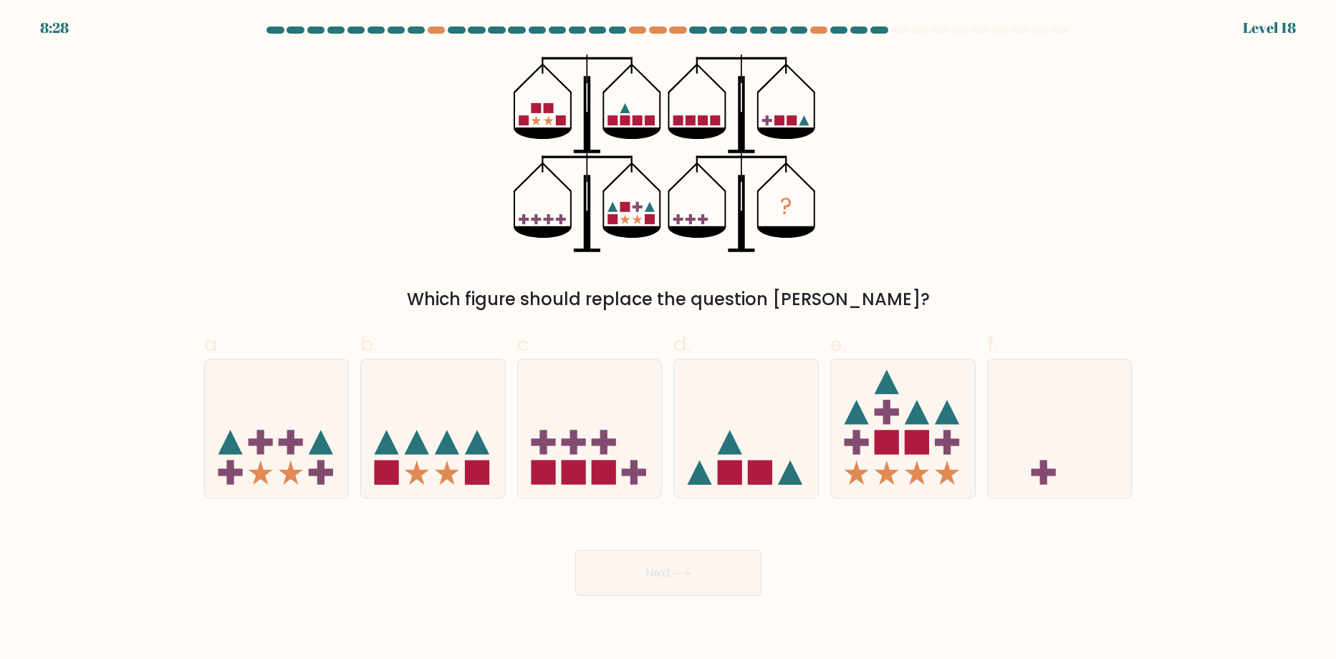
drag, startPoint x: 968, startPoint y: 407, endPoint x: 1005, endPoint y: 259, distance: 152.9
drag, startPoint x: 1005, startPoint y: 259, endPoint x: 931, endPoint y: 261, distance: 73.8
click at [931, 261] on div "? Which figure should replace the question mark?" at bounding box center [669, 183] width 946 height 258
click at [471, 451] on icon at bounding box center [477, 442] width 24 height 24
click at [668, 339] on input "b." at bounding box center [668, 334] width 1 height 9
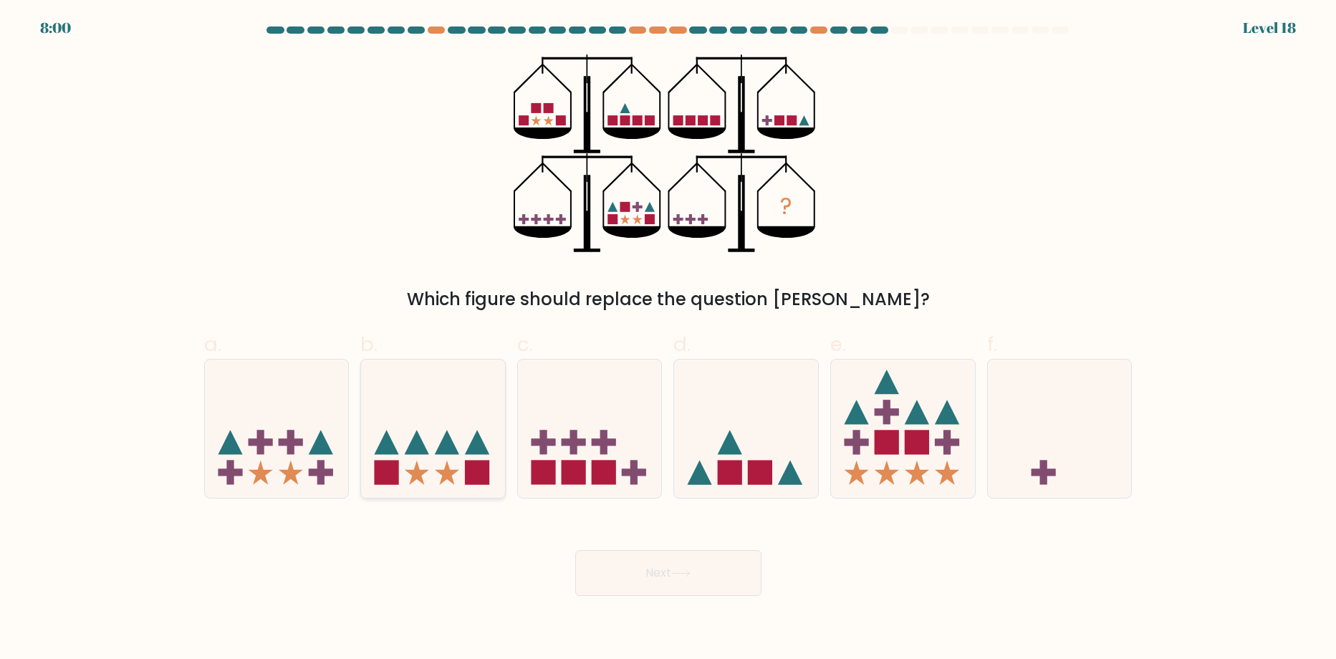
radio input "true"
click at [683, 564] on button "Next" at bounding box center [668, 573] width 186 height 46
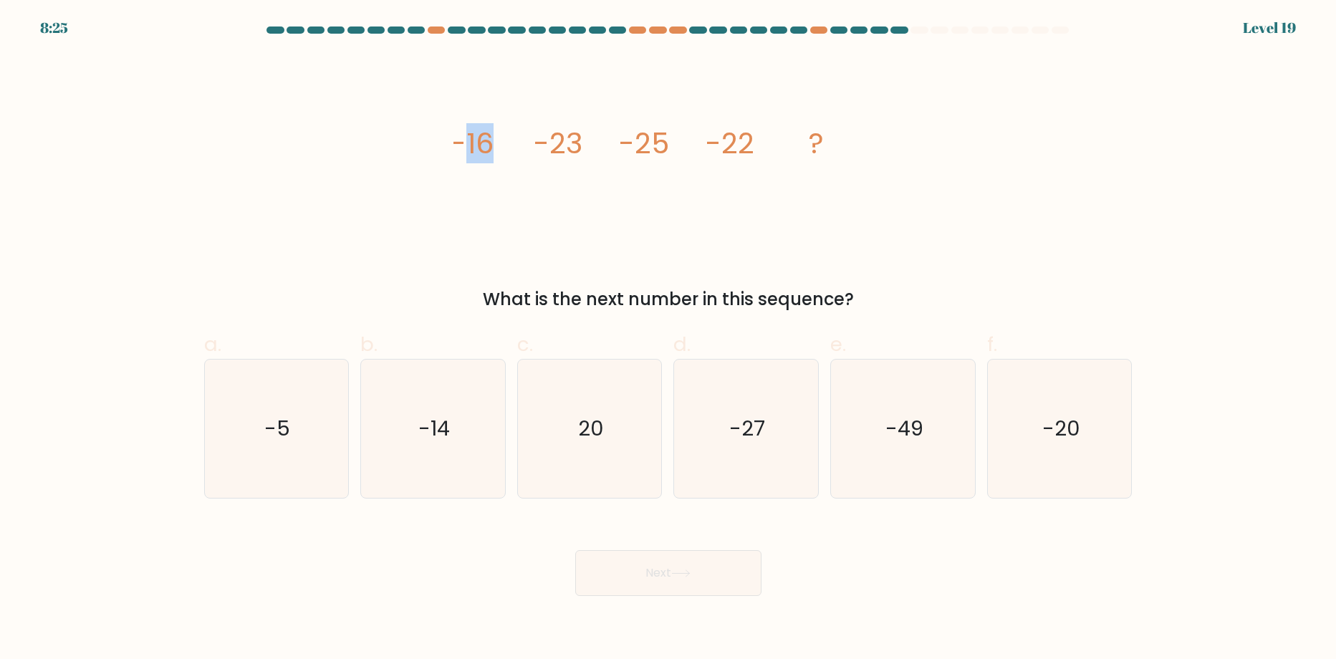
drag, startPoint x: 497, startPoint y: 139, endPoint x: 458, endPoint y: 193, distance: 66.8
click at [468, 162] on icon "image/svg+xml -16 -23 -25 -22 ?" at bounding box center [668, 153] width 430 height 198
click at [452, 213] on div "image/svg+xml -16 -23 -25 -22 ? What is the next number in this sequence?" at bounding box center [669, 183] width 946 height 258
drag, startPoint x: 578, startPoint y: 165, endPoint x: 595, endPoint y: 189, distance: 29.8
drag, startPoint x: 595, startPoint y: 189, endPoint x: 1000, endPoint y: 228, distance: 406.6
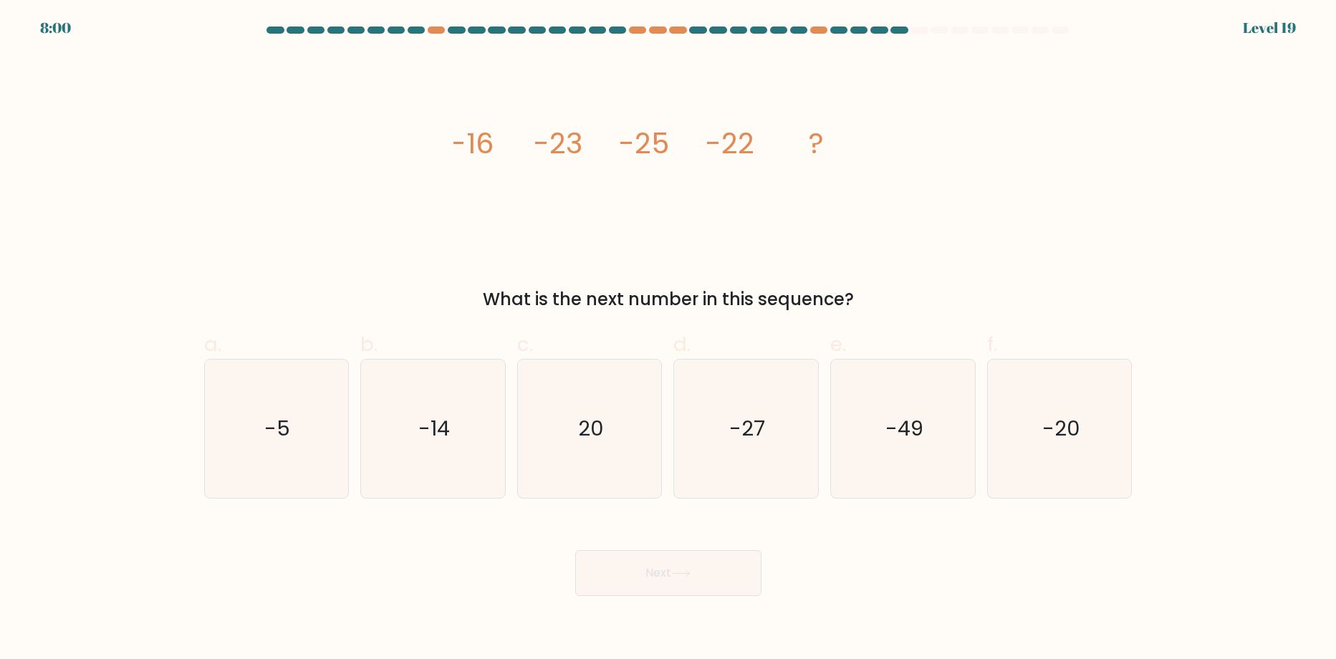
click at [1001, 228] on div "image/svg+xml -16 -23 -25 -22 ? What is the next number in this sequence?" at bounding box center [669, 183] width 946 height 258
click at [420, 443] on text "-14" at bounding box center [434, 429] width 32 height 29
click at [668, 339] on input "b. -14" at bounding box center [668, 334] width 1 height 9
radio input "true"
click at [693, 559] on button "Next" at bounding box center [668, 573] width 186 height 46
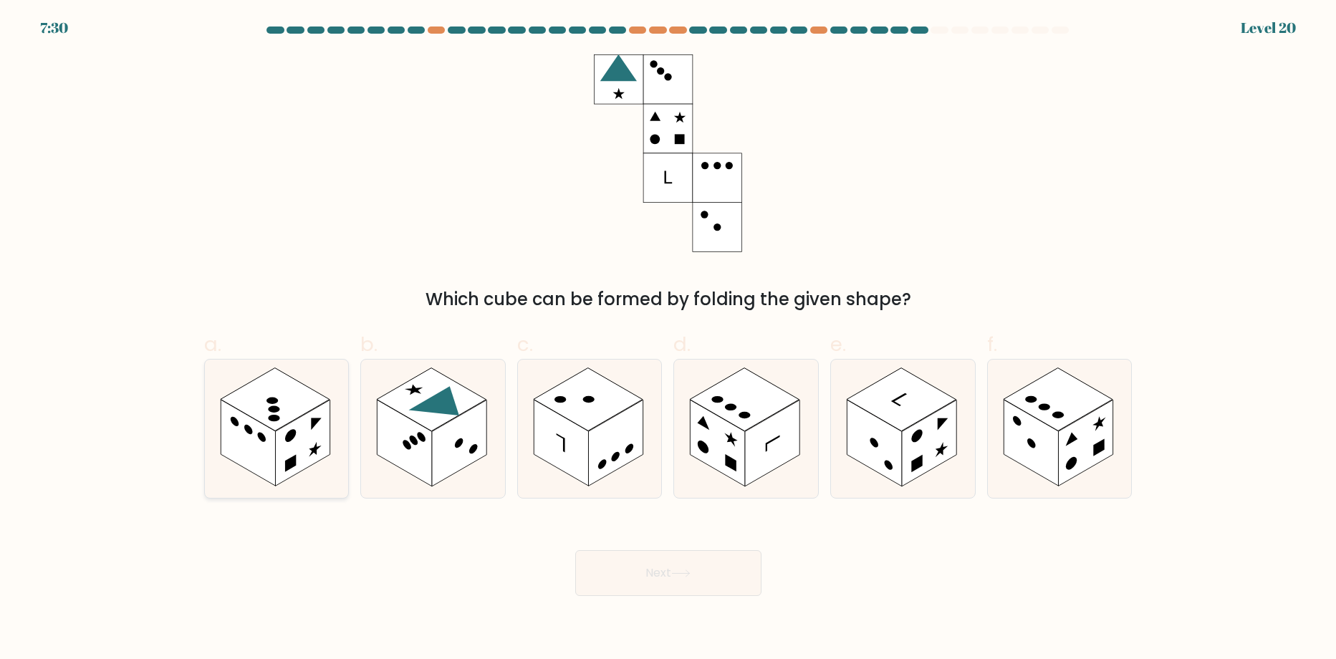
click at [266, 456] on rect at bounding box center [248, 443] width 54 height 87
click at [668, 339] on input "a." at bounding box center [668, 334] width 1 height 9
radio input "true"
click at [688, 578] on button "Next" at bounding box center [668, 573] width 186 height 46
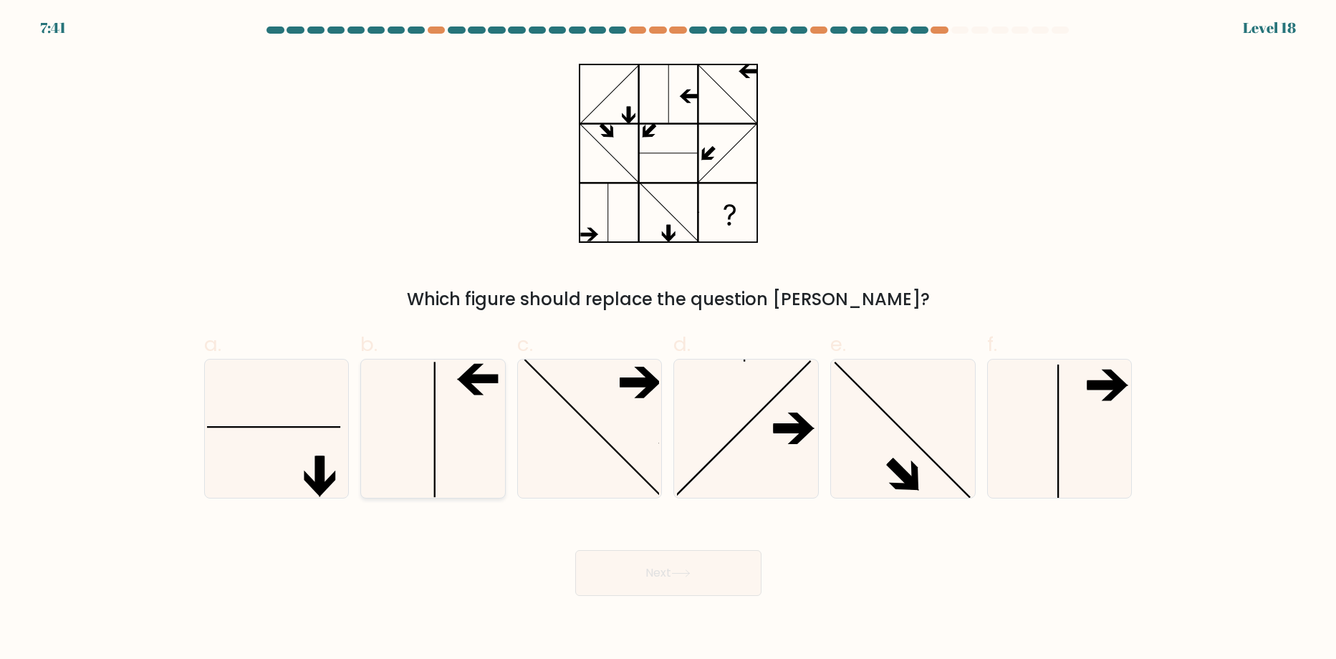
drag, startPoint x: 324, startPoint y: 451, endPoint x: 436, endPoint y: 490, distance: 118.5
click at [325, 451] on icon at bounding box center [276, 429] width 138 height 138
click at [668, 339] on input "a." at bounding box center [668, 334] width 1 height 9
radio input "true"
click at [716, 595] on button "Next" at bounding box center [668, 573] width 186 height 46
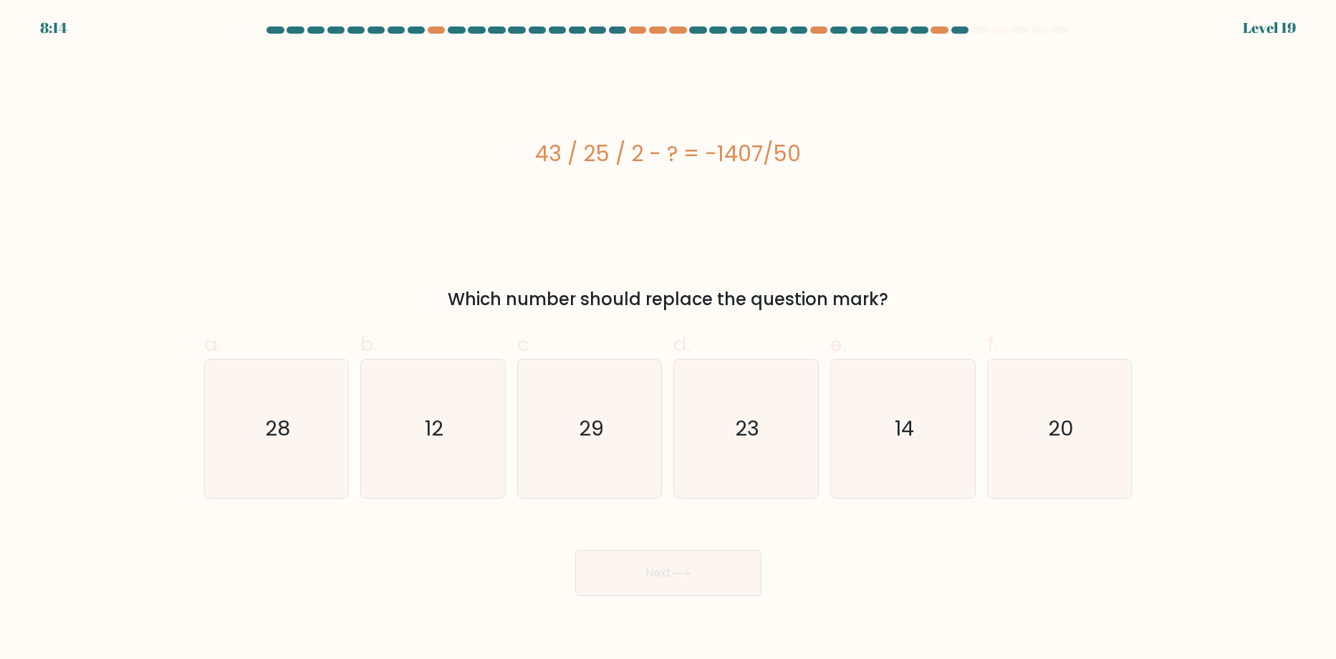
drag, startPoint x: 662, startPoint y: 193, endPoint x: 1065, endPoint y: 237, distance: 405.7
click at [1070, 239] on div "43 / 25 / 2 - ? = -1407/50" at bounding box center [668, 153] width 928 height 198
click at [613, 482] on icon "29" at bounding box center [590, 429] width 138 height 138
click at [668, 339] on input "c. 29" at bounding box center [668, 334] width 1 height 9
radio input "true"
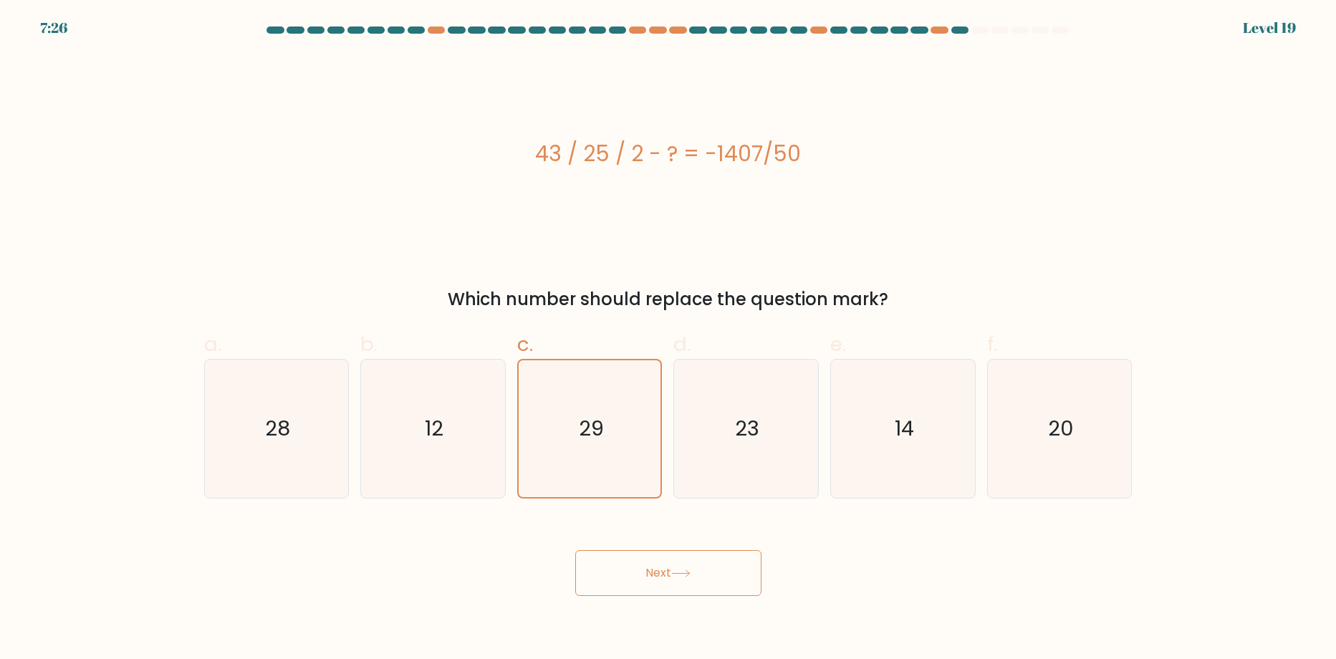
click at [666, 572] on button "Next" at bounding box center [668, 573] width 186 height 46
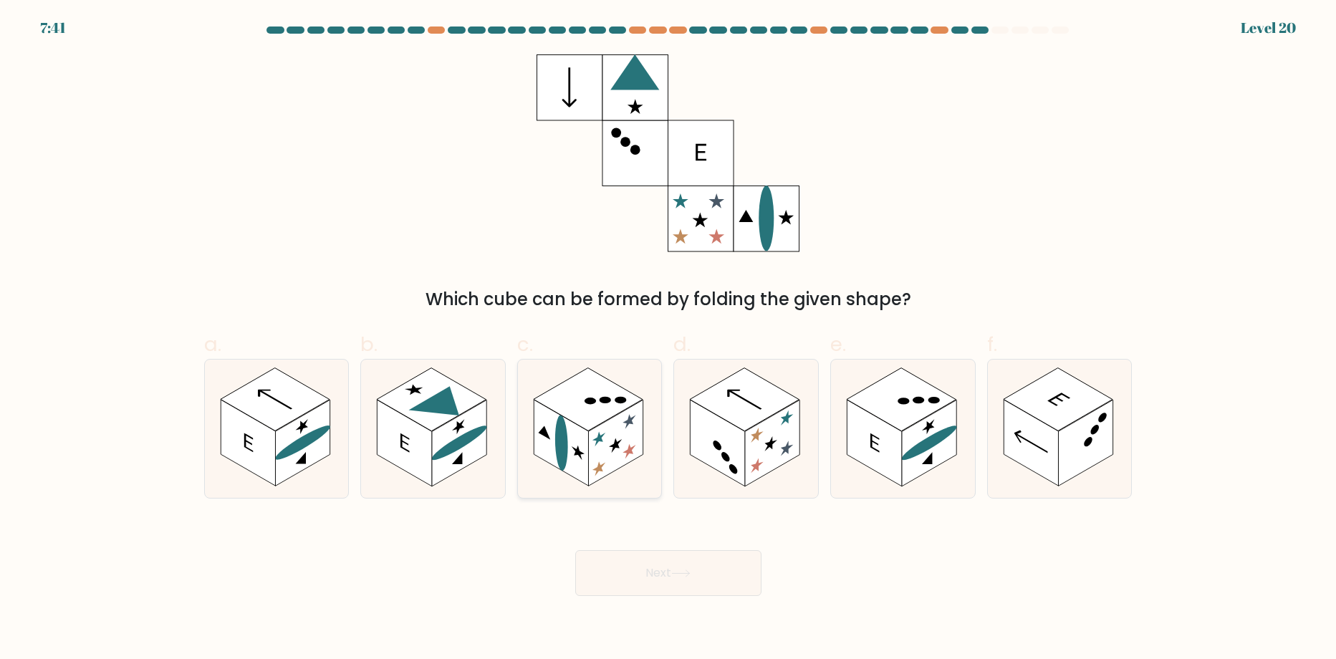
drag, startPoint x: 580, startPoint y: 413, endPoint x: 592, endPoint y: 418, distance: 12.8
click at [583, 414] on rect at bounding box center [589, 399] width 110 height 63
click at [668, 339] on input "c." at bounding box center [668, 334] width 1 height 9
radio input "true"
click at [688, 571] on icon at bounding box center [680, 574] width 19 height 8
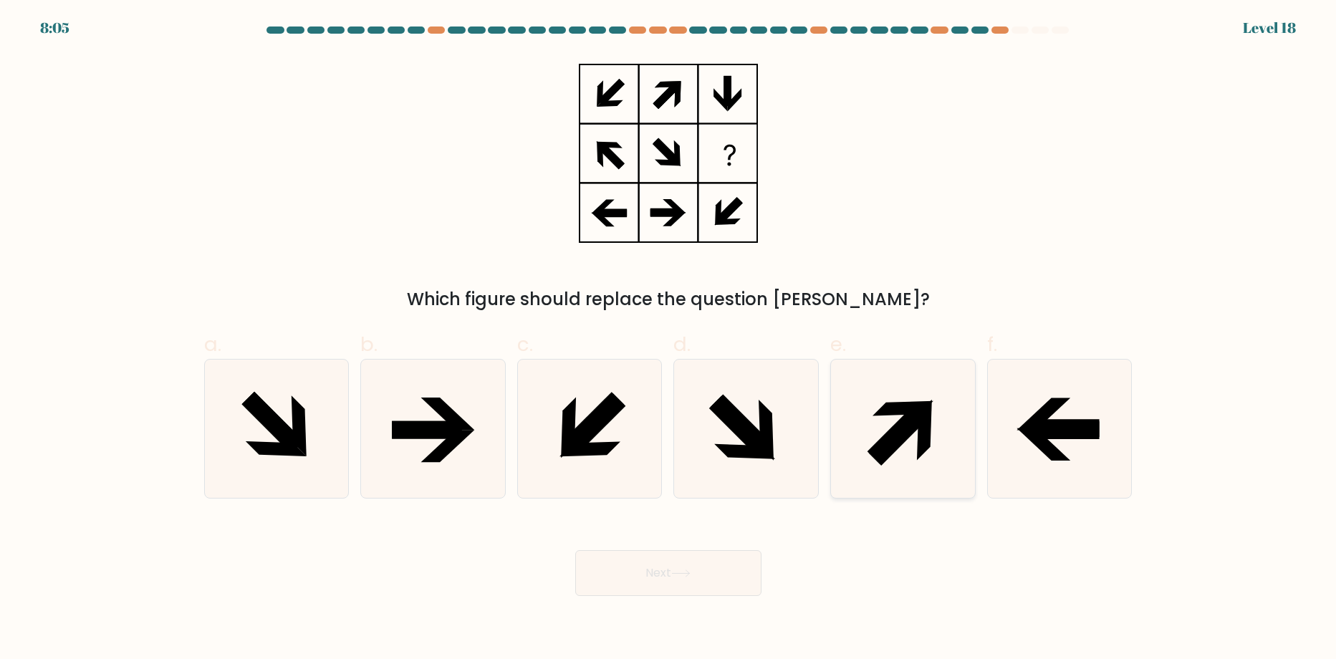
click at [946, 428] on icon at bounding box center [903, 429] width 138 height 138
click at [669, 339] on input "e." at bounding box center [668, 334] width 1 height 9
radio input "true"
click at [698, 578] on button "Next" at bounding box center [668, 573] width 186 height 46
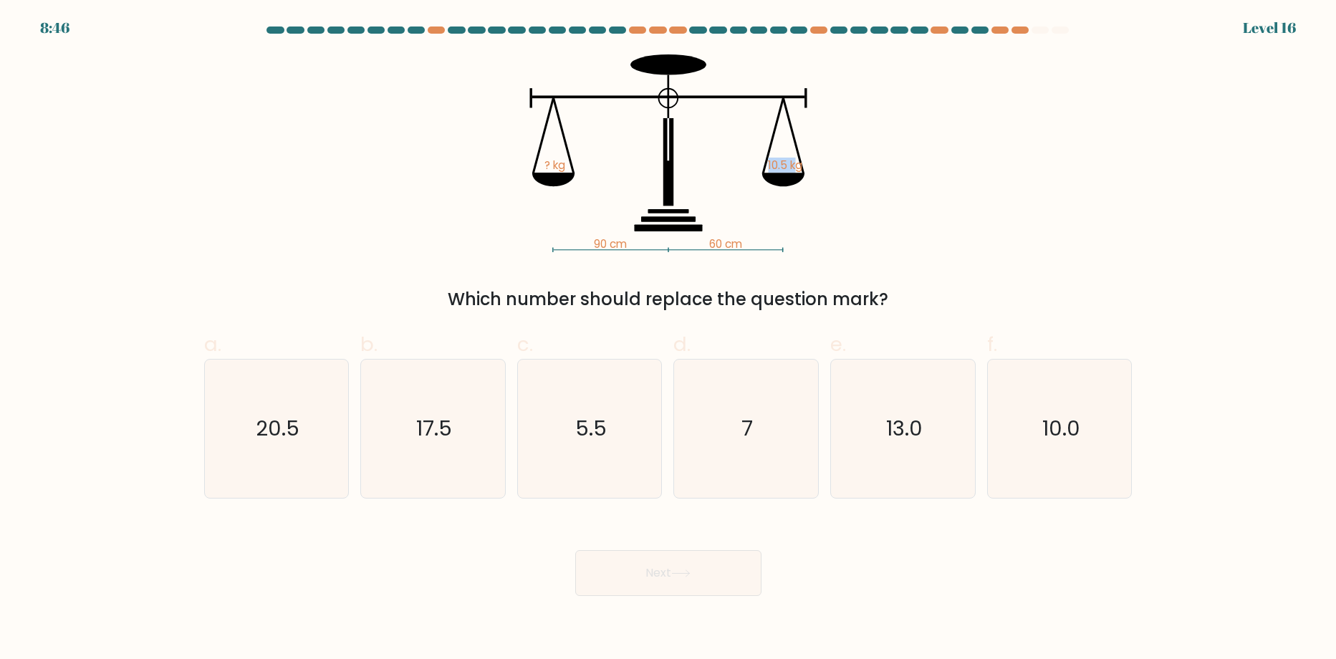
drag, startPoint x: 746, startPoint y: 168, endPoint x: 703, endPoint y: 169, distance: 42.3
click at [703, 169] on icon "90 cm 60 cm ? kg 10.5 kg" at bounding box center [668, 153] width 430 height 198
drag, startPoint x: 923, startPoint y: 224, endPoint x: 906, endPoint y: 225, distance: 16.5
click at [923, 224] on div "90 cm 60 cm ? kg 10.5 kg Which number should replace the question mark?" at bounding box center [669, 183] width 946 height 258
click at [446, 428] on text "17.5" at bounding box center [434, 429] width 36 height 29
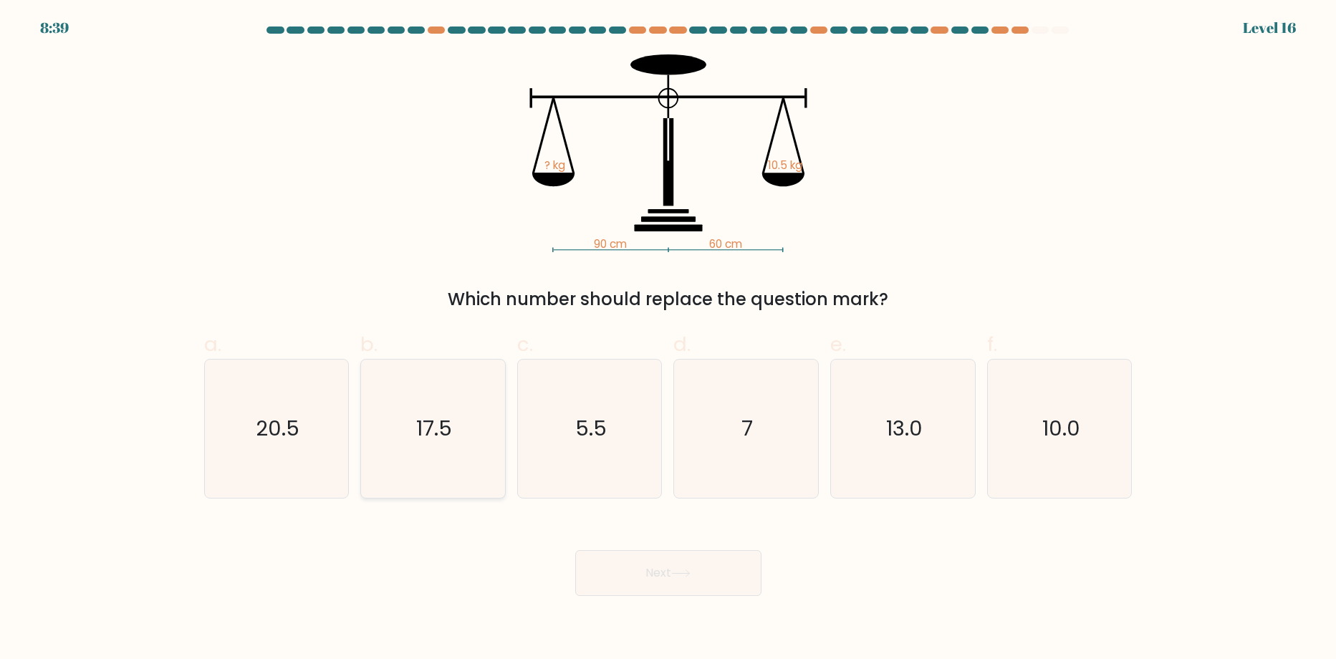
click at [668, 339] on input "b. 17.5" at bounding box center [668, 334] width 1 height 9
radio input "true"
click at [783, 423] on icon "7" at bounding box center [746, 429] width 138 height 138
click at [669, 339] on input "d. 7" at bounding box center [668, 334] width 1 height 9
radio input "true"
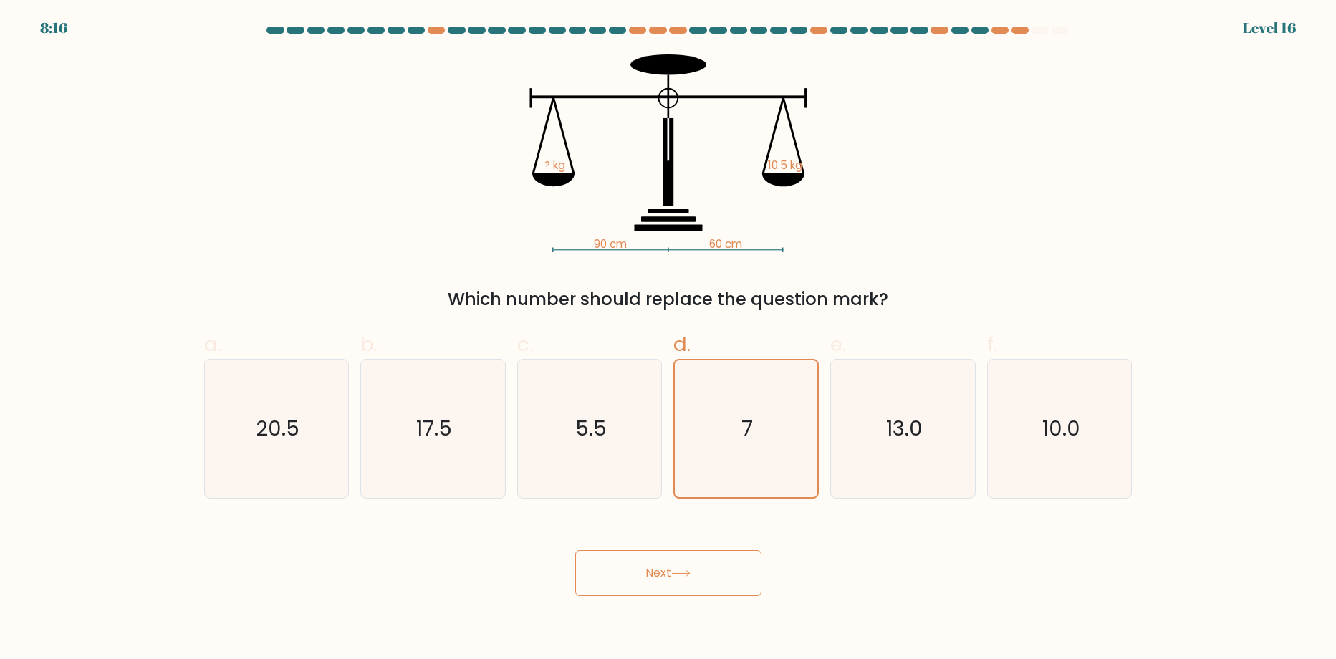
click at [704, 557] on button "Next" at bounding box center [668, 573] width 186 height 46
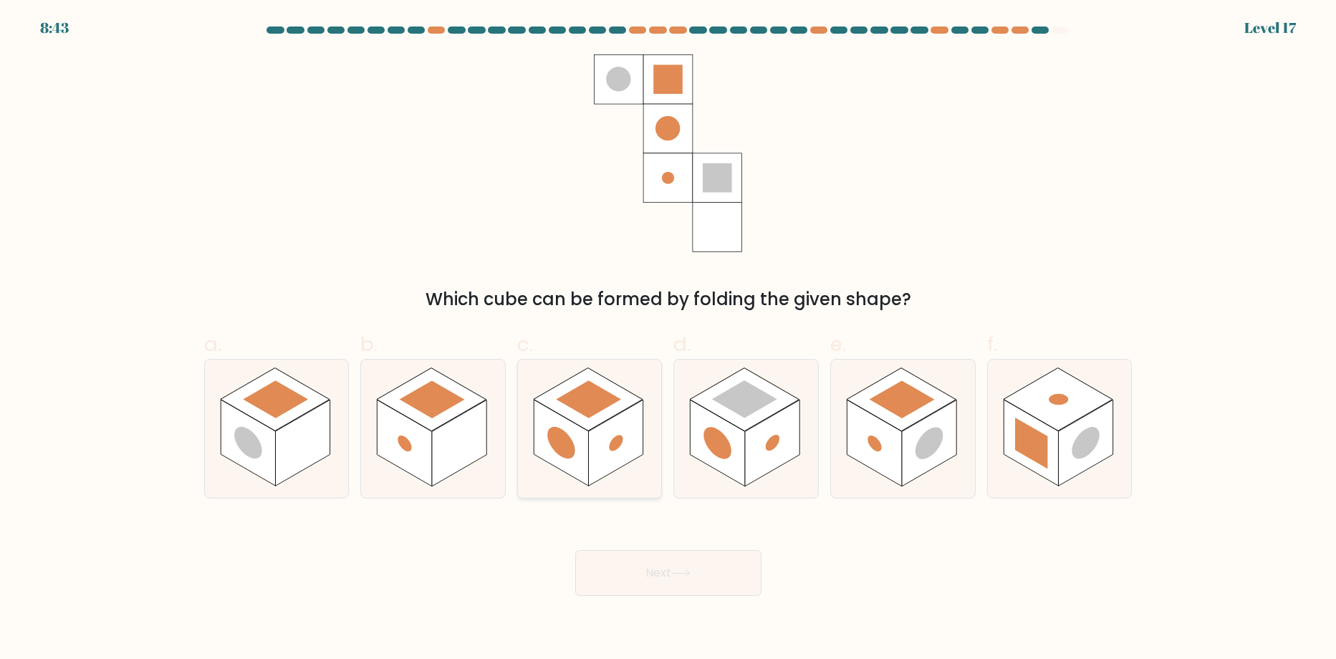
click at [564, 447] on circle at bounding box center [561, 443] width 28 height 44
click at [668, 339] on input "c." at bounding box center [668, 334] width 1 height 9
radio input "true"
drag, startPoint x: 623, startPoint y: 441, endPoint x: 607, endPoint y: 441, distance: 15.0
click at [613, 441] on circle at bounding box center [616, 443] width 14 height 21
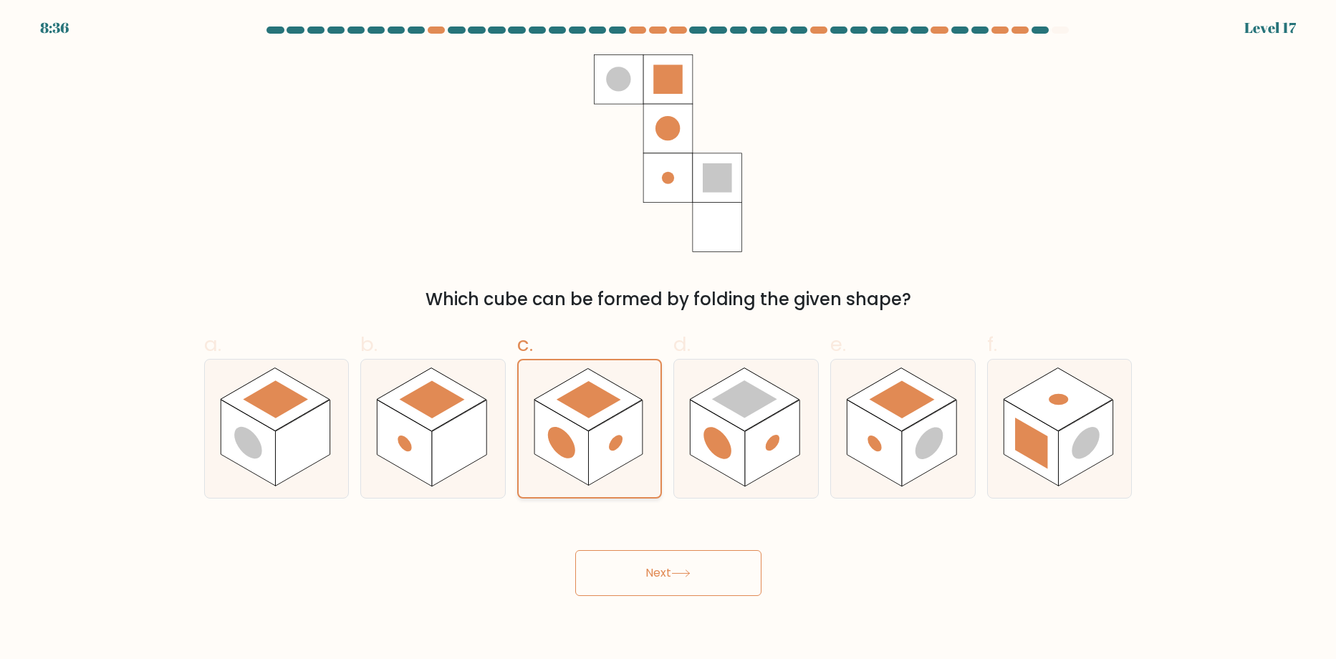
click at [668, 339] on input "c." at bounding box center [668, 334] width 1 height 9
click at [921, 438] on circle at bounding box center [930, 444] width 28 height 44
click at [669, 339] on input "e." at bounding box center [668, 334] width 1 height 9
radio input "true"
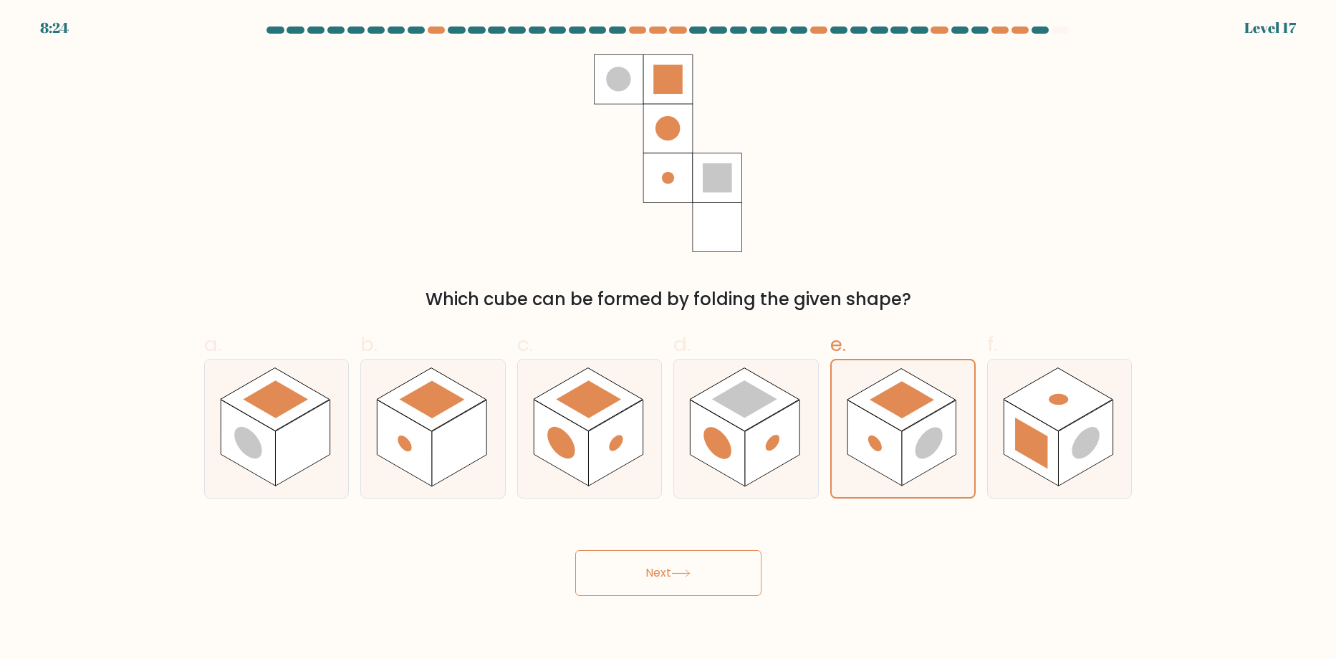
click at [678, 566] on button "Next" at bounding box center [668, 573] width 186 height 46
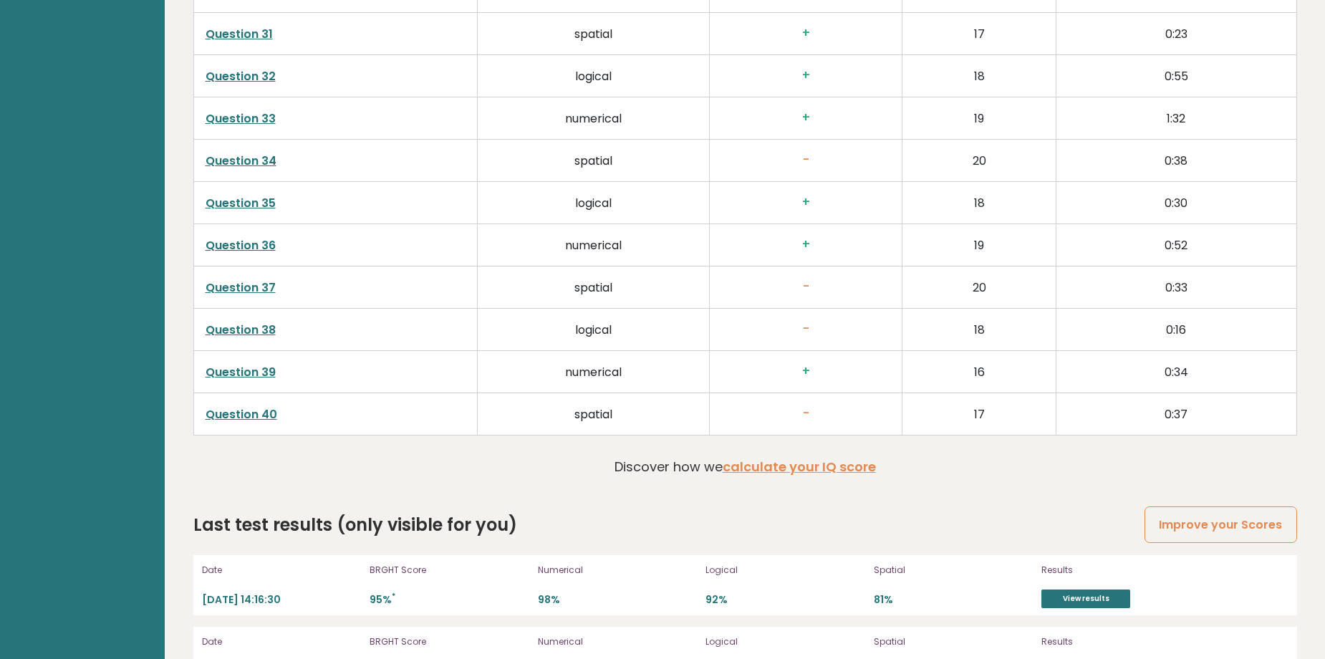
scroll to position [3893, 0]
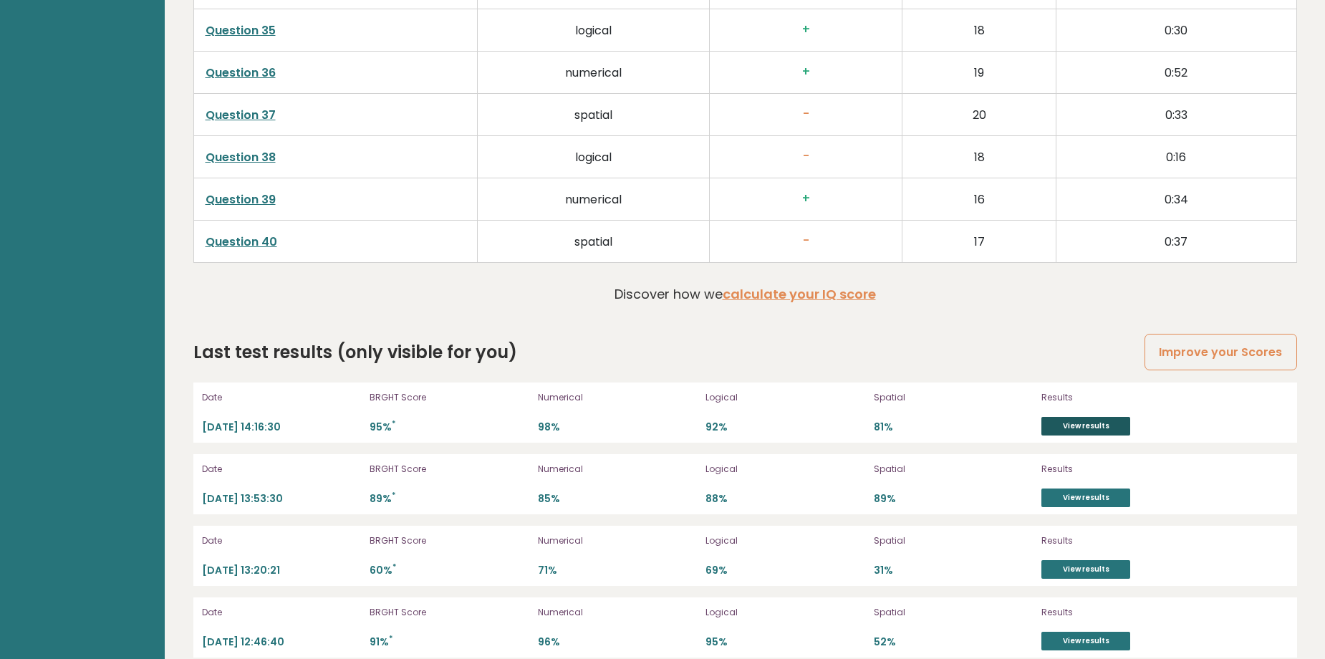
click at [1099, 417] on link "View results" at bounding box center [1086, 426] width 89 height 19
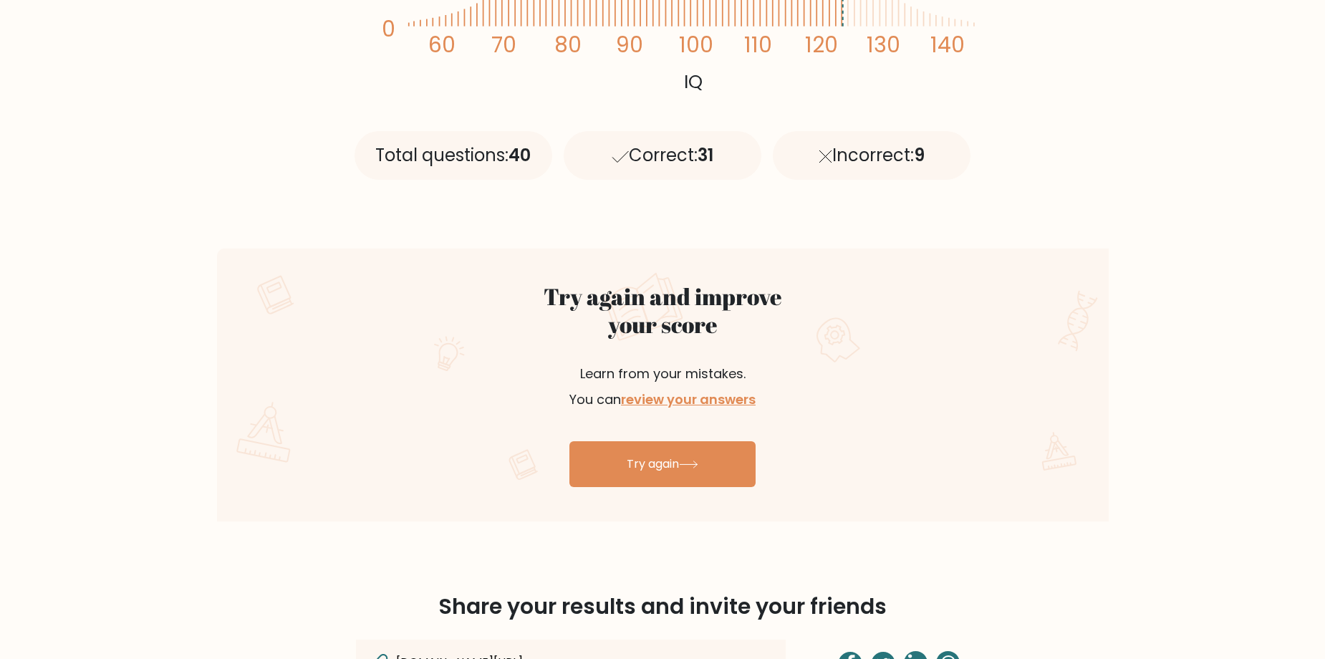
scroll to position [573, 0]
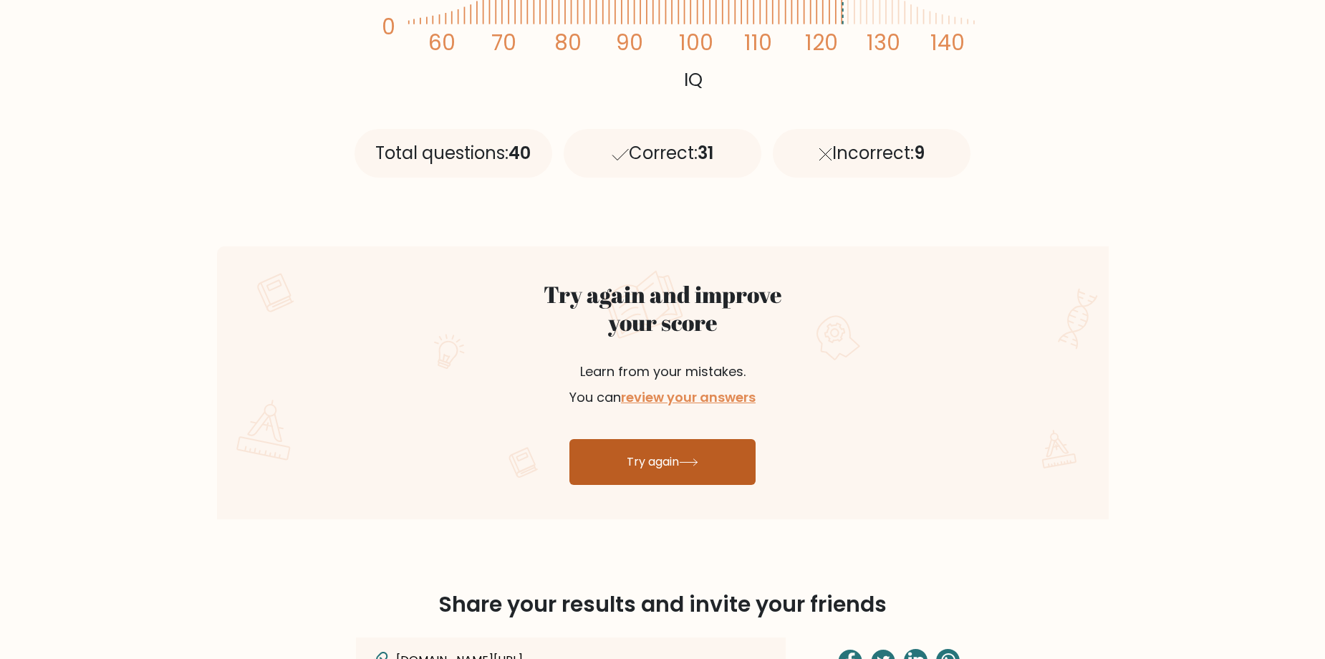
click at [665, 449] on link "Try again" at bounding box center [663, 462] width 186 height 46
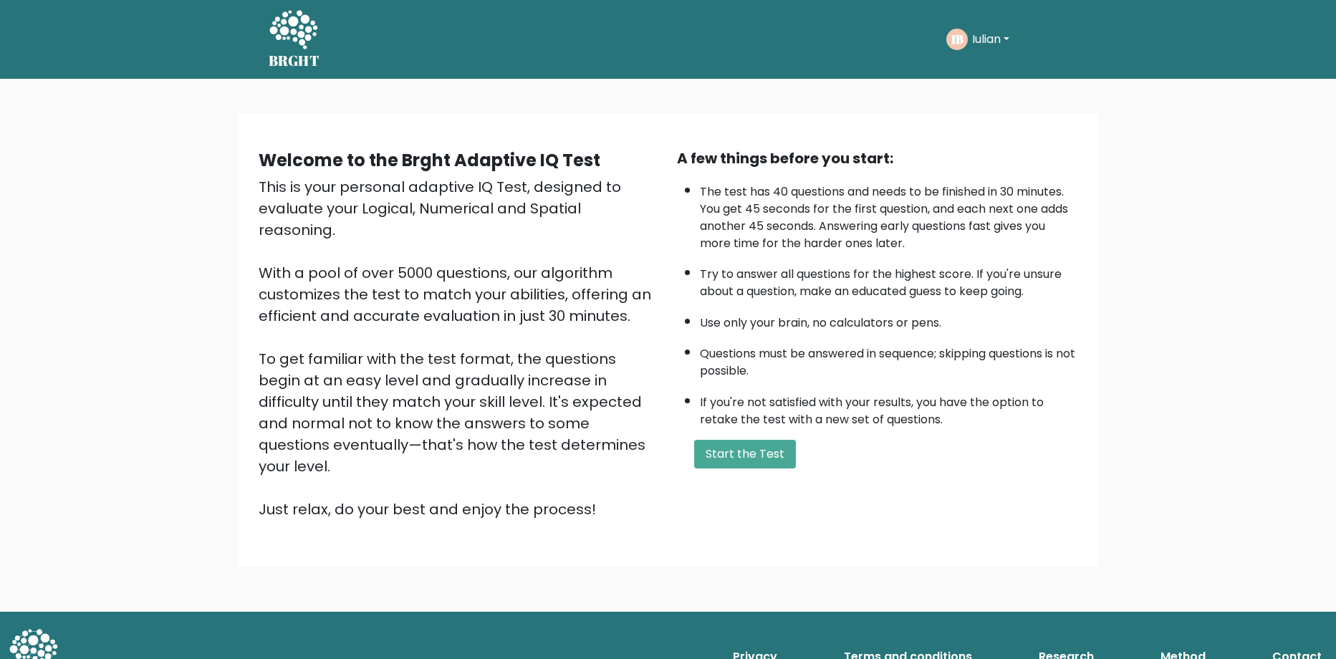
click at [1273, 324] on div "Welcome to the Brght Adaptive IQ Test This is your personal adaptive IQ Test, d…" at bounding box center [668, 345] width 1336 height 533
click at [754, 458] on button "Start the Test" at bounding box center [745, 454] width 102 height 29
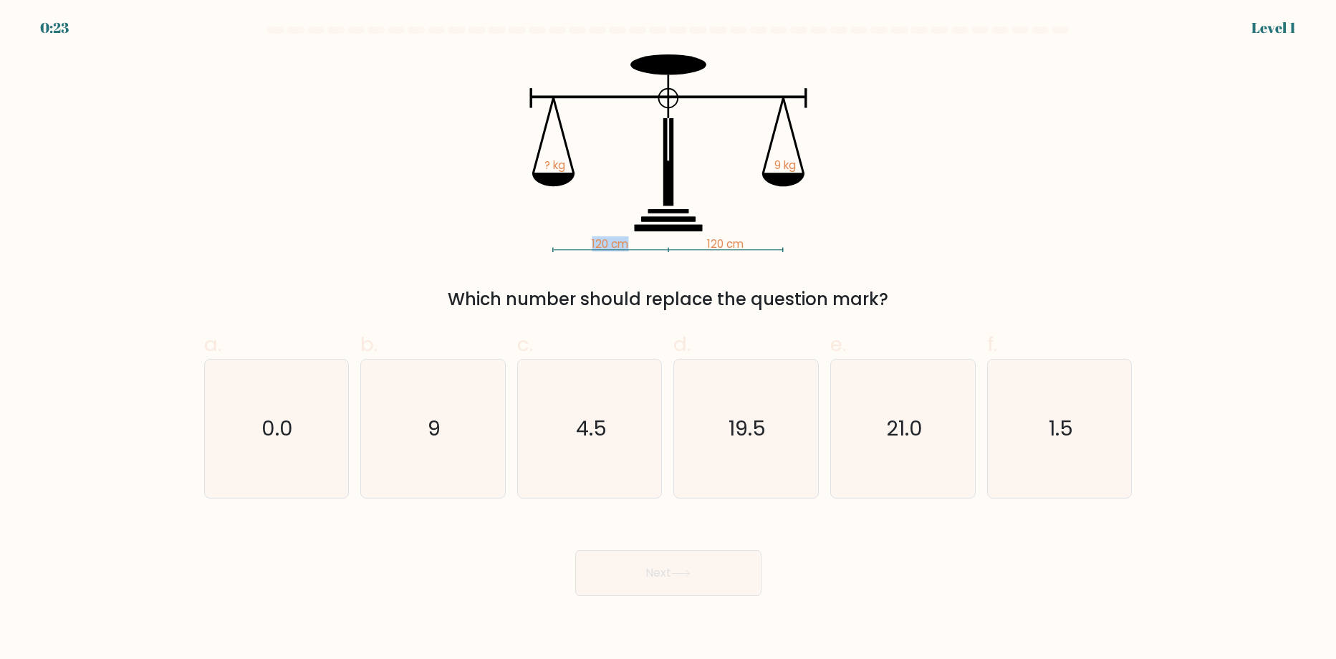
drag, startPoint x: 591, startPoint y: 241, endPoint x: 658, endPoint y: 239, distance: 66.6
click at [658, 239] on icon "120 cm 120 cm ? kg 9 kg" at bounding box center [668, 153] width 430 height 198
click at [713, 243] on tspan "120 cm" at bounding box center [725, 243] width 37 height 15
drag, startPoint x: 706, startPoint y: 242, endPoint x: 763, endPoint y: 246, distance: 57.4
click at [763, 246] on icon "120 cm 120 cm ? kg 9 kg" at bounding box center [668, 153] width 430 height 198
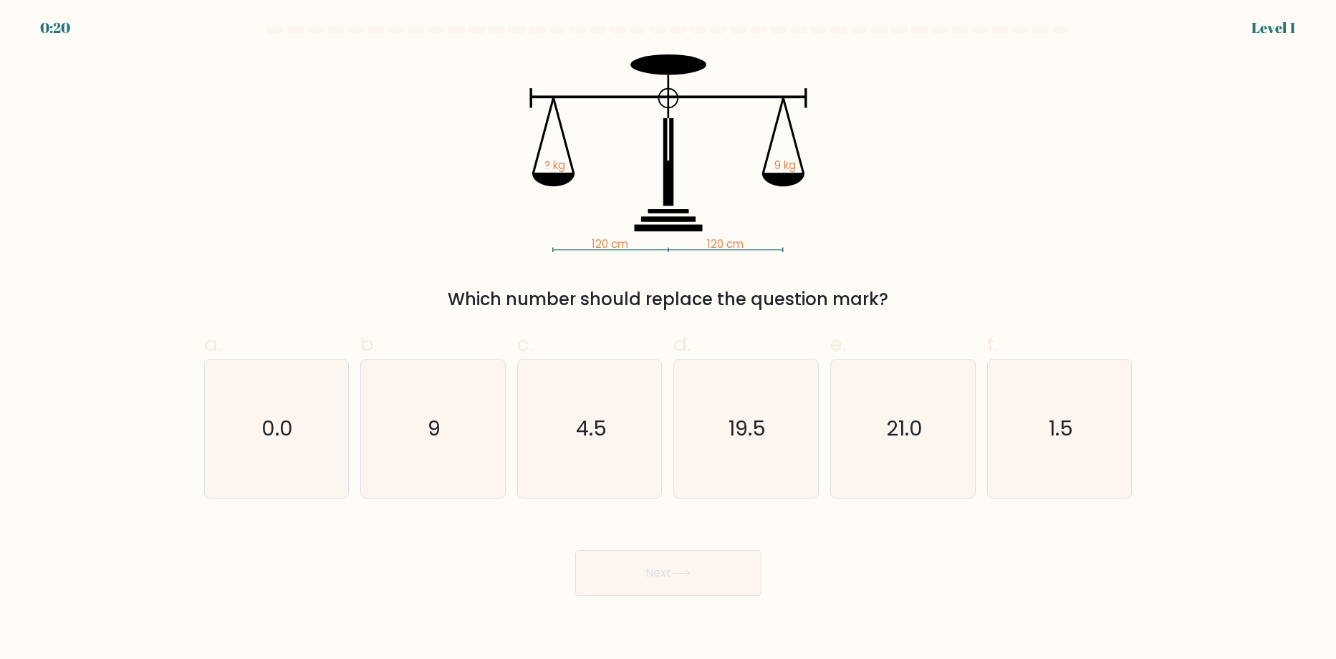
click at [962, 220] on div "120 cm 120 cm ? kg 9 kg Which number should replace the question mark?" at bounding box center [669, 183] width 946 height 258
drag, startPoint x: 544, startPoint y: 163, endPoint x: 807, endPoint y: 181, distance: 263.5
click at [767, 193] on icon "120 cm 120 cm ? kg 9 kg" at bounding box center [668, 153] width 430 height 198
click at [784, 159] on tspan "9 kg" at bounding box center [784, 165] width 21 height 15
click at [431, 443] on text "9" at bounding box center [434, 429] width 13 height 29
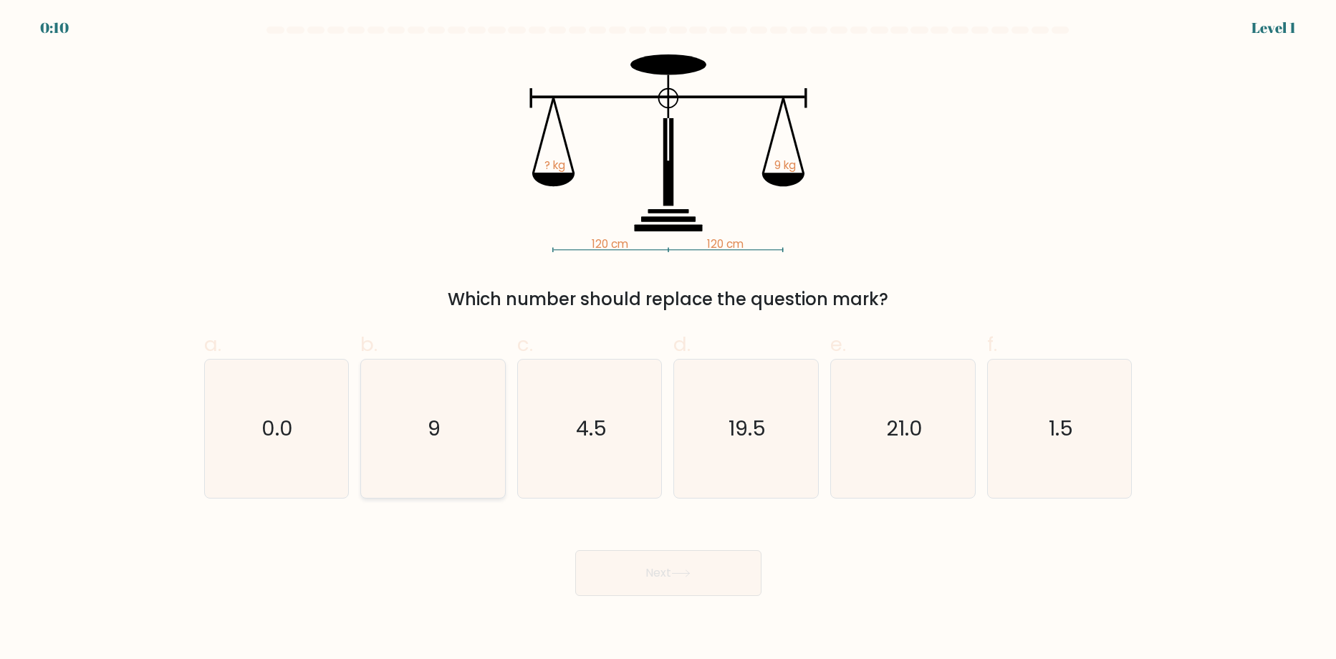
click at [668, 339] on input "b. 9" at bounding box center [668, 334] width 1 height 9
radio input "true"
click at [691, 576] on icon at bounding box center [680, 574] width 19 height 8
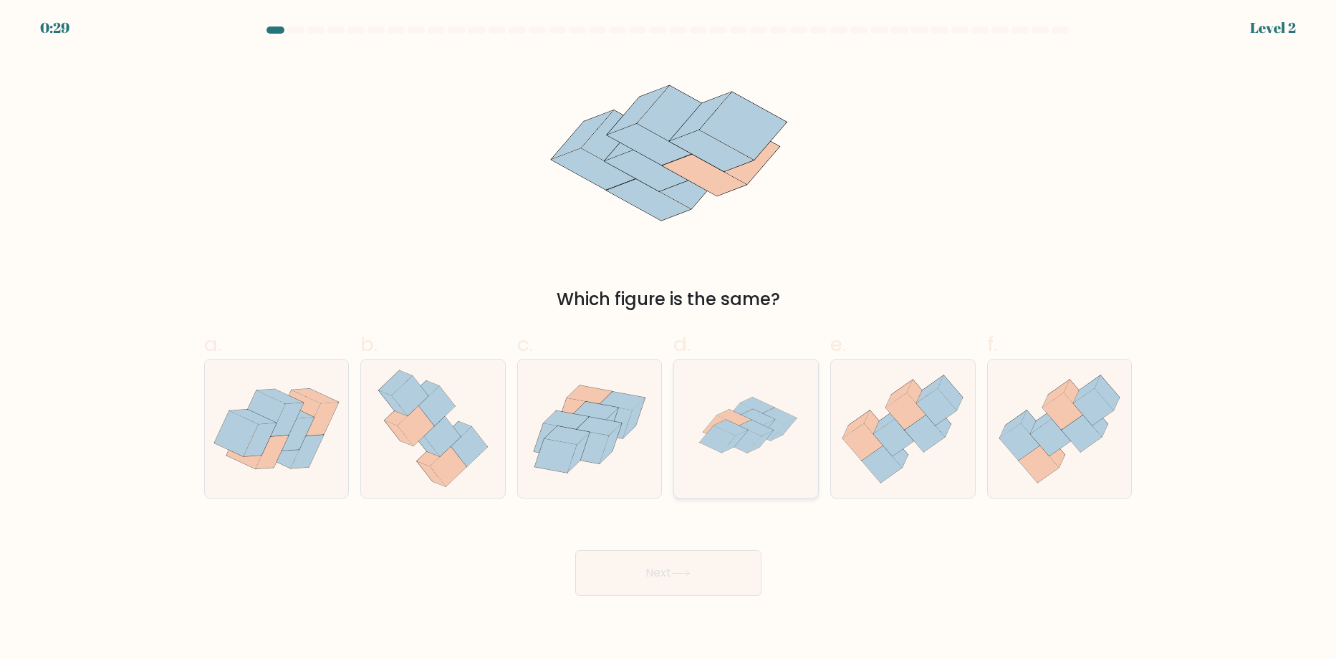
click at [737, 463] on icon at bounding box center [747, 429] width 138 height 138
click at [669, 339] on input "d." at bounding box center [668, 334] width 1 height 9
radio input "true"
click at [655, 572] on button "Next" at bounding box center [668, 573] width 186 height 46
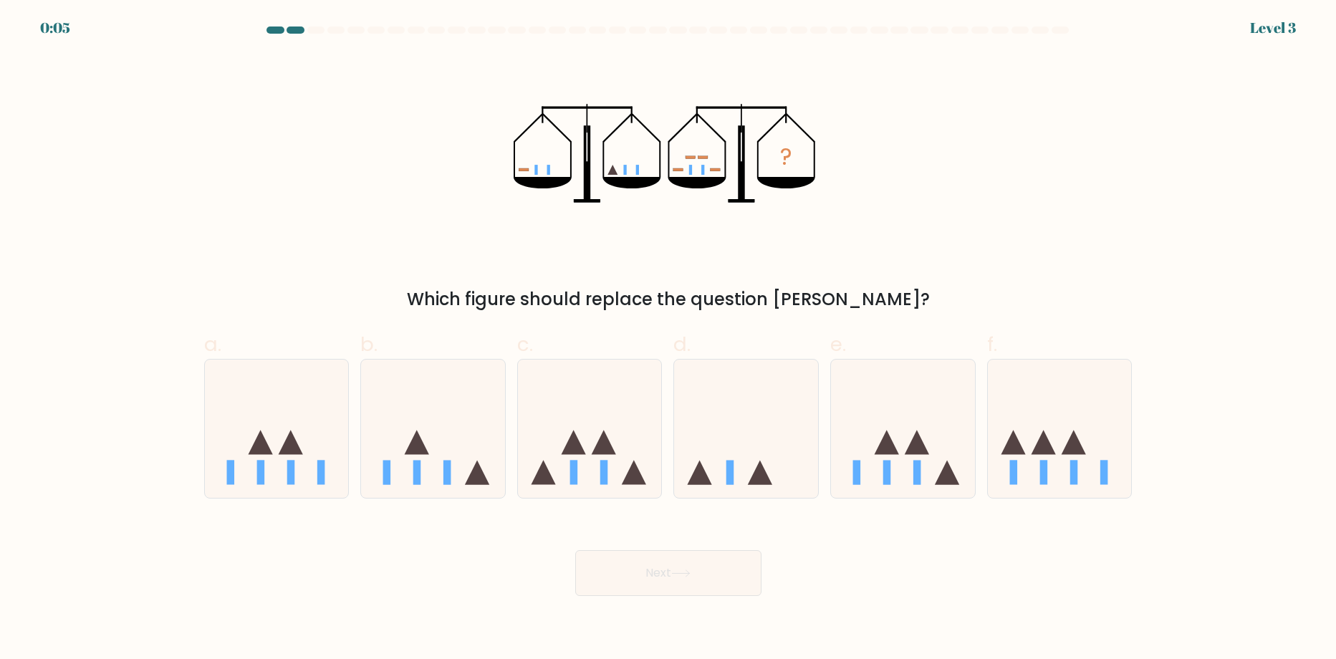
drag, startPoint x: 607, startPoint y: 459, endPoint x: 652, endPoint y: 514, distance: 70.3
click at [630, 471] on icon at bounding box center [590, 429] width 144 height 119
click at [668, 339] on input "c." at bounding box center [668, 334] width 1 height 9
radio input "true"
click at [652, 579] on button "Next" at bounding box center [668, 573] width 186 height 46
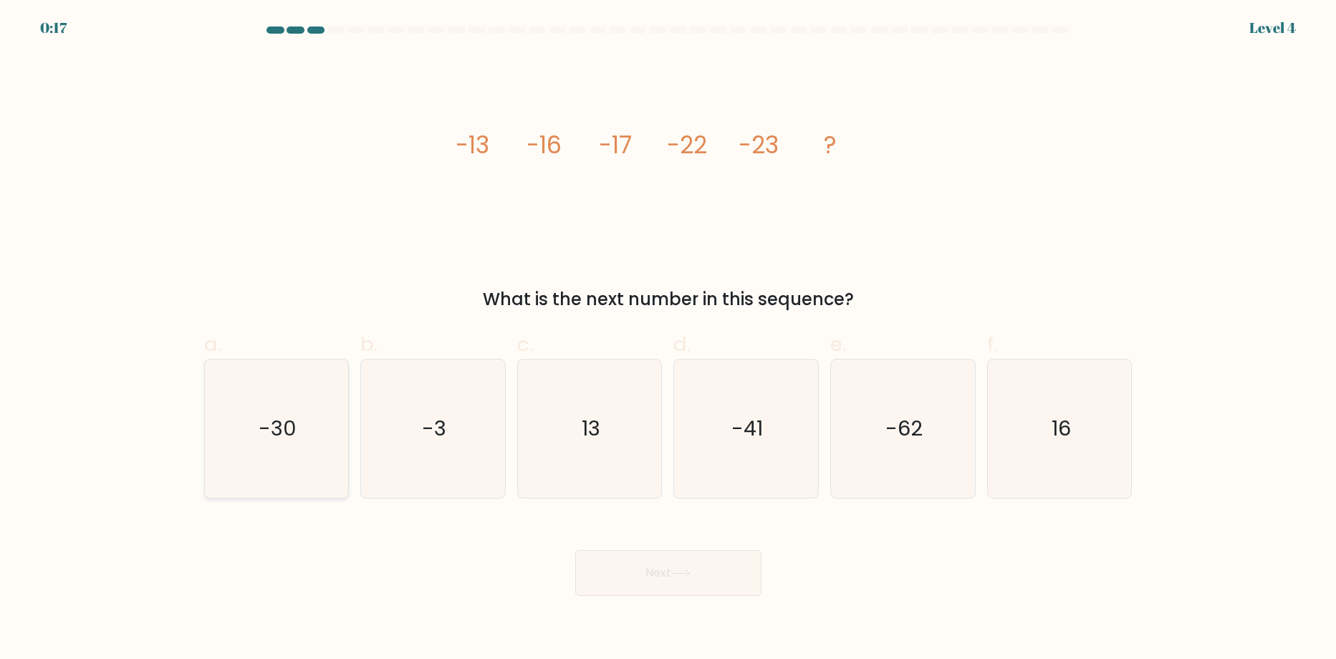
click at [263, 475] on icon "-30" at bounding box center [276, 429] width 138 height 138
click at [668, 339] on input "a. -30" at bounding box center [668, 334] width 1 height 9
radio input "true"
click at [728, 562] on button "Next" at bounding box center [668, 573] width 186 height 46
click at [618, 574] on button "Next" at bounding box center [668, 573] width 186 height 46
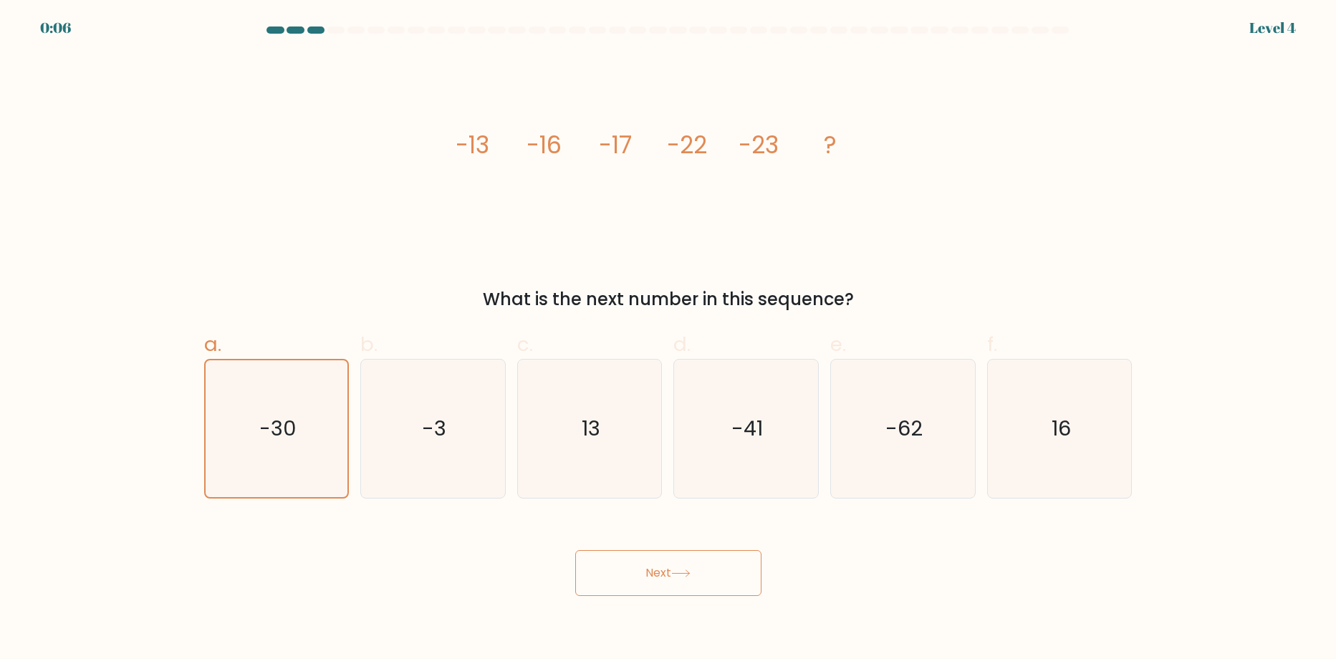
drag, startPoint x: 629, startPoint y: 595, endPoint x: 629, endPoint y: 585, distance: 10.7
click at [629, 594] on button "Next" at bounding box center [668, 573] width 186 height 46
drag, startPoint x: 629, startPoint y: 585, endPoint x: 620, endPoint y: 541, distance: 44.5
click at [629, 572] on button "Next" at bounding box center [668, 573] width 186 height 46
click at [620, 541] on div "Next" at bounding box center [669, 556] width 946 height 80
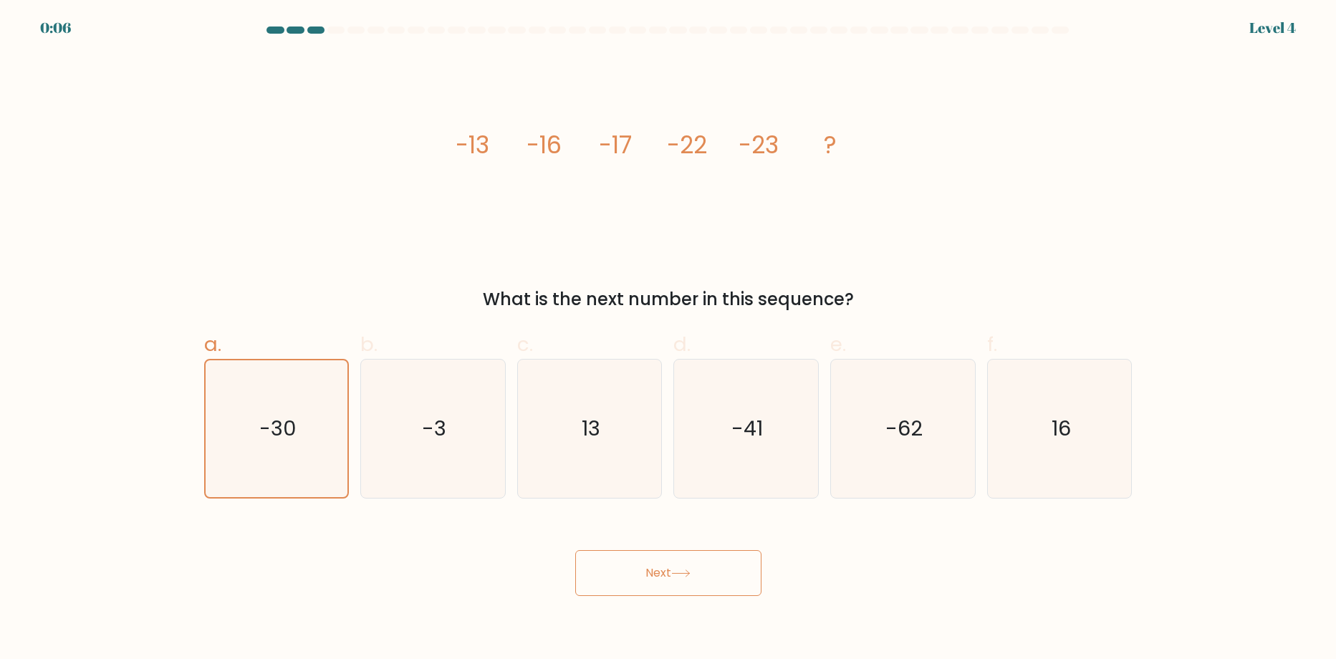
click at [633, 570] on div "Next" at bounding box center [669, 556] width 946 height 80
click at [633, 576] on button "Next" at bounding box center [668, 573] width 186 height 46
click at [637, 564] on button "Next" at bounding box center [668, 573] width 186 height 46
click at [641, 569] on button "Next" at bounding box center [668, 573] width 186 height 46
drag, startPoint x: 641, startPoint y: 569, endPoint x: 650, endPoint y: 585, distance: 18.3
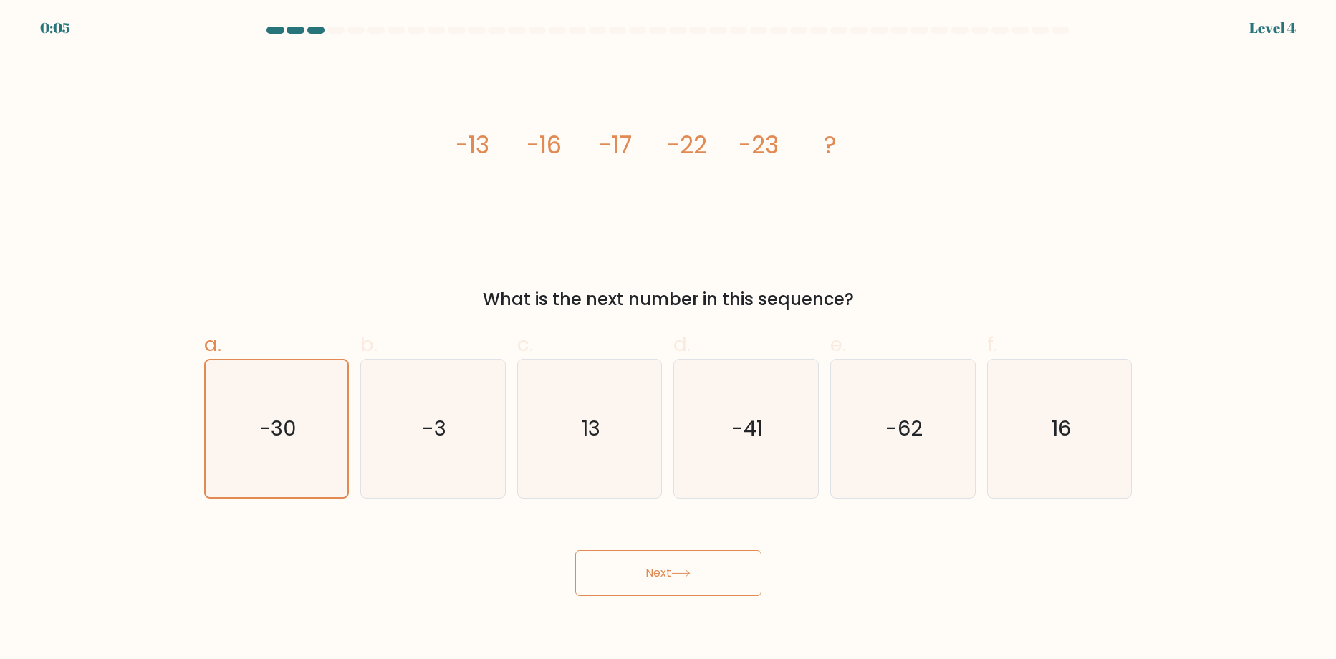
click at [650, 585] on button "Next" at bounding box center [668, 573] width 186 height 46
click at [650, 583] on button "Next" at bounding box center [668, 573] width 186 height 46
drag, startPoint x: 649, startPoint y: 582, endPoint x: 643, endPoint y: 564, distance: 18.8
click at [649, 577] on button "Next" at bounding box center [668, 573] width 186 height 46
click at [643, 567] on button "Next" at bounding box center [668, 573] width 186 height 46
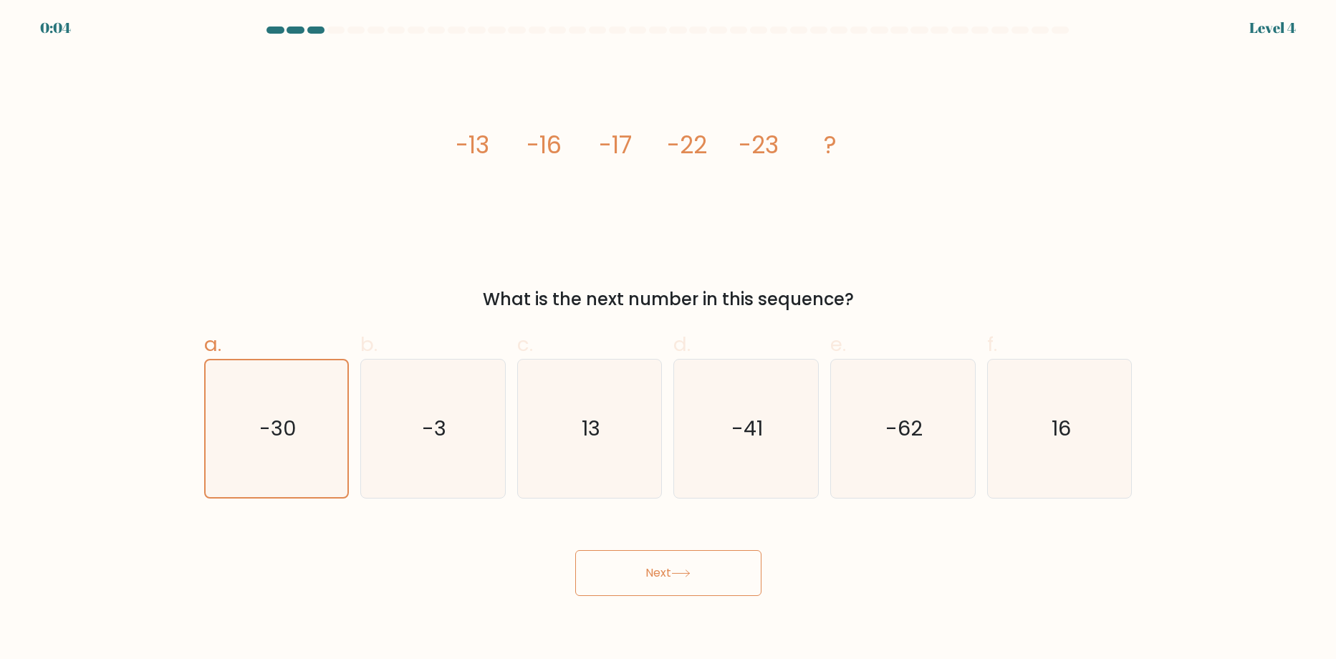
click at [650, 564] on button "Next" at bounding box center [668, 573] width 186 height 46
click at [294, 453] on icon "-30" at bounding box center [276, 428] width 137 height 137
click at [668, 339] on input "a. -30" at bounding box center [668, 334] width 1 height 9
click at [290, 453] on icon "-30" at bounding box center [276, 428] width 137 height 137
click at [668, 339] on input "a. -30" at bounding box center [668, 334] width 1 height 9
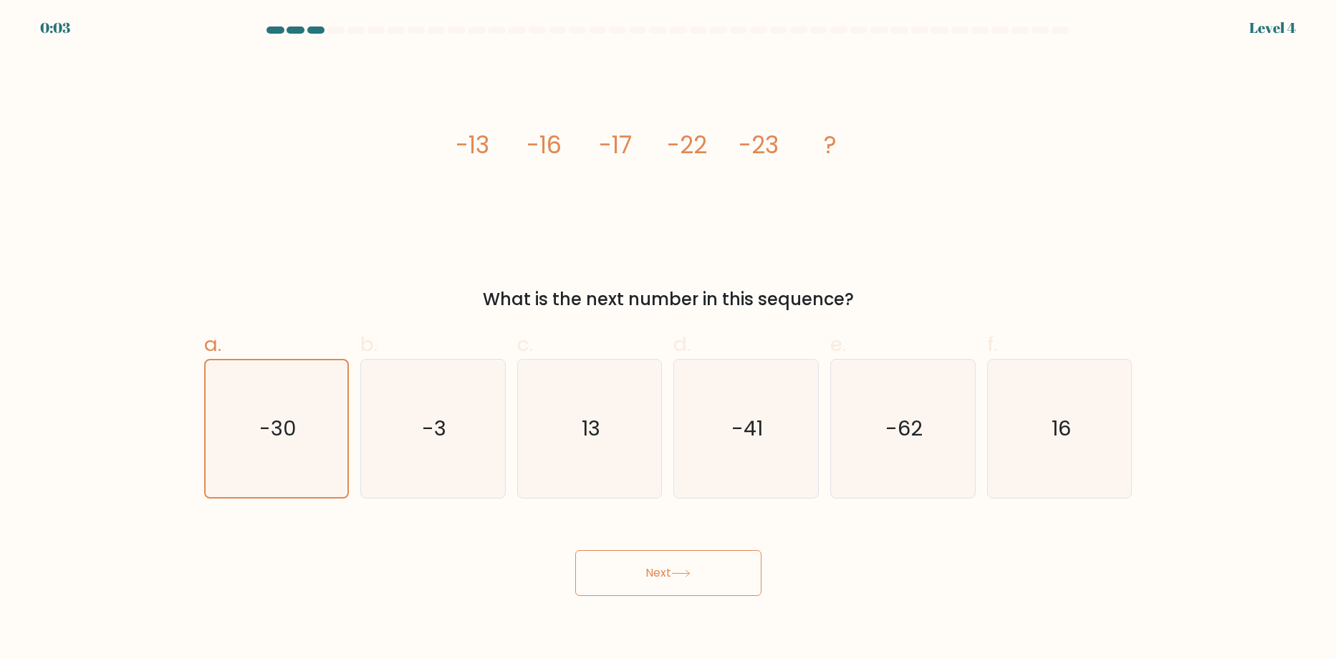
click at [678, 587] on button "Next" at bounding box center [668, 573] width 186 height 46
drag, startPoint x: 678, startPoint y: 586, endPoint x: 686, endPoint y: 592, distance: 10.2
click at [688, 592] on button "Next" at bounding box center [668, 573] width 186 height 46
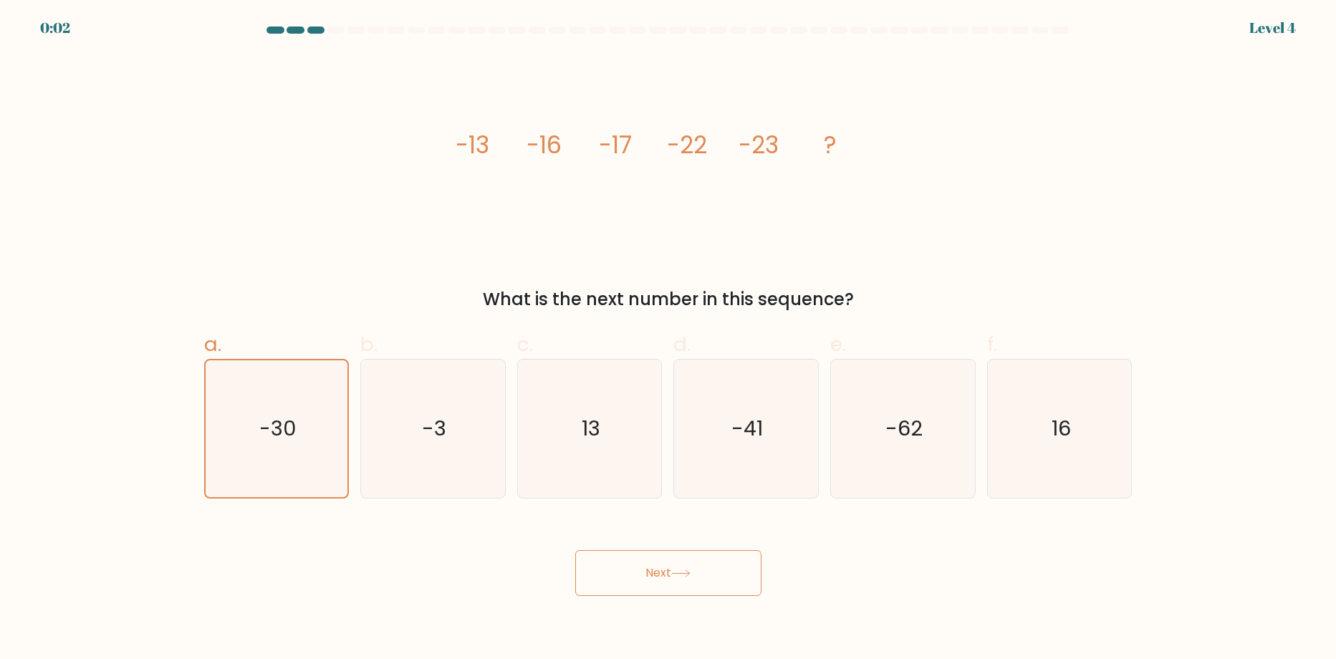
click at [689, 600] on body "0:02 Level 4" at bounding box center [668, 329] width 1336 height 659
drag, startPoint x: 687, startPoint y: 597, endPoint x: 688, endPoint y: 582, distance: 14.4
click at [688, 597] on body "0:02 Level 4" at bounding box center [668, 329] width 1336 height 659
click at [688, 582] on button "Next" at bounding box center [668, 573] width 186 height 46
click at [701, 567] on button "Next" at bounding box center [668, 573] width 186 height 46
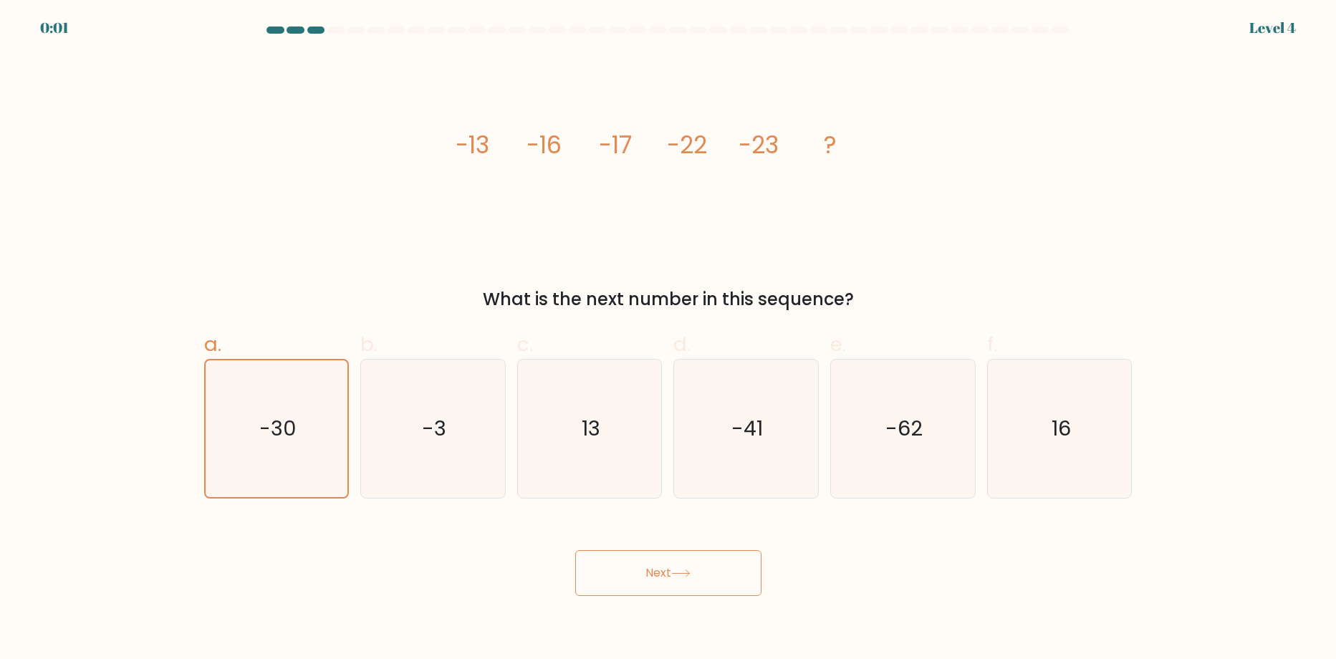
click at [695, 562] on button "Next" at bounding box center [668, 573] width 186 height 46
click at [724, 590] on button "Next" at bounding box center [668, 573] width 186 height 46
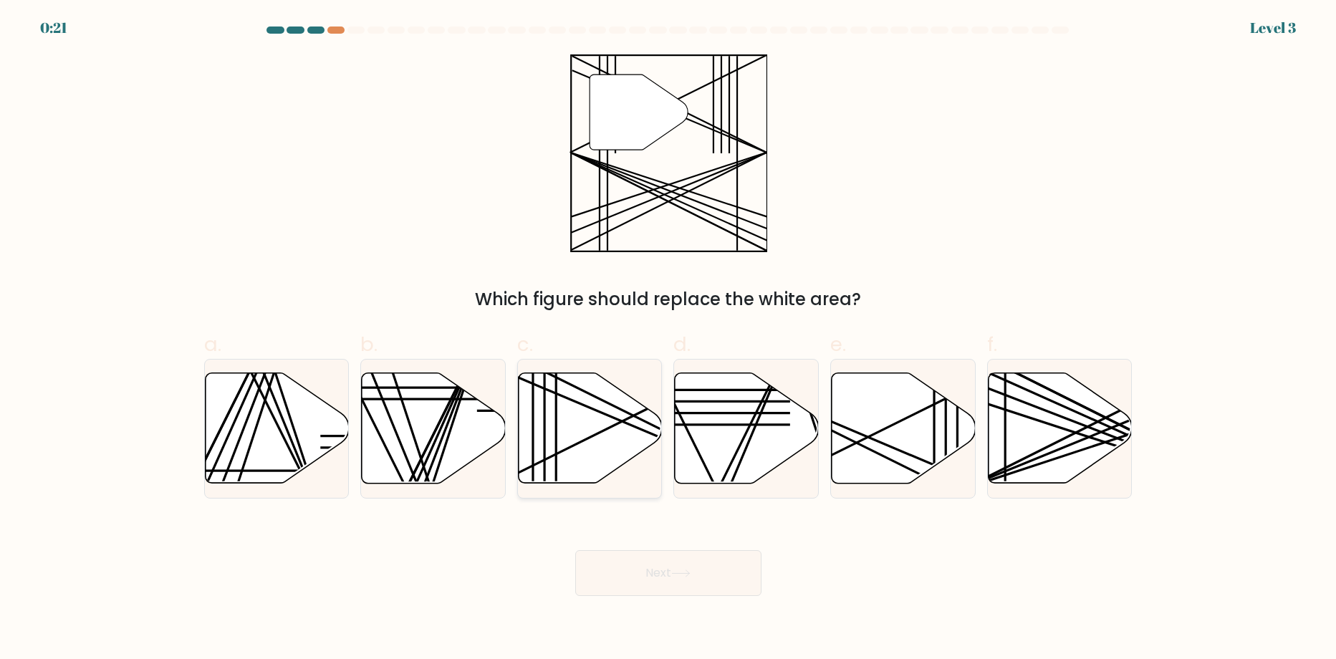
drag, startPoint x: 585, startPoint y: 409, endPoint x: 570, endPoint y: 417, distance: 17.0
click at [583, 413] on icon at bounding box center [591, 428] width 144 height 110
click at [668, 339] on input "c." at bounding box center [668, 334] width 1 height 9
radio input "true"
drag, startPoint x: 663, startPoint y: 573, endPoint x: 653, endPoint y: 566, distance: 12.9
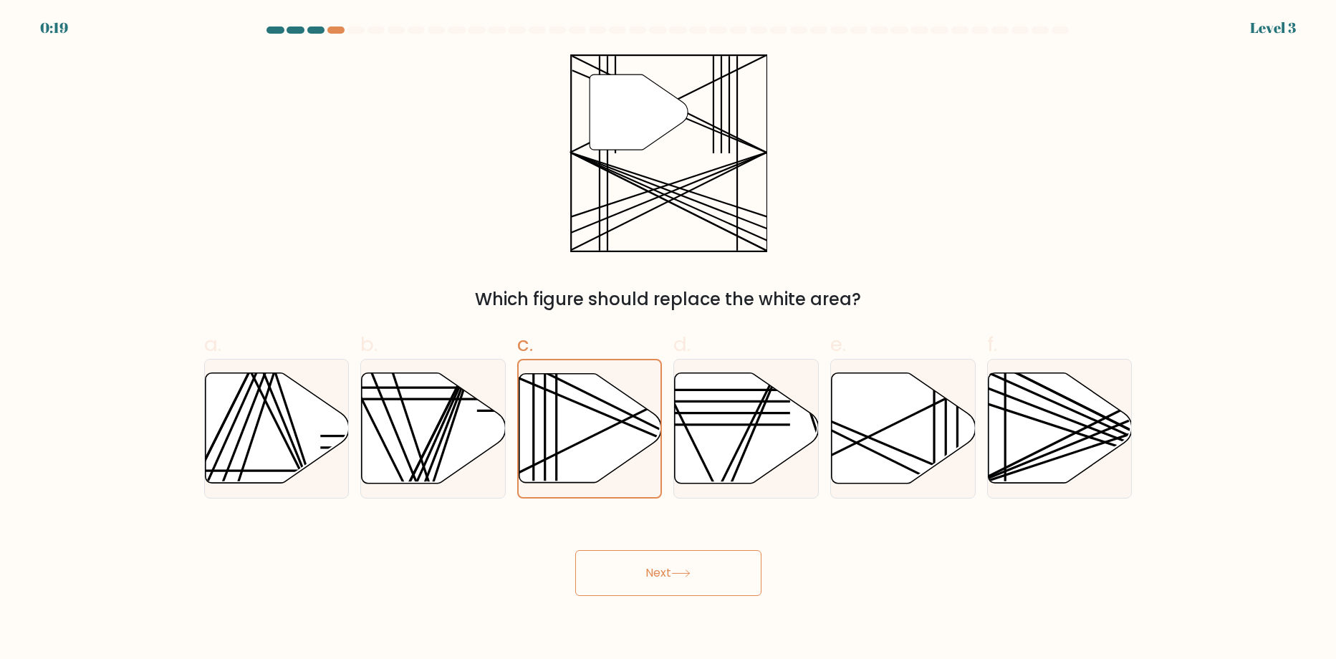
click at [663, 573] on button "Next" at bounding box center [668, 573] width 186 height 46
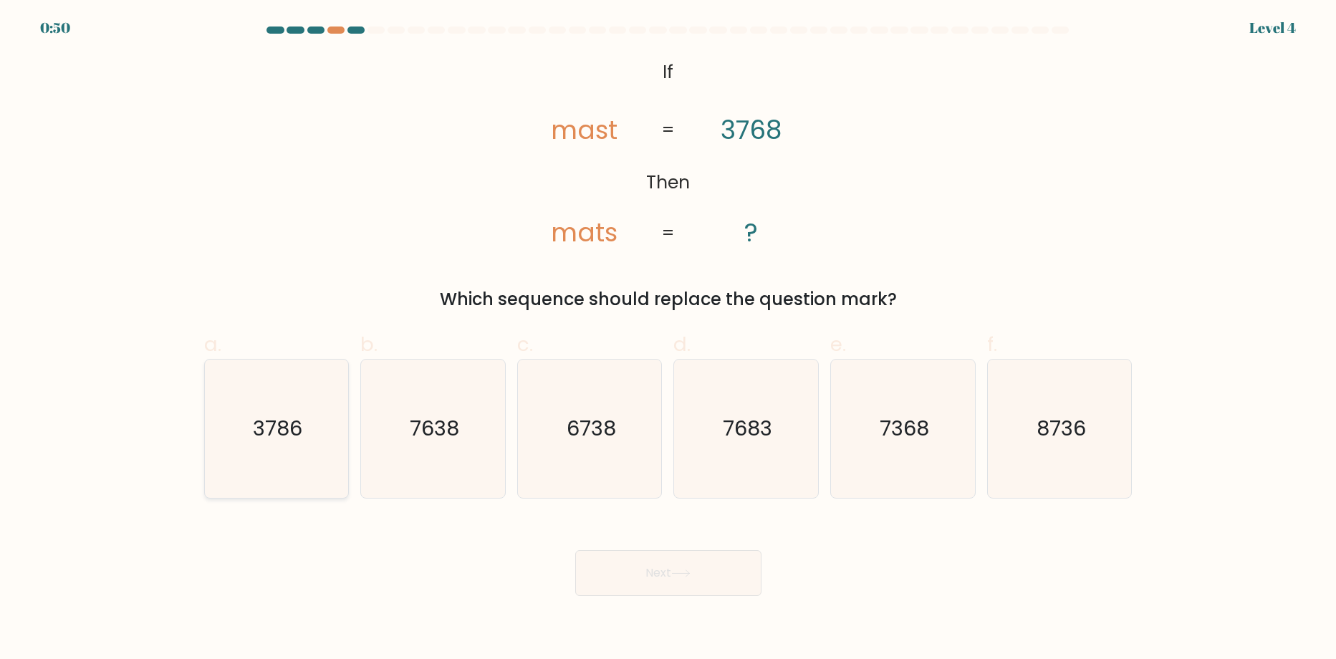
click at [295, 458] on icon "3786" at bounding box center [276, 429] width 138 height 138
click at [276, 435] on text "3786" at bounding box center [277, 429] width 49 height 29
click at [668, 339] on input "a. 3786" at bounding box center [668, 334] width 1 height 9
radio input "true"
drag, startPoint x: 678, startPoint y: 571, endPoint x: 680, endPoint y: 602, distance: 31.6
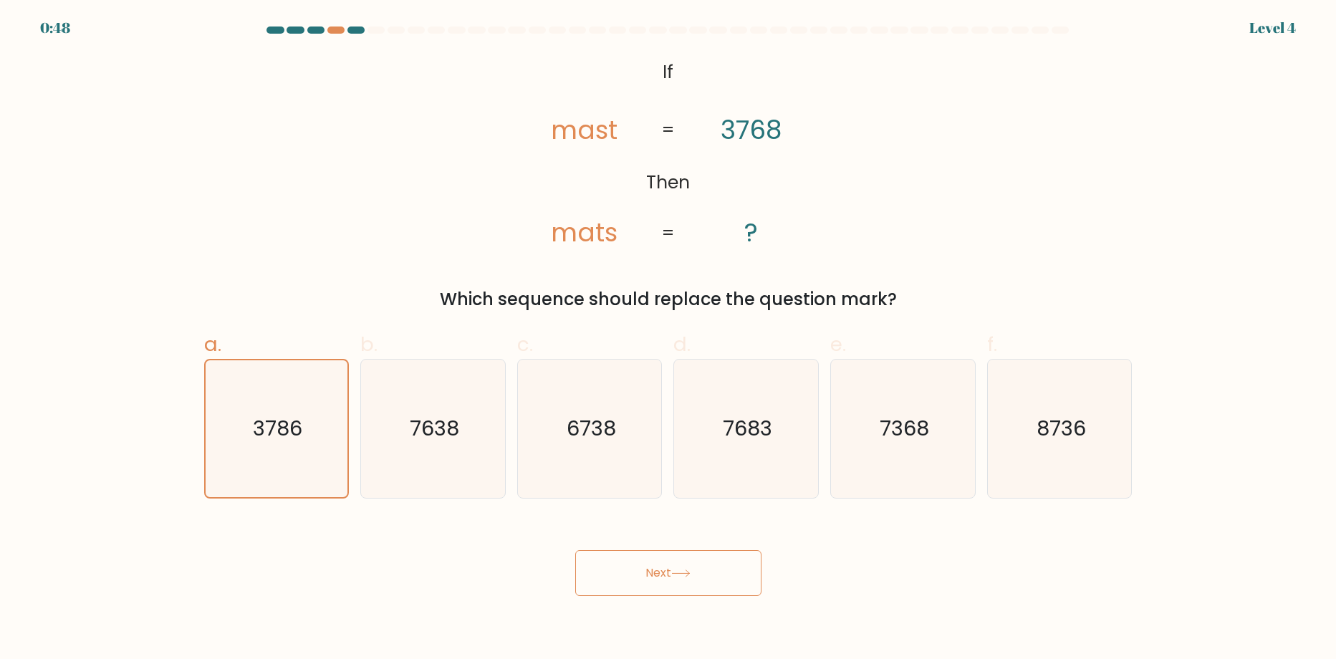
click at [673, 584] on button "Next" at bounding box center [668, 573] width 186 height 46
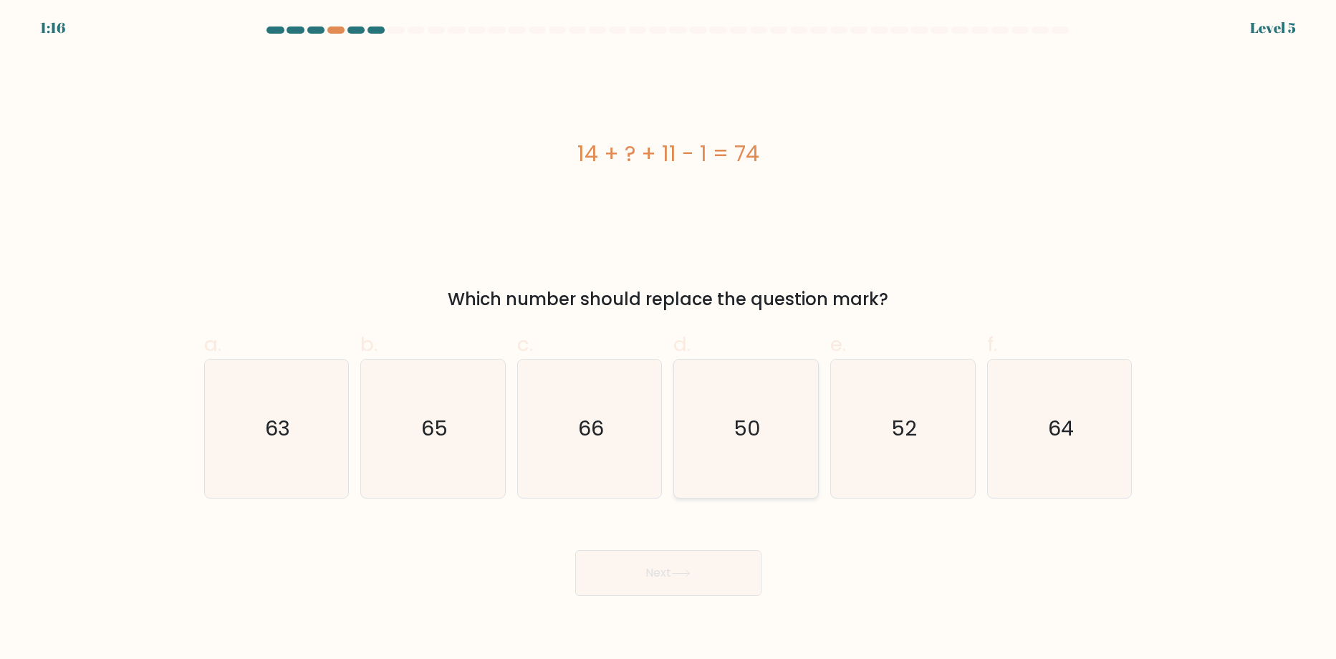
click at [769, 448] on icon "50" at bounding box center [746, 429] width 138 height 138
click at [669, 339] on input "d. 50" at bounding box center [668, 334] width 1 height 9
radio input "true"
click at [706, 576] on button "Next" at bounding box center [668, 573] width 186 height 46
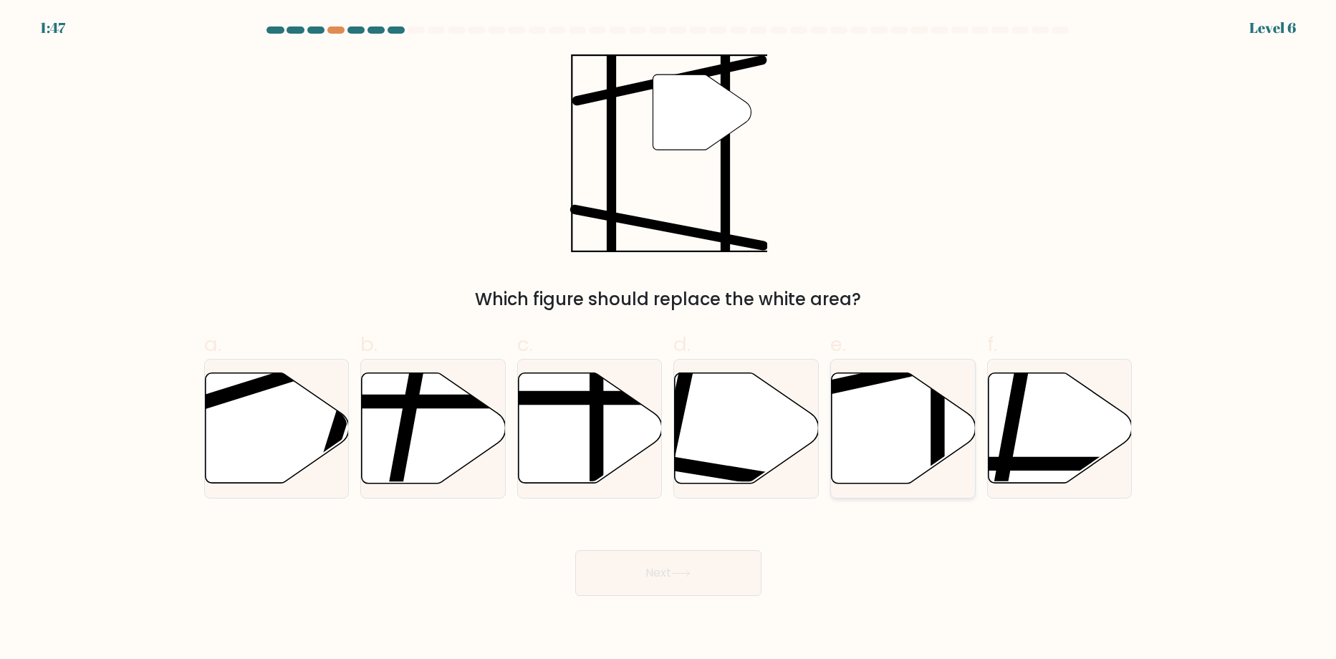
drag, startPoint x: 884, startPoint y: 420, endPoint x: 782, endPoint y: 596, distance: 203.8
click at [881, 420] on icon at bounding box center [904, 428] width 144 height 110
click at [669, 339] on input "e." at bounding box center [668, 334] width 1 height 9
radio input "true"
click at [672, 567] on button "Next" at bounding box center [668, 573] width 186 height 46
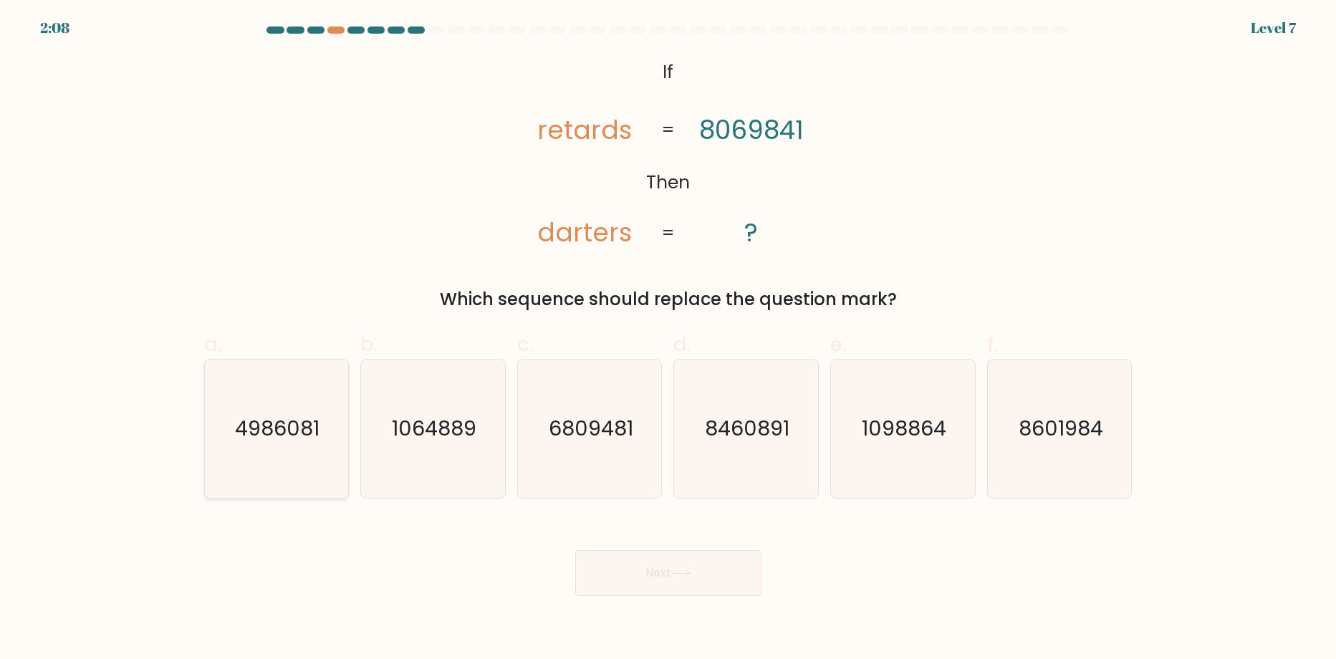
drag, startPoint x: 217, startPoint y: 431, endPoint x: 309, endPoint y: 487, distance: 108.0
click at [217, 432] on icon "4986081" at bounding box center [276, 429] width 138 height 138
click at [668, 339] on input "a. 4986081" at bounding box center [668, 334] width 1 height 9
radio input "true"
click at [685, 577] on icon at bounding box center [680, 574] width 19 height 8
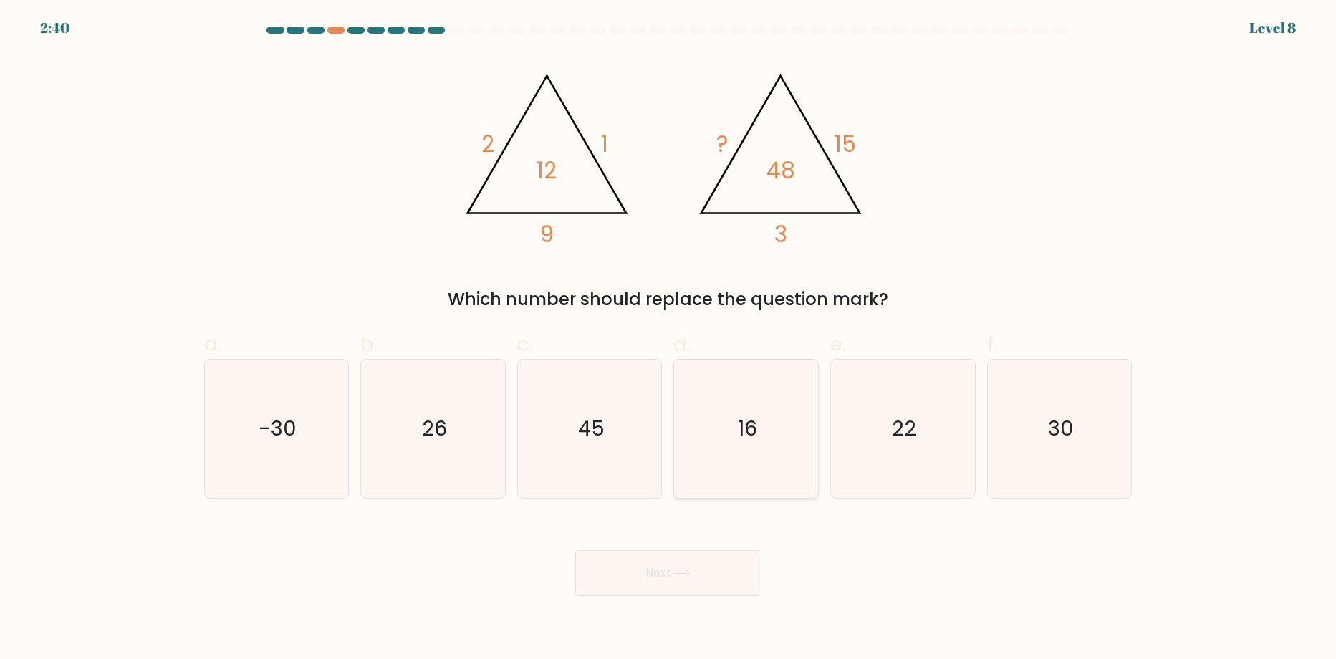
click at [751, 448] on icon "16" at bounding box center [746, 429] width 138 height 138
click at [669, 339] on input "d. 16" at bounding box center [668, 334] width 1 height 9
radio input "true"
click at [677, 578] on button "Next" at bounding box center [668, 573] width 186 height 46
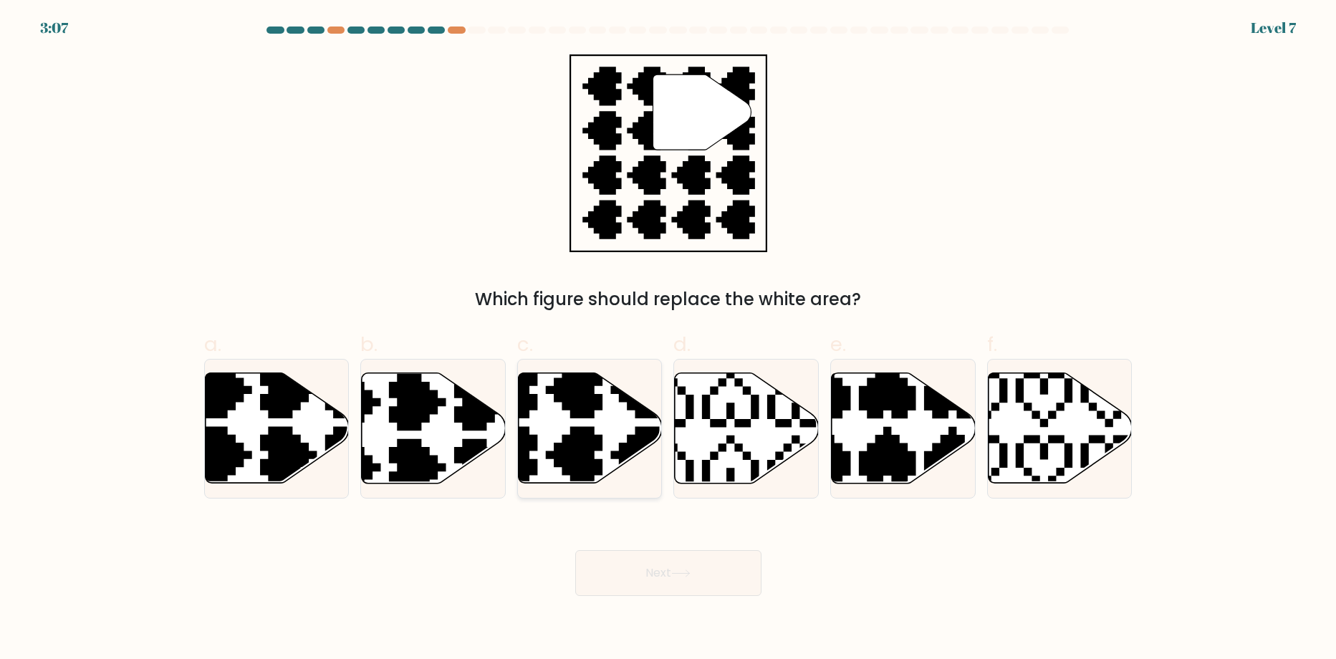
click at [616, 432] on icon at bounding box center [591, 428] width 144 height 110
click at [668, 339] on input "c." at bounding box center [668, 334] width 1 height 9
radio input "true"
drag, startPoint x: 702, startPoint y: 570, endPoint x: 691, endPoint y: 572, distance: 11.0
click at [700, 570] on button "Next" at bounding box center [668, 573] width 186 height 46
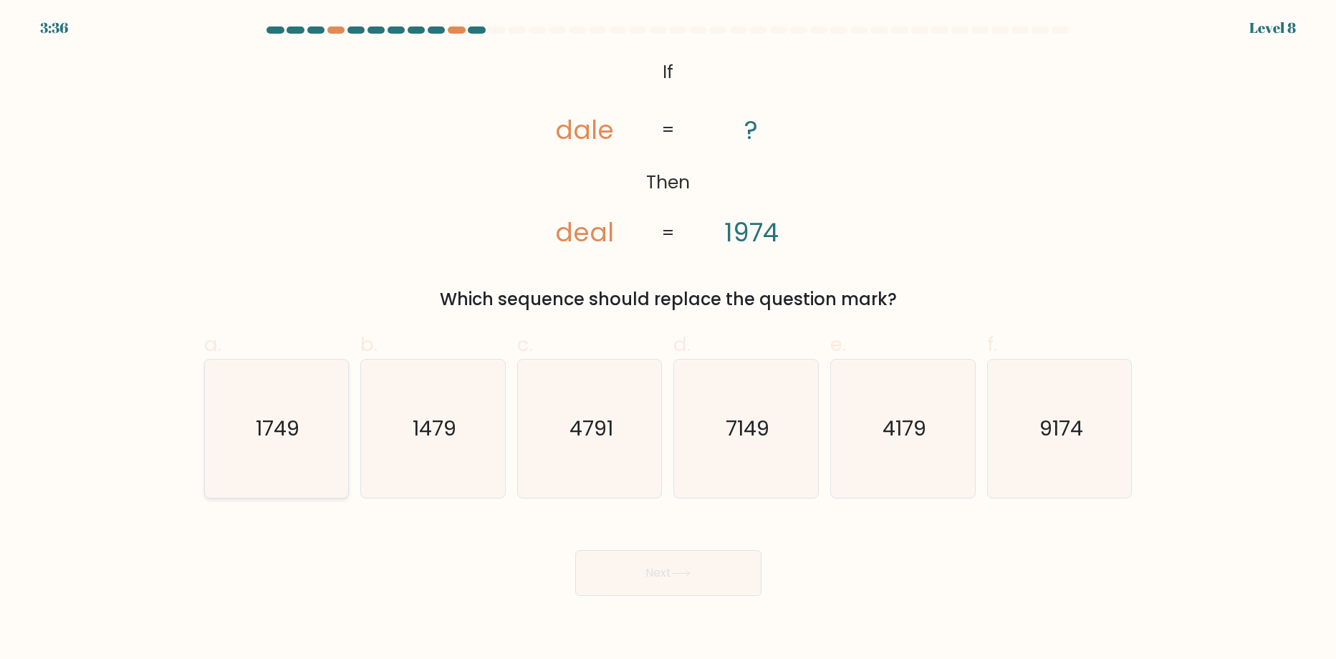
click at [263, 428] on text "1749" at bounding box center [278, 429] width 44 height 29
click at [668, 339] on input "a. 1749" at bounding box center [668, 334] width 1 height 9
radio input "true"
click at [612, 585] on button "Next" at bounding box center [668, 573] width 186 height 46
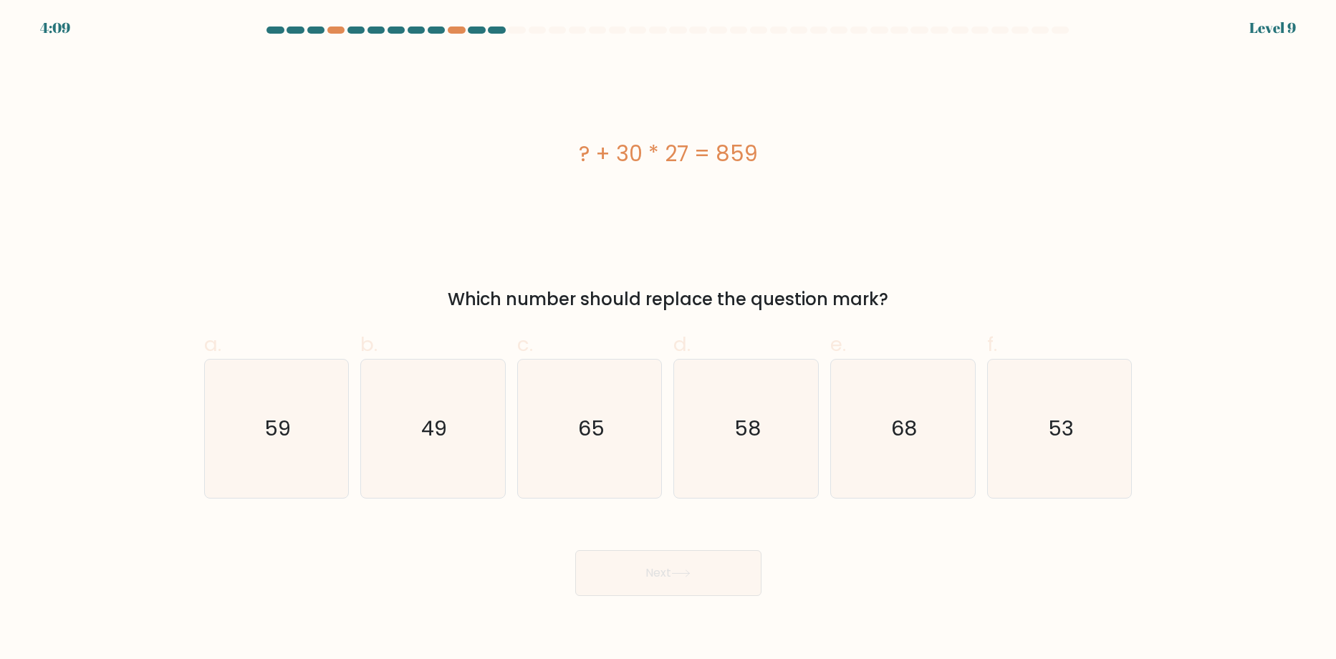
drag, startPoint x: 652, startPoint y: 150, endPoint x: 745, endPoint y: 254, distance: 139.0
click at [649, 158] on div "? + 30 * 27 = 859" at bounding box center [668, 154] width 928 height 32
drag, startPoint x: 447, startPoint y: 447, endPoint x: 568, endPoint y: 656, distance: 241.7
click at [448, 457] on icon "49" at bounding box center [433, 429] width 138 height 138
click at [668, 339] on input "b. 49" at bounding box center [668, 334] width 1 height 9
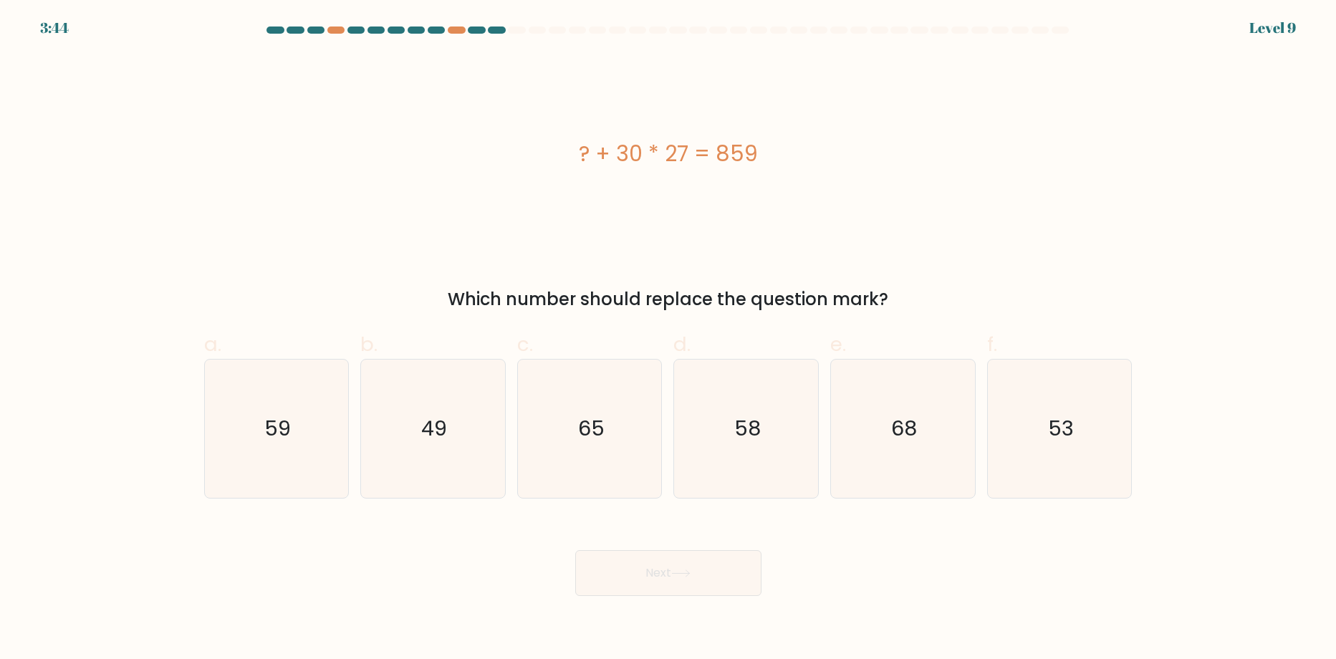
radio input "true"
click at [682, 559] on button "Next" at bounding box center [668, 573] width 186 height 46
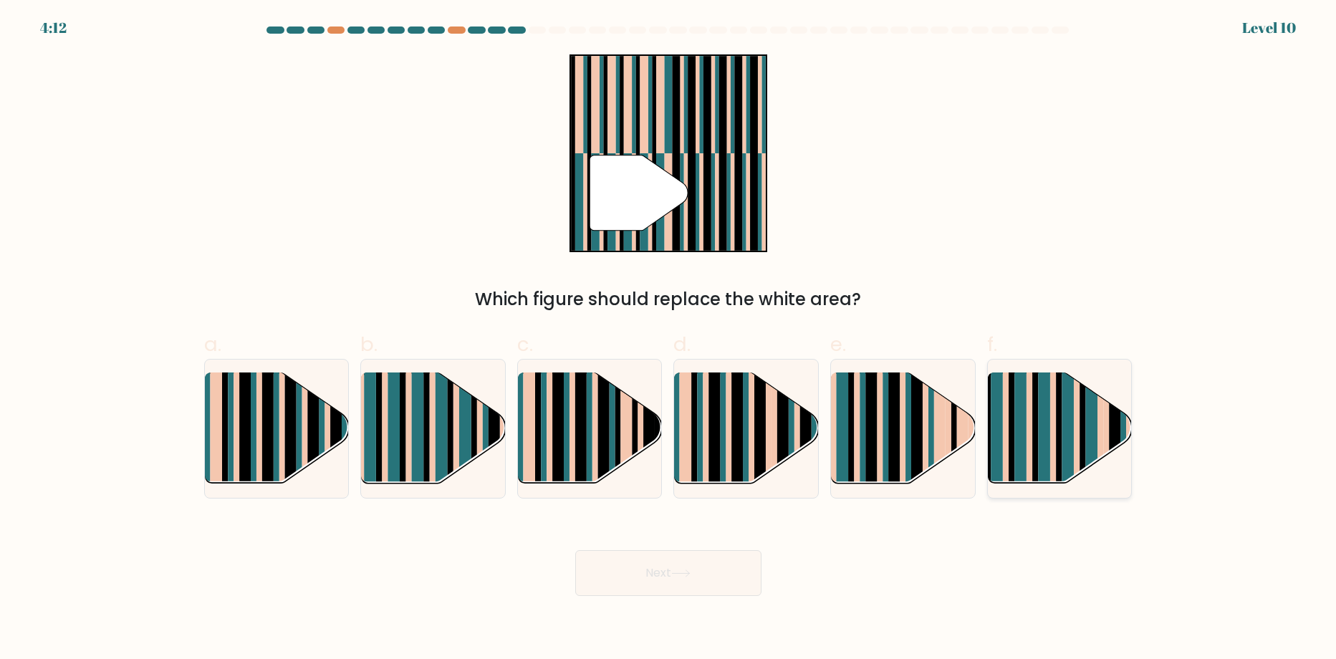
click at [1040, 466] on rect at bounding box center [1044, 441] width 12 height 143
click at [669, 339] on input "f." at bounding box center [668, 334] width 1 height 9
radio input "true"
click at [692, 581] on button "Next" at bounding box center [668, 573] width 186 height 46
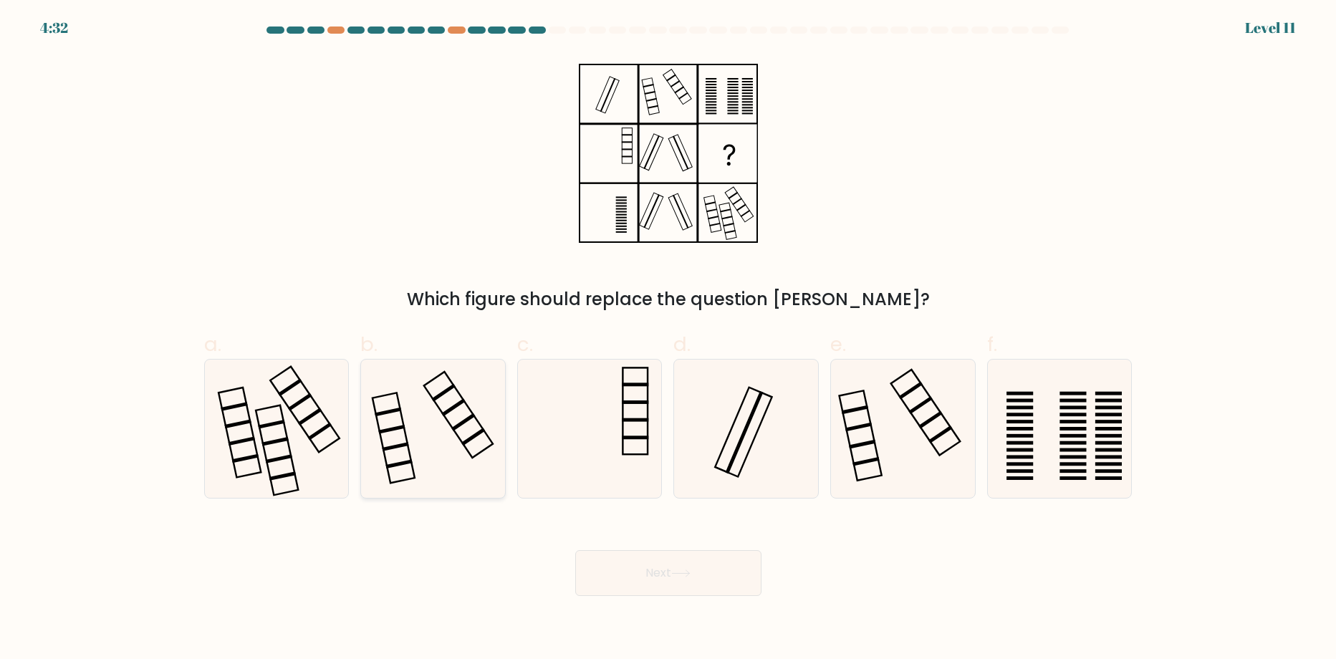
drag, startPoint x: 475, startPoint y: 418, endPoint x: 519, endPoint y: 489, distance: 83.3
click at [471, 418] on icon at bounding box center [433, 429] width 138 height 138
click at [668, 339] on input "b." at bounding box center [668, 334] width 1 height 9
radio input "true"
click at [429, 418] on icon at bounding box center [433, 428] width 137 height 137
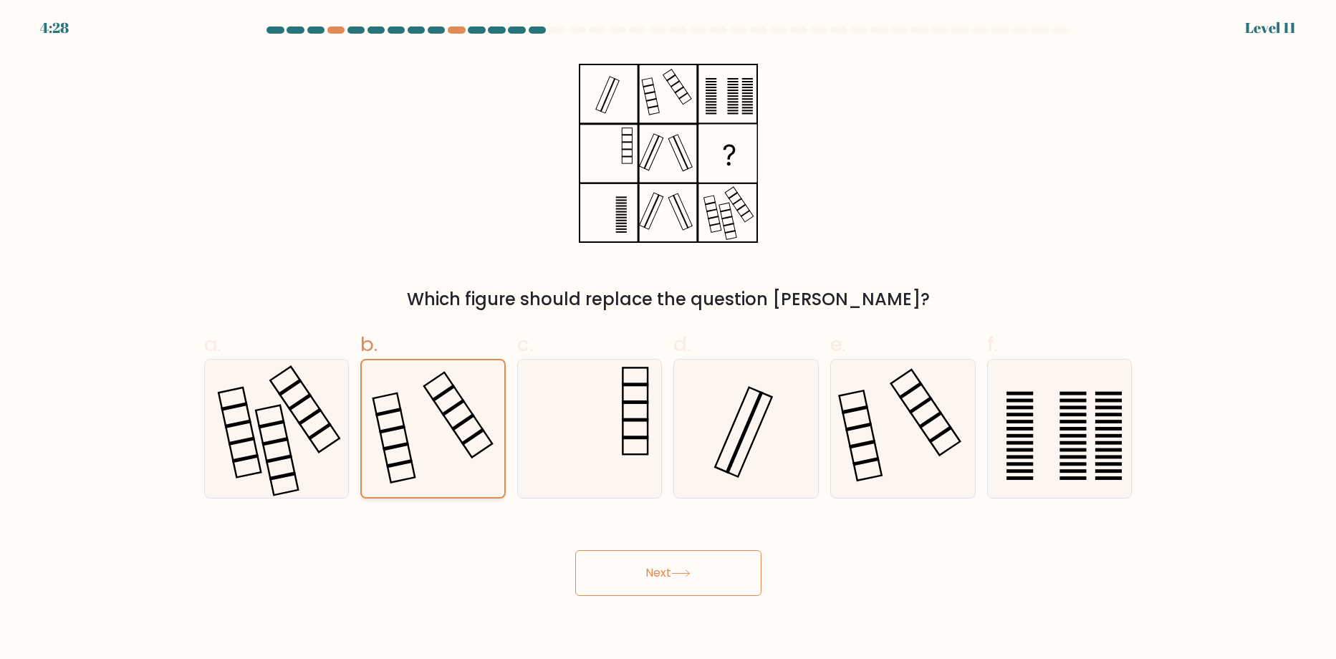
click at [668, 339] on input "b." at bounding box center [668, 334] width 1 height 9
click at [264, 441] on icon at bounding box center [276, 429] width 138 height 138
click at [668, 339] on input "a." at bounding box center [668, 334] width 1 height 9
radio input "true"
click at [734, 466] on icon at bounding box center [746, 429] width 138 height 138
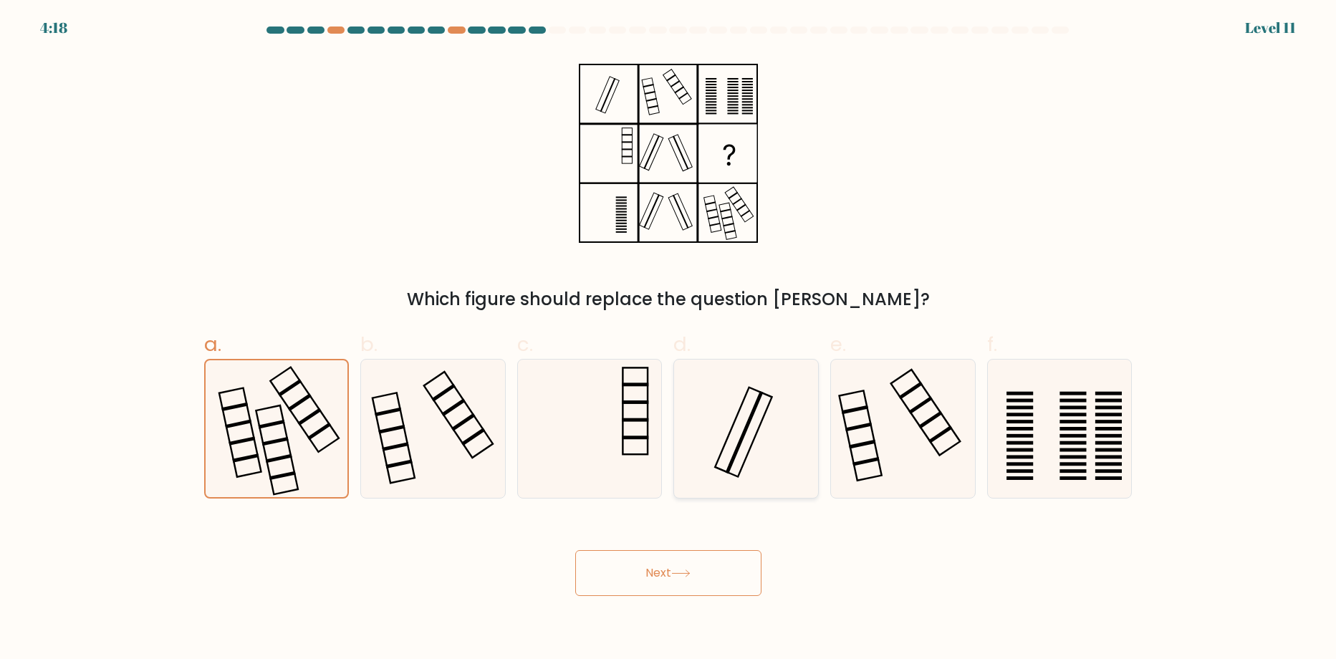
click at [669, 339] on input "d." at bounding box center [668, 334] width 1 height 9
radio input "true"
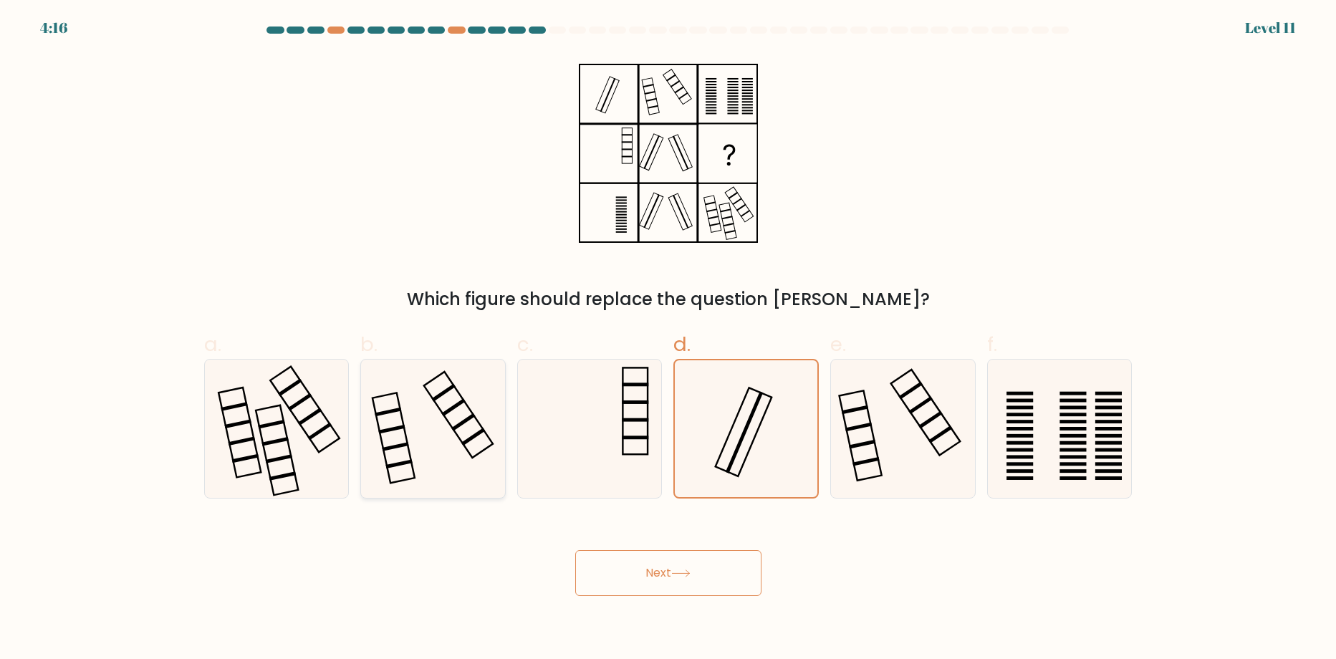
click at [322, 435] on icon at bounding box center [276, 429] width 138 height 138
click at [668, 339] on input "a." at bounding box center [668, 334] width 1 height 9
radio input "true"
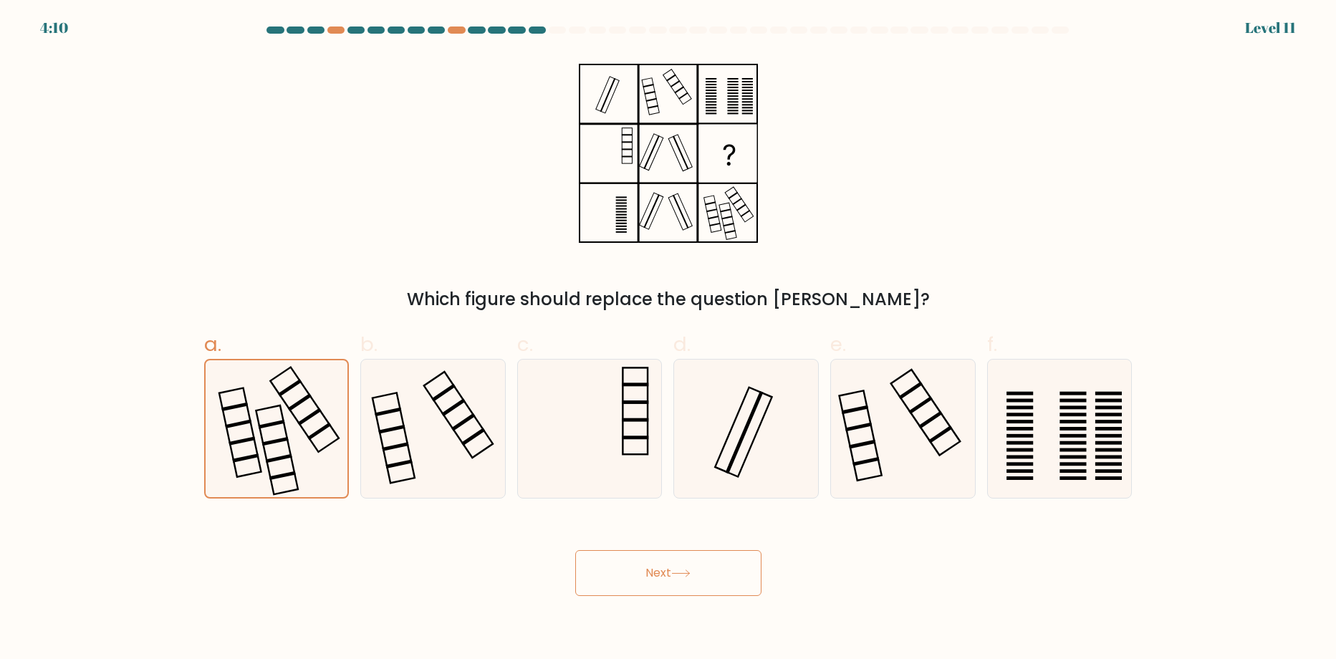
click at [674, 584] on button "Next" at bounding box center [668, 573] width 186 height 46
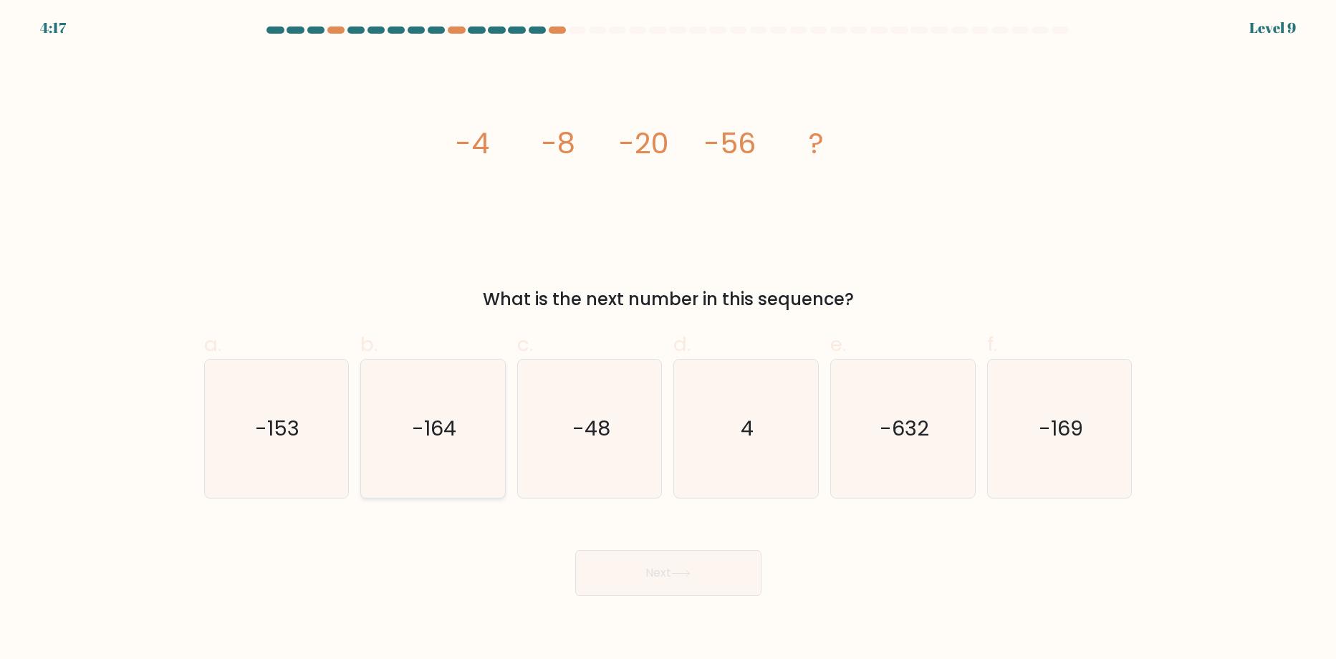
click at [470, 463] on icon "-164" at bounding box center [433, 429] width 138 height 138
click at [668, 339] on input "b. -164" at bounding box center [668, 334] width 1 height 9
radio input "true"
click at [653, 583] on button "Next" at bounding box center [668, 573] width 186 height 46
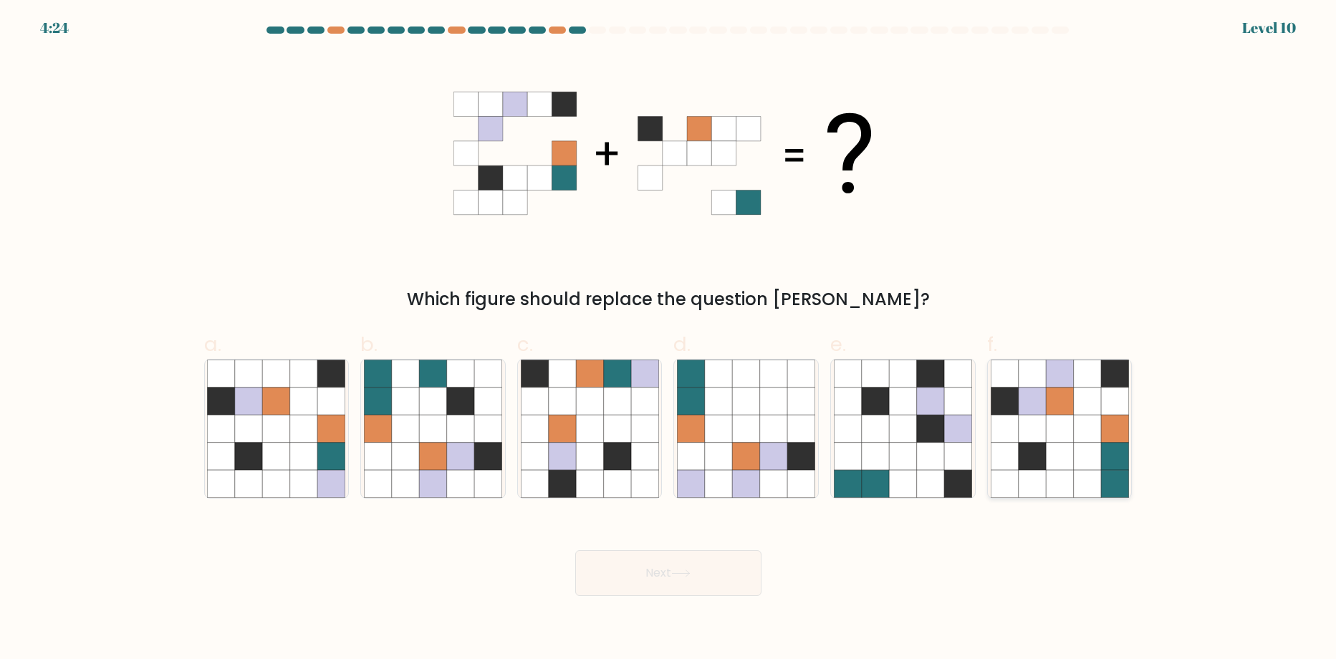
drag, startPoint x: 1118, startPoint y: 456, endPoint x: 1106, endPoint y: 459, distance: 11.8
click at [1113, 456] on icon at bounding box center [1114, 456] width 27 height 27
click at [669, 339] on input "f." at bounding box center [668, 334] width 1 height 9
radio input "true"
click at [675, 591] on button "Next" at bounding box center [668, 573] width 186 height 46
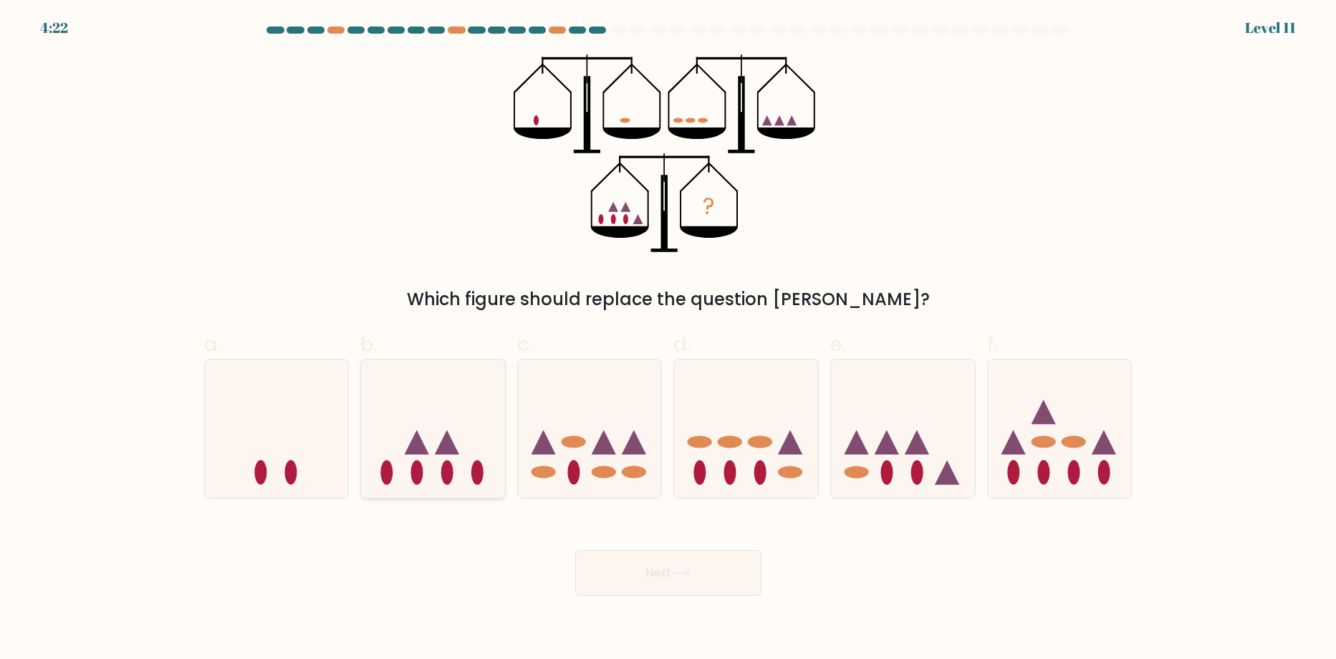
click at [415, 456] on icon at bounding box center [433, 429] width 144 height 119
click at [668, 339] on input "b." at bounding box center [668, 334] width 1 height 9
radio input "true"
click at [648, 579] on button "Next" at bounding box center [668, 573] width 186 height 46
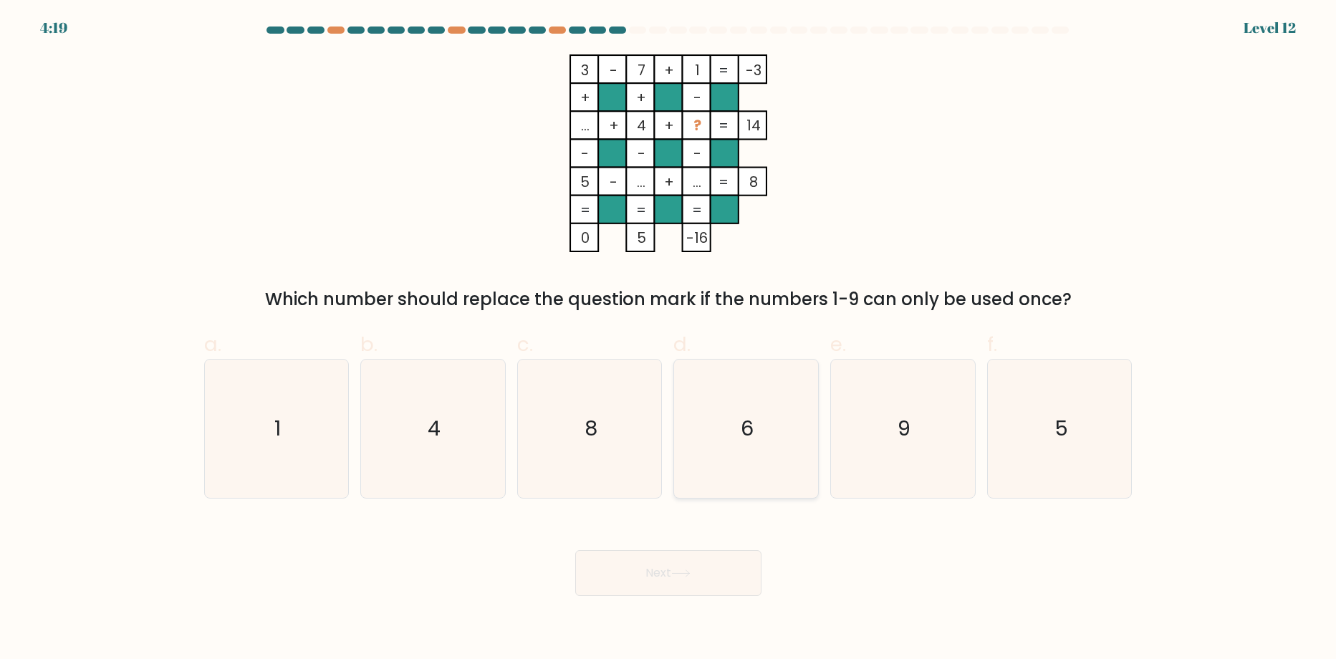
click at [742, 443] on icon "6" at bounding box center [746, 429] width 138 height 138
click at [669, 339] on input "d. 6" at bounding box center [668, 334] width 1 height 9
radio input "true"
click at [702, 591] on button "Next" at bounding box center [668, 573] width 186 height 46
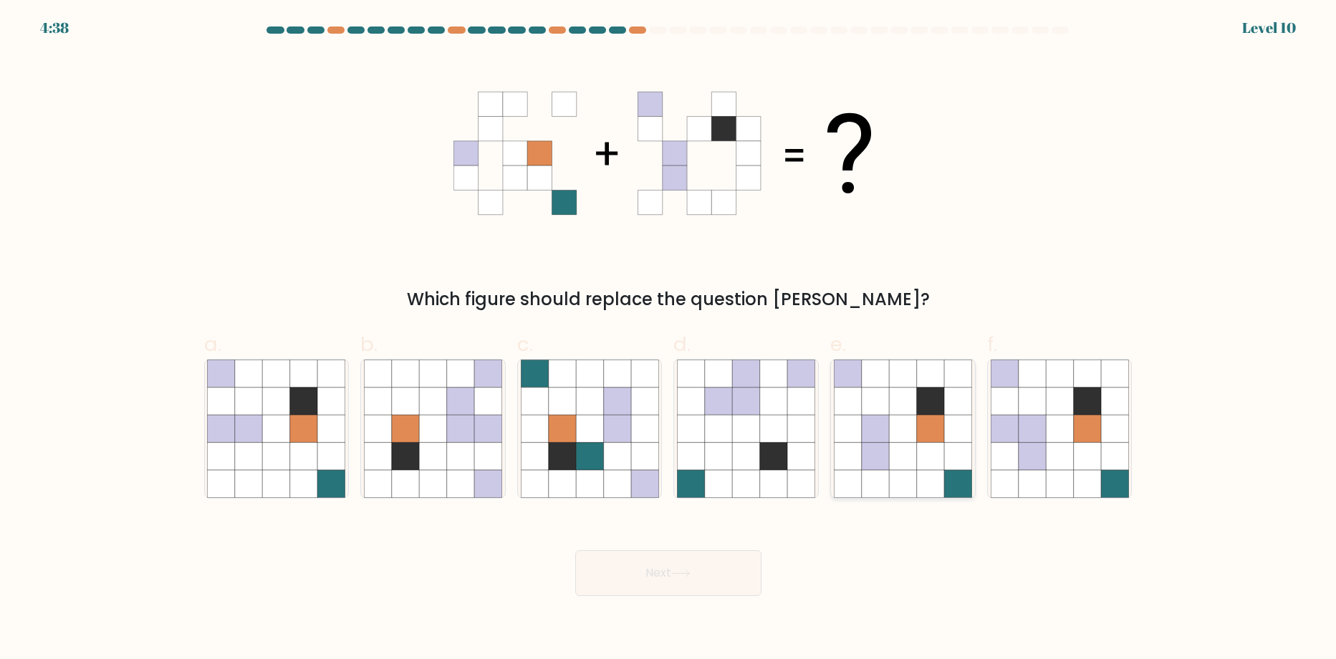
click at [873, 436] on icon at bounding box center [875, 428] width 27 height 27
click at [669, 339] on input "e." at bounding box center [668, 334] width 1 height 9
radio input "true"
click at [1061, 471] on icon at bounding box center [1059, 483] width 27 height 27
click at [669, 339] on input "f." at bounding box center [668, 334] width 1 height 9
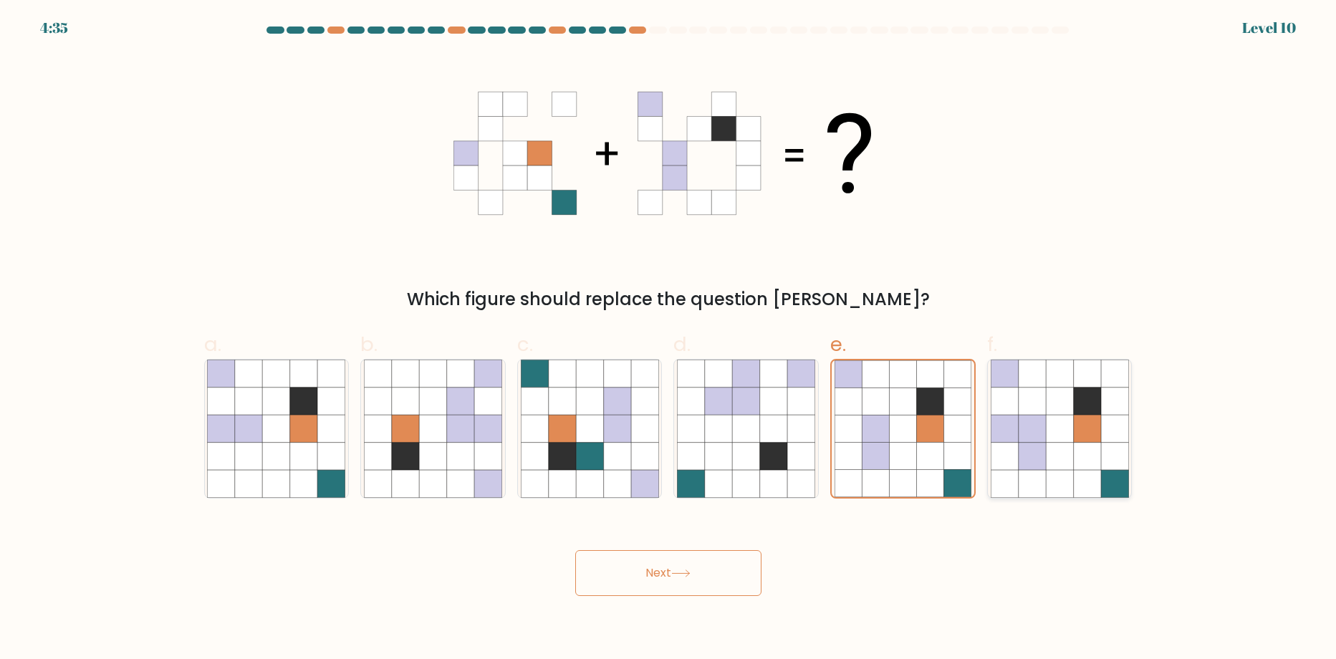
radio input "true"
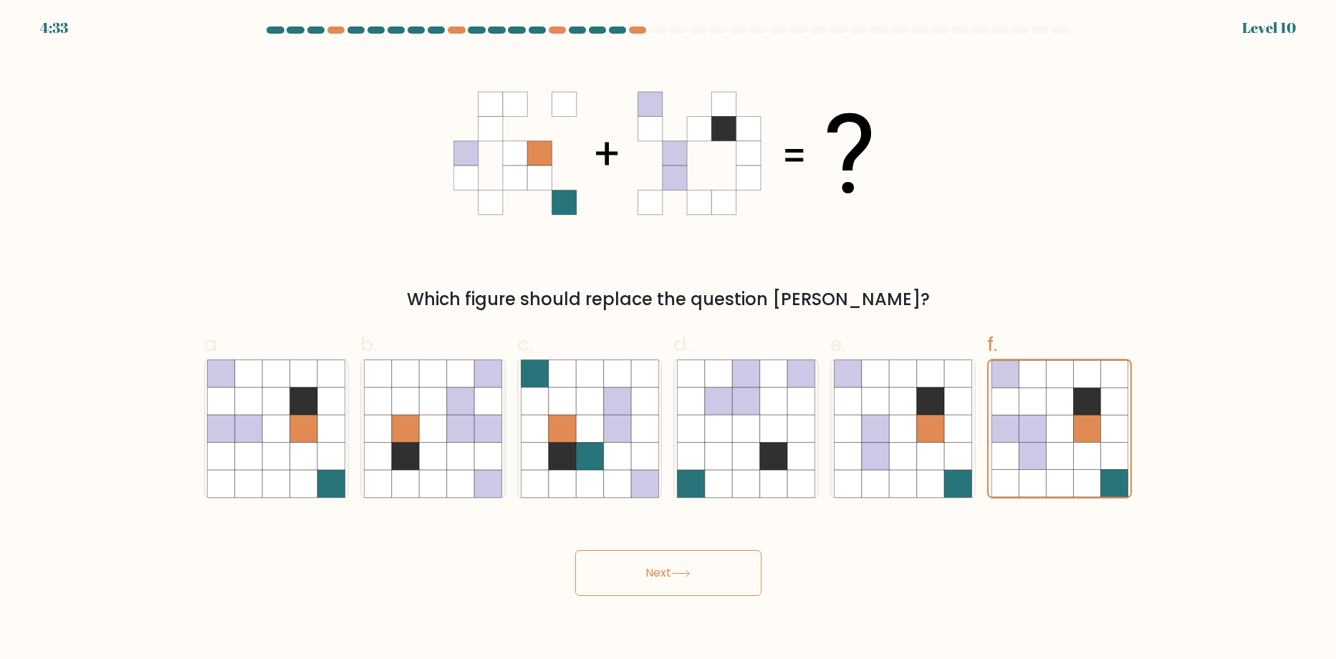
click at [665, 587] on button "Next" at bounding box center [668, 573] width 186 height 46
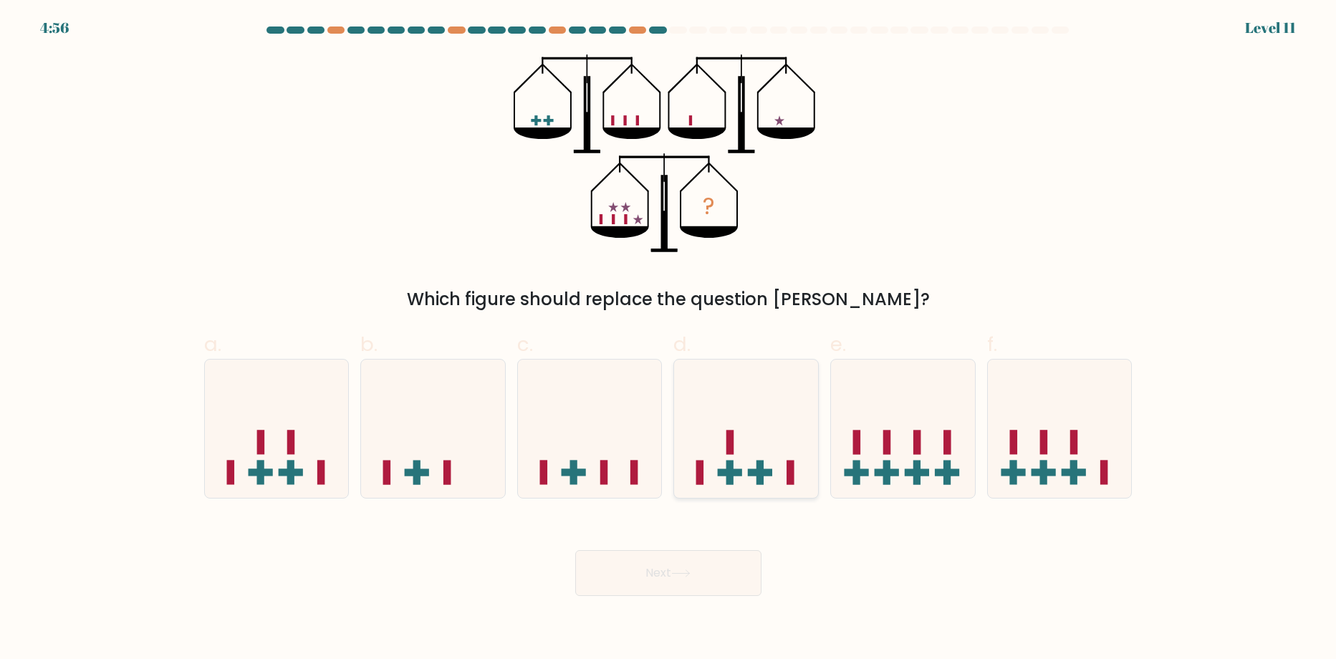
click at [783, 453] on icon at bounding box center [746, 429] width 144 height 119
click at [669, 339] on input "d." at bounding box center [668, 334] width 1 height 9
radio input "true"
click at [244, 464] on icon at bounding box center [277, 429] width 144 height 119
click at [668, 339] on input "a." at bounding box center [668, 334] width 1 height 9
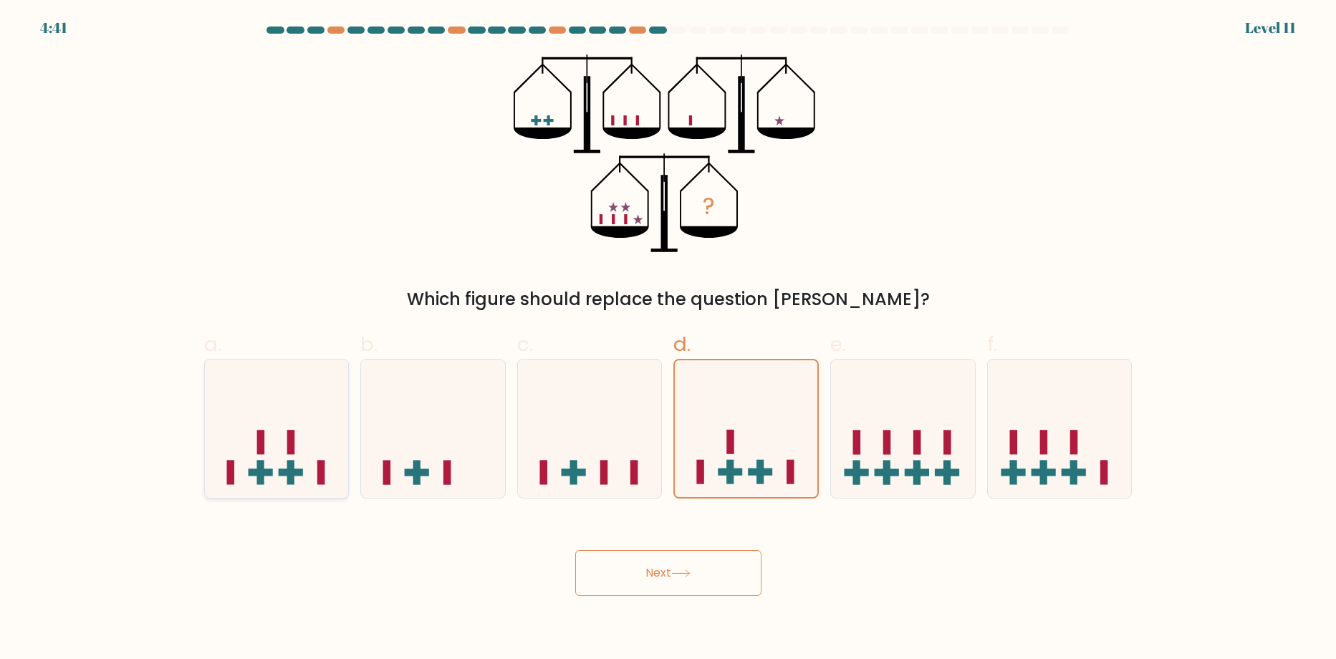
radio input "true"
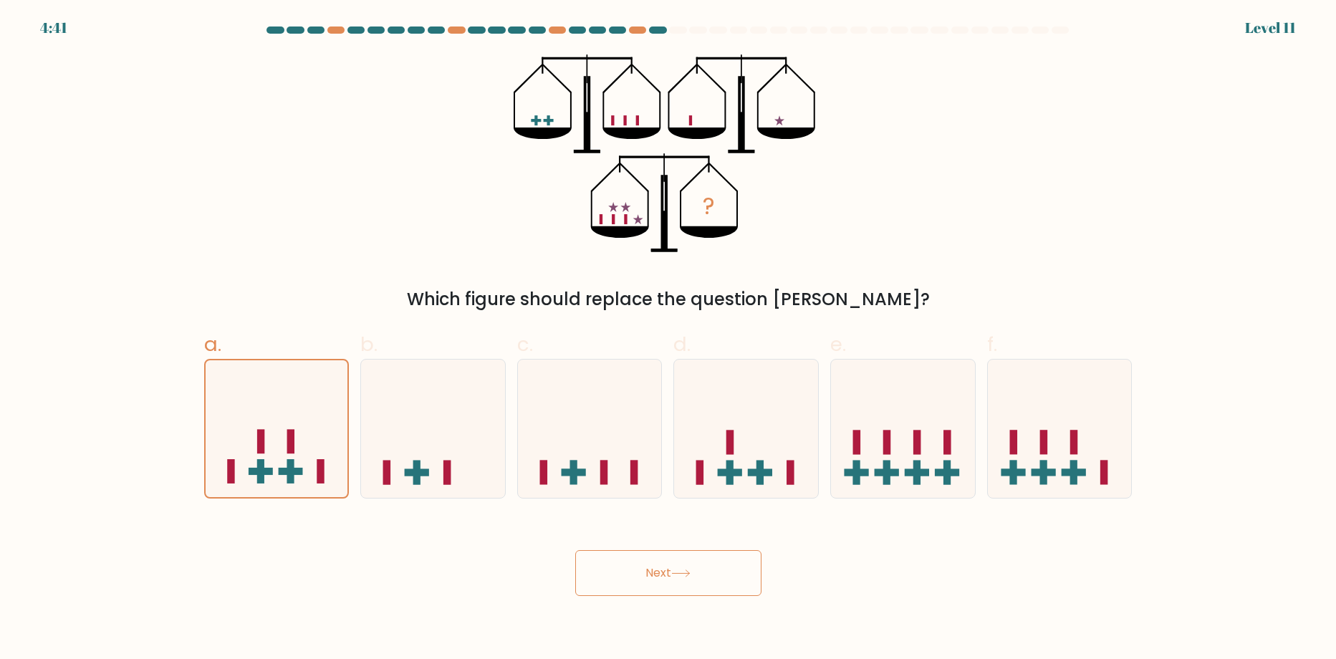
click at [642, 576] on button "Next" at bounding box center [668, 573] width 186 height 46
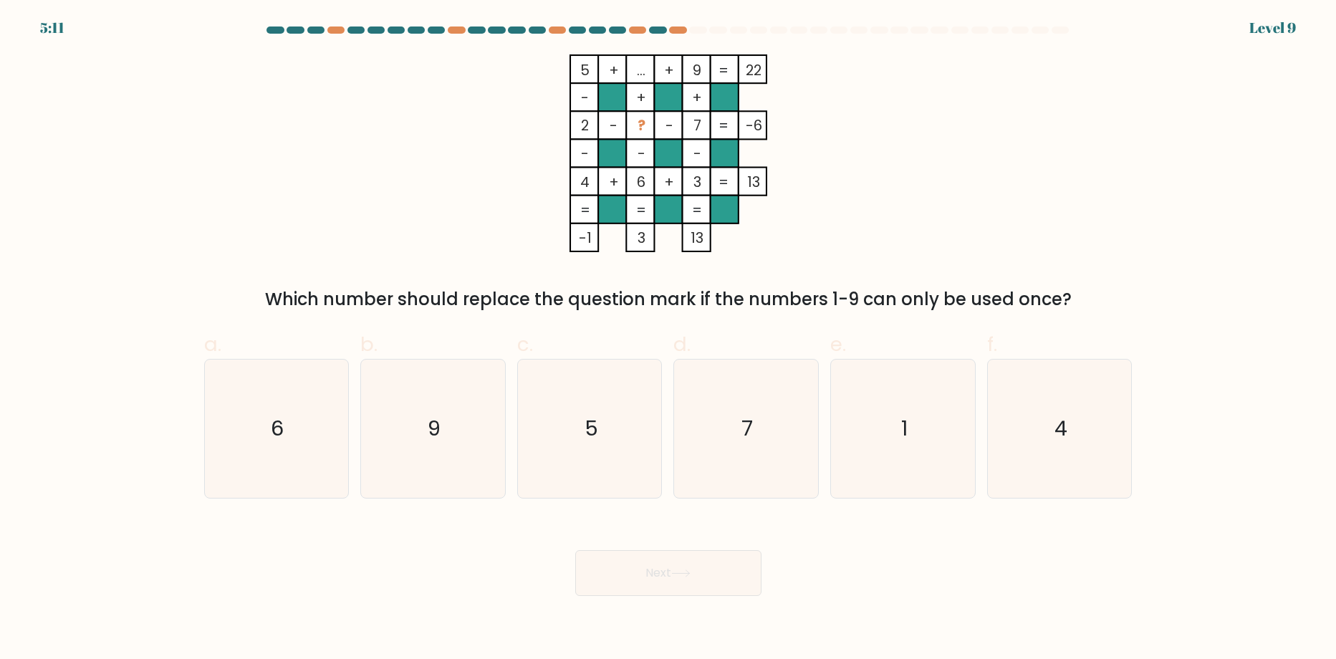
drag, startPoint x: 600, startPoint y: 430, endPoint x: 676, endPoint y: 565, distance: 155.2
click at [626, 440] on icon "5" at bounding box center [590, 429] width 138 height 138
click at [668, 339] on input "c. 5" at bounding box center [668, 334] width 1 height 9
radio input "true"
click at [676, 567] on button "Next" at bounding box center [668, 573] width 186 height 46
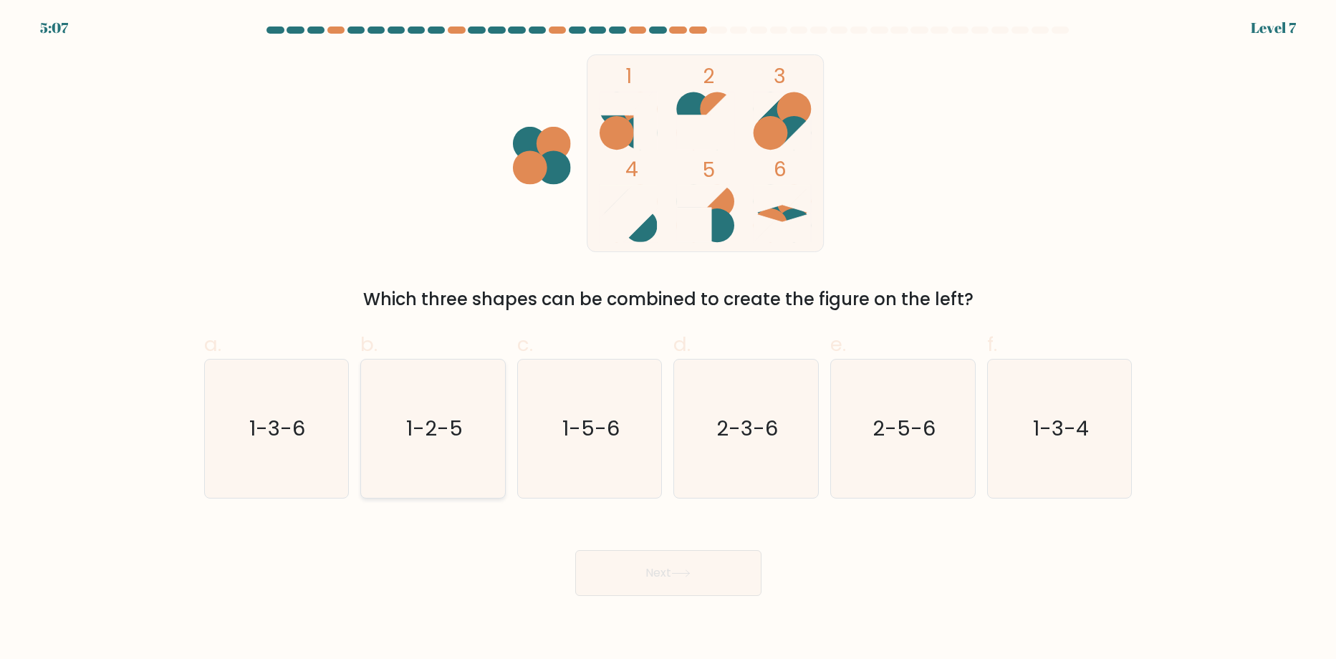
click at [436, 436] on text "1-2-5" at bounding box center [434, 429] width 57 height 29
click at [668, 339] on input "b. 1-2-5" at bounding box center [668, 334] width 1 height 9
radio input "true"
click at [706, 577] on button "Next" at bounding box center [668, 573] width 186 height 46
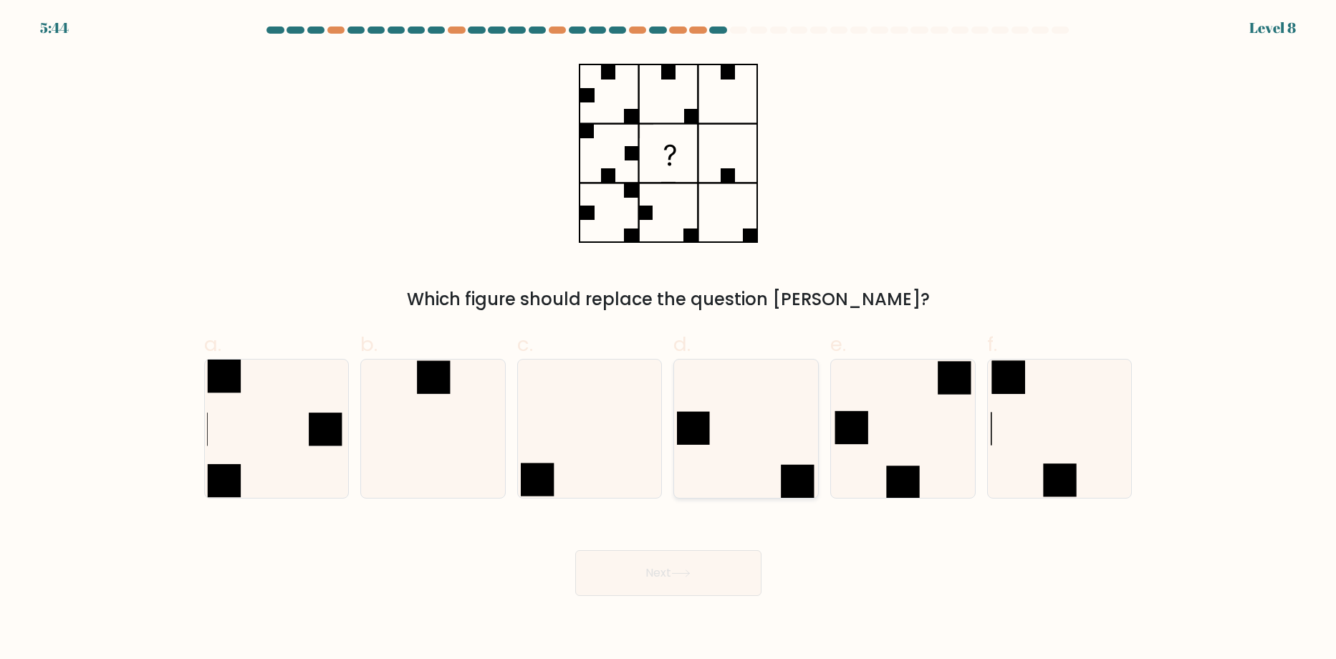
click at [787, 411] on icon at bounding box center [746, 429] width 138 height 138
click at [669, 339] on input "d." at bounding box center [668, 334] width 1 height 9
radio input "true"
click at [1059, 466] on rect at bounding box center [1059, 479] width 33 height 33
click at [669, 339] on input "f." at bounding box center [668, 334] width 1 height 9
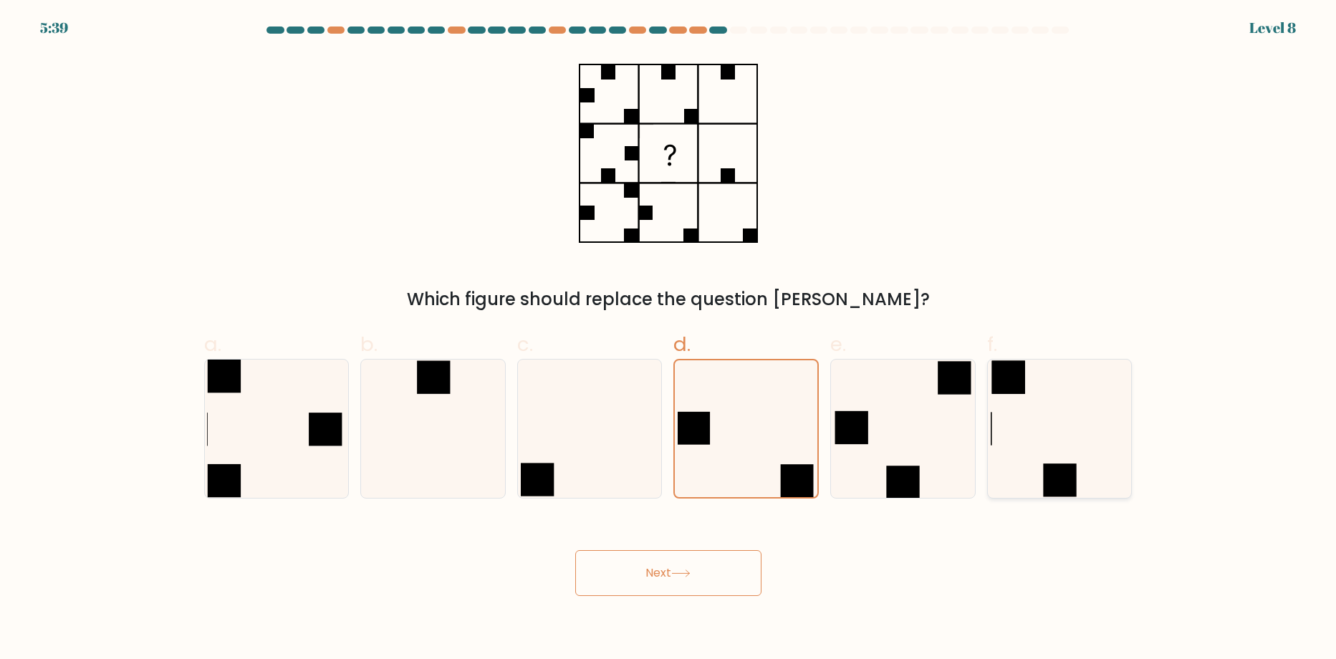
radio input "true"
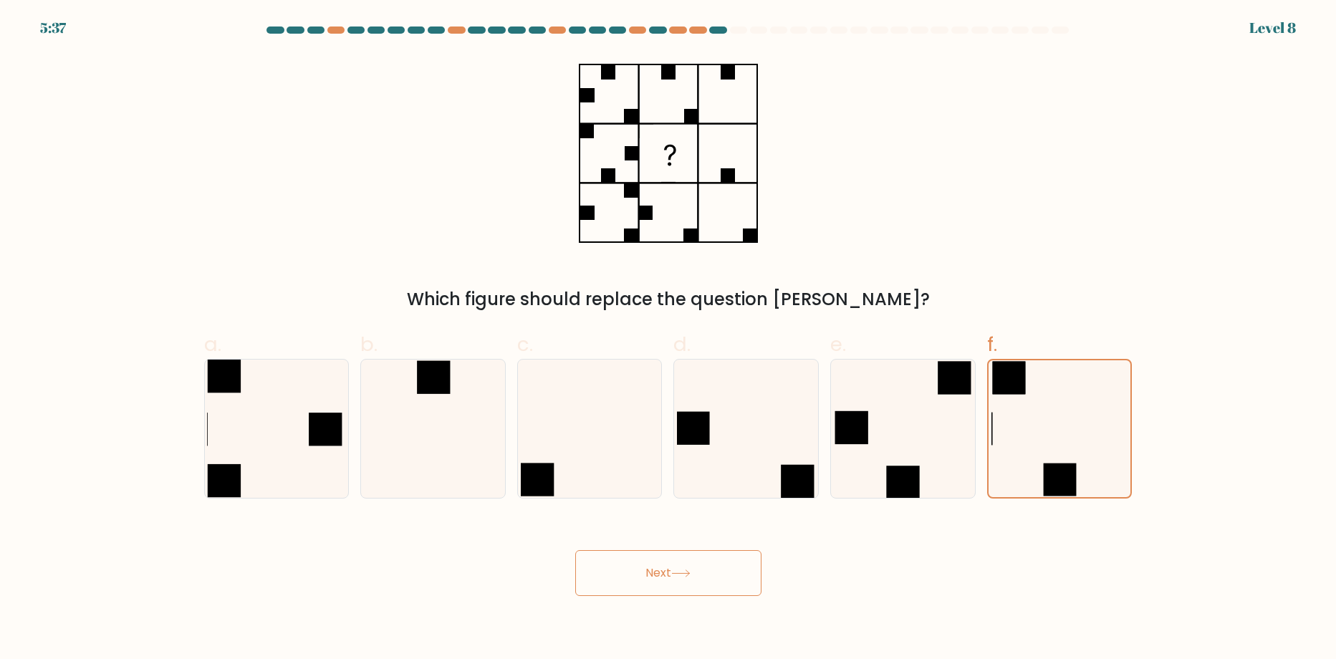
click at [731, 575] on button "Next" at bounding box center [668, 573] width 186 height 46
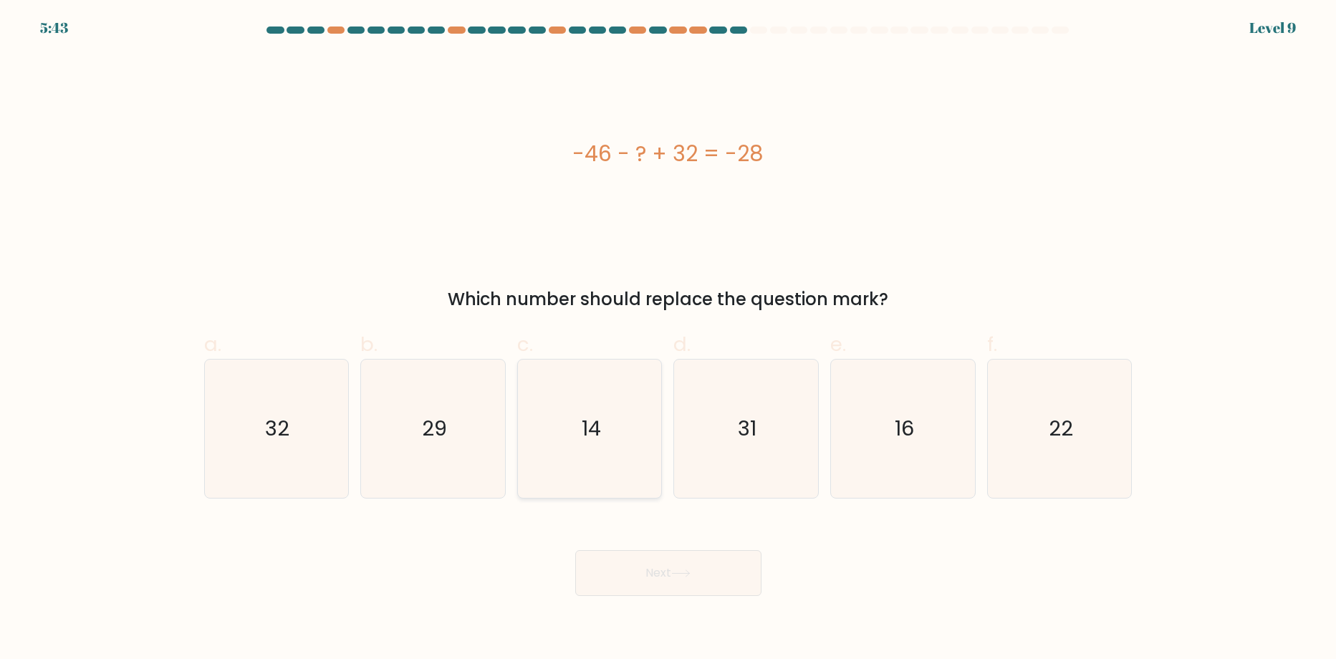
click at [612, 446] on icon "14" at bounding box center [590, 429] width 138 height 138
click at [668, 339] on input "c. 14" at bounding box center [668, 334] width 1 height 9
radio input "true"
click at [678, 573] on icon at bounding box center [680, 574] width 19 height 8
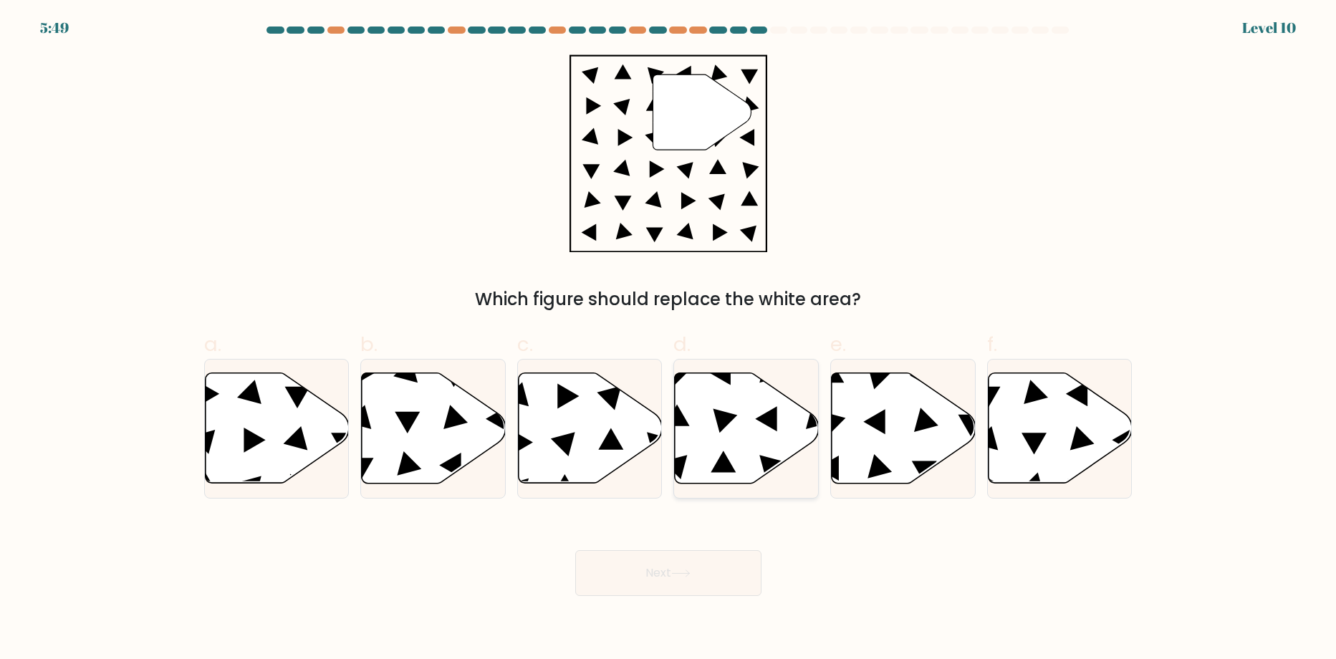
click at [778, 443] on icon at bounding box center [747, 428] width 144 height 110
click at [669, 339] on input "d." at bounding box center [668, 334] width 1 height 9
radio input "true"
click at [737, 572] on button "Next" at bounding box center [668, 573] width 186 height 46
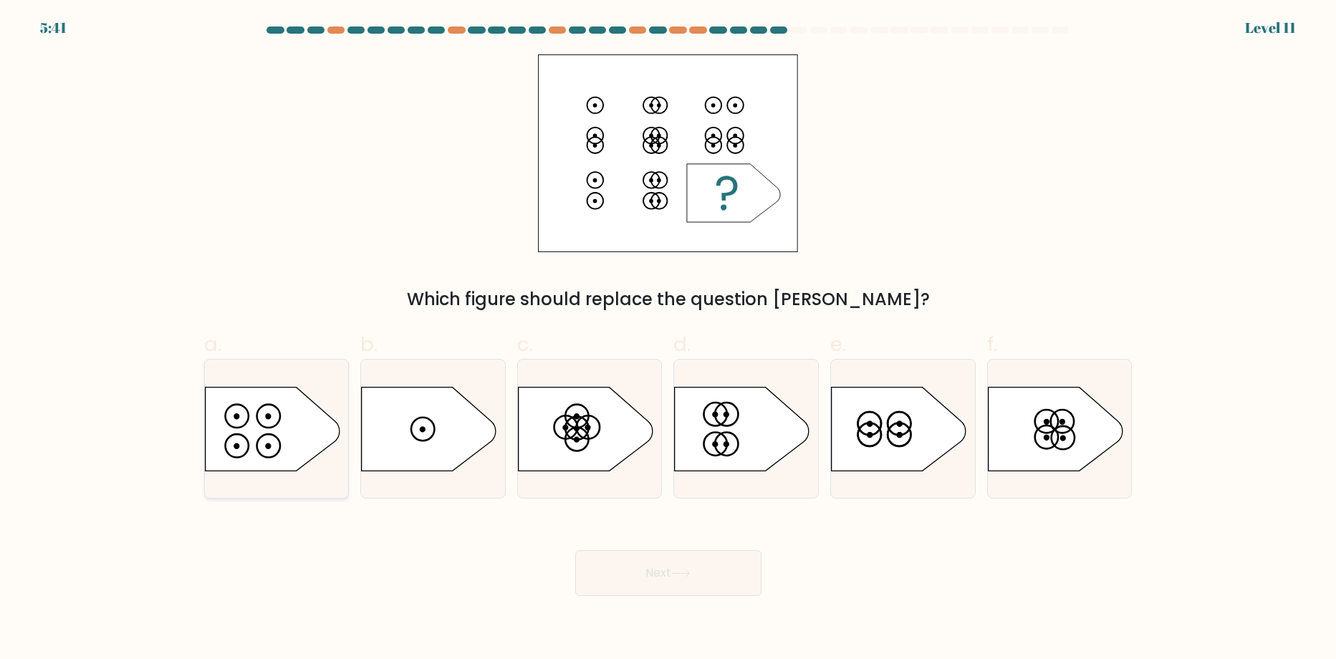
click at [241, 437] on icon at bounding box center [272, 429] width 135 height 84
click at [668, 339] on input "a." at bounding box center [668, 334] width 1 height 9
radio input "true"
click at [674, 569] on button "Next" at bounding box center [668, 573] width 186 height 46
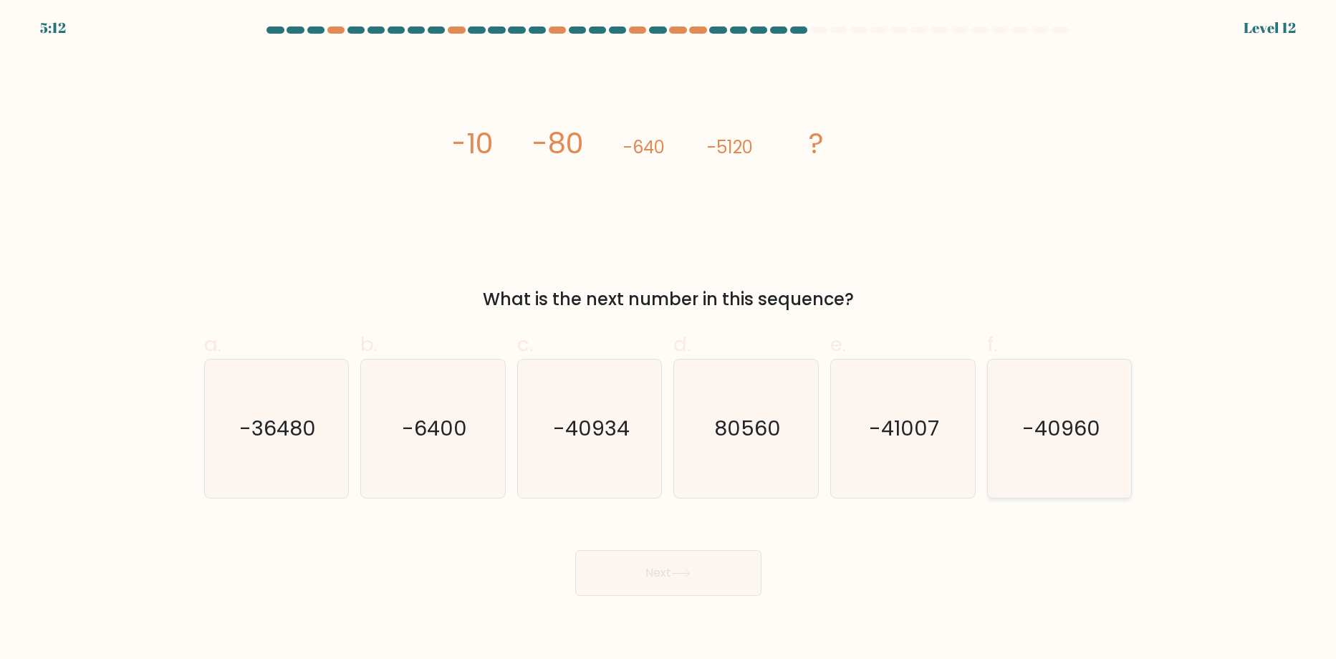
click at [1073, 468] on icon "-40960" at bounding box center [1060, 429] width 138 height 138
click at [669, 339] on input "f. -40960" at bounding box center [668, 334] width 1 height 9
radio input "true"
click at [699, 586] on button "Next" at bounding box center [668, 573] width 186 height 46
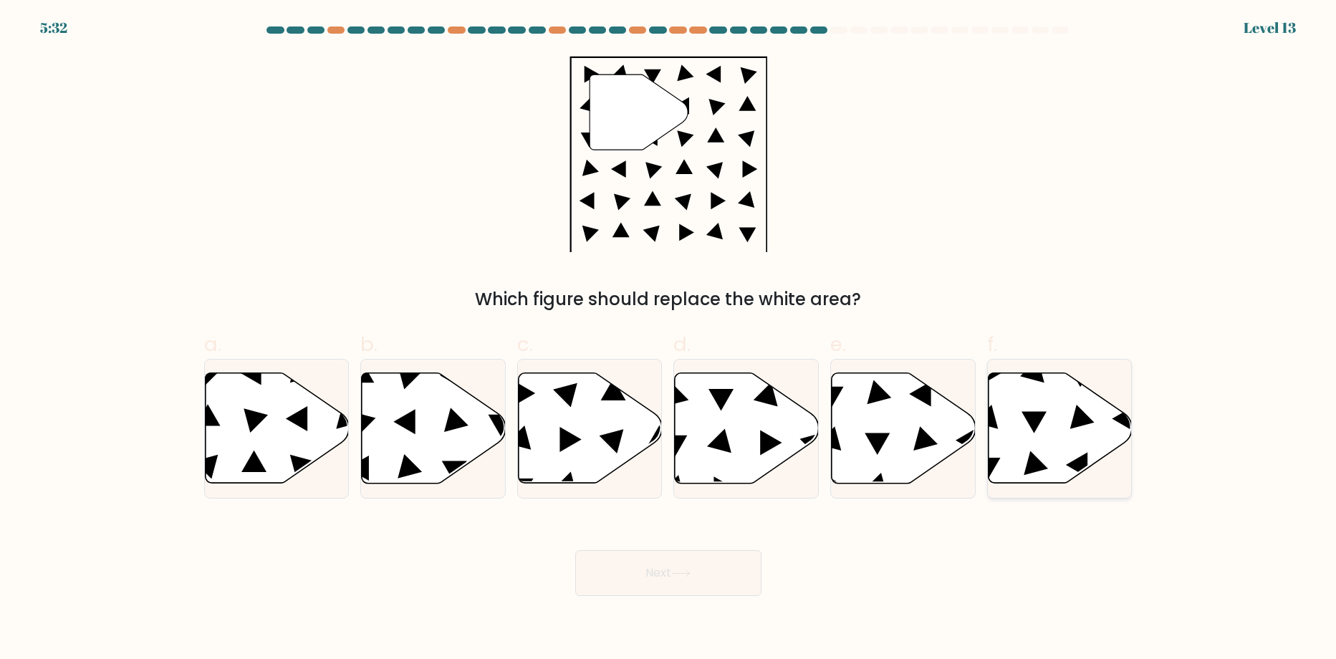
drag, startPoint x: 1073, startPoint y: 436, endPoint x: 853, endPoint y: 572, distance: 258.6
click at [1072, 436] on icon at bounding box center [1061, 428] width 144 height 110
click at [669, 339] on input "f." at bounding box center [668, 334] width 1 height 9
radio input "true"
click at [718, 585] on button "Next" at bounding box center [668, 573] width 186 height 46
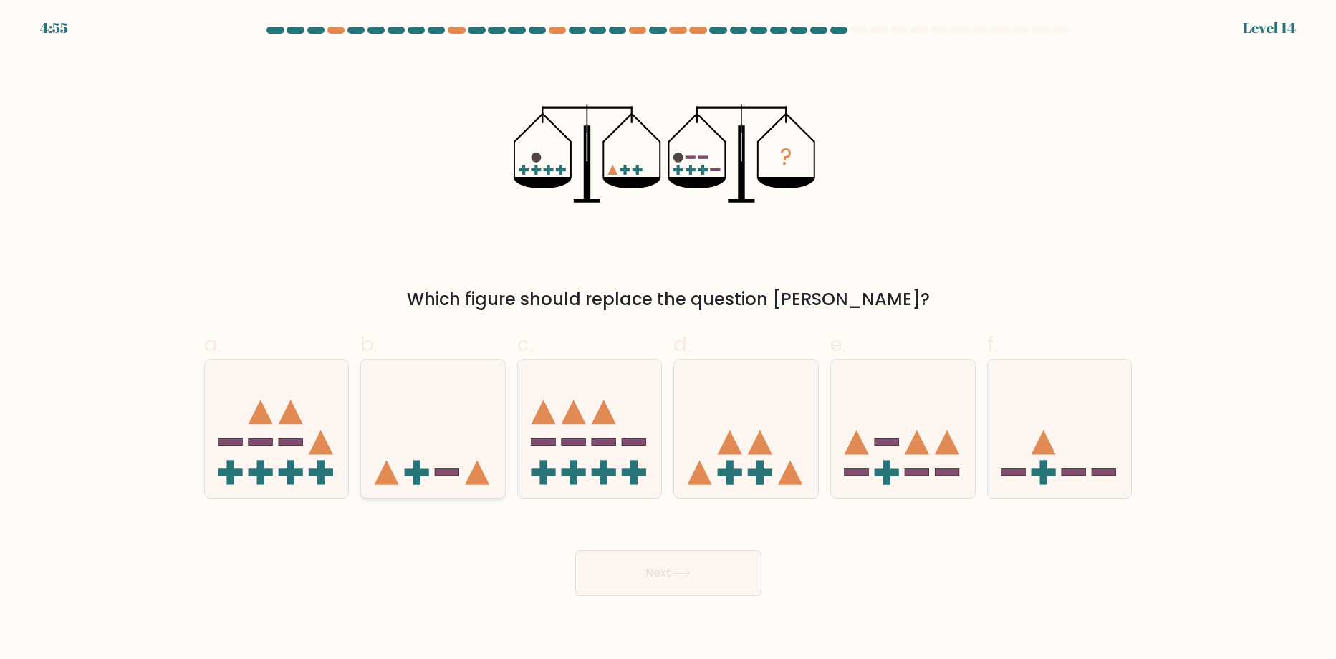
click at [459, 468] on icon at bounding box center [433, 429] width 144 height 119
click at [668, 339] on input "b." at bounding box center [668, 334] width 1 height 9
radio input "true"
click at [658, 588] on button "Next" at bounding box center [668, 573] width 186 height 46
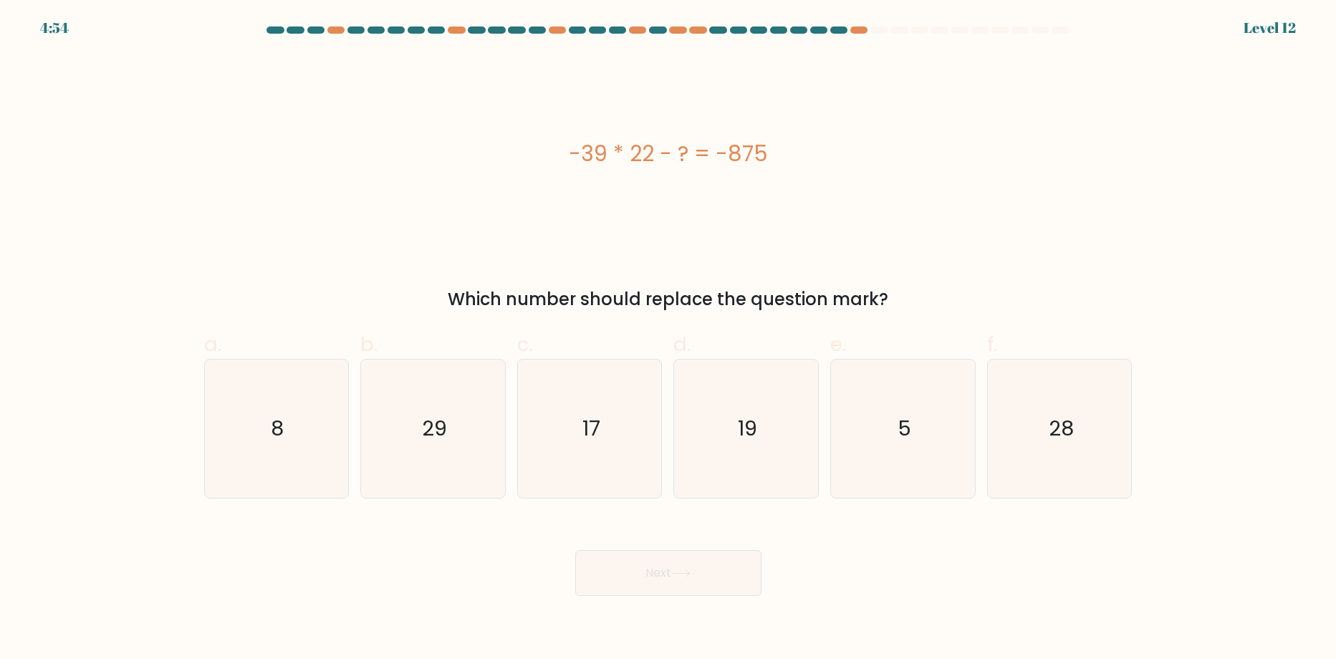
click at [605, 471] on icon "17" at bounding box center [590, 429] width 138 height 138
click at [668, 339] on input "c. 17" at bounding box center [668, 334] width 1 height 9
radio input "true"
click at [606, 551] on button "Next" at bounding box center [668, 573] width 186 height 46
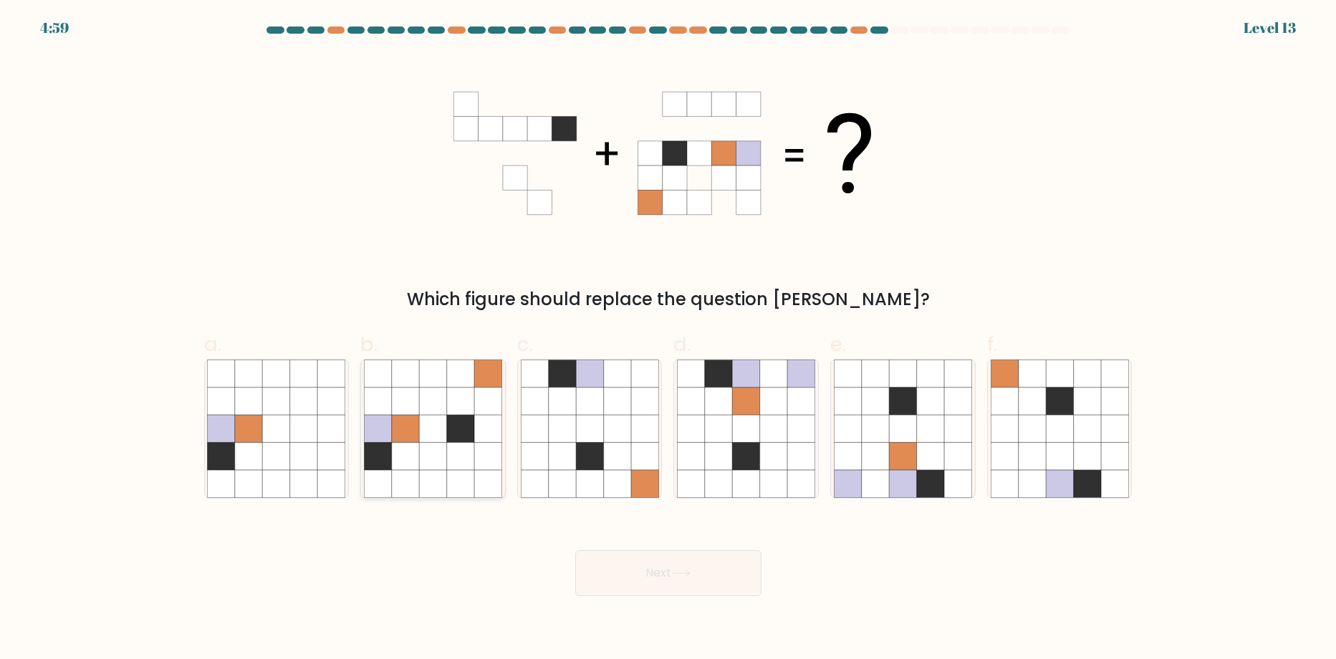
click at [403, 464] on icon at bounding box center [405, 456] width 27 height 27
click at [668, 339] on input "b." at bounding box center [668, 334] width 1 height 9
radio input "true"
drag, startPoint x: 662, startPoint y: 587, endPoint x: 662, endPoint y: 578, distance: 8.6
click at [662, 582] on button "Next" at bounding box center [668, 573] width 186 height 46
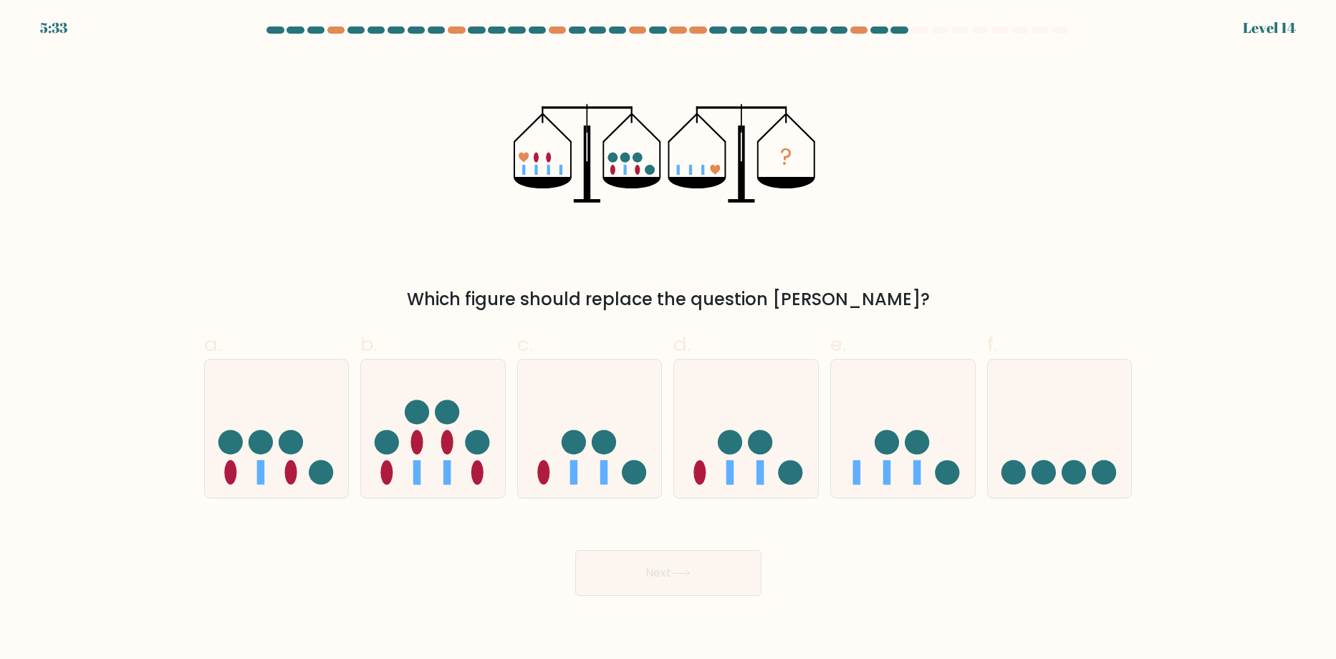
drag, startPoint x: 525, startPoint y: 158, endPoint x: 539, endPoint y: 160, distance: 13.8
click at [539, 160] on icon "?" at bounding box center [668, 153] width 309 height 198
drag, startPoint x: 1071, startPoint y: 471, endPoint x: 1062, endPoint y: 471, distance: 8.6
click at [1070, 471] on circle at bounding box center [1074, 472] width 24 height 24
click at [669, 339] on input "f." at bounding box center [668, 334] width 1 height 9
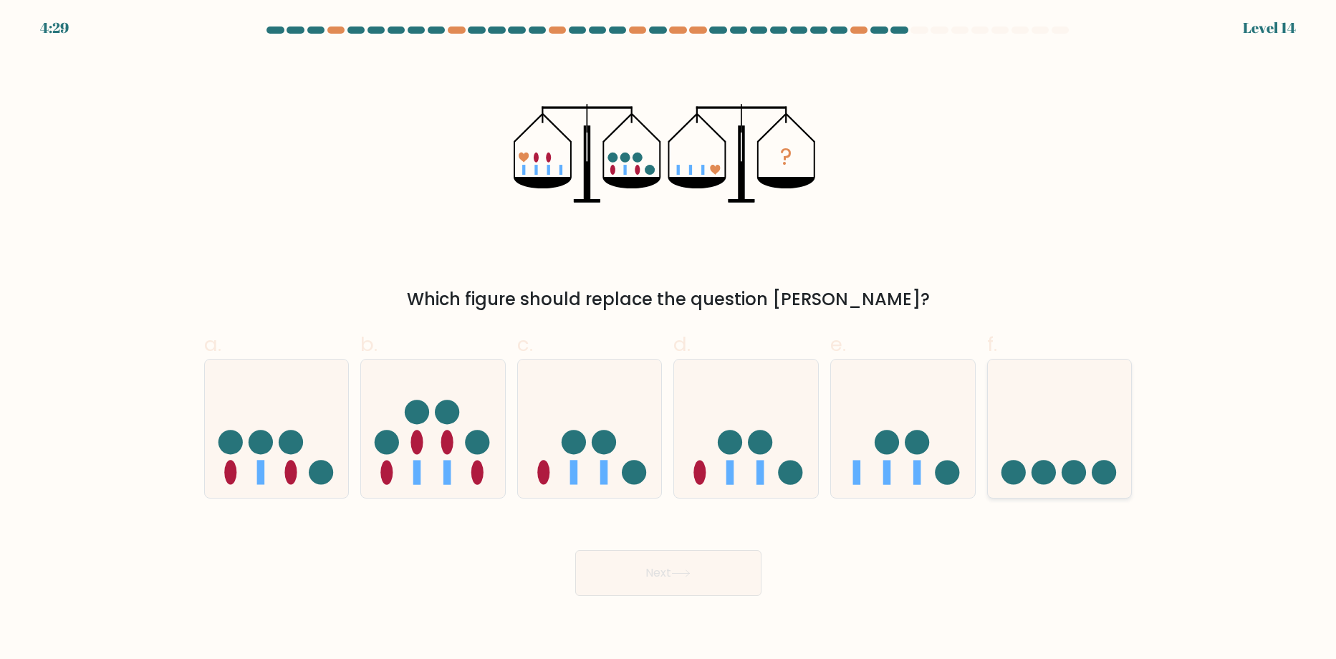
radio input "true"
click at [630, 582] on button "Next" at bounding box center [668, 573] width 186 height 46
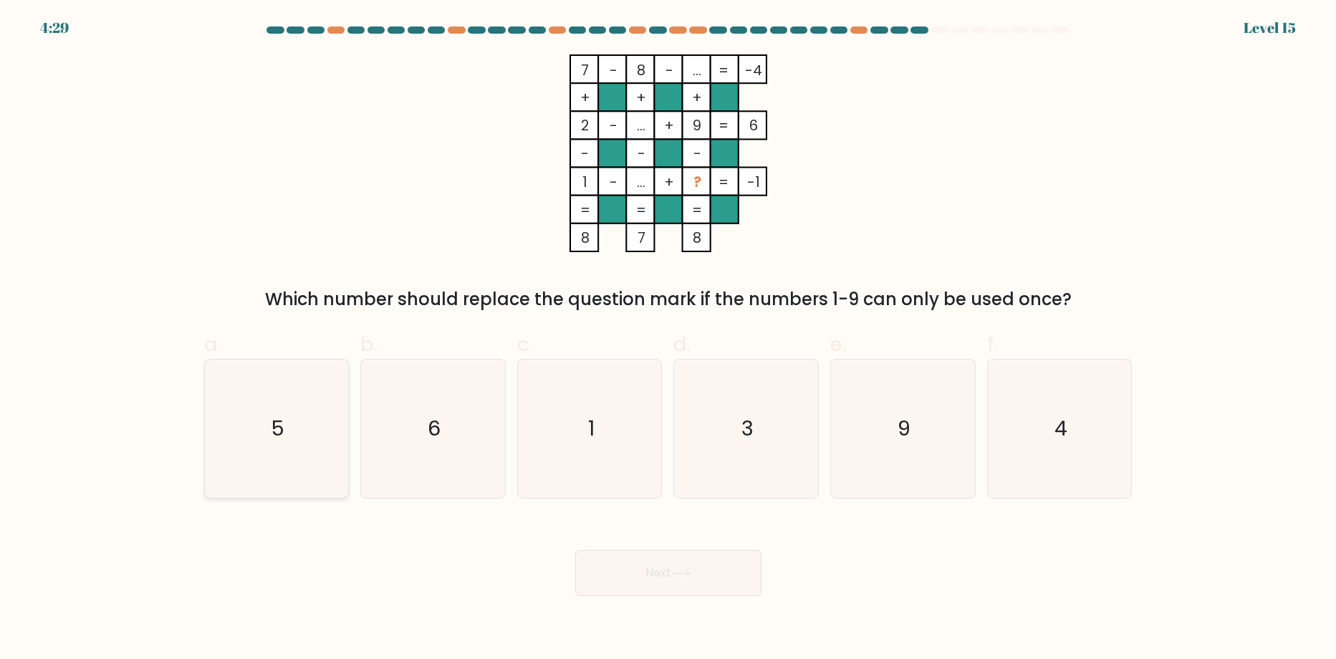
click at [276, 415] on text "5" at bounding box center [278, 429] width 14 height 29
click at [668, 339] on input "a. 5" at bounding box center [668, 334] width 1 height 9
radio input "true"
click at [650, 561] on button "Next" at bounding box center [668, 573] width 186 height 46
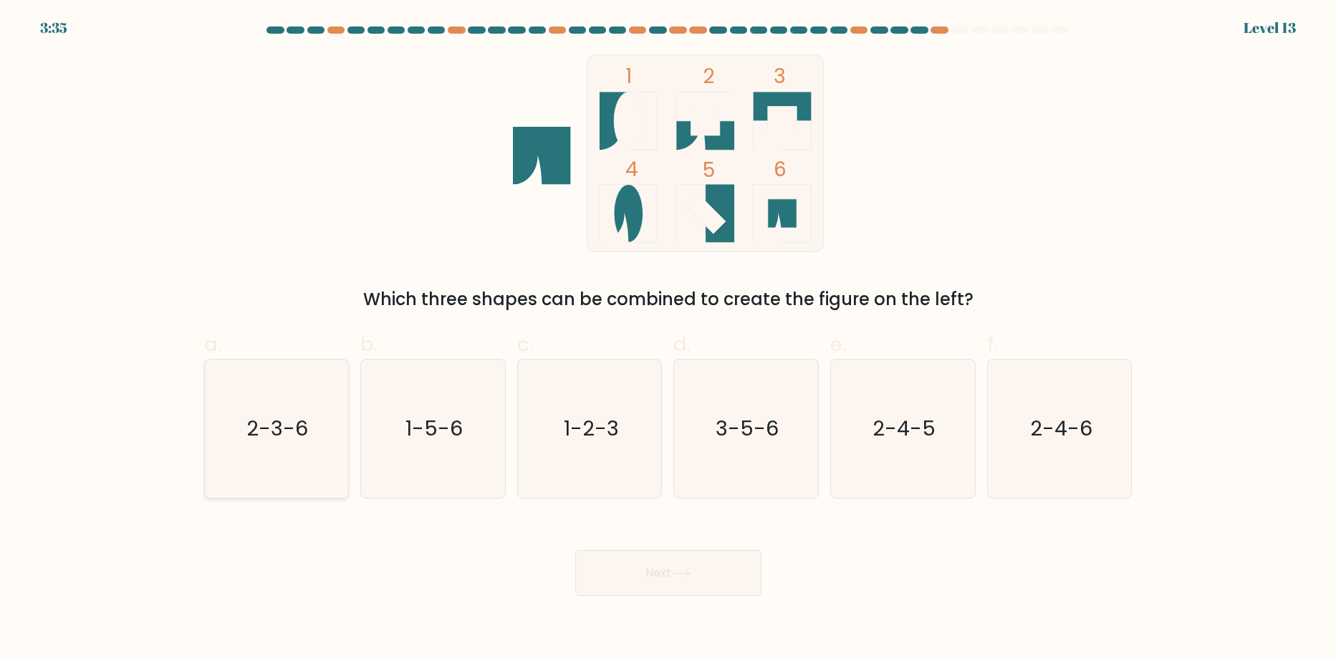
click at [264, 433] on text "2-3-6" at bounding box center [278, 429] width 62 height 29
click at [668, 339] on input "a. 2-3-6" at bounding box center [668, 334] width 1 height 9
radio input "true"
click at [705, 575] on button "Next" at bounding box center [668, 573] width 186 height 46
click at [610, 582] on button "Next" at bounding box center [668, 573] width 186 height 46
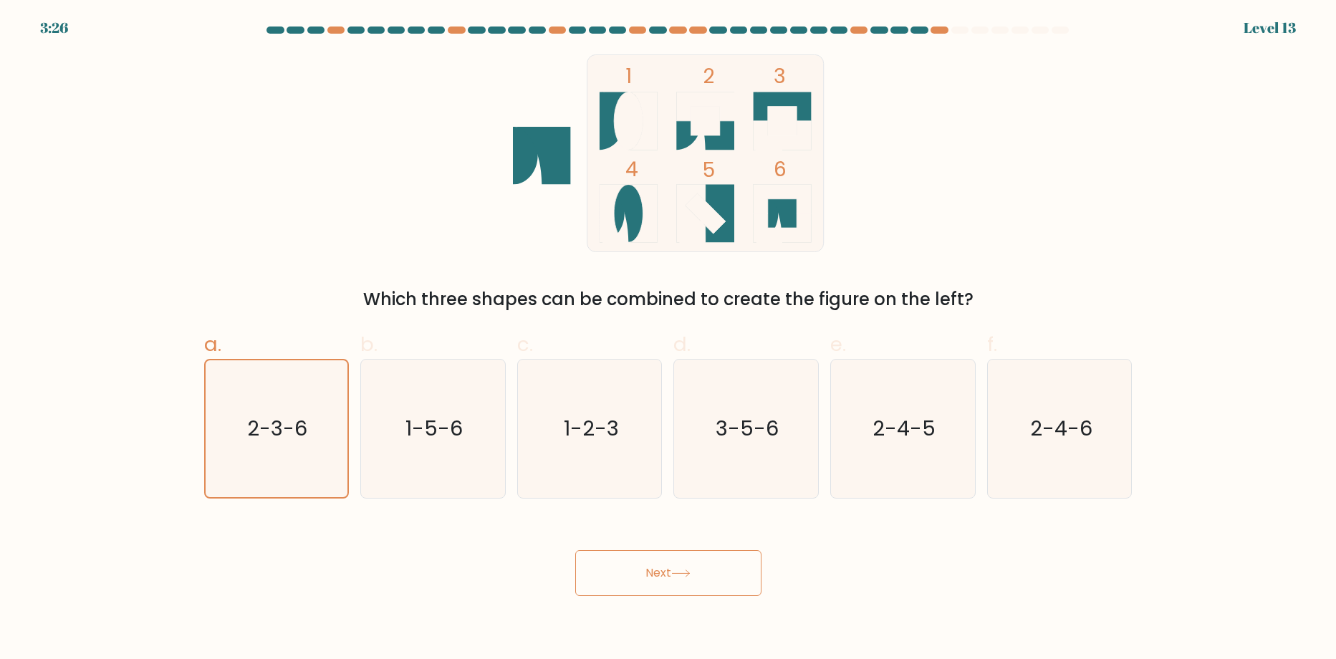
click at [651, 562] on button "Next" at bounding box center [668, 573] width 186 height 46
click at [610, 553] on button "Next" at bounding box center [668, 573] width 186 height 46
click at [638, 578] on button "Next" at bounding box center [668, 573] width 186 height 46
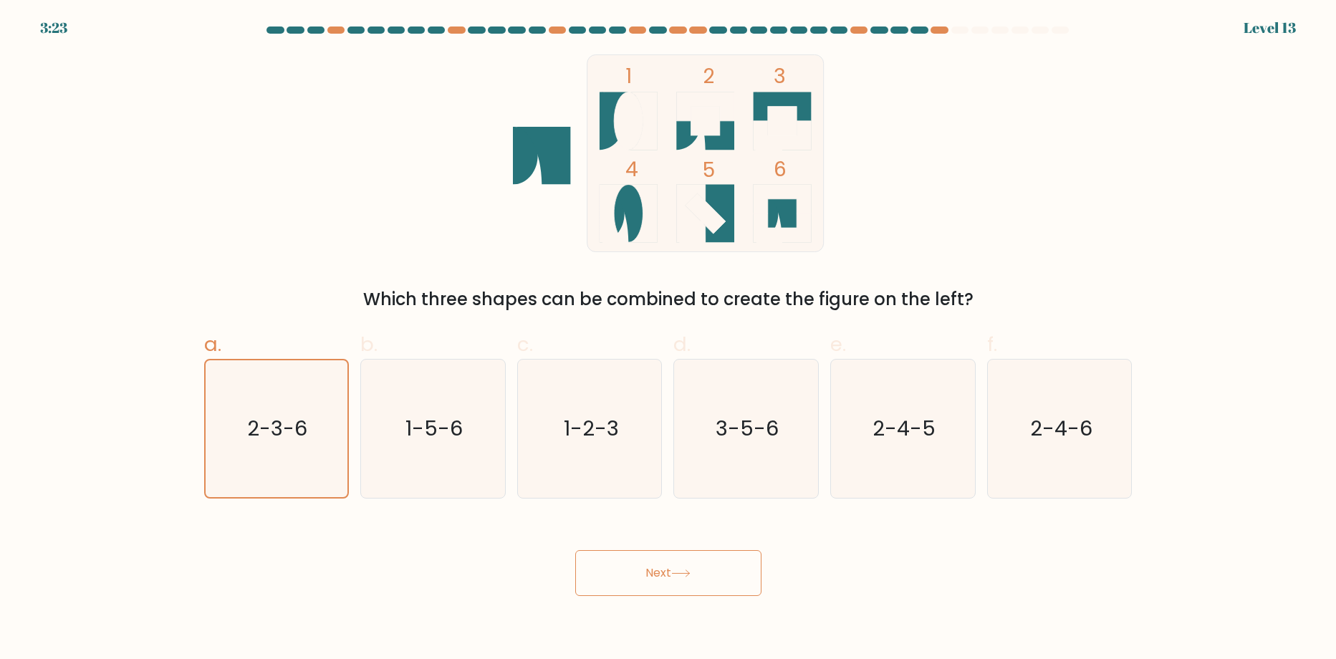
click at [638, 581] on button "Next" at bounding box center [668, 573] width 186 height 46
drag, startPoint x: 638, startPoint y: 581, endPoint x: 641, endPoint y: 598, distance: 17.6
click at [641, 598] on body "3:22 Level 13" at bounding box center [668, 329] width 1336 height 659
drag, startPoint x: 637, startPoint y: 585, endPoint x: 637, endPoint y: 569, distance: 15.8
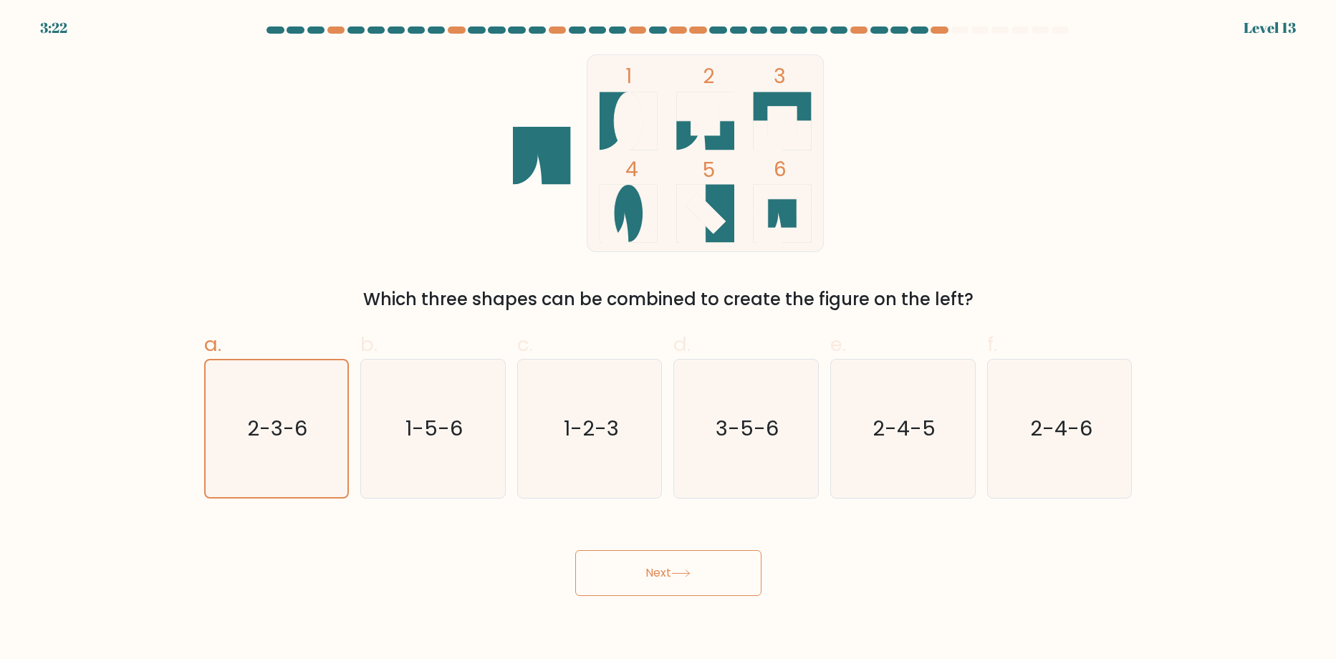
click at [637, 576] on button "Next" at bounding box center [668, 573] width 186 height 46
click at [637, 569] on button "Next" at bounding box center [668, 573] width 186 height 46
click at [637, 567] on button "Next" at bounding box center [668, 573] width 186 height 46
click at [637, 564] on button "Next" at bounding box center [668, 573] width 186 height 46
click at [640, 563] on button "Next" at bounding box center [668, 573] width 186 height 46
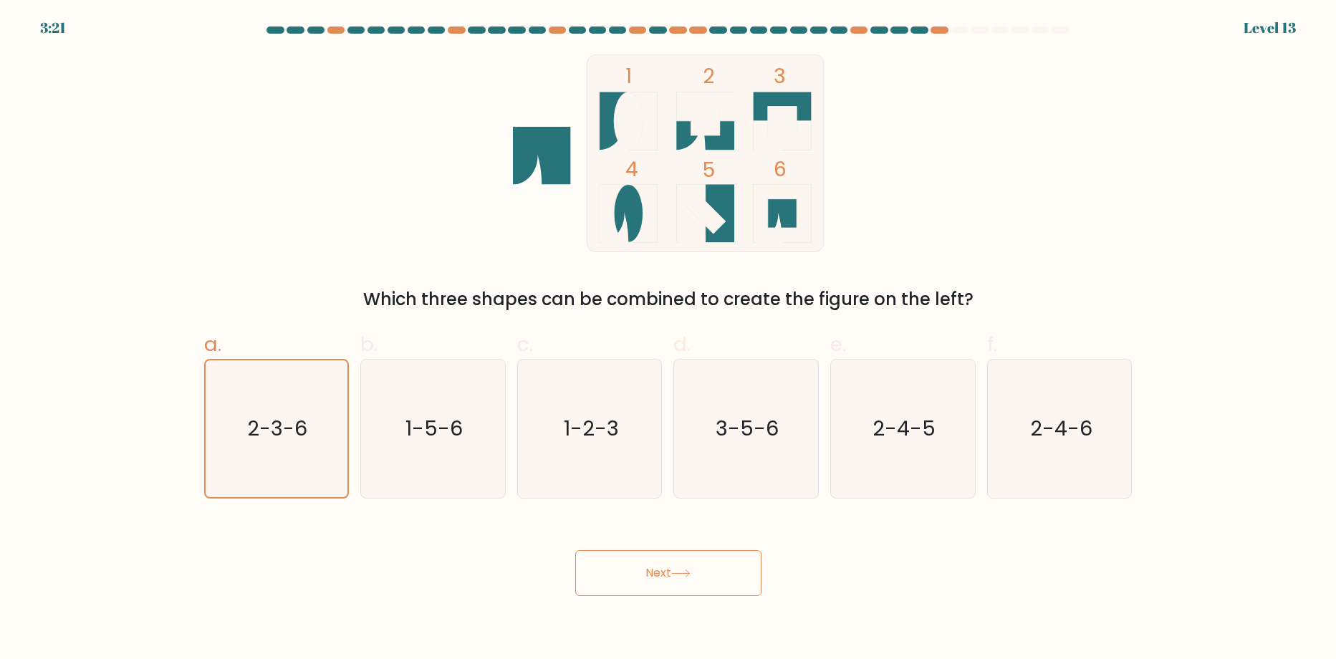
click at [645, 562] on button "Next" at bounding box center [668, 573] width 186 height 46
click at [648, 560] on button "Next" at bounding box center [668, 573] width 186 height 46
click at [651, 564] on button "Next" at bounding box center [668, 573] width 186 height 46
click at [654, 572] on button "Next" at bounding box center [668, 573] width 186 height 46
click at [656, 577] on button "Next" at bounding box center [668, 573] width 186 height 46
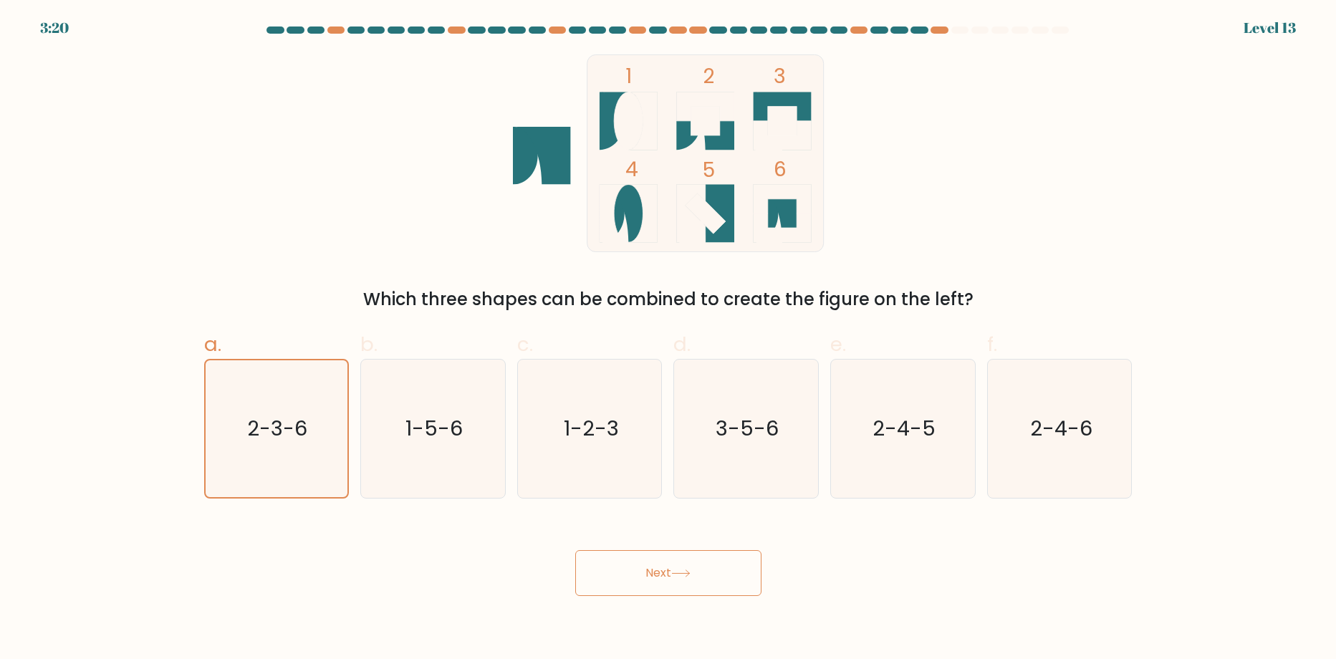
click at [656, 577] on button "Next" at bounding box center [668, 573] width 186 height 46
click at [656, 579] on button "Next" at bounding box center [668, 573] width 186 height 46
drag, startPoint x: 399, startPoint y: 441, endPoint x: 372, endPoint y: 443, distance: 27.3
click at [398, 441] on icon "1-5-6" at bounding box center [433, 429] width 138 height 138
click at [668, 339] on input "b. 1-5-6" at bounding box center [668, 334] width 1 height 9
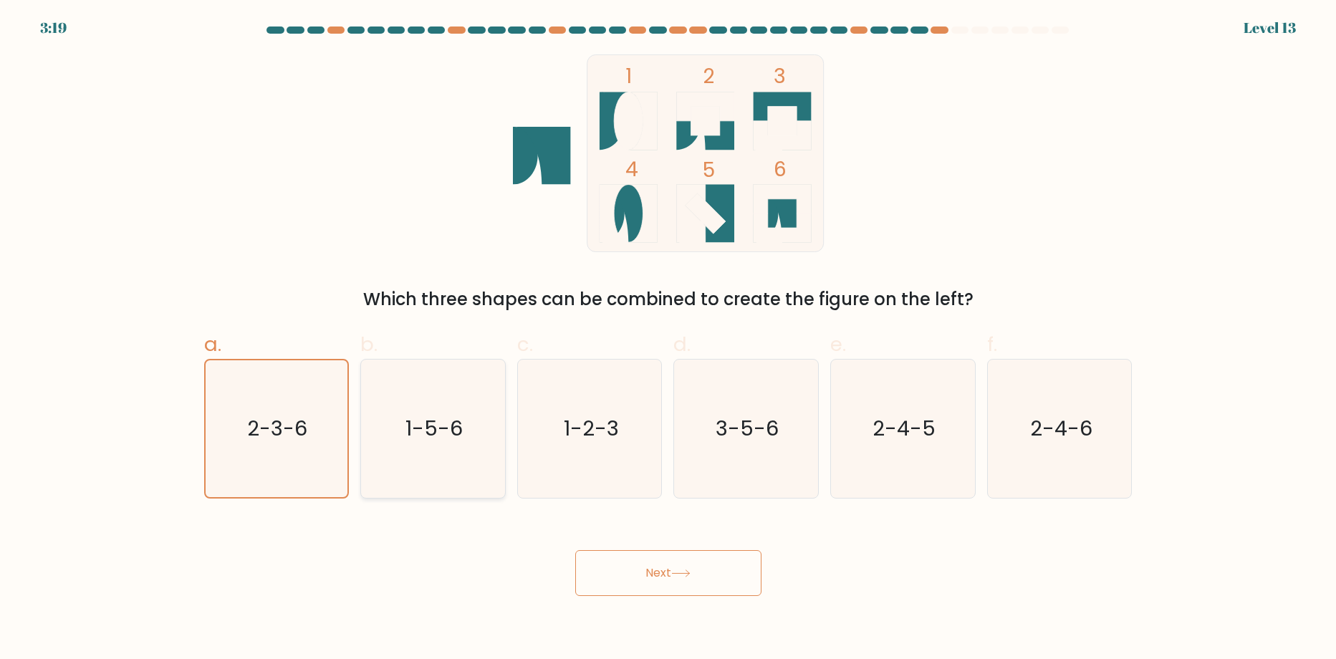
radio input "true"
click at [304, 436] on text "2-3-6" at bounding box center [278, 429] width 62 height 29
click at [668, 339] on input "a. 2-3-6" at bounding box center [668, 334] width 1 height 9
radio input "true"
click at [665, 577] on button "Next" at bounding box center [668, 573] width 186 height 46
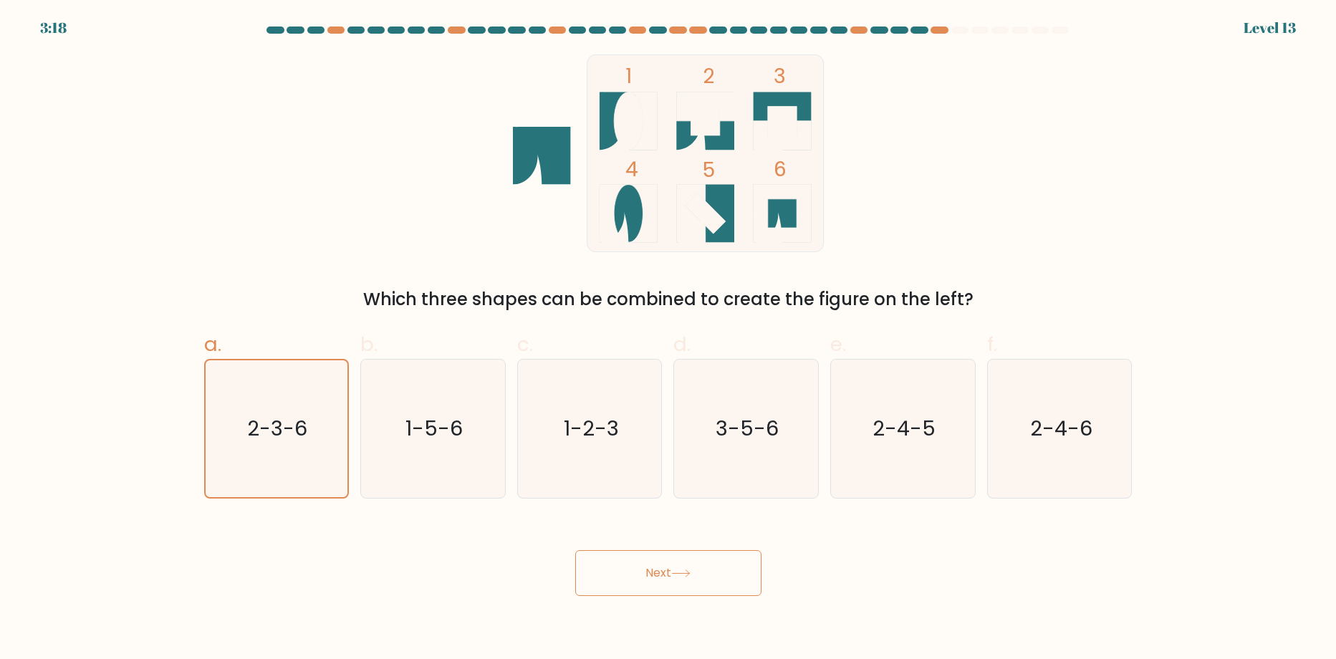
click at [663, 575] on button "Next" at bounding box center [668, 573] width 186 height 46
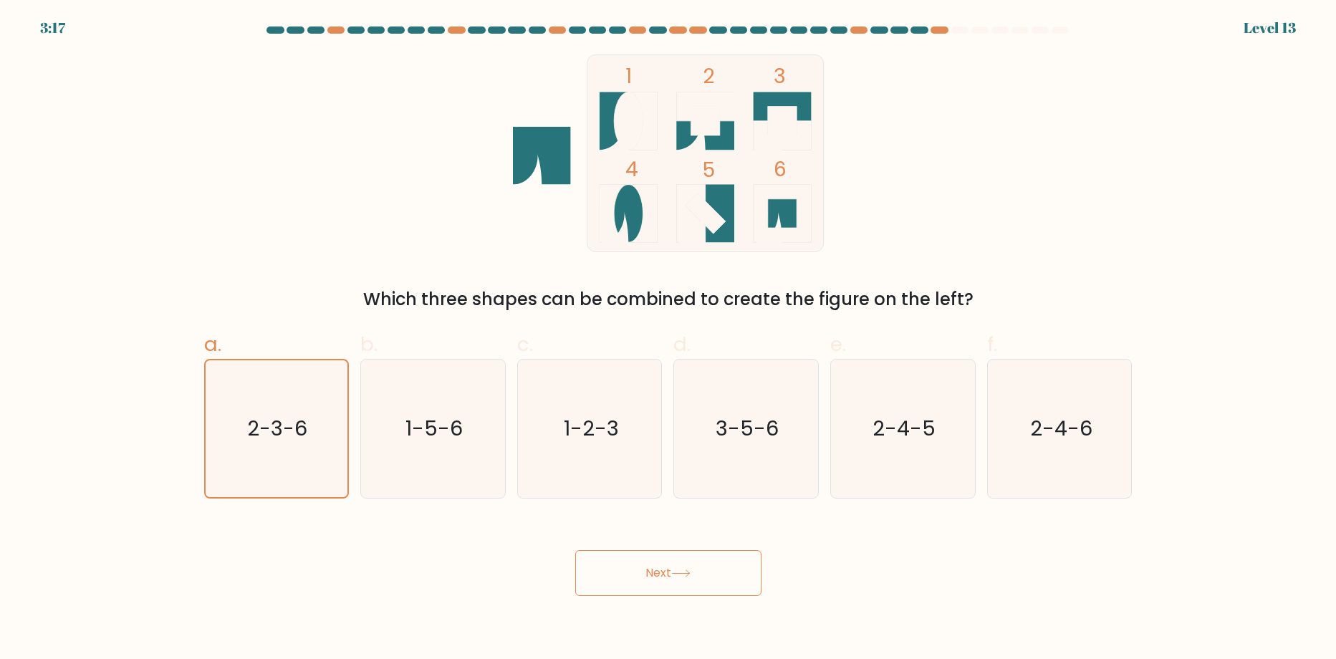
click at [661, 575] on button "Next" at bounding box center [668, 573] width 186 height 46
click at [657, 574] on button "Next" at bounding box center [668, 573] width 186 height 46
click at [655, 574] on button "Next" at bounding box center [668, 573] width 186 height 46
drag, startPoint x: 648, startPoint y: 574, endPoint x: 618, endPoint y: 575, distance: 30.8
click at [641, 597] on body "3:16 Level 13" at bounding box center [668, 329] width 1336 height 659
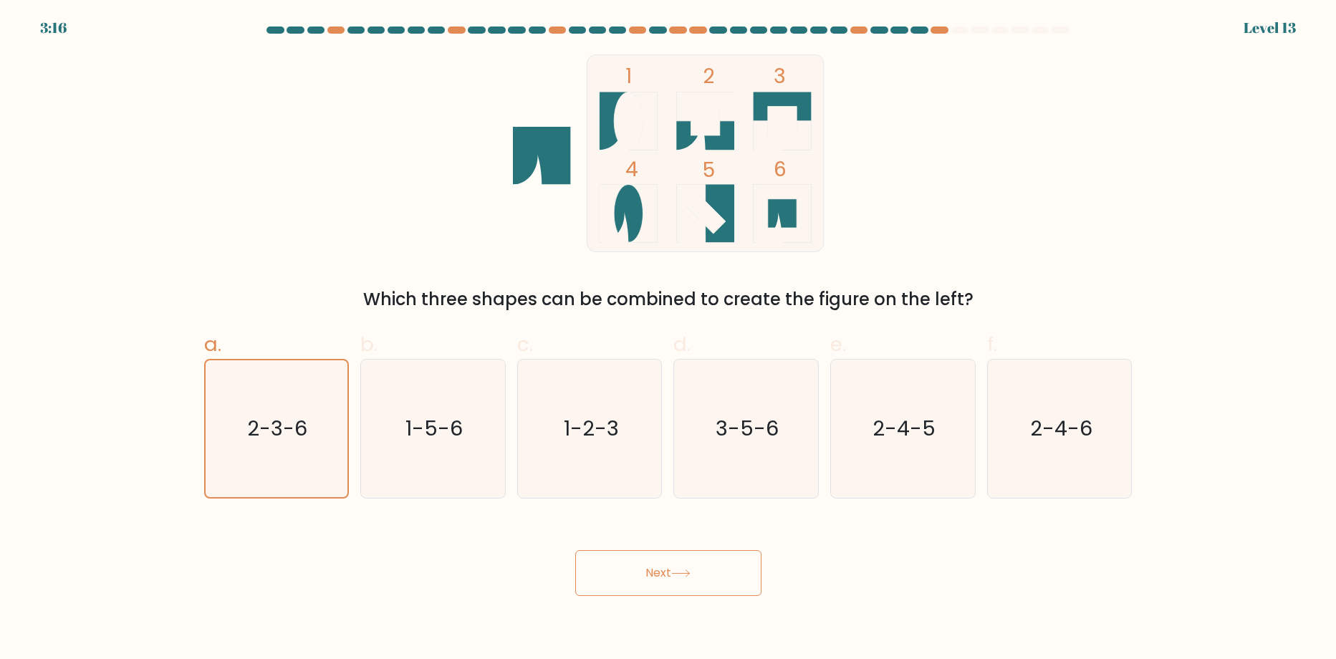
drag, startPoint x: 618, startPoint y: 575, endPoint x: 617, endPoint y: 588, distance: 13.6
click at [623, 593] on button "Next" at bounding box center [668, 573] width 186 height 46
drag, startPoint x: 622, startPoint y: 590, endPoint x: 624, endPoint y: 582, distance: 8.2
click at [625, 585] on button "Next" at bounding box center [668, 573] width 186 height 46
click at [624, 579] on button "Next" at bounding box center [668, 573] width 186 height 46
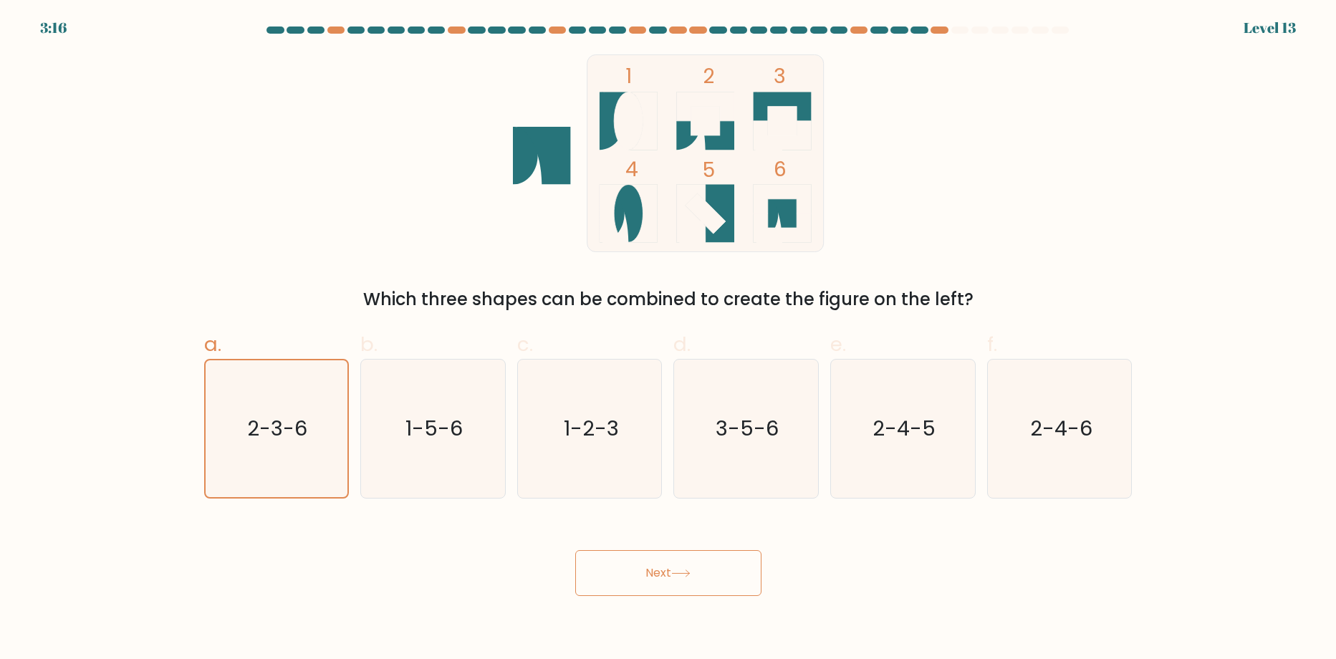
click at [625, 558] on button "Next" at bounding box center [668, 573] width 186 height 46
drag, startPoint x: 625, startPoint y: 558, endPoint x: 615, endPoint y: 556, distance: 11.0
click at [624, 558] on button "Next" at bounding box center [668, 573] width 186 height 46
click at [615, 556] on button "Next" at bounding box center [668, 573] width 186 height 46
click at [619, 547] on div "Next" at bounding box center [669, 556] width 946 height 80
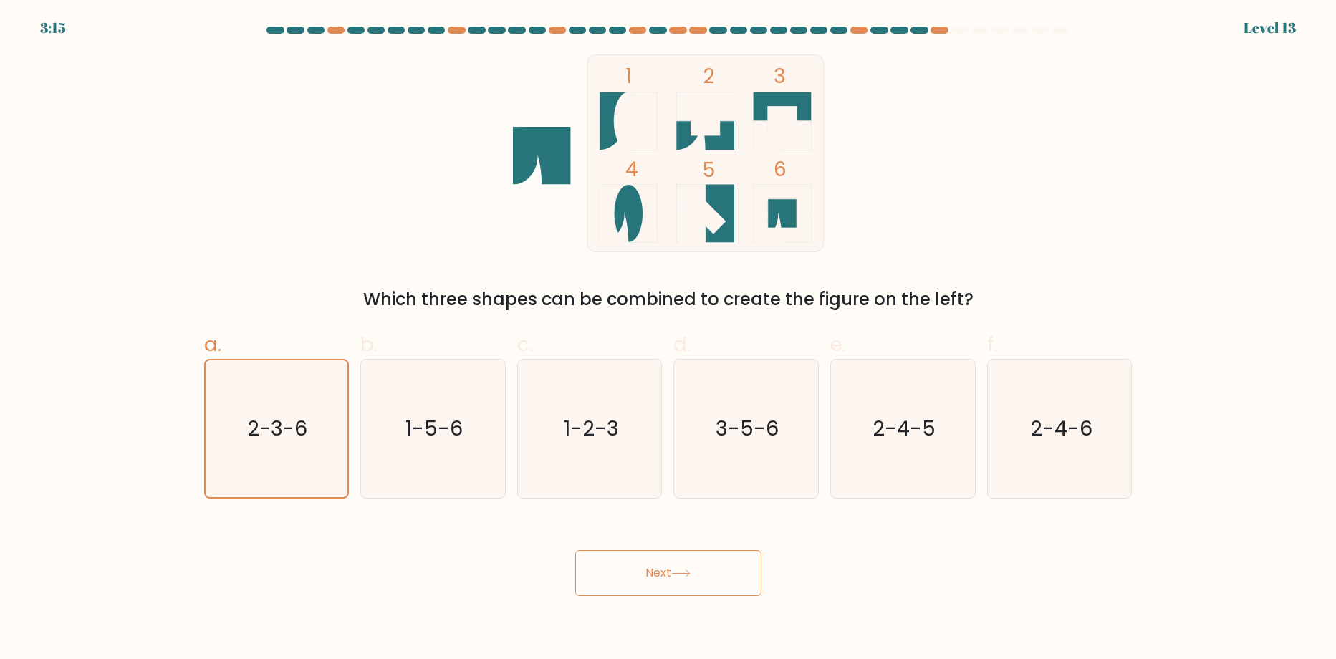
click at [622, 546] on div "Next" at bounding box center [669, 556] width 946 height 80
click at [626, 547] on div "Next" at bounding box center [669, 556] width 946 height 80
drag, startPoint x: 630, startPoint y: 538, endPoint x: 628, endPoint y: 557, distance: 19.4
click at [638, 562] on div "Next" at bounding box center [669, 556] width 946 height 80
click at [633, 562] on button "Next" at bounding box center [668, 573] width 186 height 46
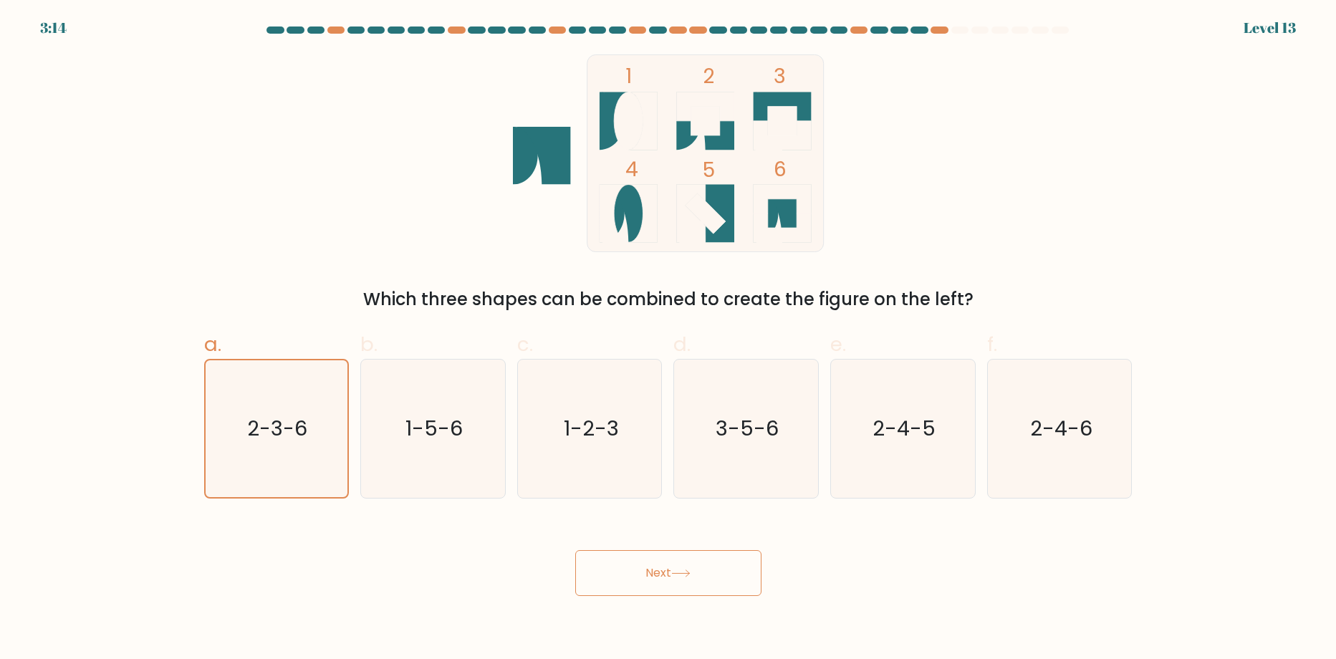
drag, startPoint x: 633, startPoint y: 562, endPoint x: 623, endPoint y: 574, distance: 15.8
click at [635, 581] on button "Next" at bounding box center [668, 573] width 186 height 46
click at [625, 570] on button "Next" at bounding box center [668, 573] width 186 height 46
click at [643, 575] on button "Next" at bounding box center [668, 573] width 186 height 46
click at [660, 552] on button "Next" at bounding box center [668, 573] width 186 height 46
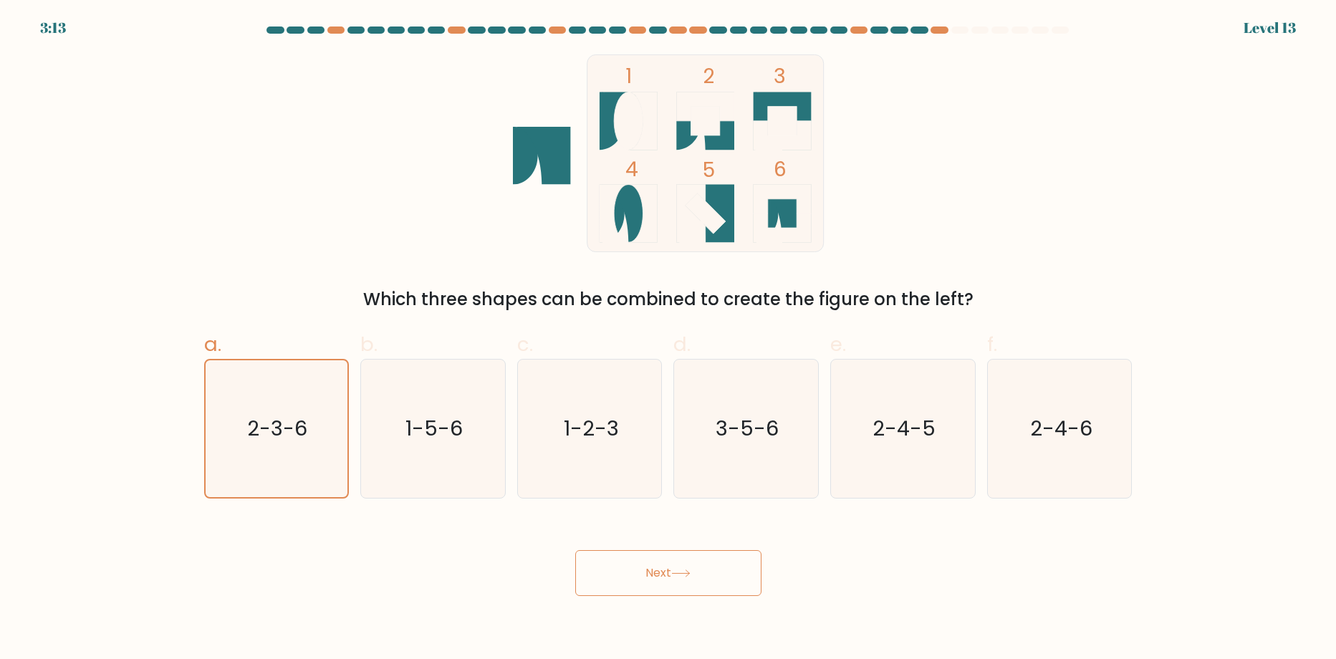
click at [663, 552] on button "Next" at bounding box center [668, 573] width 186 height 46
click at [665, 552] on button "Next" at bounding box center [668, 573] width 186 height 46
click at [674, 555] on button "Next" at bounding box center [668, 573] width 186 height 46
click at [676, 555] on button "Next" at bounding box center [668, 573] width 186 height 46
click at [676, 548] on div "Next" at bounding box center [669, 556] width 946 height 80
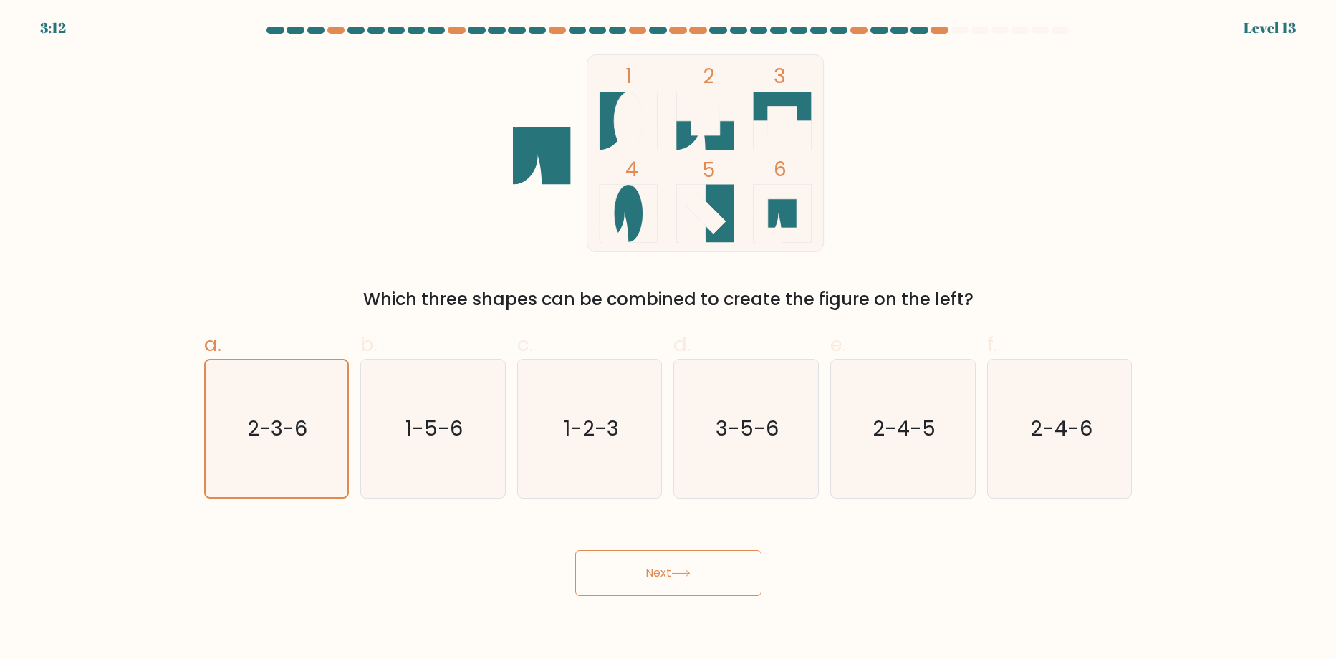
click at [680, 547] on div "Next" at bounding box center [669, 556] width 946 height 80
click at [680, 544] on div "Next" at bounding box center [669, 556] width 946 height 80
click at [677, 574] on icon at bounding box center [680, 573] width 17 height 6
click at [677, 577] on icon at bounding box center [680, 574] width 19 height 8
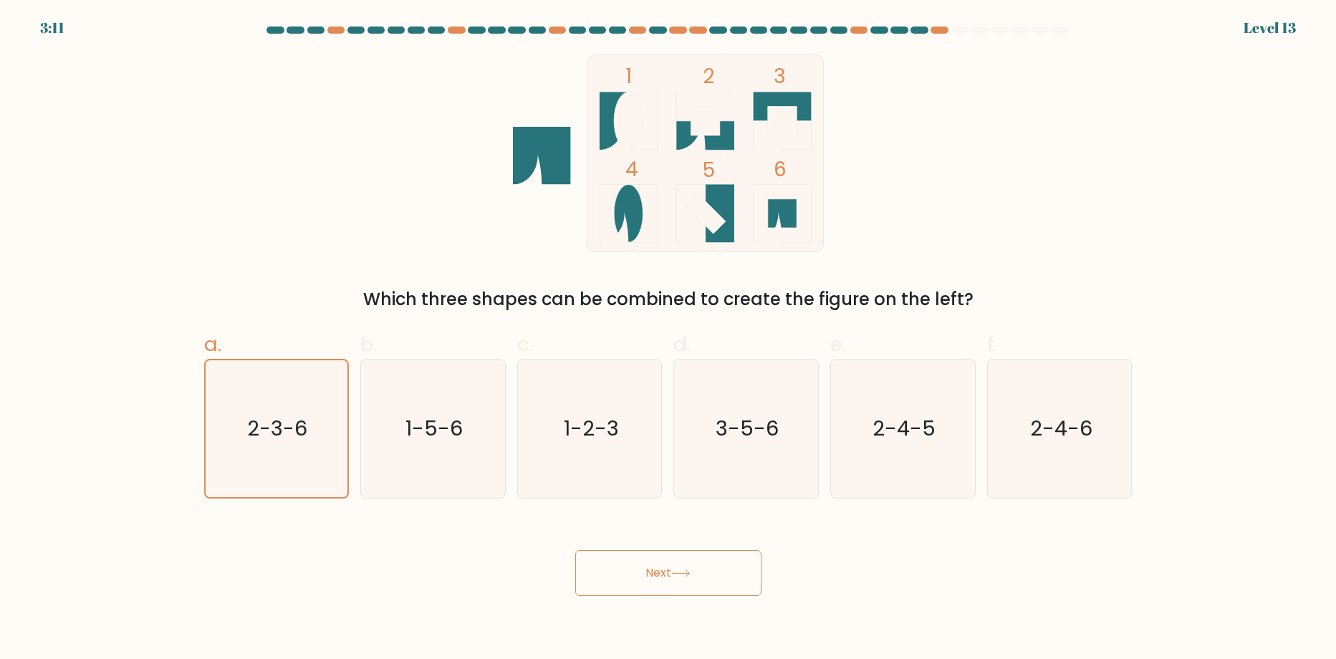
click at [674, 577] on button "Next" at bounding box center [668, 573] width 186 height 46
click at [658, 572] on button "Next" at bounding box center [668, 573] width 186 height 46
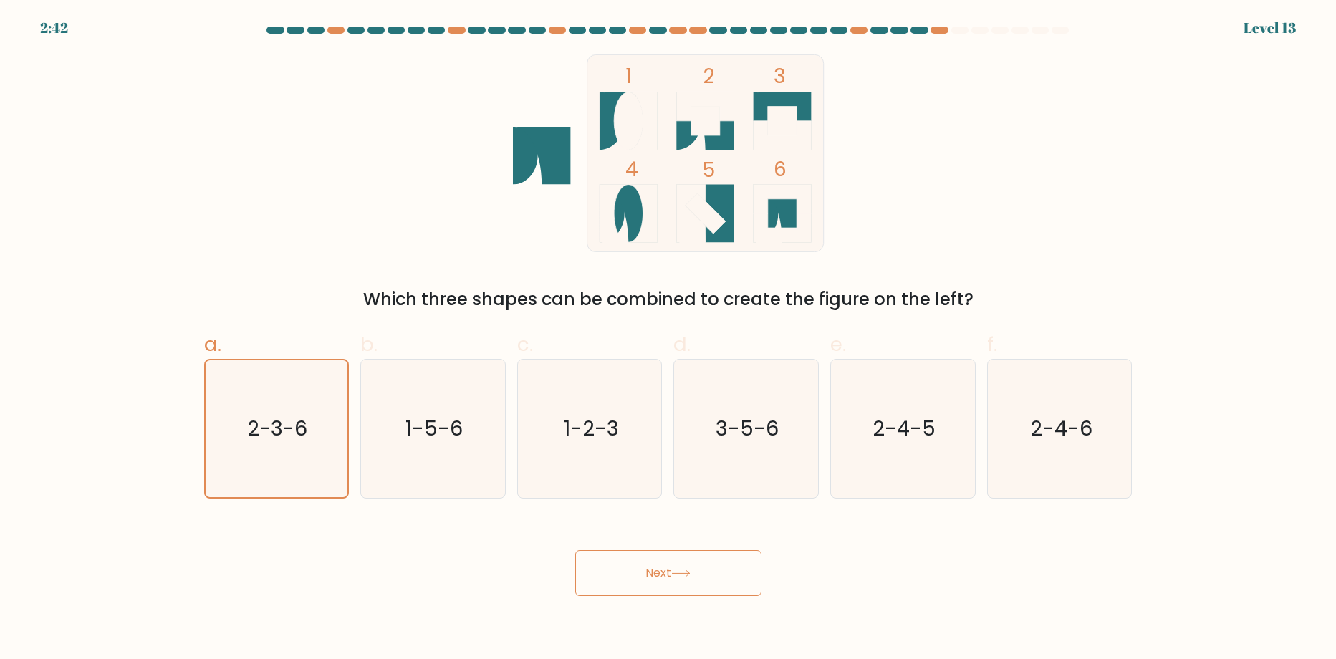
click at [643, 582] on button "Next" at bounding box center [668, 573] width 186 height 46
click at [638, 576] on button "Next" at bounding box center [668, 573] width 186 height 46
drag, startPoint x: 638, startPoint y: 576, endPoint x: 649, endPoint y: 567, distance: 14.8
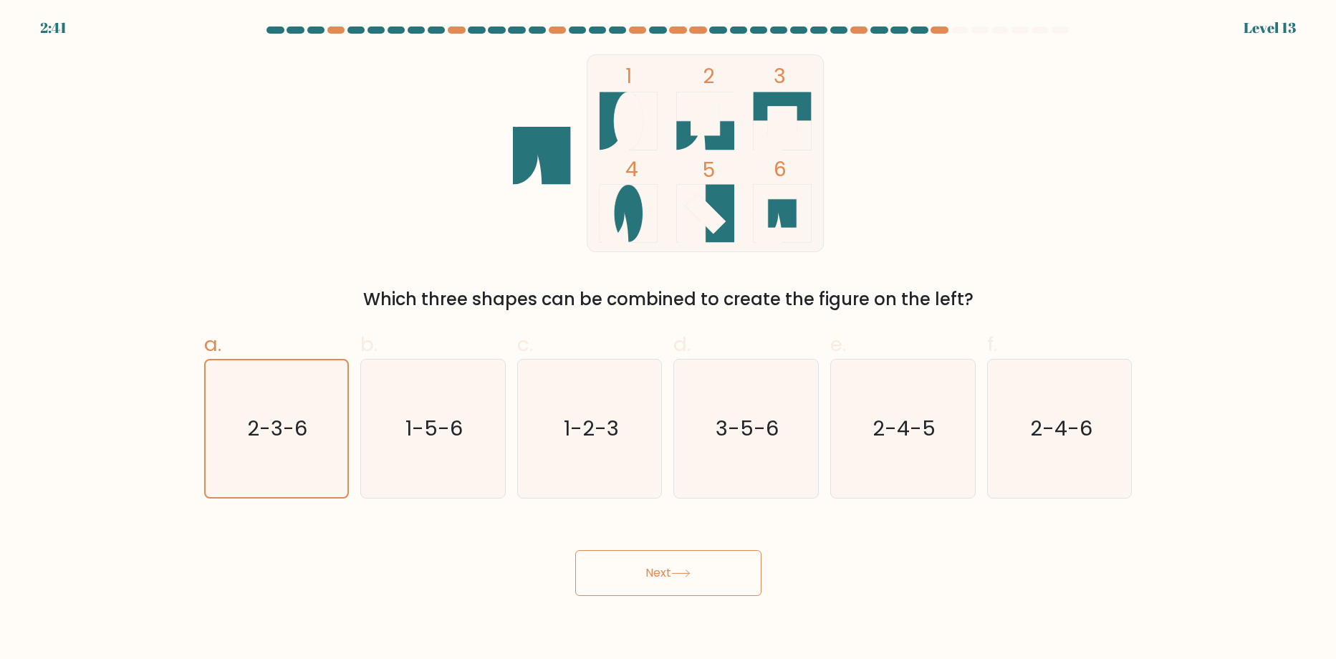
click at [665, 589] on button "Next" at bounding box center [668, 573] width 186 height 46
click at [649, 567] on button "Next" at bounding box center [668, 573] width 186 height 46
click at [650, 572] on button "Next" at bounding box center [668, 573] width 186 height 46
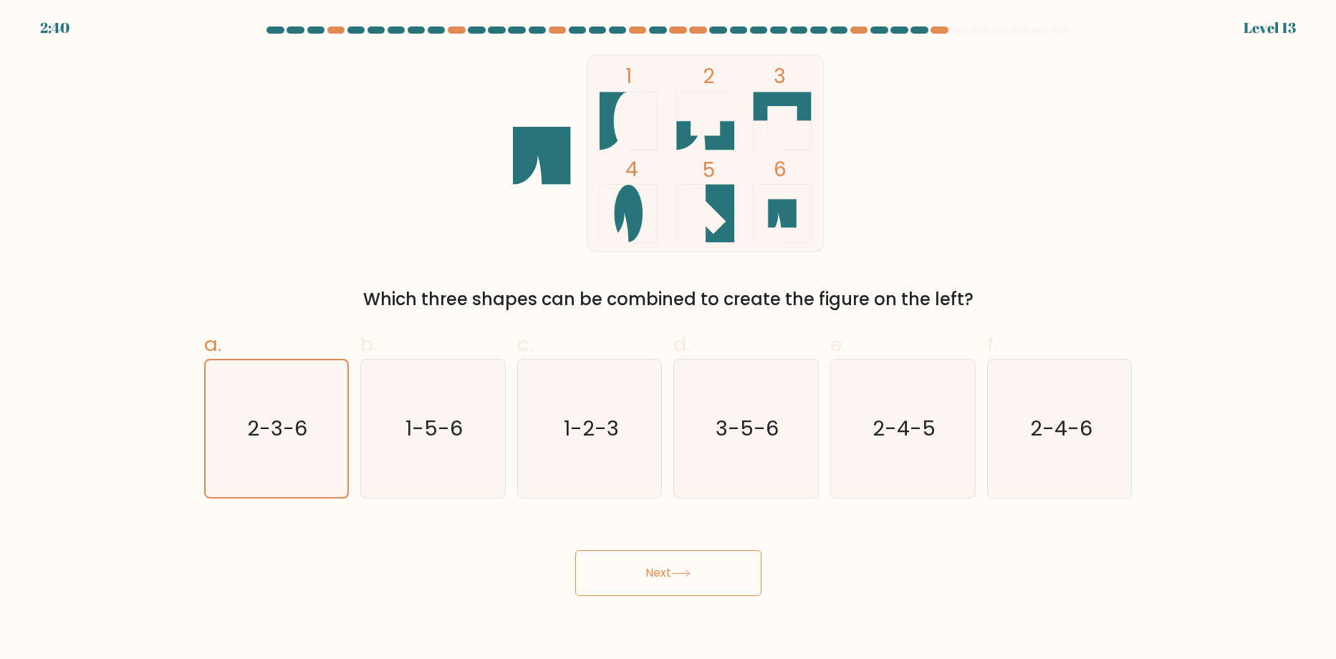
click at [653, 569] on button "Next" at bounding box center [668, 573] width 186 height 46
click at [653, 570] on button "Next" at bounding box center [668, 573] width 186 height 46
drag, startPoint x: 655, startPoint y: 573, endPoint x: 669, endPoint y: 586, distance: 18.7
click at [669, 586] on button "Next" at bounding box center [668, 573] width 186 height 46
click at [674, 577] on button "Next" at bounding box center [668, 573] width 186 height 46
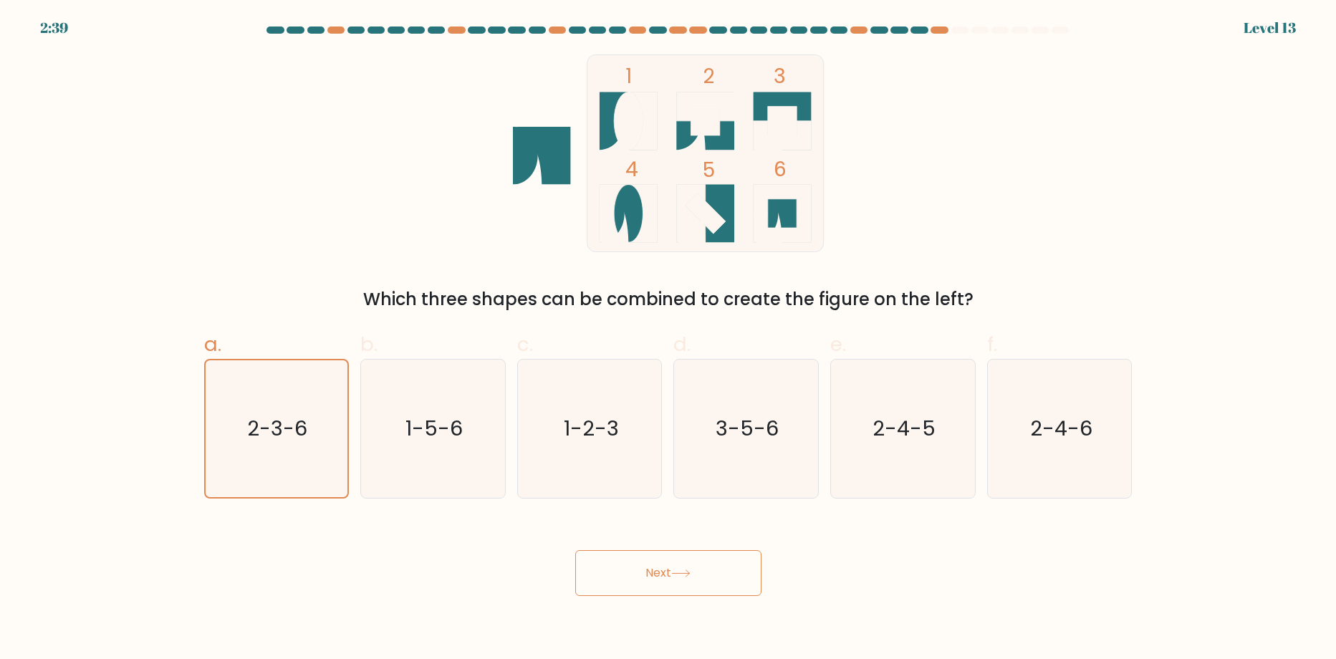
click at [686, 595] on button "Next" at bounding box center [668, 573] width 186 height 46
drag, startPoint x: 663, startPoint y: 577, endPoint x: 681, endPoint y: 612, distance: 39.4
click at [673, 582] on button "Next" at bounding box center [668, 573] width 186 height 46
drag, startPoint x: 681, startPoint y: 612, endPoint x: 687, endPoint y: 633, distance: 21.8
click at [692, 640] on body "2:39 Level 13" at bounding box center [668, 329] width 1336 height 659
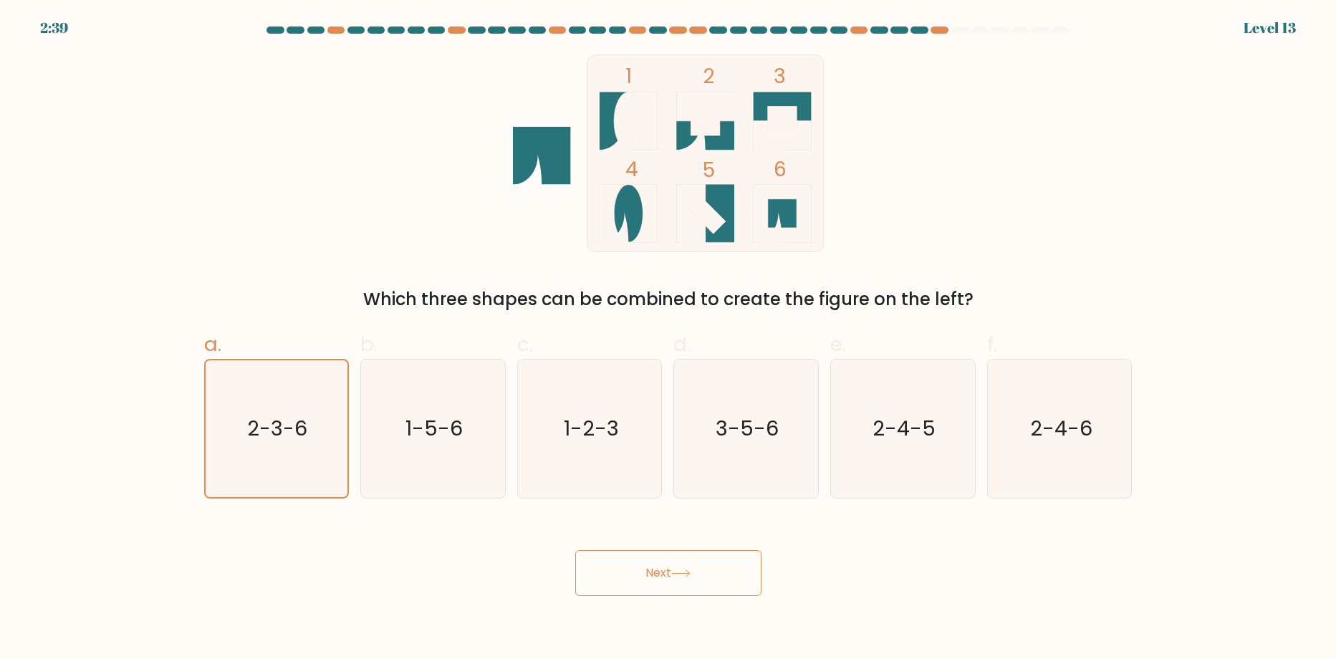
drag, startPoint x: 670, startPoint y: 612, endPoint x: 671, endPoint y: 594, distance: 18.6
click at [682, 645] on body "2:39 Level 13" at bounding box center [668, 329] width 1336 height 659
click at [672, 608] on body "2:39 Level 13" at bounding box center [668, 329] width 1336 height 659
click at [686, 623] on body "2:38 Level 13" at bounding box center [668, 329] width 1336 height 659
drag, startPoint x: 405, startPoint y: 422, endPoint x: 342, endPoint y: 451, distance: 68.9
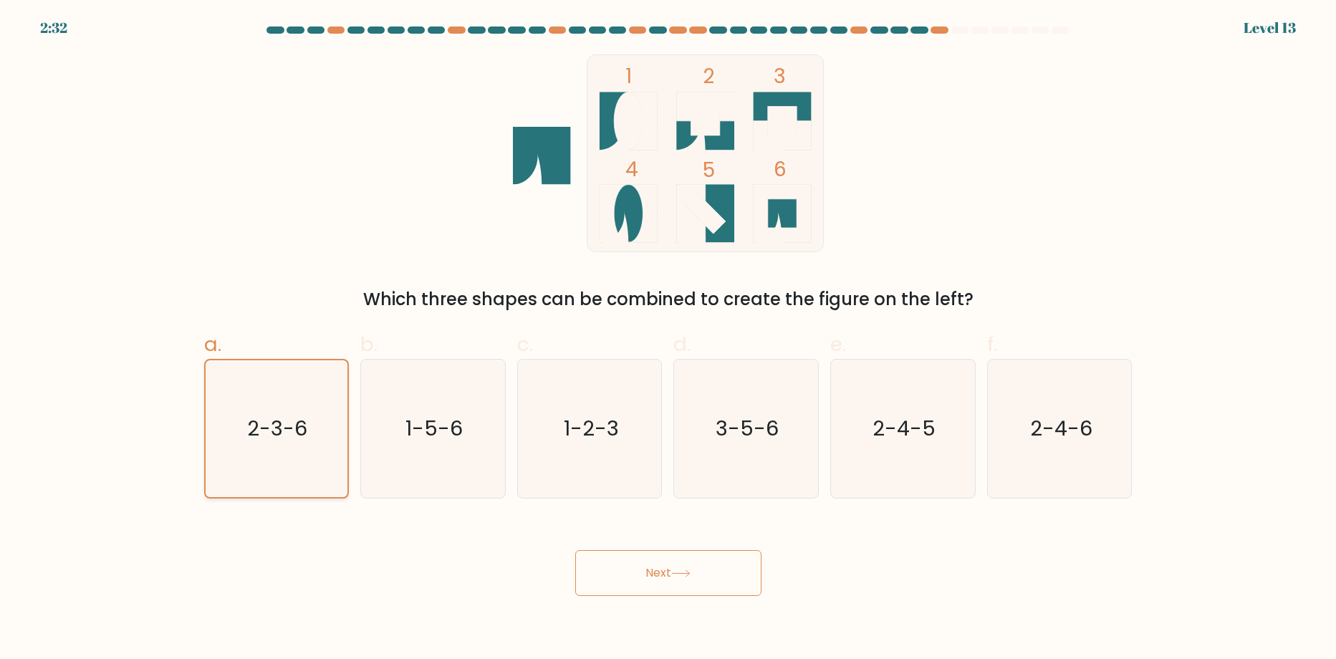
click at [403, 424] on icon "1-5-6" at bounding box center [433, 429] width 138 height 138
click at [668, 339] on input "b. 1-5-6" at bounding box center [668, 334] width 1 height 9
radio input "true"
click at [296, 435] on text "2-3-6" at bounding box center [278, 429] width 62 height 29
click at [668, 339] on input "a. 2-3-6" at bounding box center [668, 334] width 1 height 9
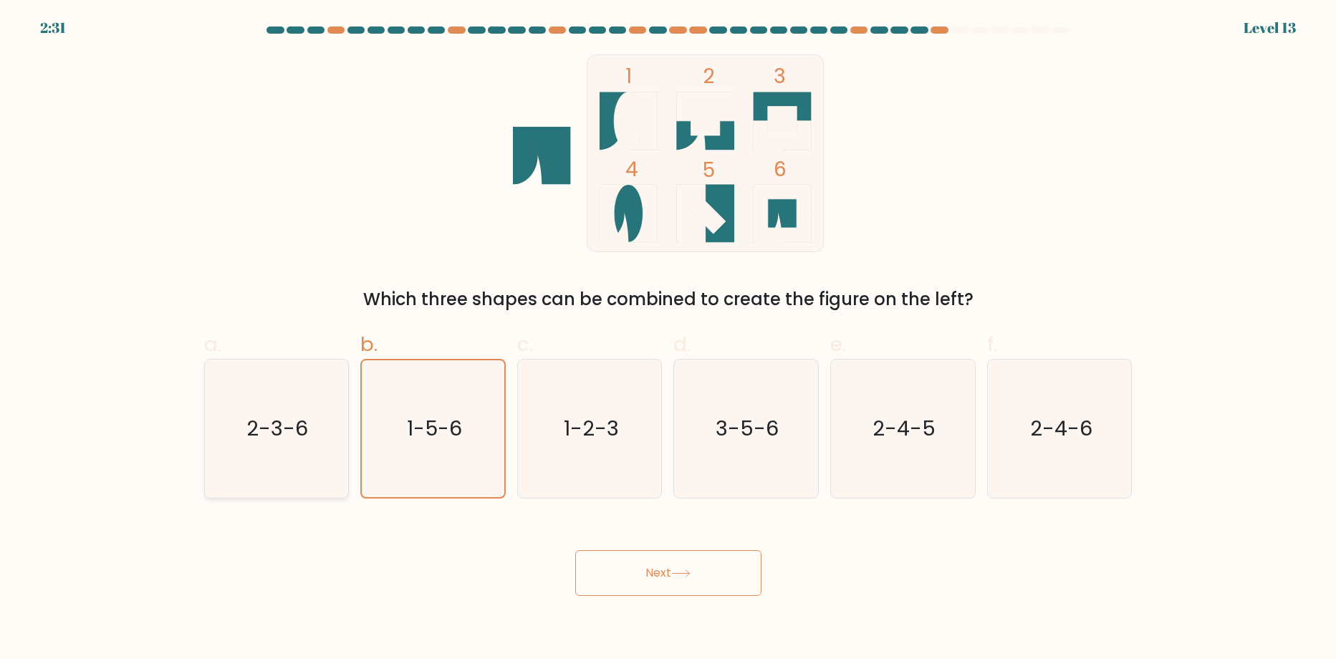
radio input "true"
click at [669, 568] on button "Next" at bounding box center [668, 573] width 186 height 46
click at [668, 568] on button "Next" at bounding box center [668, 573] width 186 height 46
click at [668, 572] on button "Next" at bounding box center [668, 573] width 186 height 46
click at [668, 578] on button "Next" at bounding box center [668, 573] width 186 height 46
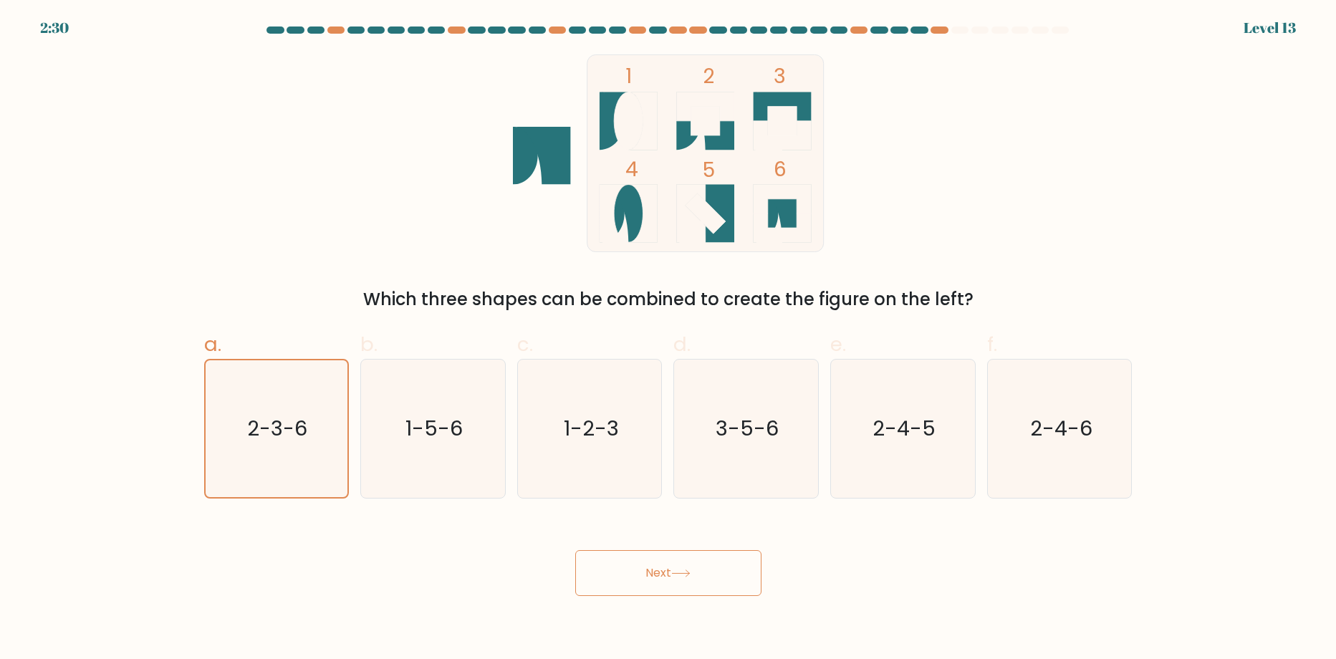
click at [671, 587] on button "Next" at bounding box center [668, 573] width 186 height 46
click at [636, 552] on button "Next" at bounding box center [668, 573] width 186 height 46
click at [636, 555] on button "Next" at bounding box center [668, 573] width 186 height 46
click at [623, 592] on button "Next" at bounding box center [668, 573] width 186 height 46
drag, startPoint x: 622, startPoint y: 592, endPoint x: 881, endPoint y: 565, distance: 260.7
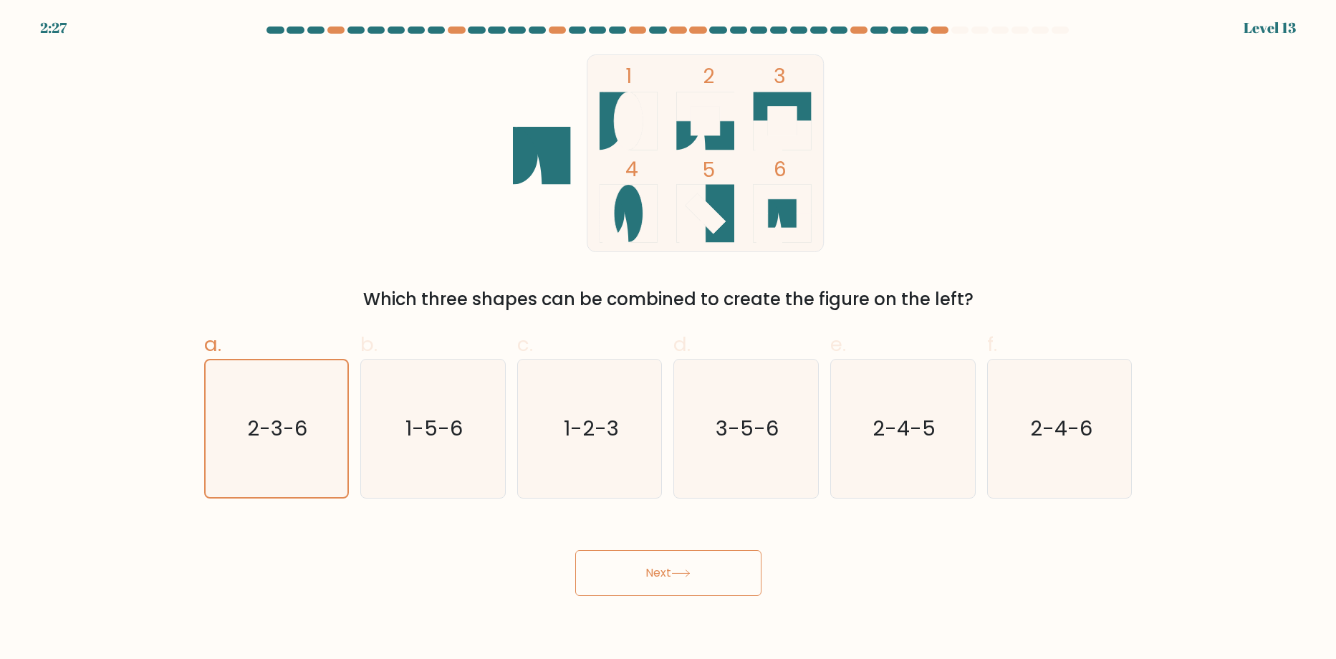
click at [651, 582] on button "Next" at bounding box center [668, 573] width 186 height 46
click at [716, 579] on button "Next" at bounding box center [668, 573] width 186 height 46
click at [612, 550] on button "Next" at bounding box center [668, 573] width 186 height 46
drag, startPoint x: 309, startPoint y: 389, endPoint x: 295, endPoint y: 392, distance: 13.9
click at [304, 391] on icon "2-3-6" at bounding box center [276, 428] width 137 height 137
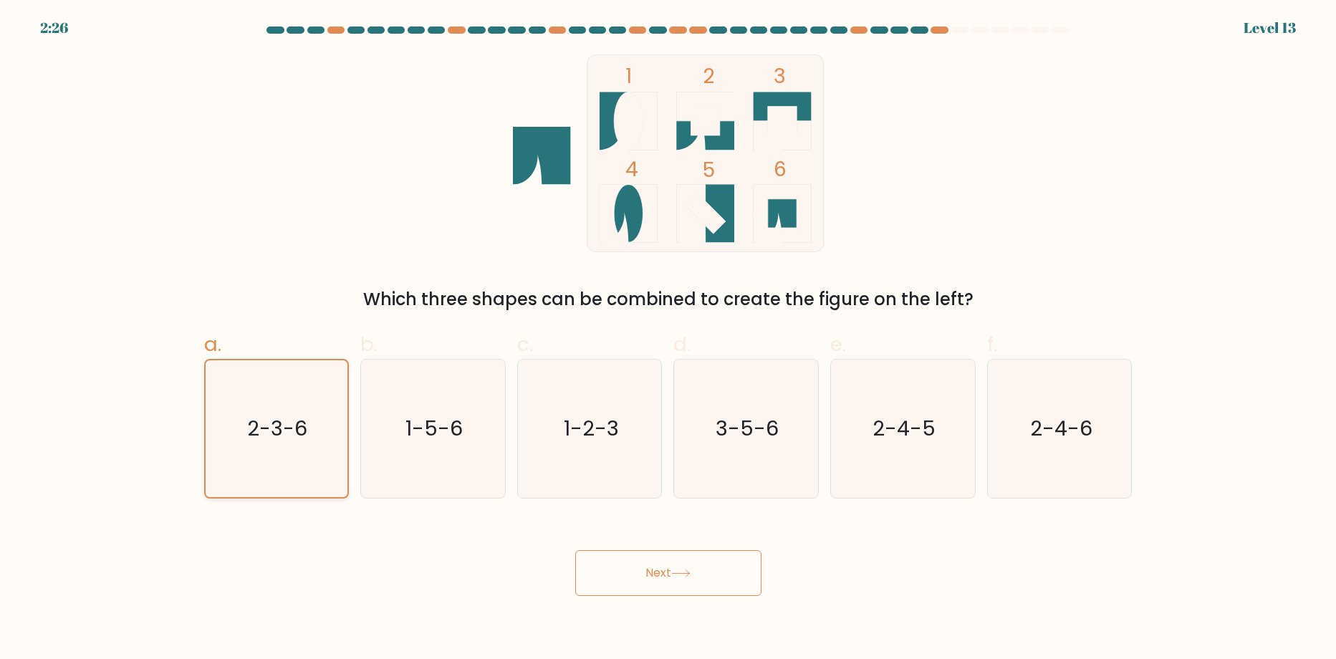
click at [668, 339] on input "a. 2-3-6" at bounding box center [668, 334] width 1 height 9
click at [295, 392] on icon "2-3-6" at bounding box center [276, 428] width 137 height 137
click at [668, 339] on input "a. 2-3-6" at bounding box center [668, 334] width 1 height 9
click at [295, 393] on icon "2-3-6" at bounding box center [276, 428] width 137 height 137
click at [668, 339] on input "a. 2-3-6" at bounding box center [668, 334] width 1 height 9
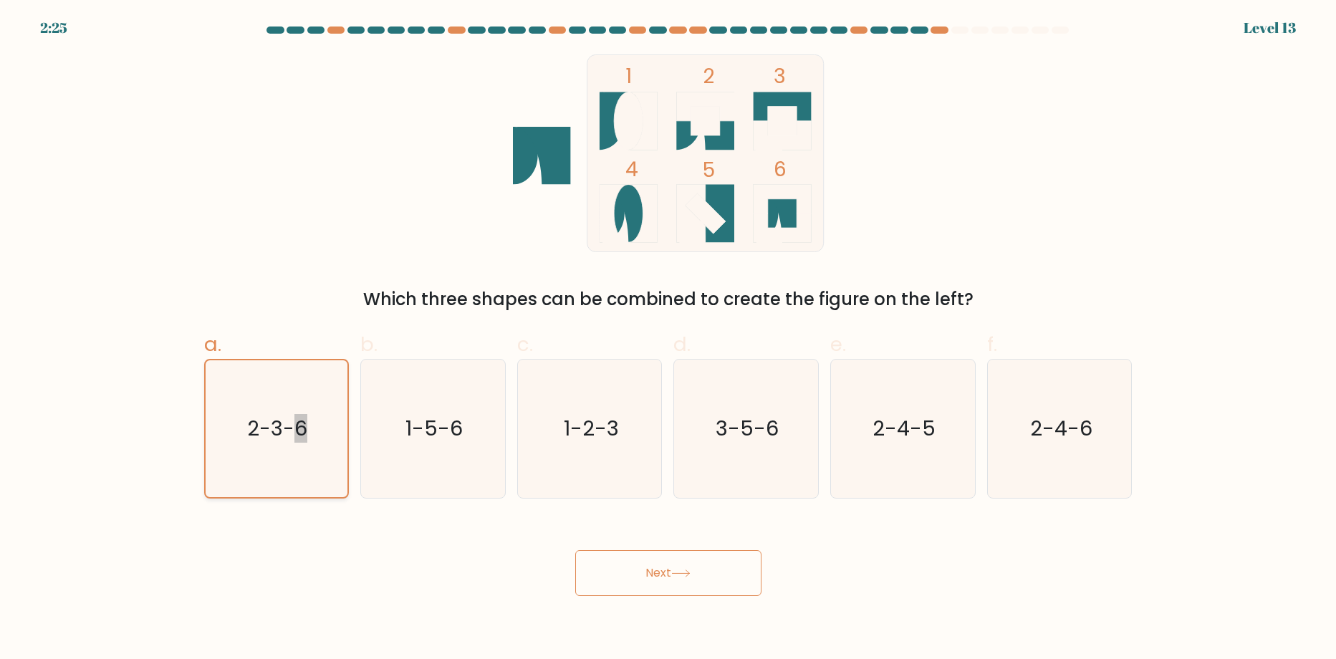
copy text "6"
click at [256, 408] on icon "2-3-6" at bounding box center [276, 428] width 137 height 137
click at [668, 339] on input "a. 2-3-6" at bounding box center [668, 334] width 1 height 9
click at [254, 400] on icon "2-3-6" at bounding box center [276, 428] width 137 height 137
click at [668, 339] on input "a. 2-3-6" at bounding box center [668, 334] width 1 height 9
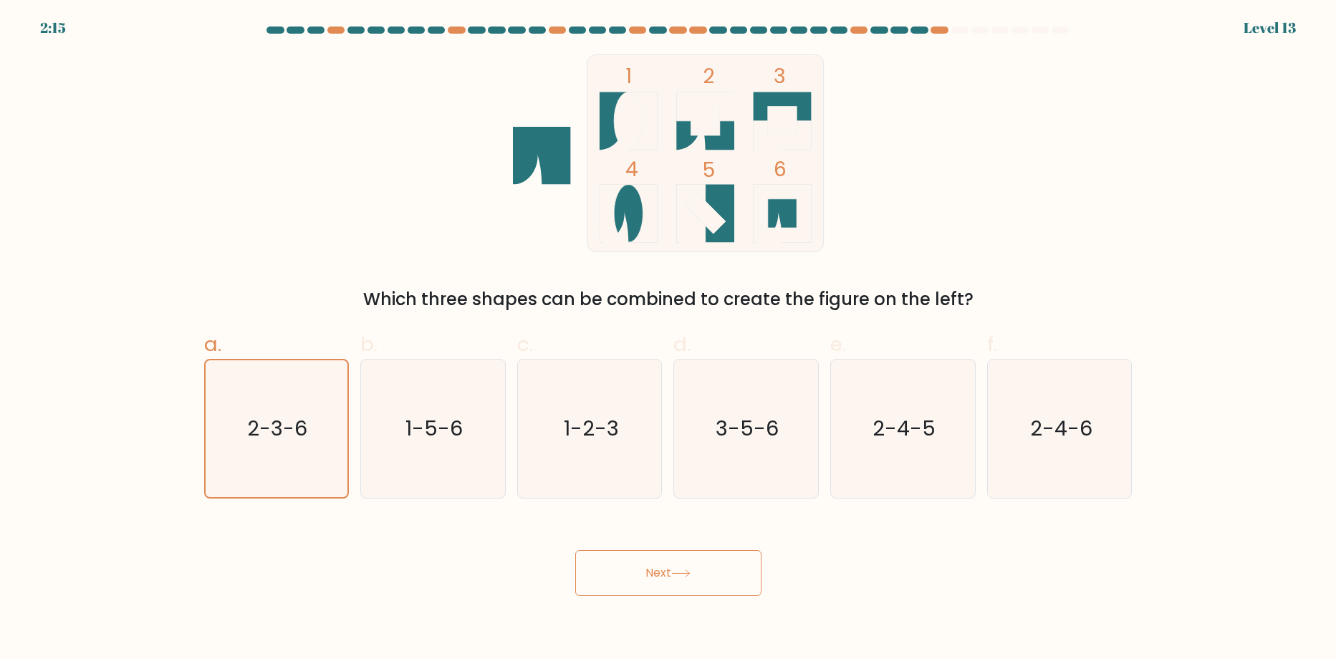
click at [594, 571] on button "Next" at bounding box center [668, 573] width 186 height 46
click at [600, 573] on button "Next" at bounding box center [668, 573] width 186 height 46
click at [665, 577] on button "Next" at bounding box center [668, 573] width 186 height 46
click at [664, 577] on button "Next" at bounding box center [668, 573] width 186 height 46
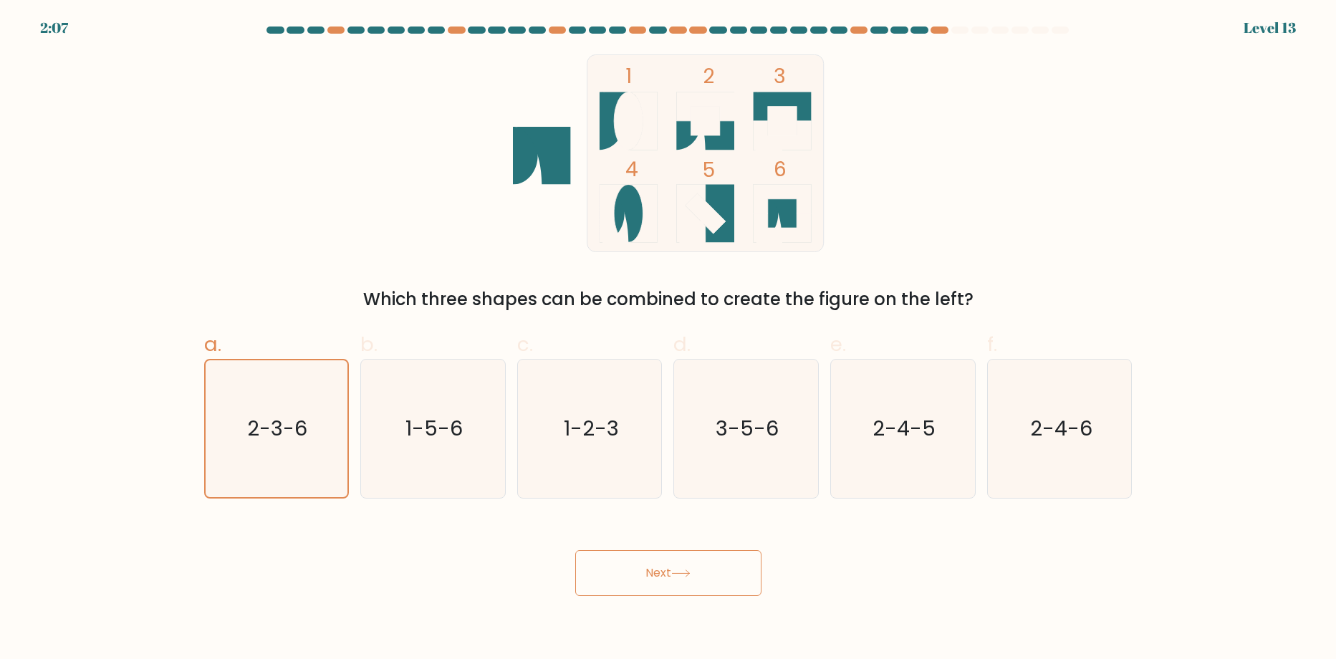
click at [664, 577] on button "Next" at bounding box center [668, 573] width 186 height 46
drag, startPoint x: 664, startPoint y: 577, endPoint x: 645, endPoint y: 422, distance: 156.6
click at [664, 578] on button "Next" at bounding box center [668, 573] width 186 height 46
click at [316, 441] on icon "2-3-6" at bounding box center [276, 429] width 138 height 138
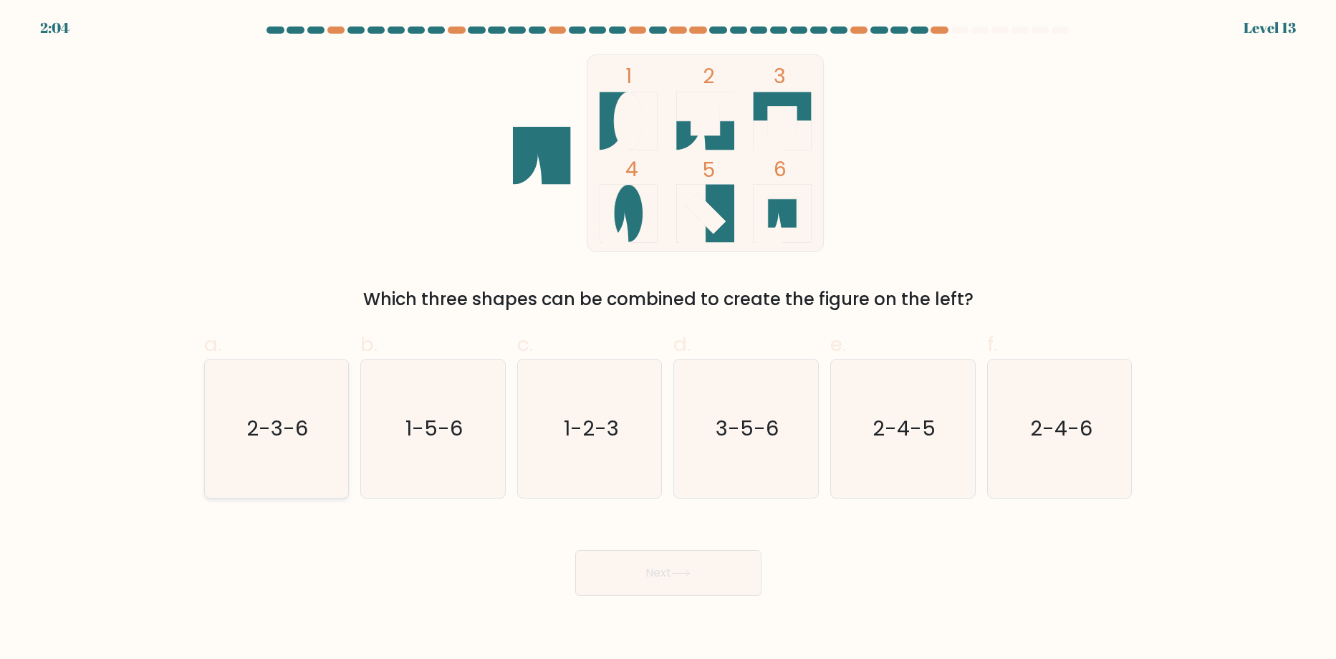
click at [668, 339] on input "a. 2-3-6" at bounding box center [668, 334] width 1 height 9
radio input "true"
click at [640, 573] on button "Next" at bounding box center [668, 573] width 186 height 46
drag, startPoint x: 331, startPoint y: 544, endPoint x: 577, endPoint y: 615, distance: 256.4
click at [336, 549] on div "Next" at bounding box center [669, 556] width 946 height 80
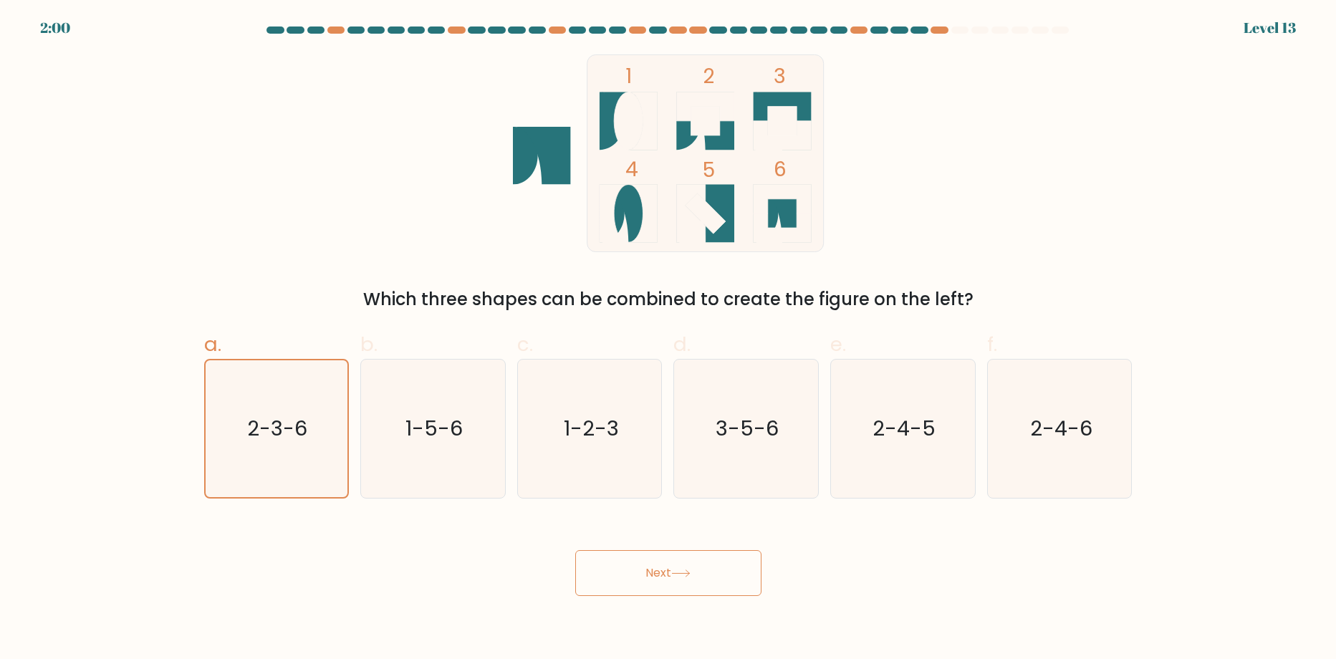
click at [719, 590] on button "Next" at bounding box center [668, 573] width 186 height 46
click at [716, 590] on button "Next" at bounding box center [668, 573] width 186 height 46
click at [709, 580] on button "Next" at bounding box center [668, 573] width 186 height 46
click at [703, 575] on button "Next" at bounding box center [668, 573] width 186 height 46
click at [702, 565] on button "Next" at bounding box center [668, 573] width 186 height 46
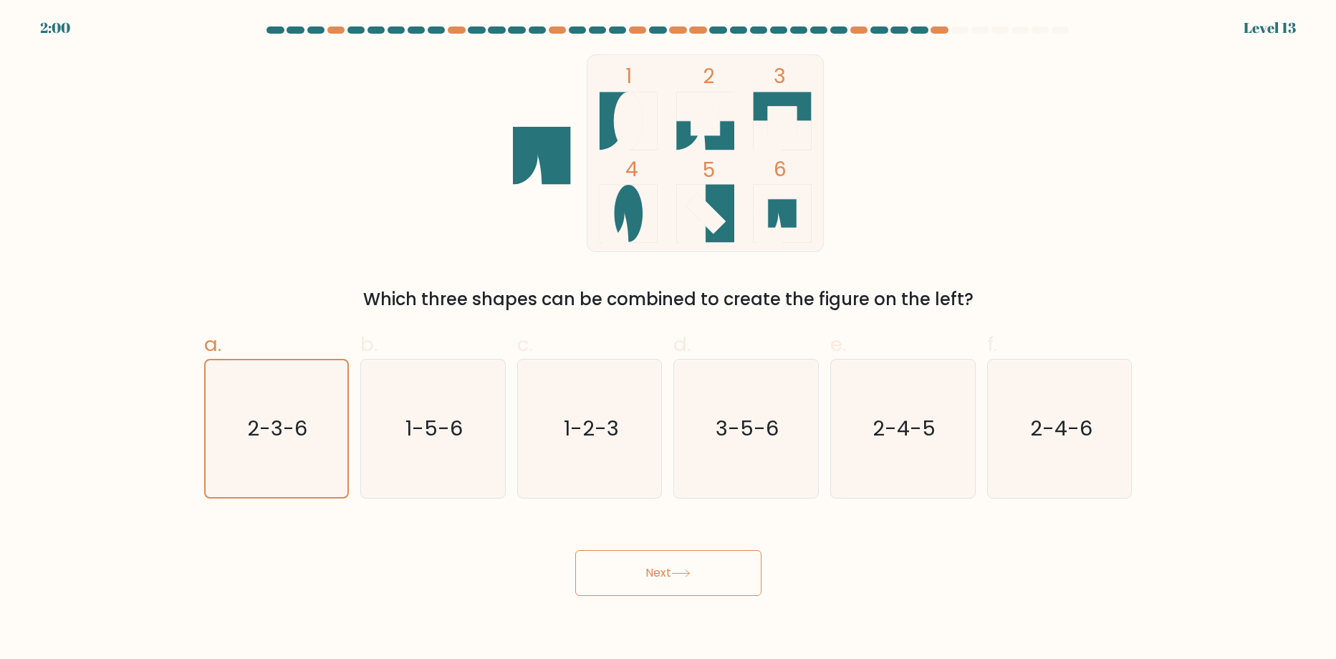
click at [705, 562] on button "Next" at bounding box center [668, 573] width 186 height 46
click at [704, 549] on div "Next" at bounding box center [669, 556] width 946 height 80
click at [704, 546] on div "Next" at bounding box center [669, 556] width 946 height 80
click at [703, 543] on div "Next" at bounding box center [669, 556] width 946 height 80
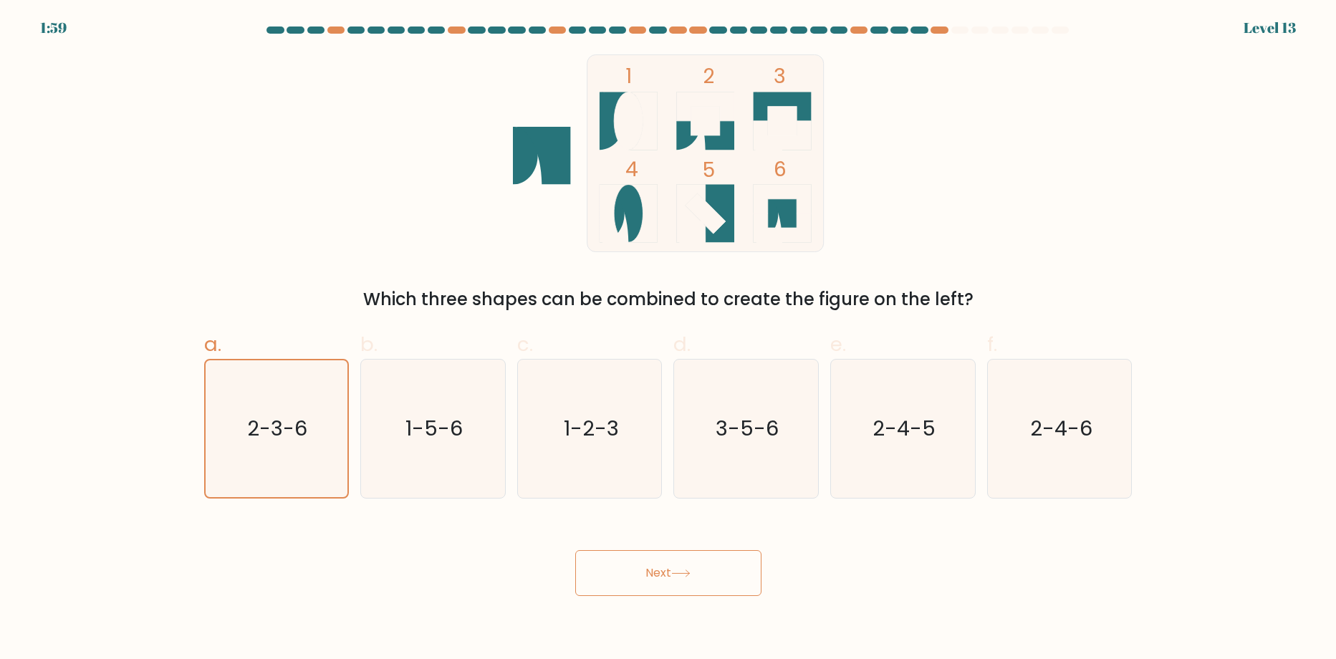
click at [703, 541] on div "Next" at bounding box center [669, 556] width 946 height 80
click at [671, 598] on body "1:58 Level 13" at bounding box center [668, 329] width 1336 height 659
click at [671, 602] on body "1:58 Level 13" at bounding box center [668, 329] width 1336 height 659
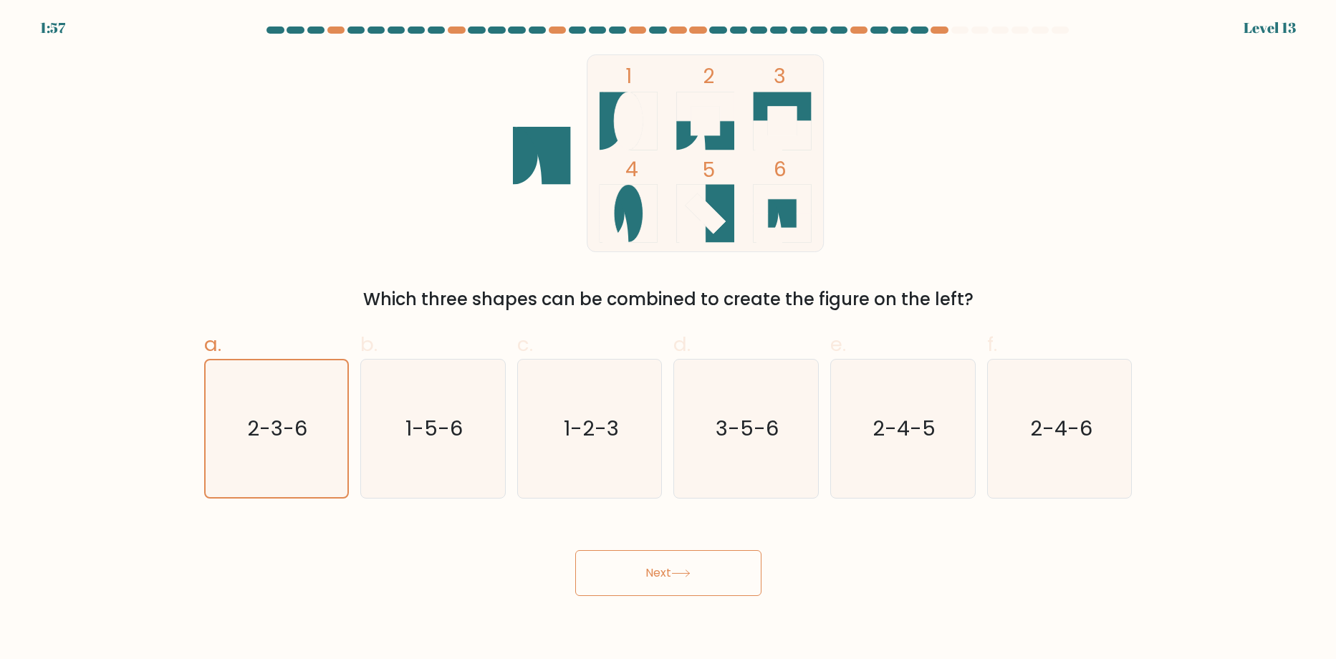
drag, startPoint x: 662, startPoint y: 612, endPoint x: 650, endPoint y: 610, distance: 11.7
click at [654, 615] on body "1:57 Level 13" at bounding box center [668, 329] width 1336 height 659
click at [671, 586] on button "Next" at bounding box center [668, 573] width 186 height 46
click at [673, 588] on button "Next" at bounding box center [668, 573] width 186 height 46
click at [673, 587] on button "Next" at bounding box center [668, 573] width 186 height 46
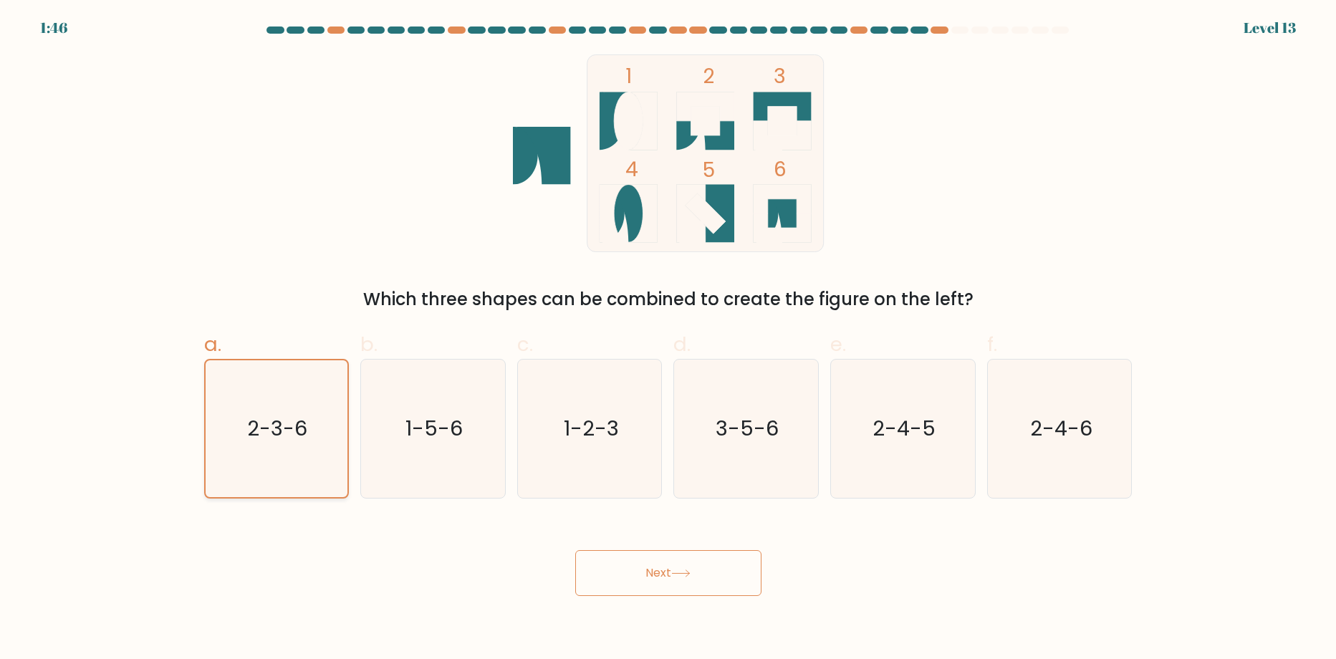
click at [251, 436] on text "2-3-6" at bounding box center [278, 429] width 60 height 29
click at [668, 339] on input "a. 2-3-6" at bounding box center [668, 334] width 1 height 9
click at [251, 440] on text "2-3-6" at bounding box center [278, 429] width 60 height 29
click at [668, 339] on input "a. 2-3-6" at bounding box center [668, 334] width 1 height 9
click at [671, 545] on div "Next" at bounding box center [669, 556] width 946 height 80
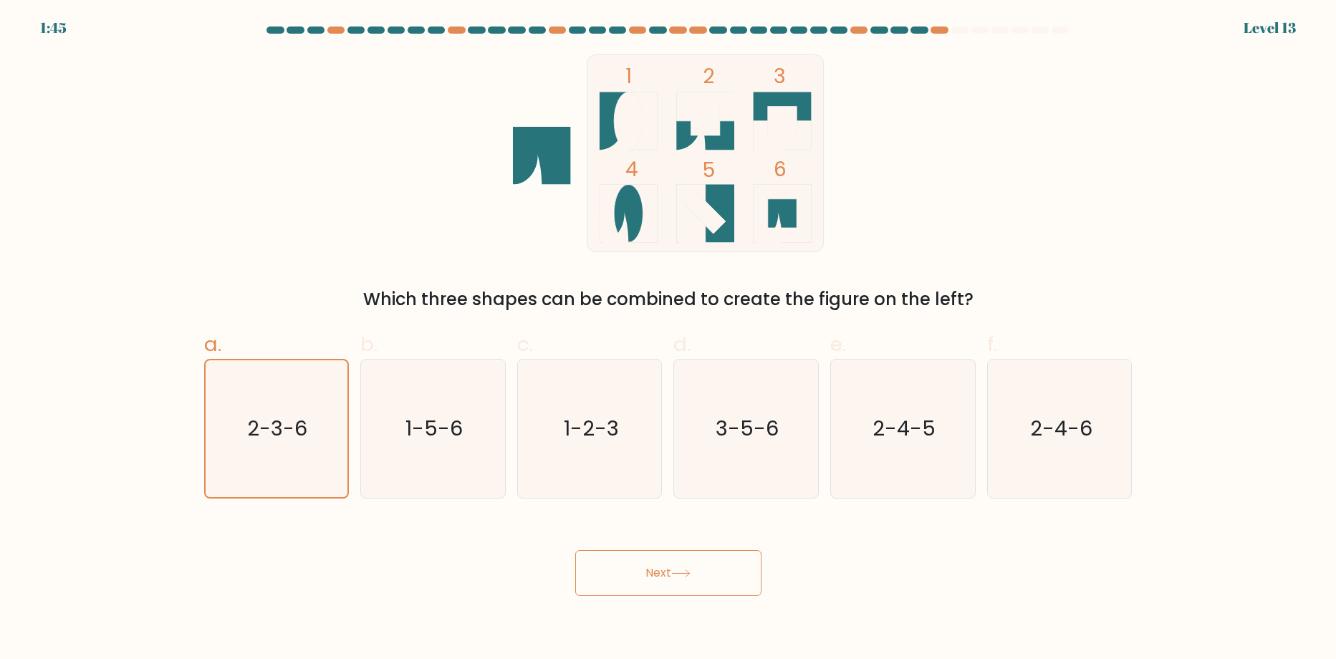
click at [679, 572] on button "Next" at bounding box center [668, 573] width 186 height 46
click at [672, 562] on button "Next" at bounding box center [668, 573] width 186 height 46
click at [686, 586] on button "Next" at bounding box center [668, 573] width 186 height 46
drag, startPoint x: 675, startPoint y: 588, endPoint x: 667, endPoint y: 575, distance: 15.7
click at [671, 582] on button "Next" at bounding box center [668, 573] width 186 height 46
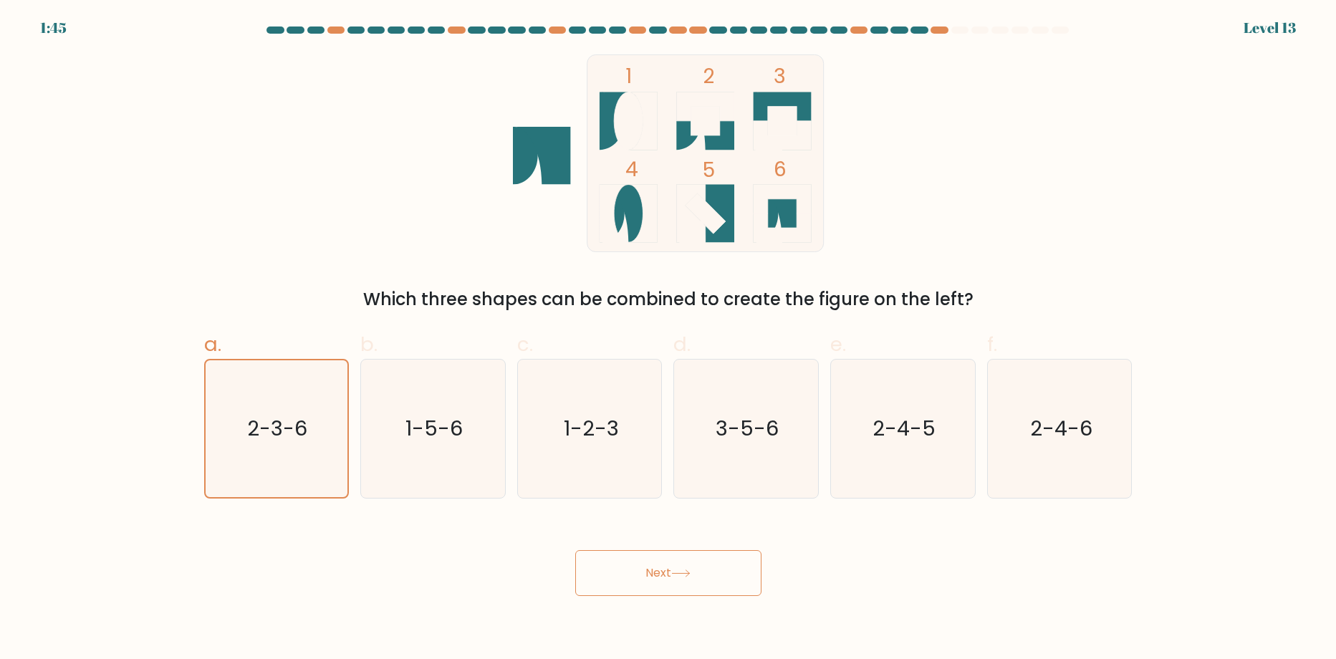
click at [575, 550] on button "Next" at bounding box center [668, 573] width 186 height 46
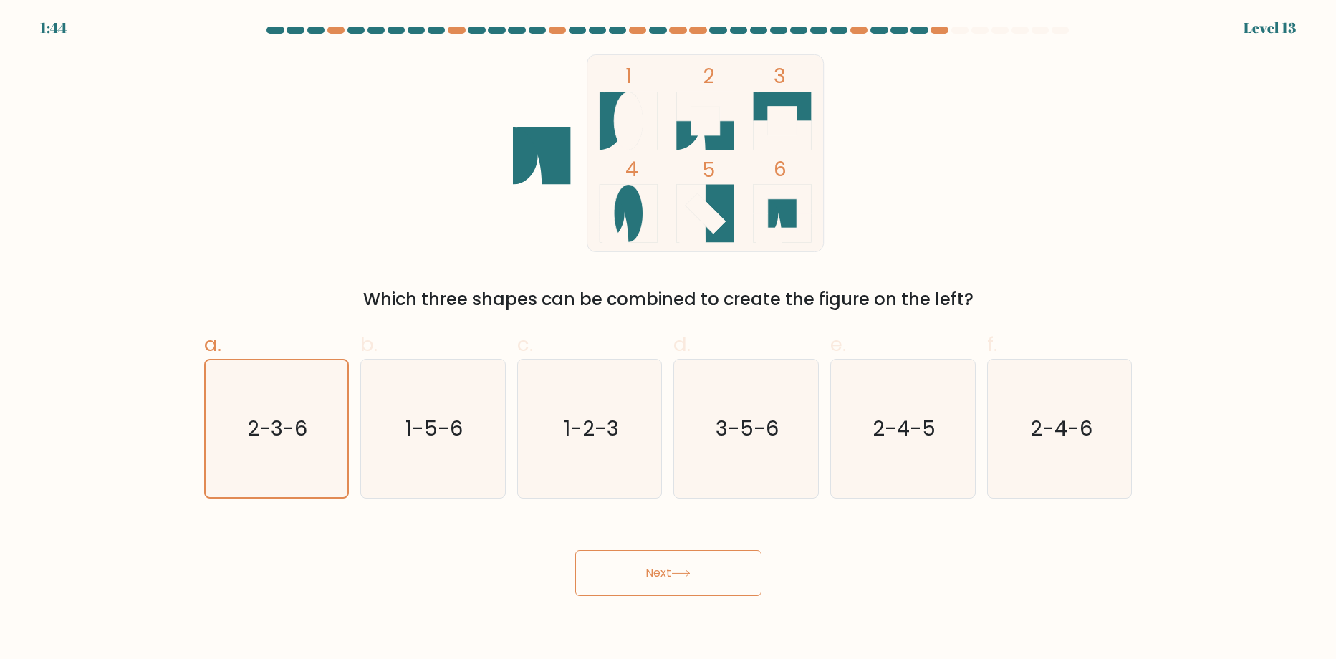
click at [575, 550] on button "Next" at bounding box center [668, 573] width 186 height 46
click at [668, 575] on body "1:43 Level 13" at bounding box center [668, 329] width 1336 height 659
drag, startPoint x: 663, startPoint y: 548, endPoint x: 653, endPoint y: 548, distance: 10.0
click at [654, 548] on div "Next" at bounding box center [669, 556] width 946 height 80
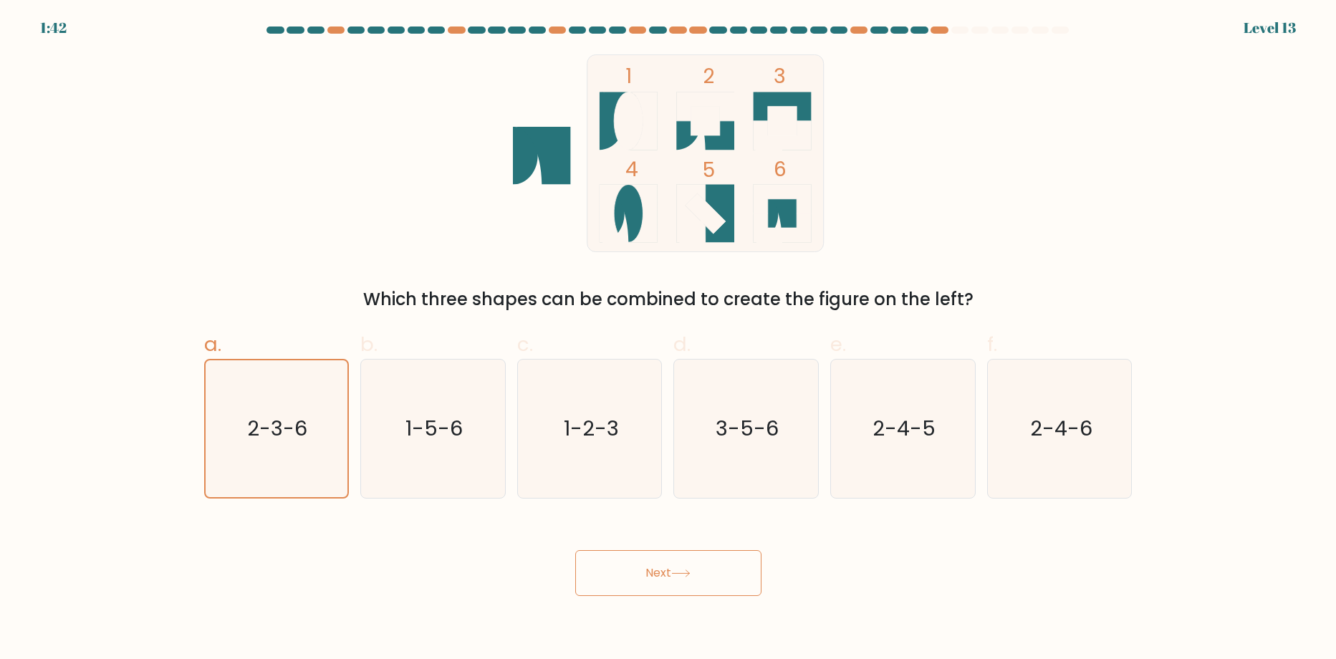
drag, startPoint x: 653, startPoint y: 548, endPoint x: 645, endPoint y: 555, distance: 10.6
click at [650, 549] on div "Next" at bounding box center [669, 556] width 946 height 80
click at [643, 555] on button "Next" at bounding box center [668, 573] width 186 height 46
drag, startPoint x: 643, startPoint y: 549, endPoint x: 647, endPoint y: 582, distance: 33.9
click at [649, 573] on button "Next" at bounding box center [668, 573] width 186 height 46
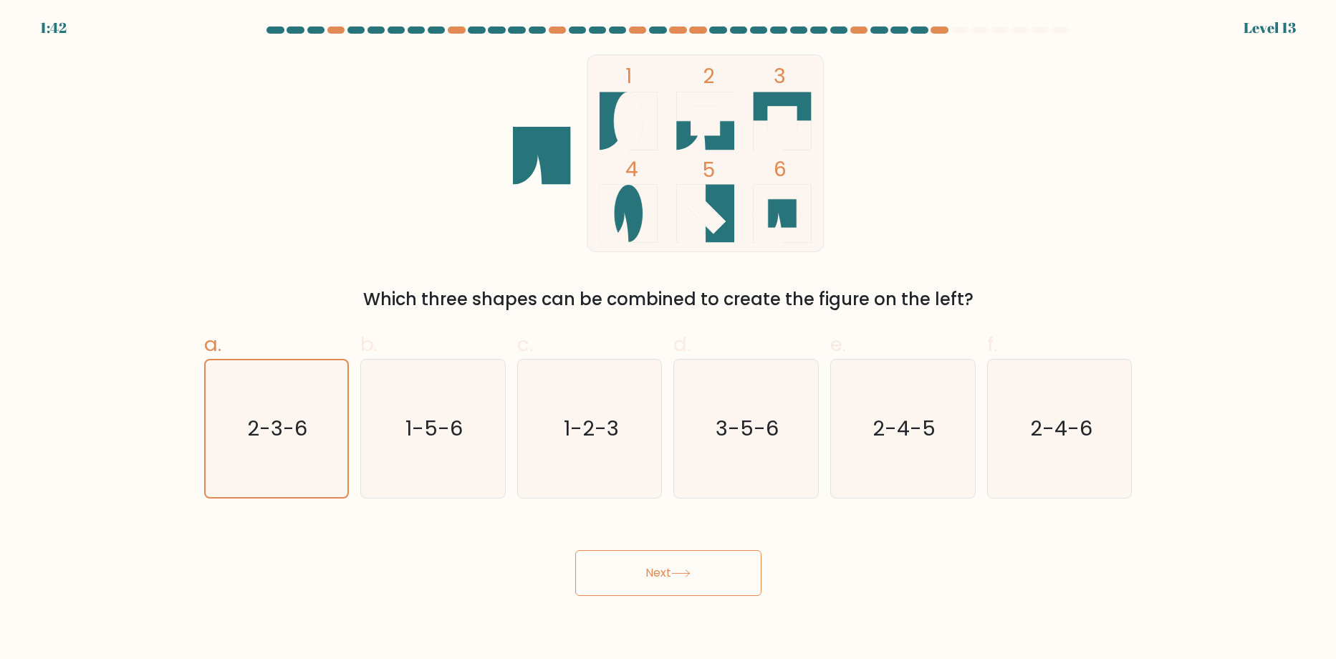
drag, startPoint x: 647, startPoint y: 582, endPoint x: 642, endPoint y: 615, distance: 33.3
click at [663, 595] on button "Next" at bounding box center [668, 573] width 186 height 46
drag, startPoint x: 45, startPoint y: 24, endPoint x: 54, endPoint y: 31, distance: 11.2
click at [48, 24] on div "1:39" at bounding box center [53, 27] width 27 height 21
click at [580, 587] on button "Next" at bounding box center [668, 573] width 186 height 46
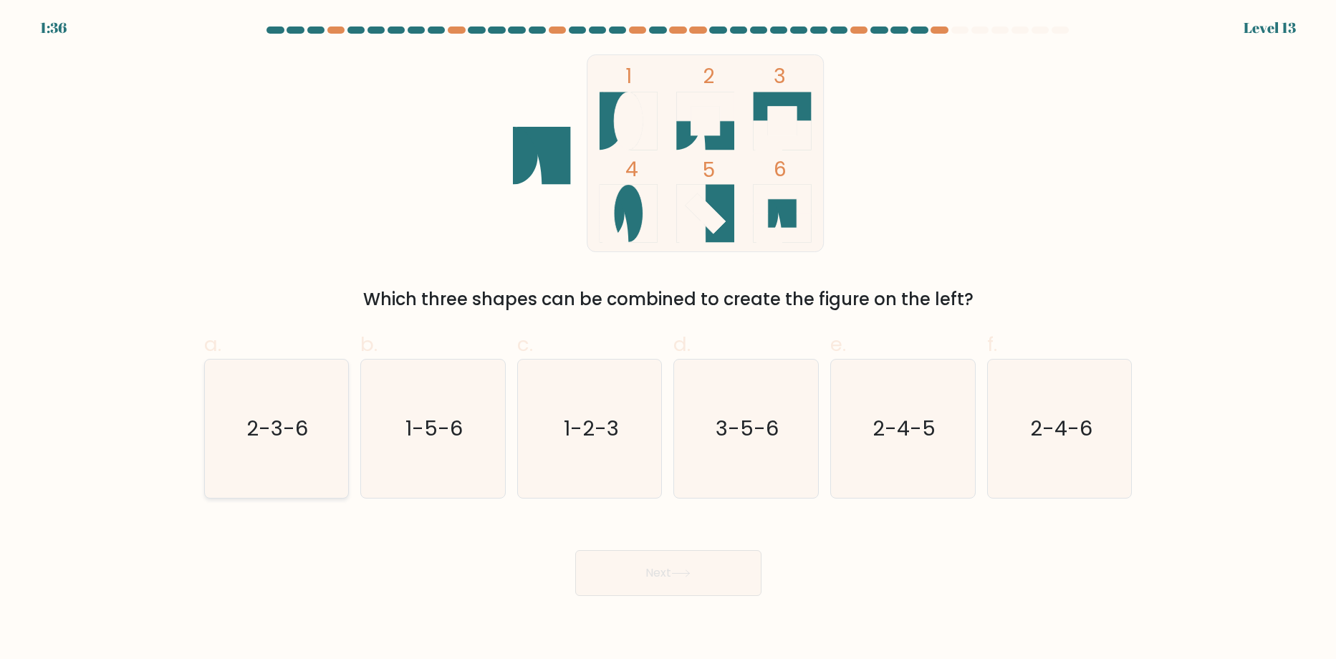
drag, startPoint x: 296, startPoint y: 461, endPoint x: 294, endPoint y: 479, distance: 18.0
click at [289, 464] on icon "2-3-6" at bounding box center [276, 429] width 138 height 138
click at [663, 572] on button "Next" at bounding box center [668, 573] width 186 height 46
click at [662, 575] on button "Next" at bounding box center [668, 573] width 186 height 46
click at [661, 573] on button "Next" at bounding box center [668, 573] width 186 height 46
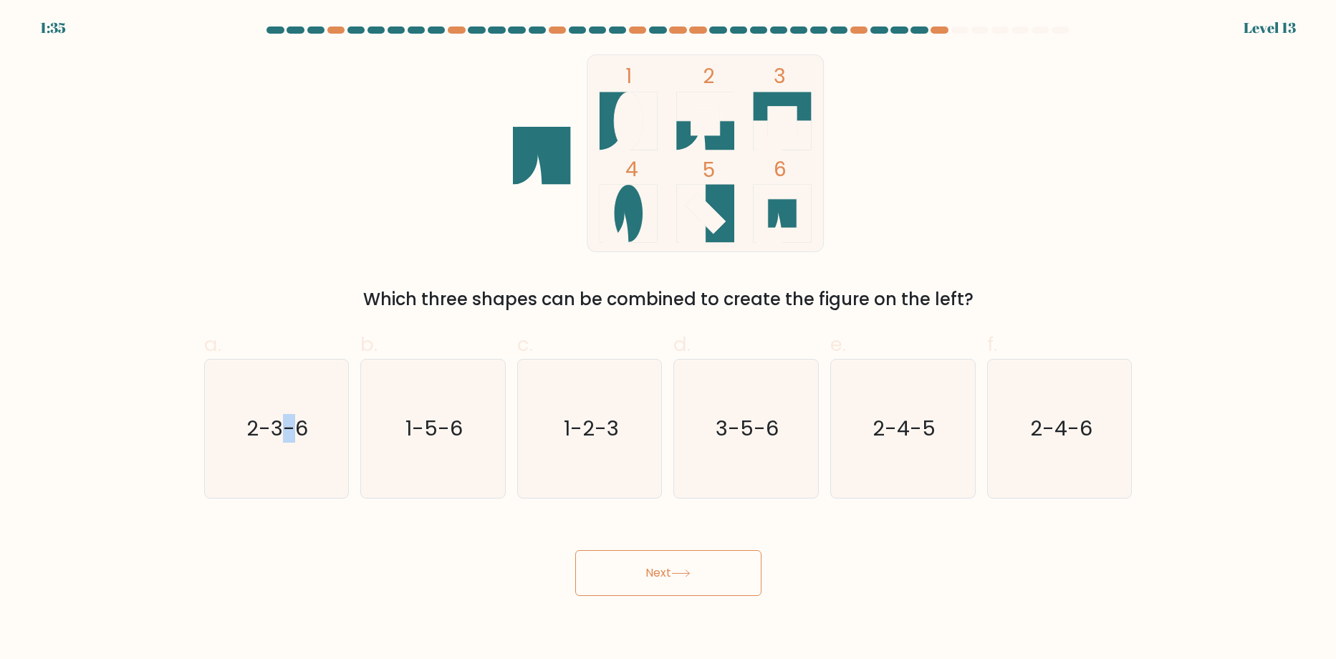
drag, startPoint x: 661, startPoint y: 573, endPoint x: 654, endPoint y: 585, distance: 13.5
click at [661, 574] on button "Next" at bounding box center [668, 573] width 186 height 46
click at [170, 529] on form at bounding box center [668, 312] width 1336 height 570
click at [292, 432] on text "2-3-6" at bounding box center [278, 429] width 62 height 29
click at [668, 339] on input "a. 2-3-6" at bounding box center [668, 334] width 1 height 9
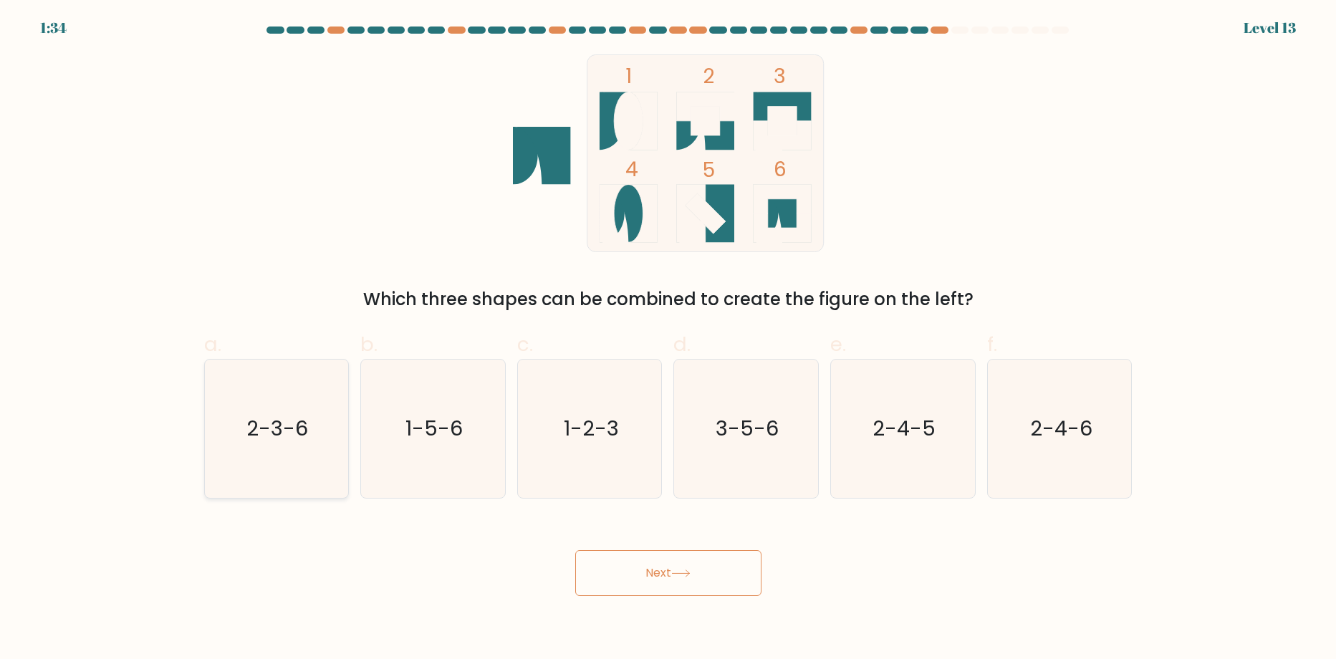
radio input "true"
drag, startPoint x: 643, startPoint y: 553, endPoint x: 635, endPoint y: 554, distance: 7.2
click at [637, 553] on button "Next" at bounding box center [668, 573] width 186 height 46
click at [636, 562] on button "Next" at bounding box center [668, 573] width 186 height 46
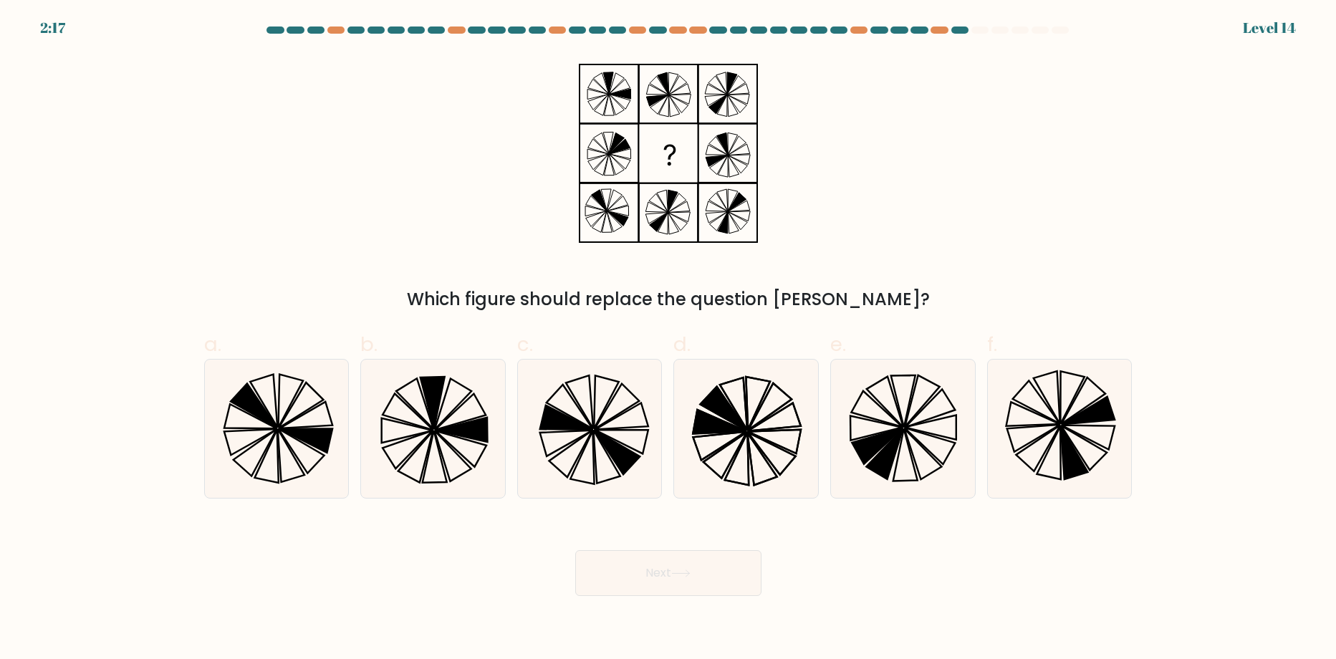
click at [969, 572] on div "Next" at bounding box center [669, 556] width 946 height 80
click at [294, 448] on icon at bounding box center [276, 429] width 138 height 138
click at [668, 339] on input "a." at bounding box center [668, 334] width 1 height 9
radio input "true"
click at [461, 415] on icon at bounding box center [433, 429] width 138 height 138
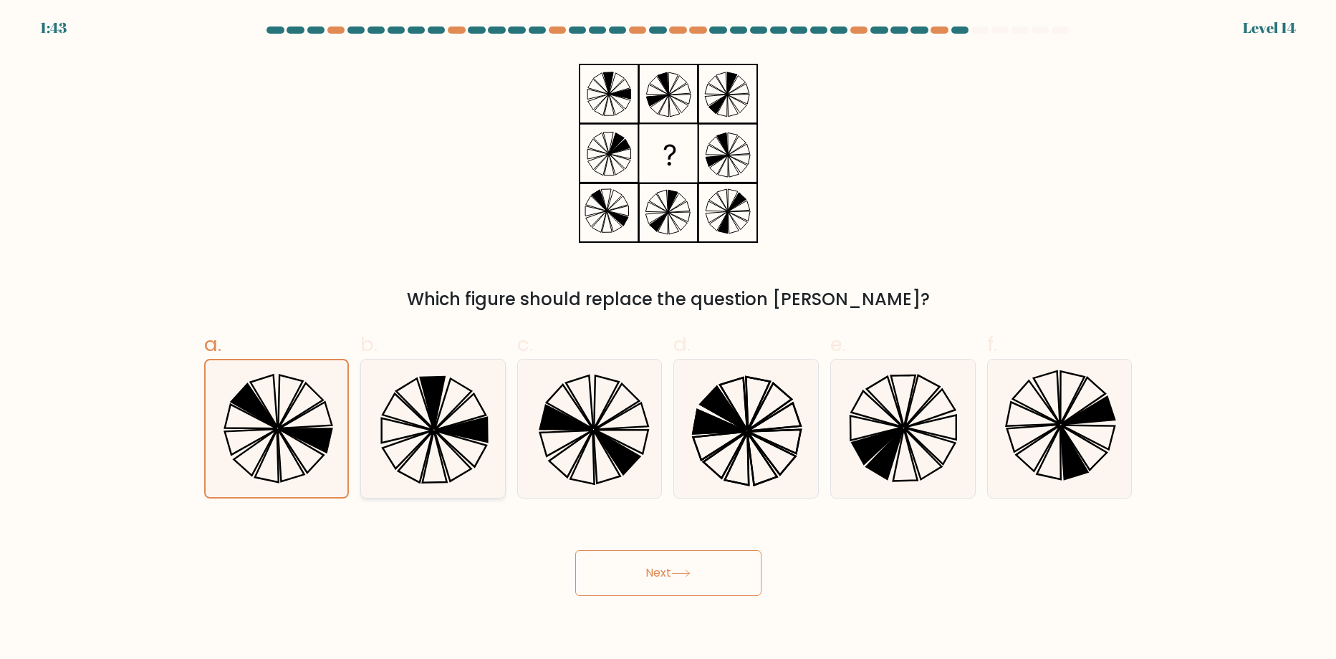
click at [668, 339] on input "b." at bounding box center [668, 334] width 1 height 9
radio input "true"
click at [671, 570] on button "Next" at bounding box center [668, 573] width 186 height 46
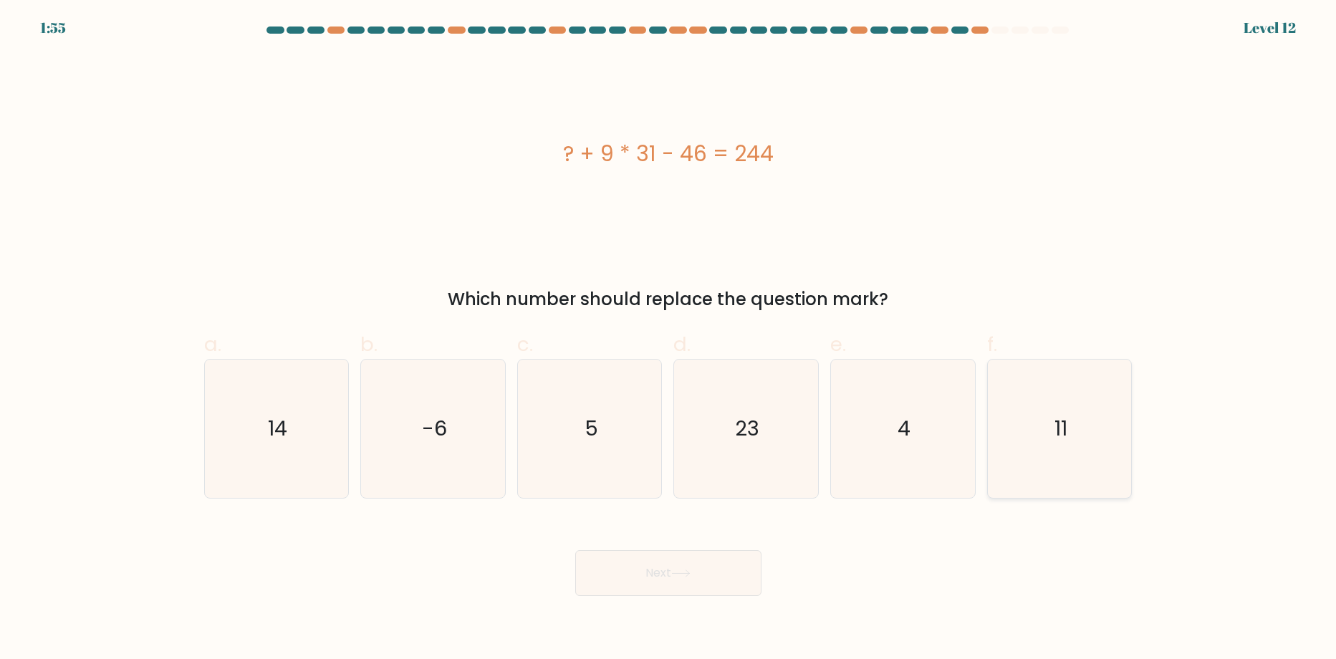
click at [1115, 430] on form "a. 5" at bounding box center [668, 312] width 1336 height 570
click at [1113, 430] on icon "11" at bounding box center [1060, 429] width 138 height 138
click at [669, 339] on input "f. 11" at bounding box center [668, 334] width 1 height 9
radio input "true"
click at [656, 571] on button "Next" at bounding box center [668, 573] width 186 height 46
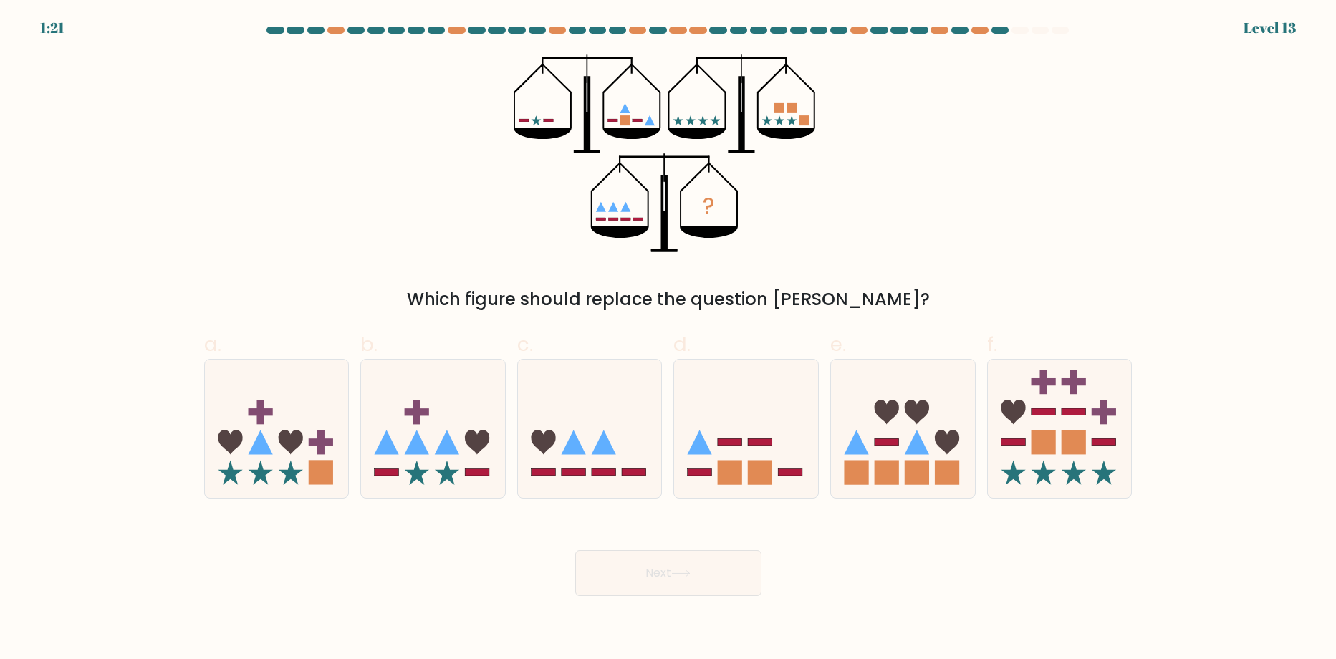
drag, startPoint x: 918, startPoint y: 458, endPoint x: 804, endPoint y: 540, distance: 140.2
click at [918, 459] on icon at bounding box center [903, 429] width 144 height 119
click at [669, 339] on input "e." at bounding box center [668, 334] width 1 height 9
radio input "true"
click at [721, 567] on button "Next" at bounding box center [668, 573] width 186 height 46
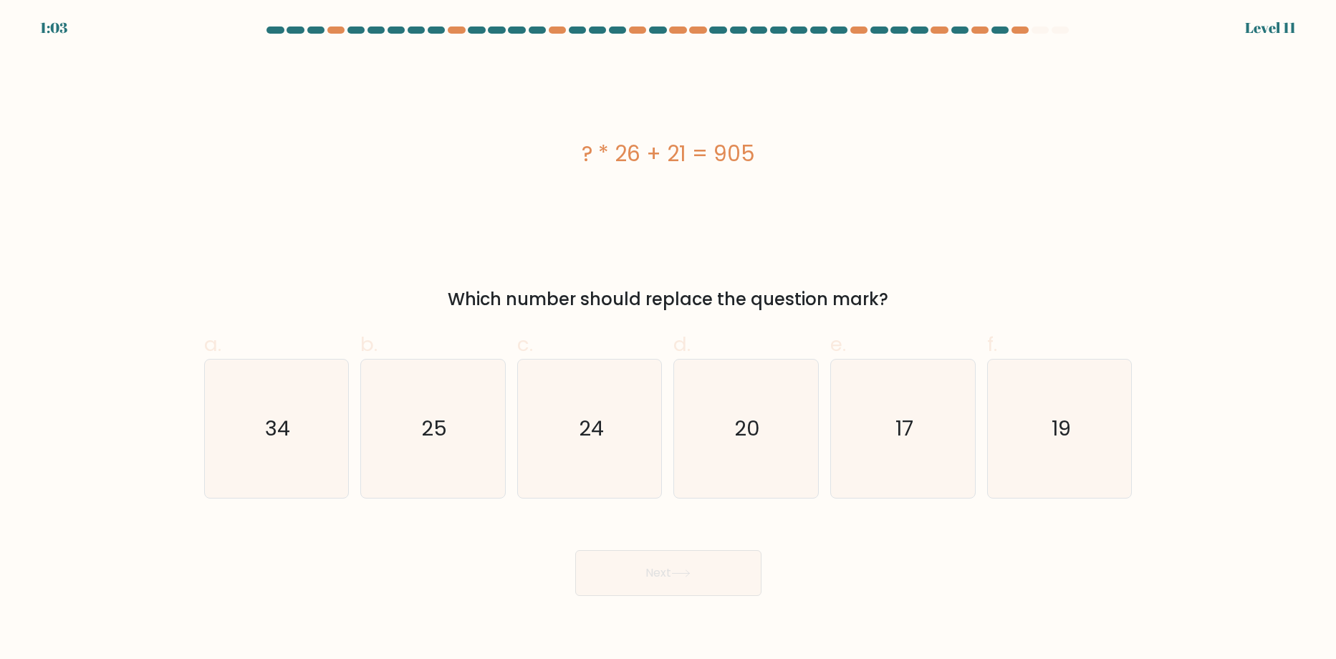
drag, startPoint x: 729, startPoint y: 427, endPoint x: 693, endPoint y: 572, distance: 149.2
click at [729, 431] on icon "20" at bounding box center [746, 429] width 138 height 138
click at [669, 339] on input "d. 20" at bounding box center [668, 334] width 1 height 9
radio input "true"
click at [678, 584] on button "Next" at bounding box center [668, 573] width 186 height 46
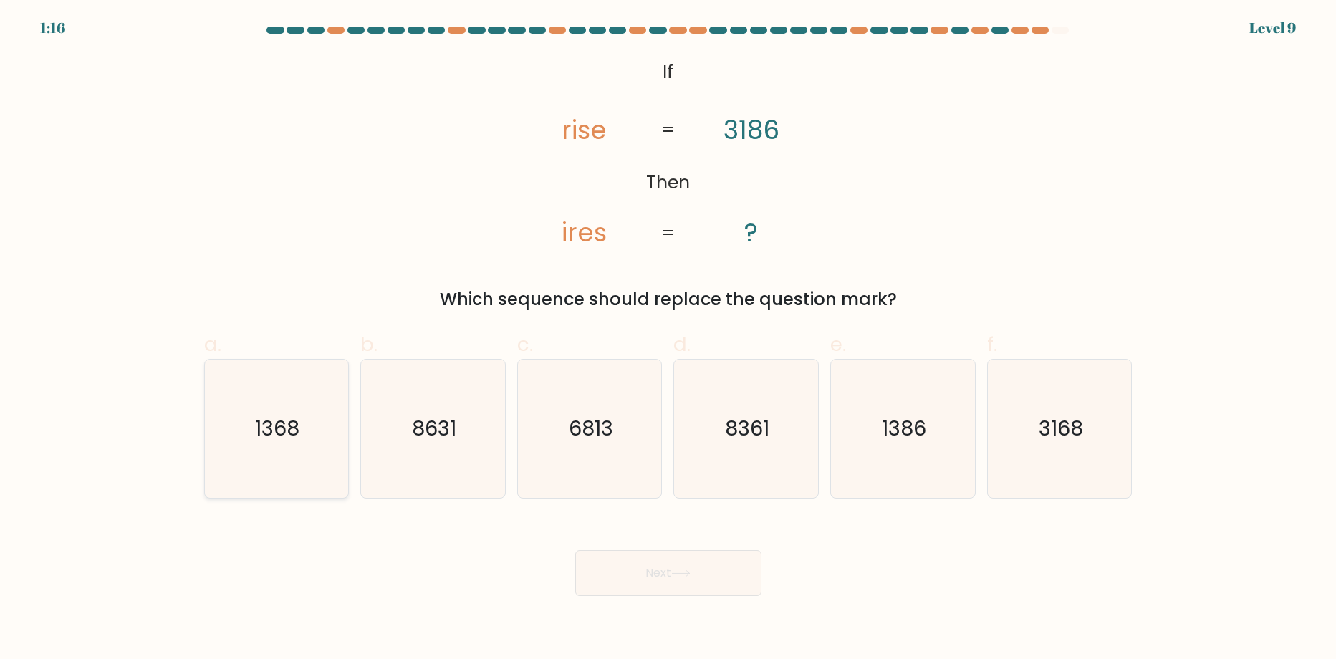
click at [284, 439] on text "1368" at bounding box center [278, 429] width 44 height 29
click at [668, 339] on input "a. 1368" at bounding box center [668, 334] width 1 height 9
radio input "true"
click at [674, 569] on button "Next" at bounding box center [668, 573] width 186 height 46
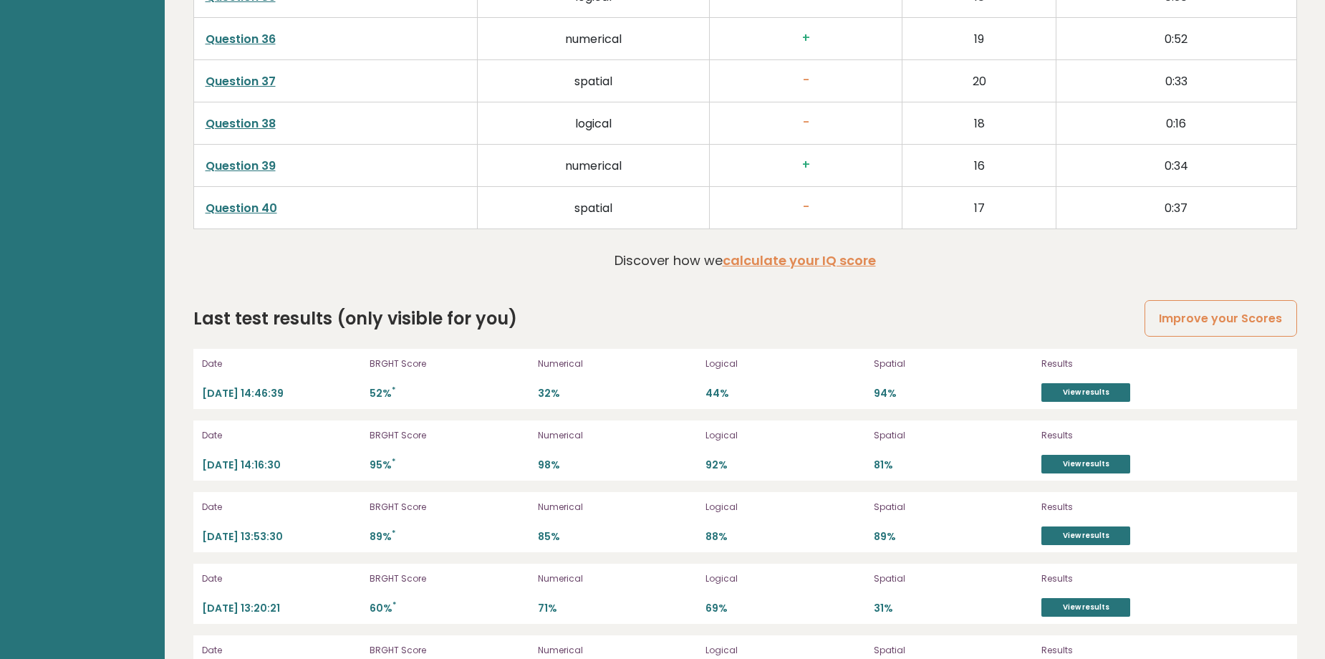
scroll to position [3964, 0]
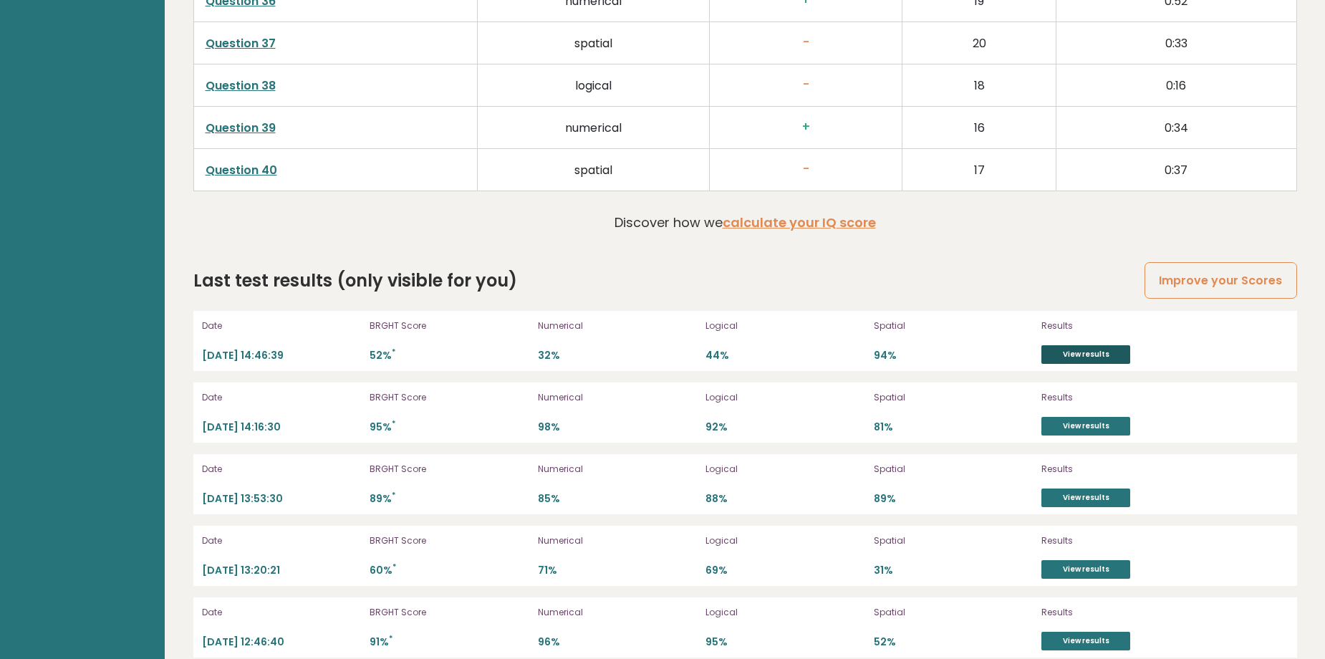
click at [1098, 345] on link "View results" at bounding box center [1086, 354] width 89 height 19
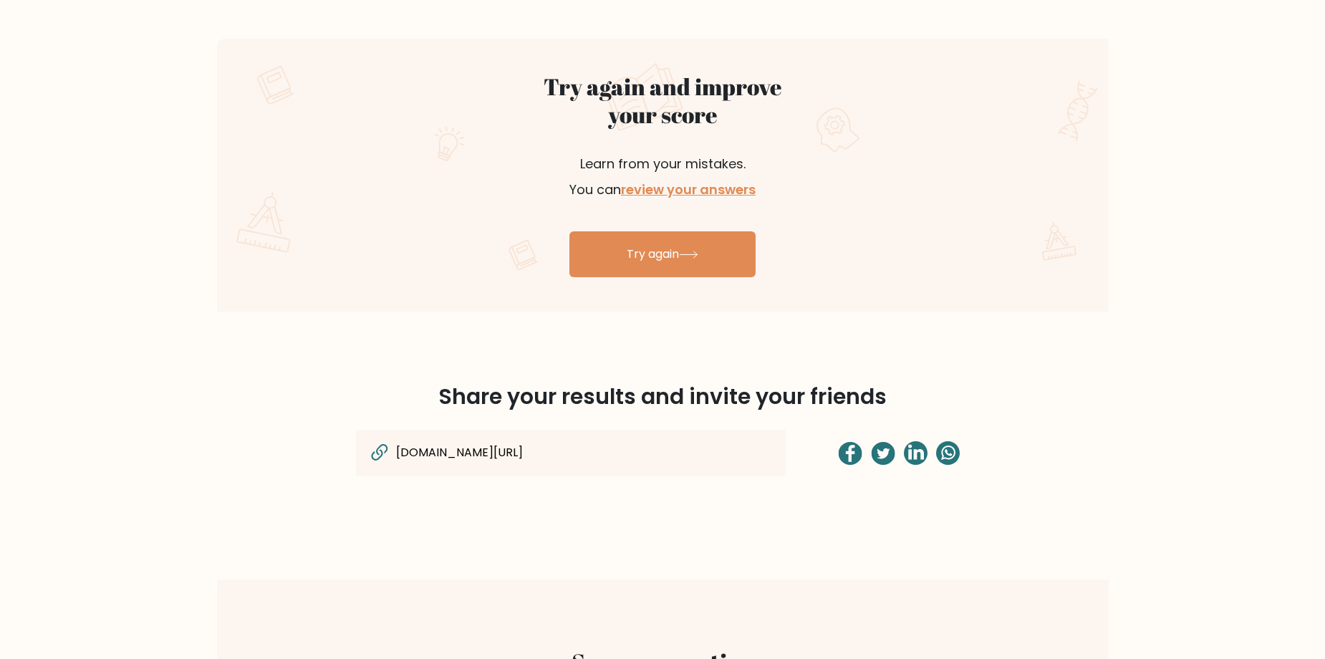
scroll to position [788, 0]
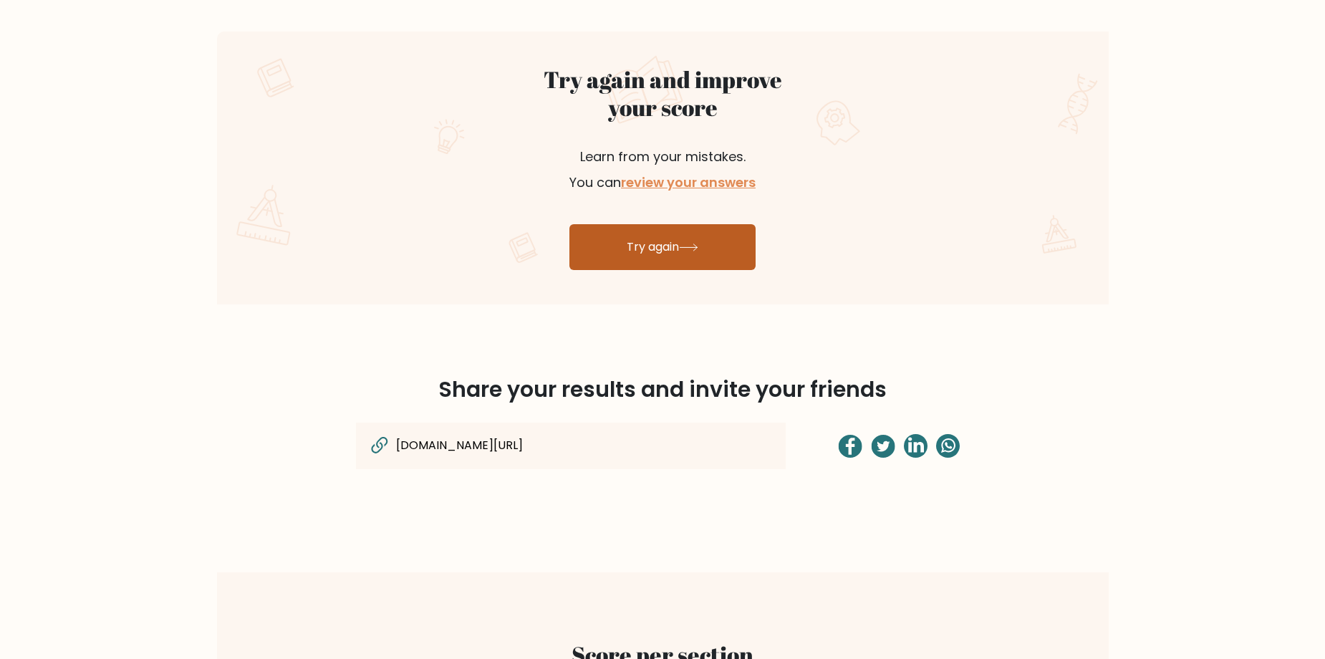
click at [713, 241] on link "Try again" at bounding box center [663, 247] width 186 height 46
